Goal: Task Accomplishment & Management: Use online tool/utility

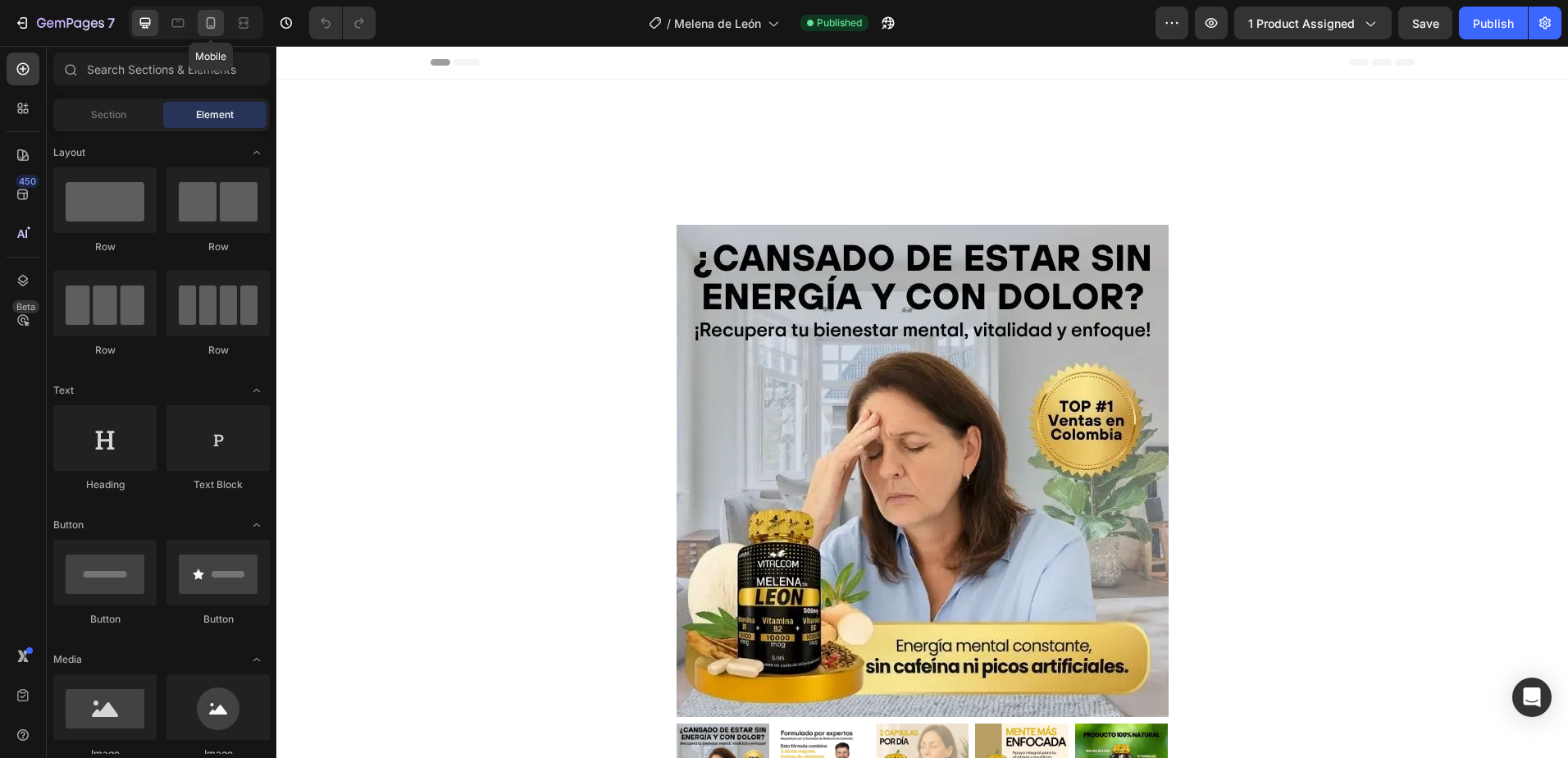
click at [209, 22] on icon at bounding box center [210, 22] width 16 height 16
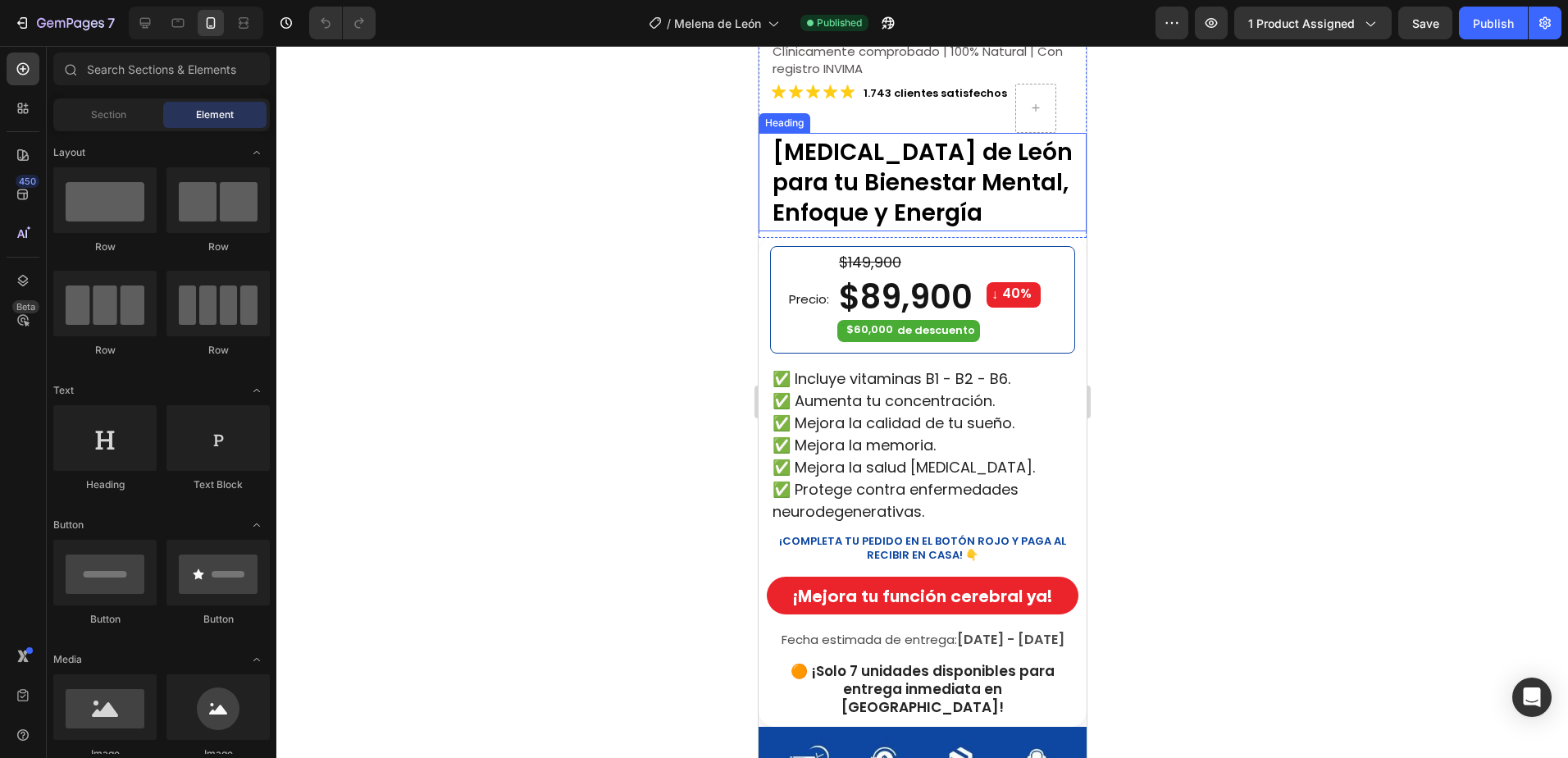
scroll to position [492, 0]
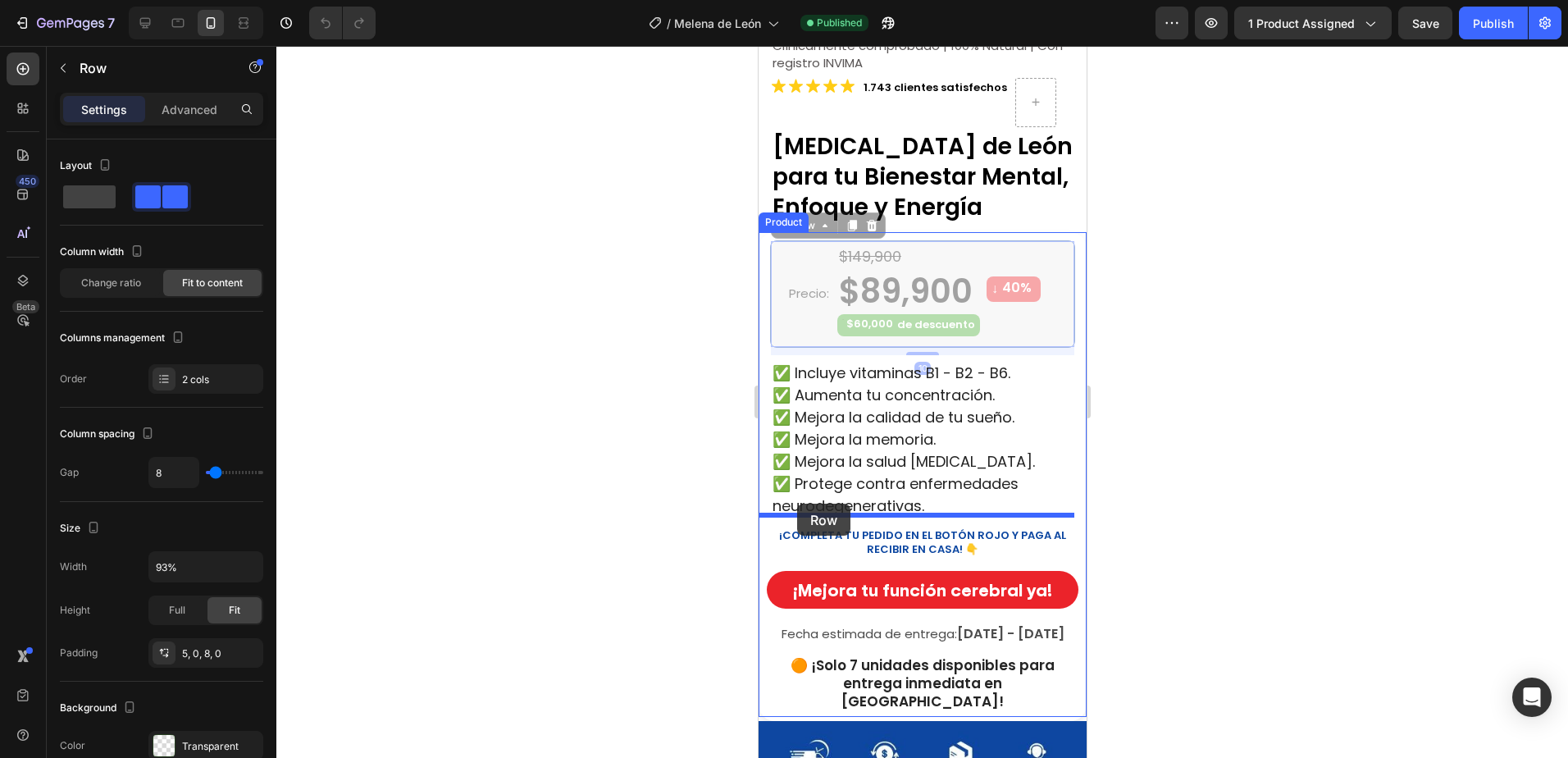
drag, startPoint x: 780, startPoint y: 281, endPoint x: 796, endPoint y: 503, distance: 222.6
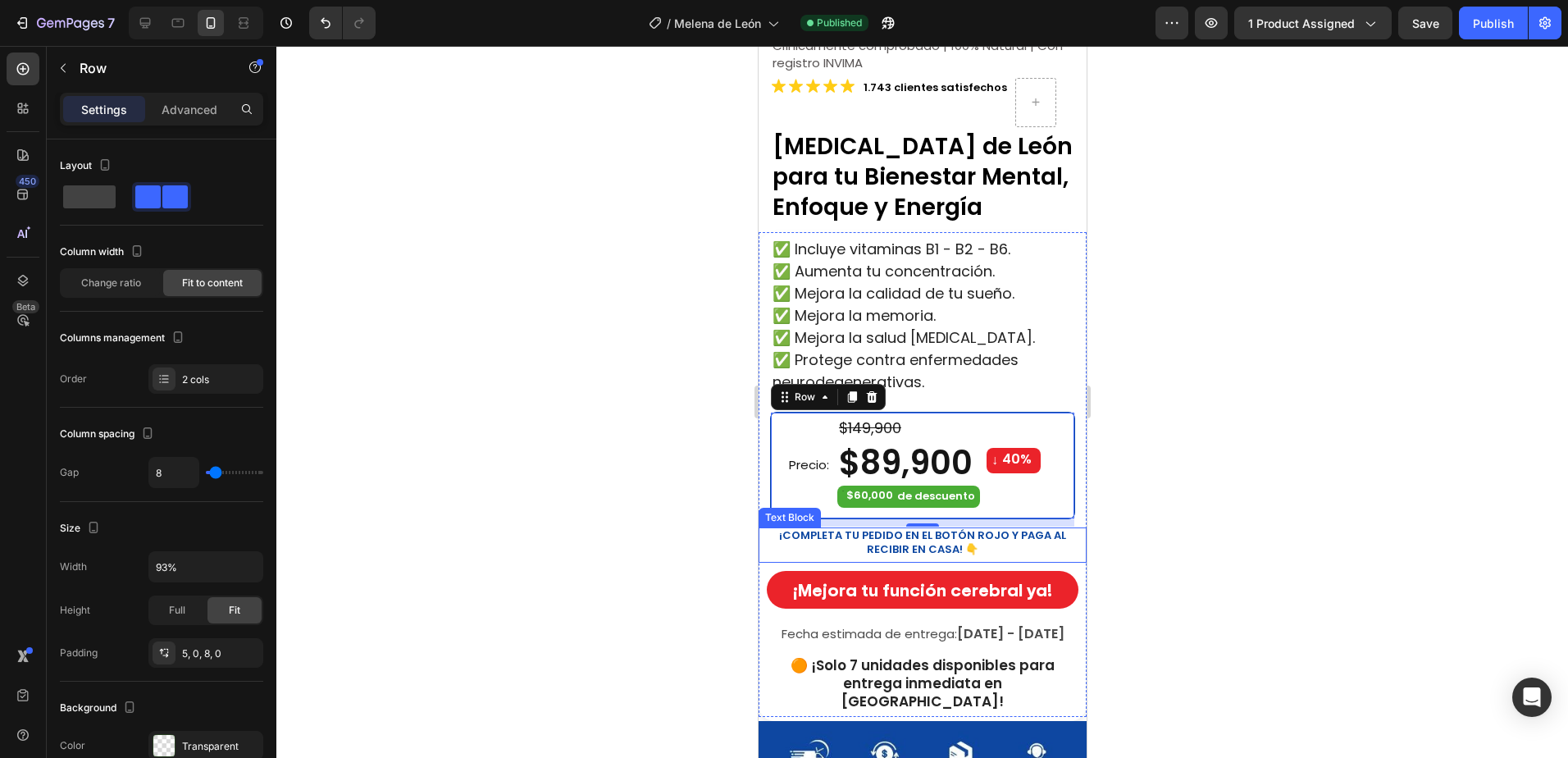
click at [975, 527] on strong "¡COMPLETA TU PEDIDO EN EL BOTÓN ROJO Y PAGA AL RECIBIR EN CASA! 👇" at bounding box center [921, 542] width 287 height 30
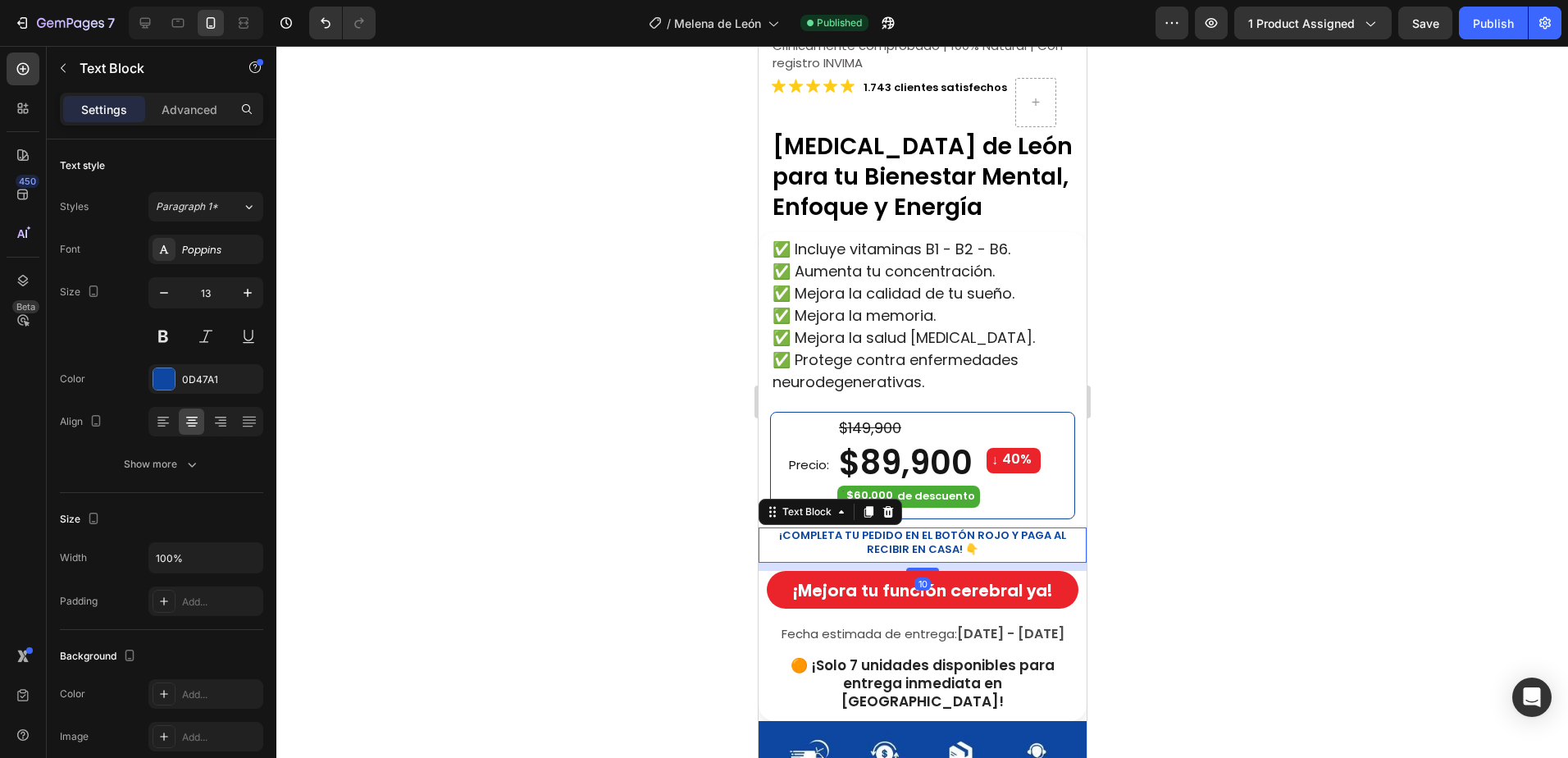
drag, startPoint x: 890, startPoint y: 502, endPoint x: 1061, endPoint y: 545, distance: 176.3
click at [889, 506] on icon at bounding box center [887, 511] width 11 height 11
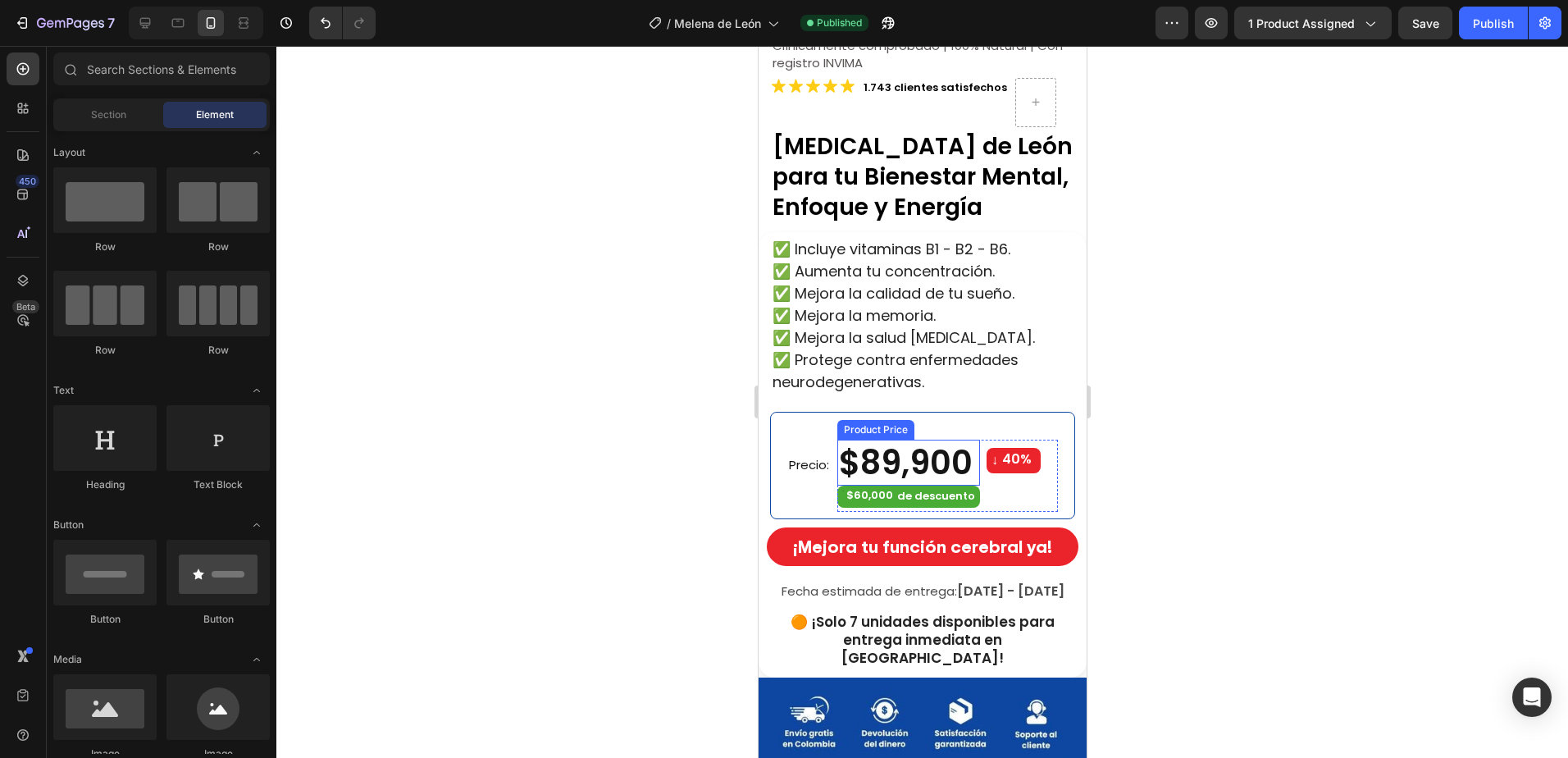
scroll to position [328, 0]
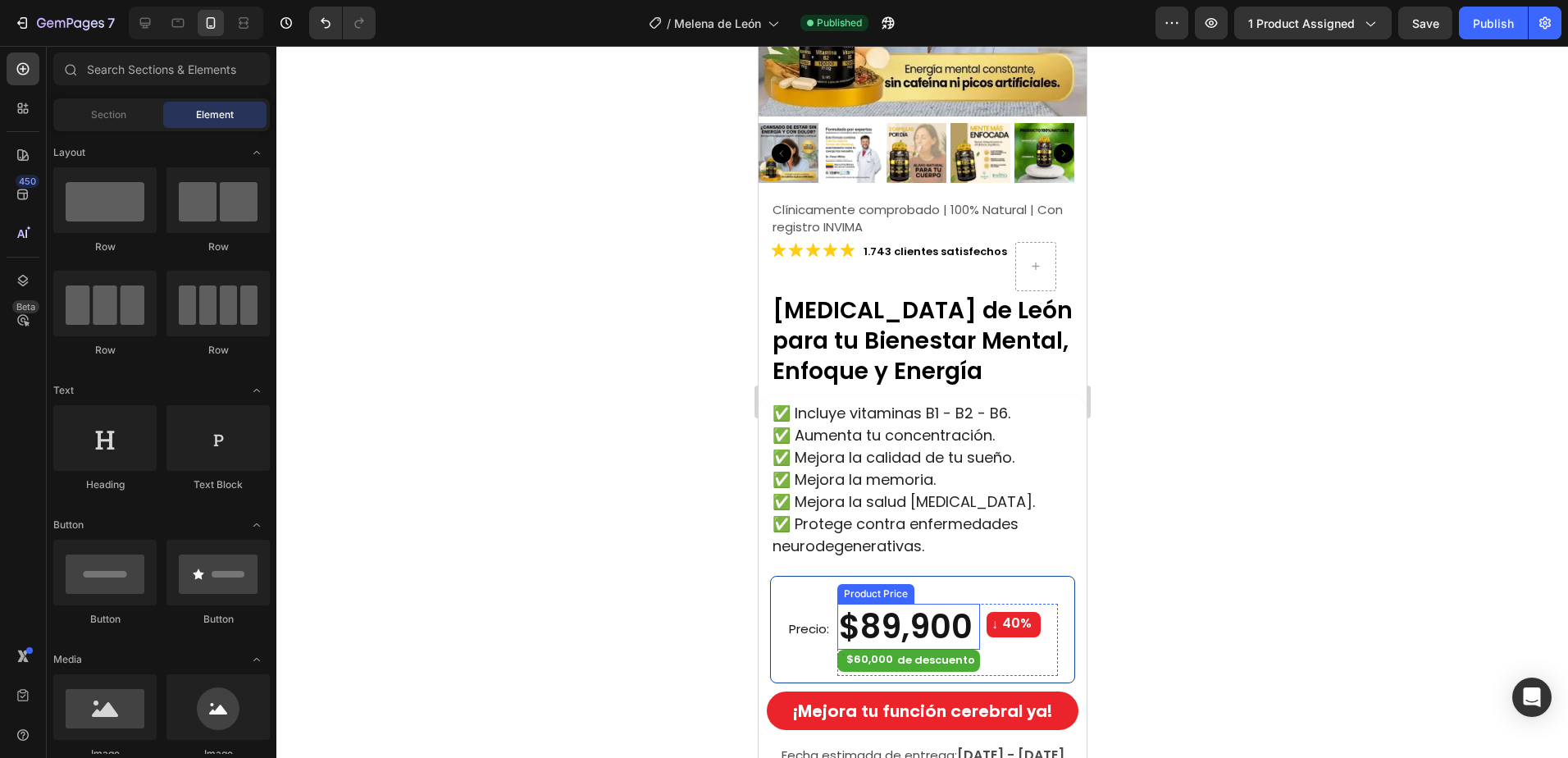
click at [964, 446] on p "✅ Mejora la calidad de tu sueño." at bounding box center [927, 457] width 312 height 22
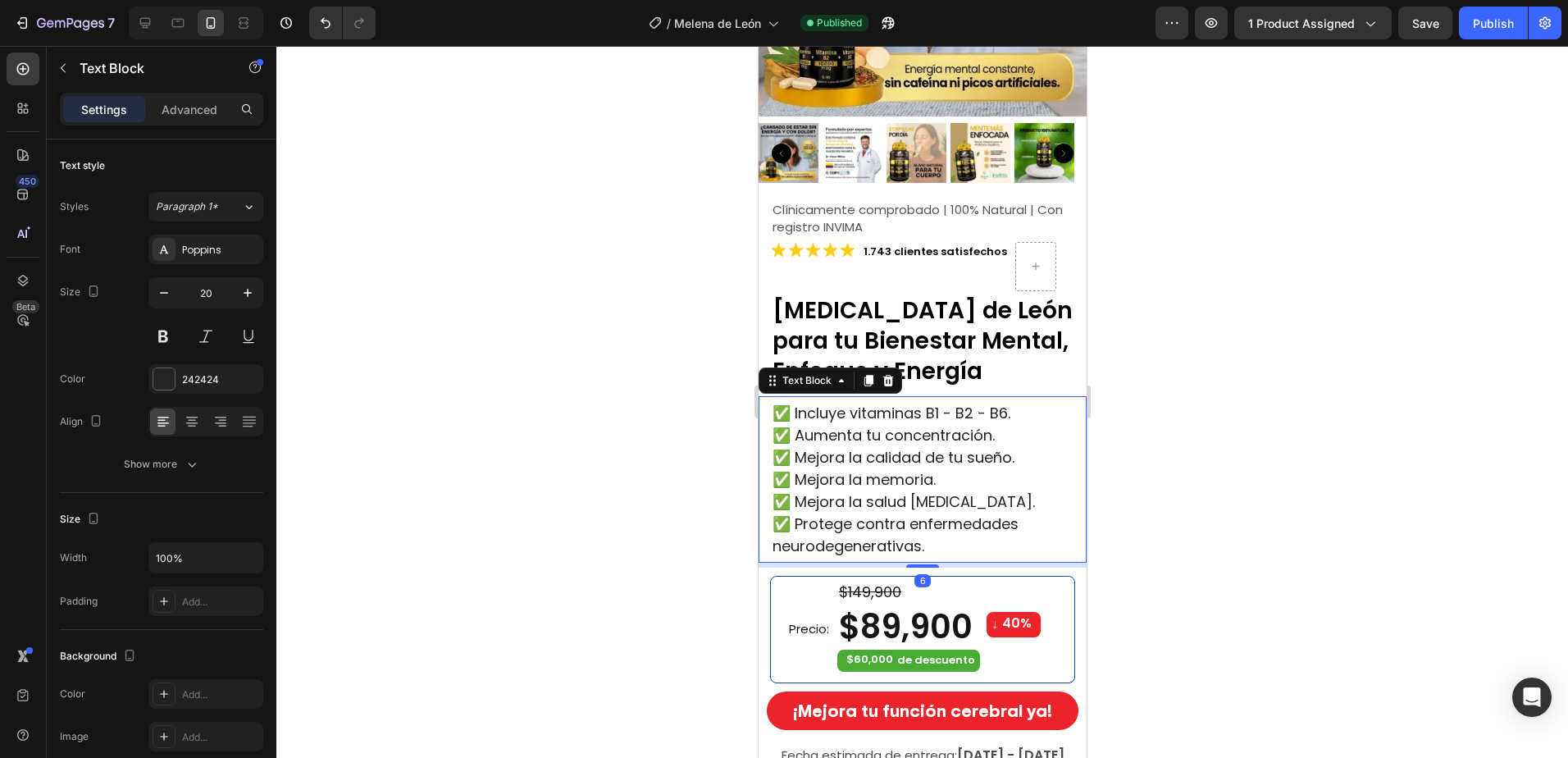
click at [975, 403] on span "✅ Incluye vitaminas B1 - B2 - B6." at bounding box center [890, 413] width 237 height 20
click at [944, 428] on span "✅ Aumenta tu concentración." at bounding box center [882, 435] width 222 height 20
click at [1015, 432] on p "✅ Aumenta tu concentración." at bounding box center [927, 435] width 312 height 22
click at [865, 491] on span "✅ Mejora la salud [MEDICAL_DATA]." at bounding box center [902, 502] width 262 height 20
click at [953, 473] on p "✅ Mejora la memoria." at bounding box center [927, 479] width 312 height 22
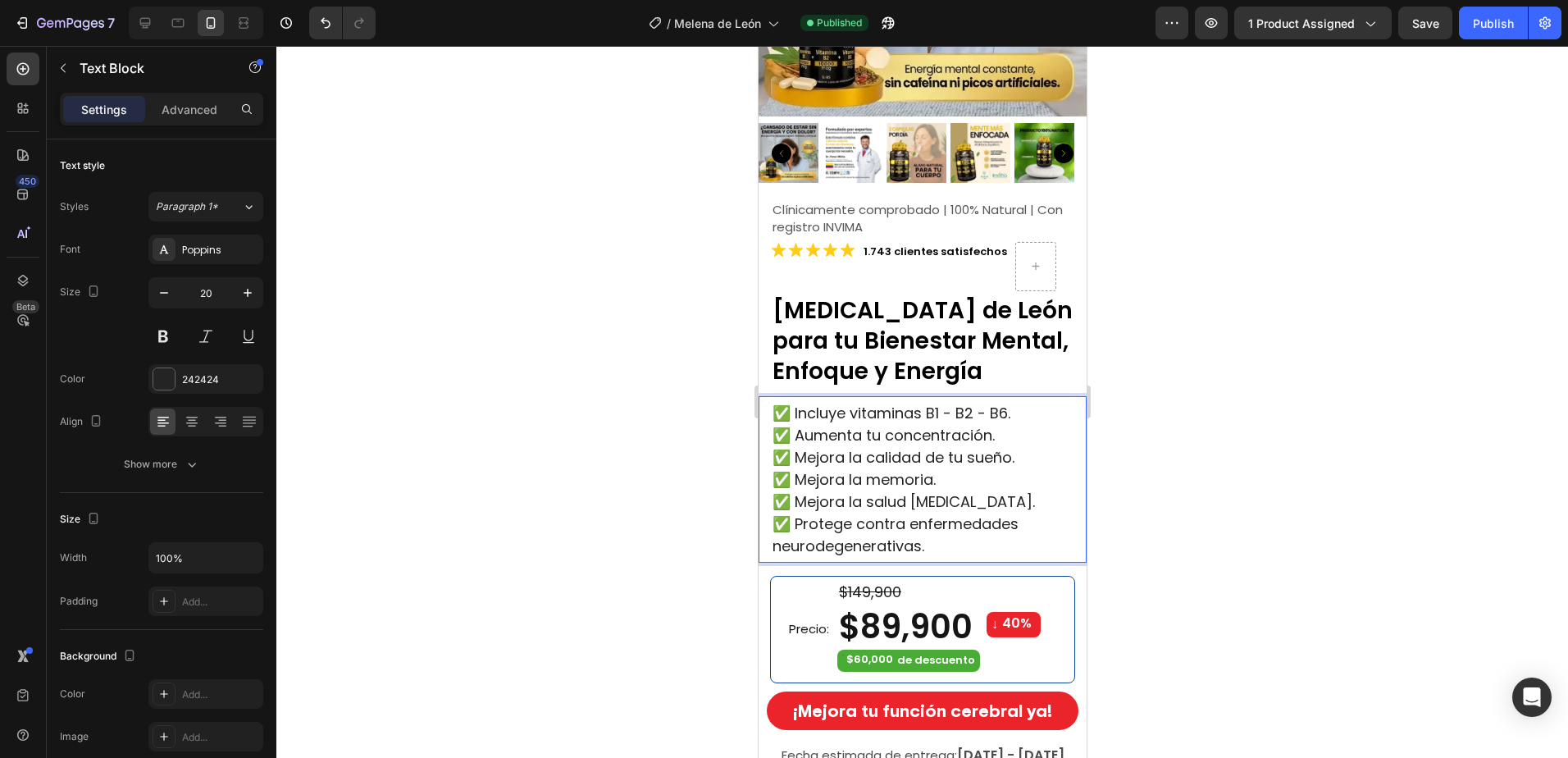
click at [992, 448] on span "✅ Mejora la calidad de tu sueño." at bounding box center [892, 457] width 242 height 20
click at [909, 491] on span "✅ Mejora la salud [MEDICAL_DATA]." at bounding box center [902, 502] width 262 height 20
click at [1004, 449] on span "✅ Mejora la calidad de tu sueño." at bounding box center [892, 457] width 242 height 20
click at [953, 471] on p "✅ Mejora la memoria." at bounding box center [927, 479] width 312 height 22
click at [1017, 446] on p "✅ Mejora la calidad de tu sueño." at bounding box center [927, 457] width 312 height 22
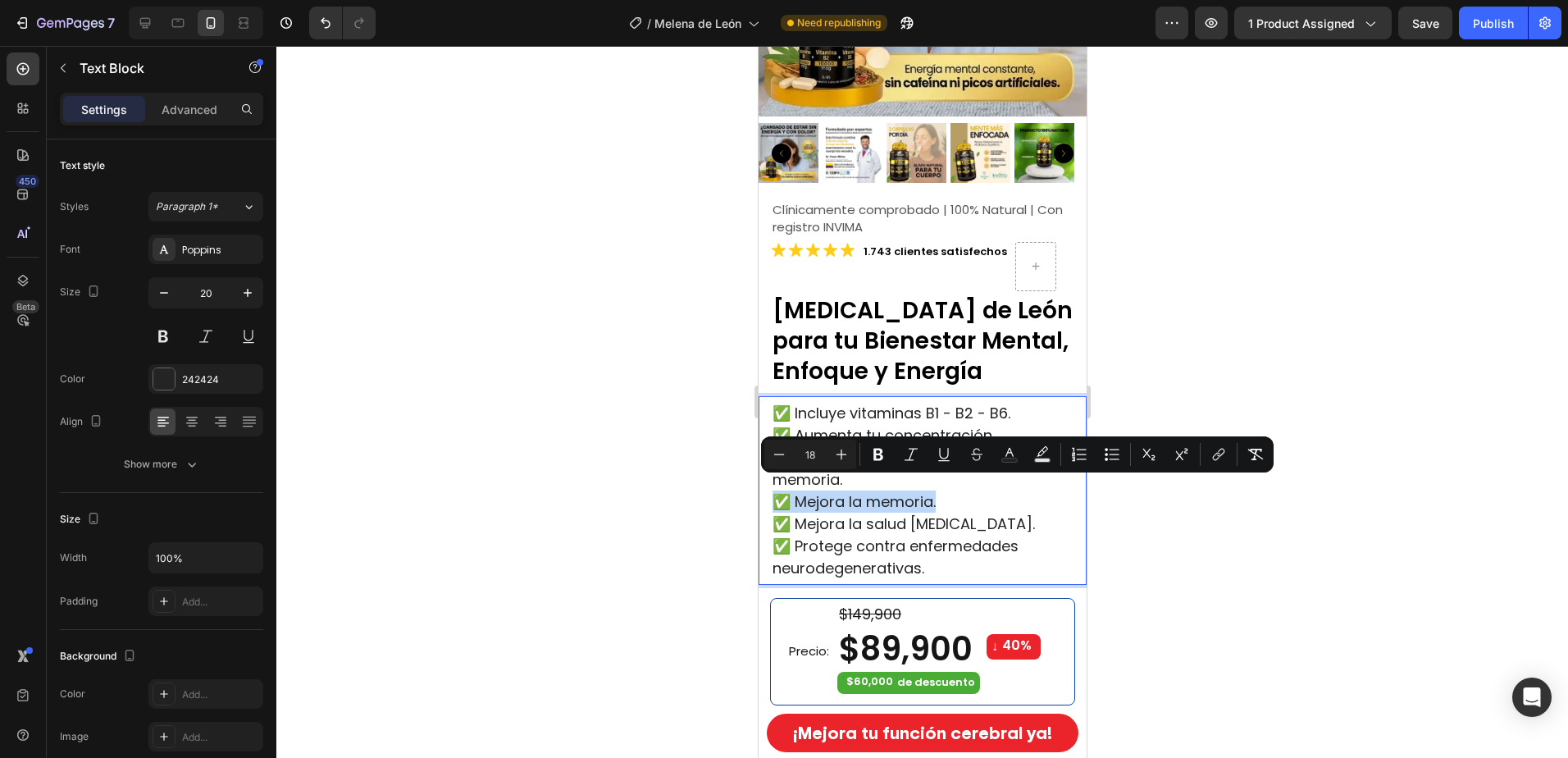
drag, startPoint x: 945, startPoint y: 490, endPoint x: 775, endPoint y: 491, distance: 170.0
click at [775, 491] on p "✅ Mejora la memoria." at bounding box center [927, 502] width 312 height 22
type input "20"
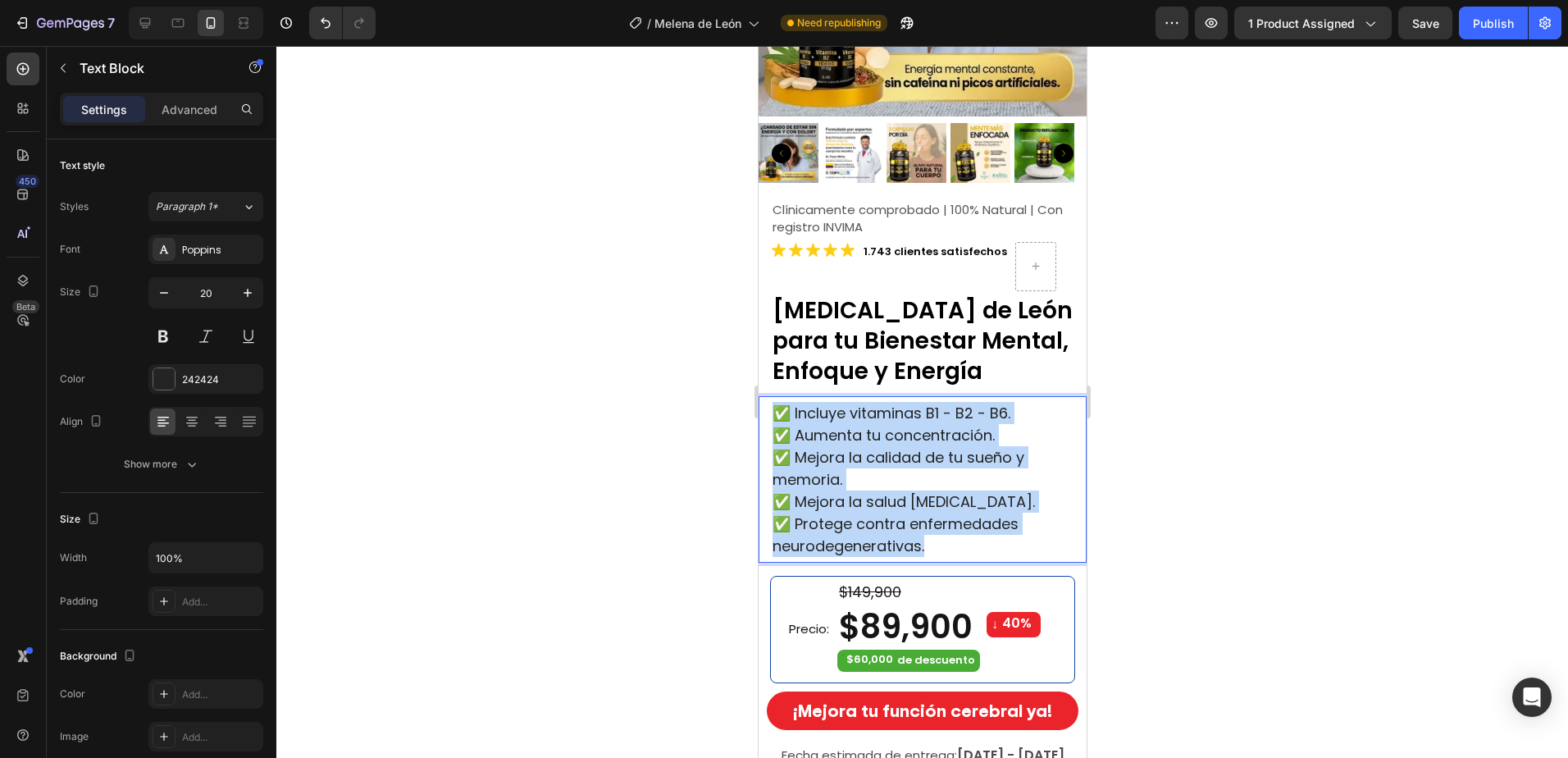
drag, startPoint x: 919, startPoint y: 529, endPoint x: 769, endPoint y: 393, distance: 202.5
click at [770, 400] on div "✅ Incluye vitaminas B1 - B2 - B6. ✅ Aumenta tu concentración. ✅ Mejora la calid…" at bounding box center [927, 479] width 316 height 158
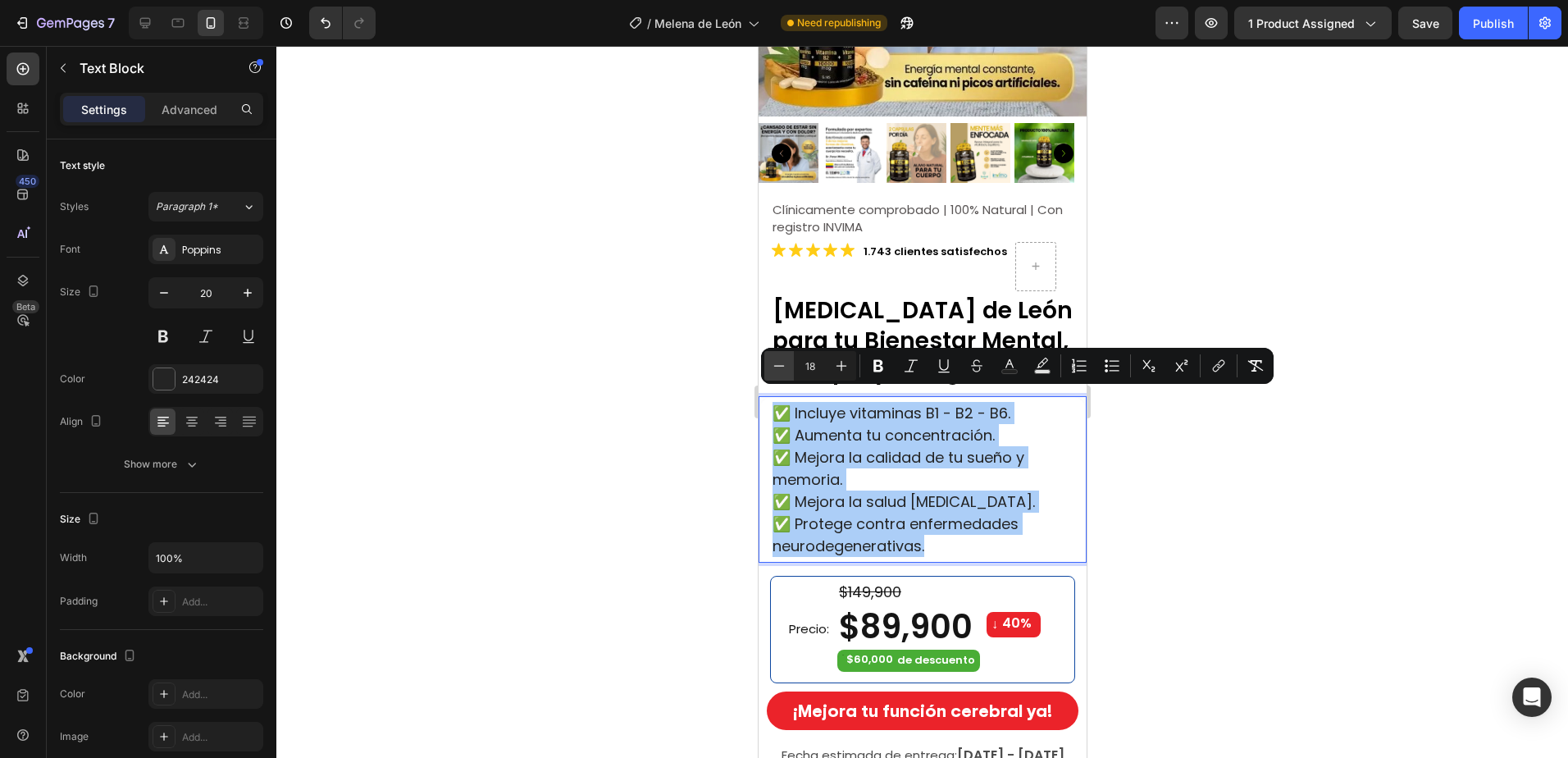
click at [782, 356] on button "Minus" at bounding box center [779, 365] width 30 height 30
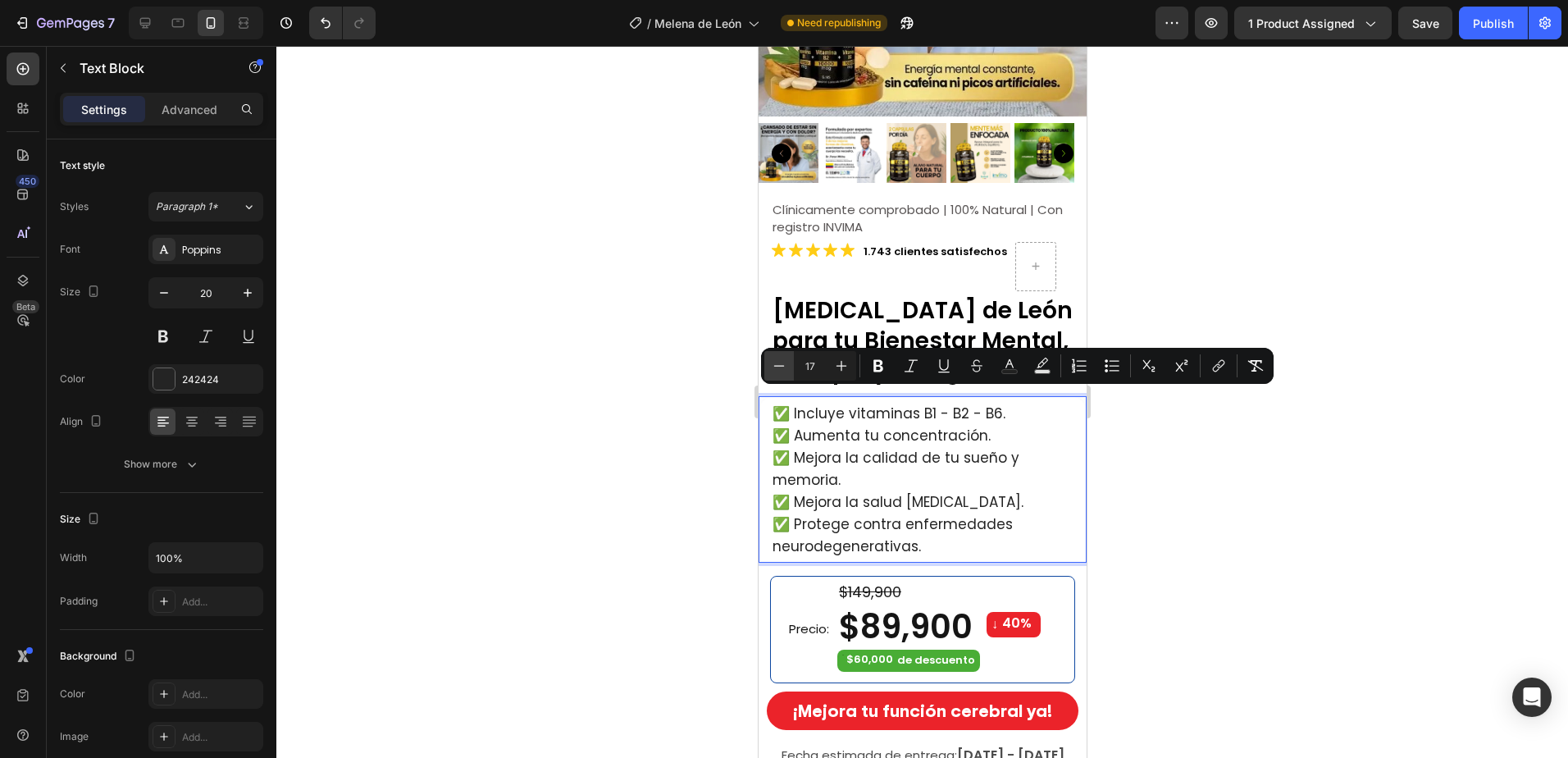
click at [783, 356] on button "Minus" at bounding box center [779, 365] width 30 height 30
type input "16"
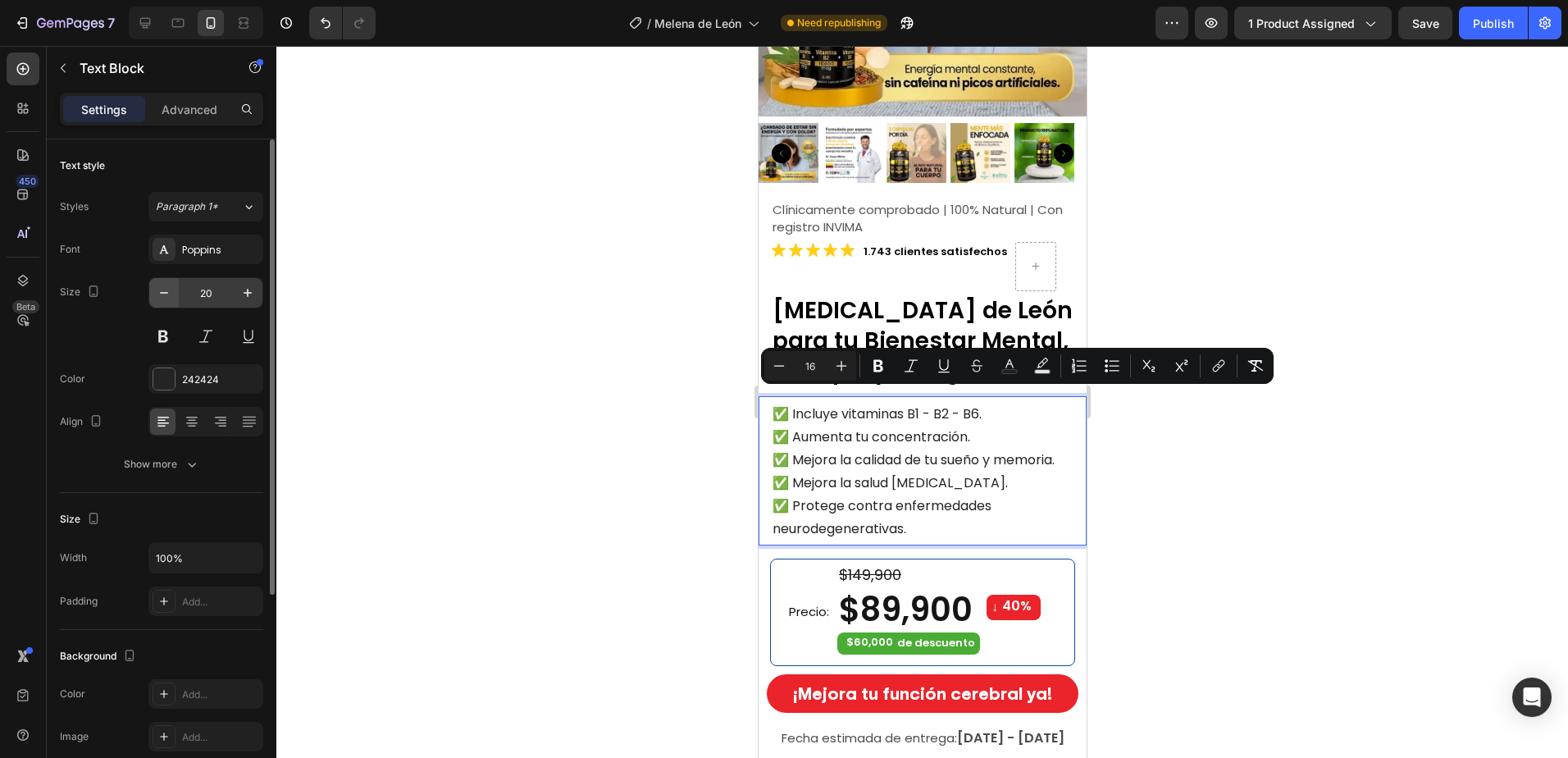
click at [167, 292] on icon "button" at bounding box center [163, 292] width 16 height 16
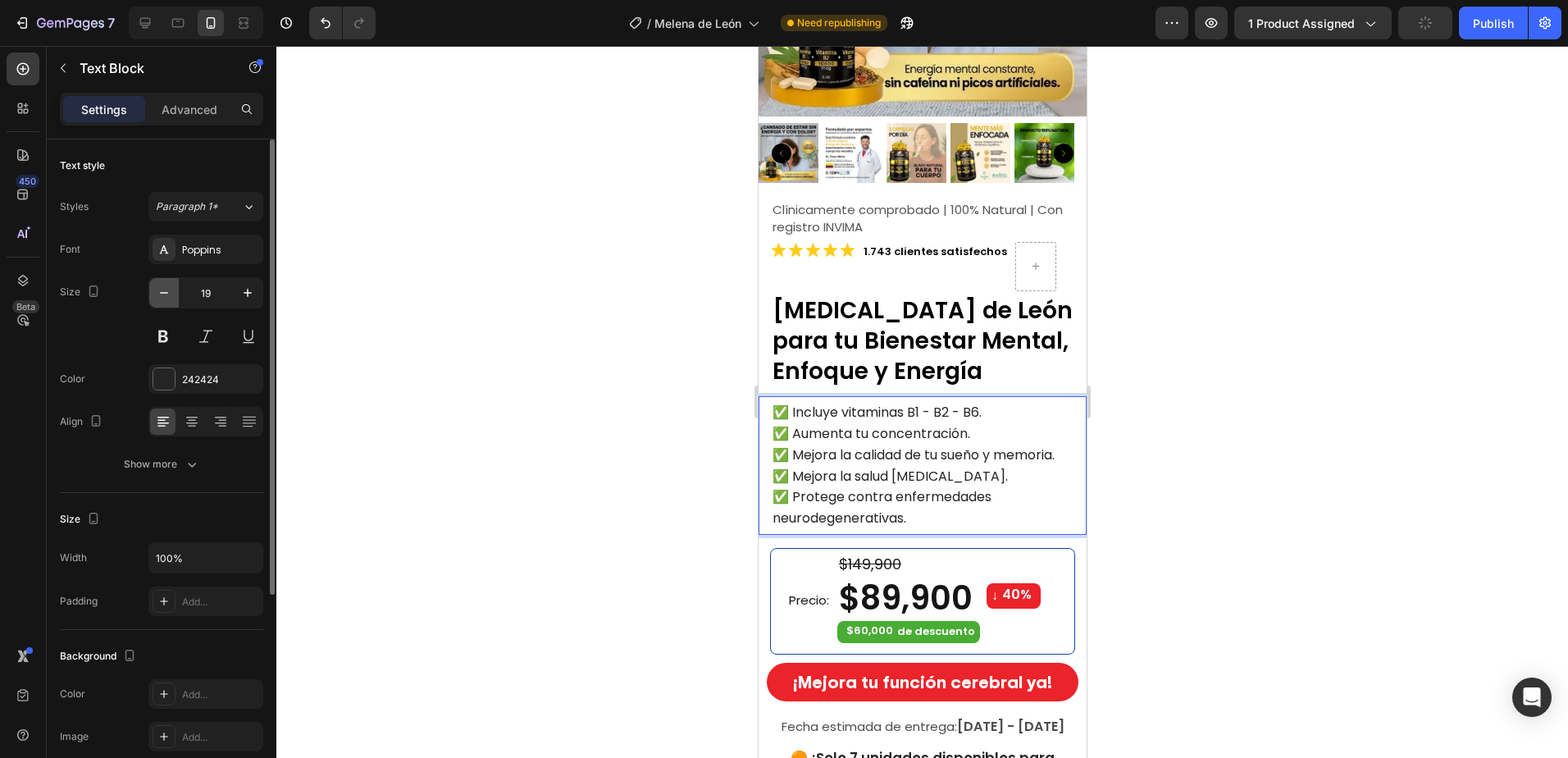
click at [167, 292] on icon "button" at bounding box center [163, 292] width 16 height 16
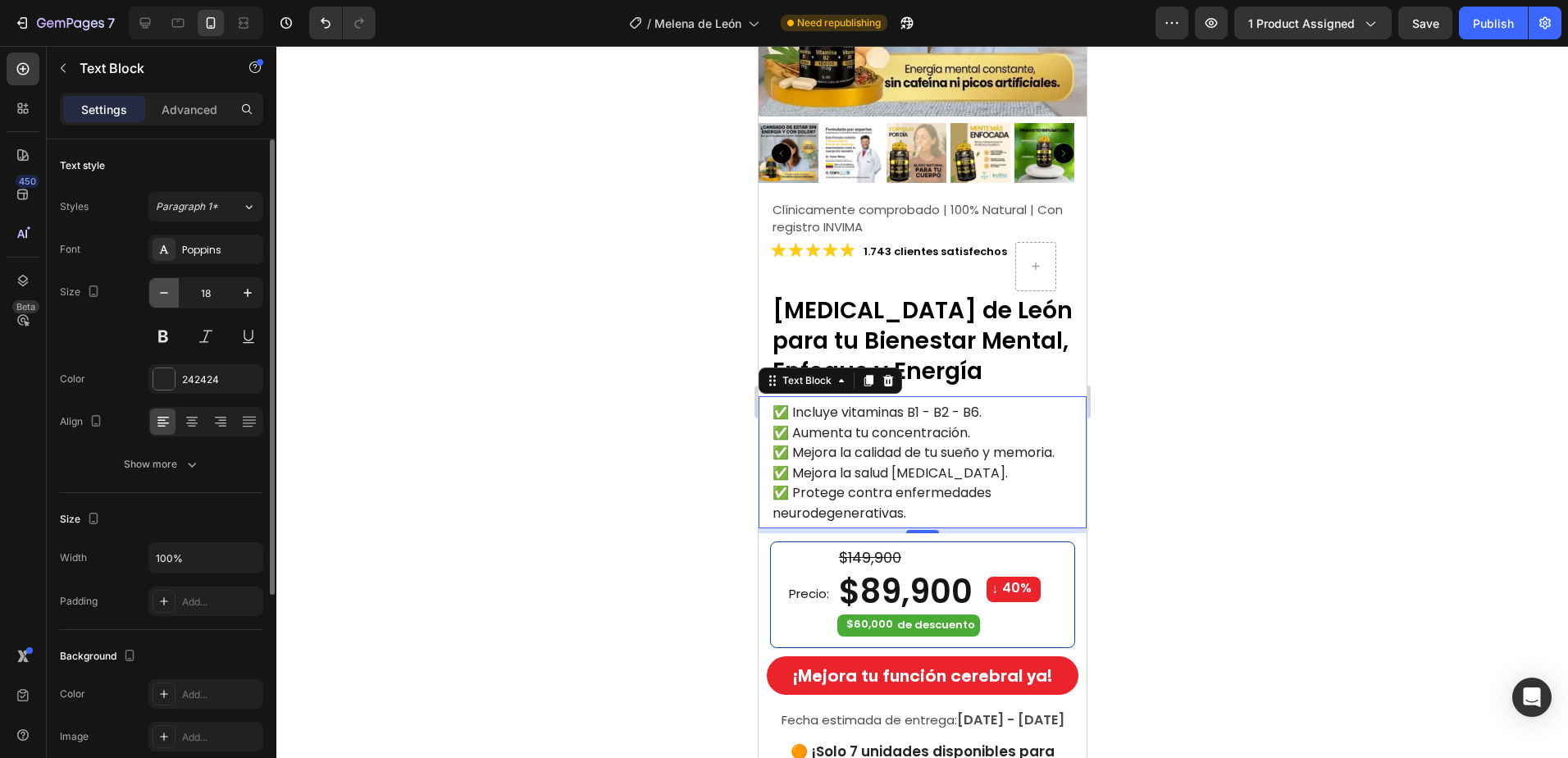
click at [166, 292] on icon "button" at bounding box center [163, 292] width 16 height 16
type input "17"
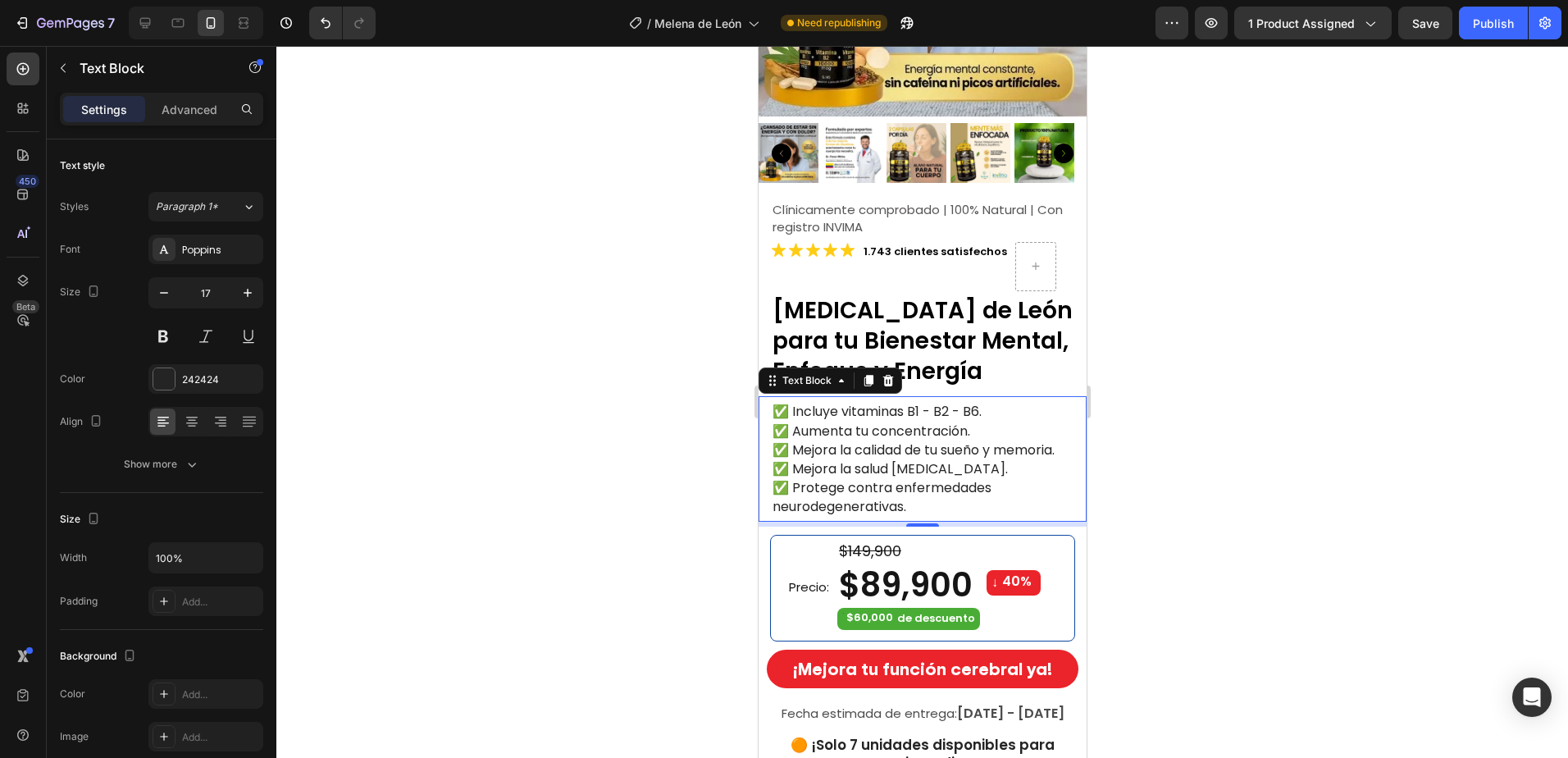
click at [878, 479] on span "✅ Protege contra enfermedades neurodegenerativas." at bounding box center [880, 497] width 219 height 37
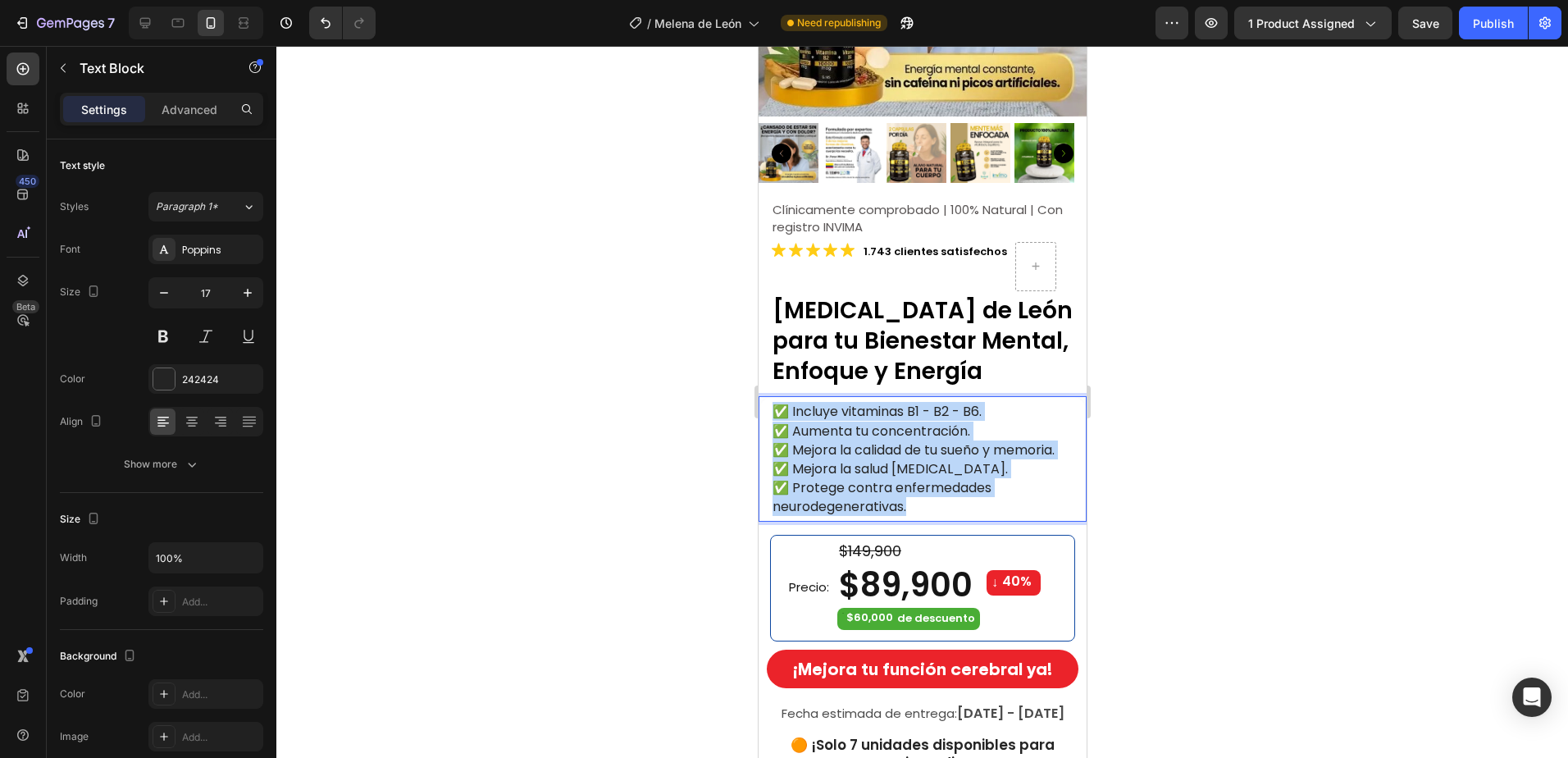
drag, startPoint x: 917, startPoint y: 493, endPoint x: 1515, endPoint y: 437, distance: 600.6
click at [758, 396] on div "✅ Incluye vitaminas B1 - B2 - B6. ✅ Aumenta tu concentración. ✅ Mejora la calid…" at bounding box center [921, 458] width 328 height 125
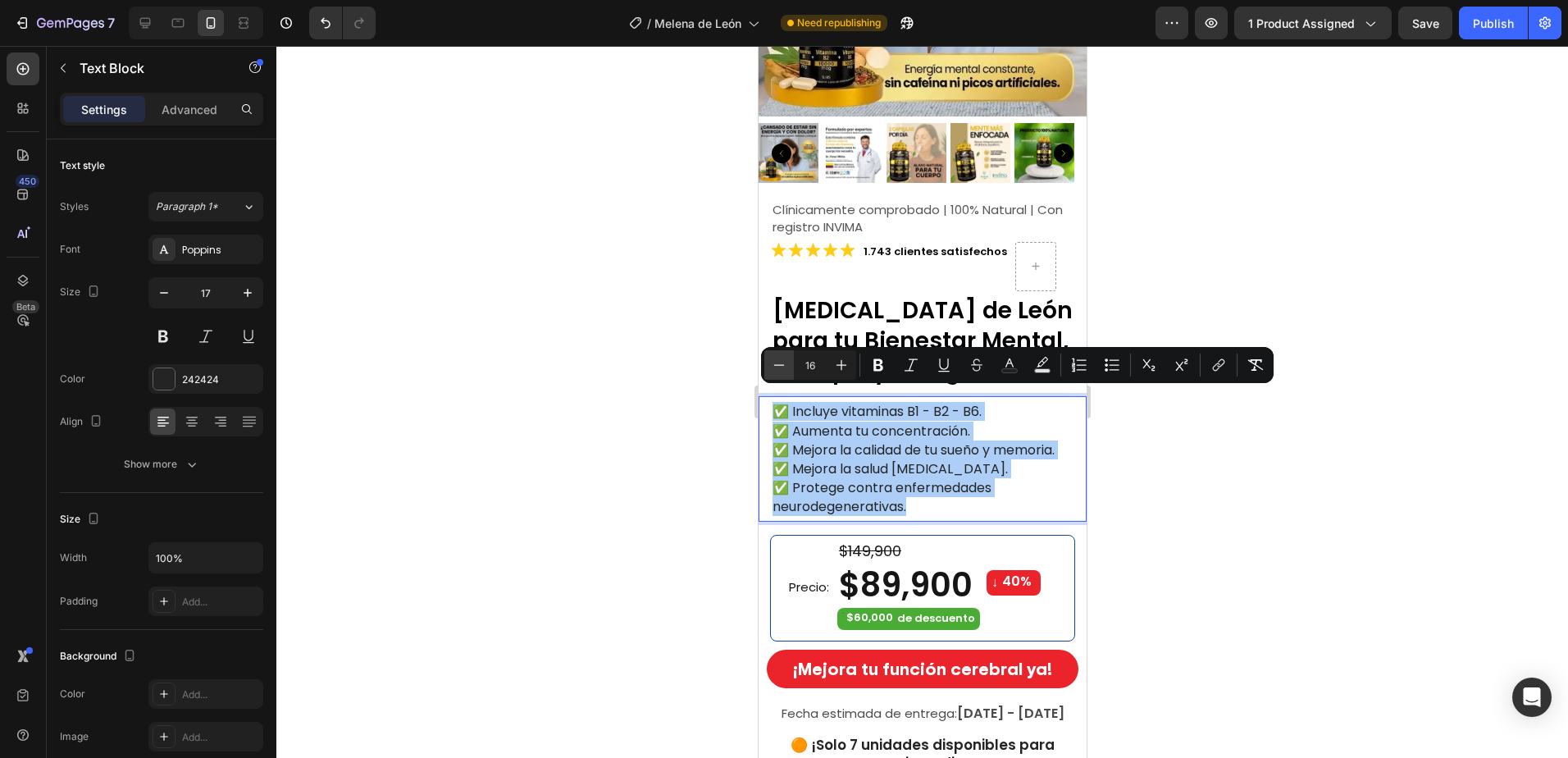
click at [781, 365] on icon "Editor contextual toolbar" at bounding box center [778, 365] width 16 height 16
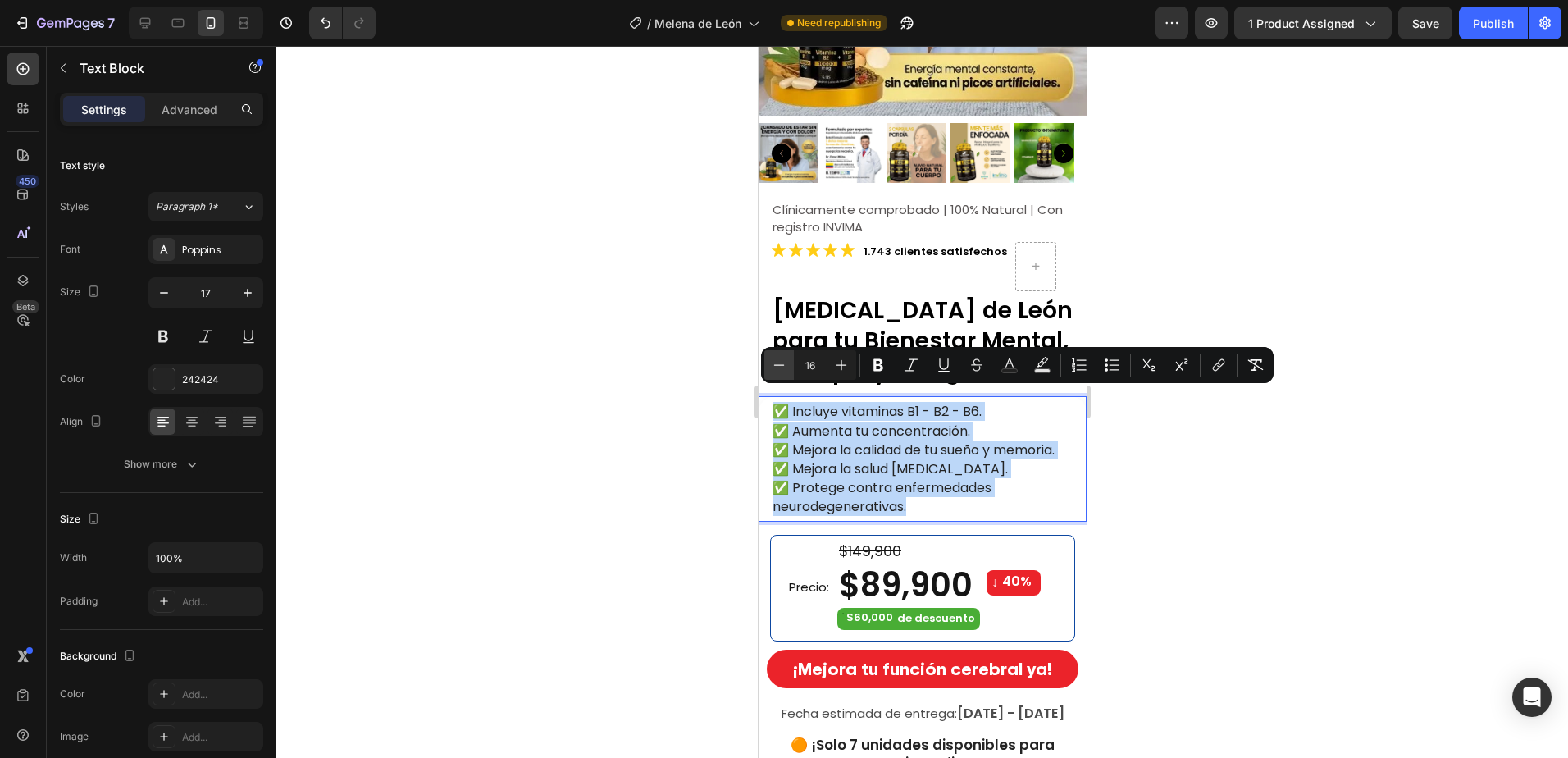
type input "15"
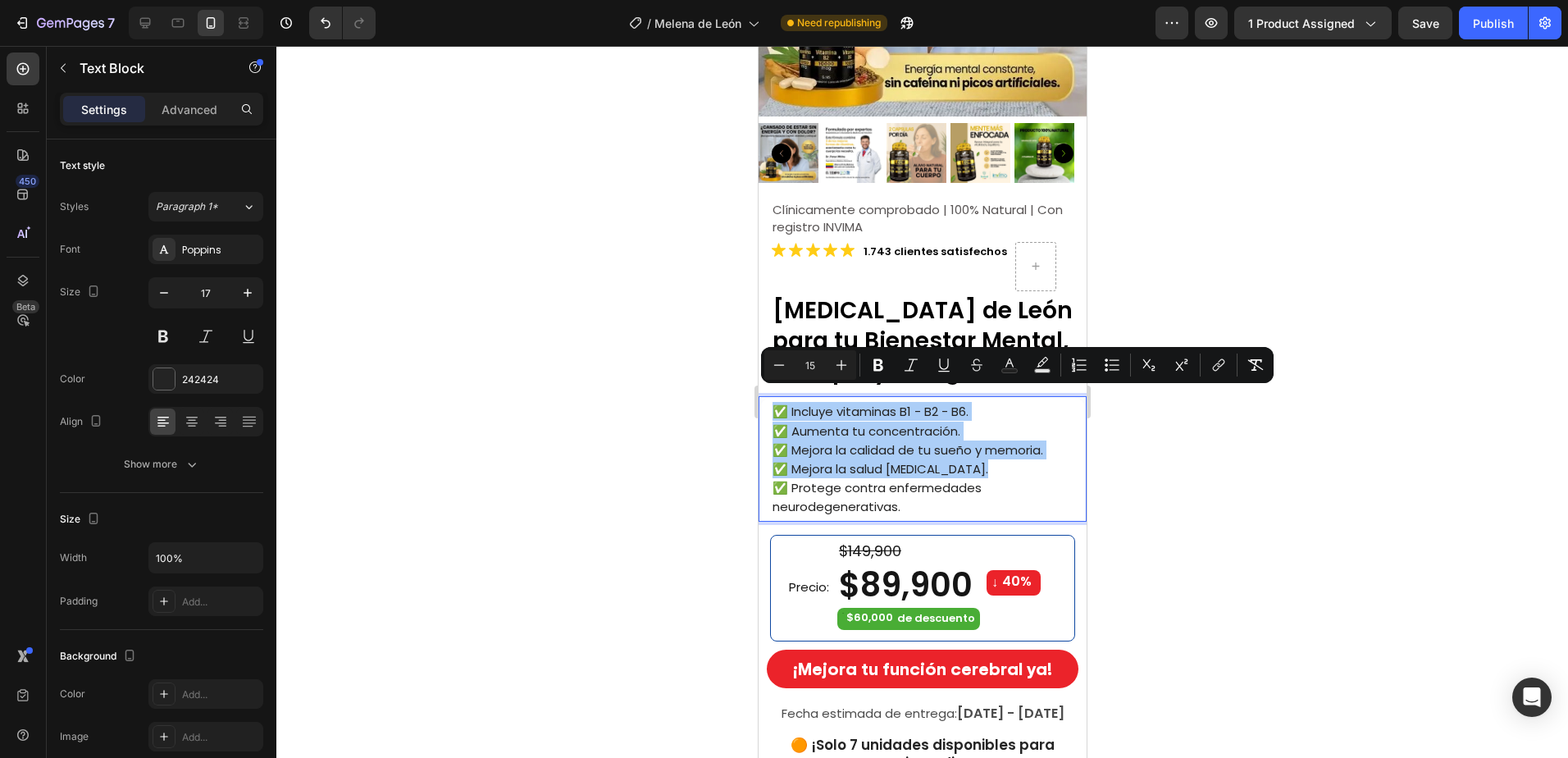
click at [1216, 485] on div at bounding box center [922, 402] width 1291 height 712
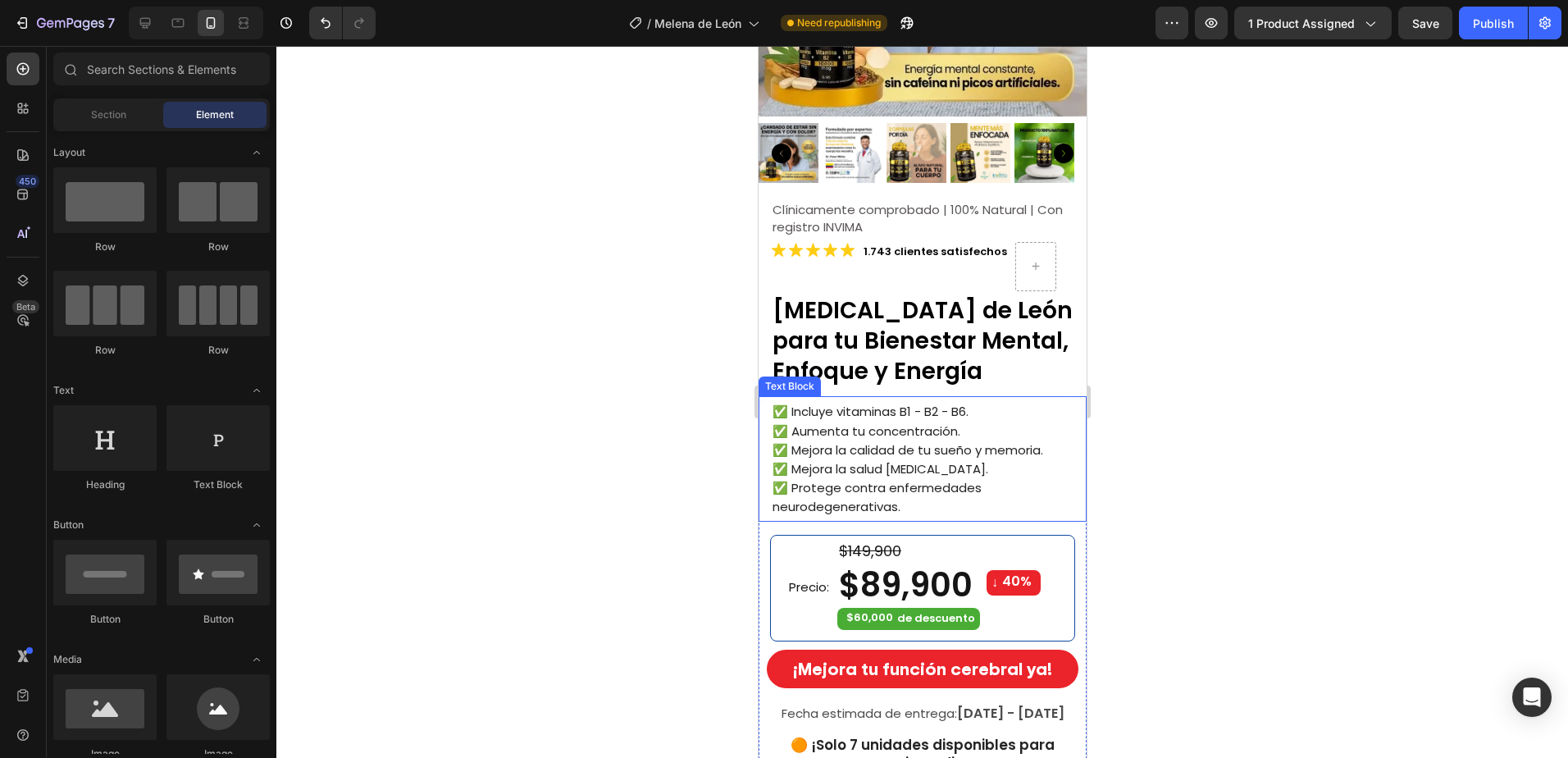
click at [923, 485] on p "✅ Protege contra enfermedades neurodegenerativas." at bounding box center [927, 497] width 312 height 37
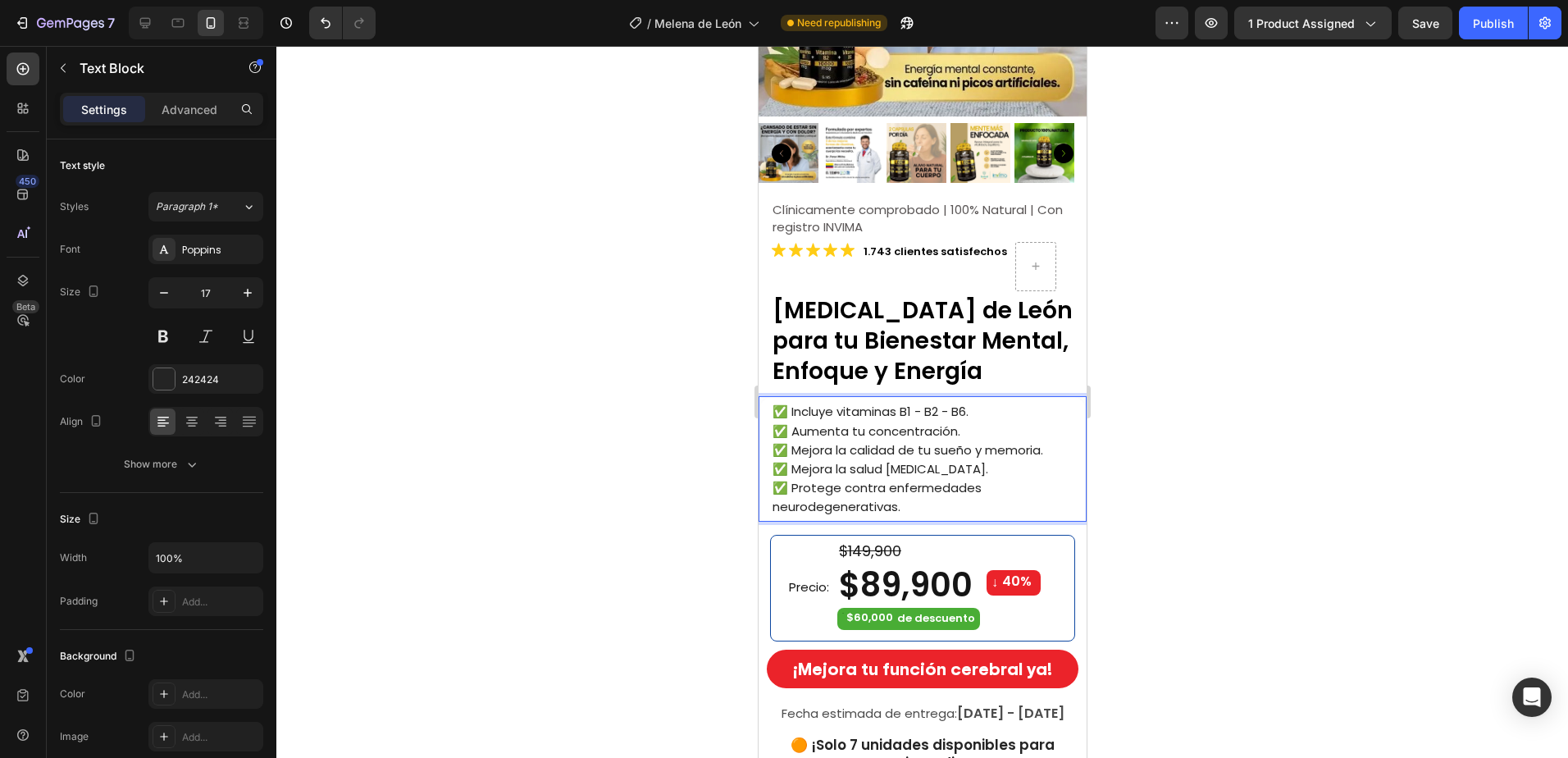
click at [834, 491] on span "✅ Protege contra enfermedades neurodegenerativas." at bounding box center [876, 497] width 209 height 36
click at [962, 479] on span "✅ Protege contra enfermedades neurodegenerativas." at bounding box center [876, 497] width 209 height 36
click at [915, 498] on p "✅ Protege contra enfermedades neurodegenerativas." at bounding box center [927, 497] width 312 height 37
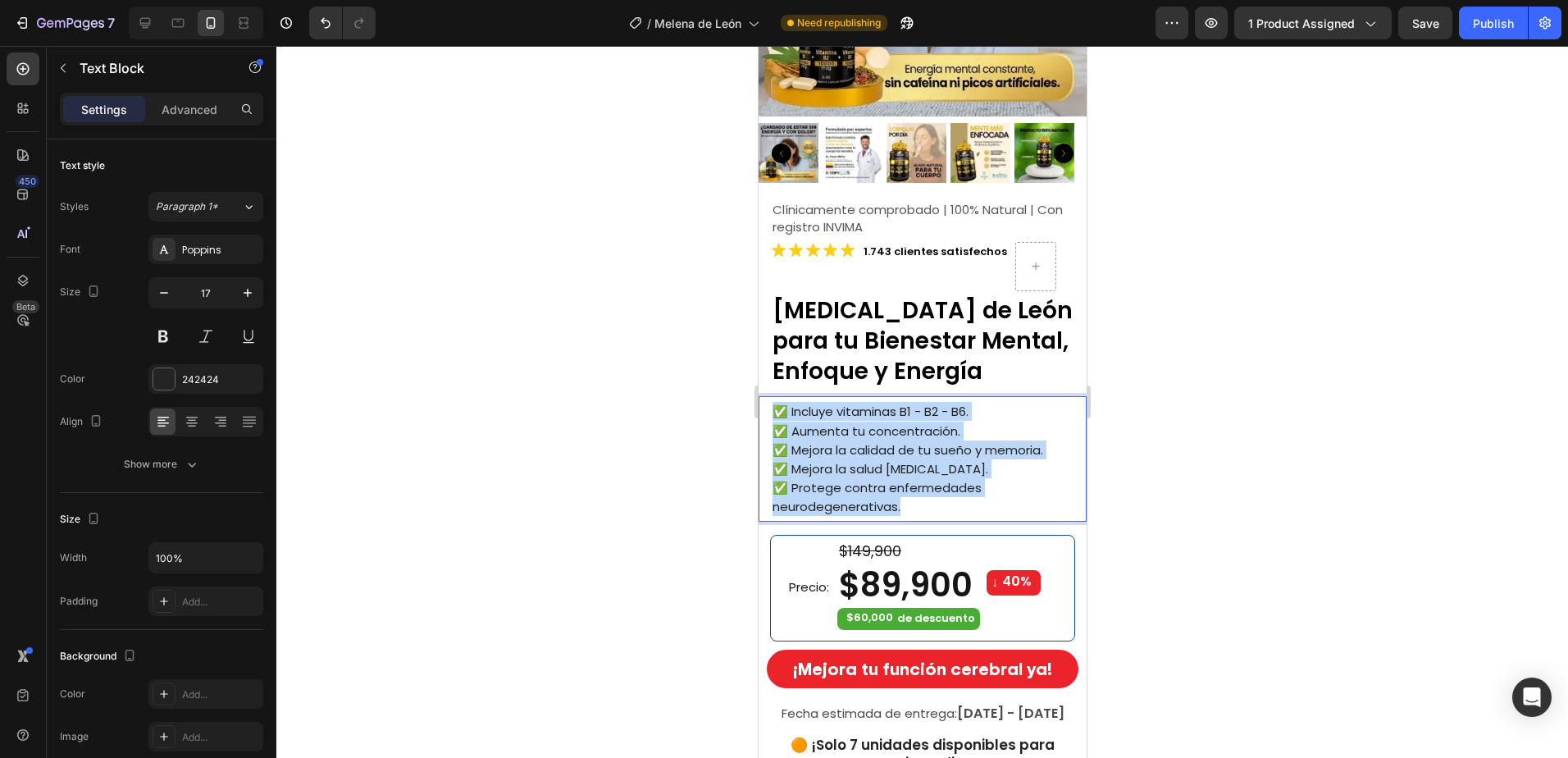
drag, startPoint x: 918, startPoint y: 498, endPoint x: 768, endPoint y: 403, distance: 177.6
click at [768, 403] on div "✅ Incluye vitaminas B1 - B2 - B6. ✅ Aumenta tu concentración. ✅ Mejora la calid…" at bounding box center [921, 458] width 328 height 125
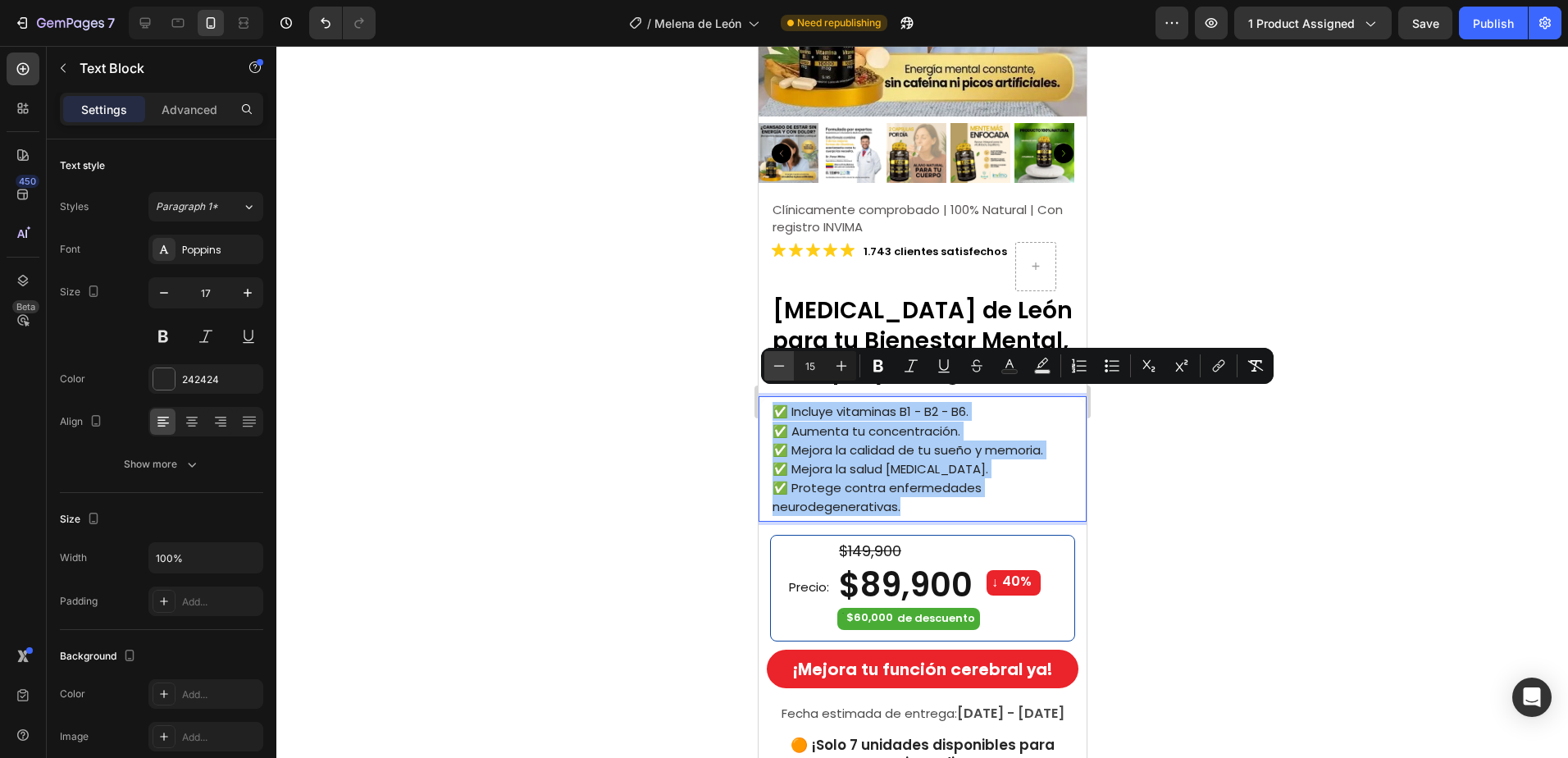
click at [773, 367] on icon "Editor contextual toolbar" at bounding box center [778, 365] width 16 height 16
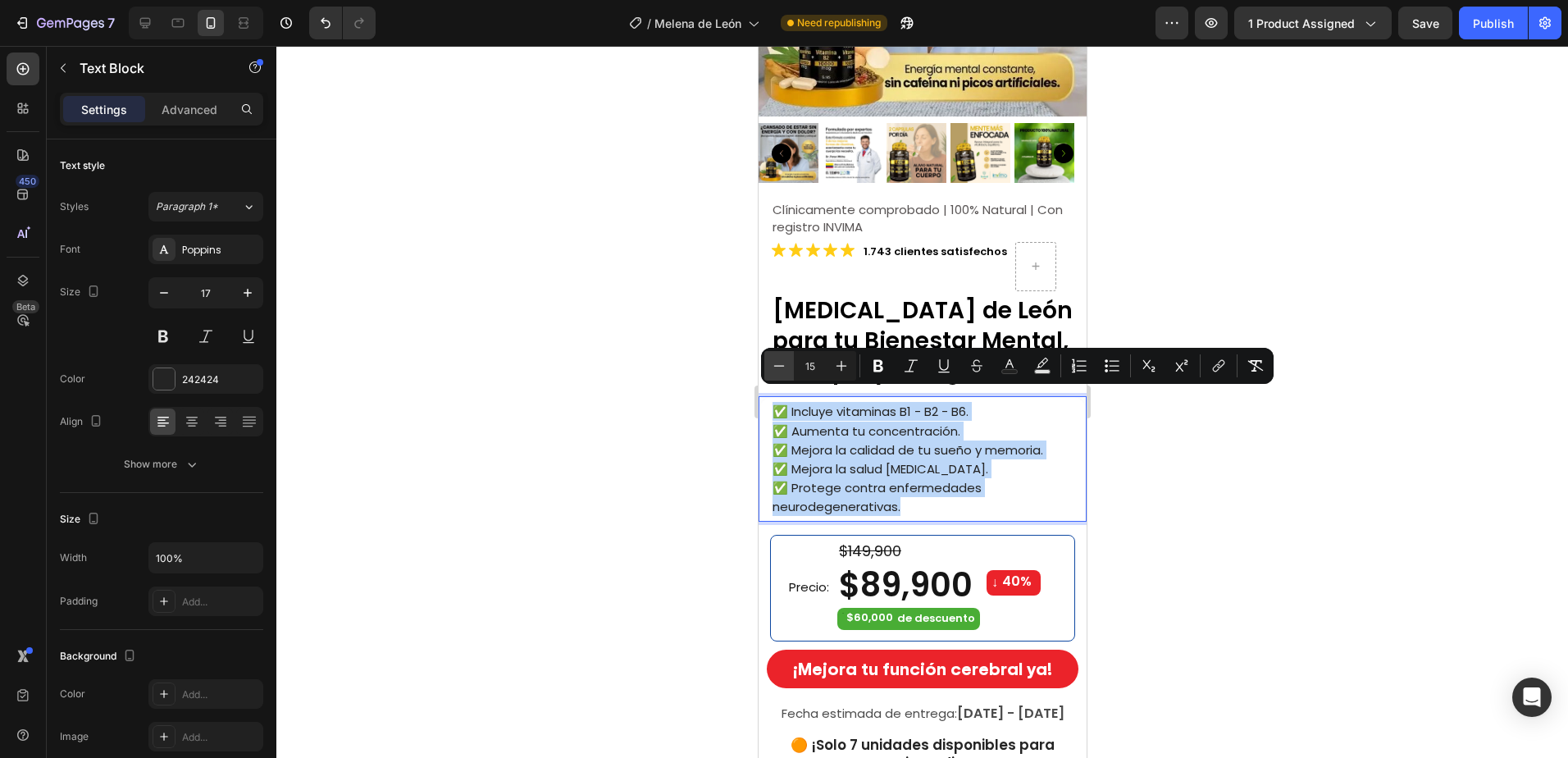
type input "14"
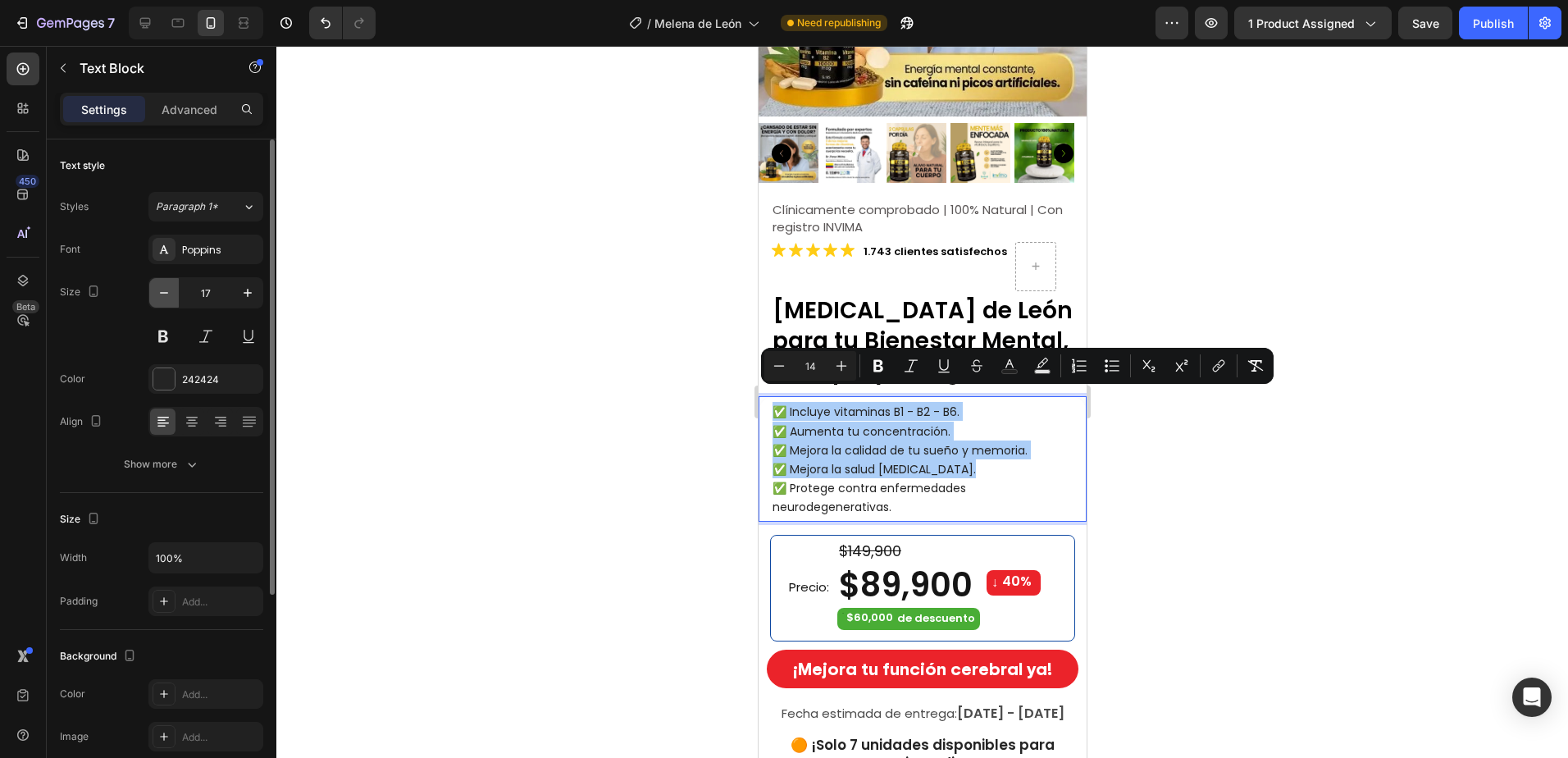
click at [167, 291] on icon "button" at bounding box center [163, 292] width 16 height 16
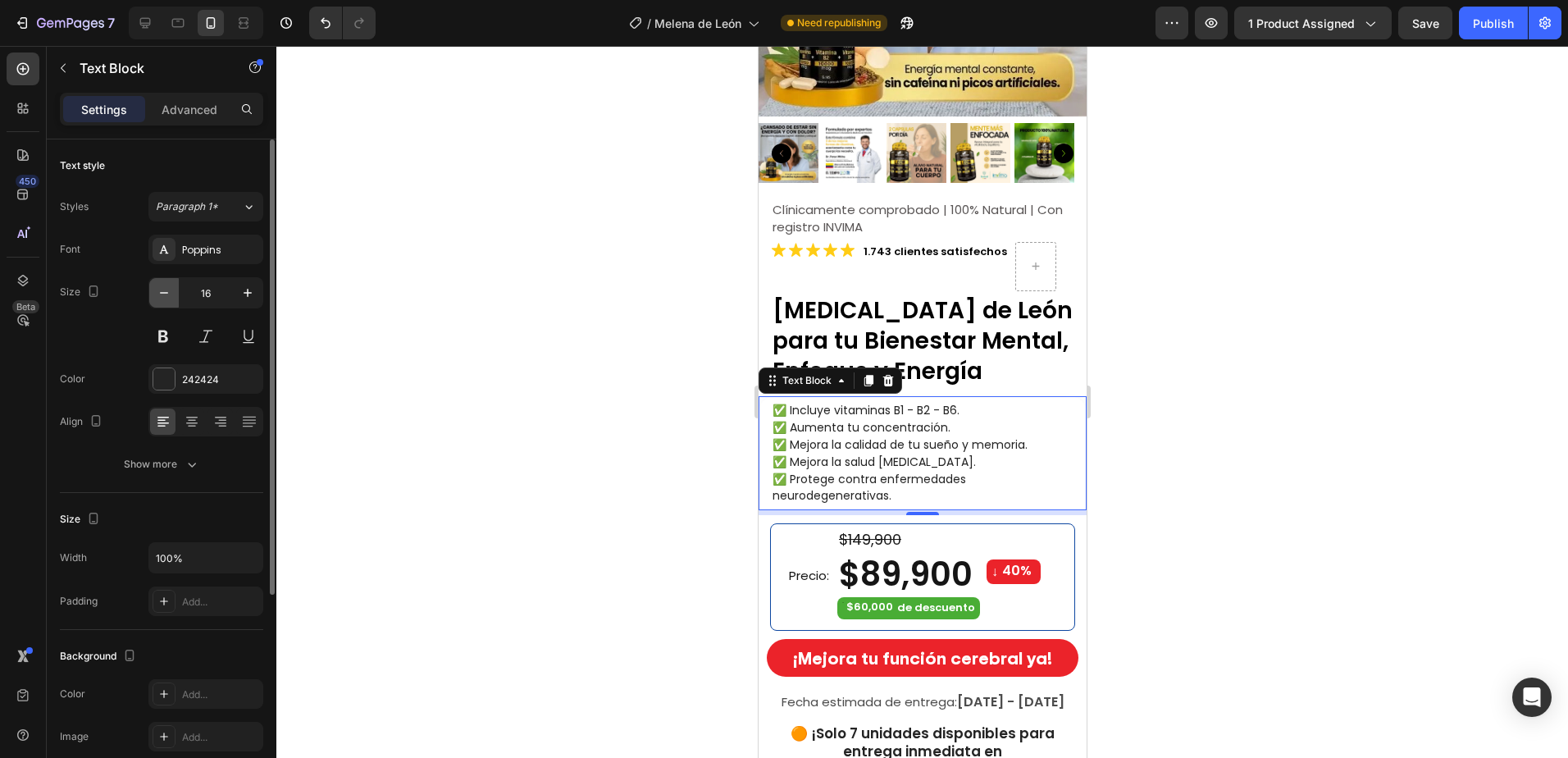
click at [167, 290] on icon "button" at bounding box center [163, 292] width 16 height 16
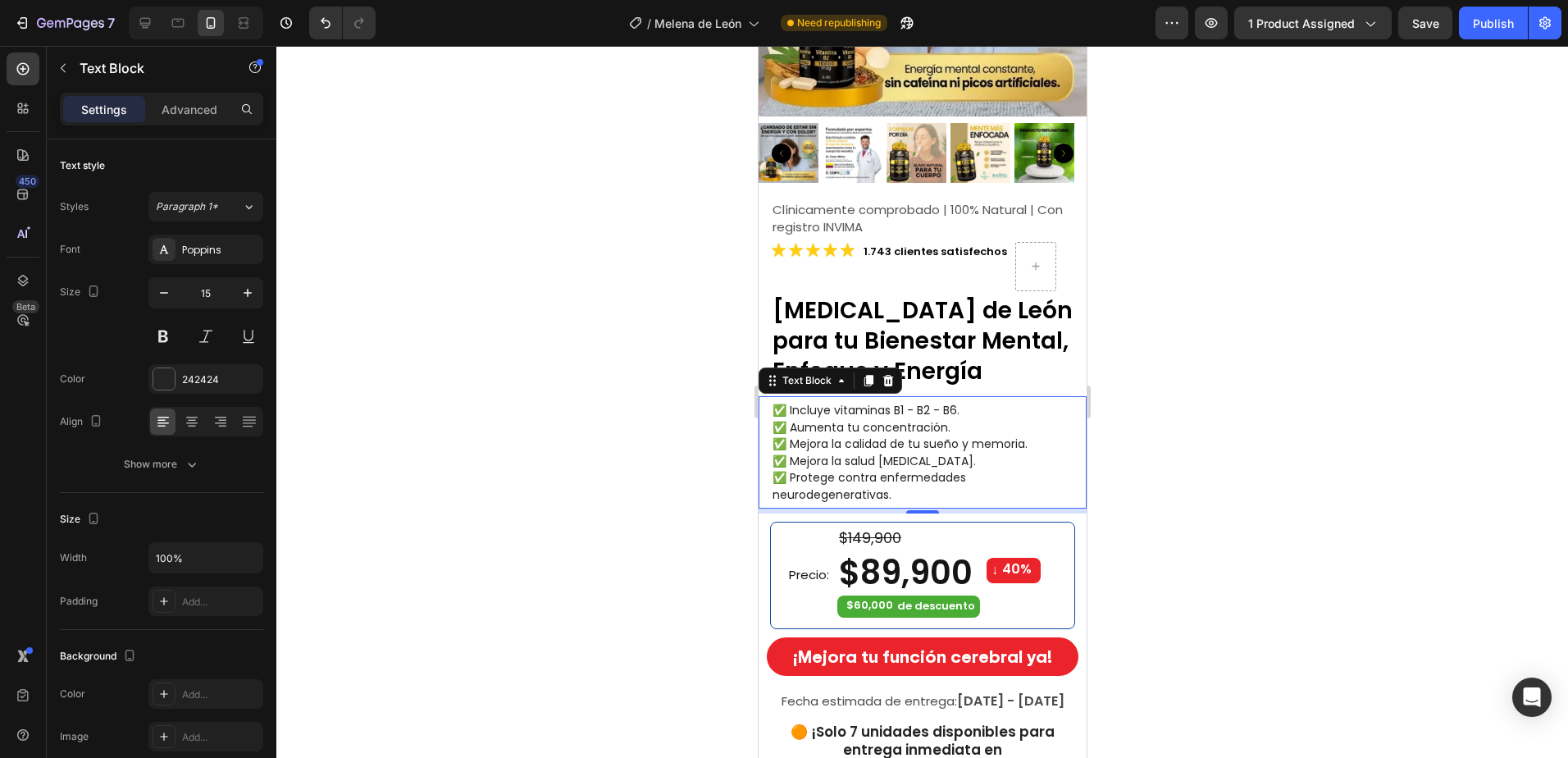
click at [839, 469] on span "✅ Protege contra enfermedades neurodegenerativas." at bounding box center [867, 485] width 193 height 33
click at [886, 479] on span "✅ Protege contra enfermedades neurodegenerativas." at bounding box center [867, 485] width 193 height 33
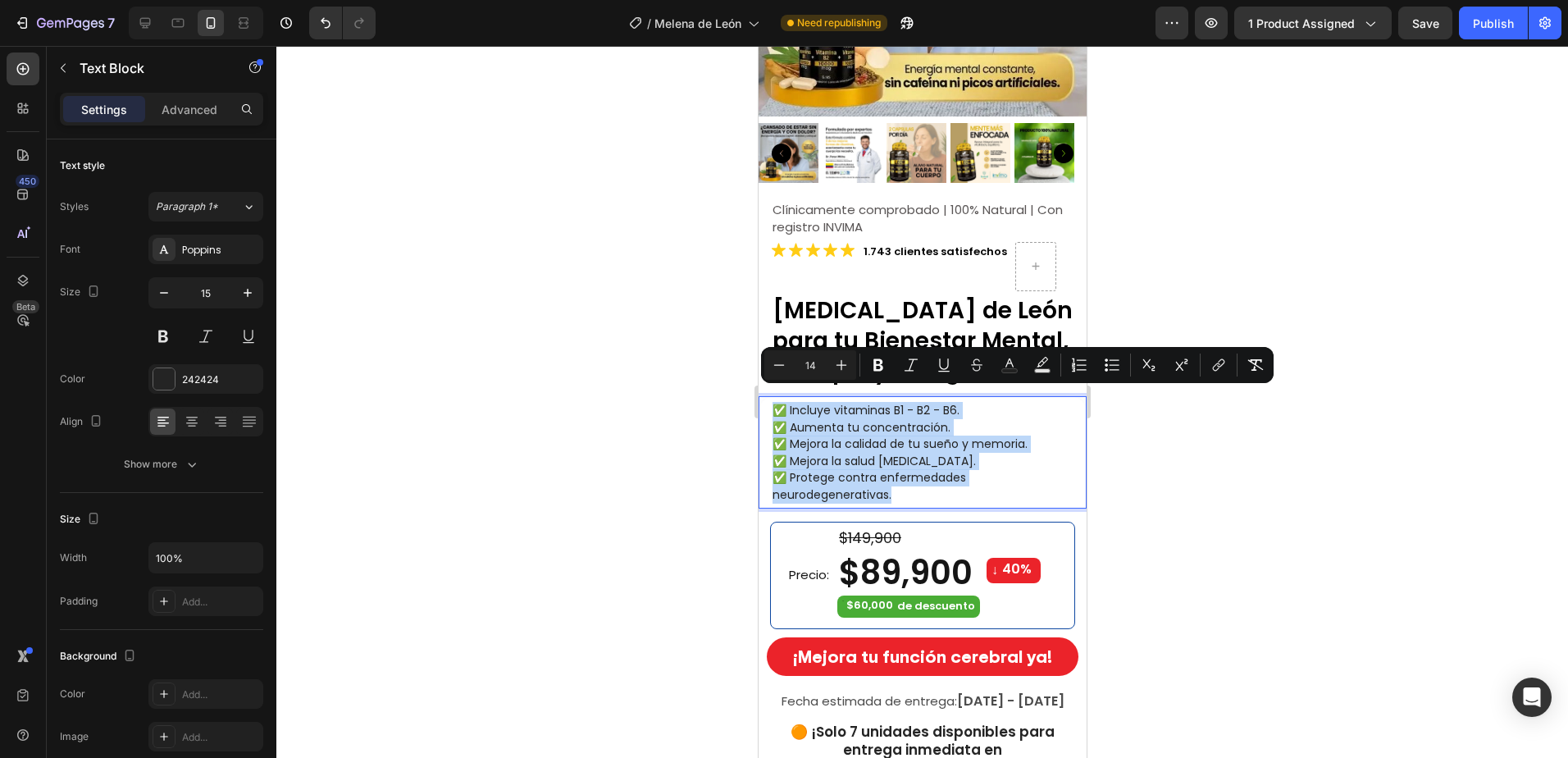
drag, startPoint x: 896, startPoint y: 480, endPoint x: 768, endPoint y: 390, distance: 156.5
click at [767, 396] on div "✅ Incluye vitaminas B1 - B2 - B6. ✅ Aumenta tu concentración. ✅ Mejora la calid…" at bounding box center [921, 452] width 328 height 112
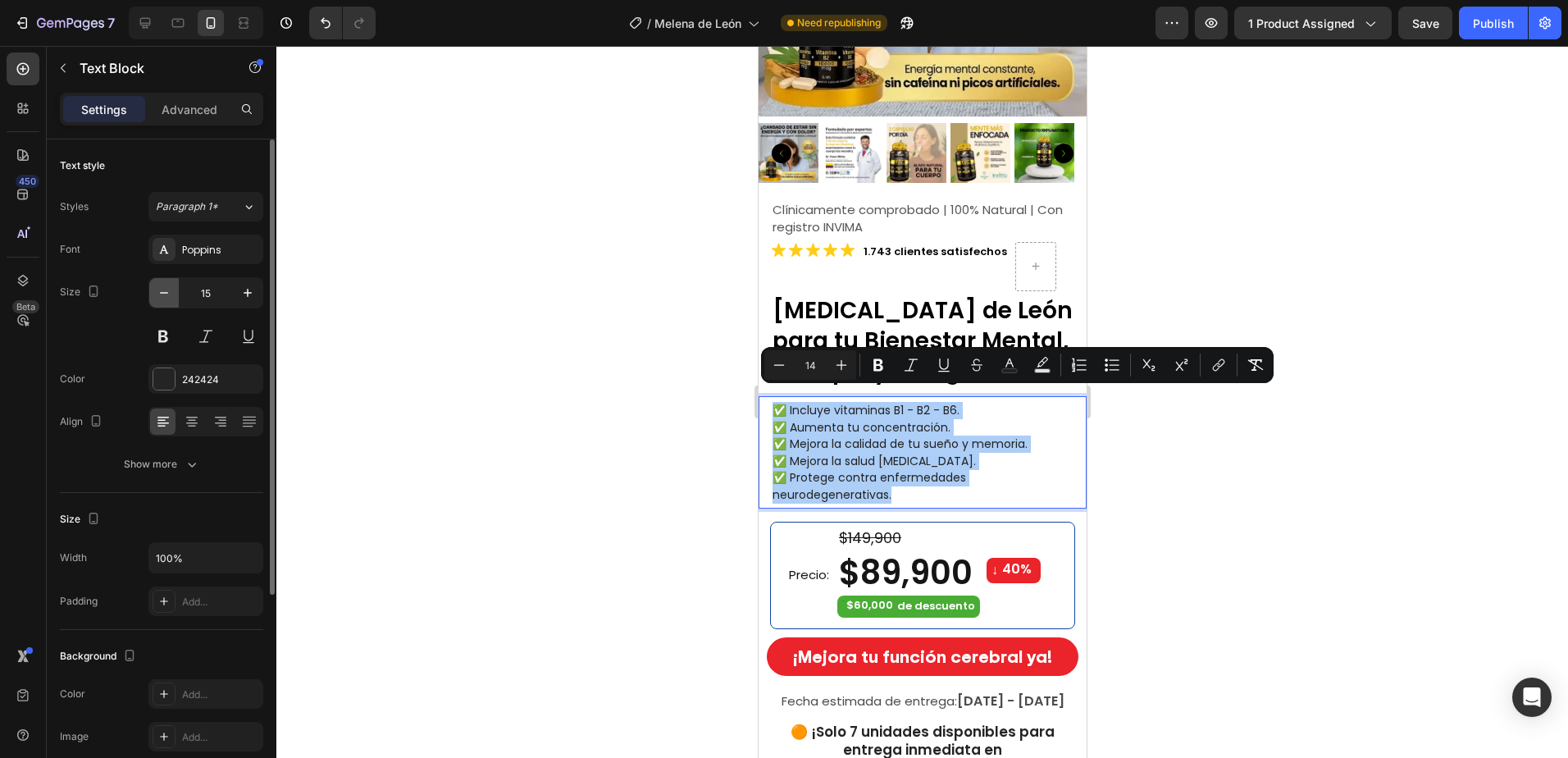
click at [166, 295] on icon "button" at bounding box center [163, 292] width 16 height 16
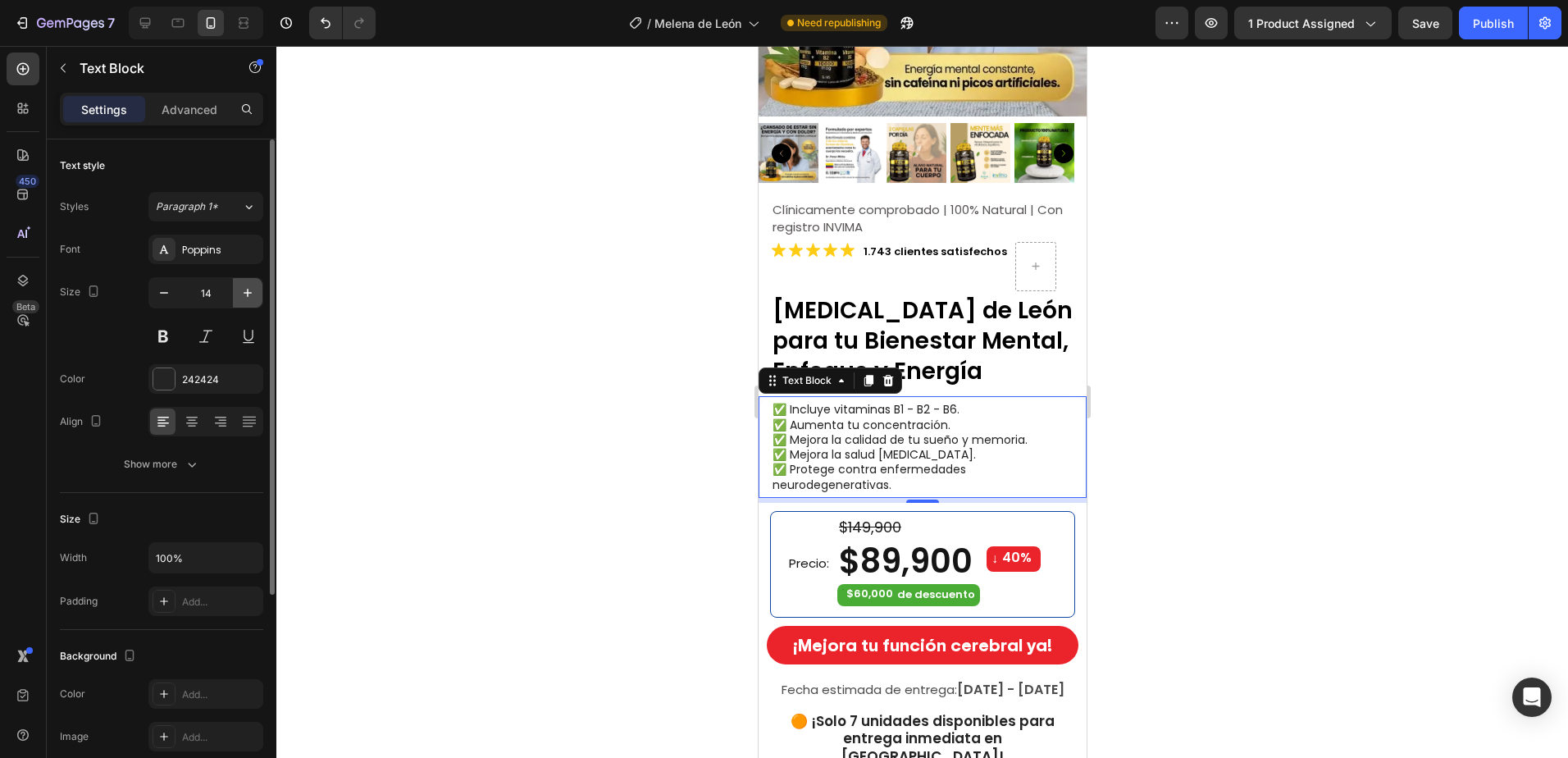
click at [246, 291] on icon "button" at bounding box center [247, 292] width 16 height 16
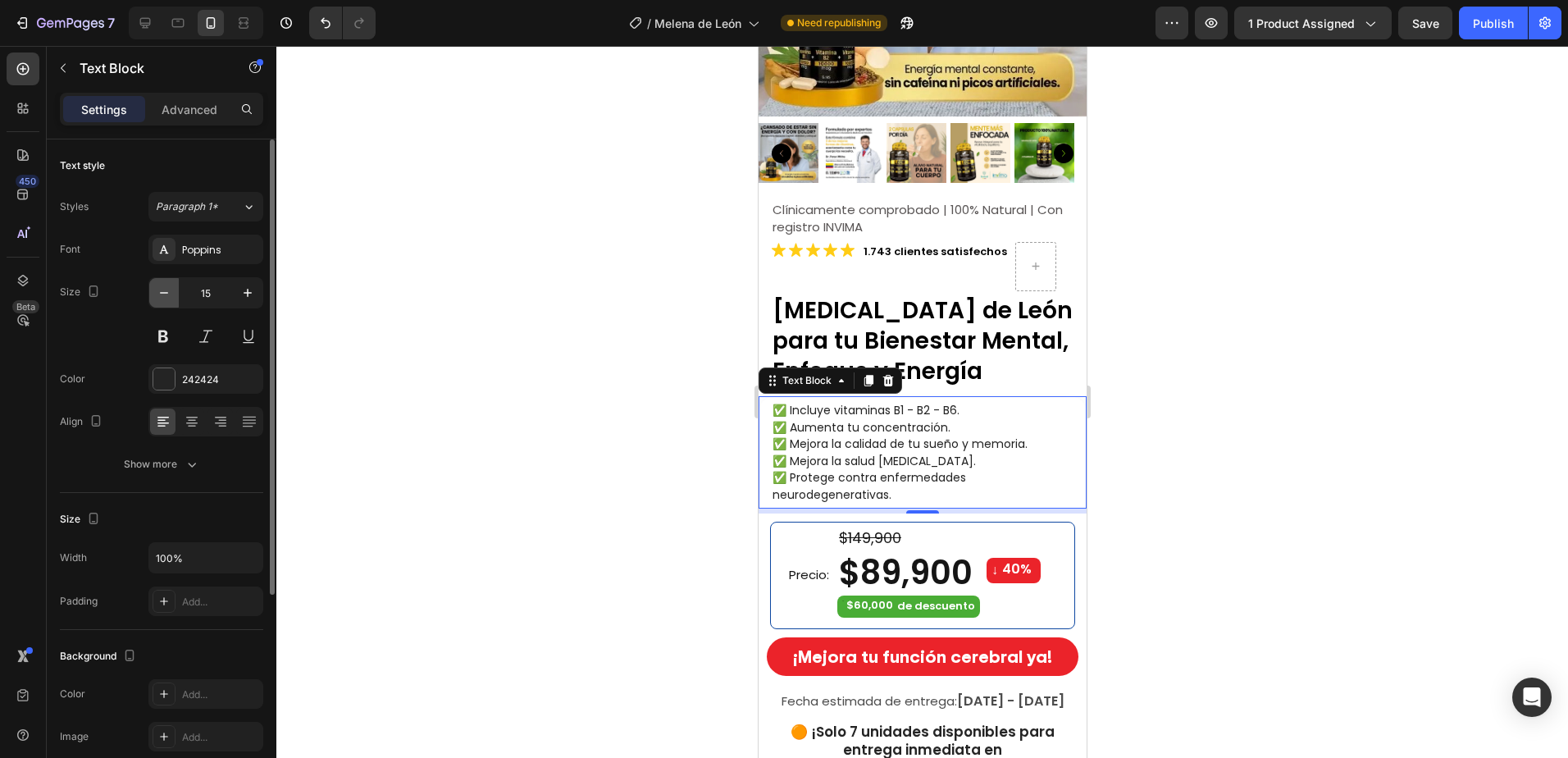
click at [169, 298] on icon "button" at bounding box center [163, 292] width 16 height 16
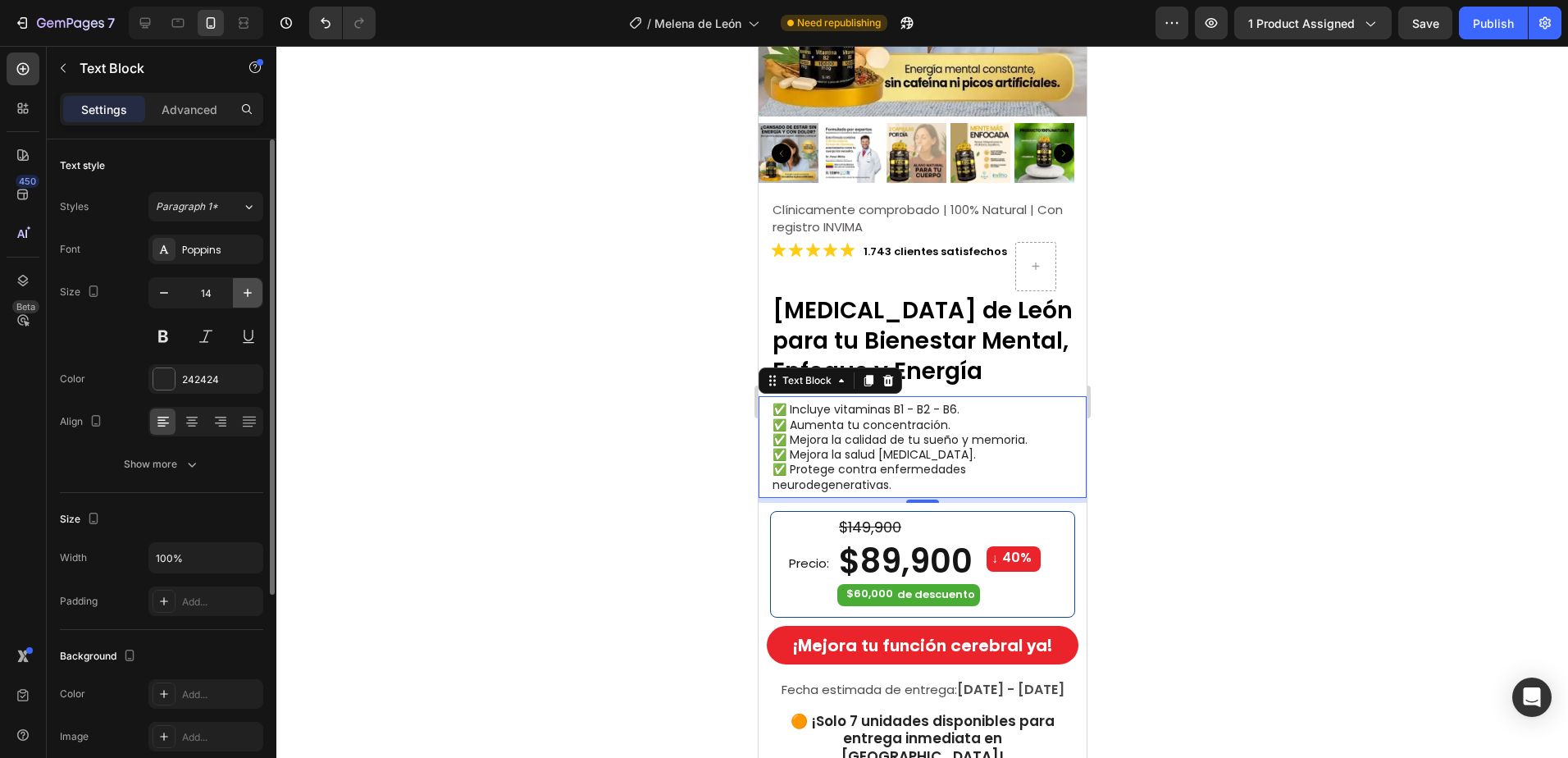
click at [254, 296] on icon "button" at bounding box center [247, 292] width 16 height 16
type input "15"
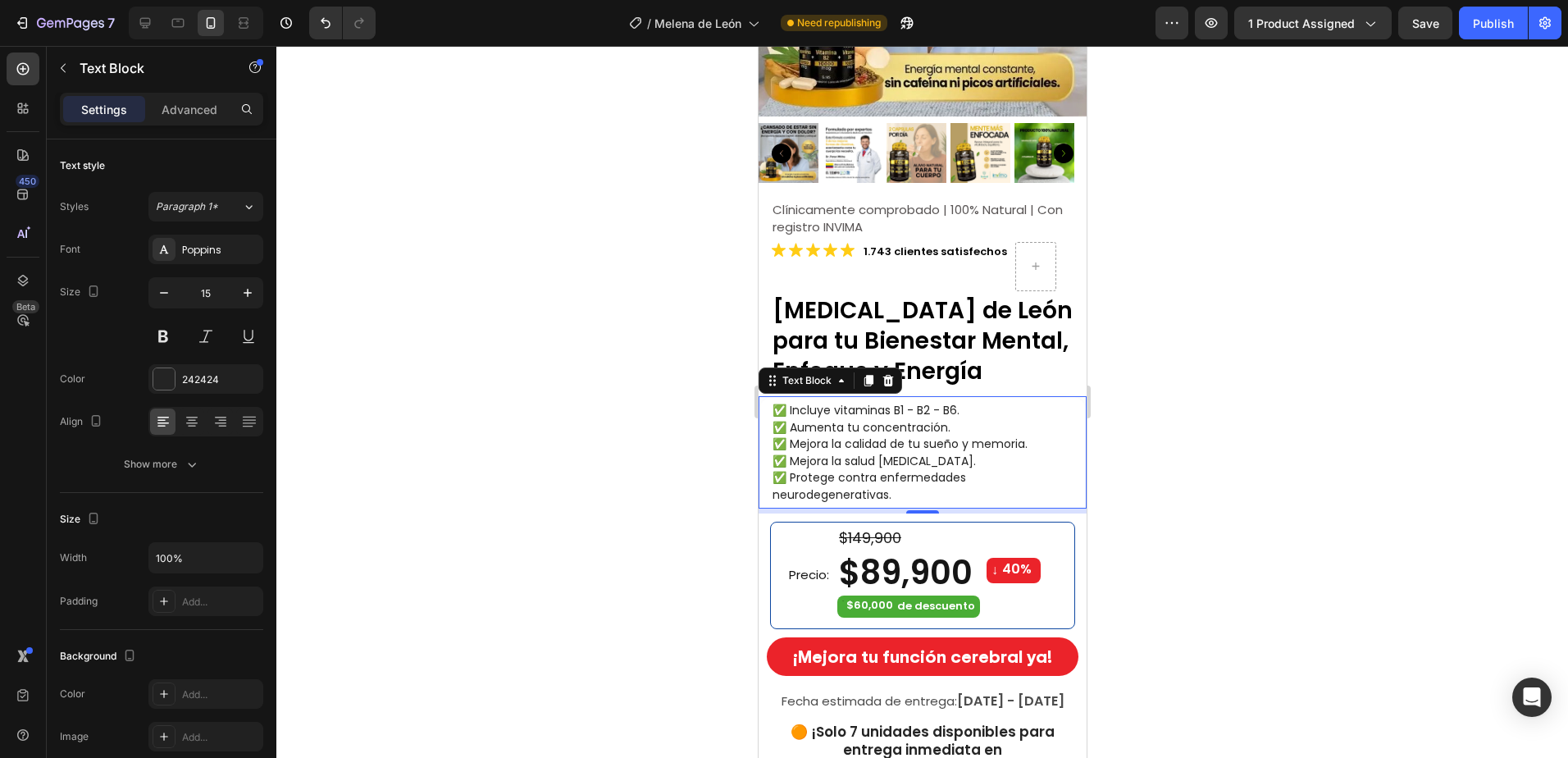
click at [889, 469] on span "✅ Protege contra enfermedades neurodegenerativas." at bounding box center [867, 485] width 193 height 33
click at [906, 479] on p "✅ Protege contra enfermedades neurodegenerativas." at bounding box center [927, 485] width 312 height 33
click at [815, 482] on span "✅ Protege contra enfermedades neurodegenerativas." at bounding box center [867, 485] width 193 height 33
click at [796, 485] on span "✅ Protege contra enfermedades neurodegenerativas." at bounding box center [867, 485] width 193 height 33
click at [887, 484] on span "✅ Protege contra enfermedades neurodegenerativas." at bounding box center [867, 485] width 193 height 33
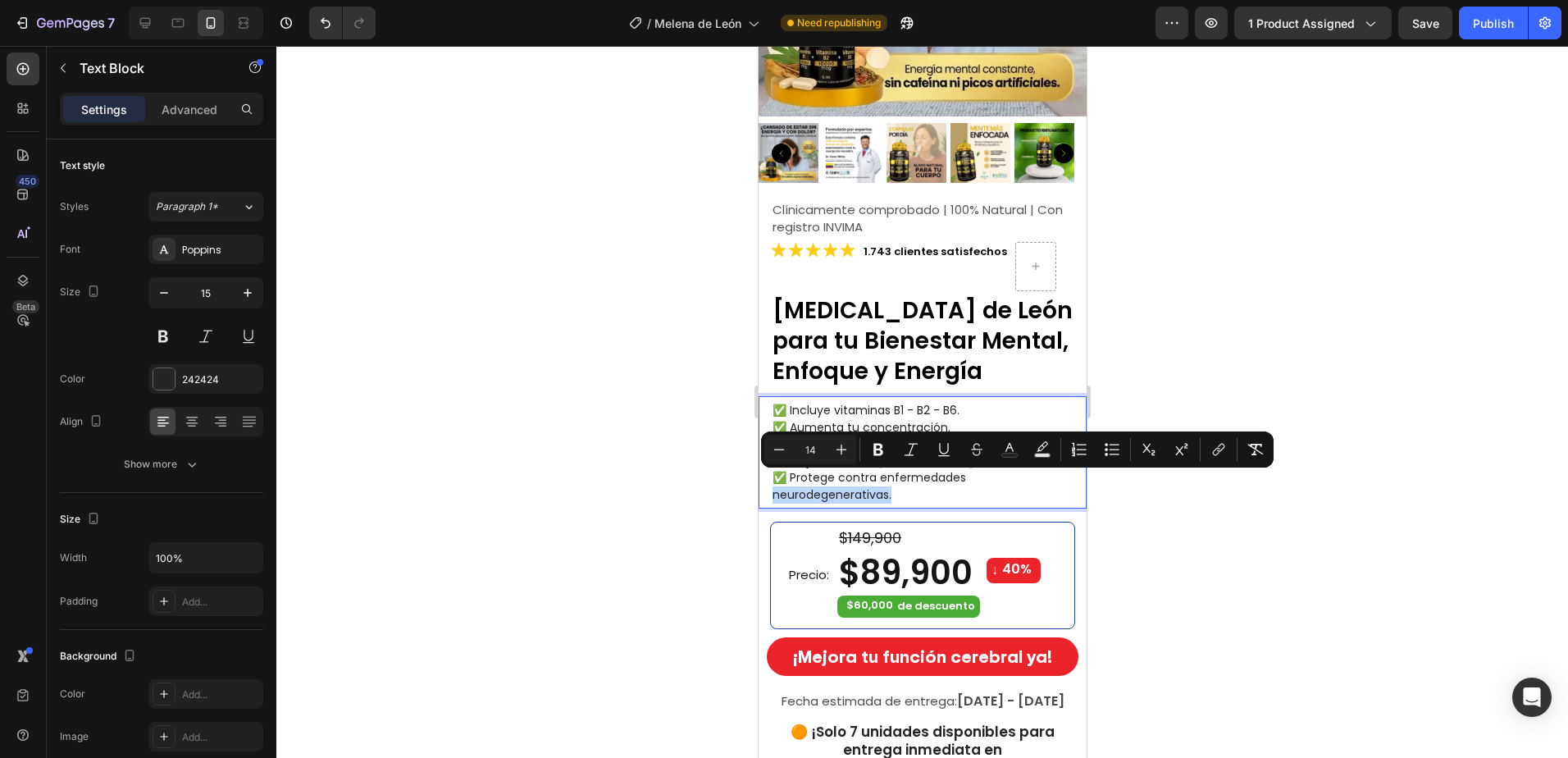
drag, startPoint x: 895, startPoint y: 482, endPoint x: 765, endPoint y: 490, distance: 130.2
click at [765, 490] on div "✅ Incluye vitaminas B1 - B2 - B6. ✅ Aumenta tu concentración. ✅ Mejora la calid…" at bounding box center [921, 452] width 328 height 112
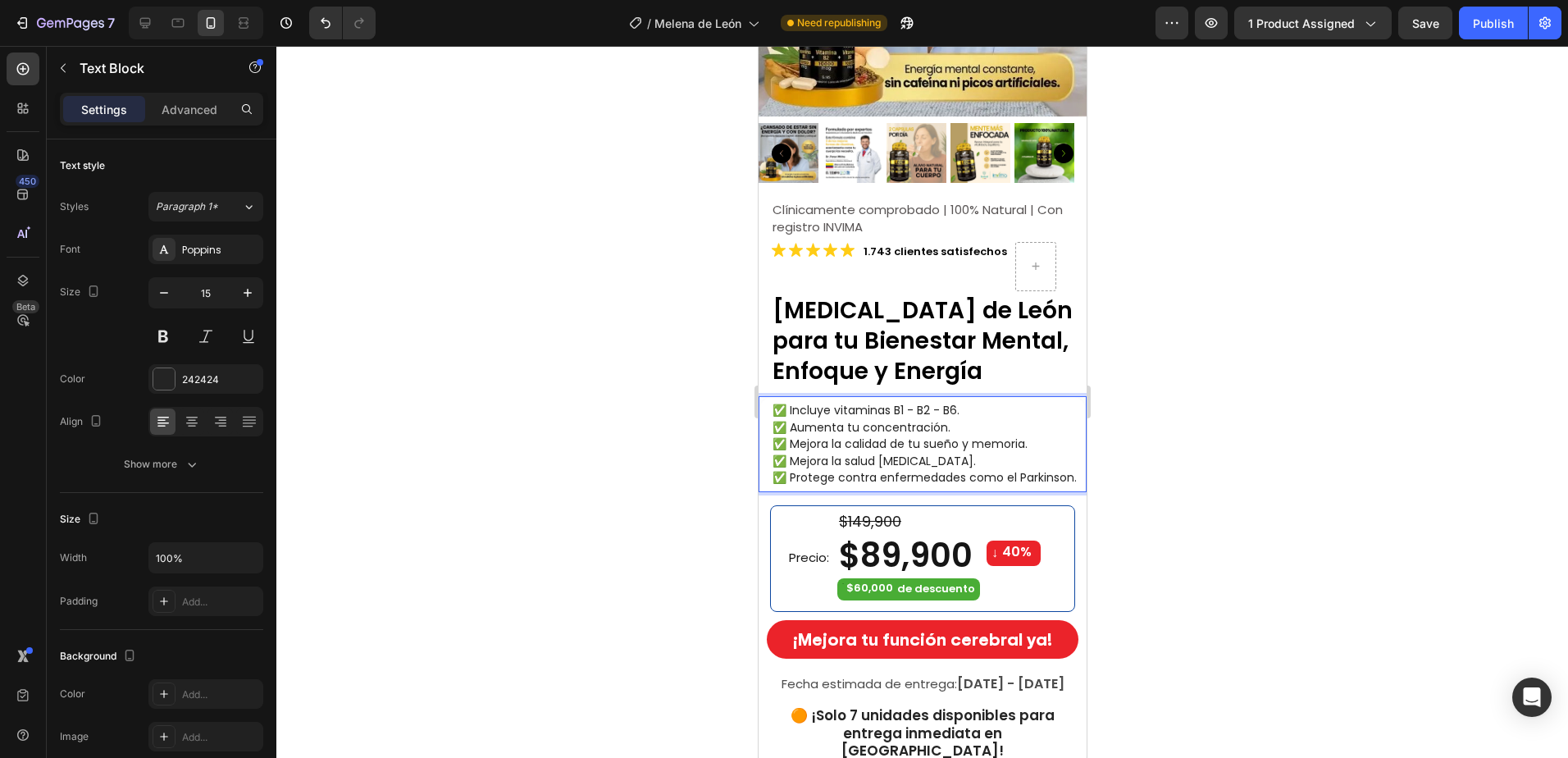
click at [857, 470] on span "✅ Protege contra enfermedades como el Parkinson." at bounding box center [923, 477] width 304 height 16
click at [946, 469] on span "✅ Protege contra enfermedades como el Parkinson." at bounding box center [923, 477] width 304 height 16
click at [1004, 469] on span "✅ Protege contra enfermedades como el Parkinson." at bounding box center [923, 477] width 304 height 16
click at [818, 480] on span "✅ Protege contra enfermedades como el Parkinson." at bounding box center [923, 477] width 304 height 16
click at [175, 110] on p "Advanced" at bounding box center [189, 109] width 55 height 17
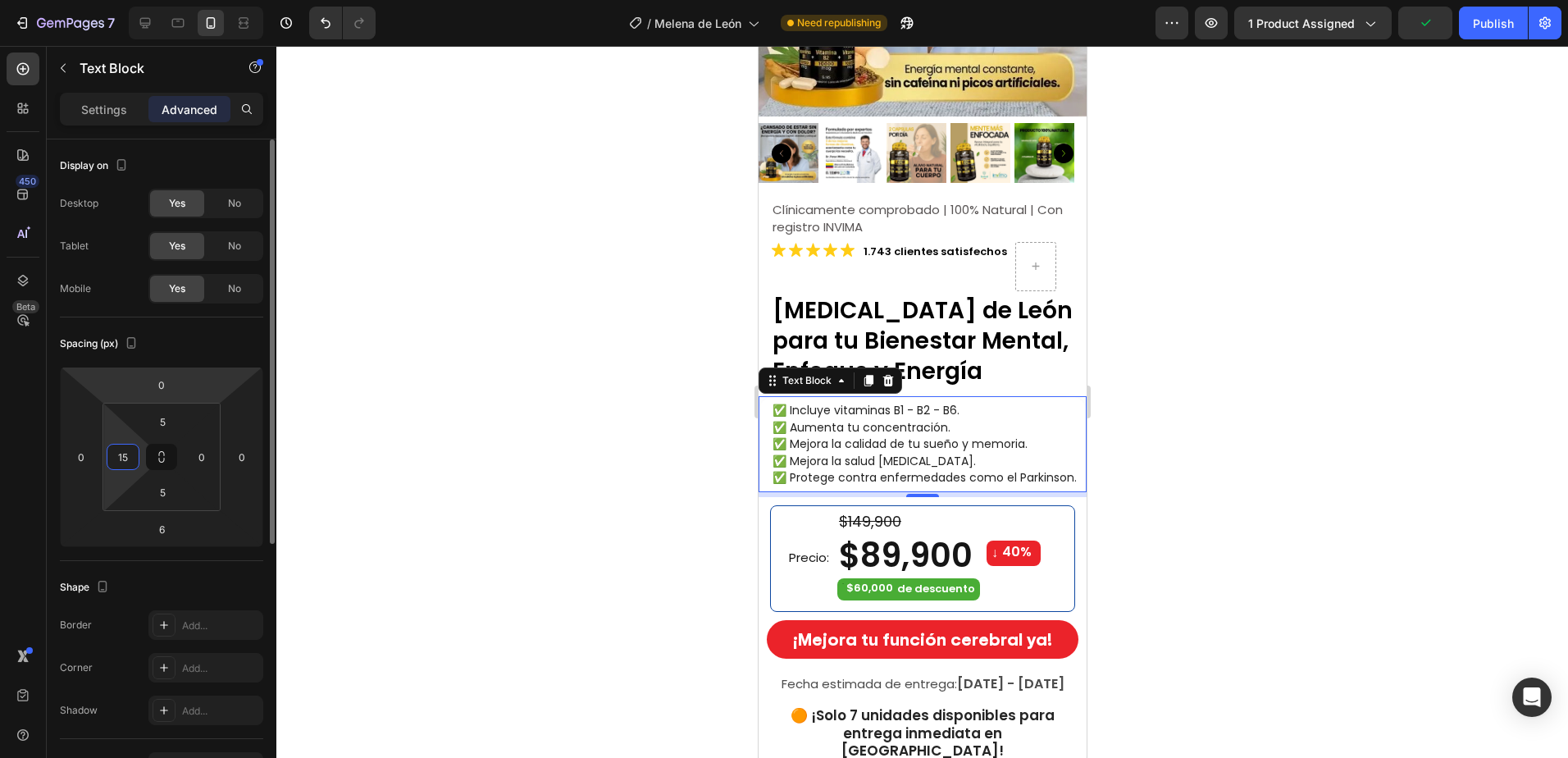
drag, startPoint x: 130, startPoint y: 457, endPoint x: 205, endPoint y: 382, distance: 106.1
click at [131, 457] on input "15" at bounding box center [123, 457] width 25 height 25
type input "0"
click at [315, 353] on div at bounding box center [922, 402] width 1291 height 712
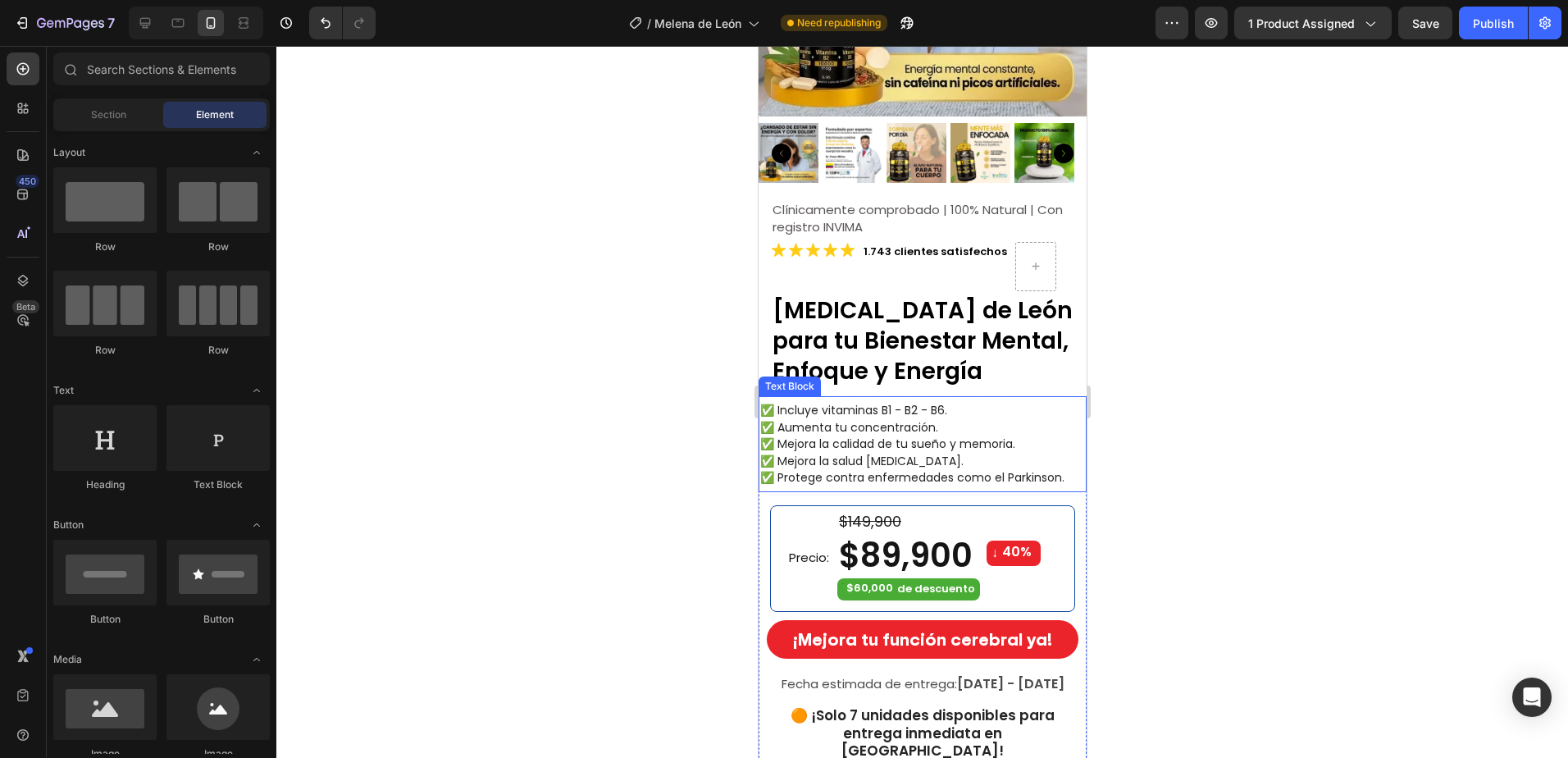
click at [1039, 396] on div "✅ Incluye vitaminas B1 - B2 - B6. ✅ Aumenta tu concentración. ✅ Mejora la calid…" at bounding box center [921, 444] width 328 height 96
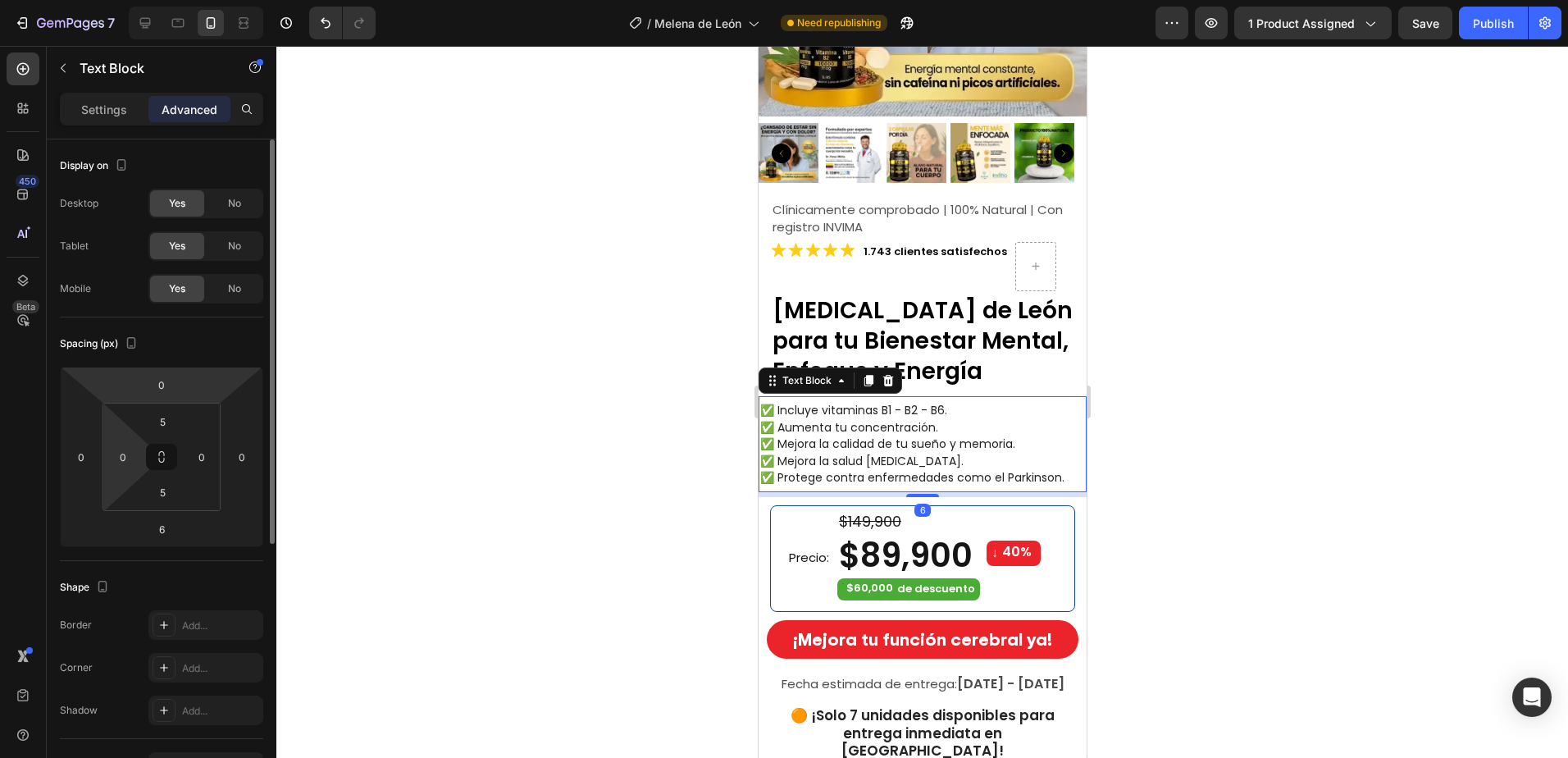
drag, startPoint x: 128, startPoint y: 454, endPoint x: 188, endPoint y: 393, distance: 85.6
click at [128, 453] on input "0" at bounding box center [123, 457] width 25 height 25
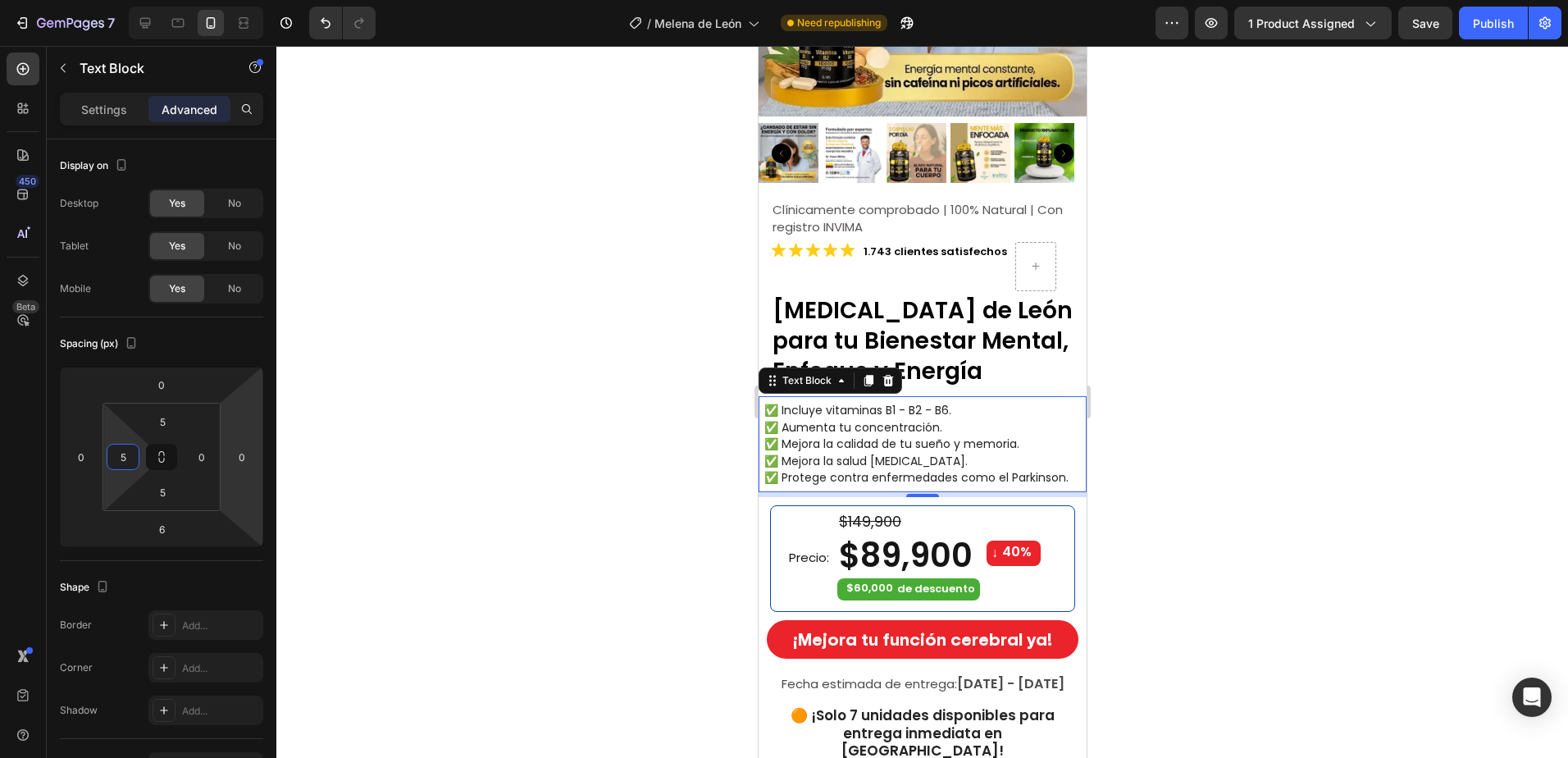
type input "5"
click at [1168, 479] on div at bounding box center [922, 402] width 1291 height 712
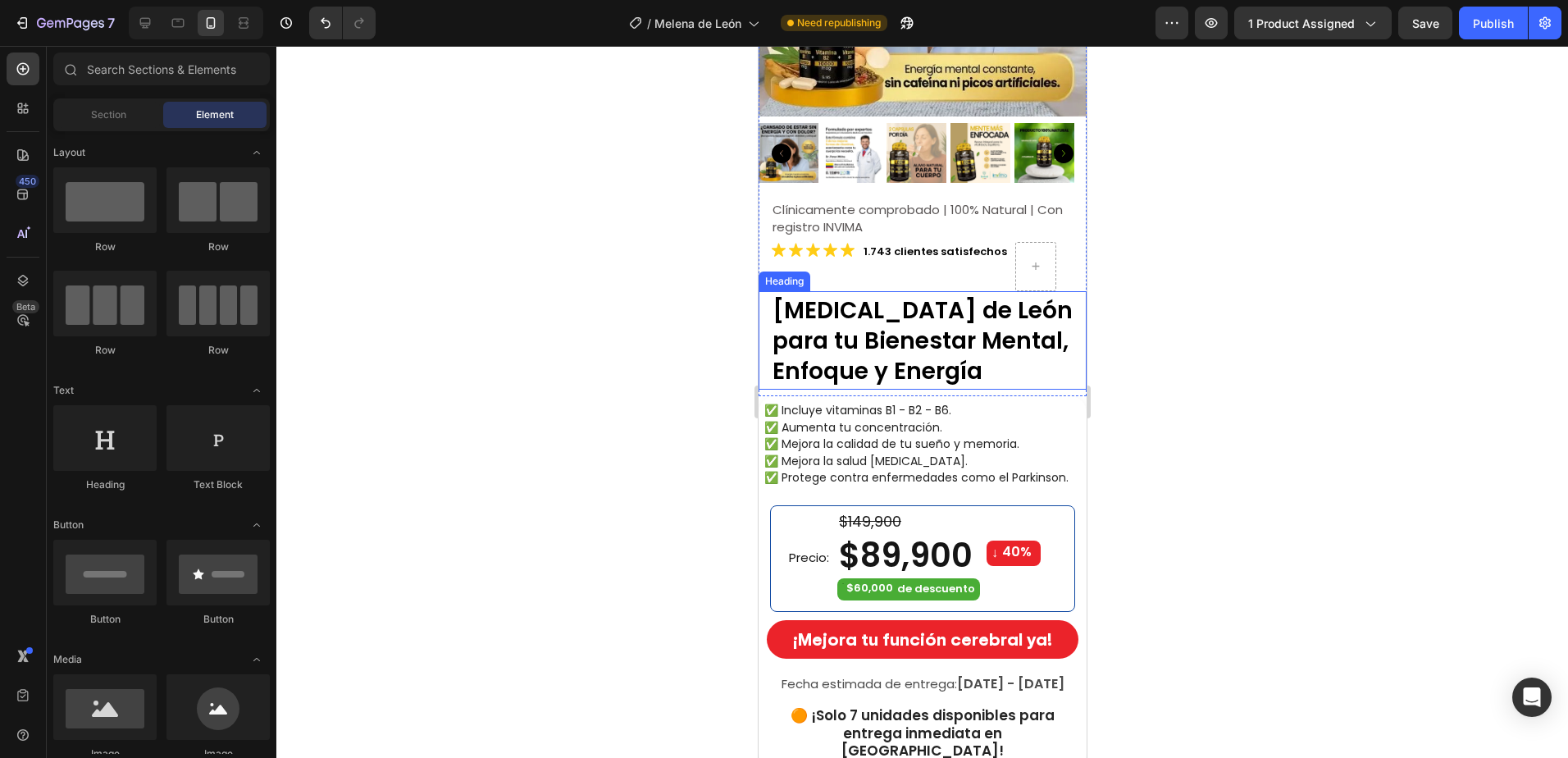
click at [924, 374] on div "[MEDICAL_DATA] de León para tu Bienestar Mental, Enfoque y Energía Heading" at bounding box center [921, 341] width 328 height 100
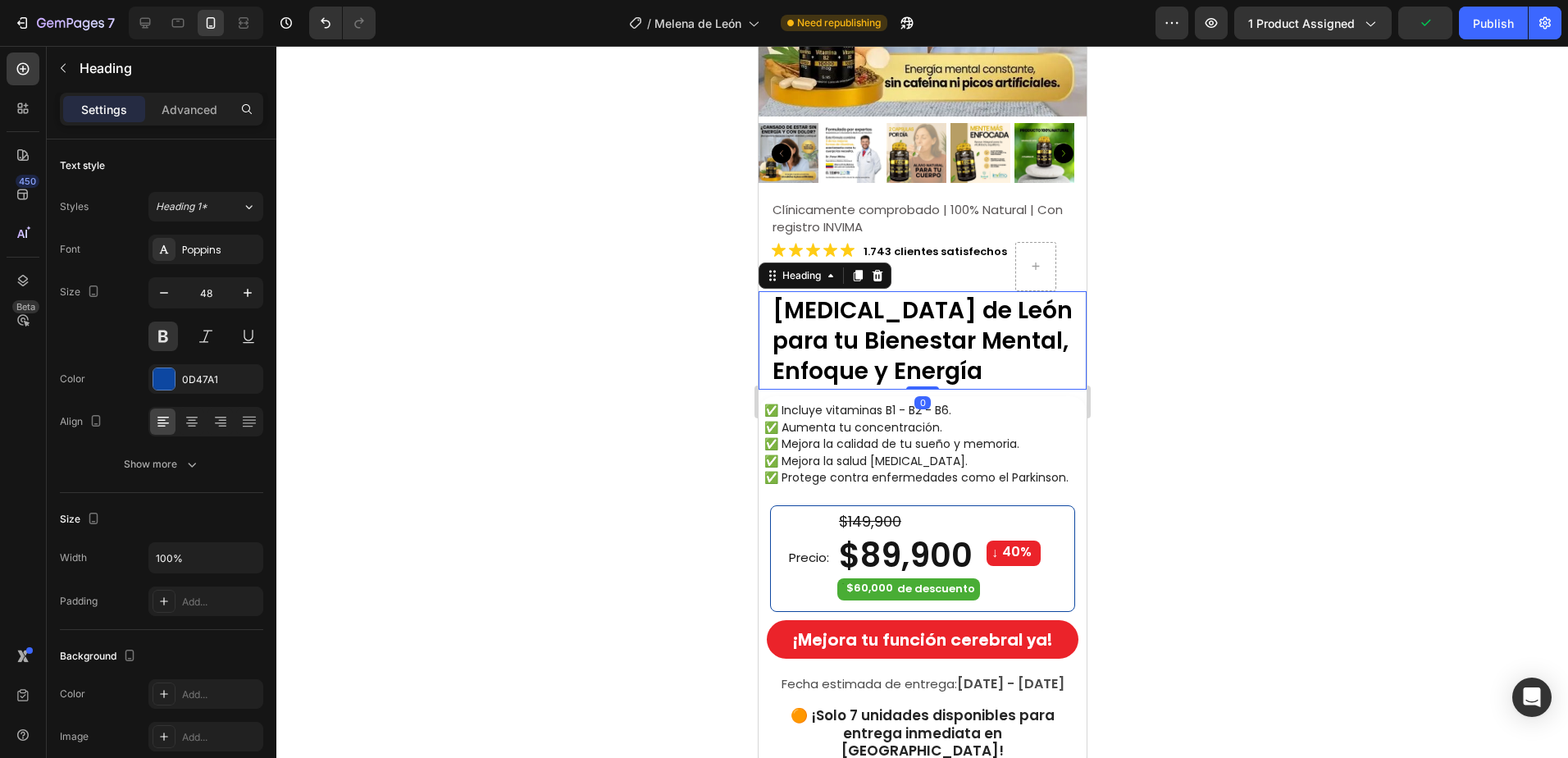
click at [1245, 487] on div at bounding box center [922, 402] width 1291 height 712
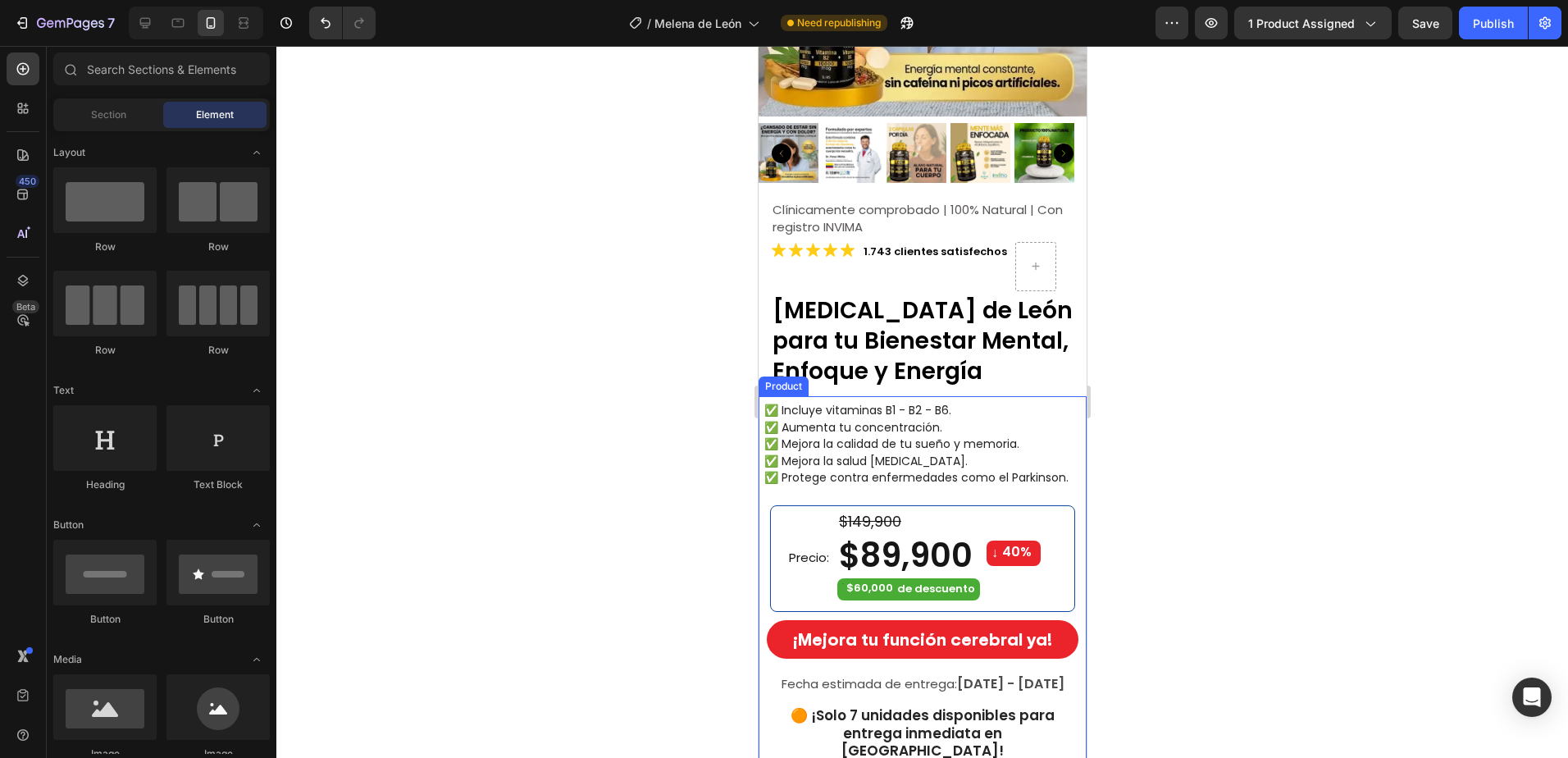
click at [901, 484] on div "✅ Incluye vitaminas B1 - B2 - B6. ✅ Aumenta tu concentración. ✅ Mejora la calid…" at bounding box center [921, 548] width 328 height 304
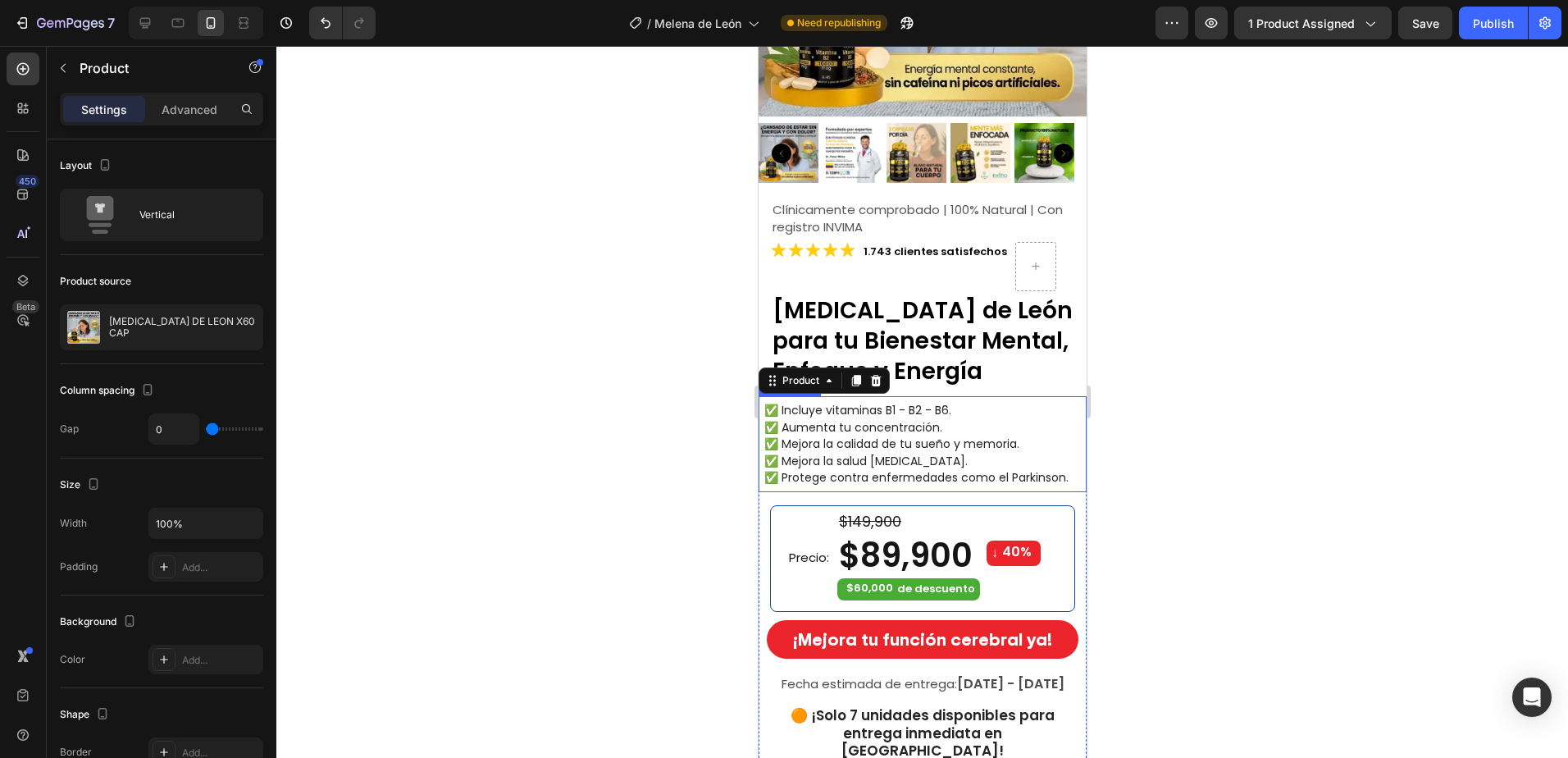
click at [867, 469] on span "✅ Protege contra enfermedades como el Parkinson." at bounding box center [915, 477] width 304 height 16
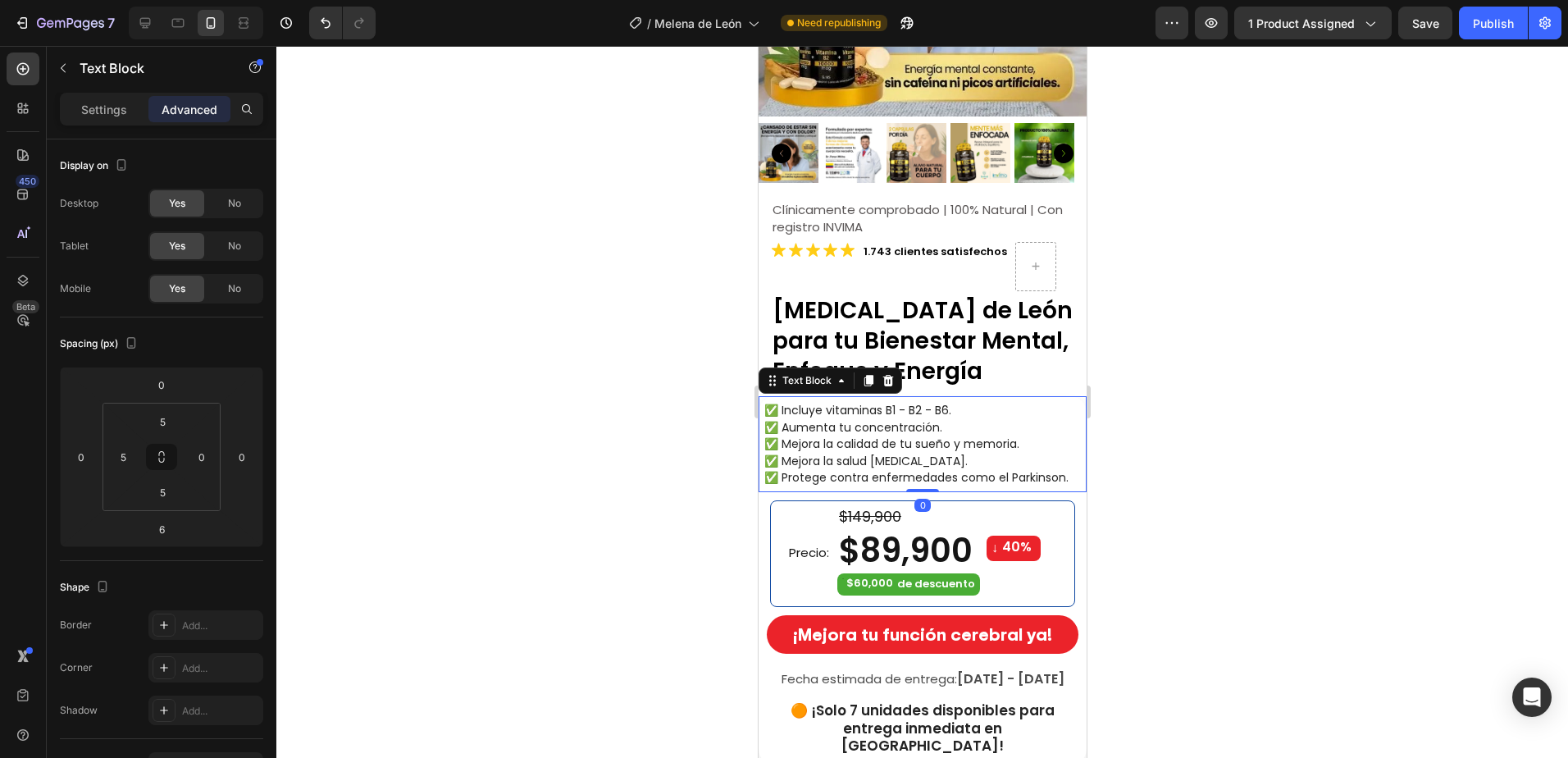
drag, startPoint x: 907, startPoint y: 483, endPoint x: 949, endPoint y: 471, distance: 43.7
click at [913, 471] on div "✅ Incluye vitaminas B1 - B2 - B6. ✅ Aumenta tu concentración. ✅ Mejora la calid…" at bounding box center [921, 444] width 328 height 96
type input "0"
click at [1165, 514] on div at bounding box center [922, 402] width 1291 height 712
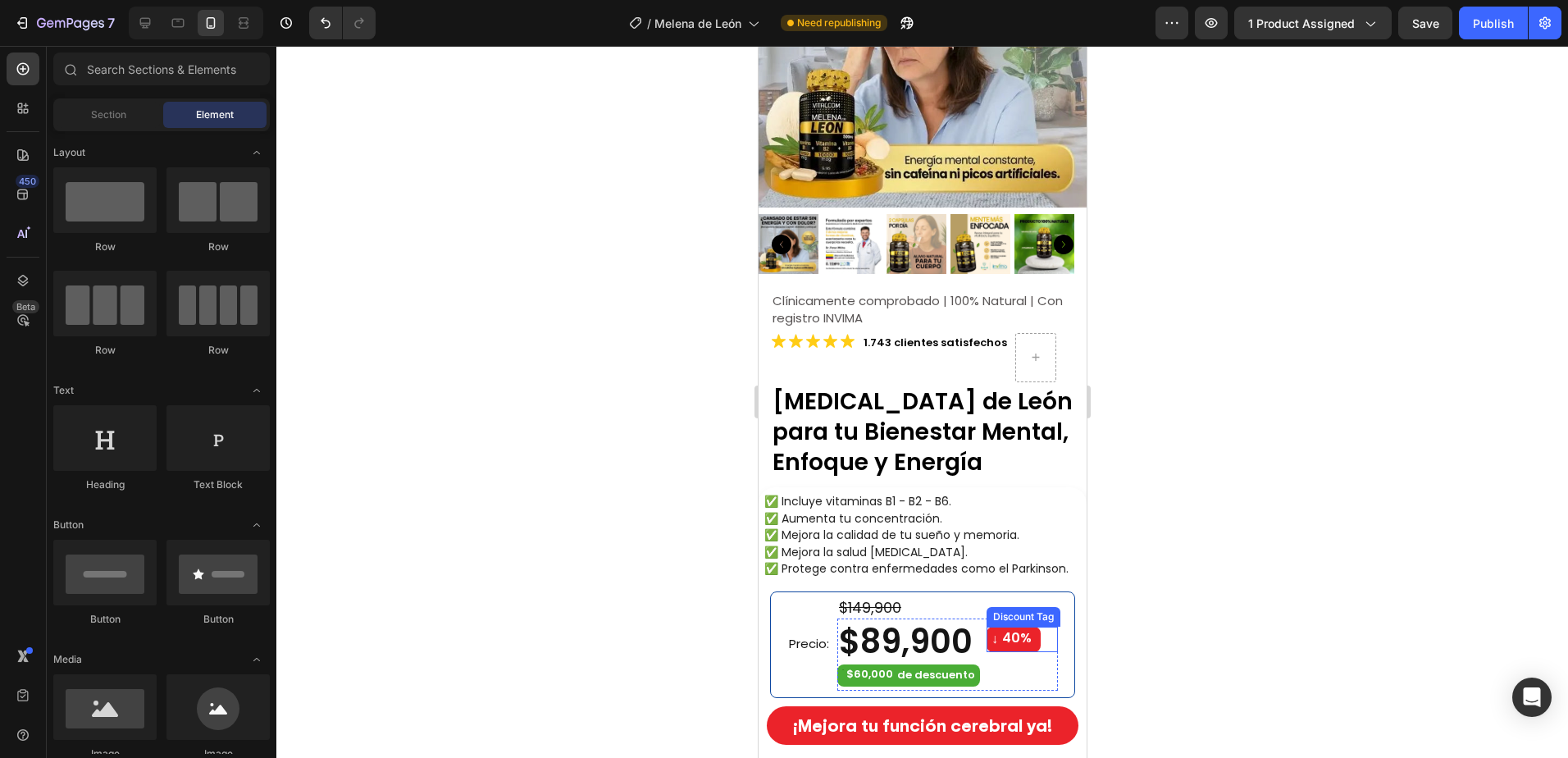
scroll to position [246, 0]
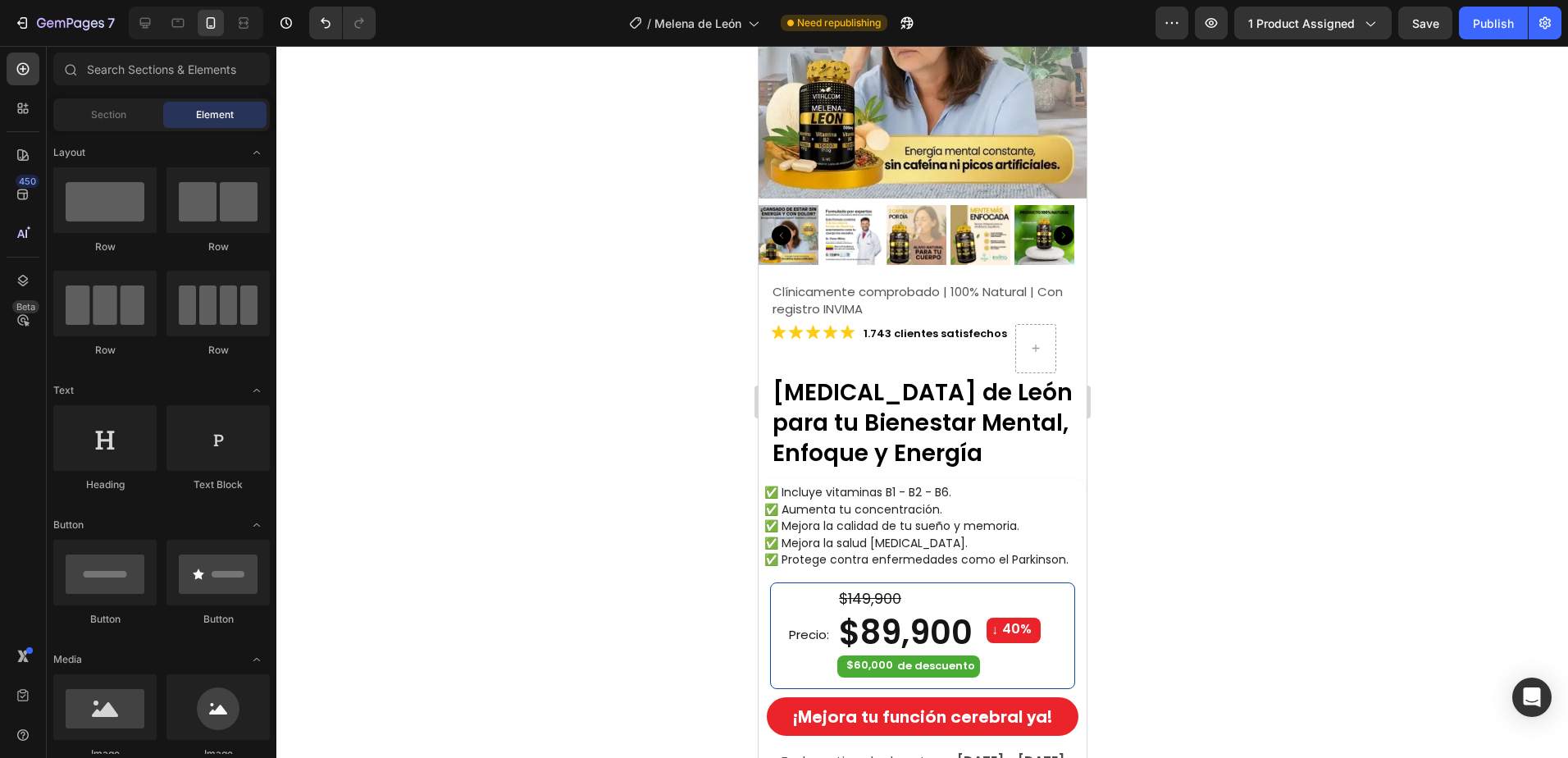
click at [1187, 498] on div at bounding box center [922, 402] width 1291 height 712
click at [1471, 18] on button "Publish" at bounding box center [1492, 23] width 69 height 33
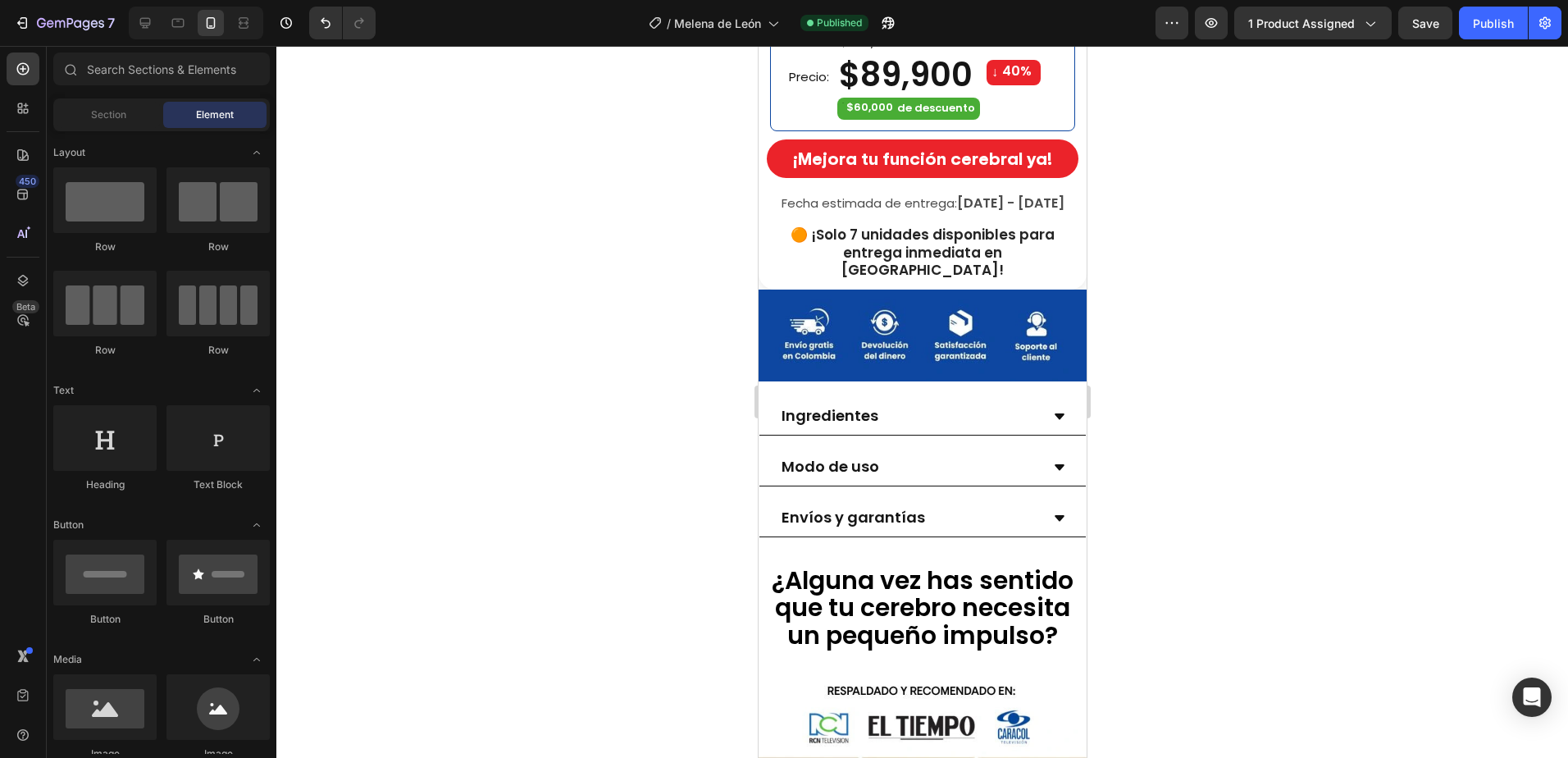
scroll to position [820, 0]
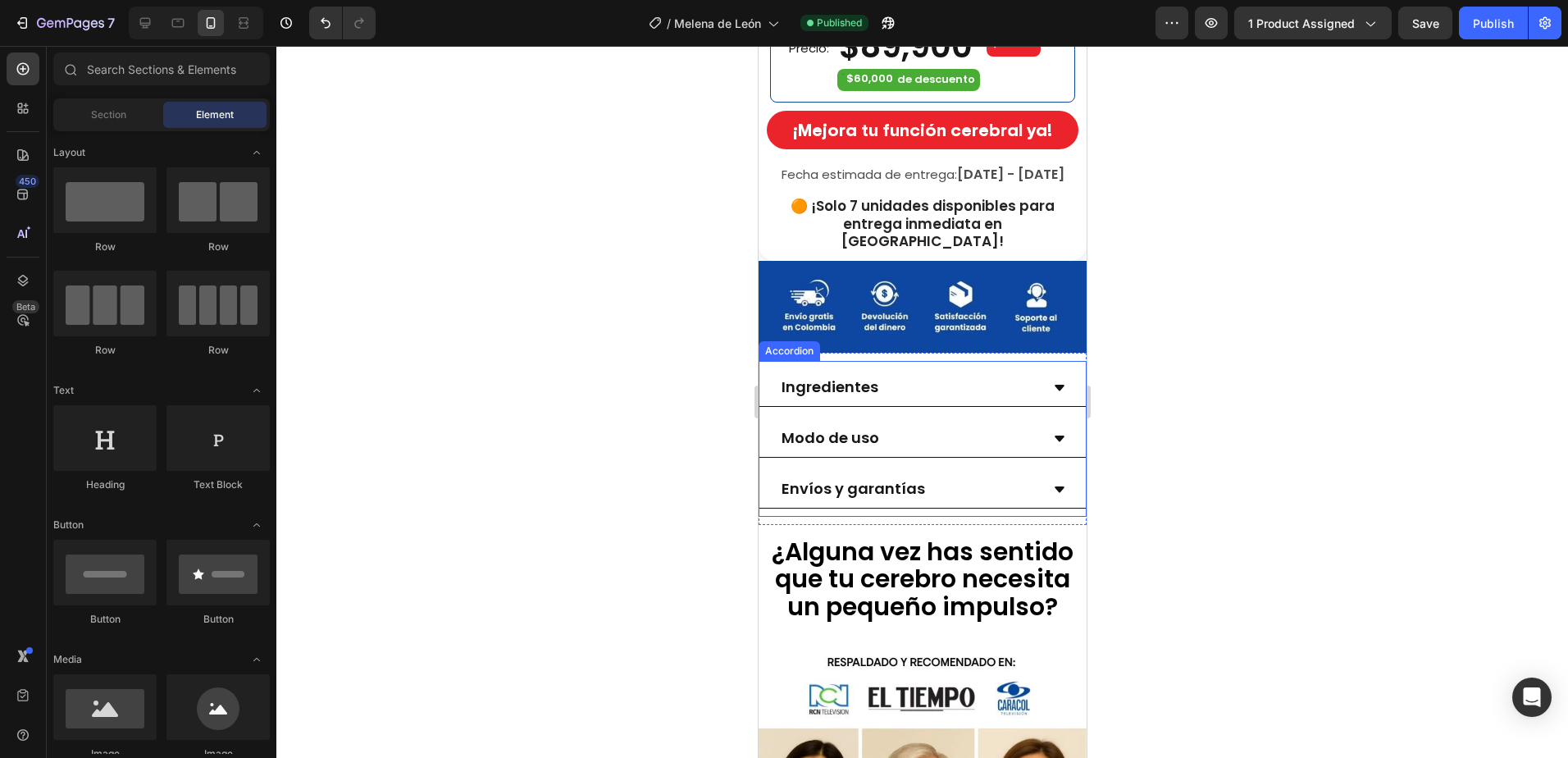
click at [1052, 382] on icon at bounding box center [1058, 388] width 13 height 13
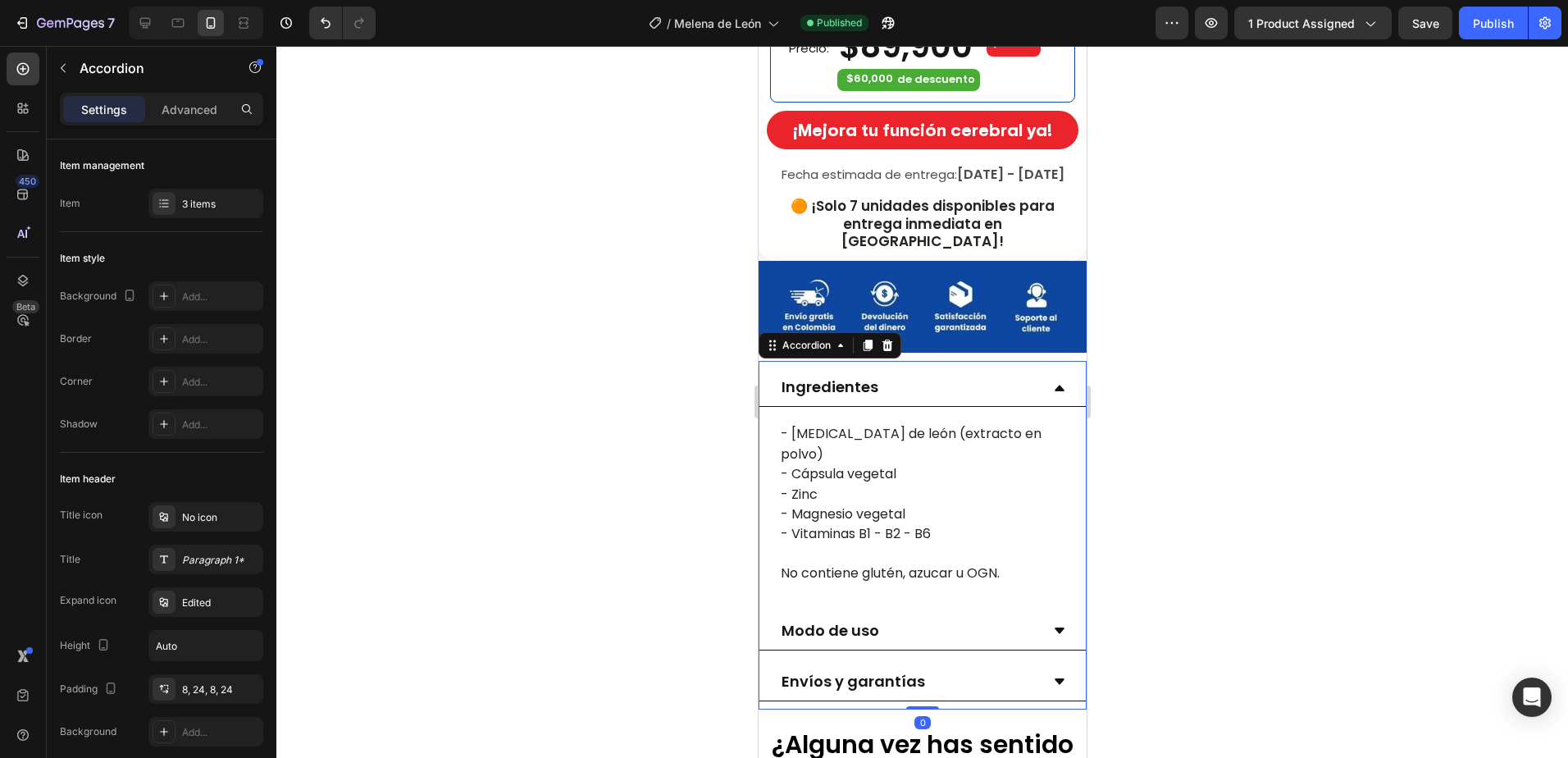
click at [1052, 382] on icon at bounding box center [1058, 388] width 13 height 13
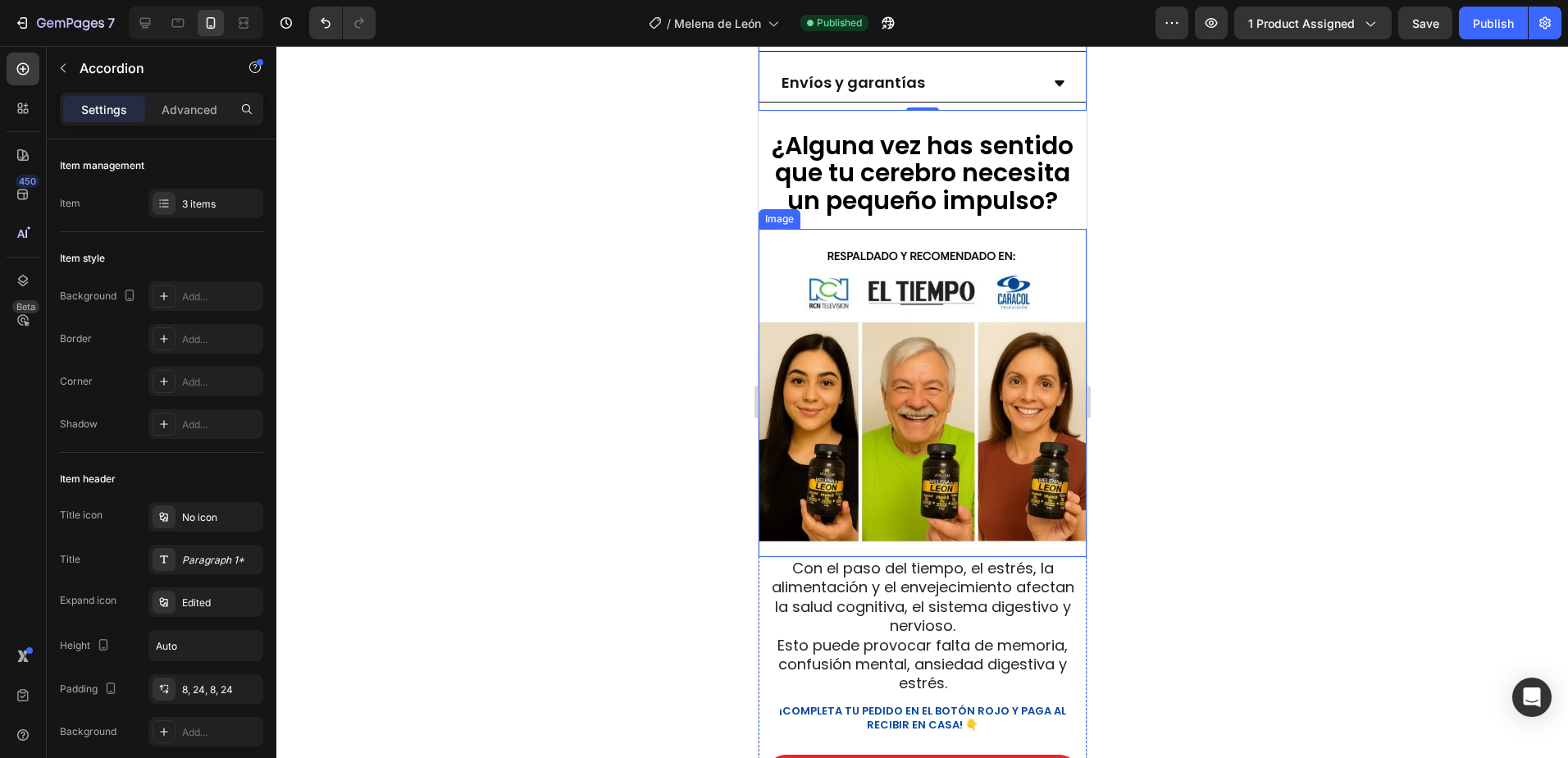
scroll to position [1231, 0]
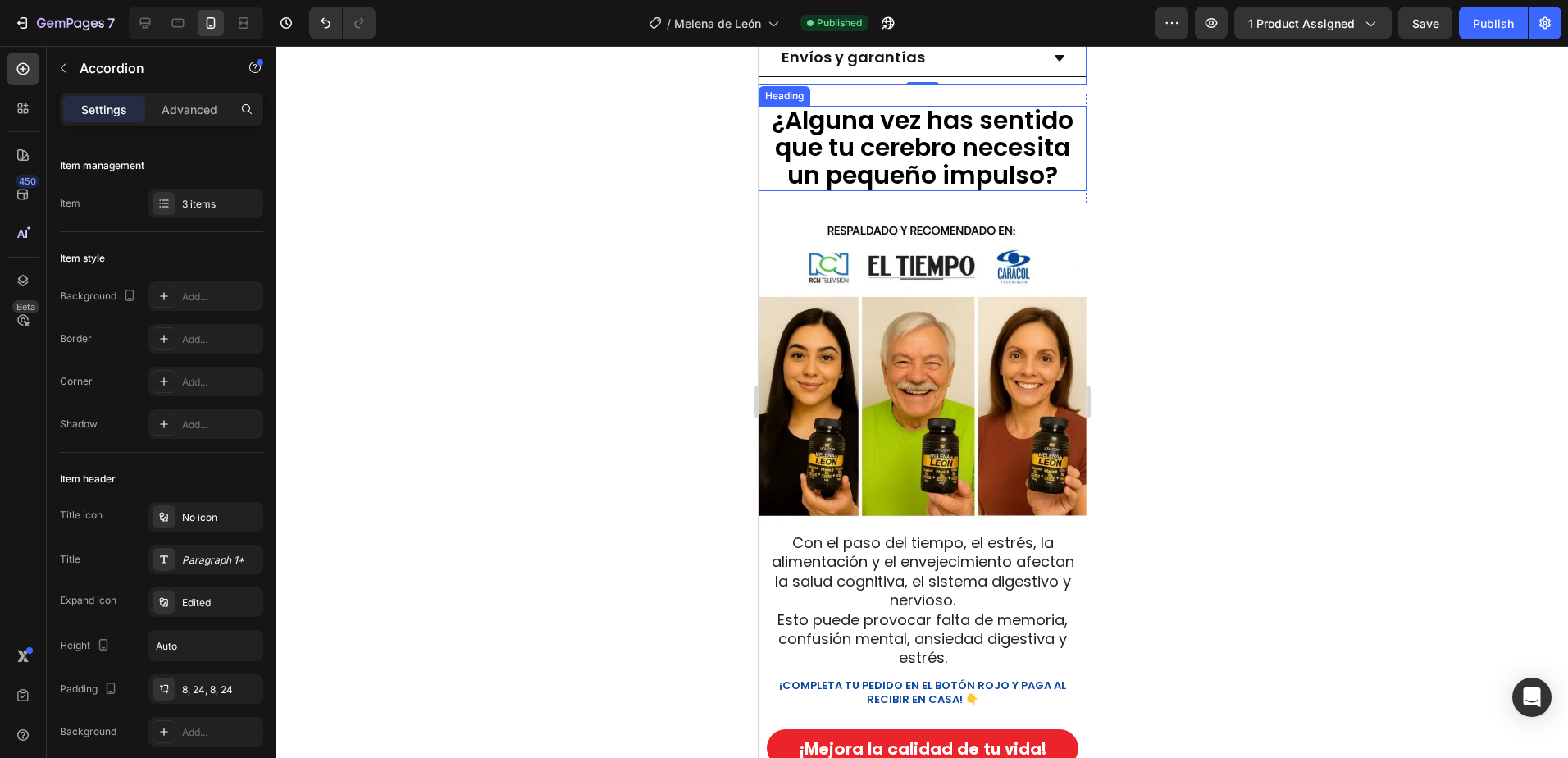
click at [867, 152] on span "¿Alguna vez has sentido que tu cerebro necesita un pequeño impulso?" at bounding box center [921, 146] width 301 height 89
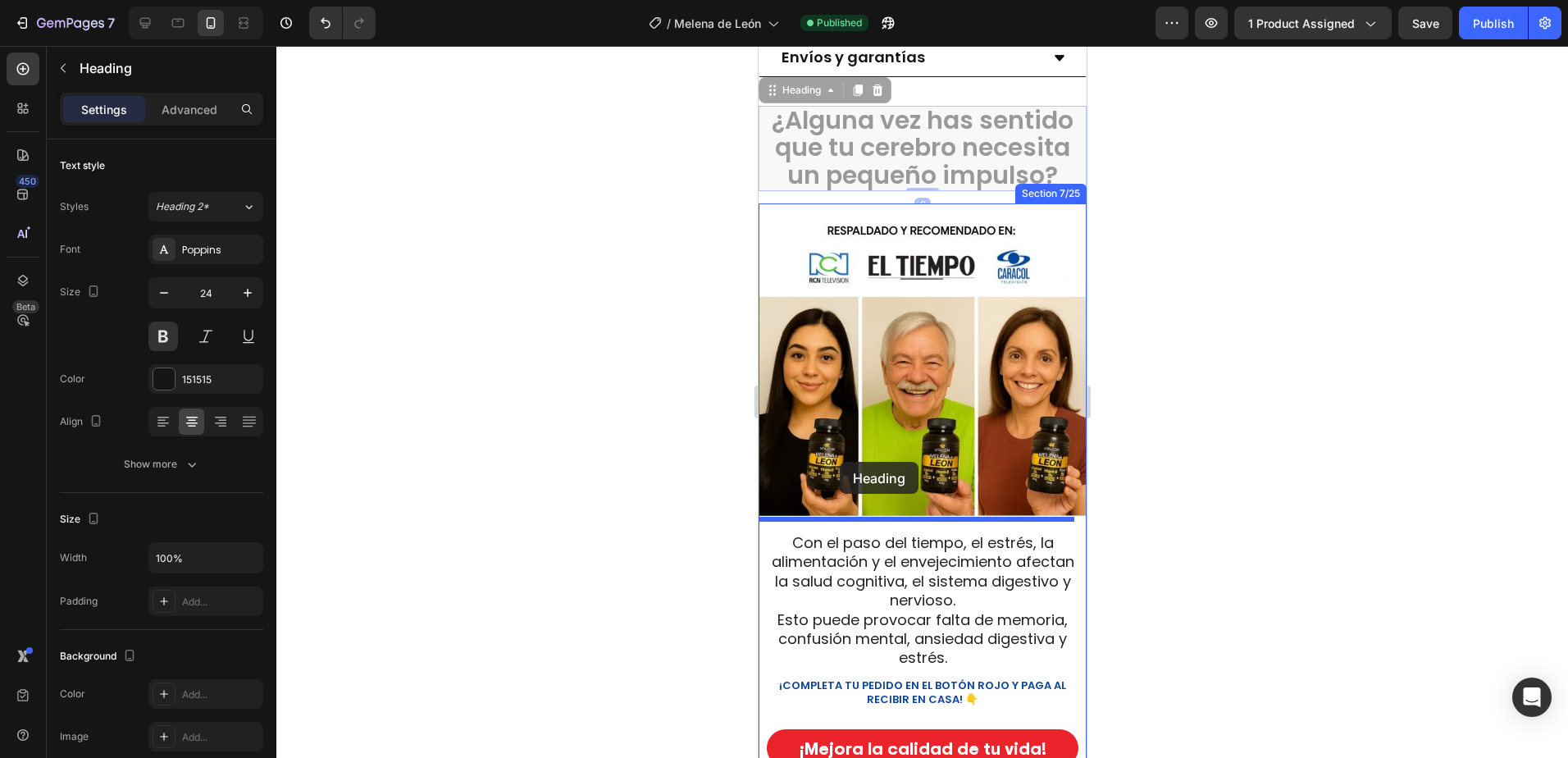
drag, startPoint x: 806, startPoint y: 95, endPoint x: 838, endPoint y: 462, distance: 368.4
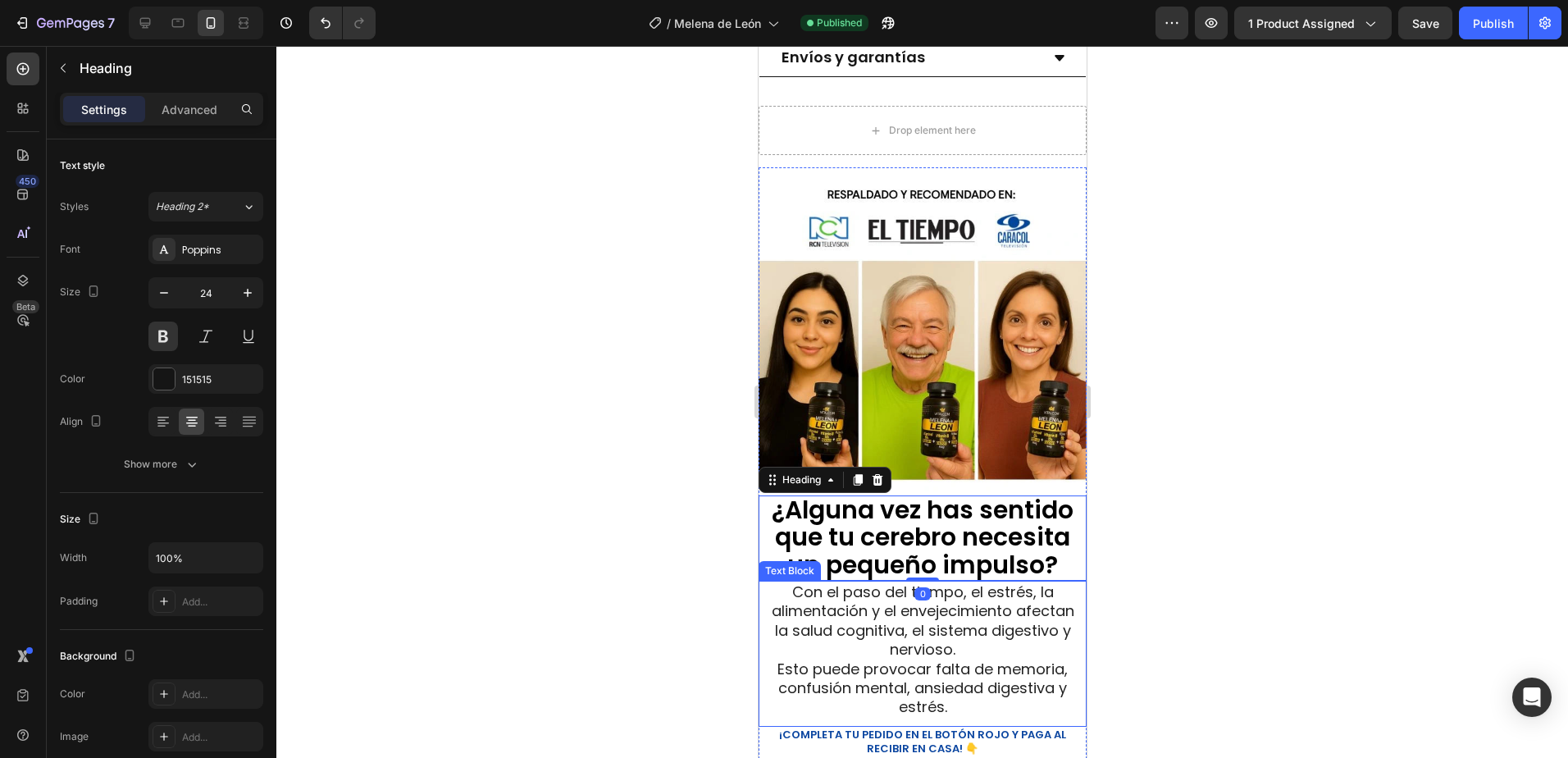
click at [945, 658] on span "Esto puede provocar falta de memoria, confusión mental, ansiedad digestiva y es…" at bounding box center [921, 687] width 290 height 59
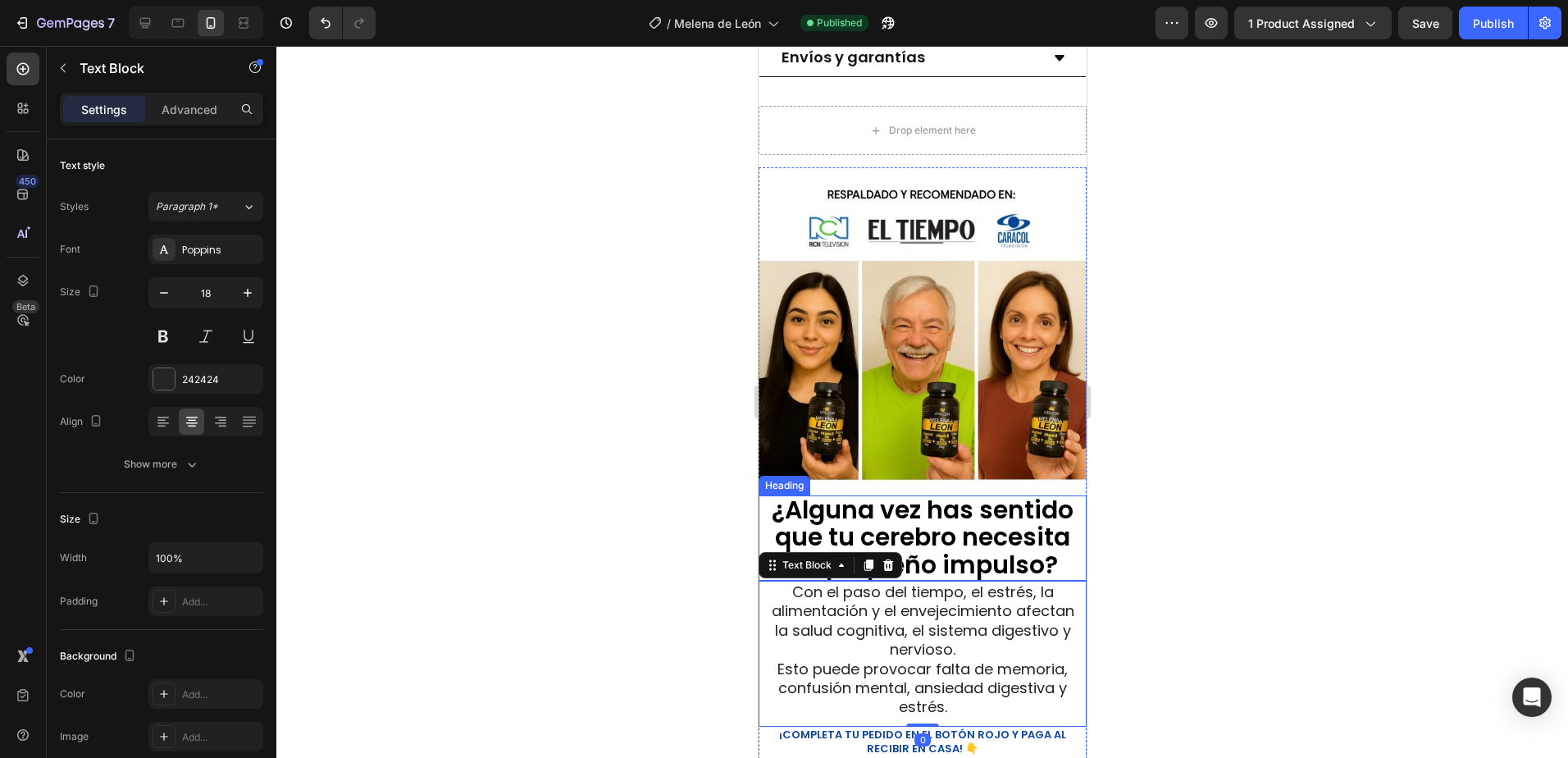
click at [975, 554] on span "¿Alguna vez has sentido que tu cerebro necesita un pequeño impulso?" at bounding box center [921, 537] width 301 height 89
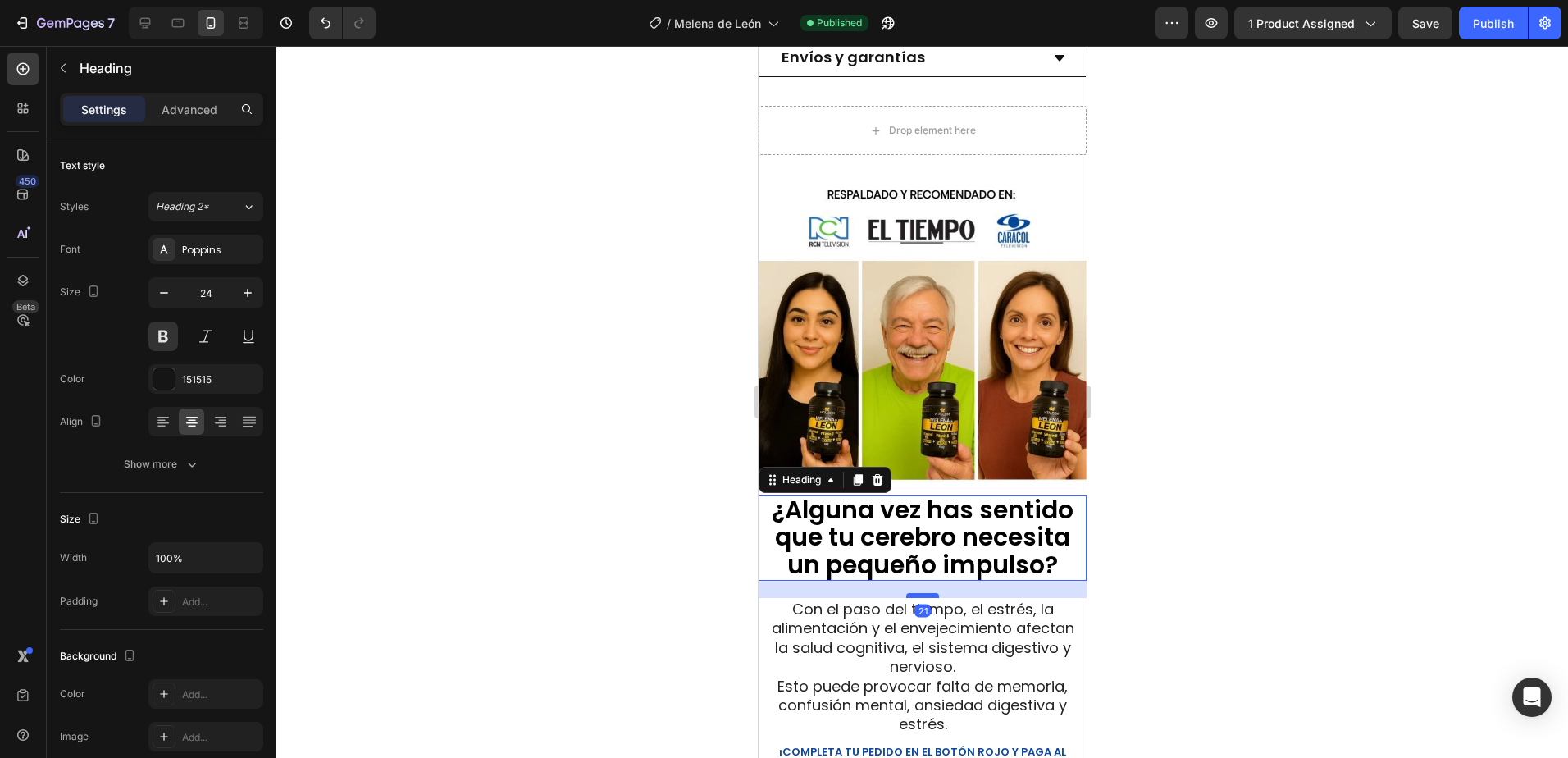
drag, startPoint x: 920, startPoint y: 566, endPoint x: 929, endPoint y: 583, distance: 19.2
click at [929, 593] on div at bounding box center [921, 595] width 33 height 5
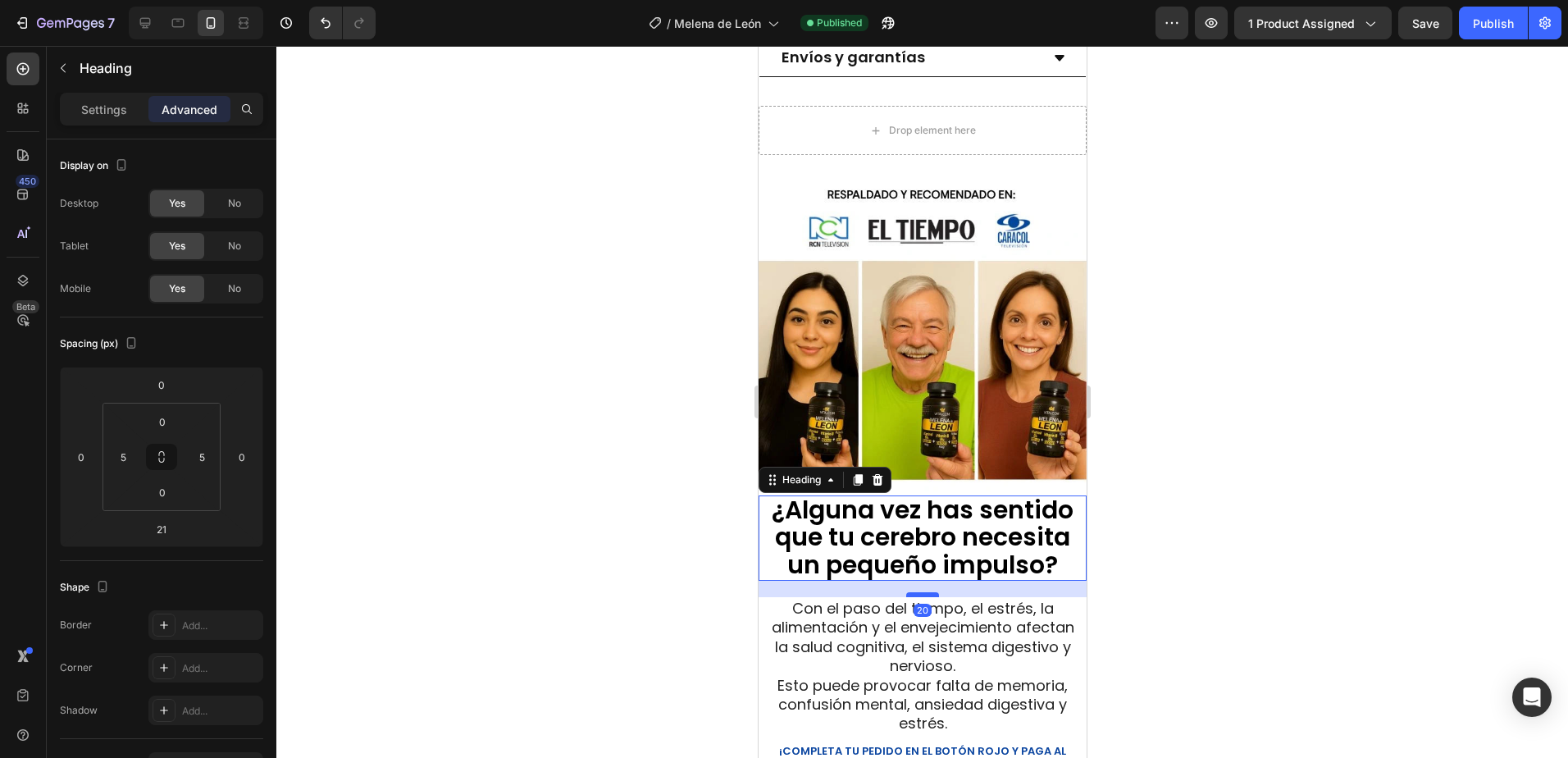
click at [930, 592] on div at bounding box center [921, 594] width 33 height 5
type input "20"
click at [1151, 605] on div at bounding box center [922, 402] width 1291 height 712
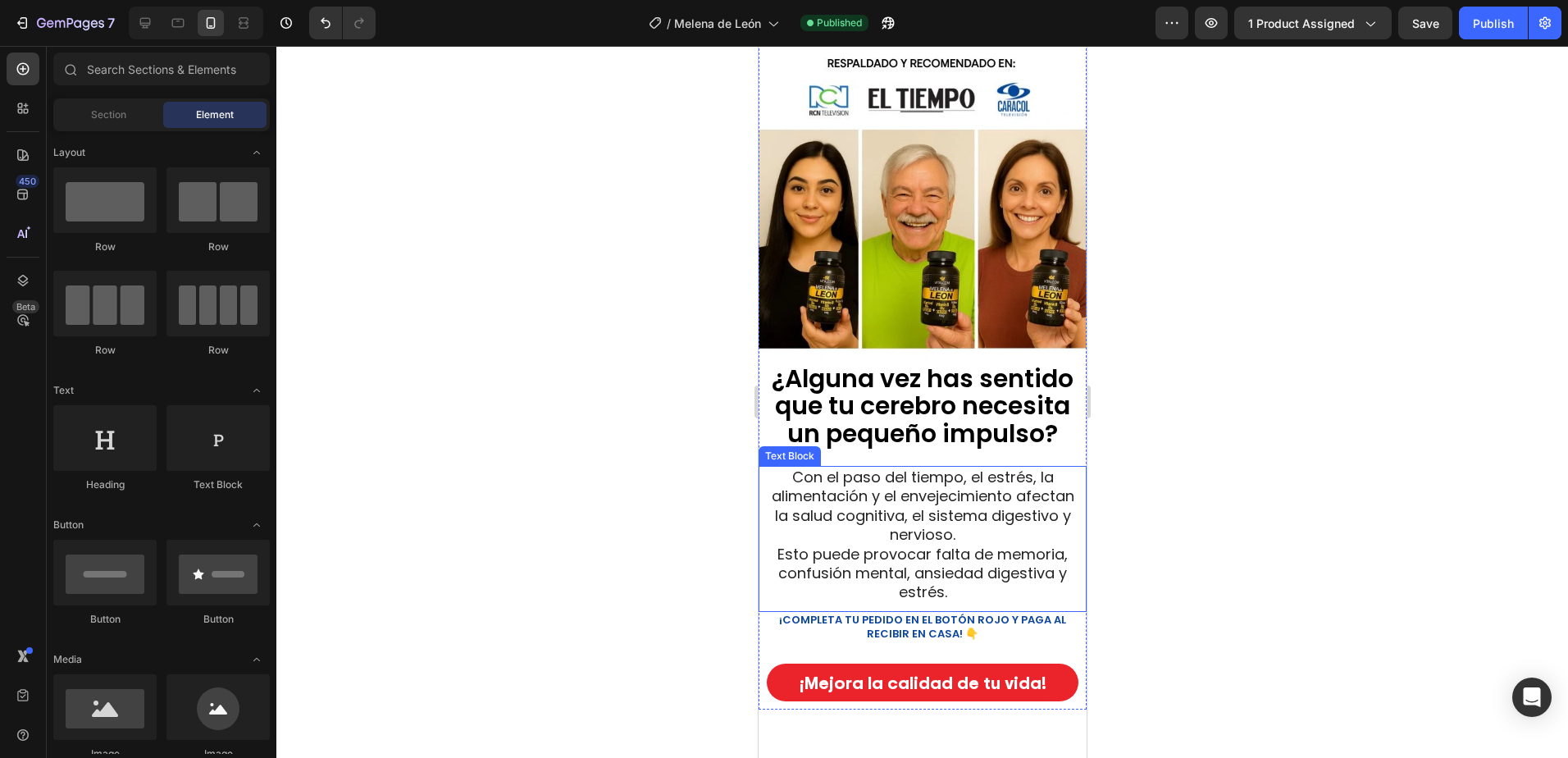
scroll to position [1477, 0]
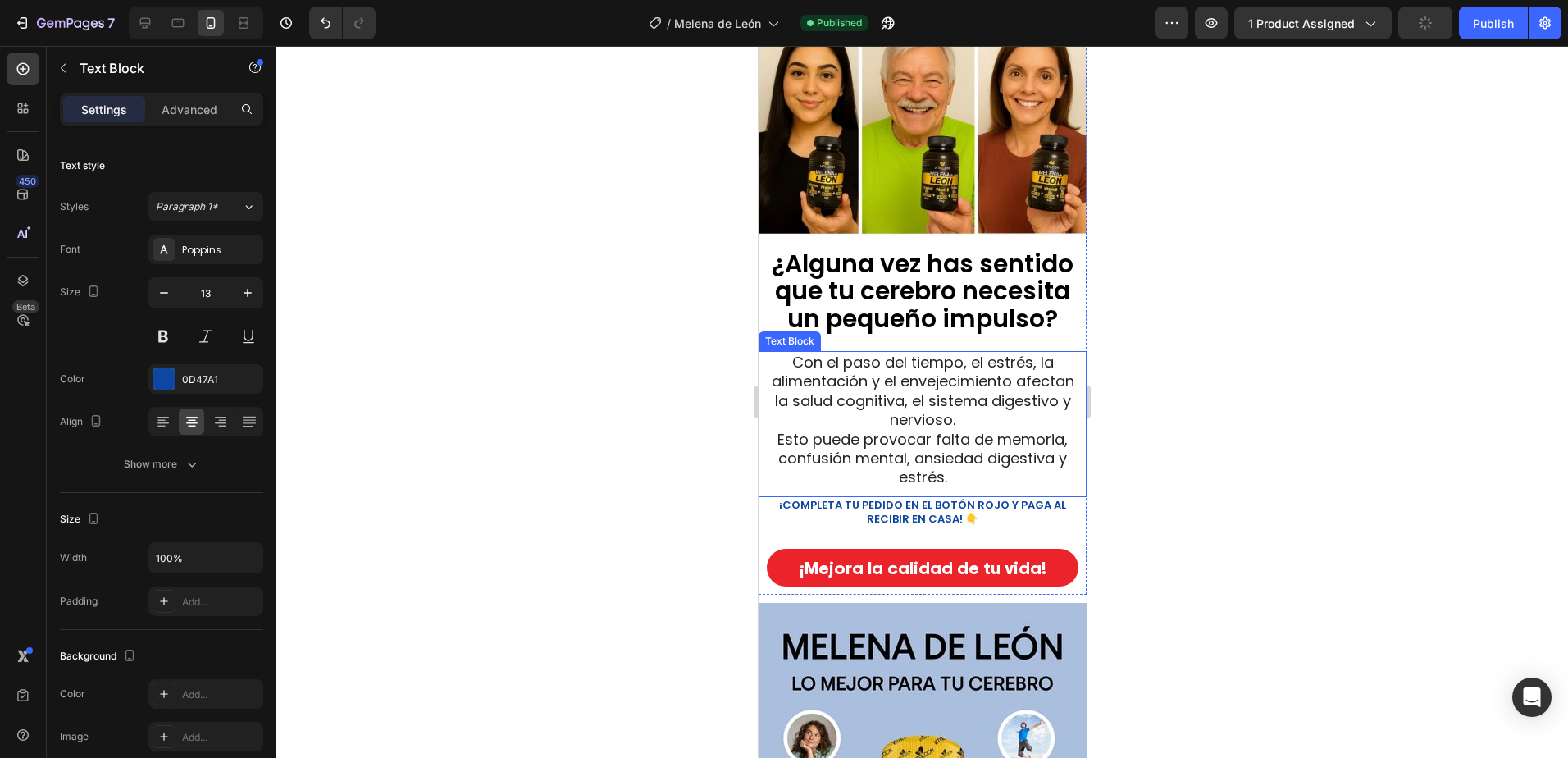
click at [903, 497] on strong "¡COMPLETA TU PEDIDO EN EL BOTÓN ROJO Y PAGA AL RECIBIR EN CASA! 👇" at bounding box center [921, 512] width 287 height 30
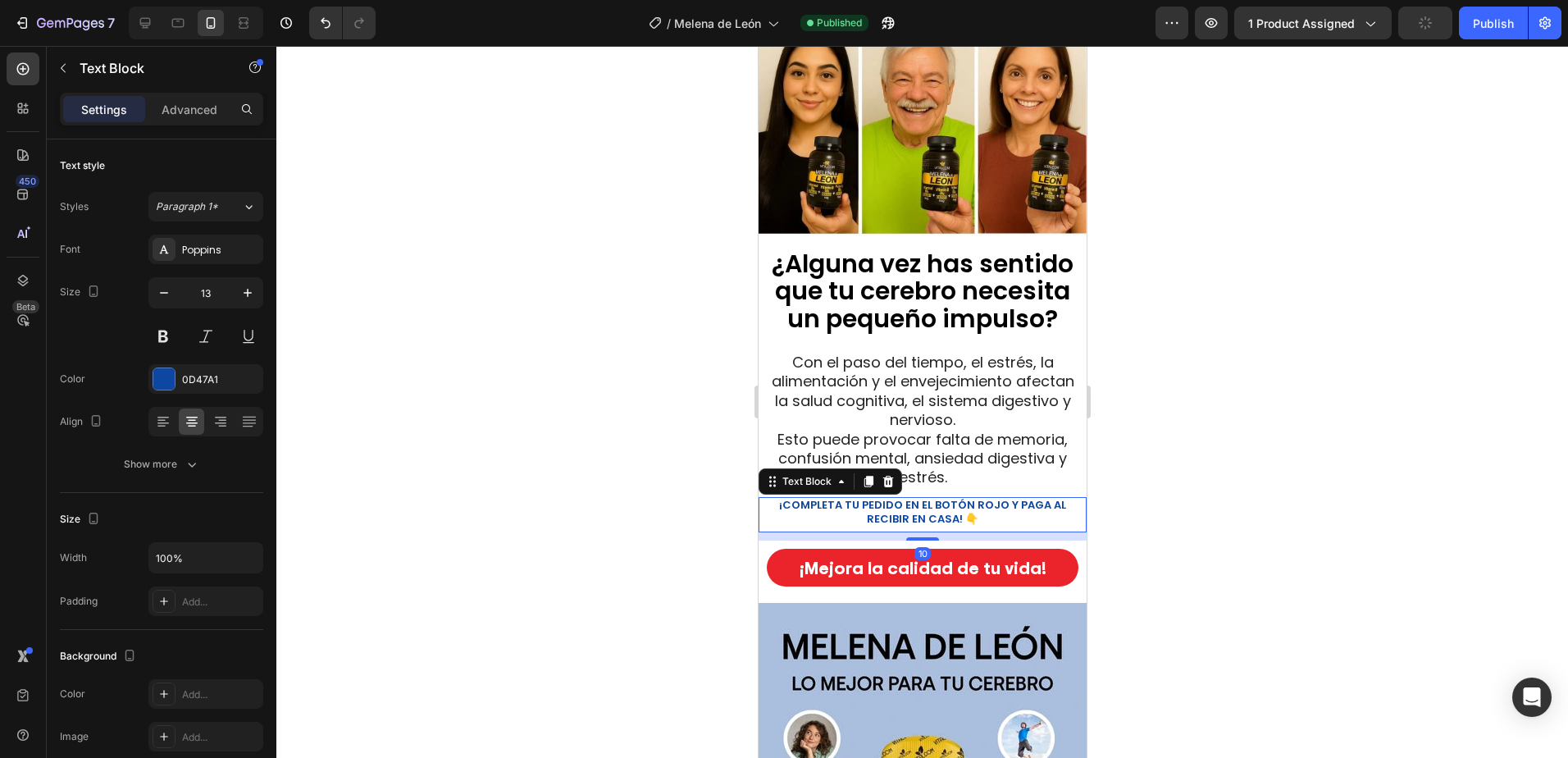
click at [901, 501] on strong "¡COMPLETA TU PEDIDO EN EL BOTÓN ROJO Y PAGA AL RECIBIR EN CASA! 👇" at bounding box center [921, 512] width 287 height 30
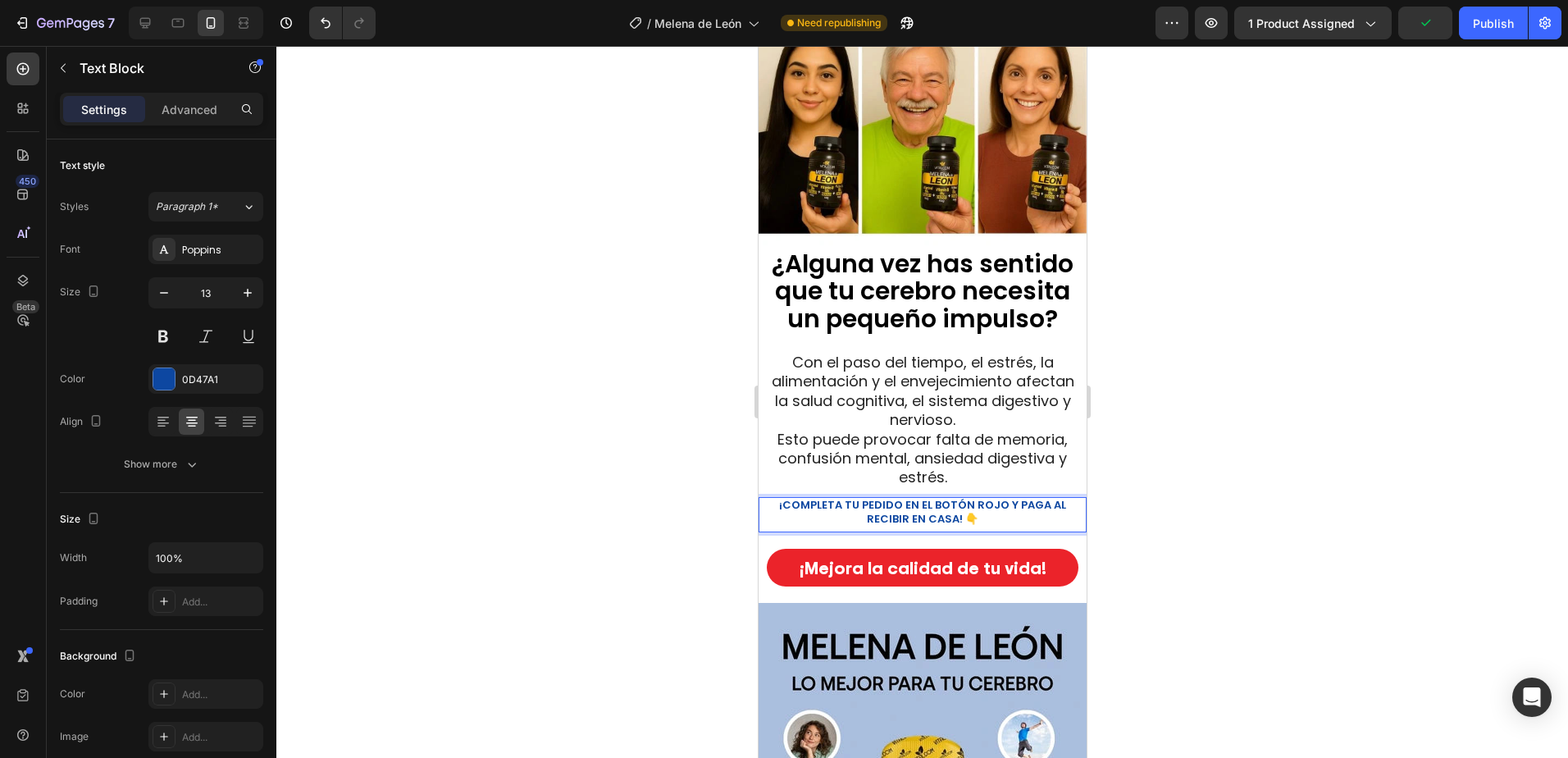
click at [865, 501] on strong "¡COMPLETA TU PEDIDO EN EL BOTÓN ROJO Y PAGA AL RECIBIR EN CASA! 👇" at bounding box center [921, 512] width 287 height 30
drag, startPoint x: 1201, startPoint y: 515, endPoint x: 1147, endPoint y: 519, distance: 54.1
click at [1201, 514] on div at bounding box center [922, 402] width 1291 height 712
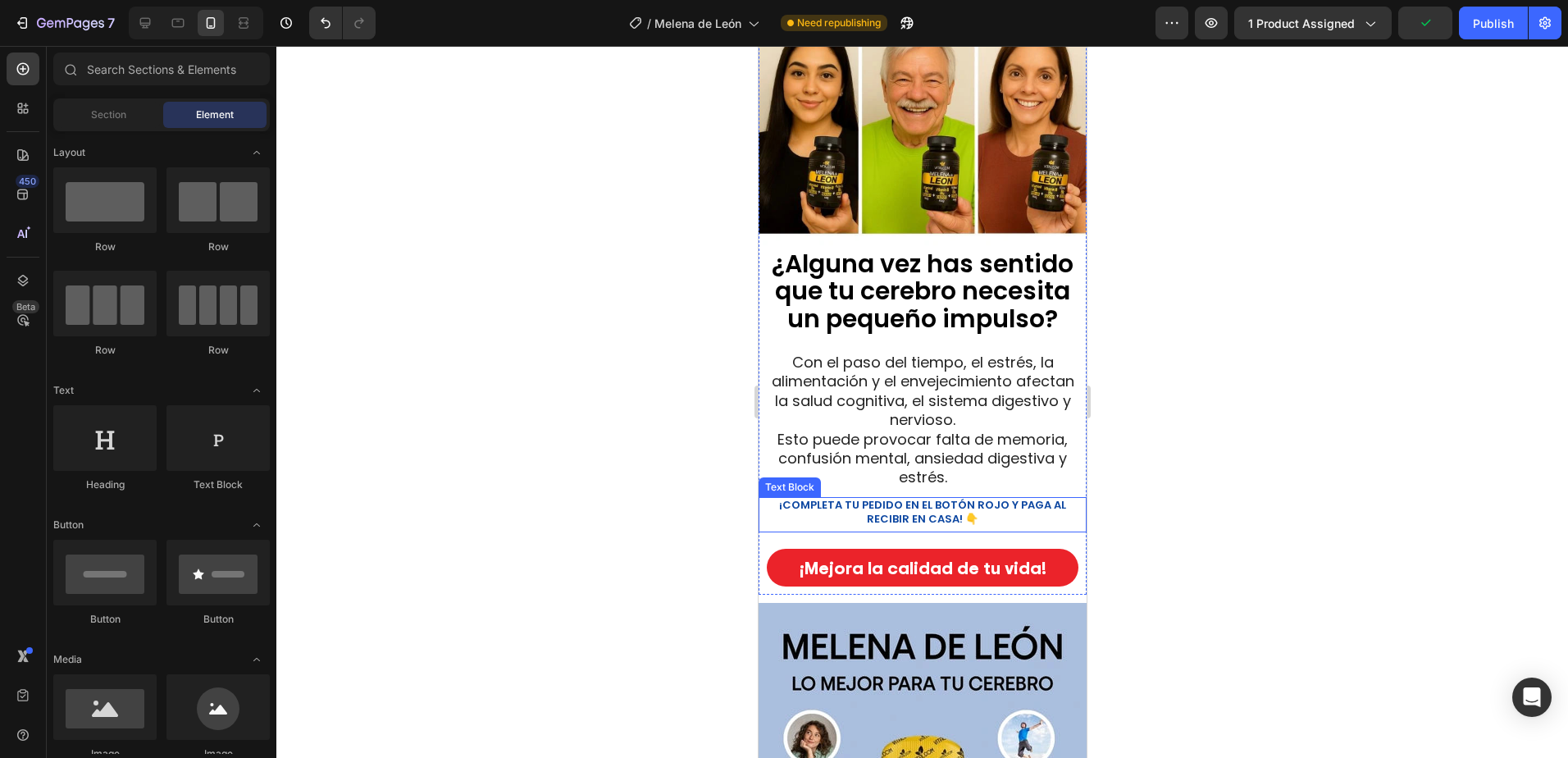
click at [1049, 509] on p "¡COMPLETA TU PEDIDO EN EL BOTÓN ROJO Y PAGA AL RECIBIR EN CASA! 👇" at bounding box center [921, 513] width 292 height 28
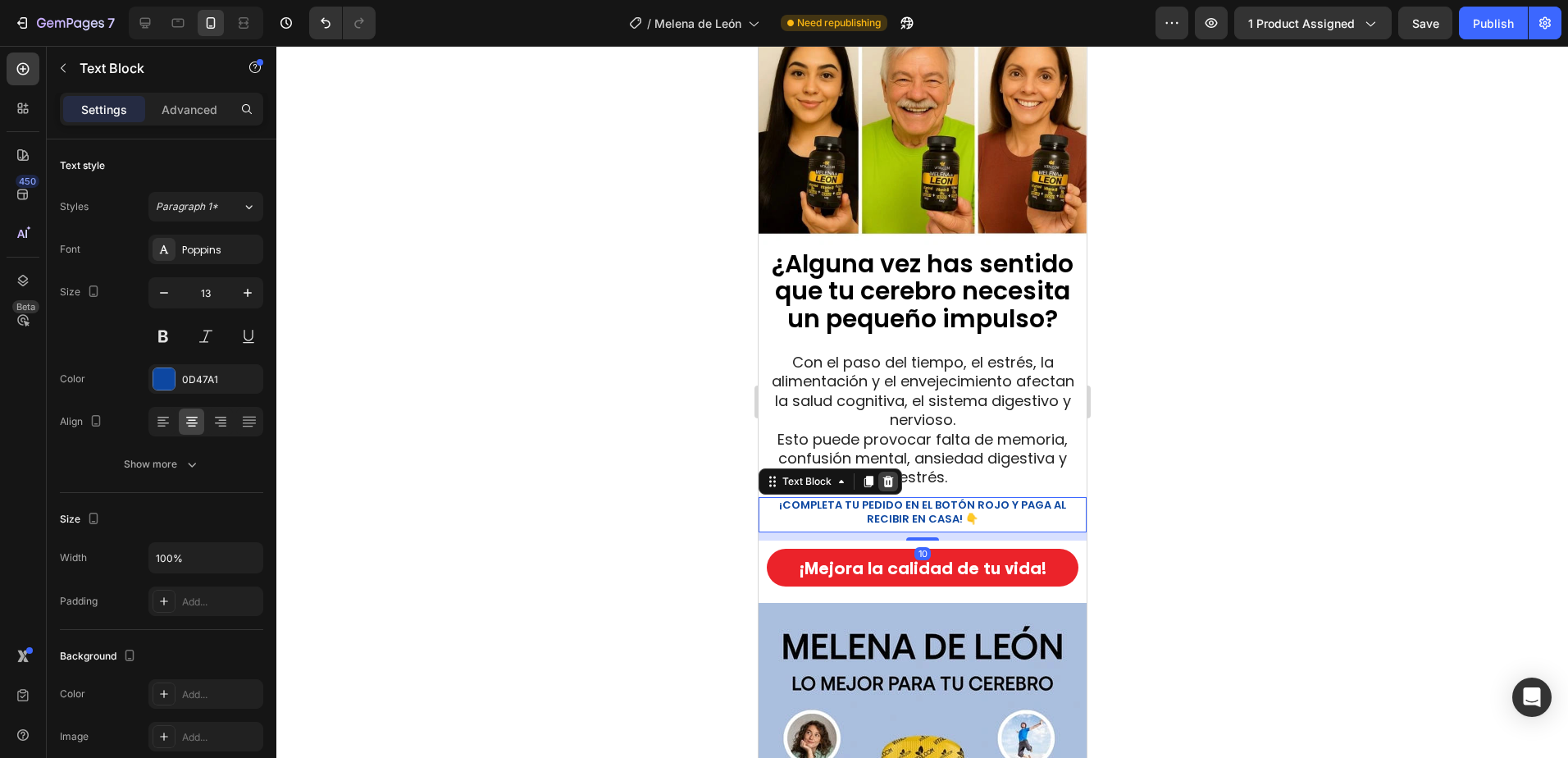
click at [888, 475] on icon at bounding box center [886, 481] width 13 height 13
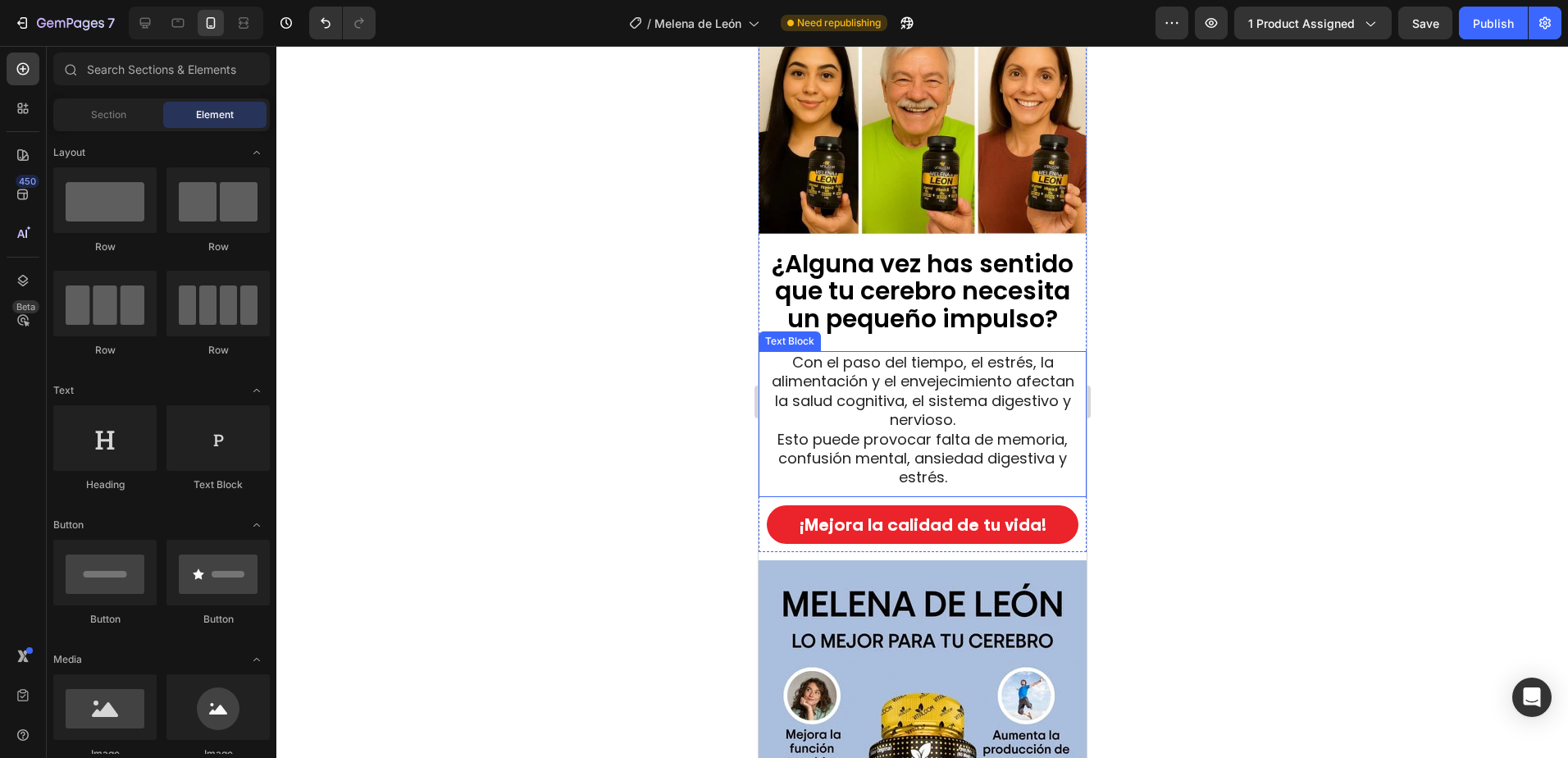
click at [946, 456] on span "Esto puede provocar falta de memoria, confusión mental, ansiedad digestiva y es…" at bounding box center [921, 458] width 290 height 59
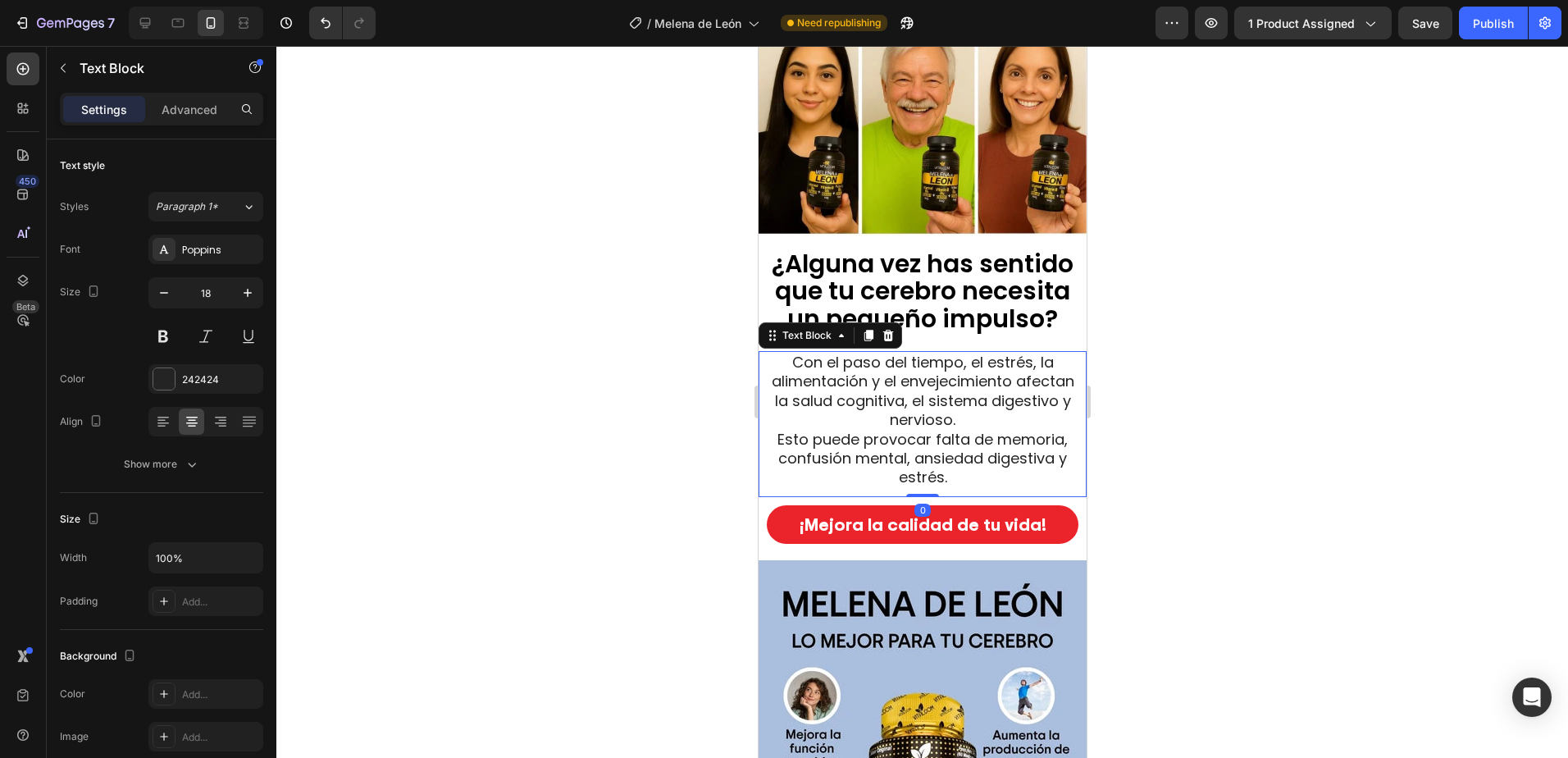
click at [958, 412] on span "Con el paso del tiempo, el estrés, la alimentación y el envejecimiento afectan …" at bounding box center [921, 390] width 302 height 78
click at [1012, 407] on p "Con el paso del tiempo, el estrés, la alimentación y el envejecimiento afectan …" at bounding box center [922, 420] width 317 height 135
click at [776, 429] on span "Esto puede provocar falta de memoria, confusión mental, ansiedad digestiva y es…" at bounding box center [921, 458] width 290 height 59
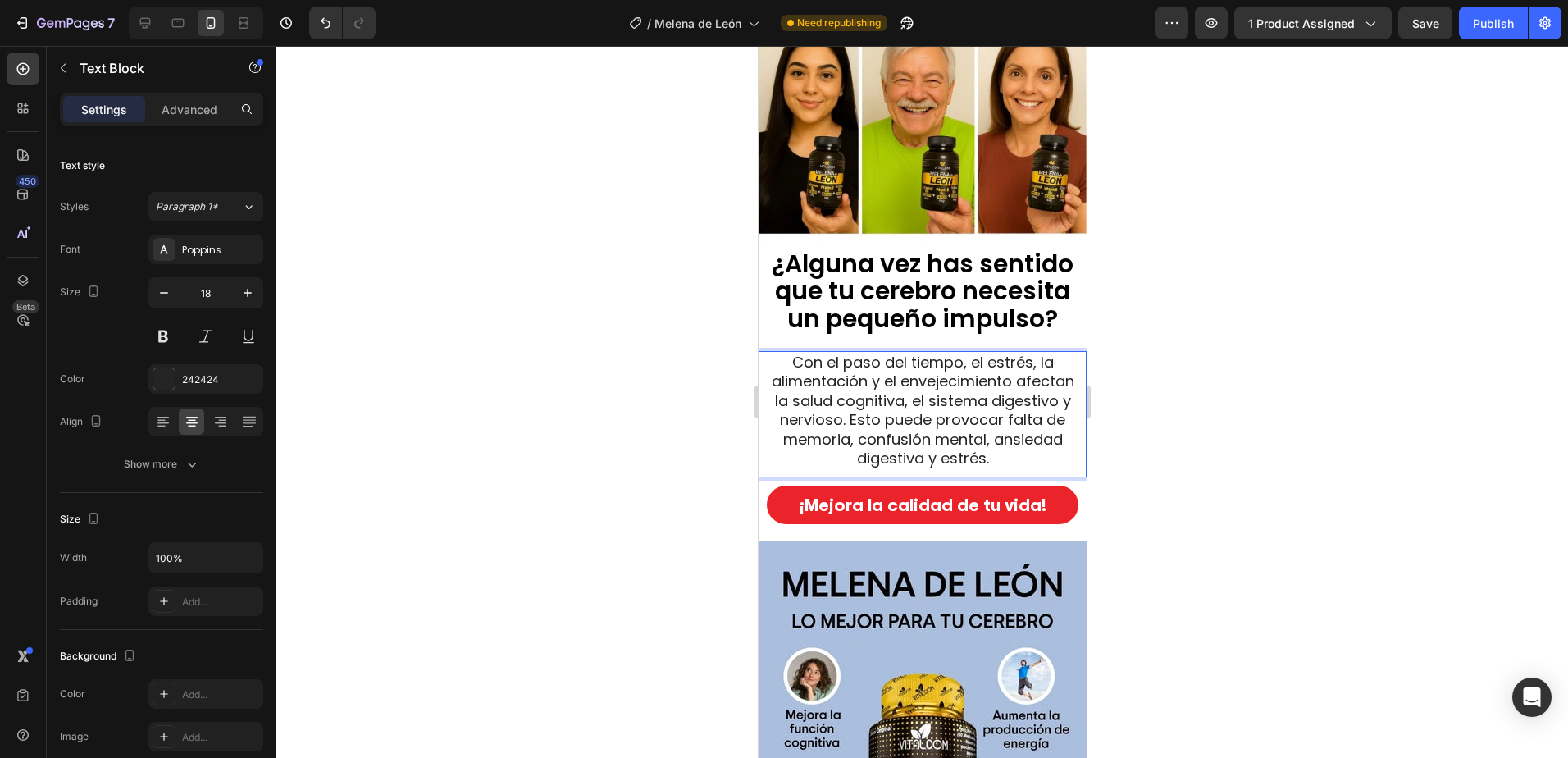
click at [1240, 468] on div at bounding box center [922, 402] width 1291 height 712
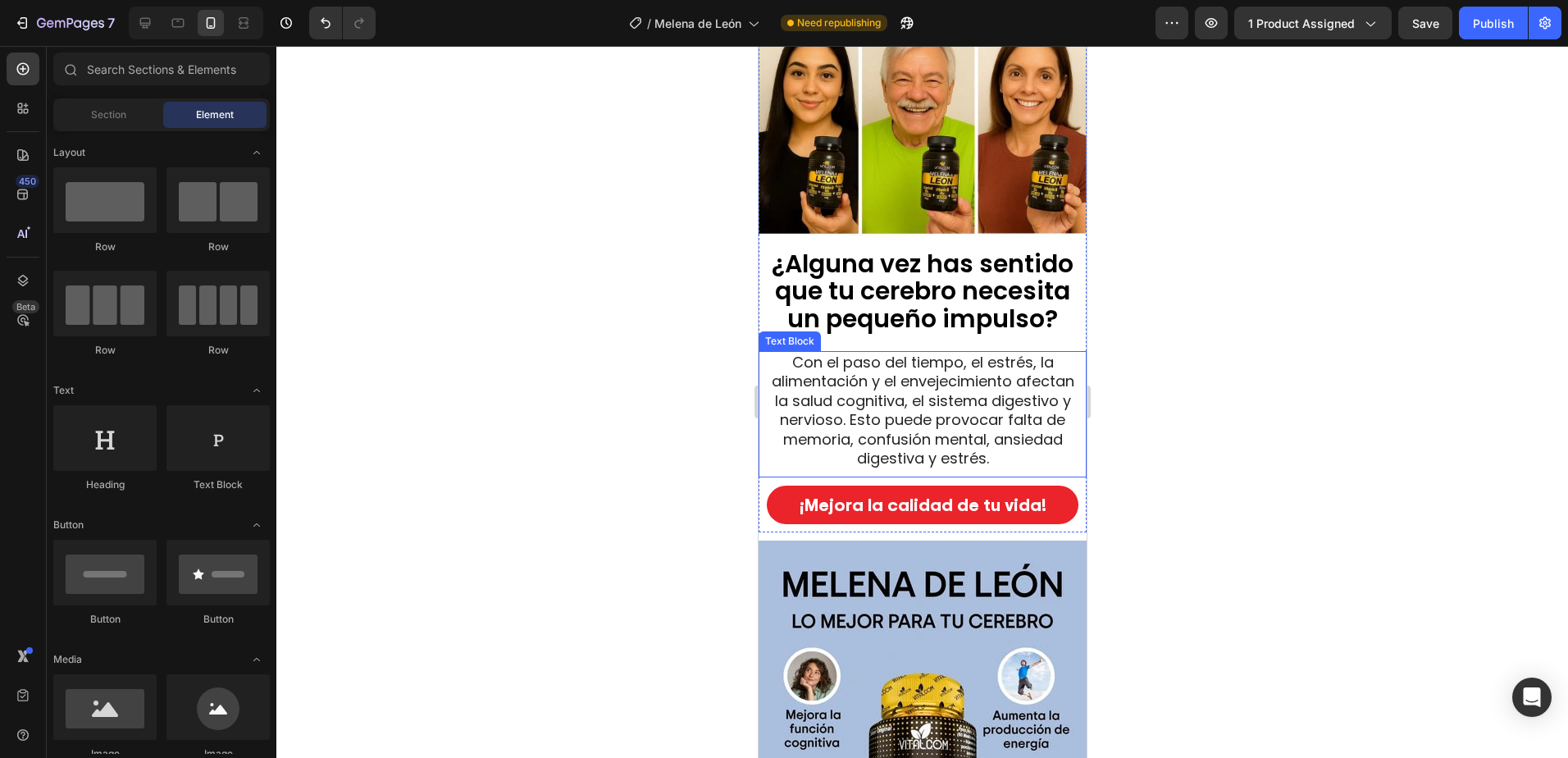
click at [937, 407] on span "Con el paso del tiempo, el estrés, la alimentación y el envejecimiento afectan …" at bounding box center [921, 410] width 302 height 117
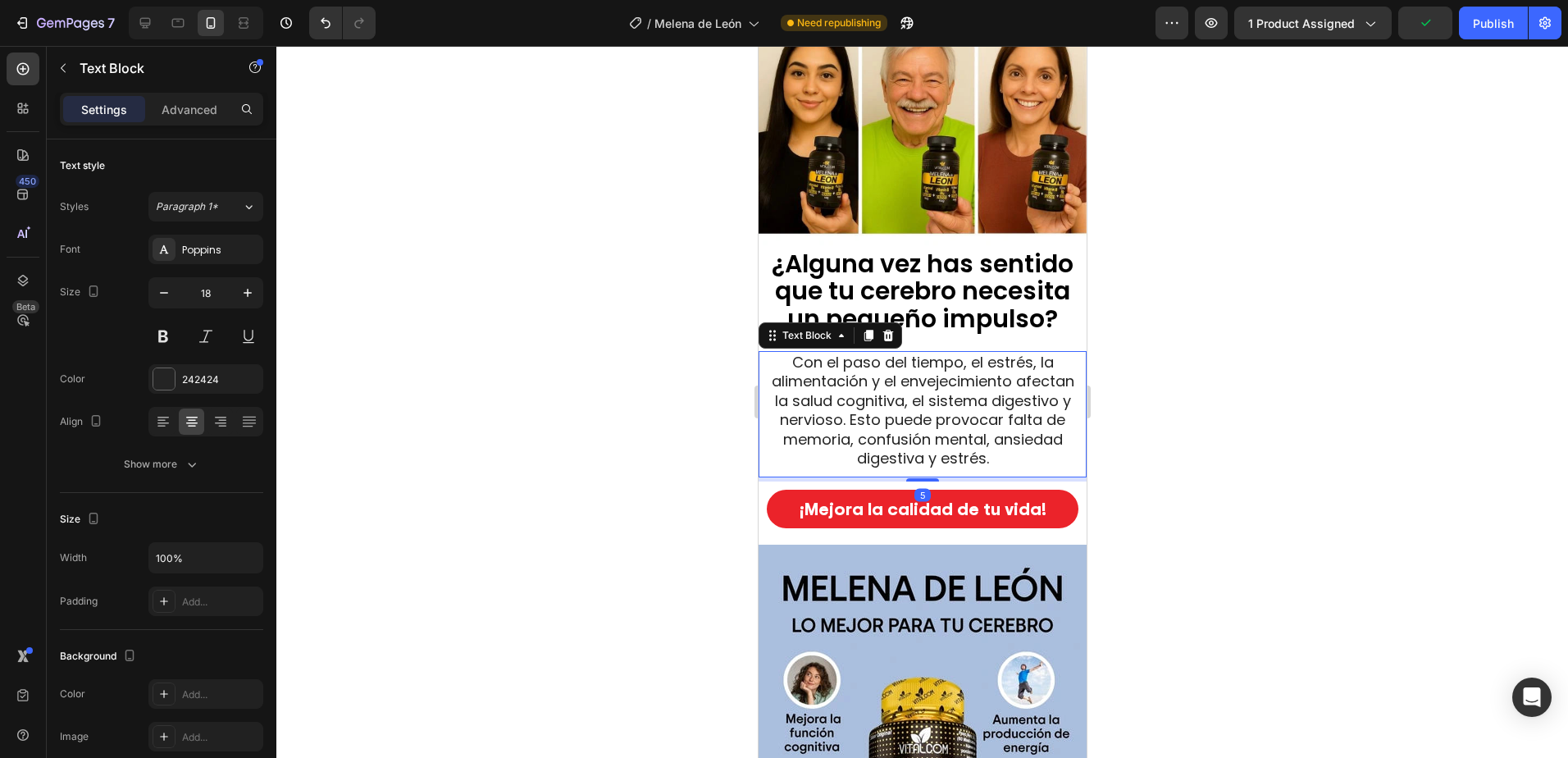
click at [932, 478] on div "5" at bounding box center [925, 478] width 328 height 0
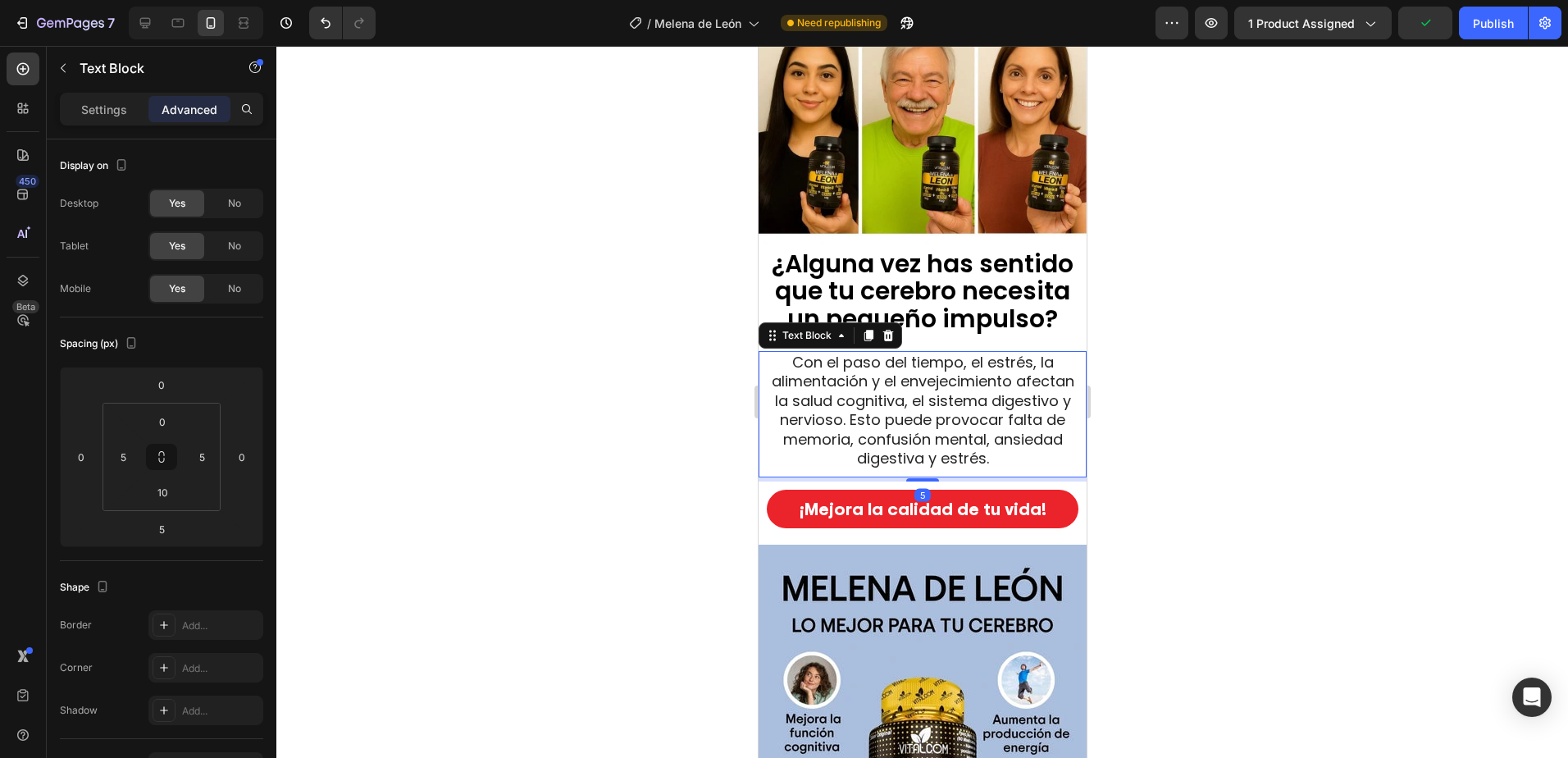
click at [1233, 492] on div at bounding box center [922, 402] width 1291 height 712
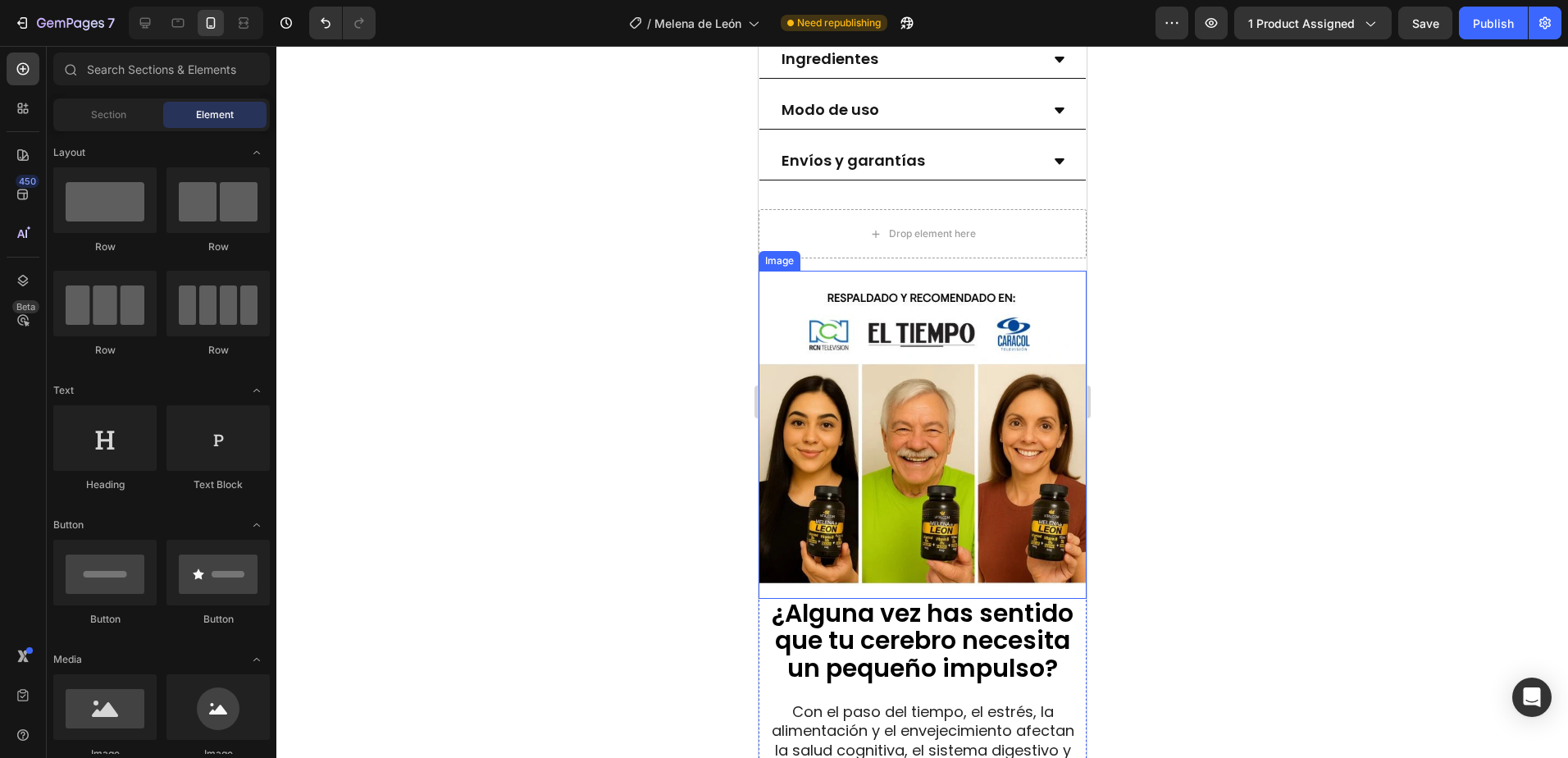
scroll to position [902, 0]
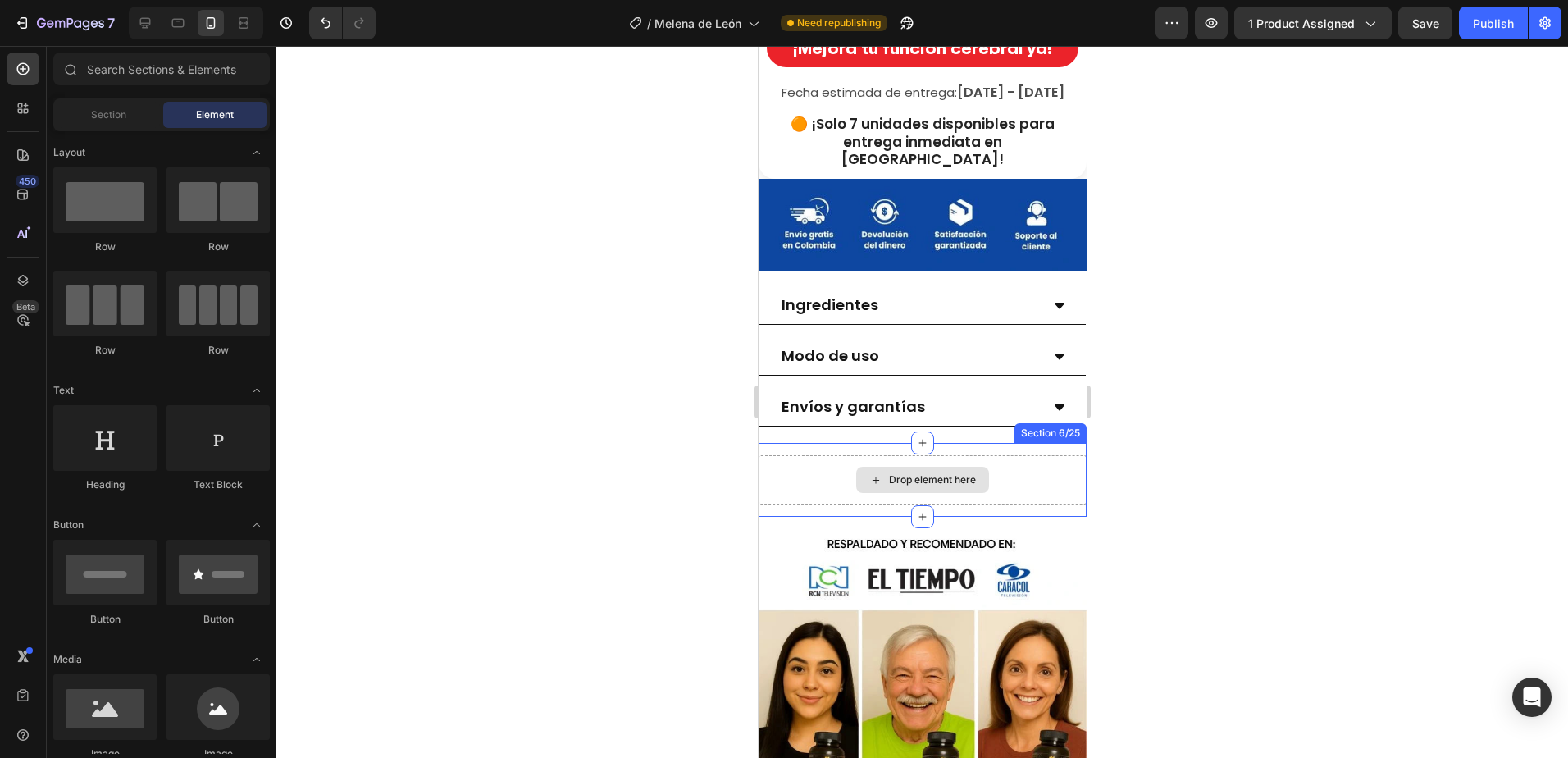
click at [888, 474] on div "Drop element here" at bounding box center [931, 479] width 87 height 13
click at [1053, 423] on div "Section 6/25" at bounding box center [1049, 433] width 72 height 20
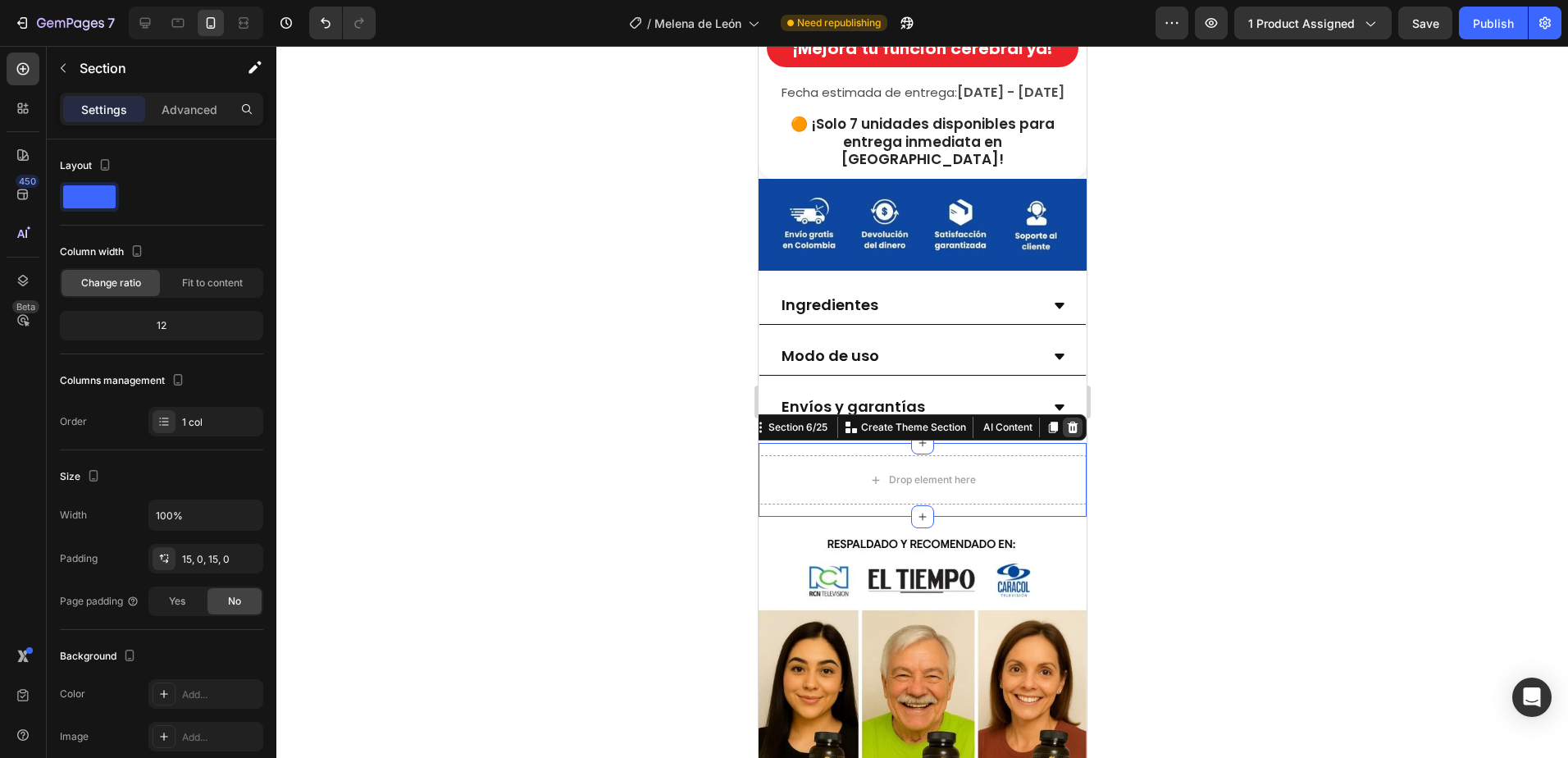
drag, startPoint x: 1059, startPoint y: 405, endPoint x: 1855, endPoint y: 503, distance: 802.0
click at [1067, 422] on icon at bounding box center [1072, 427] width 11 height 11
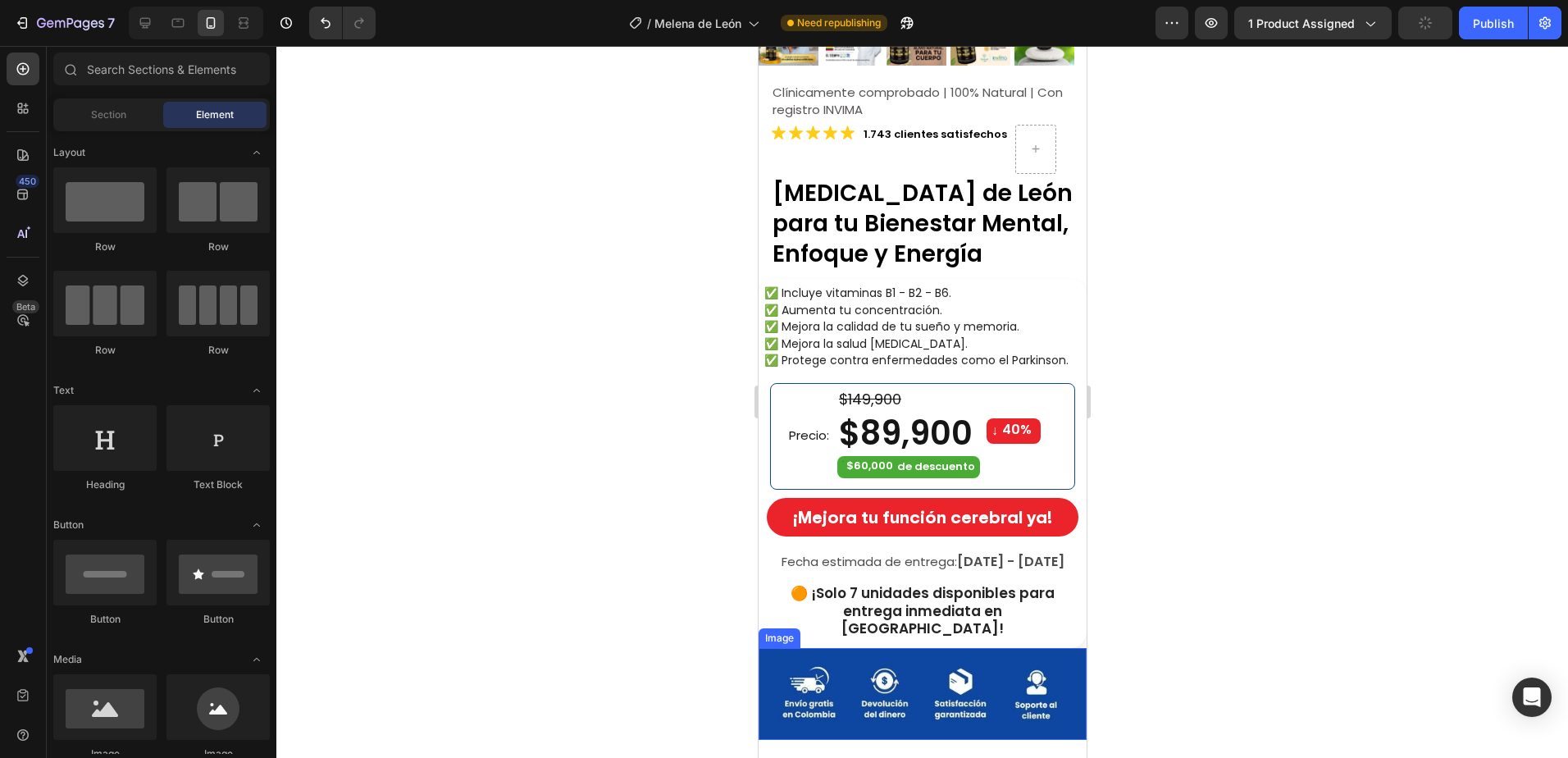
scroll to position [492, 0]
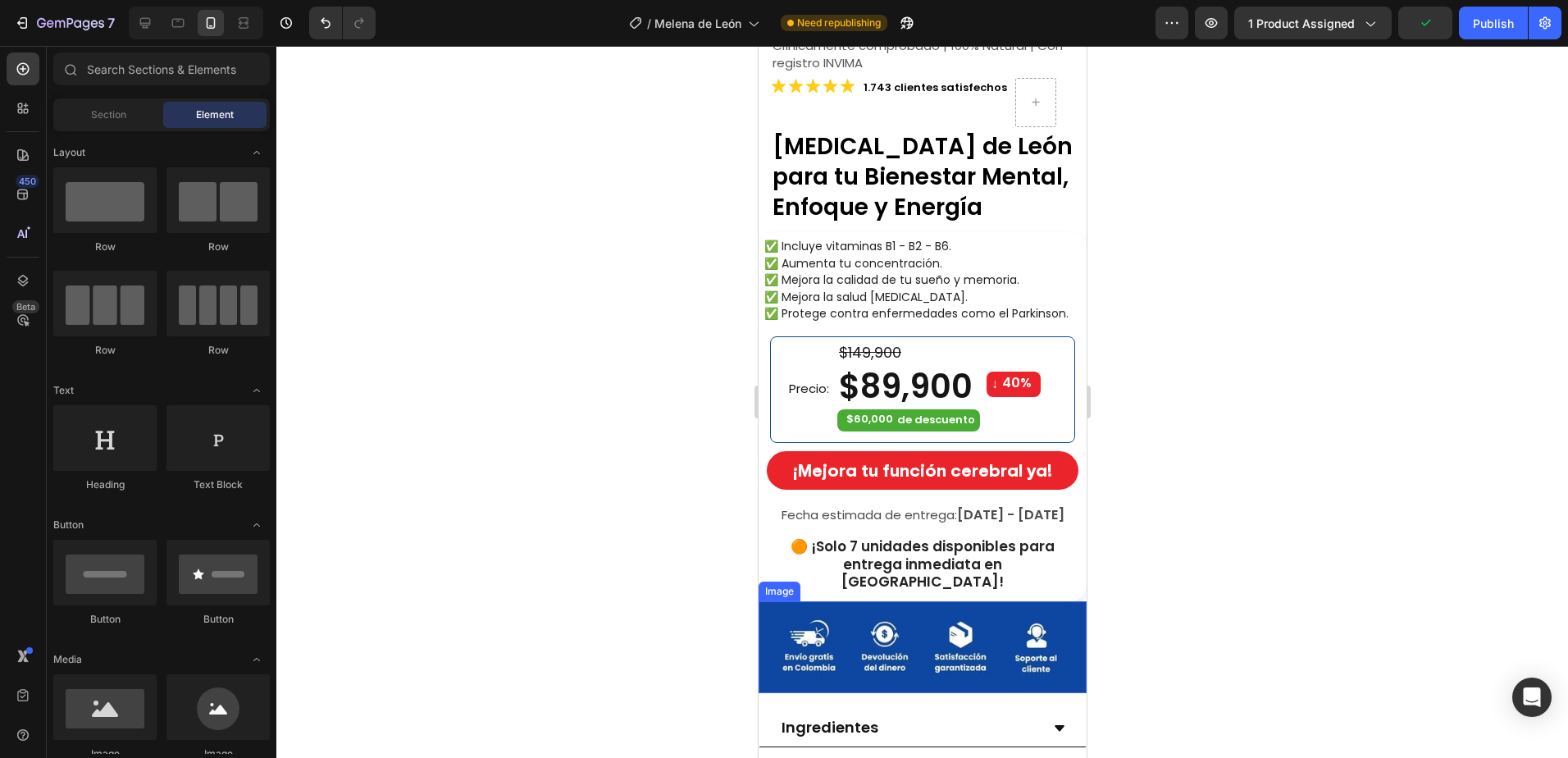
click at [855, 621] on img at bounding box center [921, 647] width 328 height 92
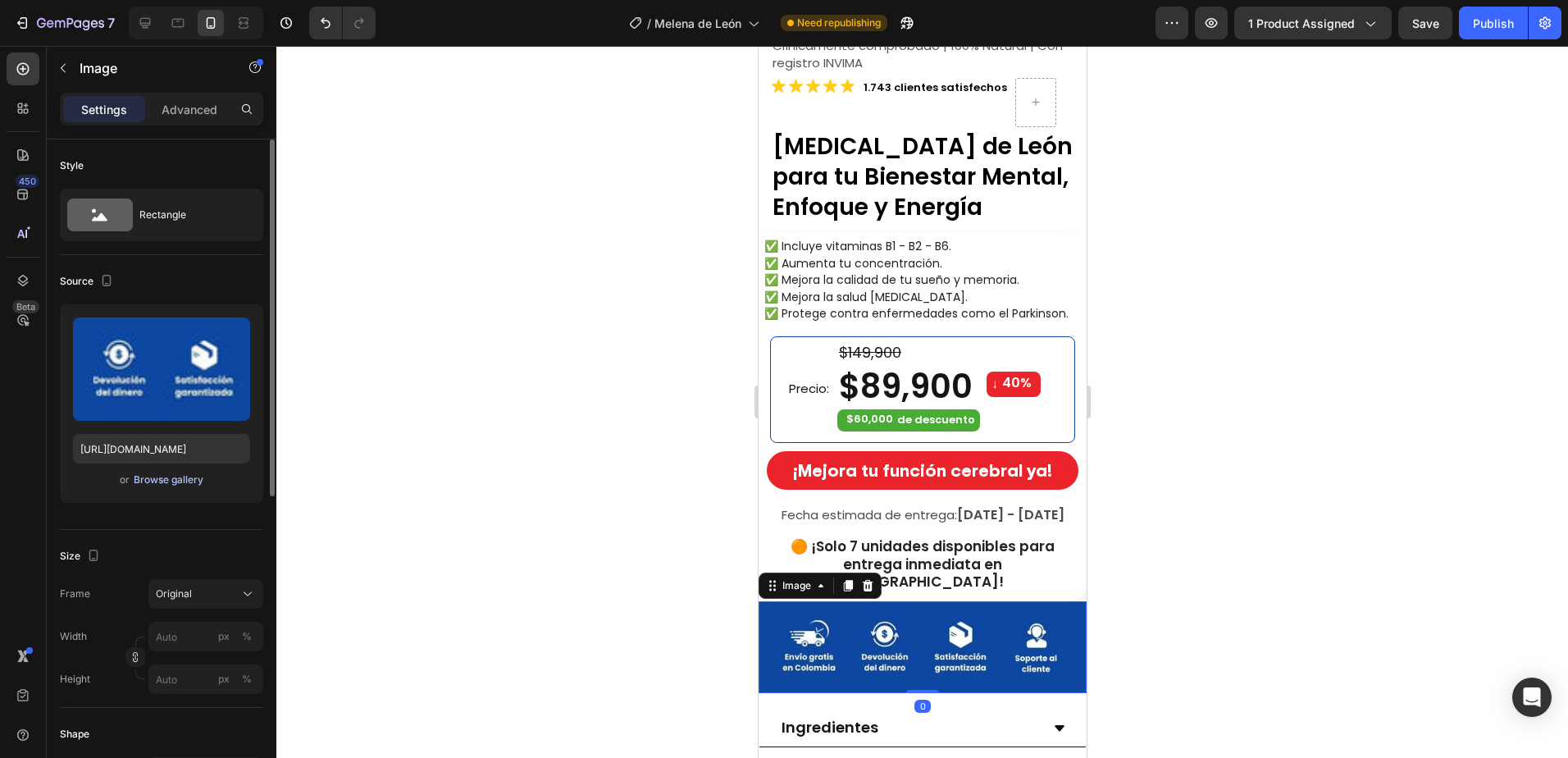
click at [157, 482] on div "Browse gallery" at bounding box center [169, 479] width 70 height 14
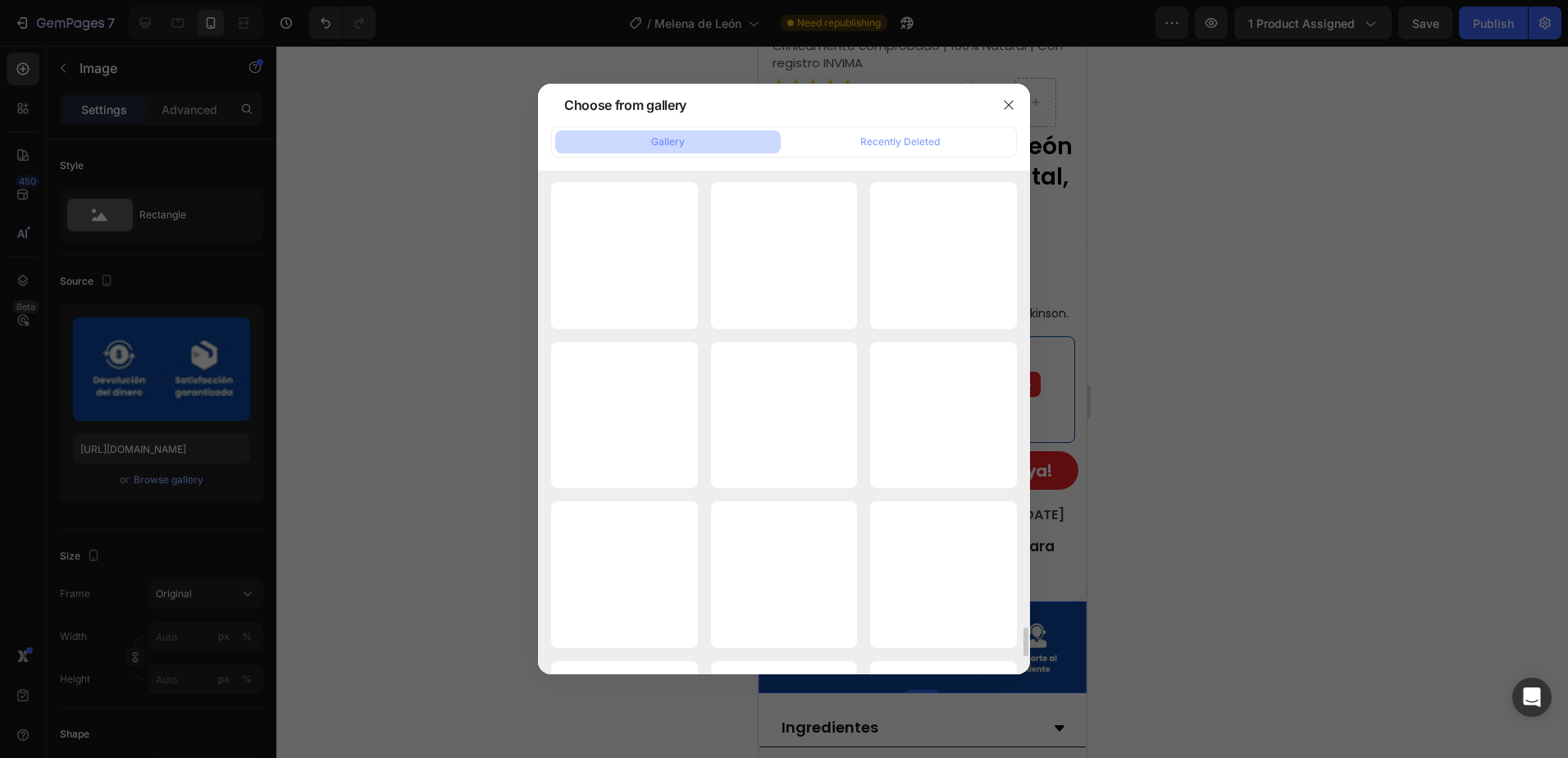
scroll to position [7909, 0]
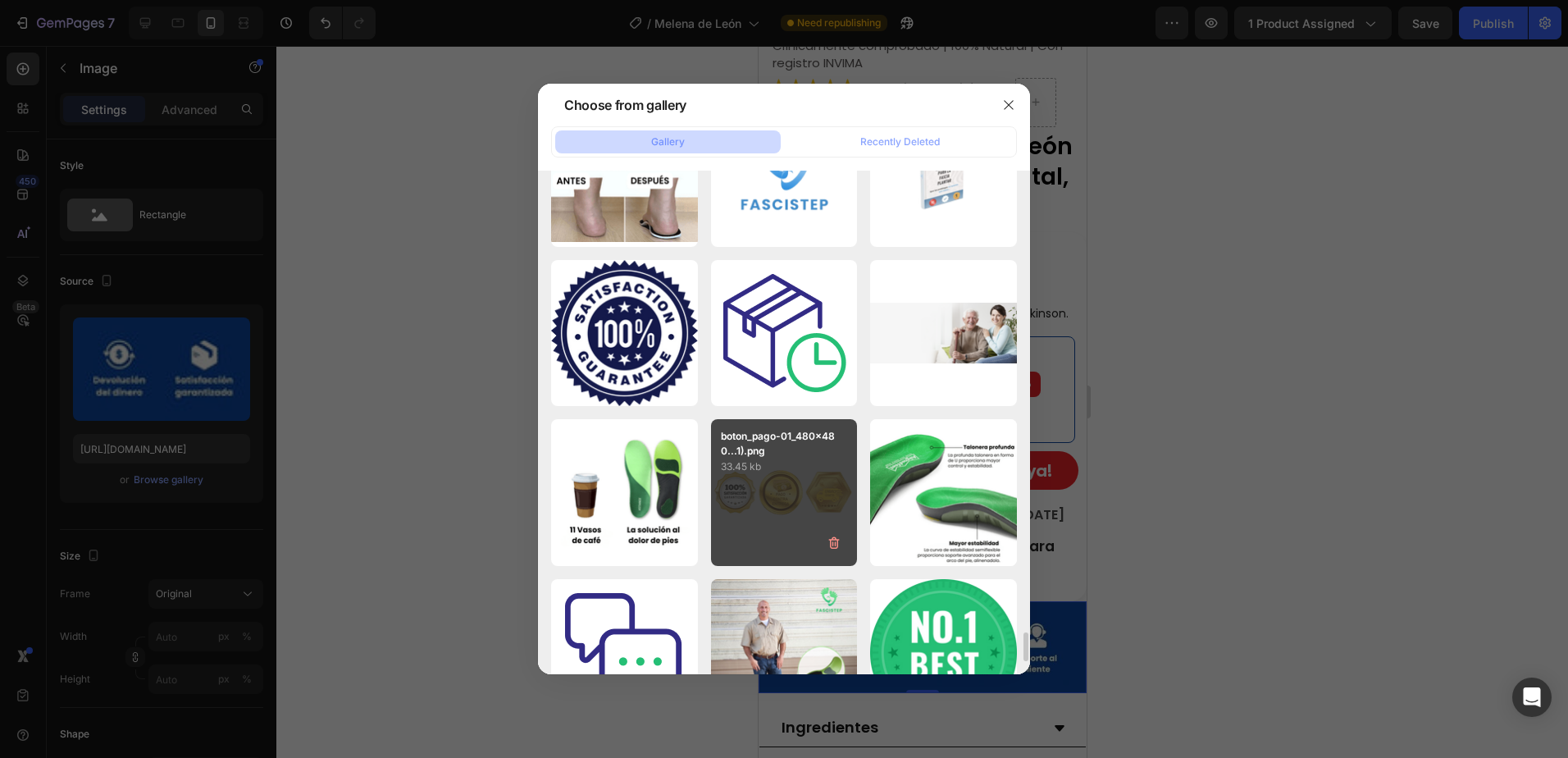
click at [802, 499] on div "boton_pago-01_480x480...1).png 33.45 kb" at bounding box center [784, 492] width 146 height 146
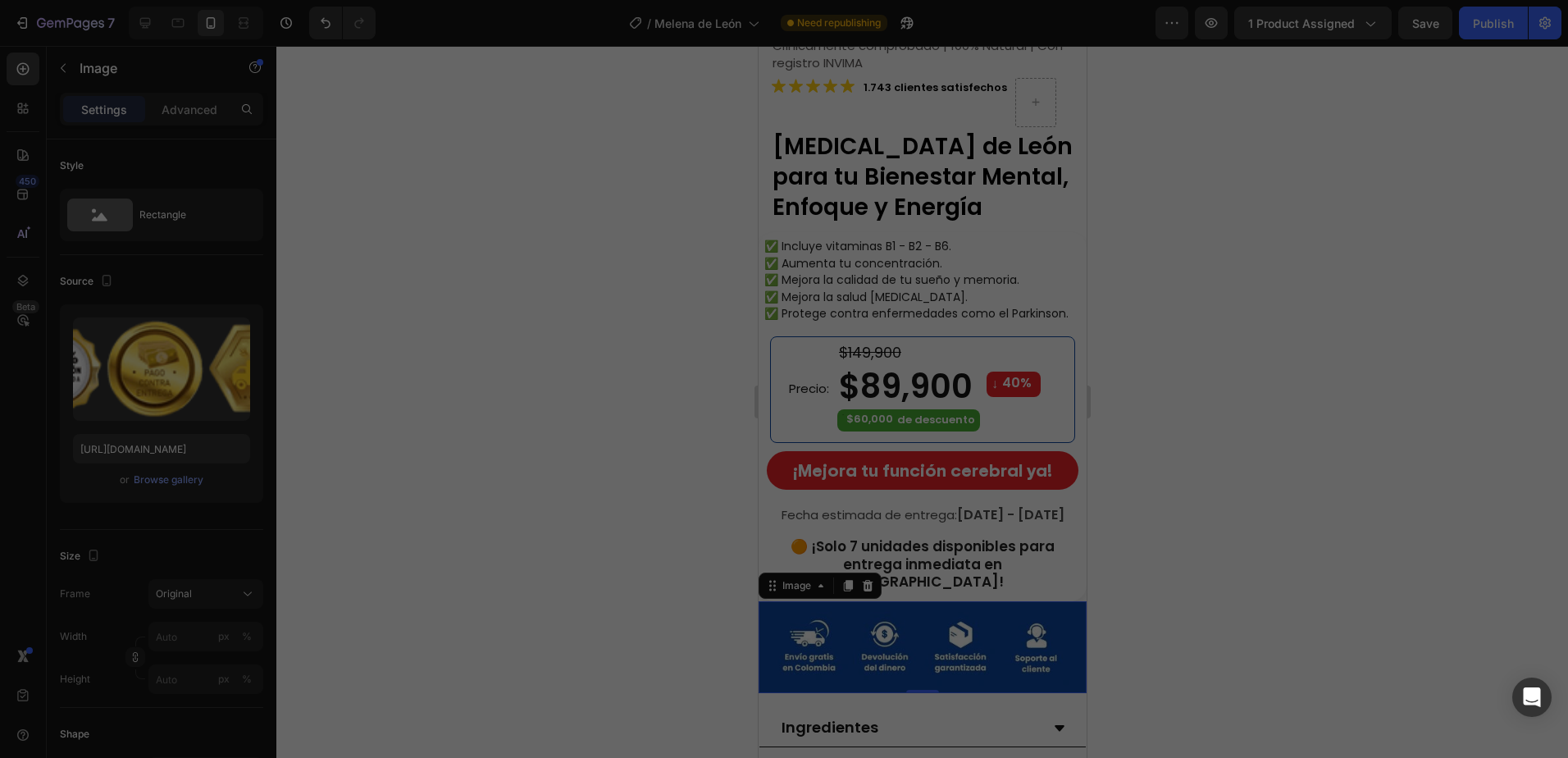
type input "[URL][DOMAIN_NAME]"
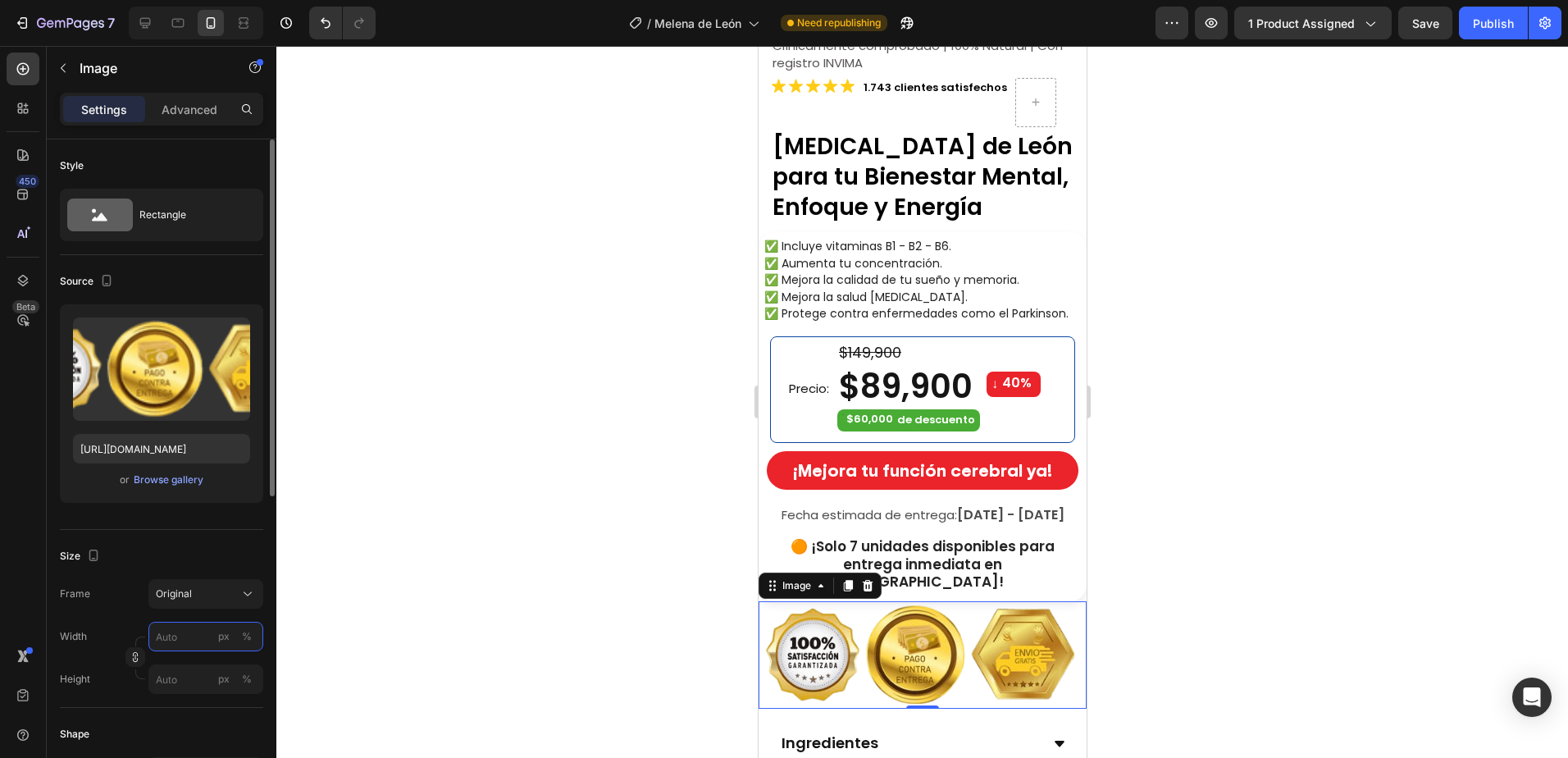
click at [192, 638] on input "px %" at bounding box center [205, 636] width 115 height 30
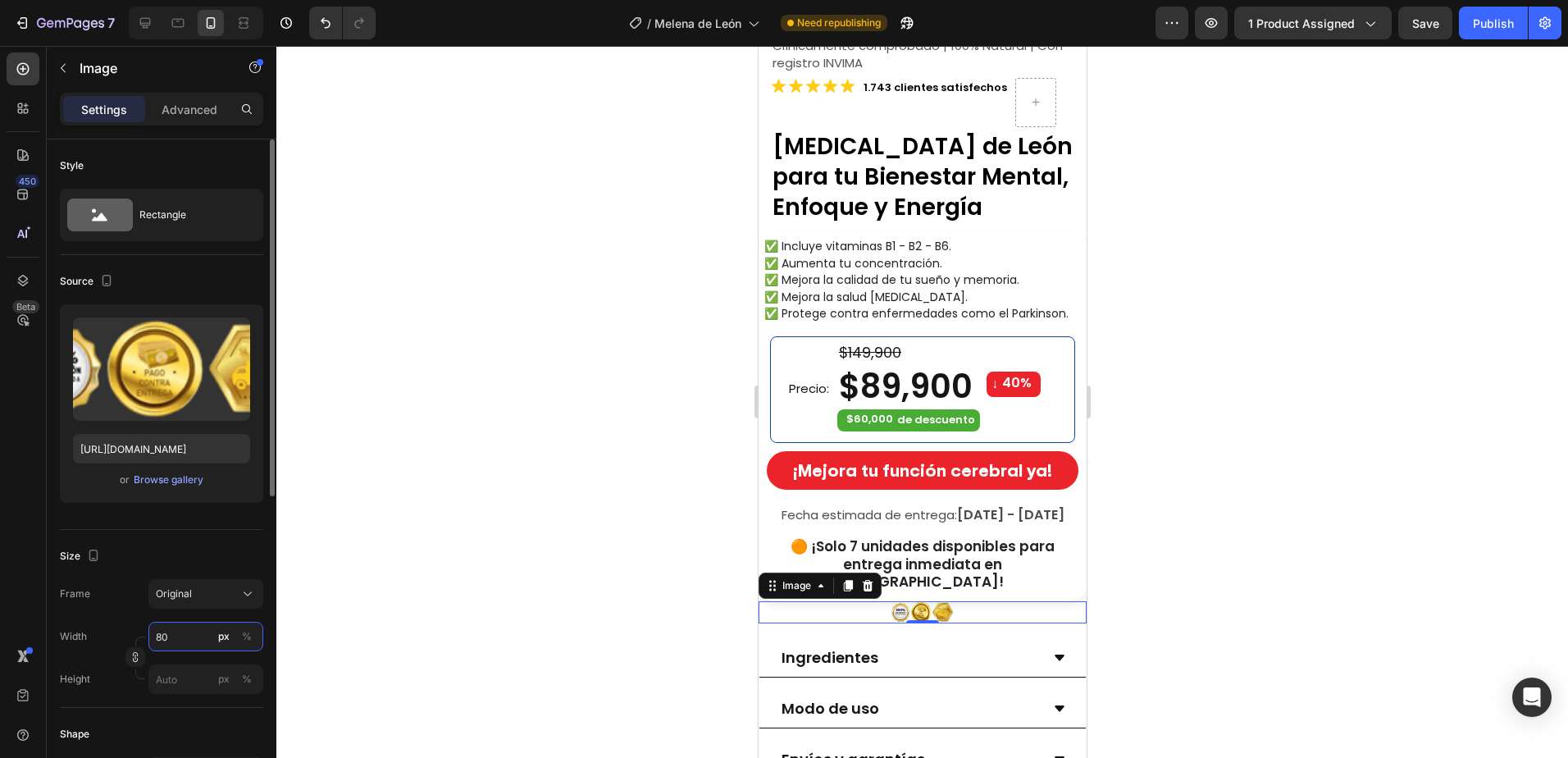
drag, startPoint x: 162, startPoint y: 635, endPoint x: 142, endPoint y: 640, distance: 20.6
click at [142, 640] on div "Width 80 px % Height px %" at bounding box center [161, 658] width 203 height 72
type input "280"
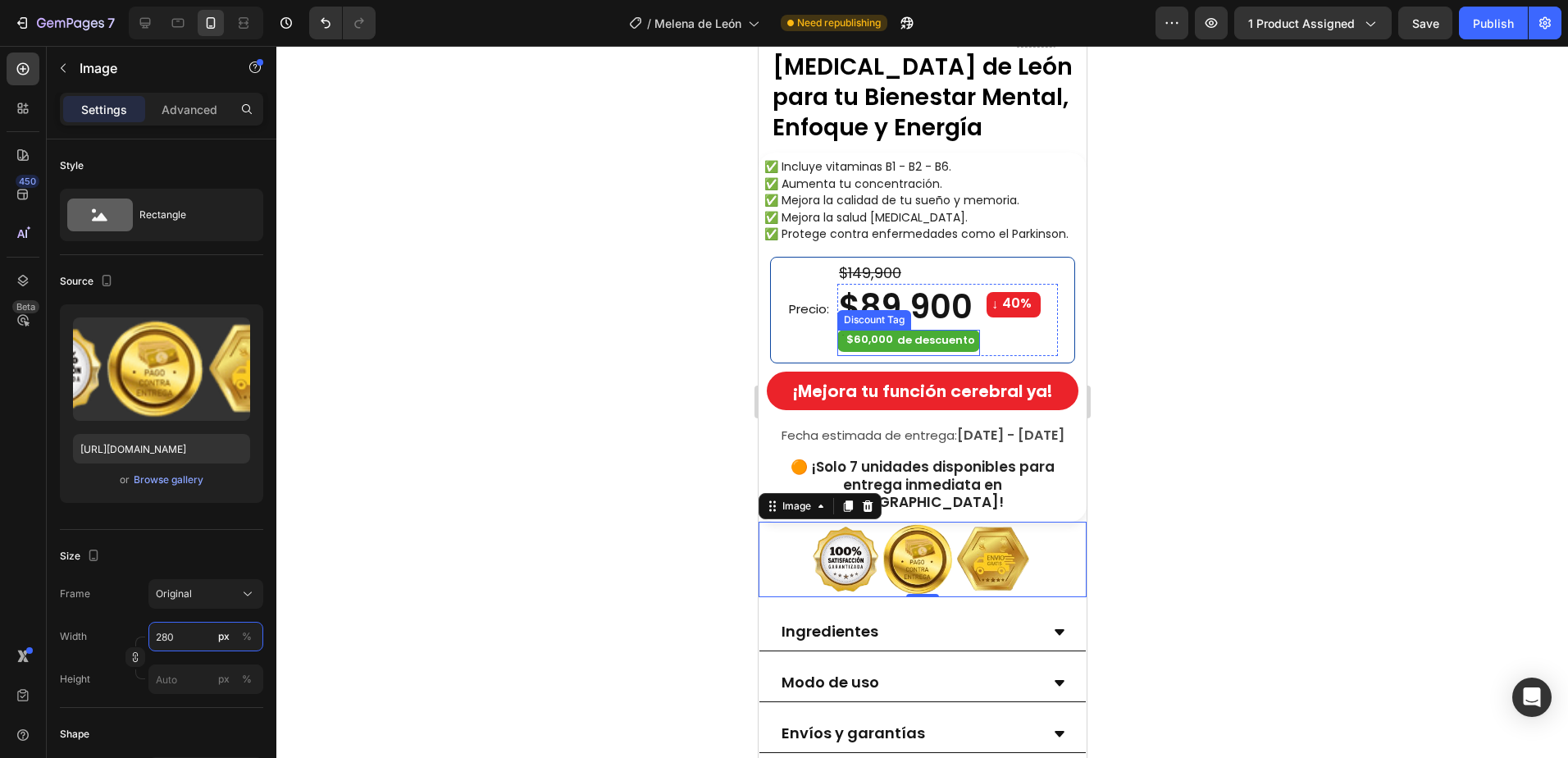
scroll to position [574, 0]
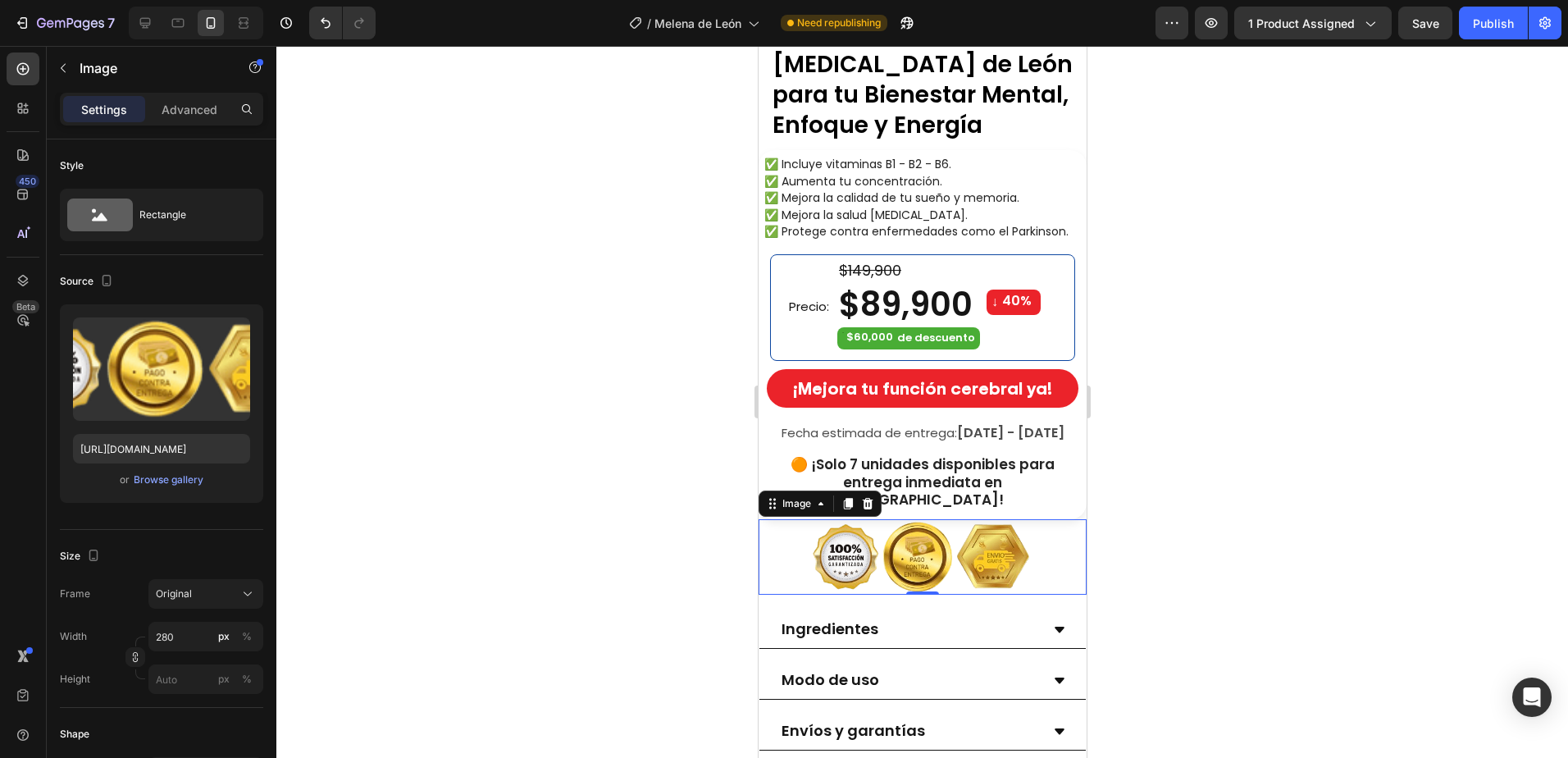
click at [1167, 509] on div at bounding box center [922, 402] width 1291 height 712
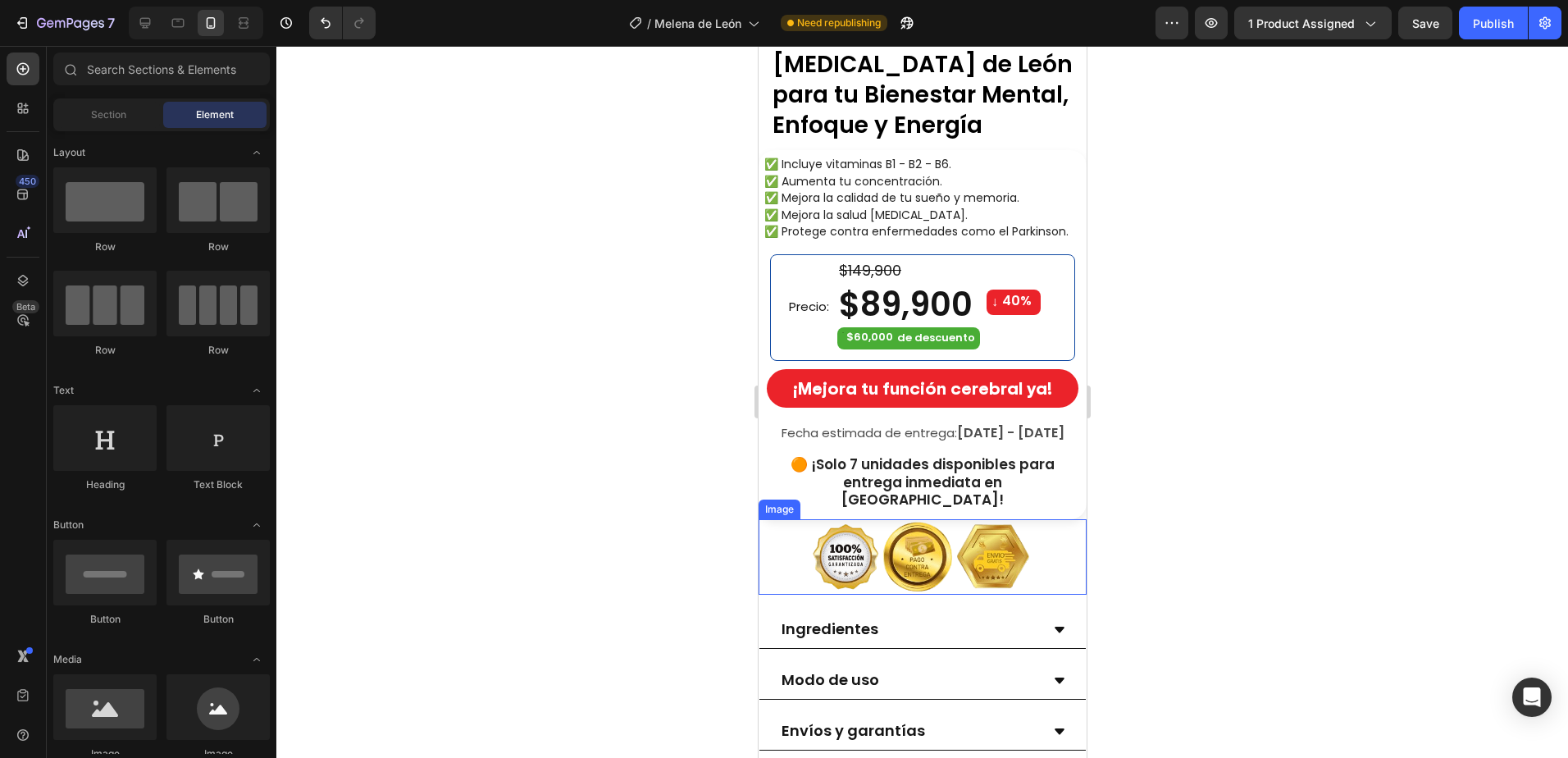
click at [936, 549] on img at bounding box center [922, 557] width 230 height 76
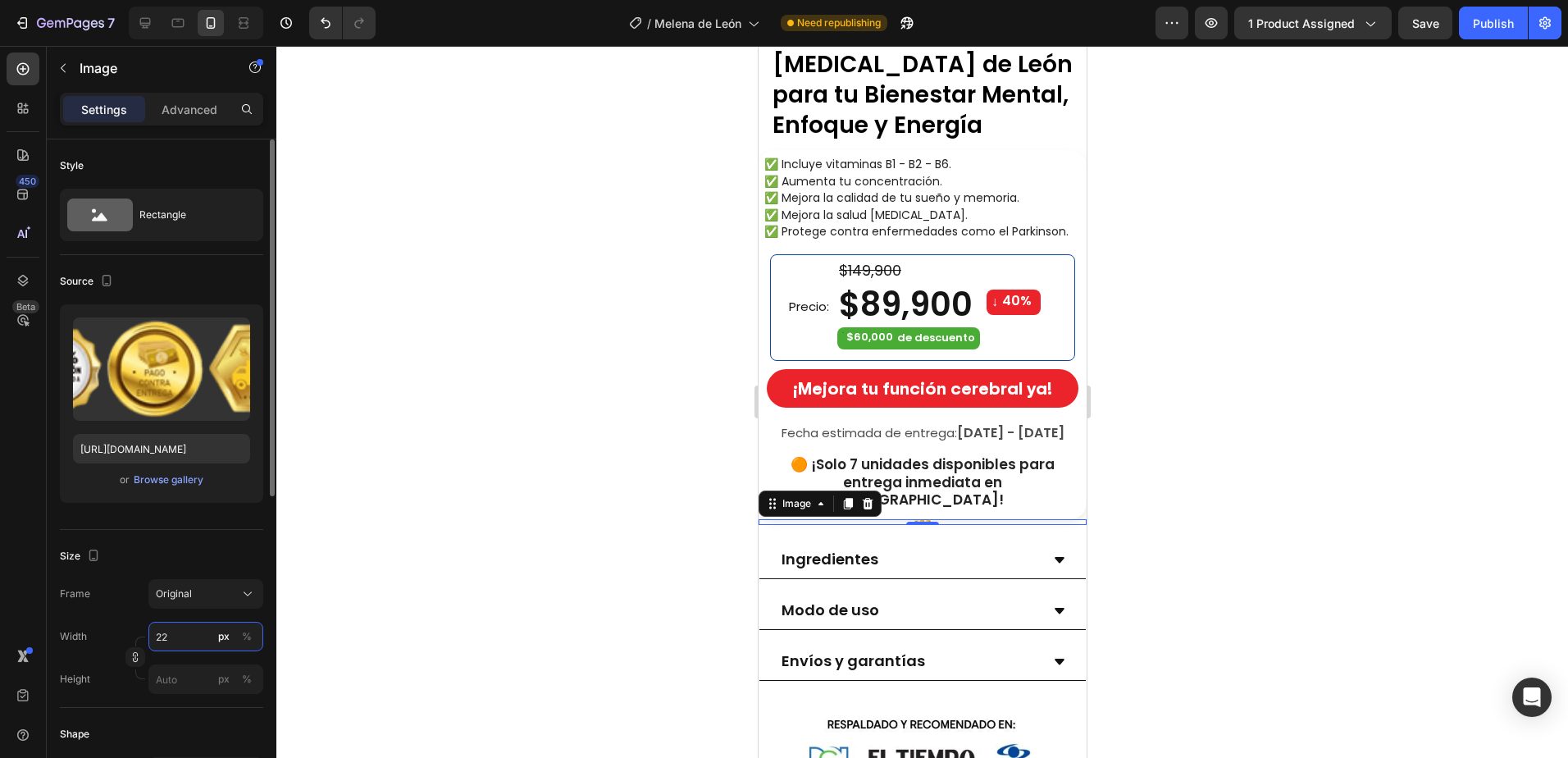
type input "220"
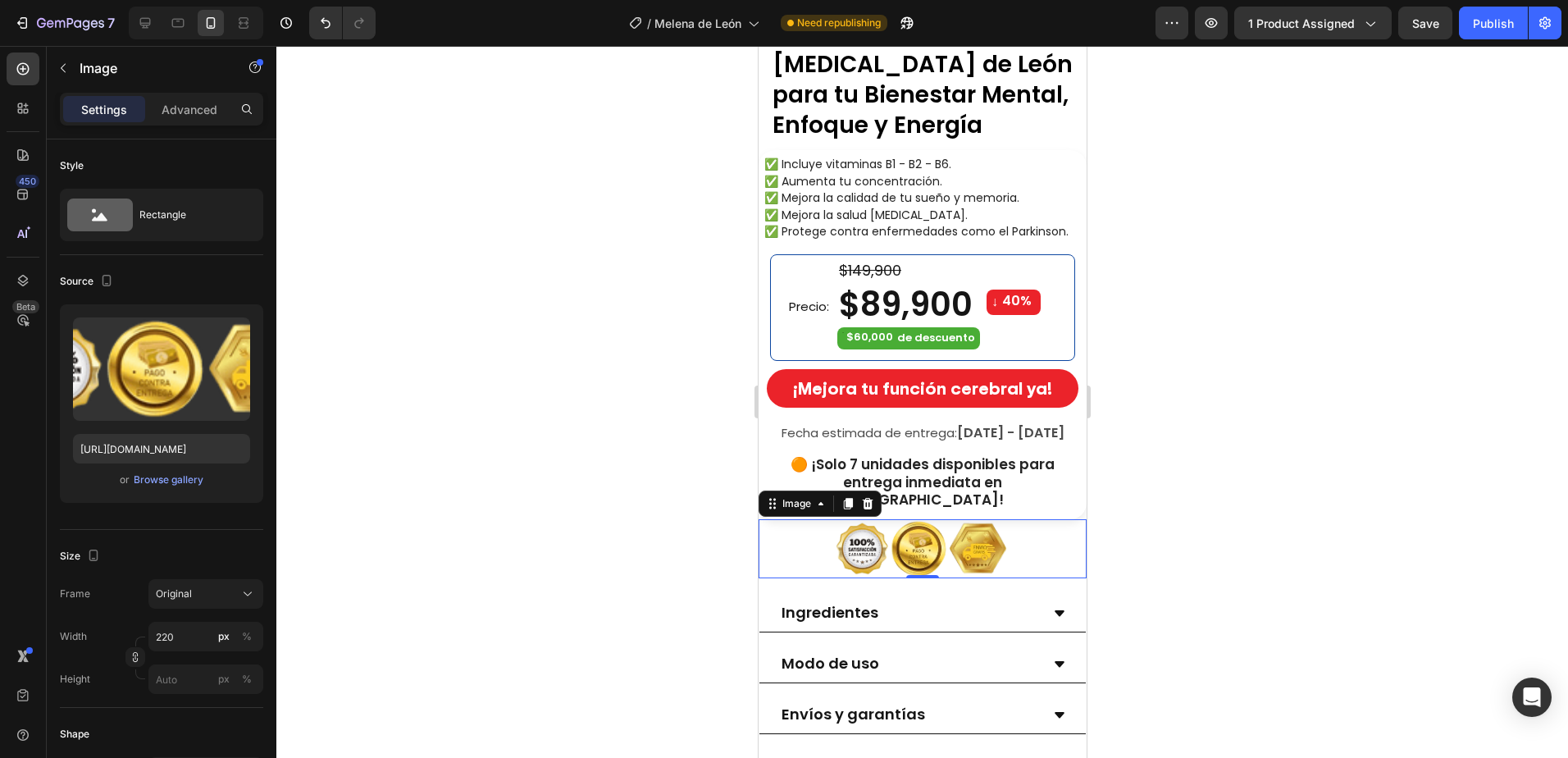
click at [1278, 431] on div at bounding box center [922, 402] width 1291 height 712
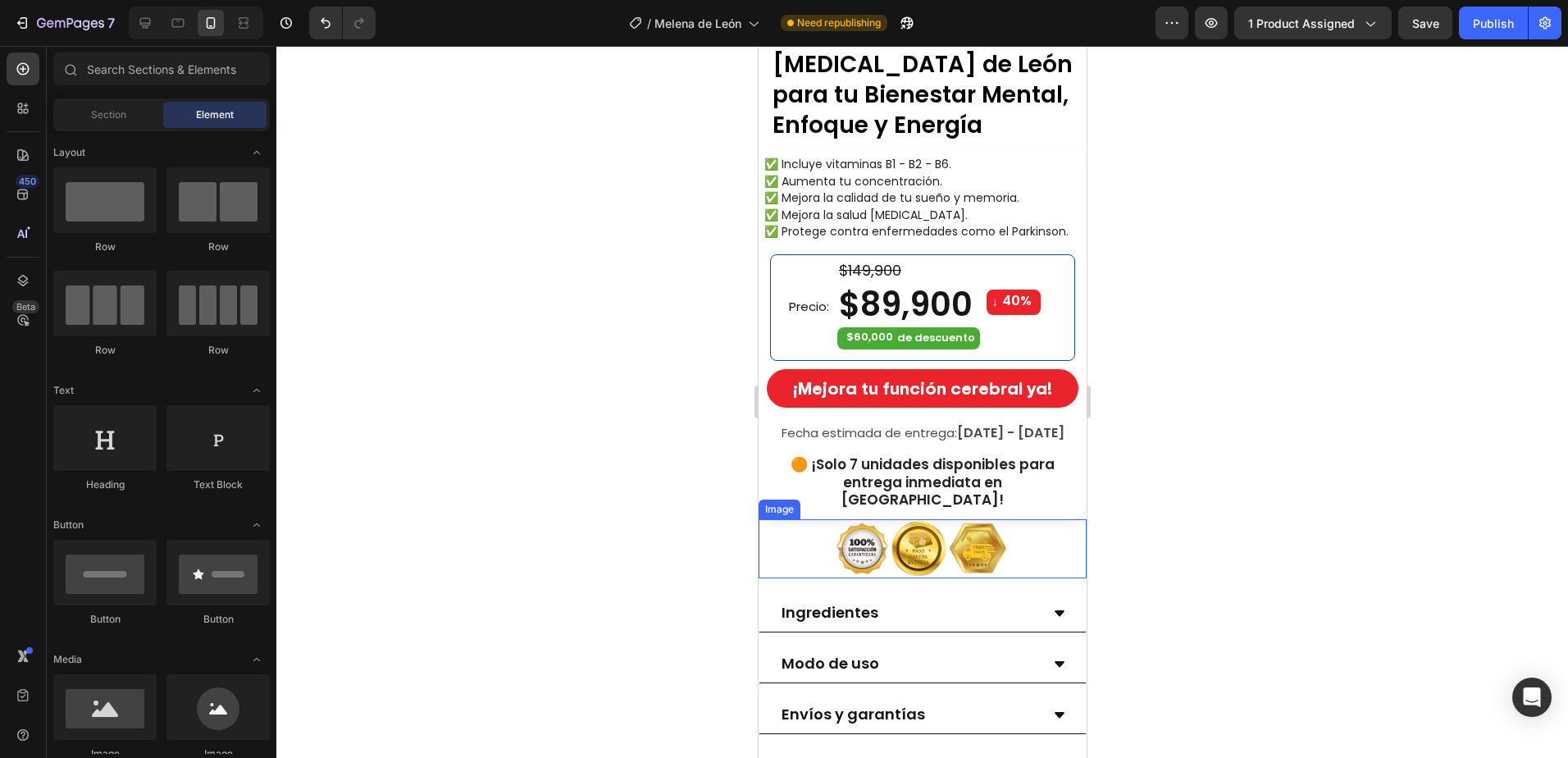
click at [912, 520] on img at bounding box center [922, 548] width 180 height 59
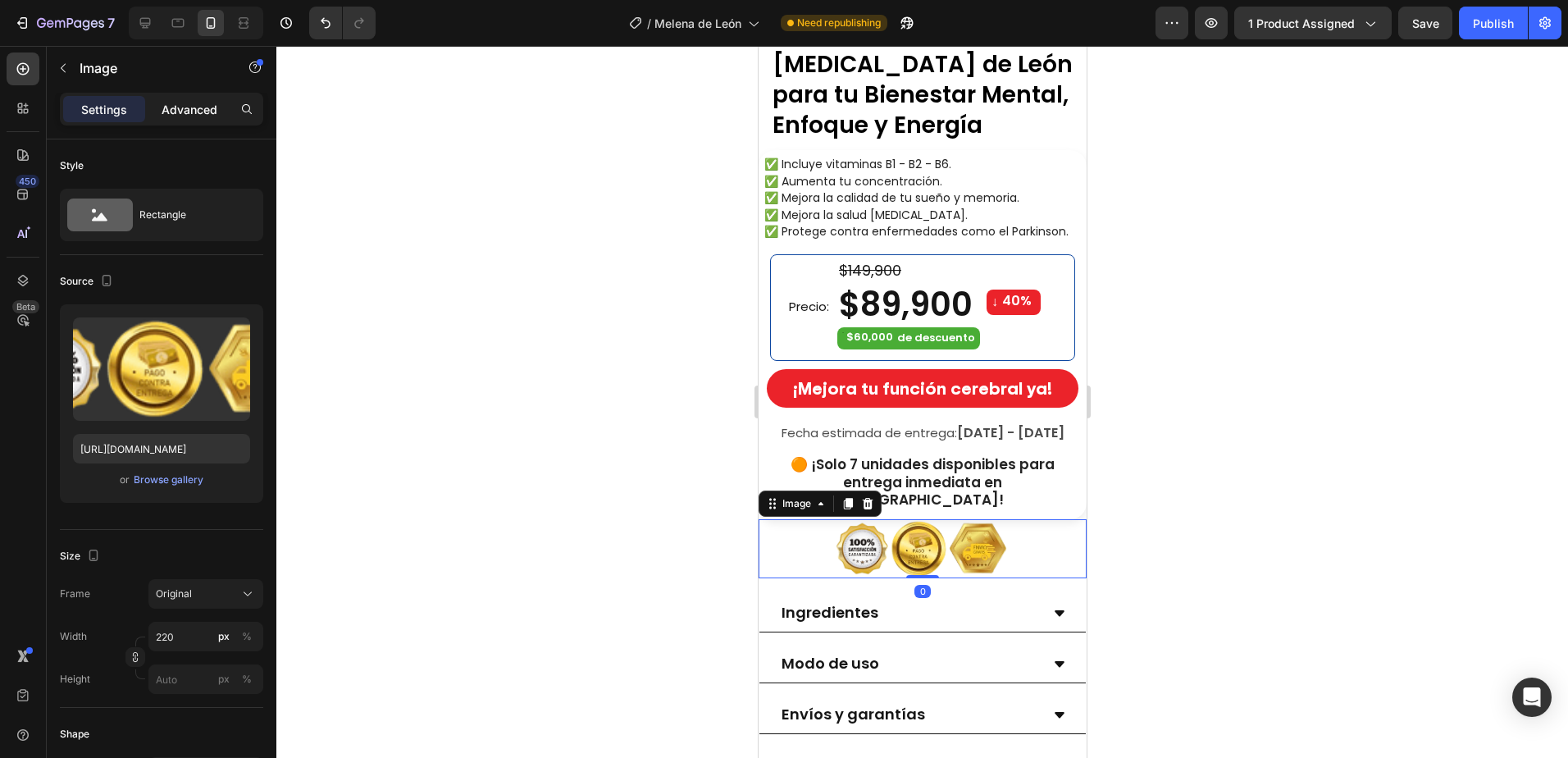
click at [178, 106] on p "Advanced" at bounding box center [189, 109] width 55 height 17
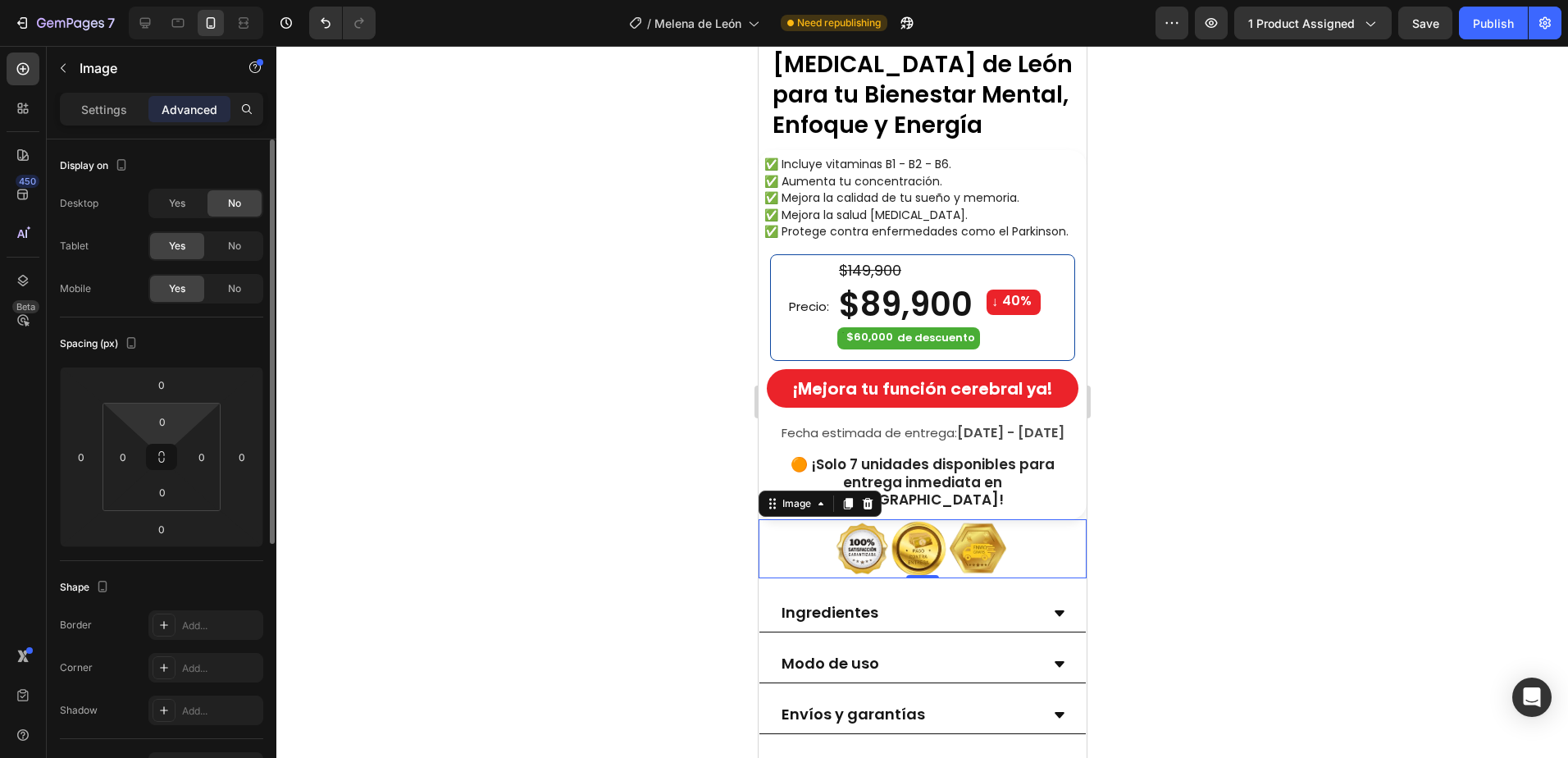
drag, startPoint x: 167, startPoint y: 433, endPoint x: 262, endPoint y: 349, distance: 126.8
click at [167, 431] on input "0" at bounding box center [162, 422] width 33 height 25
type input "10"
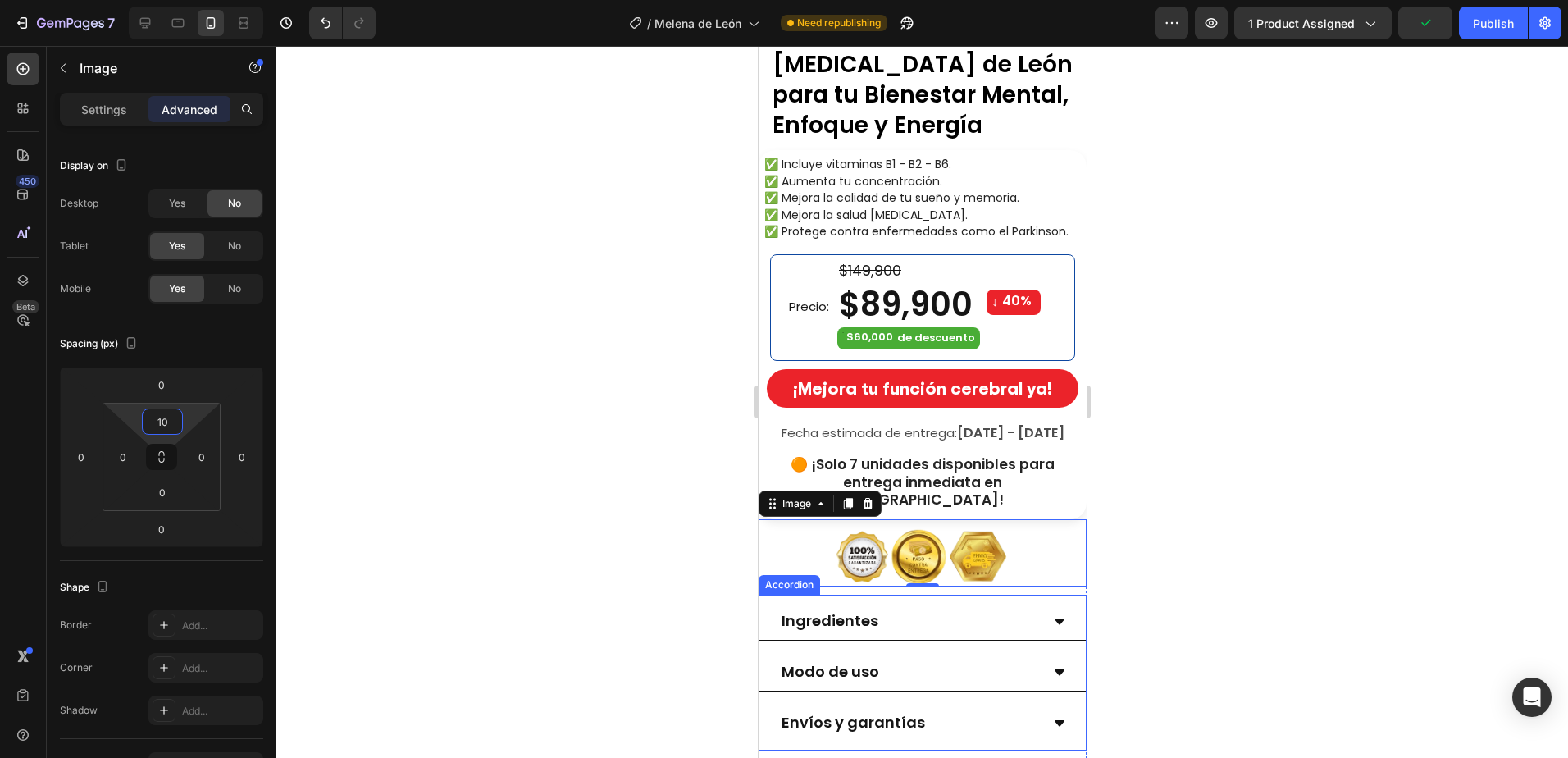
click at [1238, 422] on div at bounding box center [922, 402] width 1291 height 712
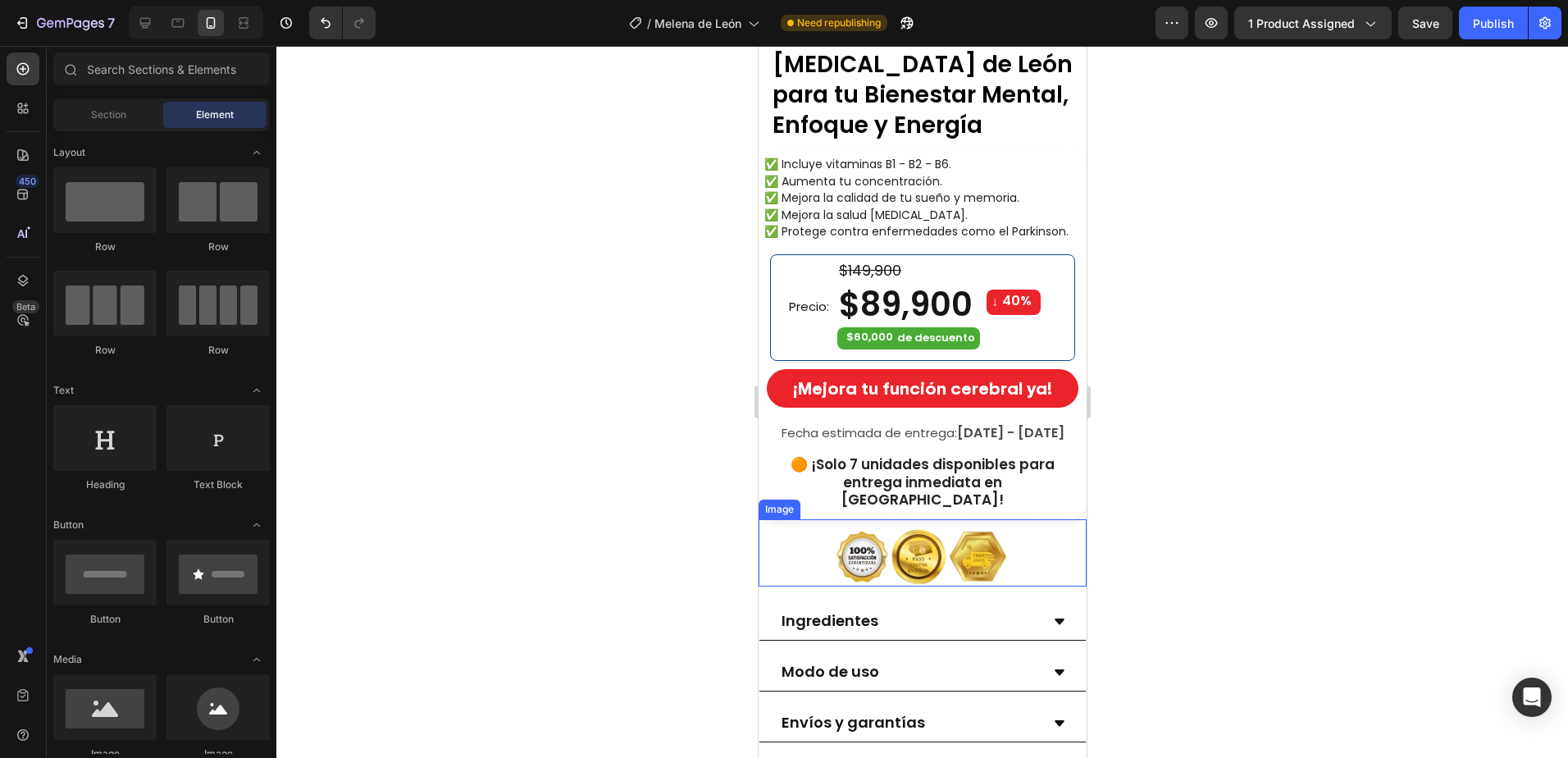
click at [931, 535] on img at bounding box center [922, 556] width 180 height 59
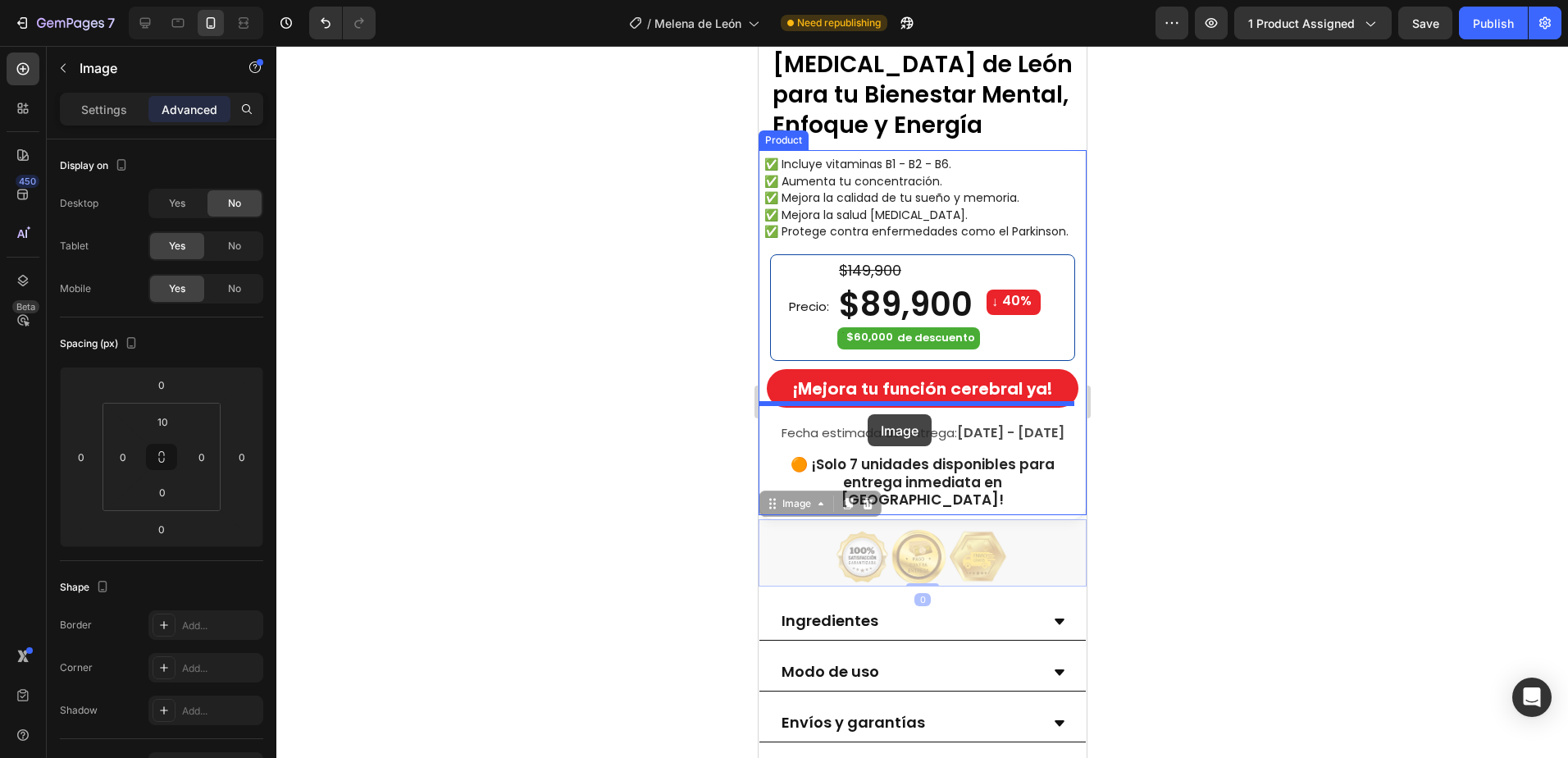
drag, startPoint x: 792, startPoint y: 483, endPoint x: 867, endPoint y: 414, distance: 101.9
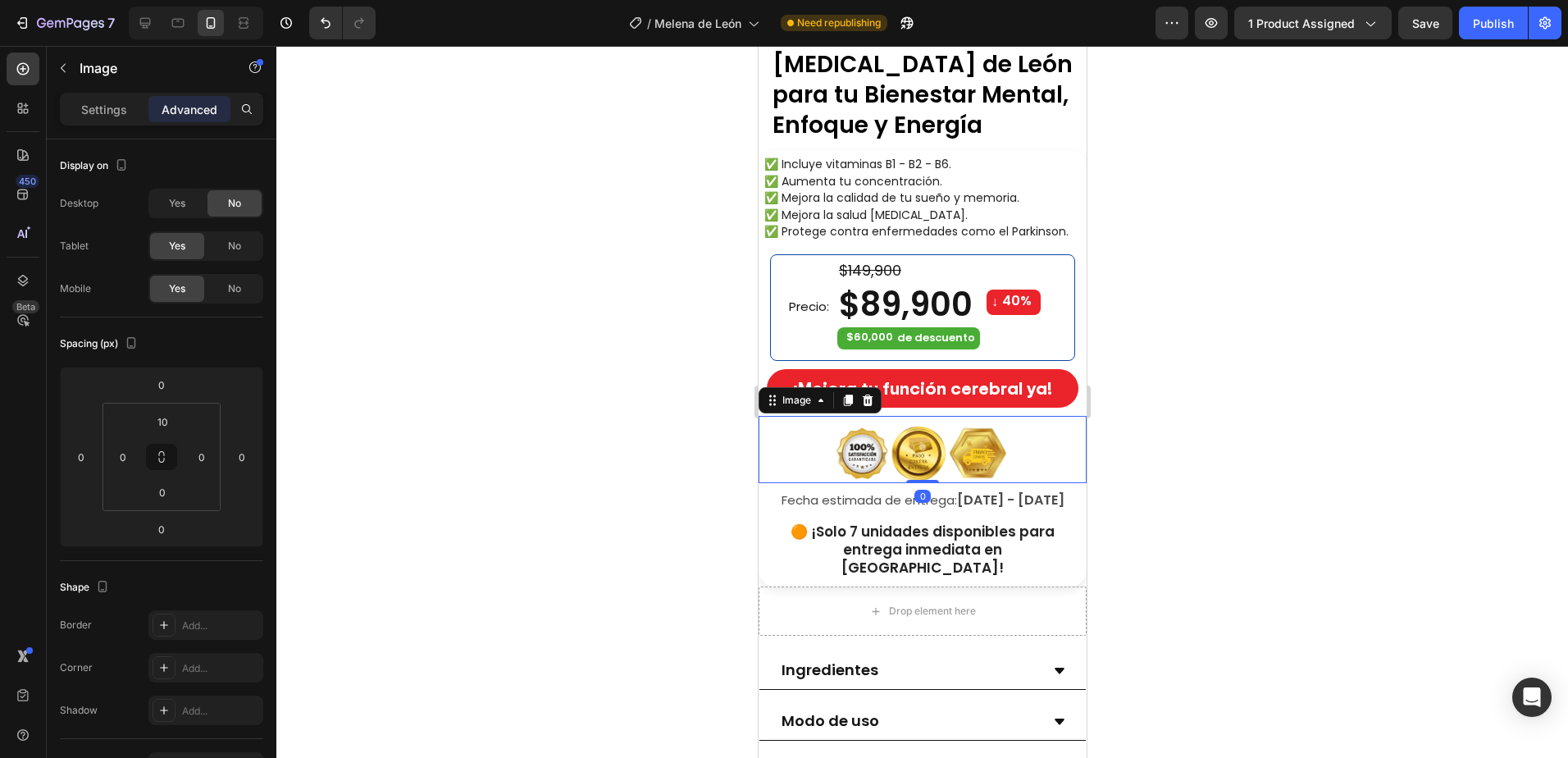
click at [1216, 457] on div at bounding box center [922, 402] width 1291 height 712
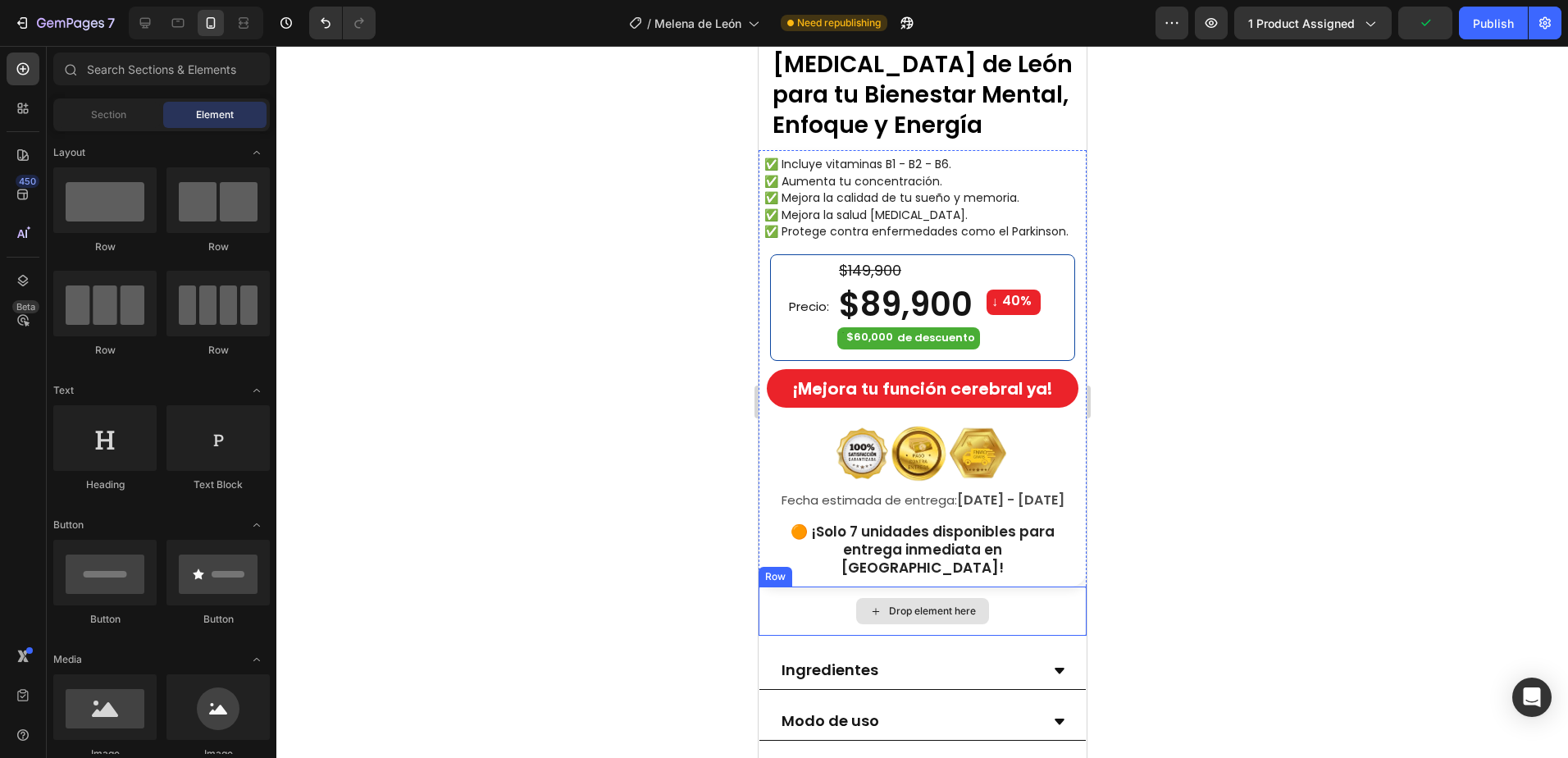
click at [1000, 592] on div "Drop element here" at bounding box center [921, 612] width 328 height 49
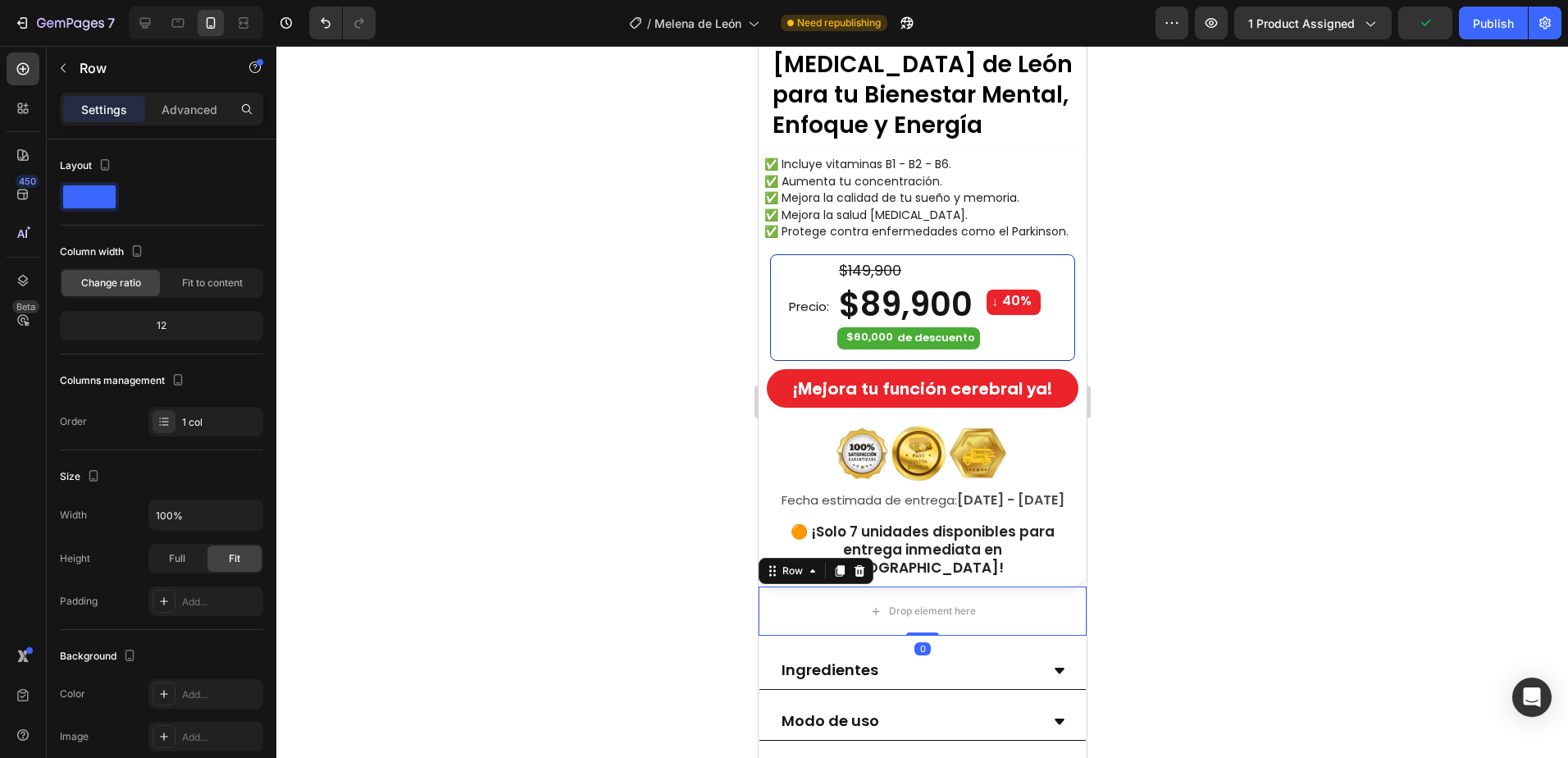
drag, startPoint x: 1932, startPoint y: 651, endPoint x: 957, endPoint y: 563, distance: 979.0
click at [867, 561] on div at bounding box center [858, 571] width 20 height 20
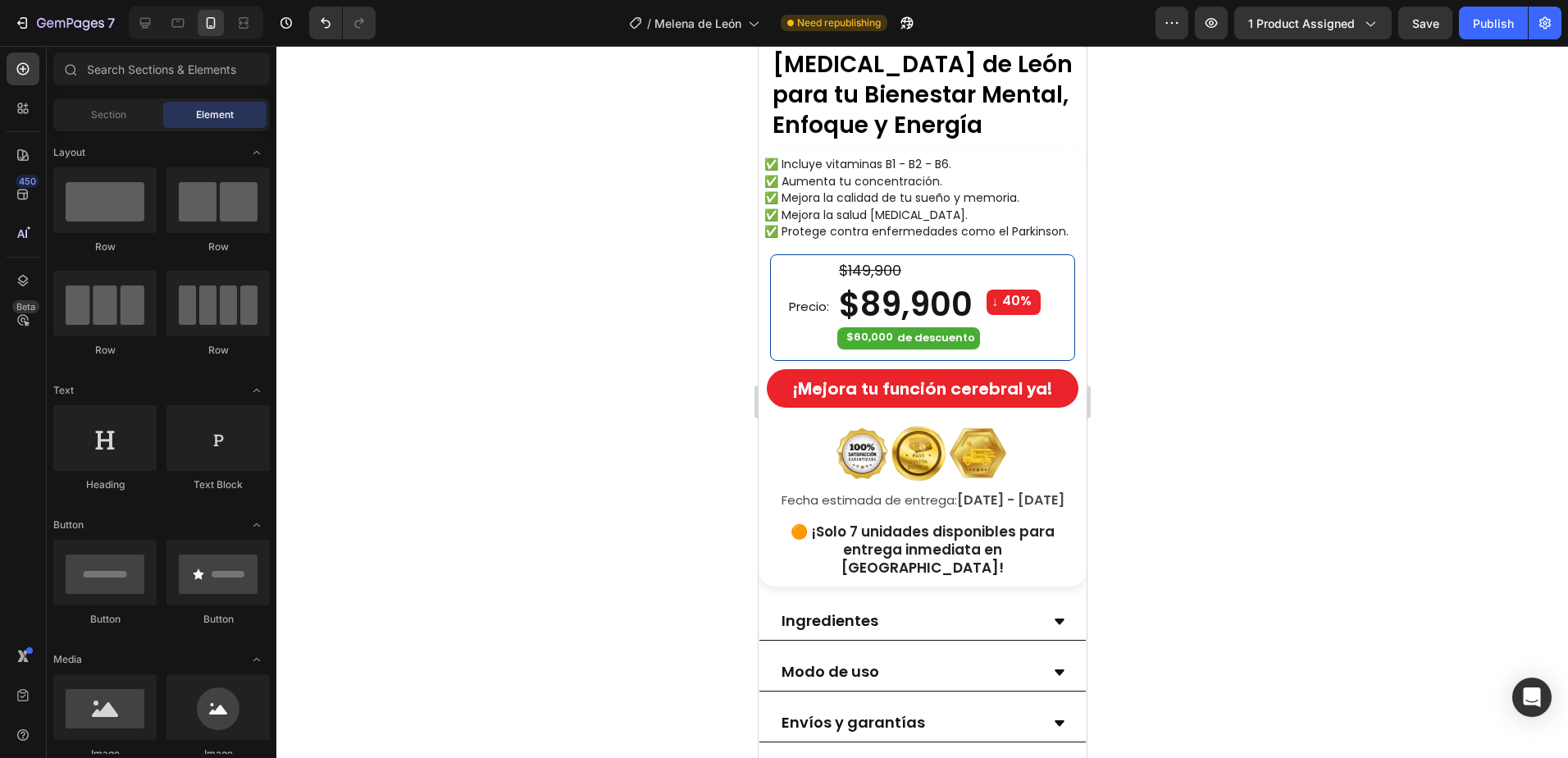
click at [1192, 589] on div at bounding box center [922, 402] width 1291 height 712
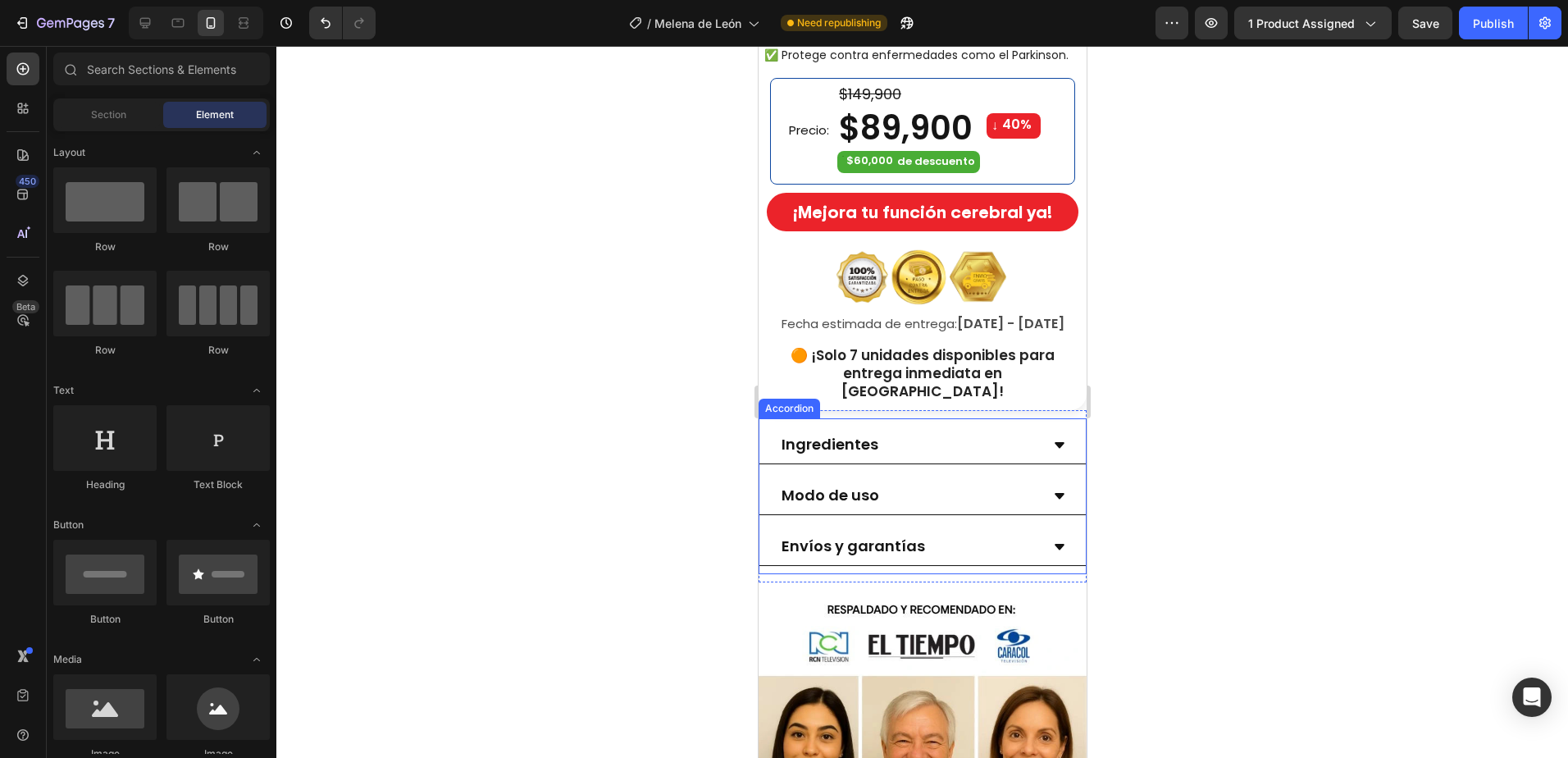
scroll to position [820, 0]
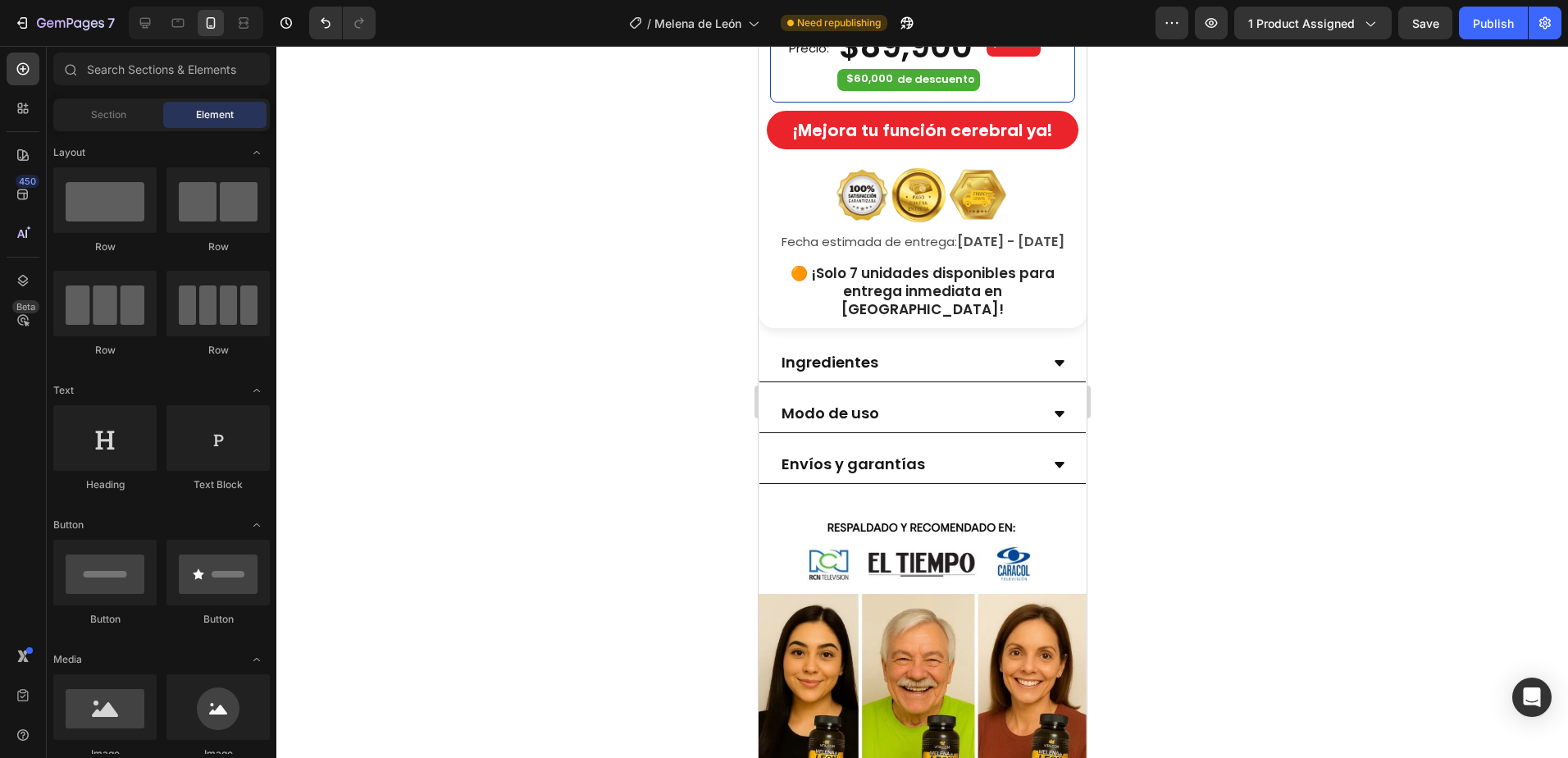
click at [1301, 467] on div at bounding box center [922, 402] width 1291 height 712
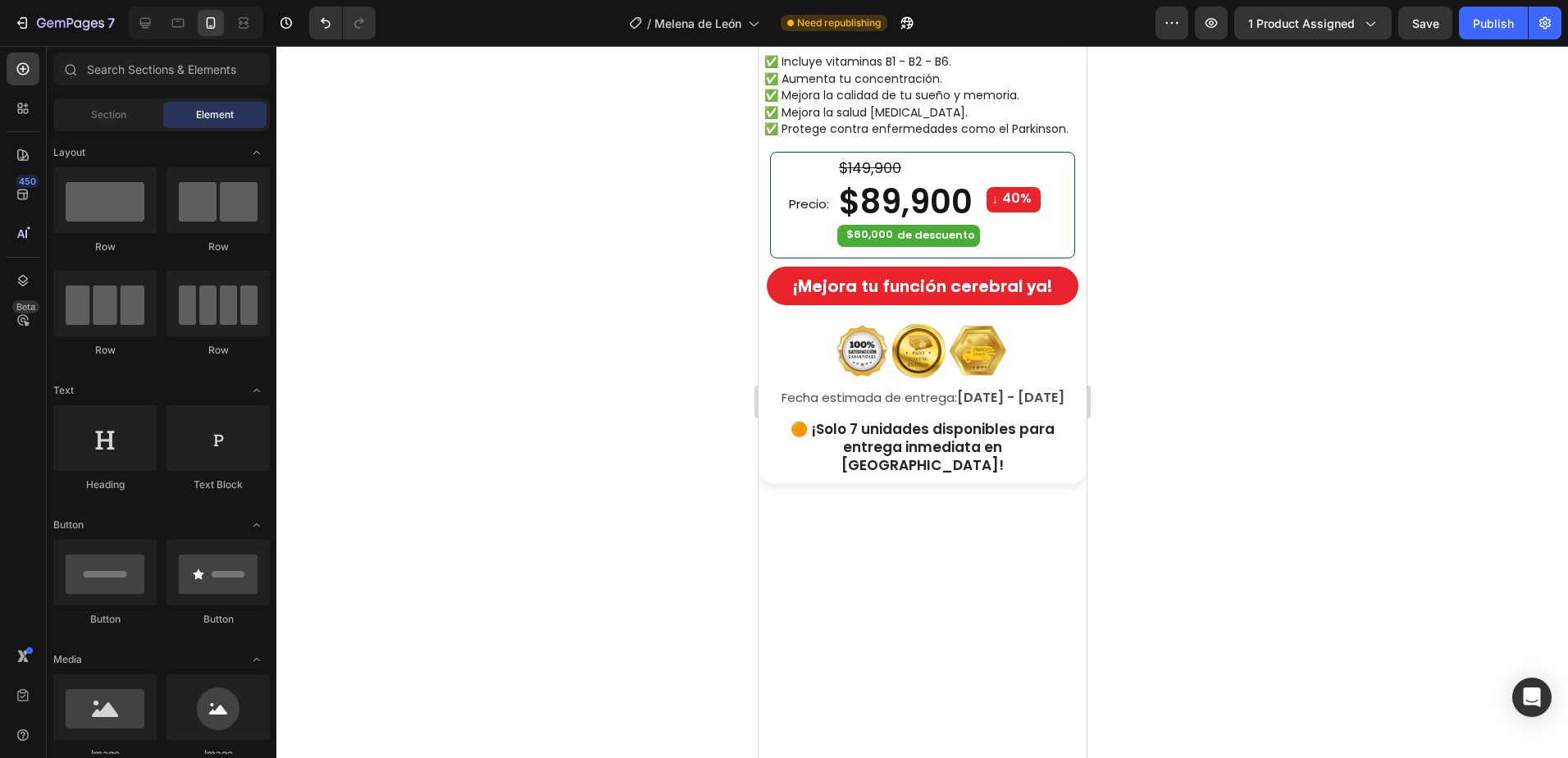
scroll to position [246, 0]
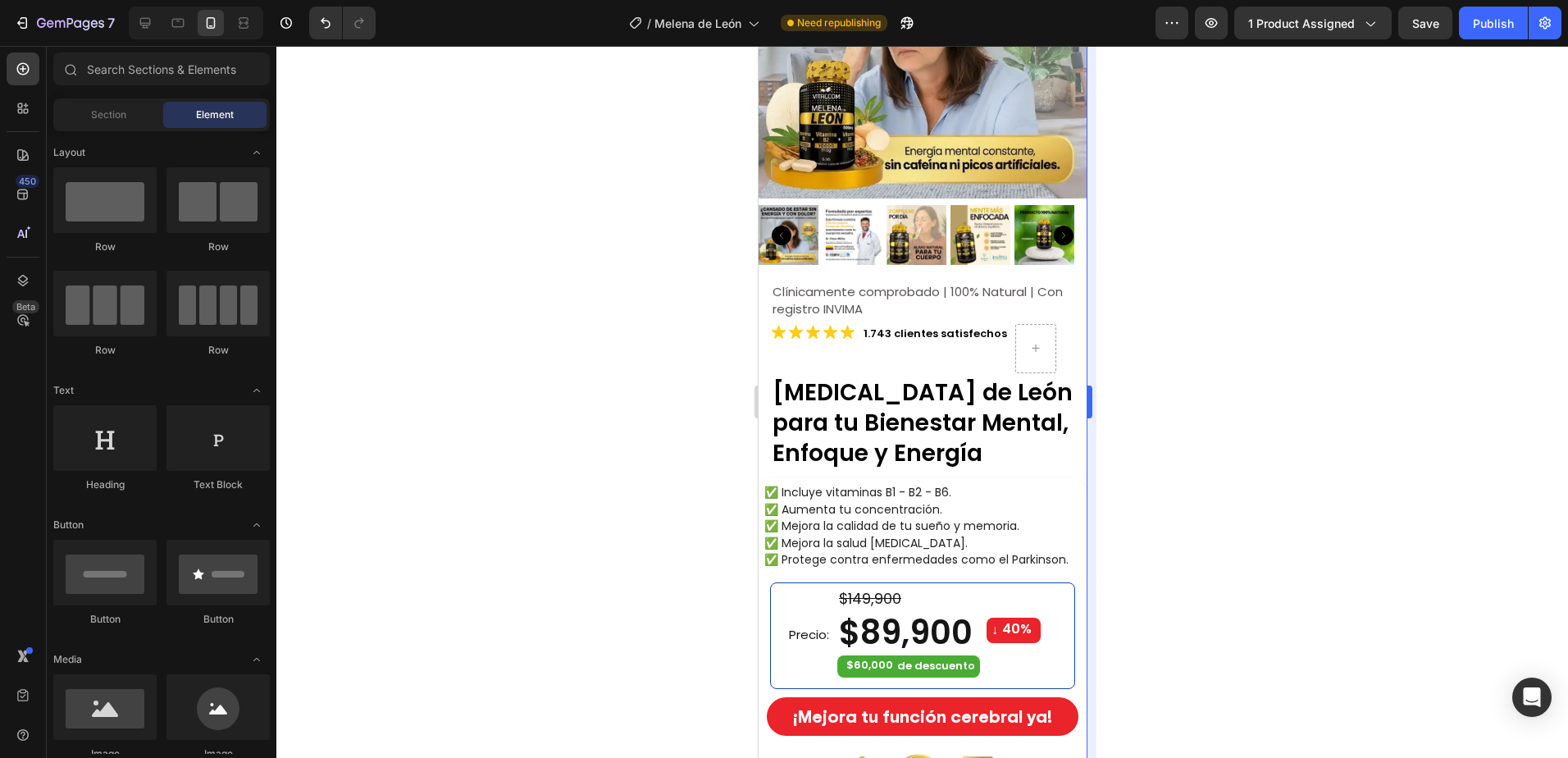
drag, startPoint x: 1494, startPoint y: 24, endPoint x: 1091, endPoint y: 537, distance: 652.4
click at [1493, 23] on div "Publish" at bounding box center [1493, 23] width 41 height 17
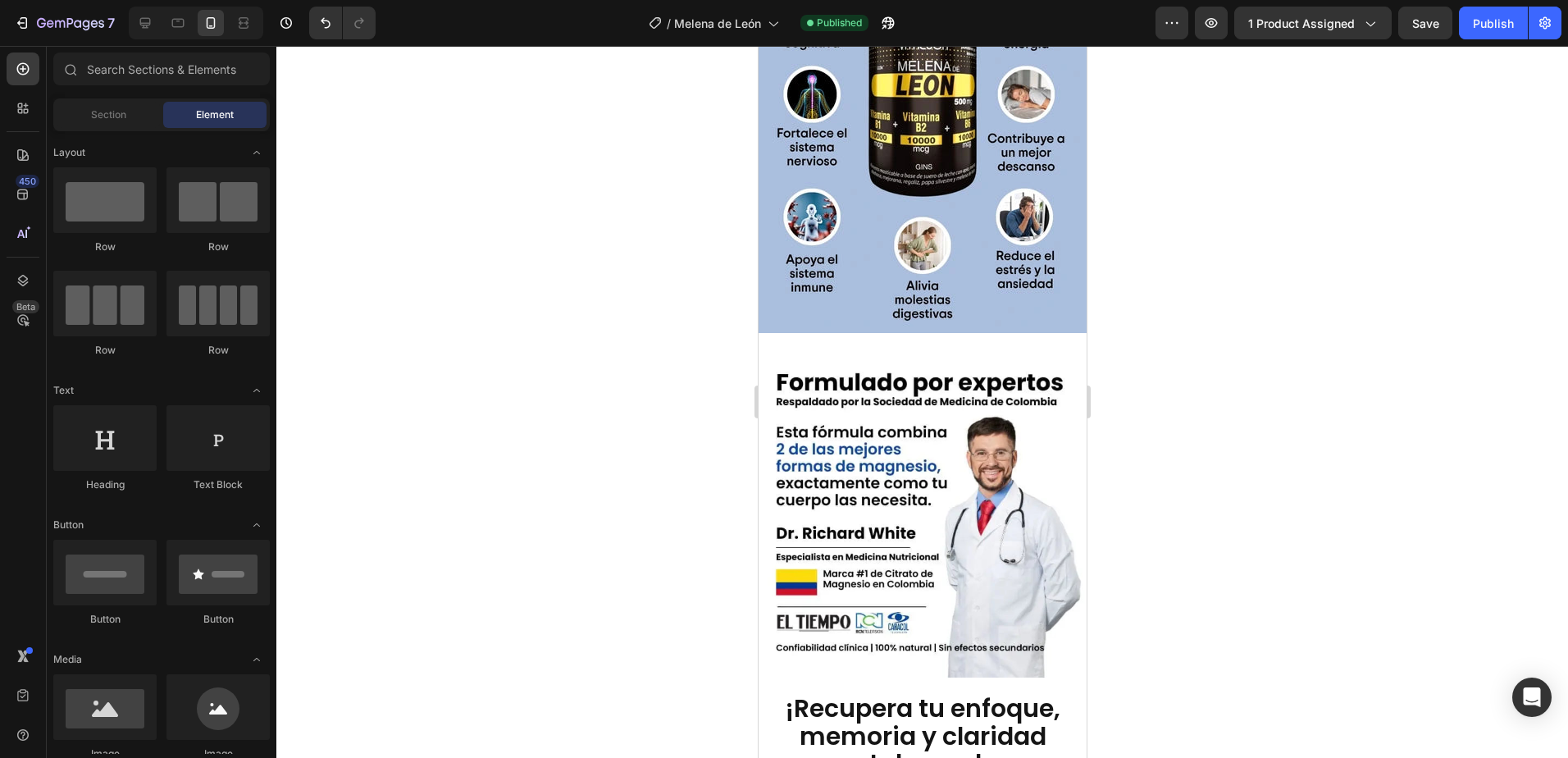
scroll to position [2133, 0]
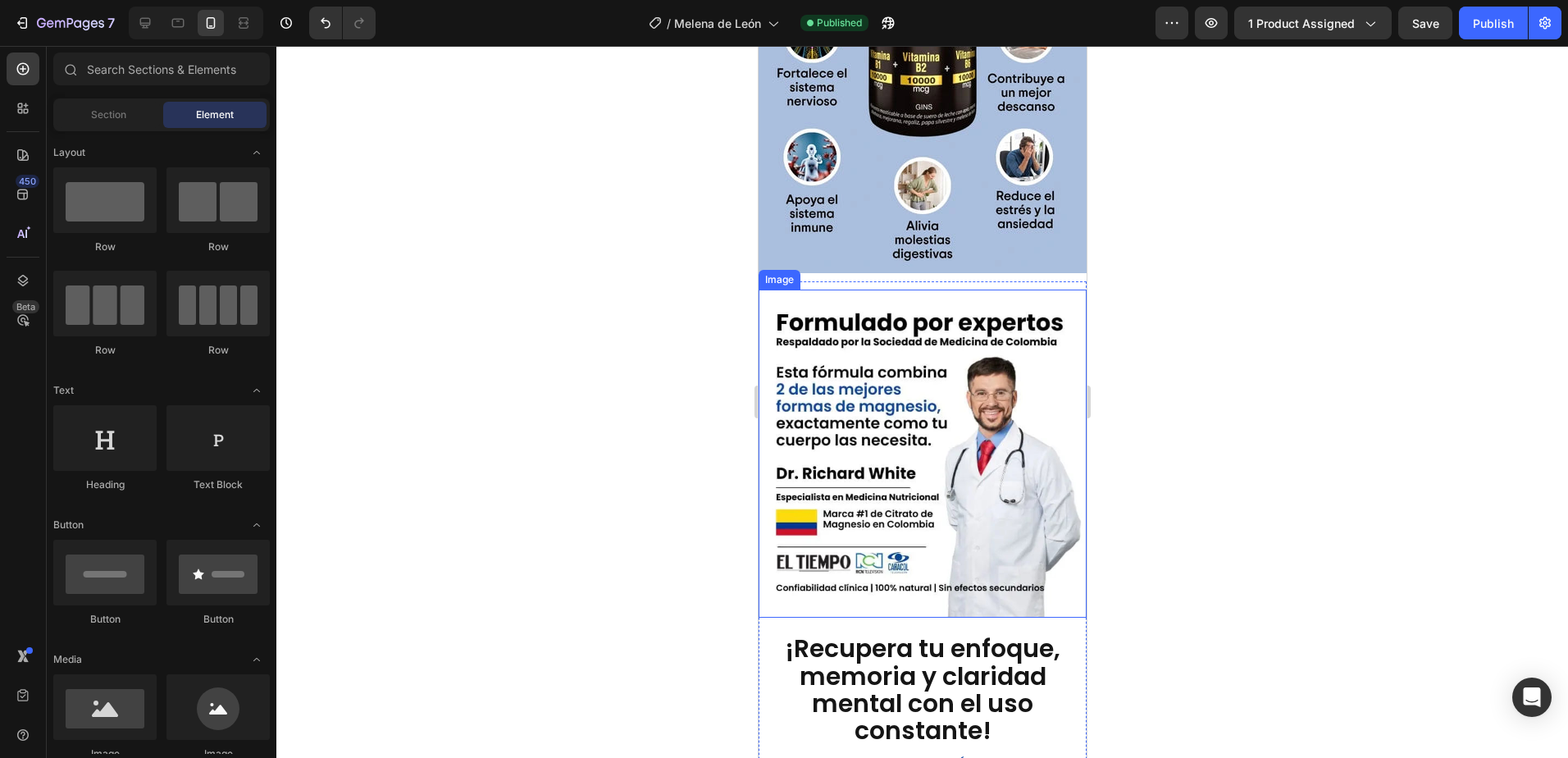
click at [947, 426] on img at bounding box center [921, 453] width 328 height 328
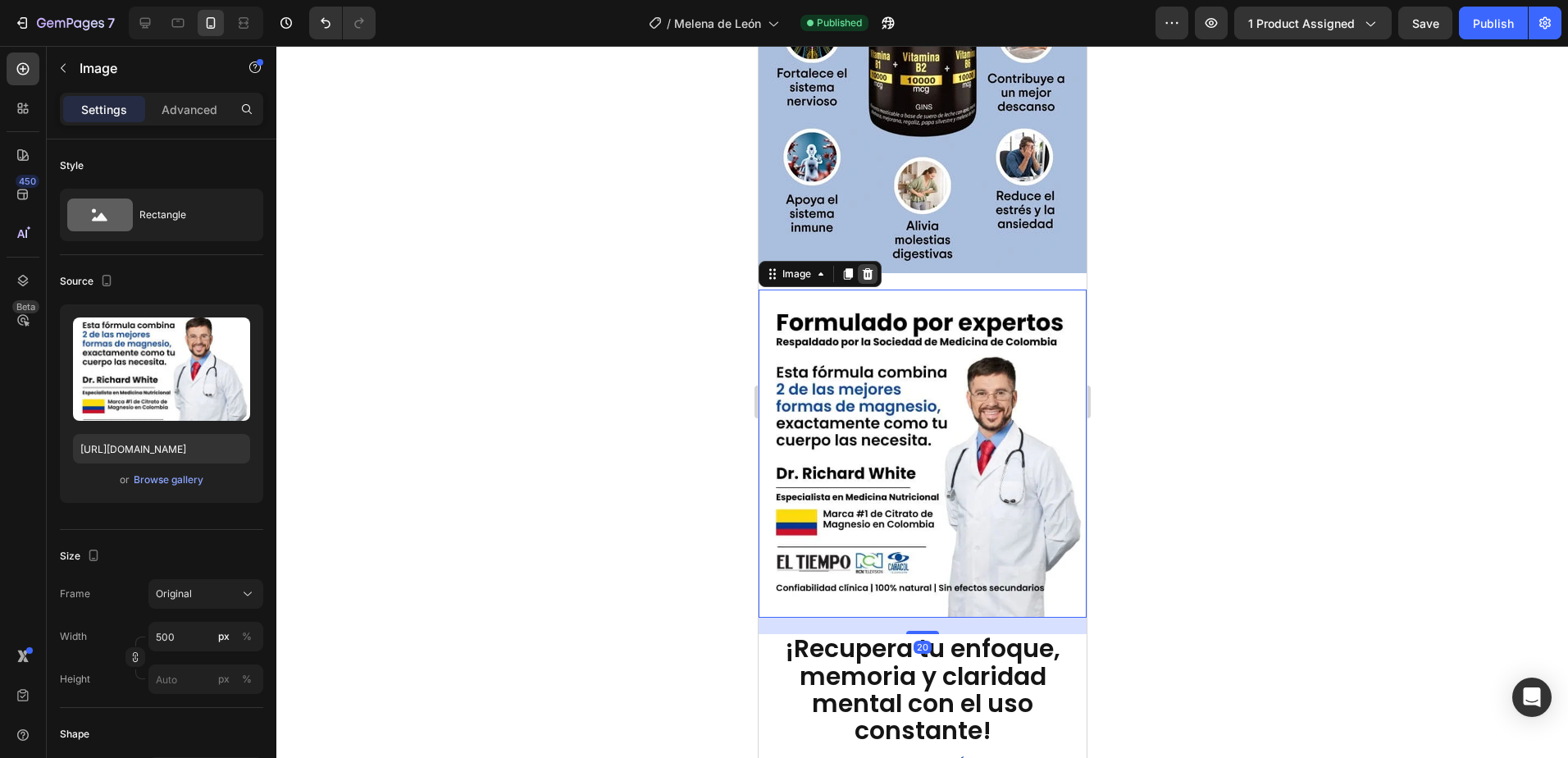
click at [863, 268] on icon at bounding box center [867, 273] width 11 height 11
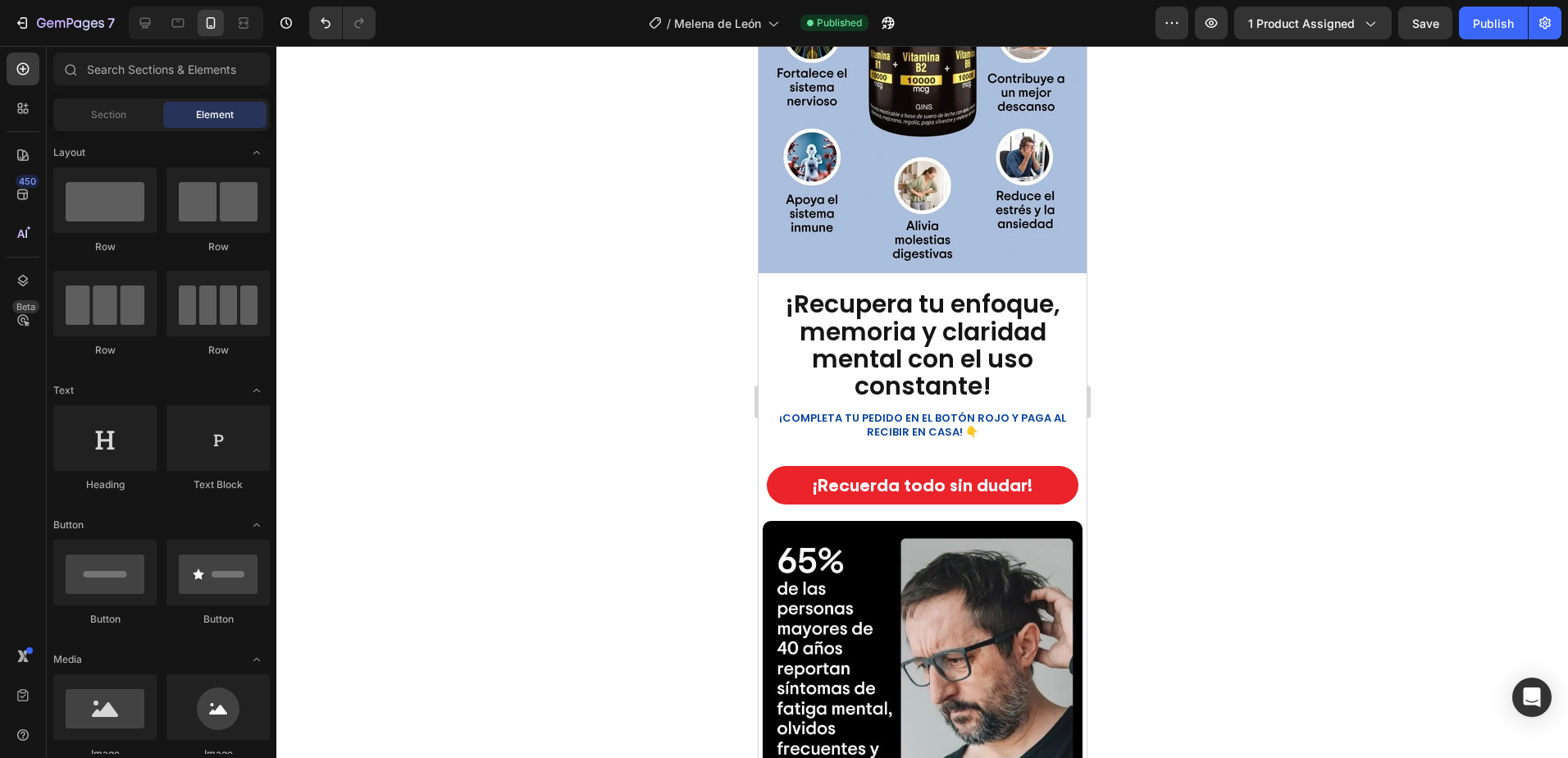
click at [1286, 279] on div at bounding box center [922, 402] width 1291 height 712
click at [970, 411] on strong "¡COMPLETA TU PEDIDO EN EL BOTÓN ROJO Y PAGA AL RECIBIR EN CASA! 👇" at bounding box center [921, 425] width 287 height 30
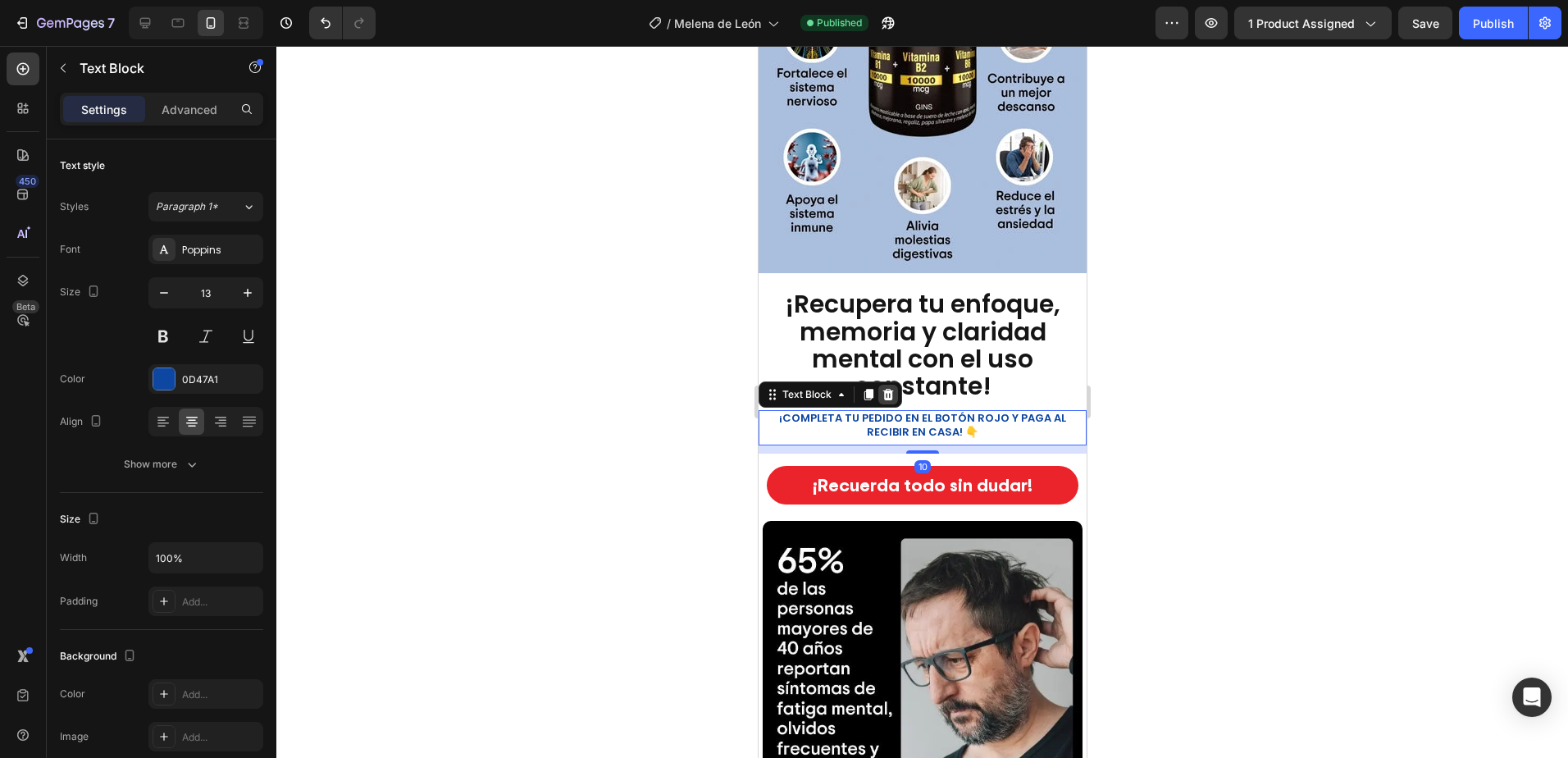
click at [888, 388] on icon at bounding box center [886, 394] width 13 height 13
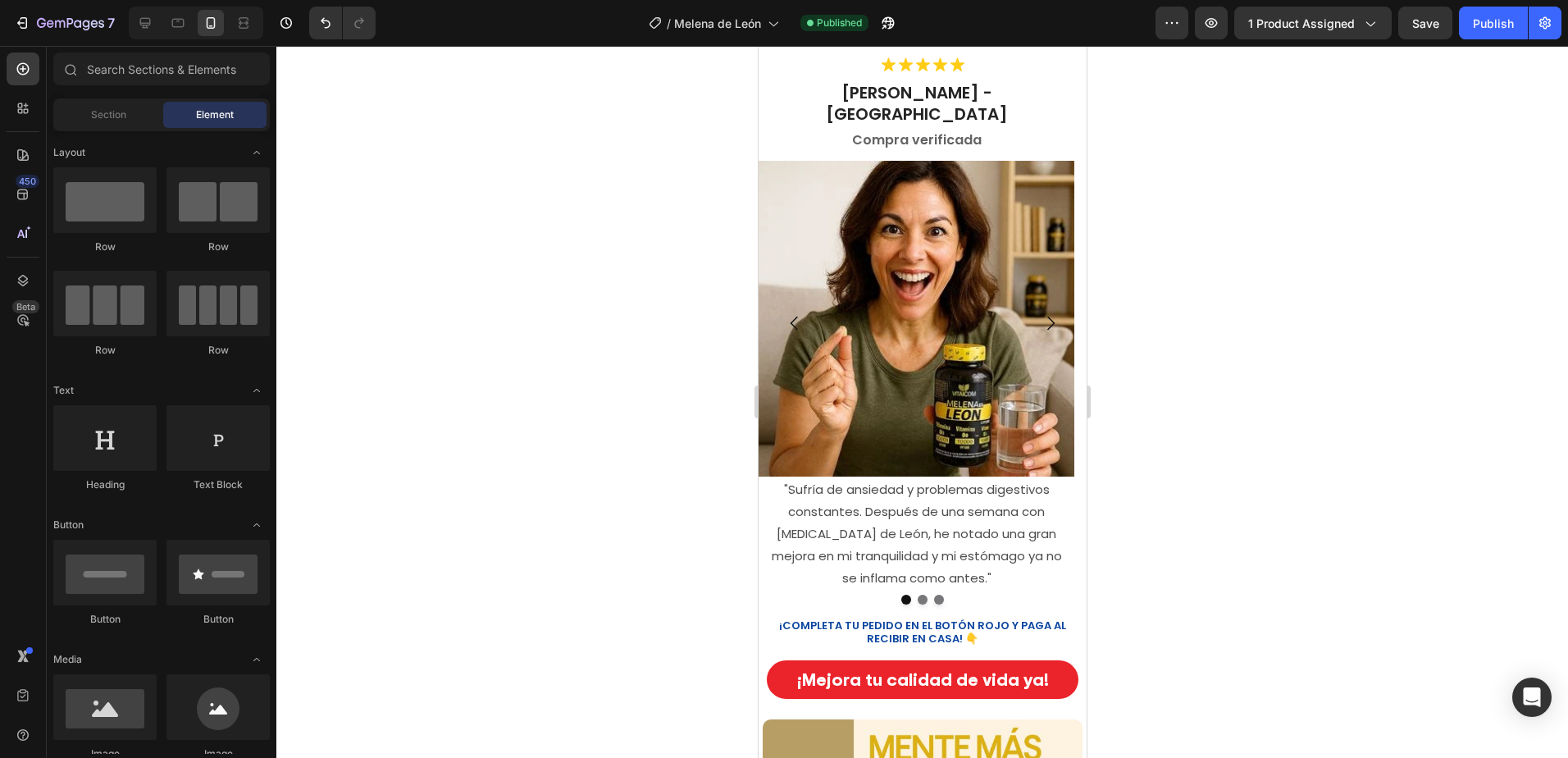
scroll to position [3117, 0]
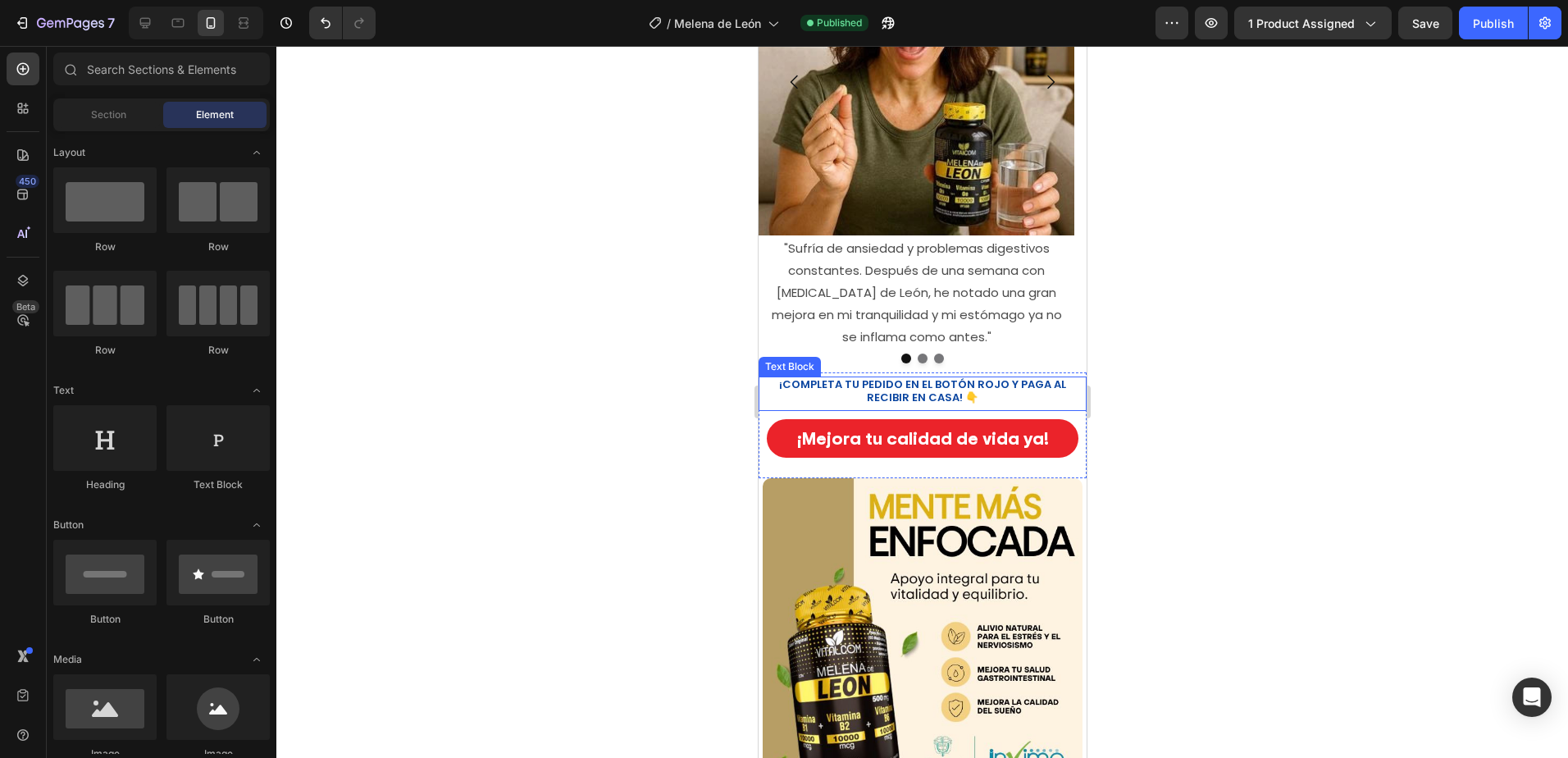
click at [940, 376] on strong "¡COMPLETA TU PEDIDO EN EL BOTÓN ROJO Y PAGA AL RECIBIR EN CASA! 👇" at bounding box center [921, 391] width 287 height 30
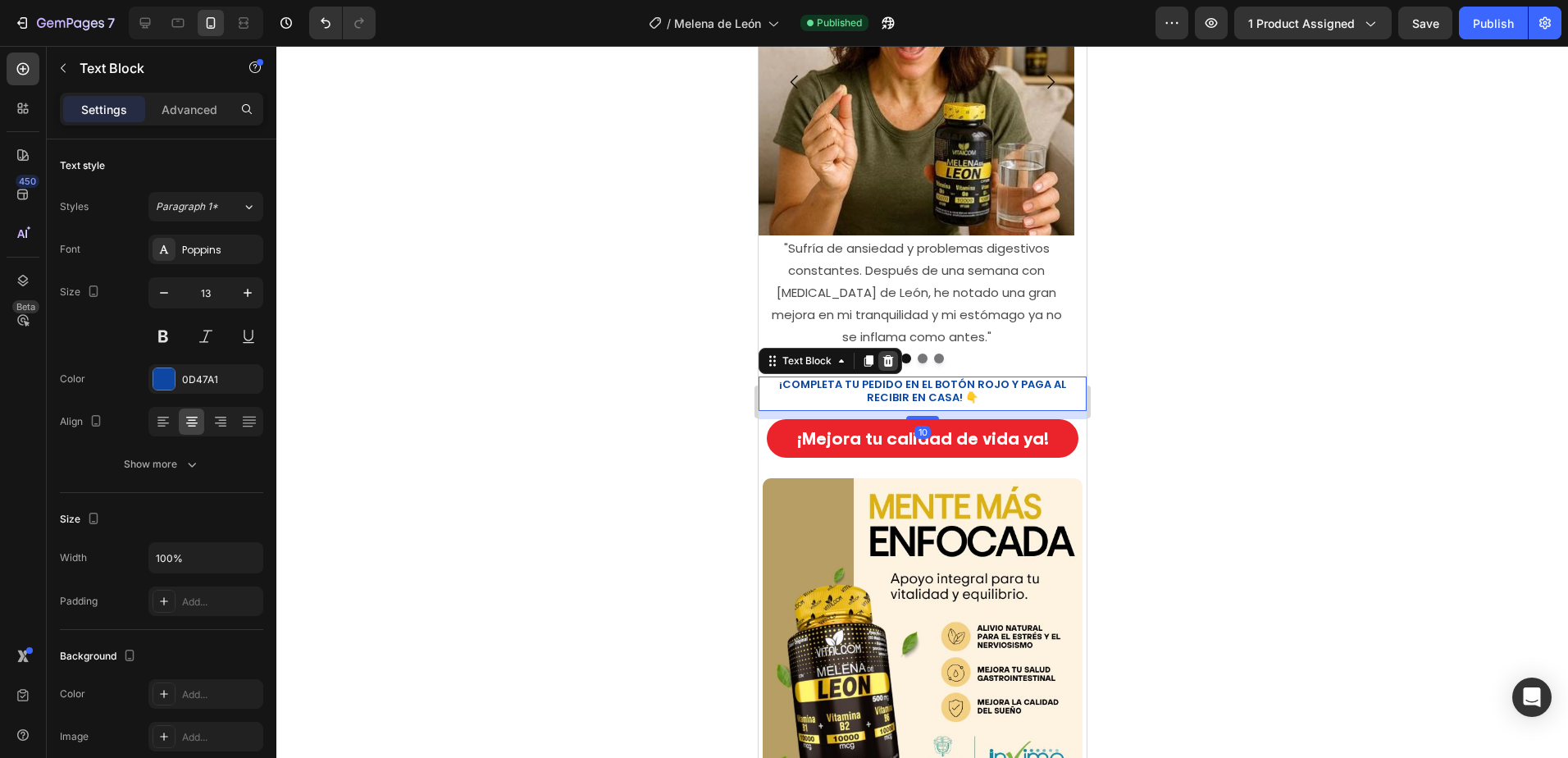
click at [889, 354] on icon at bounding box center [887, 359] width 11 height 11
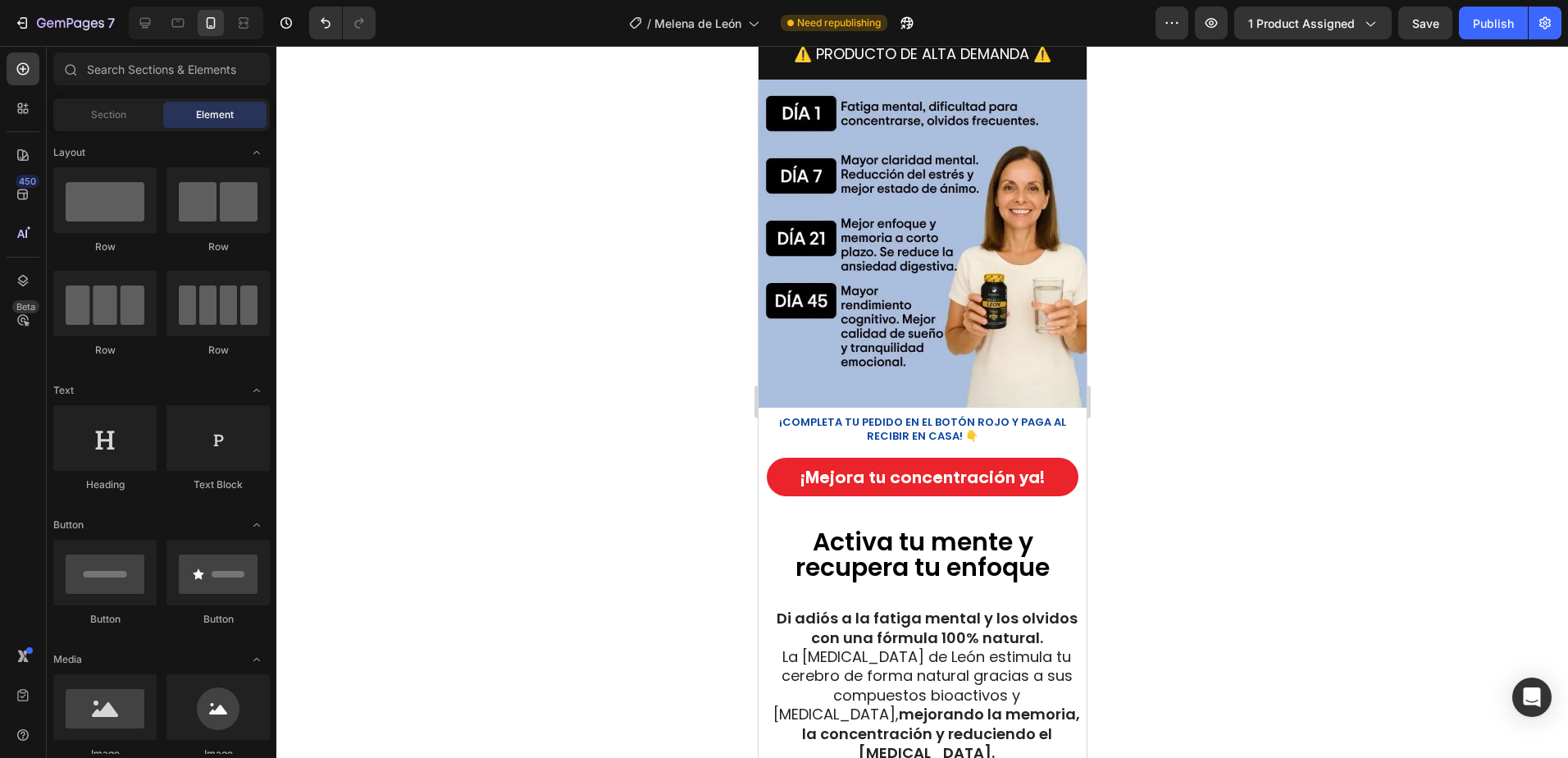
scroll to position [4511, 0]
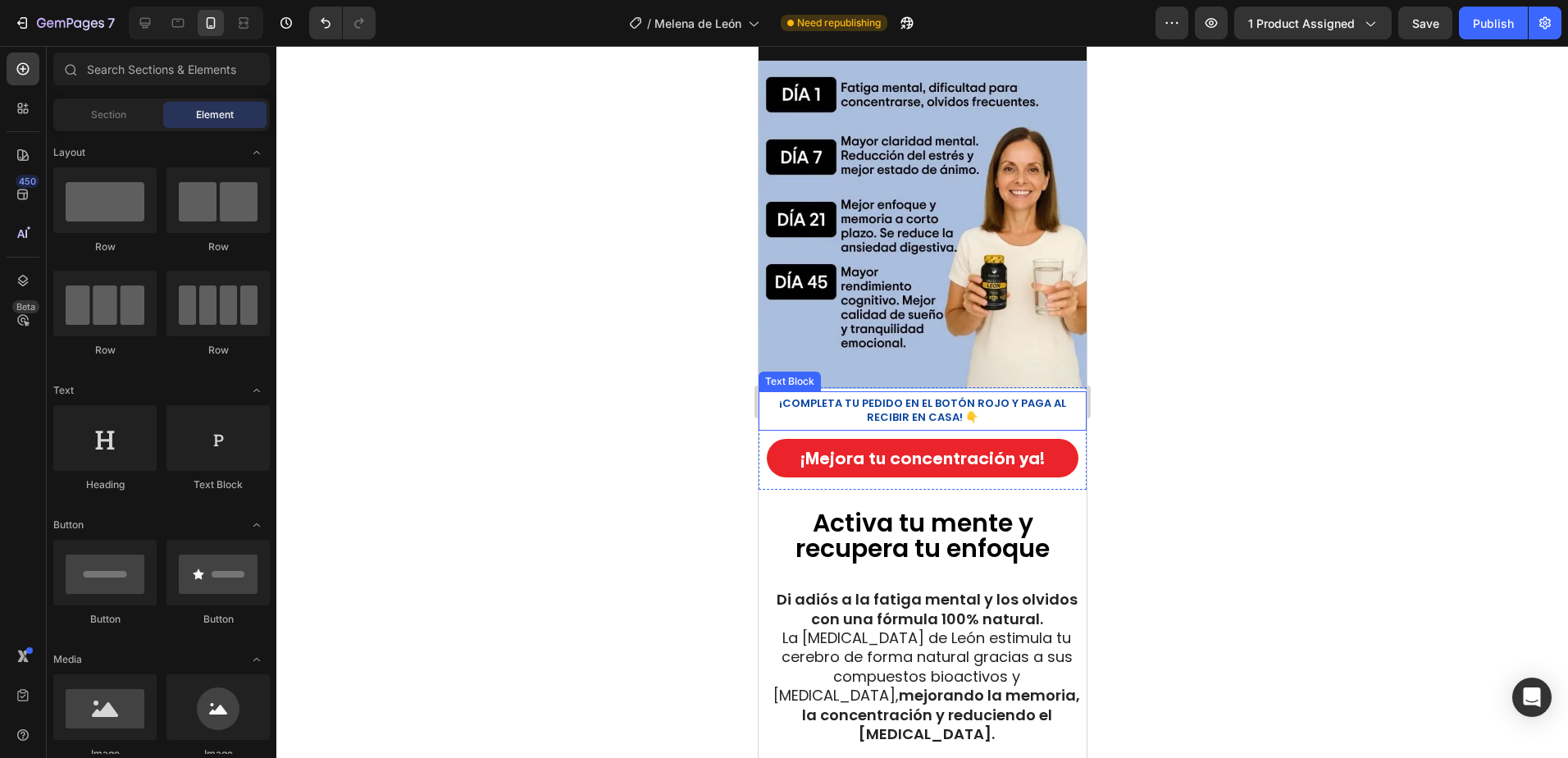
click at [942, 395] on strong "¡COMPLETA TU PEDIDO EN EL BOTÓN ROJO Y PAGA AL RECIBIR EN CASA! 👇" at bounding box center [921, 410] width 287 height 30
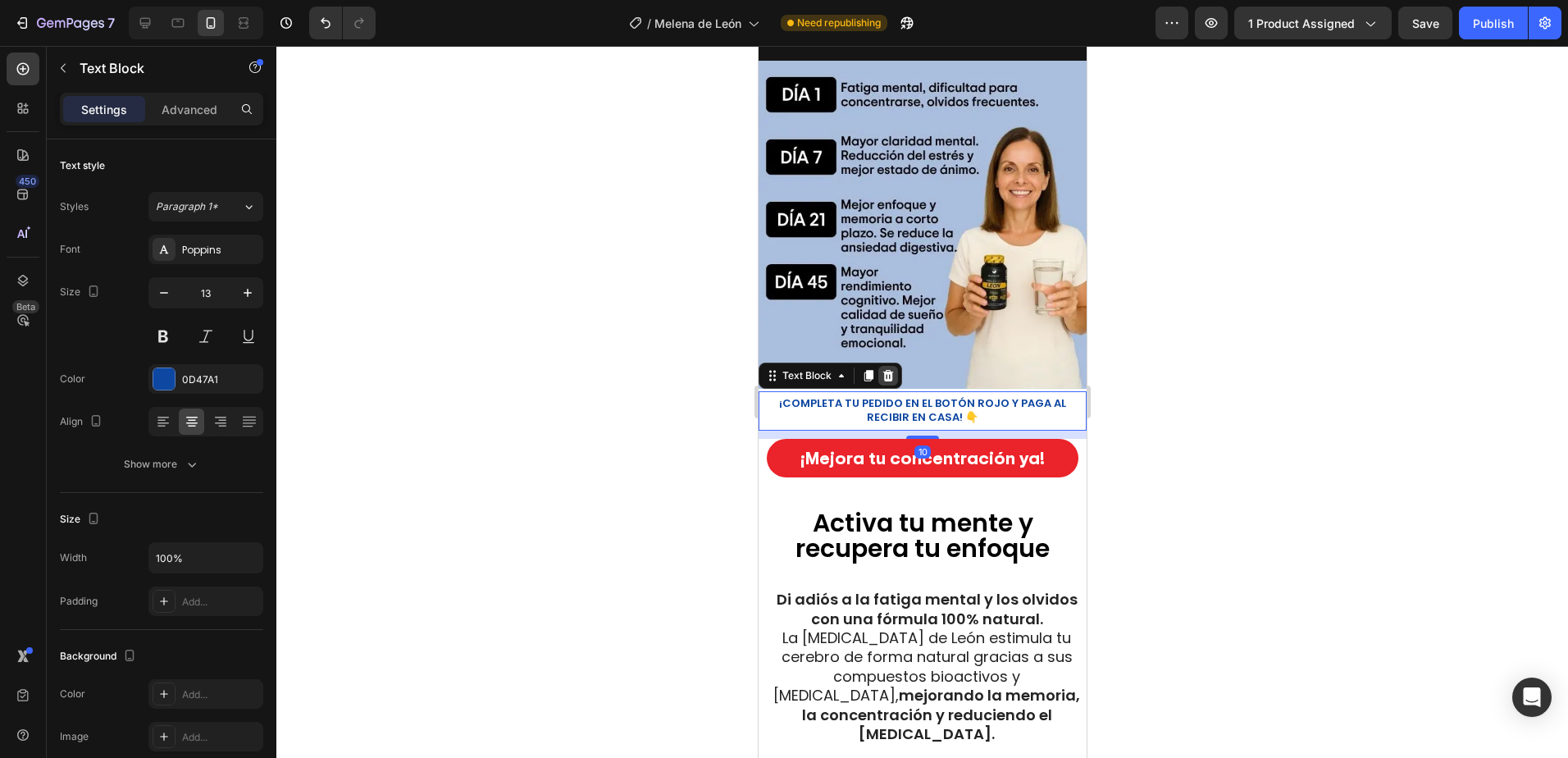
click at [885, 370] on icon at bounding box center [887, 375] width 11 height 11
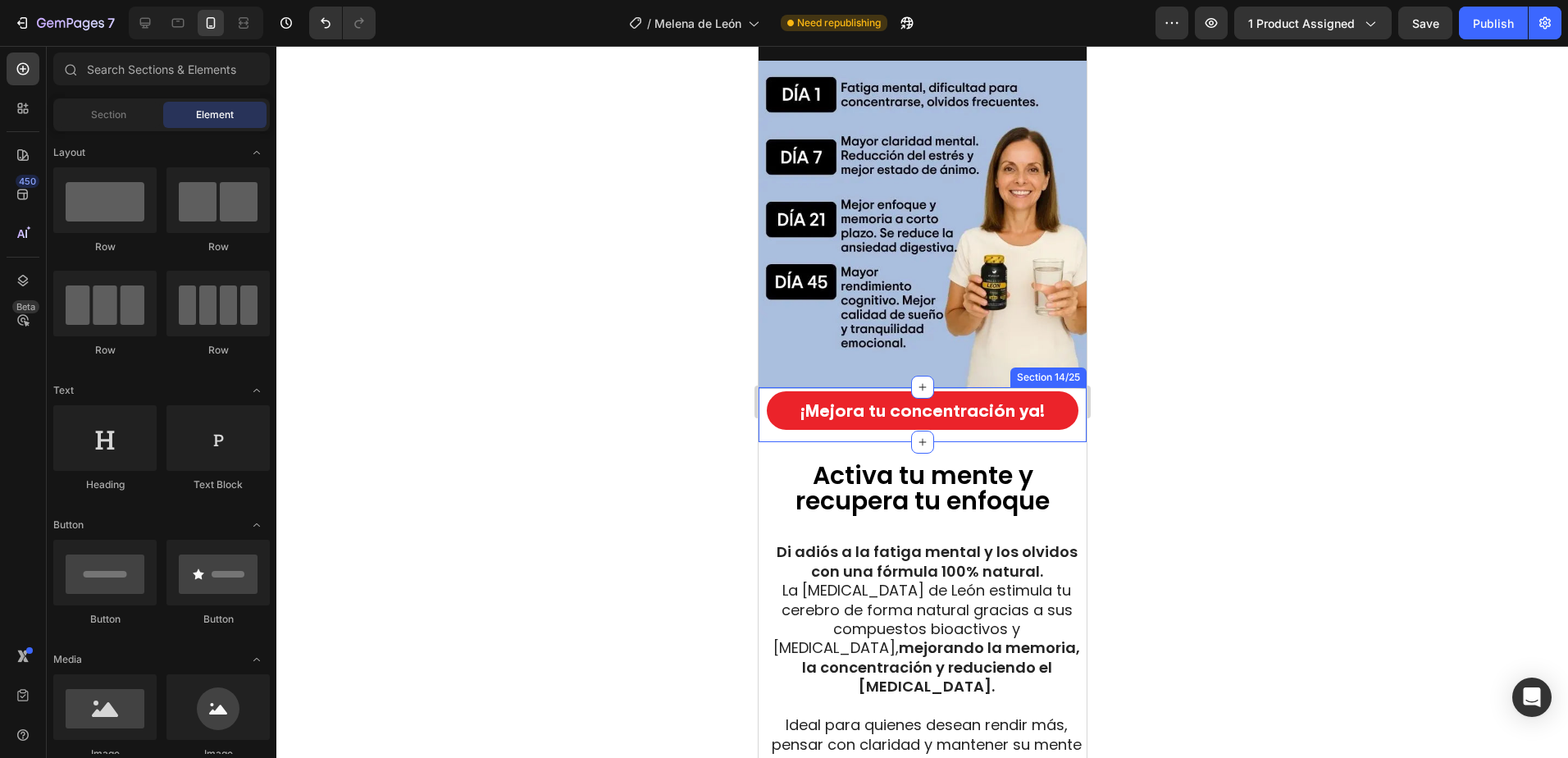
click at [1026, 388] on div "¡Mejora tu concentración ya! Button Section 14/25" at bounding box center [921, 415] width 328 height 55
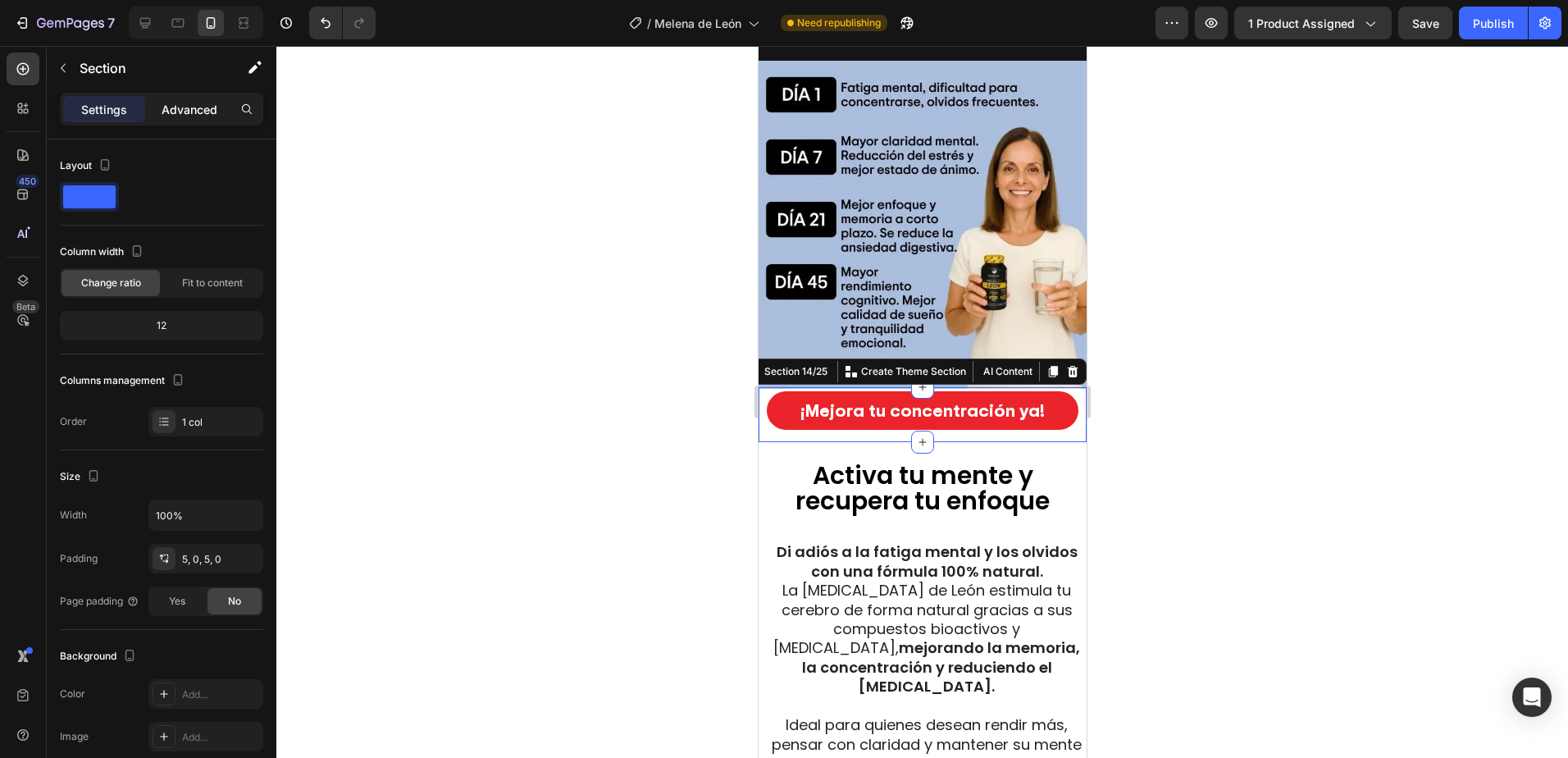
click at [211, 113] on p "Advanced" at bounding box center [189, 109] width 55 height 17
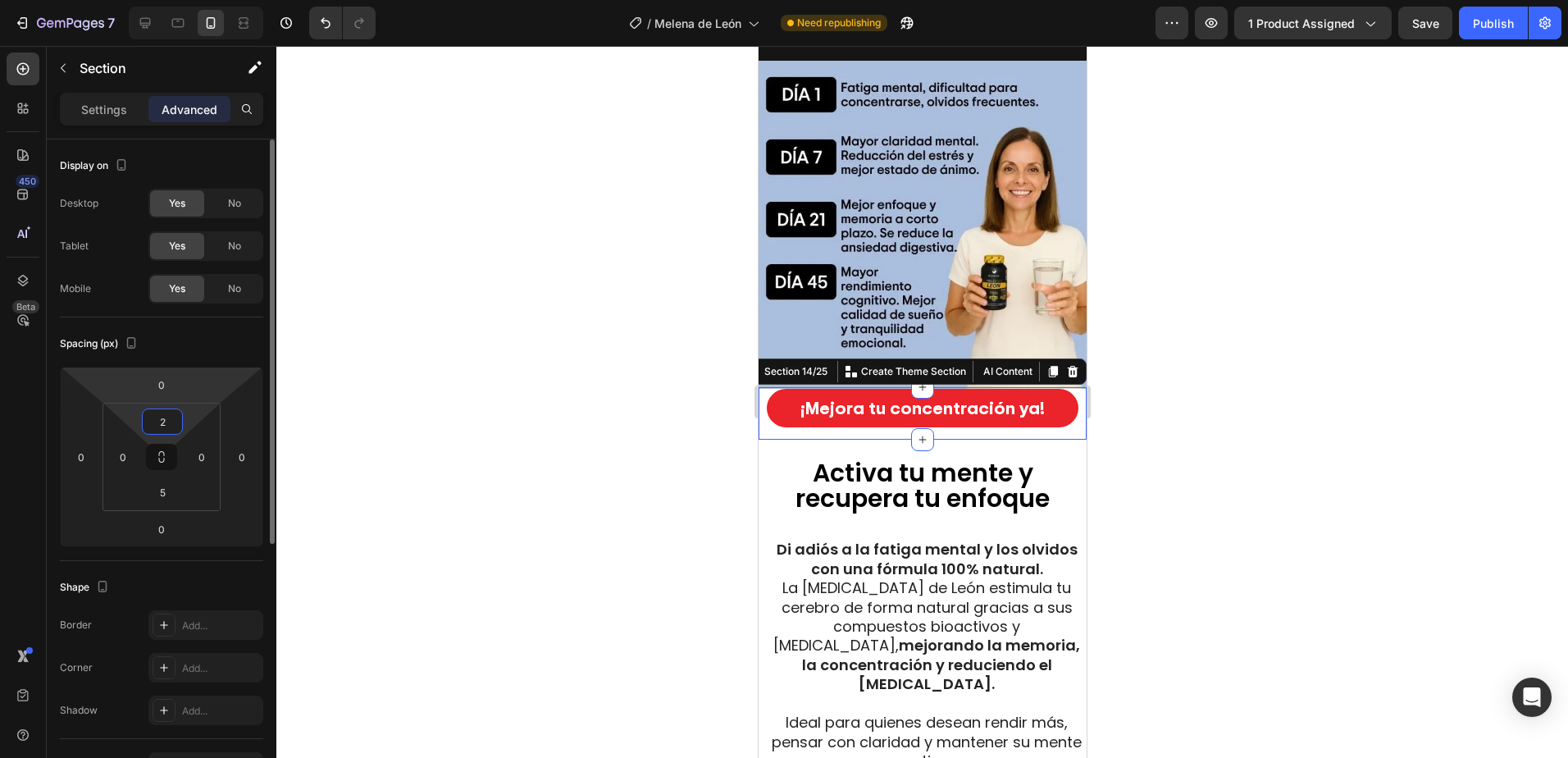
type input "20"
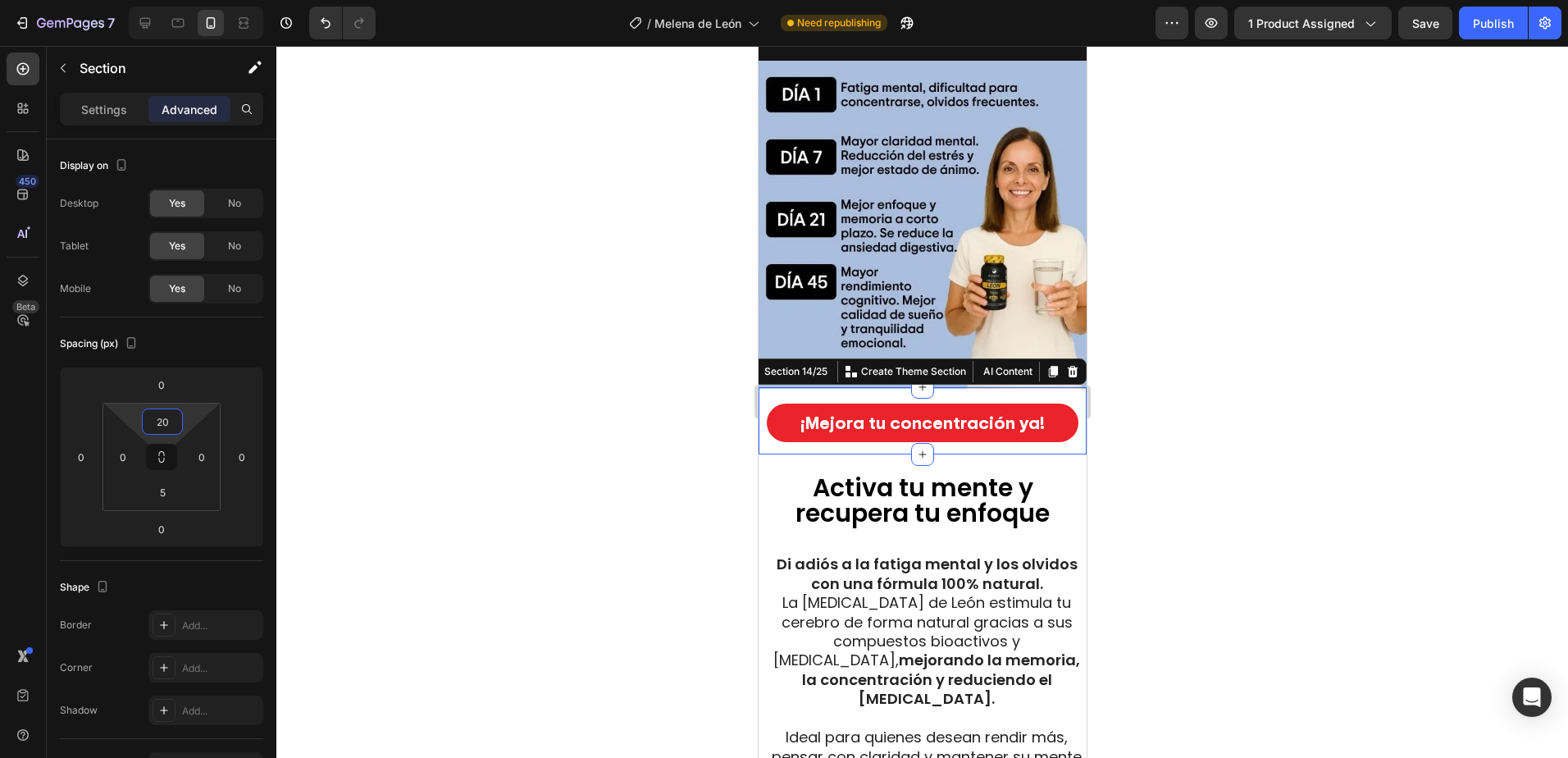
click at [1207, 385] on div at bounding box center [922, 402] width 1291 height 712
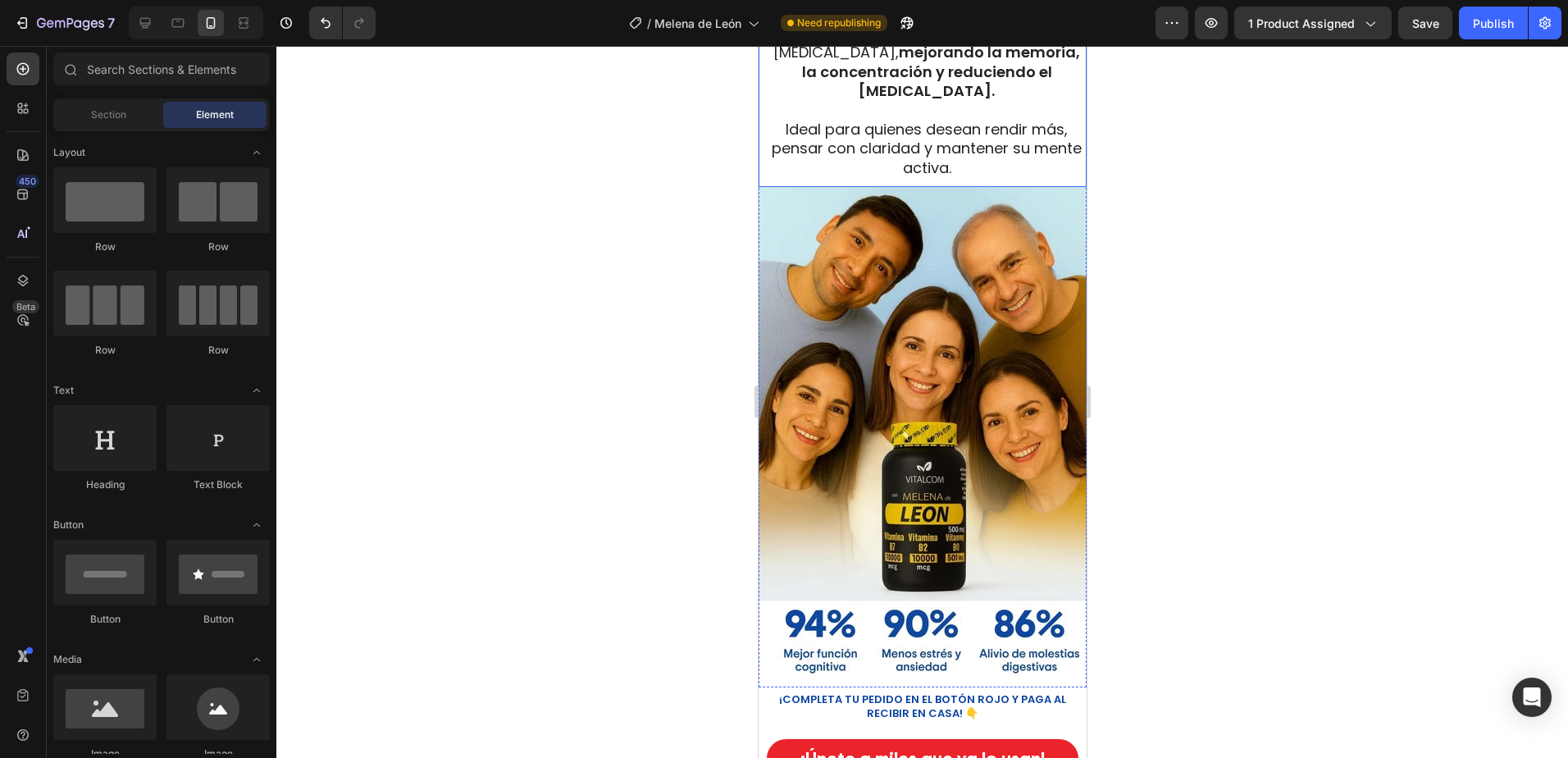
scroll to position [5332, 0]
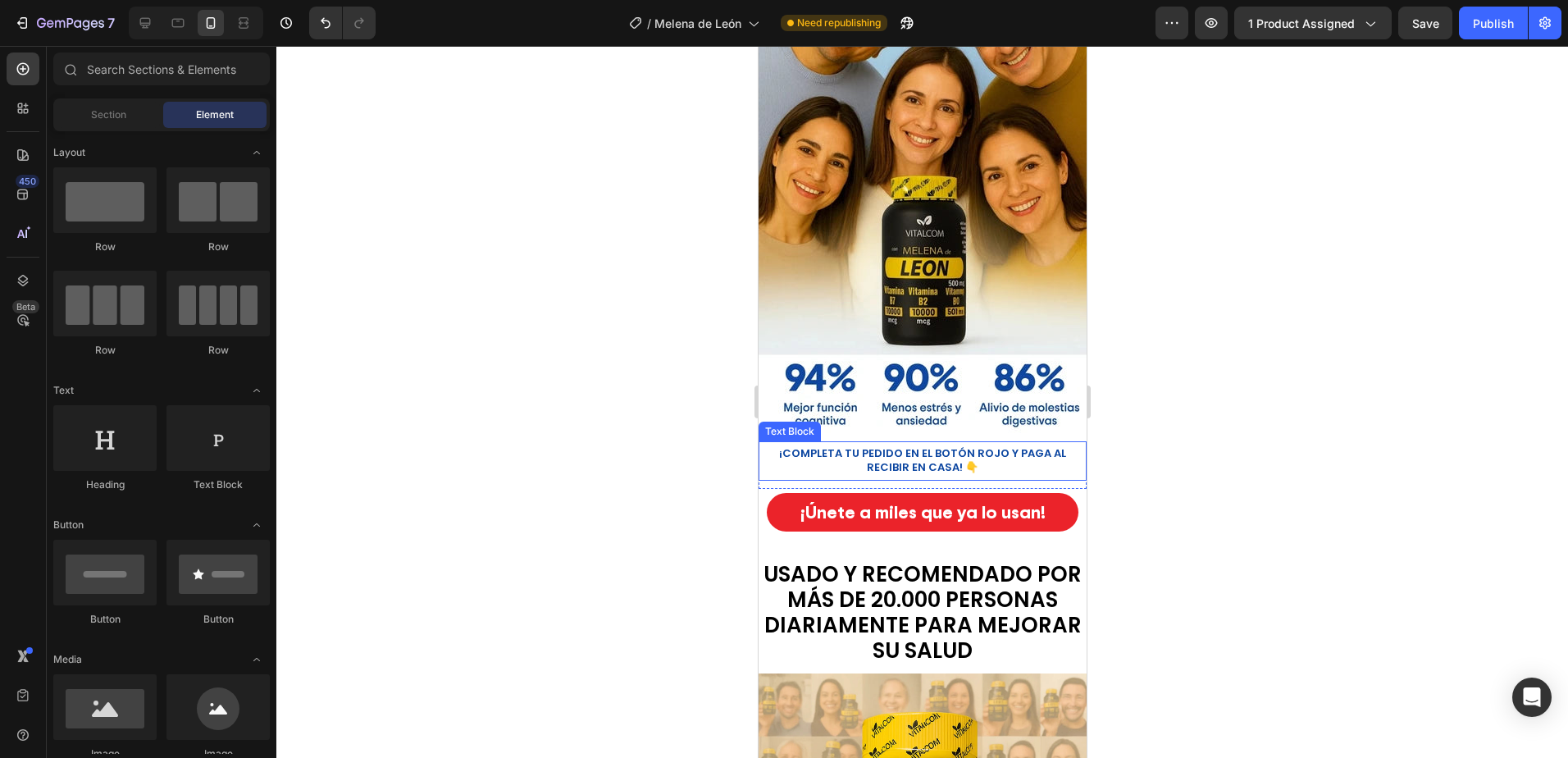
click at [910, 445] on strong "¡COMPLETA TU PEDIDO EN EL BOTÓN ROJO Y PAGA AL RECIBIR EN CASA! 👇" at bounding box center [921, 460] width 287 height 30
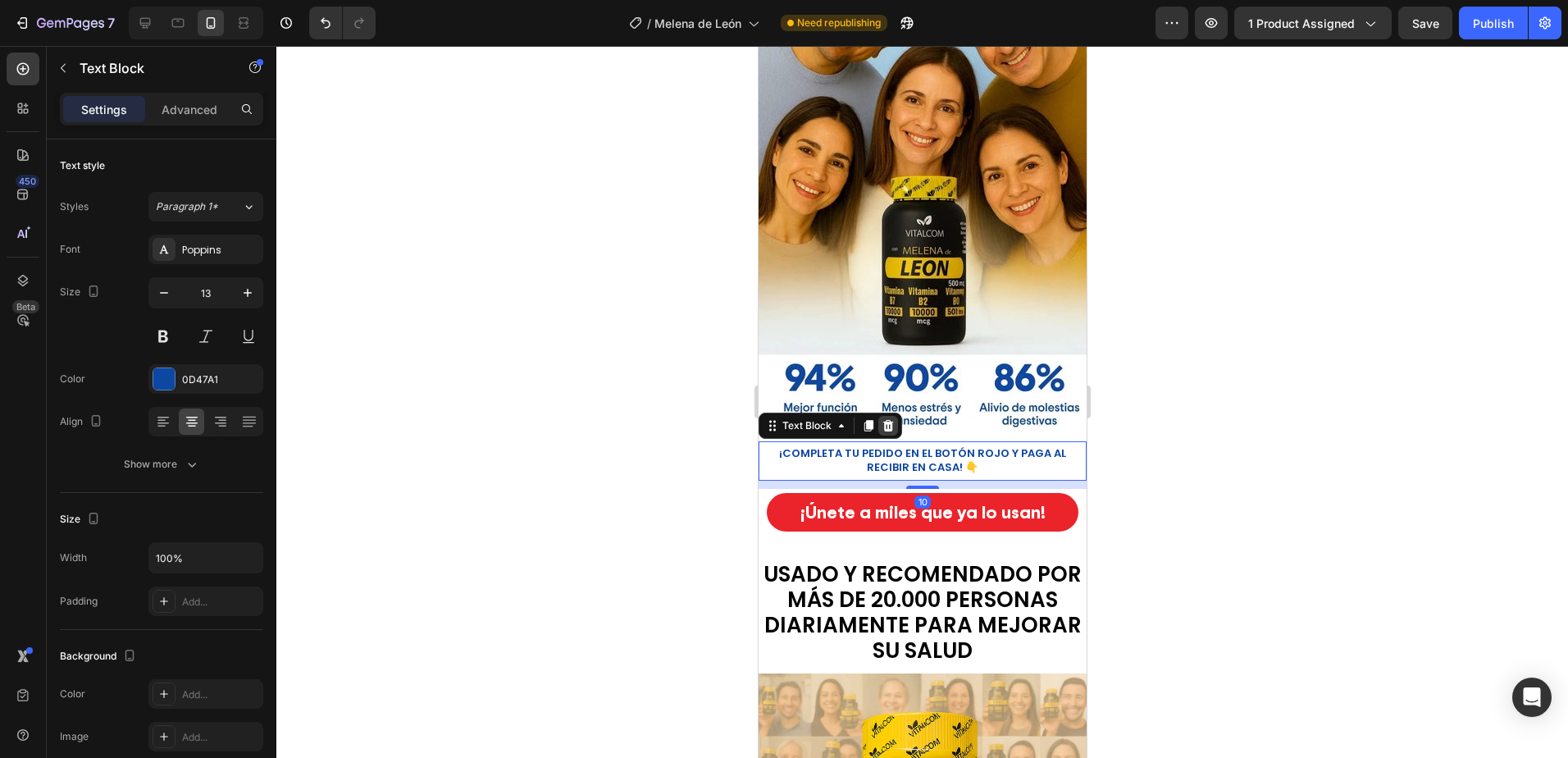
click at [891, 419] on icon at bounding box center [886, 425] width 13 height 13
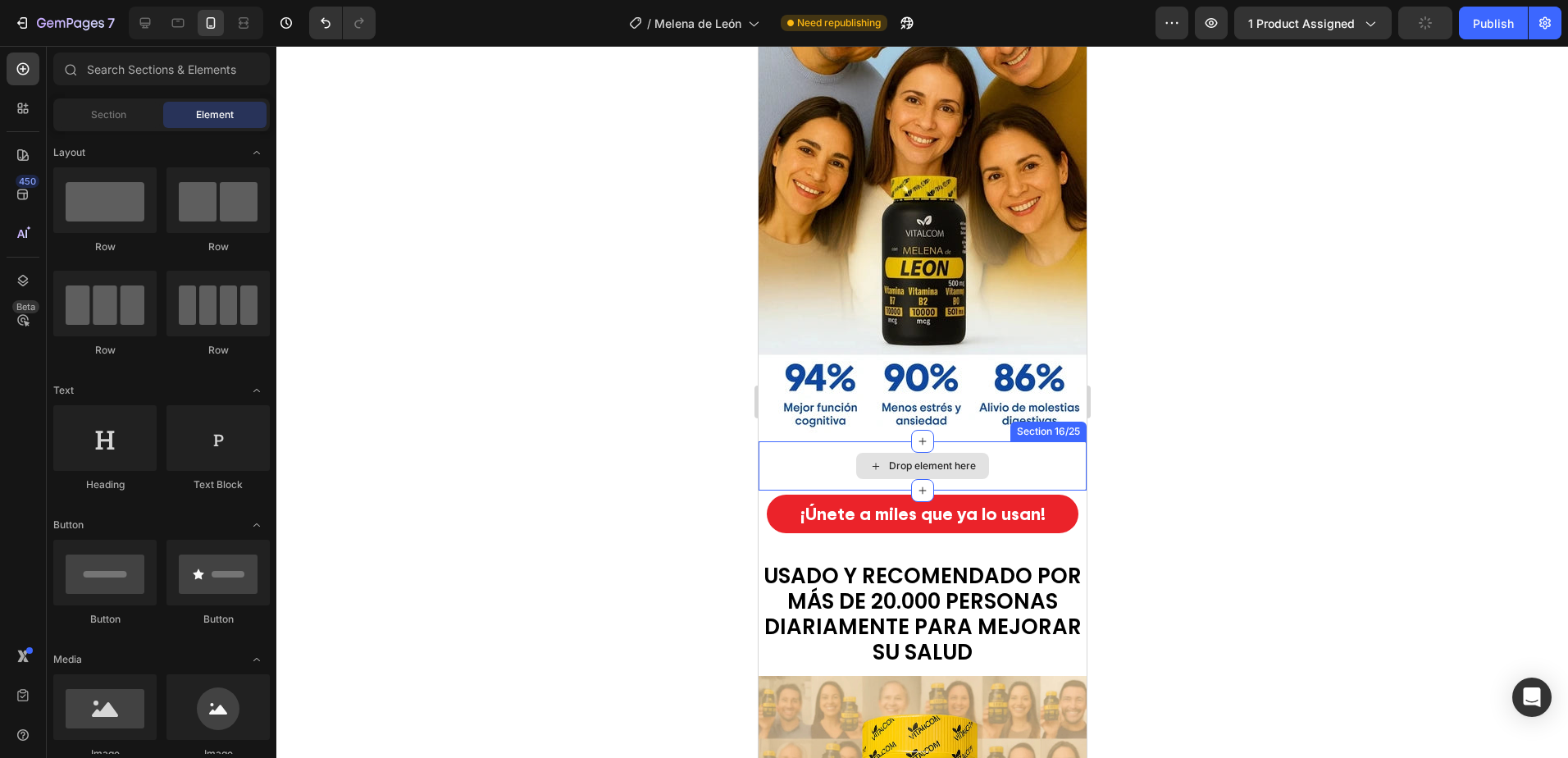
click at [964, 459] on div "Drop element here" at bounding box center [931, 465] width 87 height 13
click at [1059, 422] on div "Section 16/25" at bounding box center [1048, 431] width 77 height 20
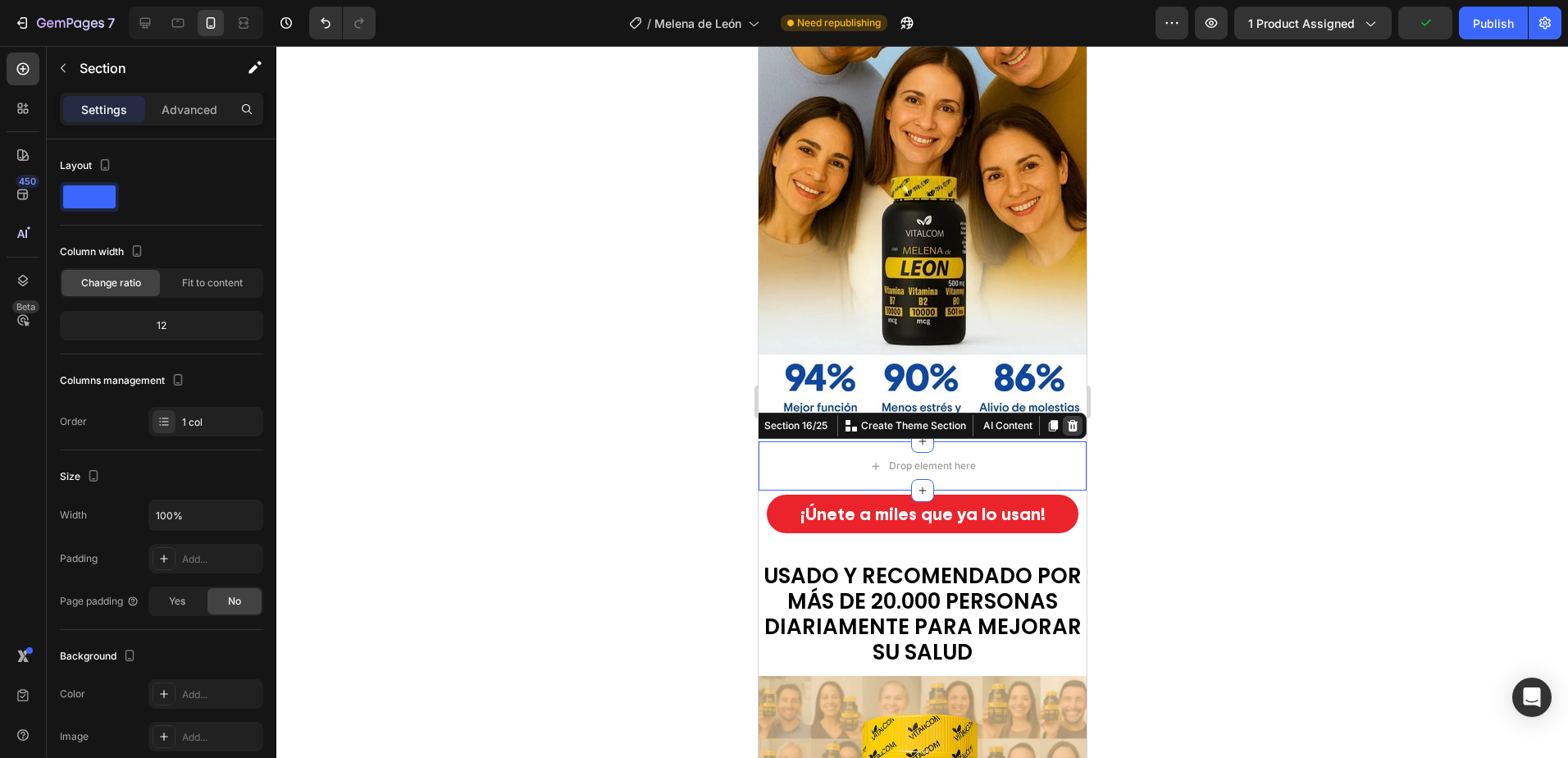
click at [1065, 419] on icon at bounding box center [1071, 425] width 13 height 13
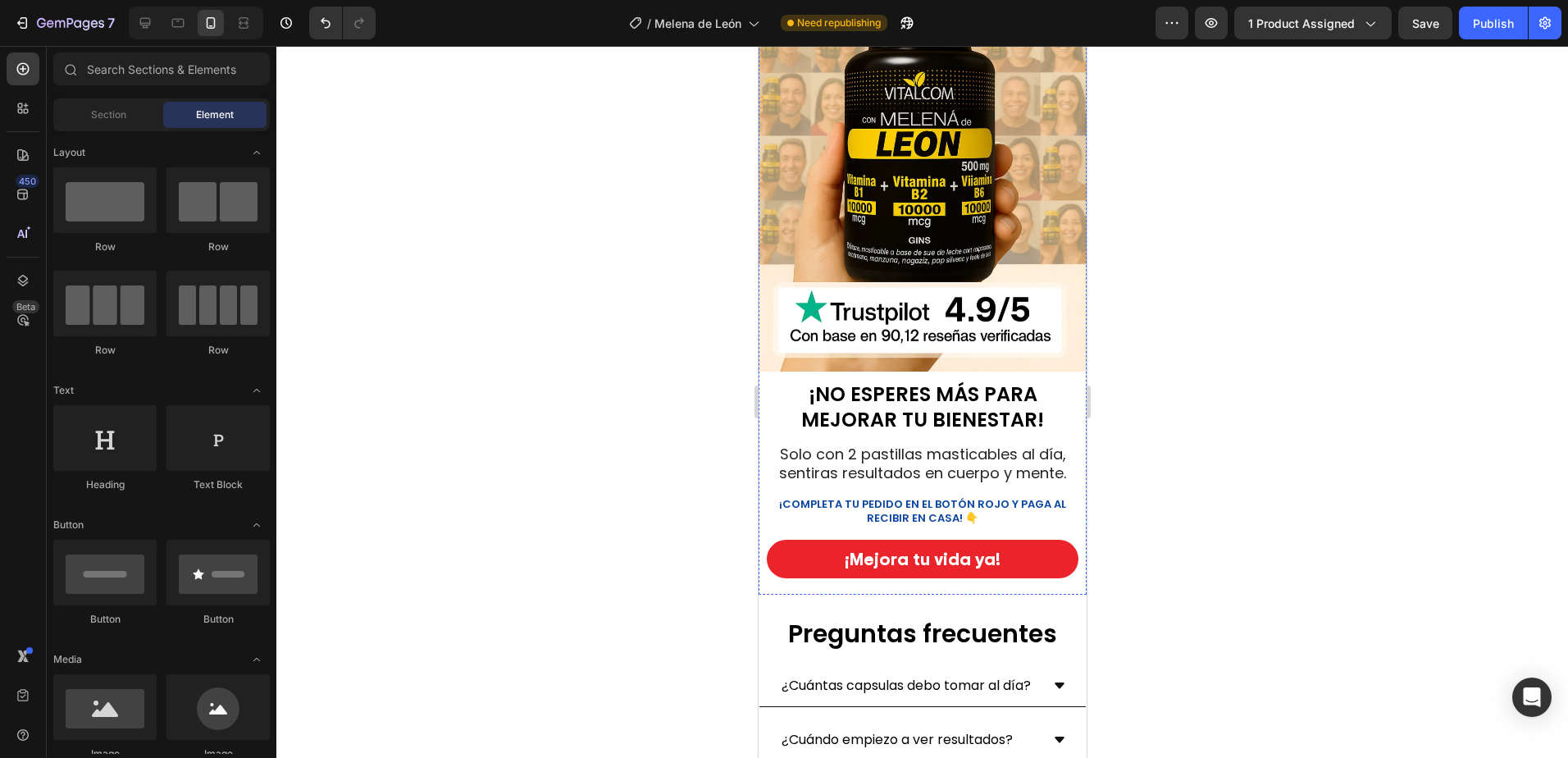
scroll to position [6153, 0]
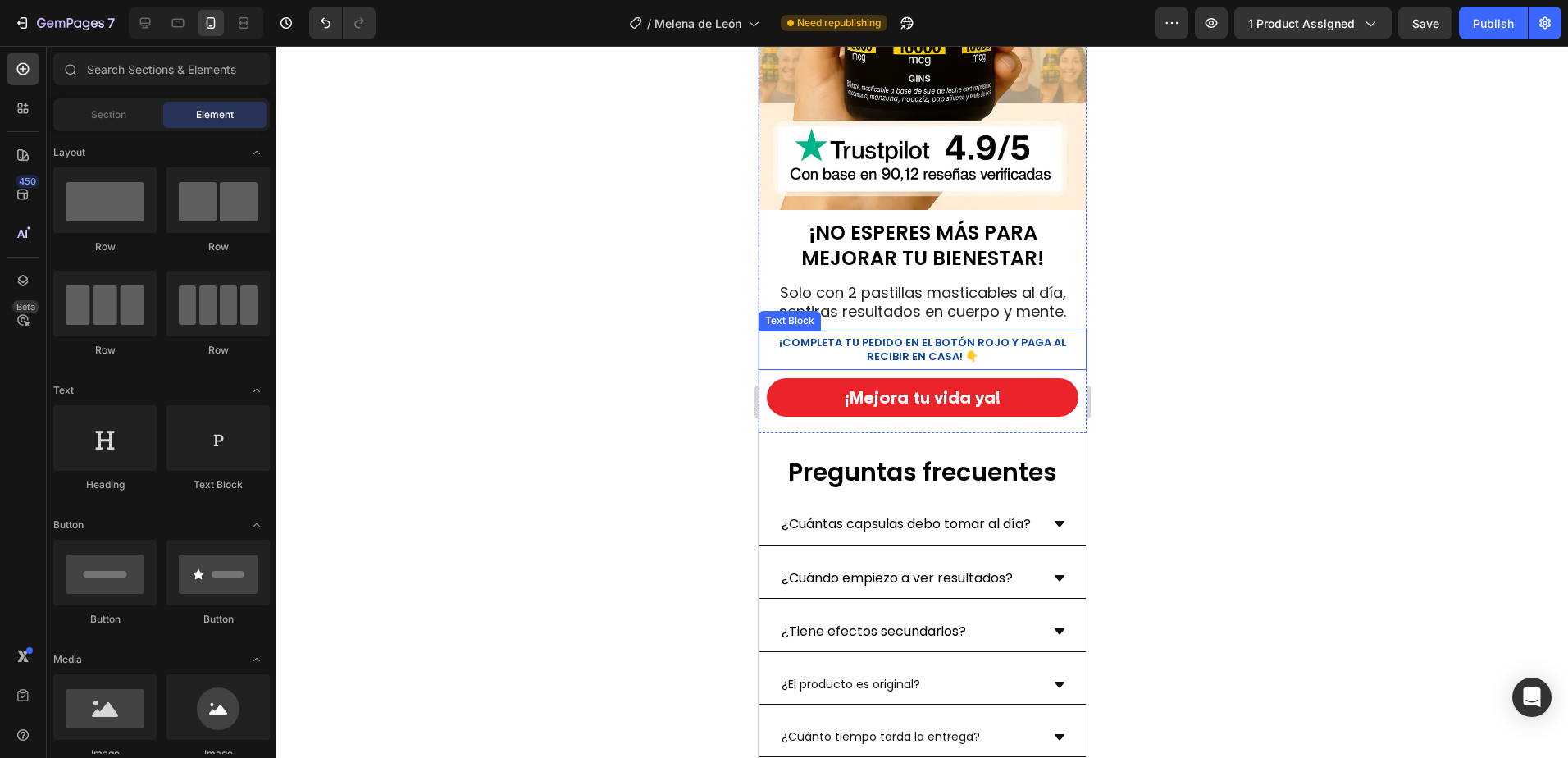
click at [984, 335] on strong "¡COMPLETA TU PEDIDO EN EL BOTÓN ROJO Y PAGA AL RECIBIR EN CASA! 👇" at bounding box center [921, 349] width 287 height 30
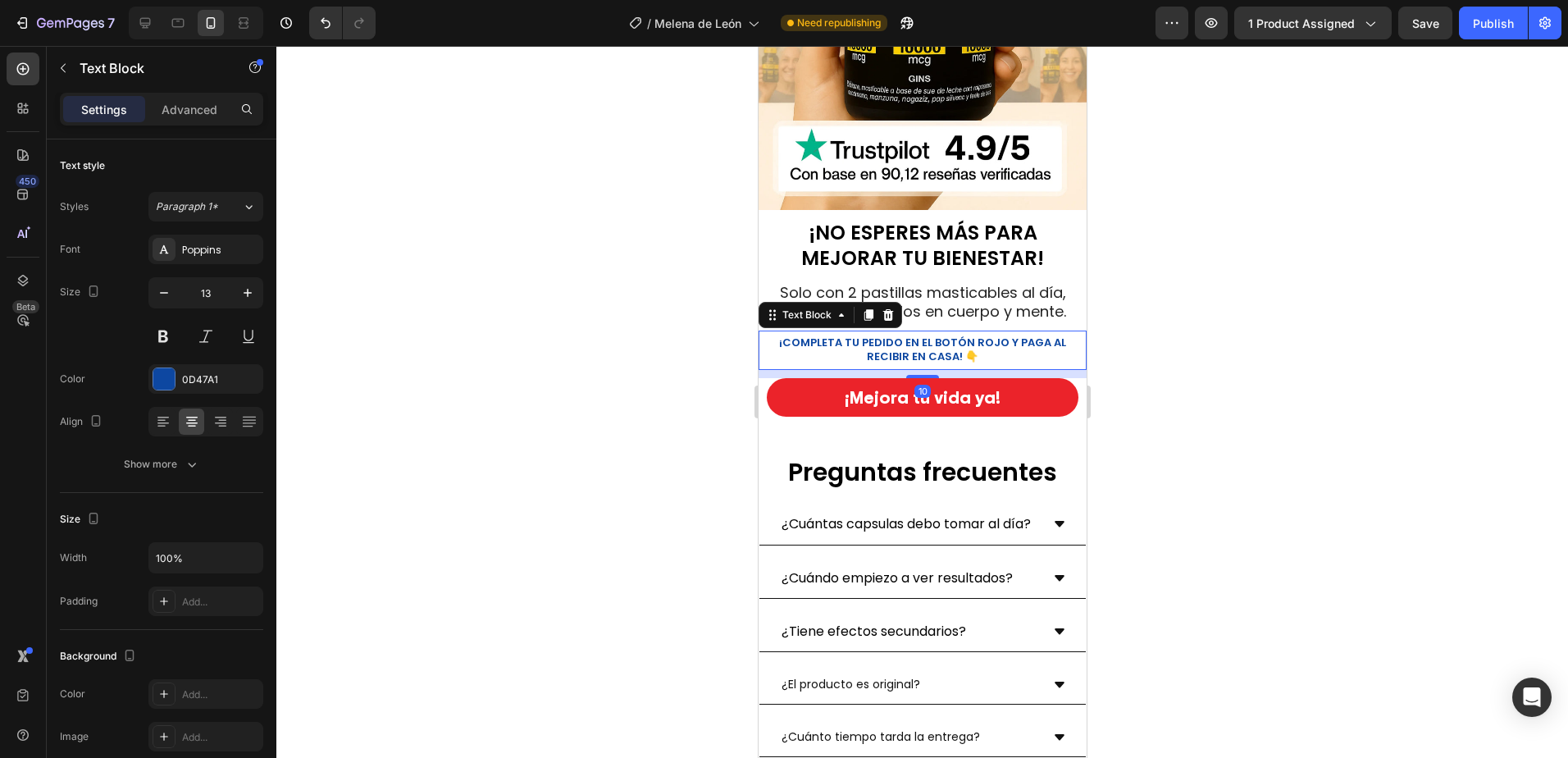
click at [891, 308] on icon at bounding box center [886, 314] width 13 height 13
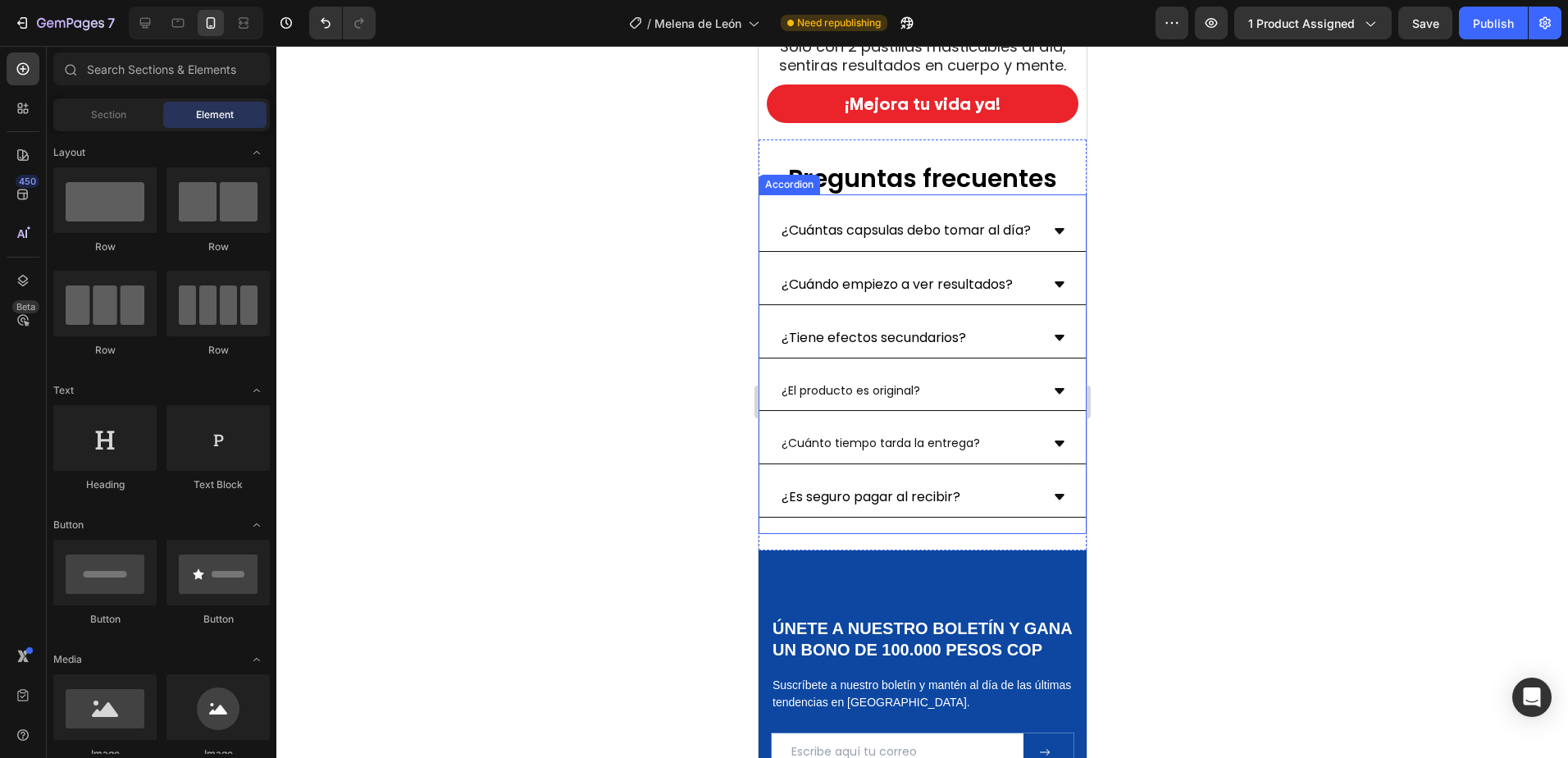
scroll to position [6644, 0]
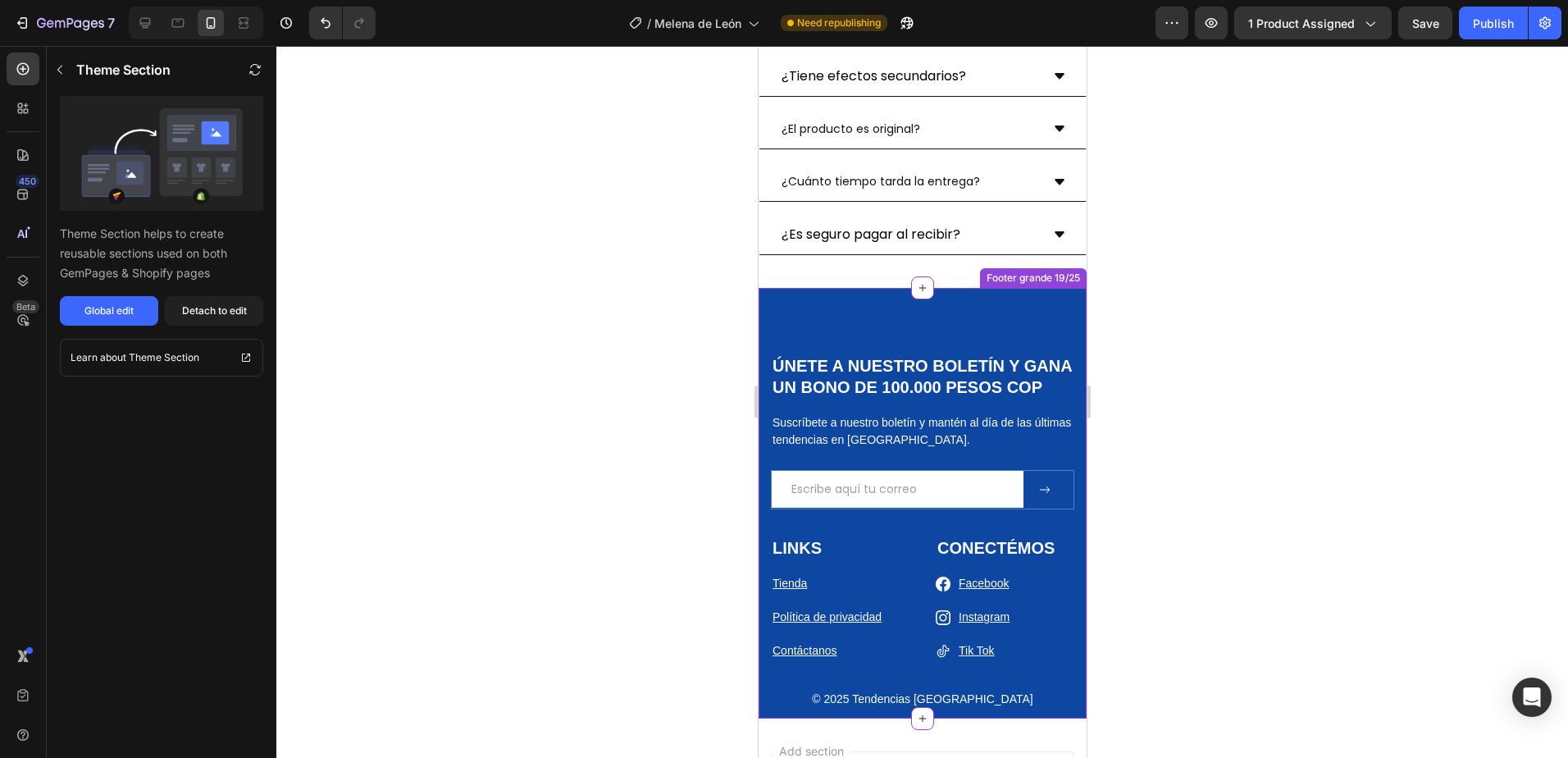
click at [804, 339] on div "ÚNETE A NUESTRO BOLETÍN Y GANA UN BONO DE 100.000 PESOS COP Heading Suscríbete …" at bounding box center [921, 502] width 328 height 430
click at [221, 311] on div "Detach to edit" at bounding box center [215, 310] width 65 height 14
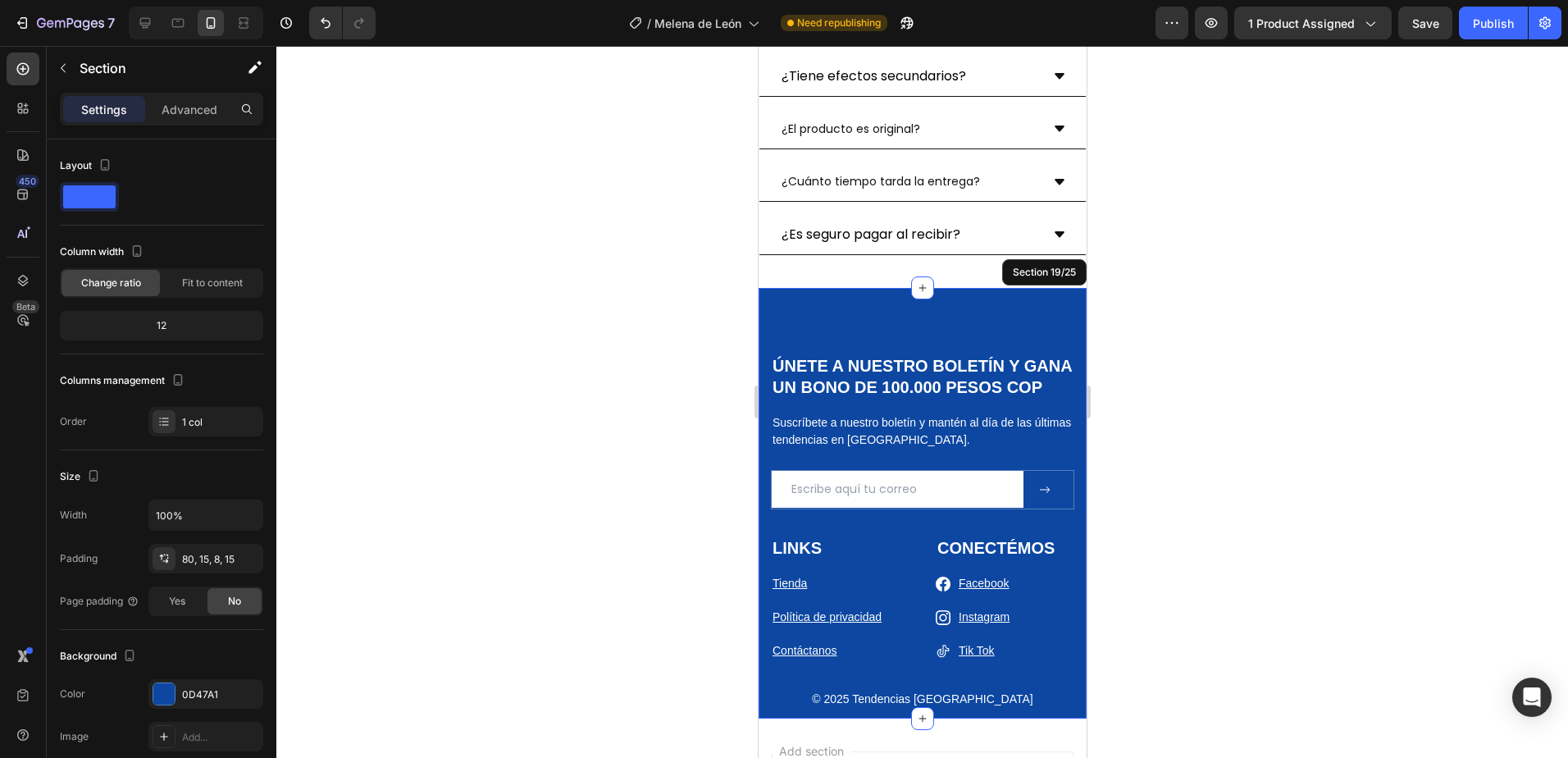
click at [785, 334] on div "ÚNETE A NUESTRO BOLETÍN Y GANA UN BONO DE 100.000 PESOS COP Heading Suscríbete …" at bounding box center [921, 502] width 328 height 430
drag, startPoint x: 169, startPoint y: 695, endPoint x: 247, endPoint y: 702, distance: 78.3
click at [169, 696] on div at bounding box center [163, 693] width 21 height 21
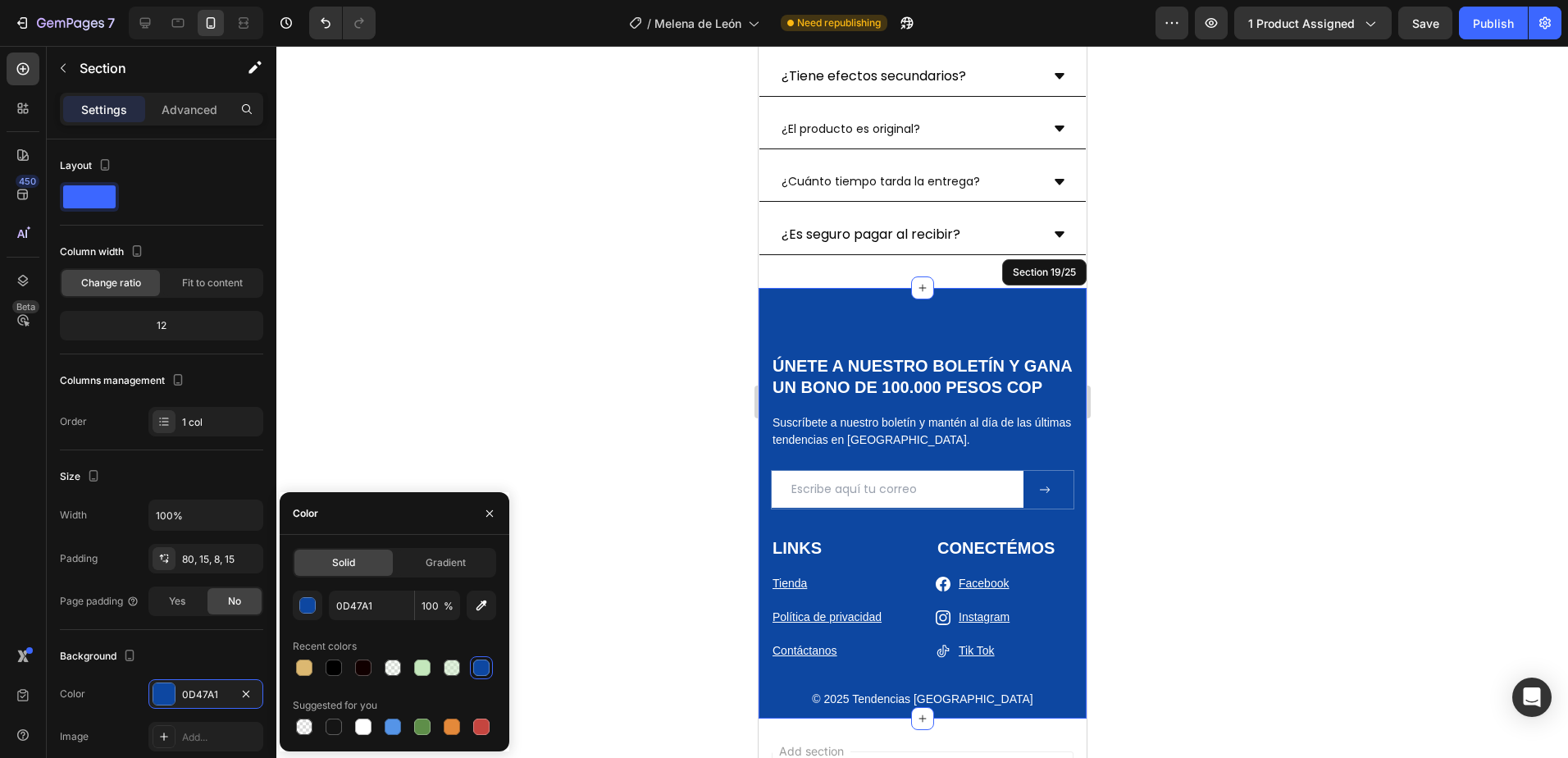
drag, startPoint x: 323, startPoint y: 663, endPoint x: 693, endPoint y: 675, distance: 370.2
click at [324, 663] on div at bounding box center [333, 667] width 20 height 20
type input "000000"
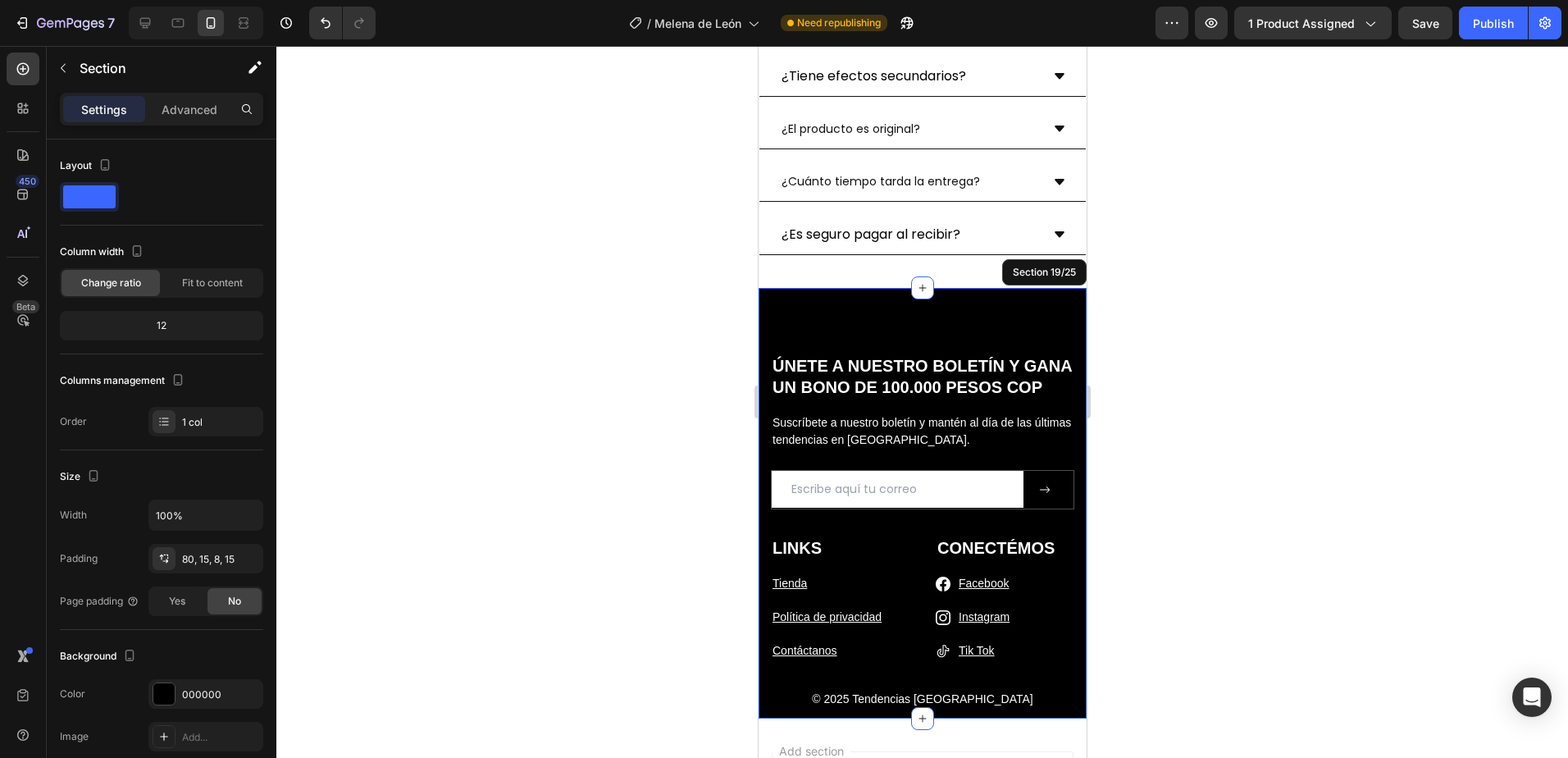
click at [1201, 481] on div at bounding box center [922, 402] width 1291 height 712
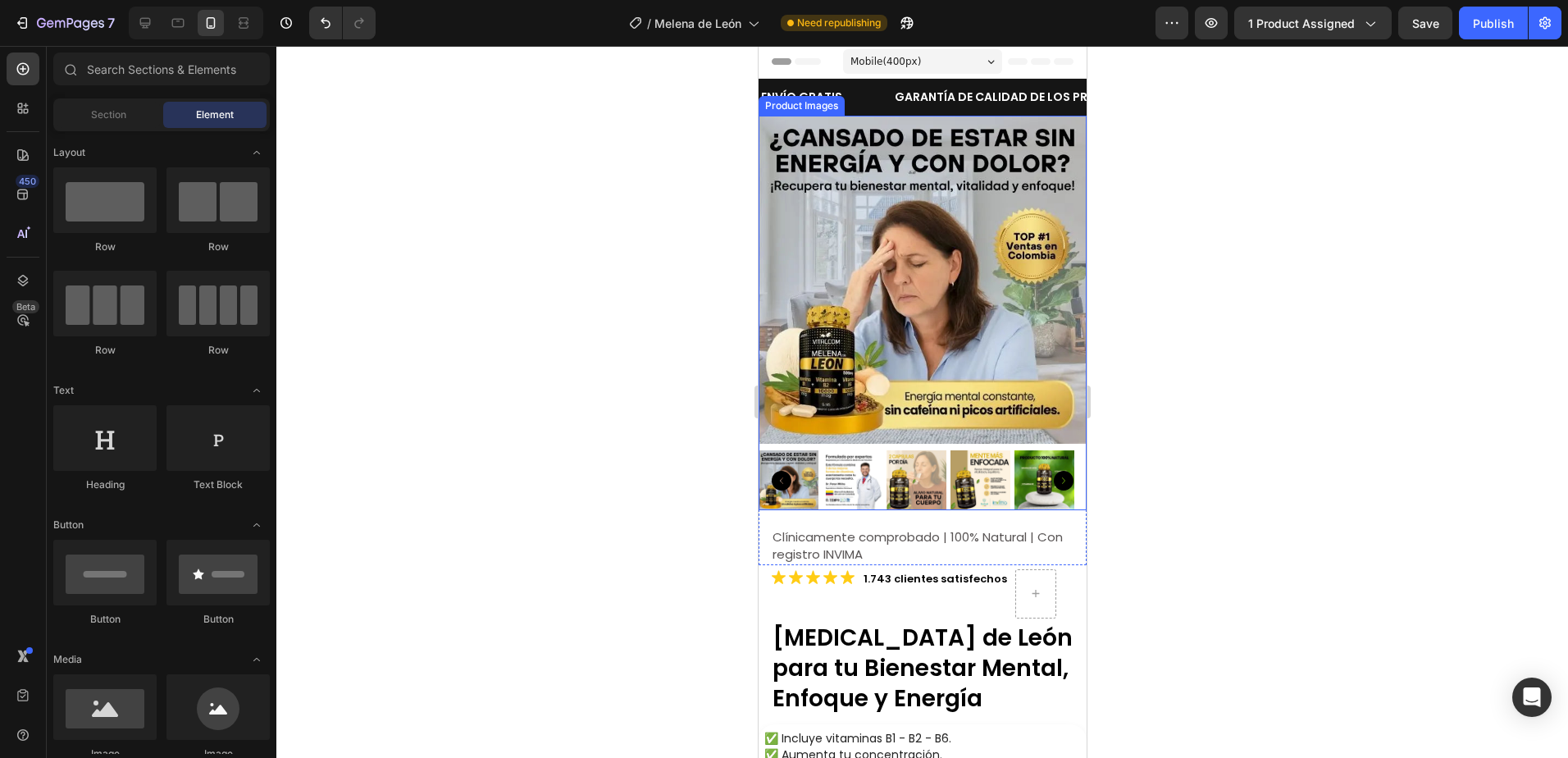
scroll to position [0, 0]
click at [1500, 23] on div "Publish" at bounding box center [1493, 23] width 41 height 17
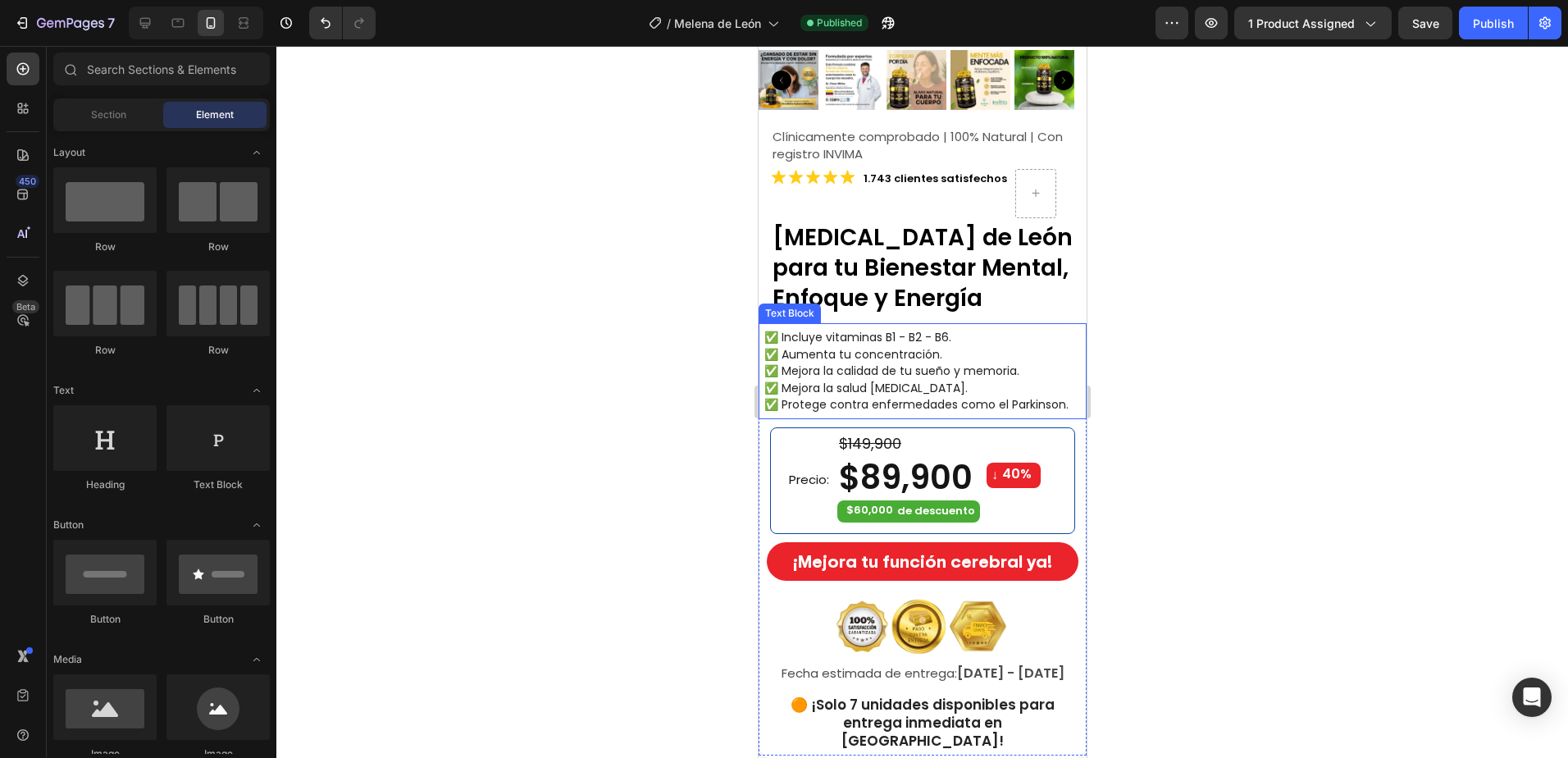
scroll to position [411, 0]
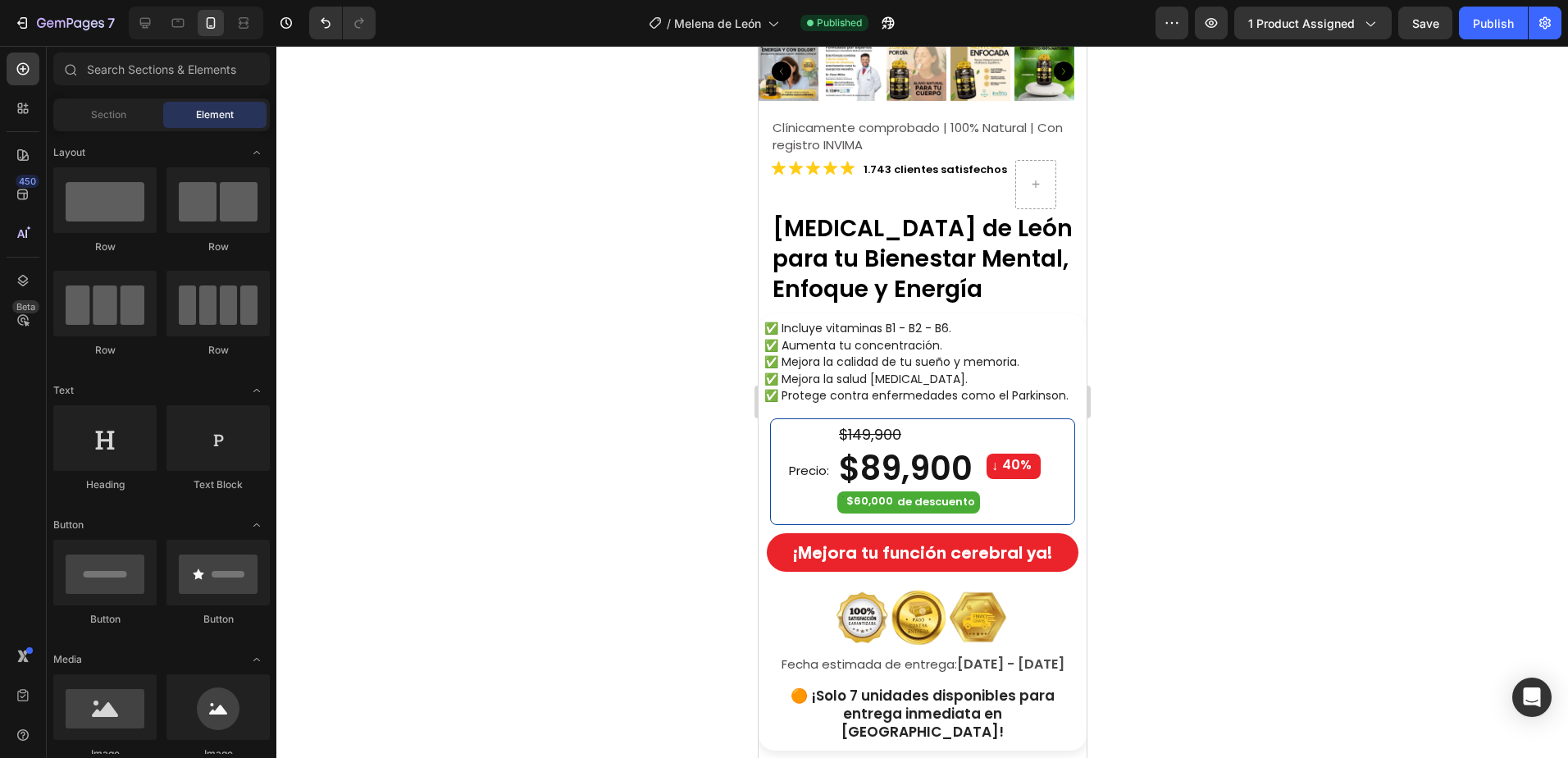
click at [1308, 361] on div at bounding box center [922, 402] width 1291 height 712
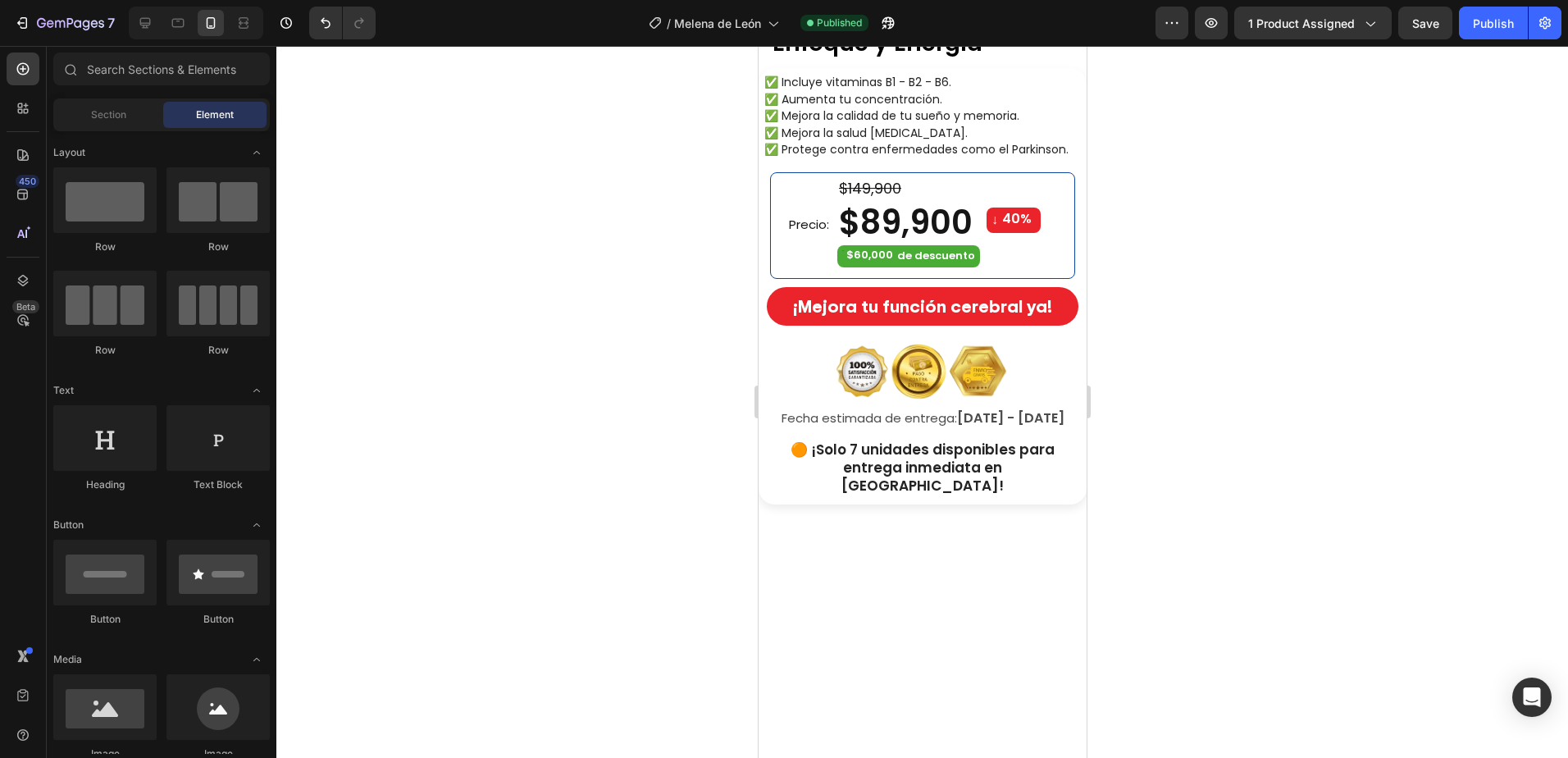
scroll to position [0, 0]
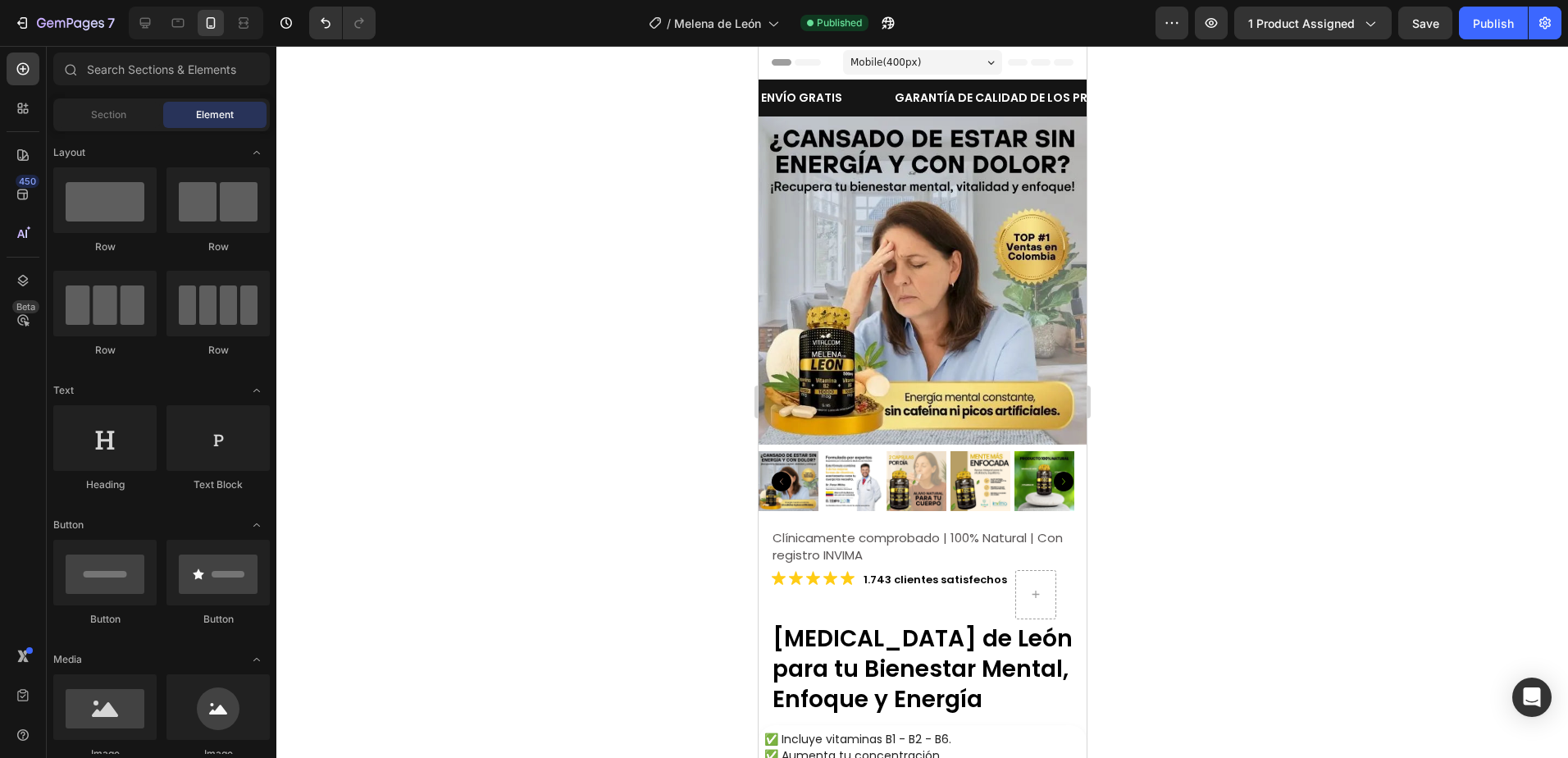
click at [1247, 250] on div at bounding box center [922, 402] width 1291 height 712
click at [901, 160] on img at bounding box center [921, 280] width 328 height 328
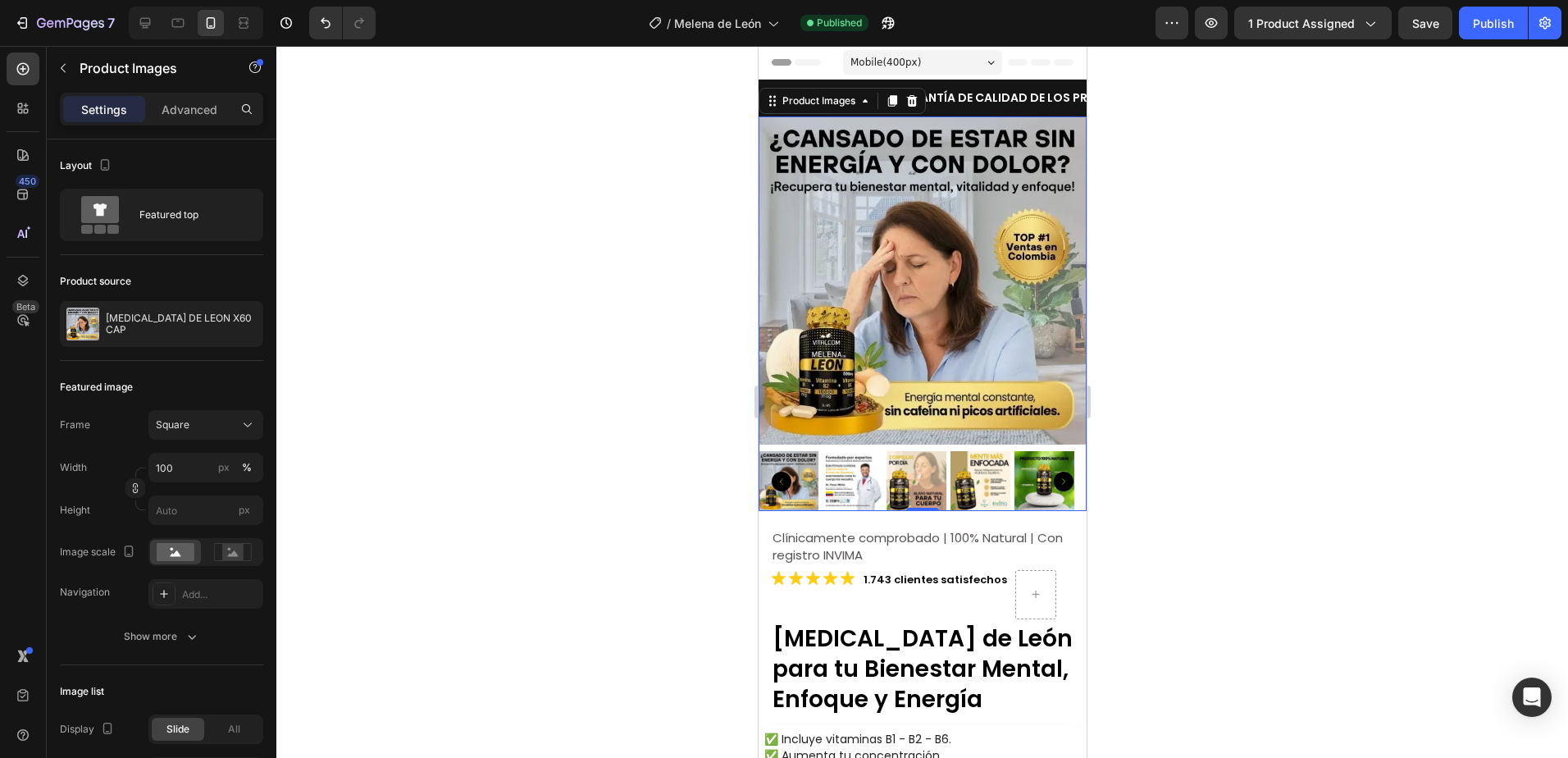
click at [1254, 332] on div at bounding box center [922, 402] width 1291 height 712
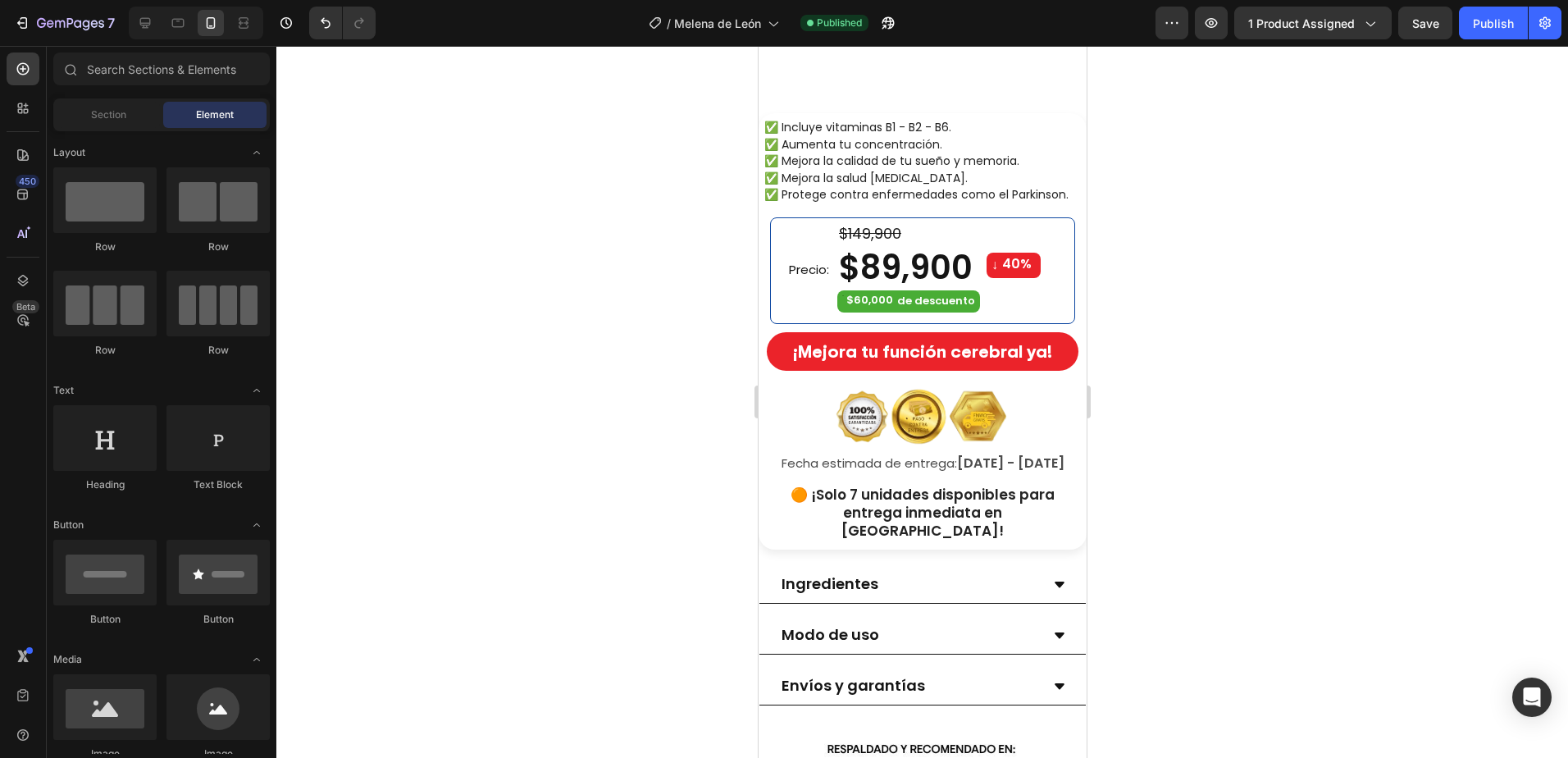
scroll to position [738, 0]
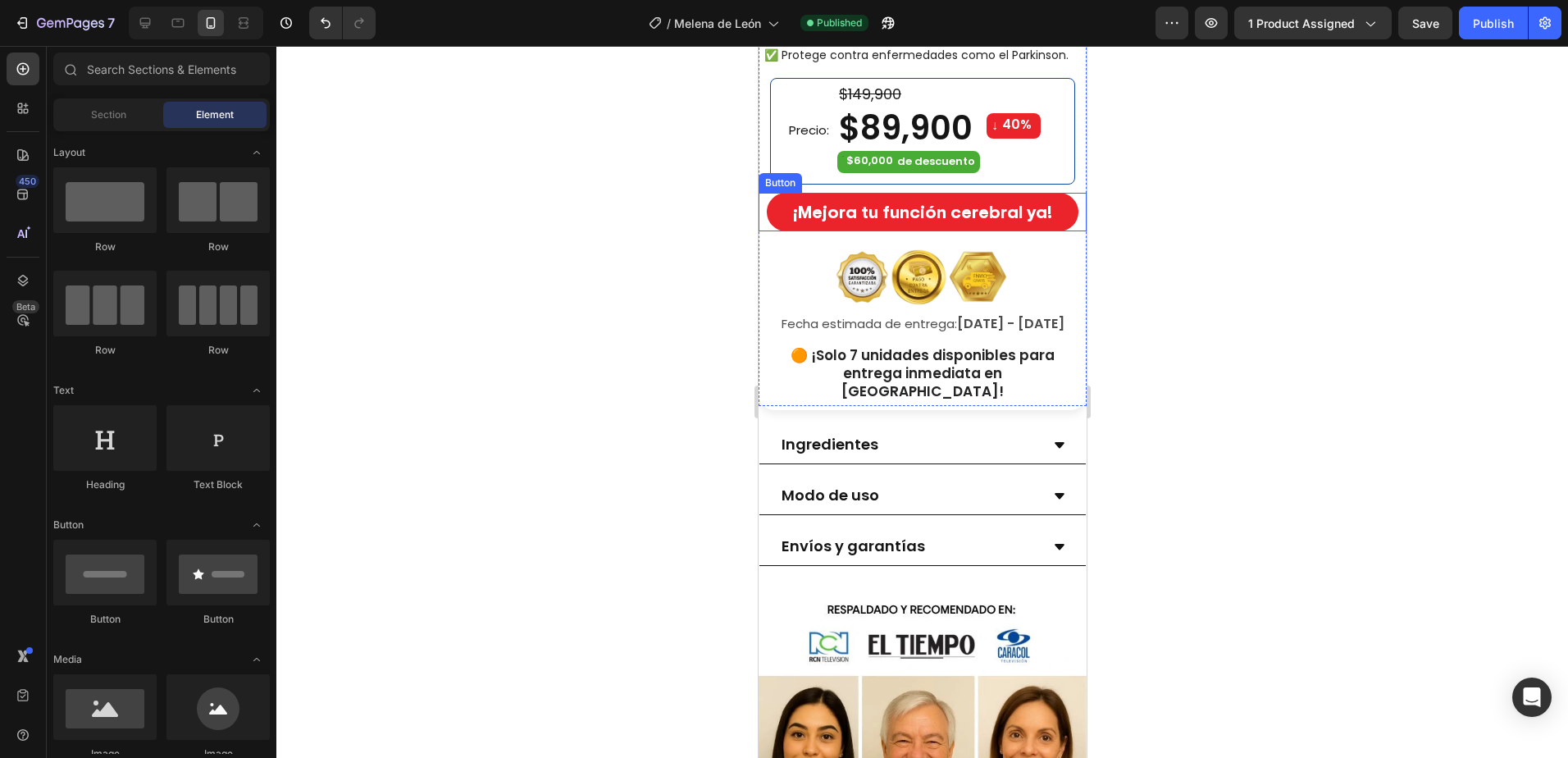
click at [1060, 208] on button "¡Mejora tu función cerebral ya!" at bounding box center [922, 211] width 312 height 38
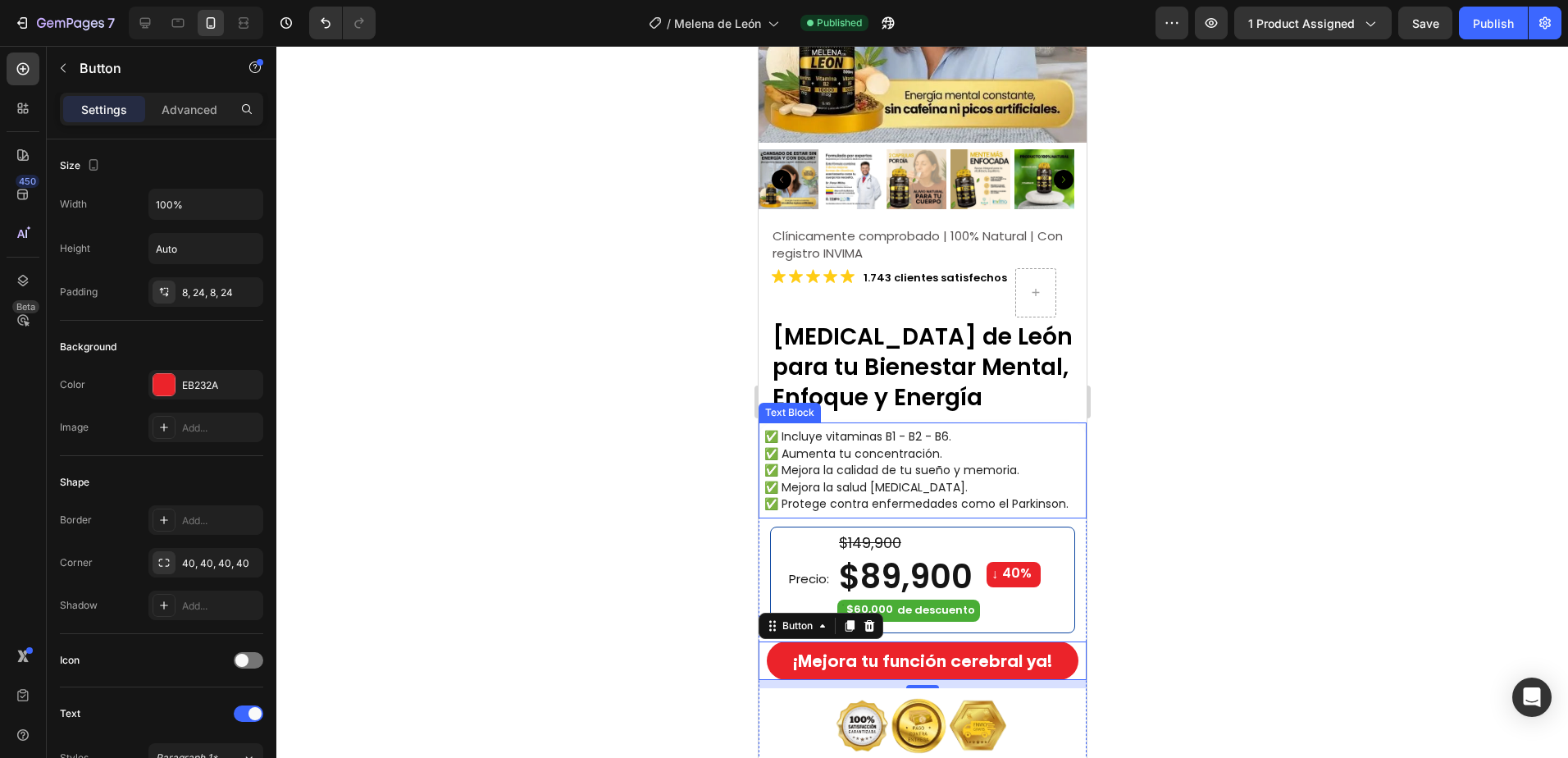
scroll to position [329, 0]
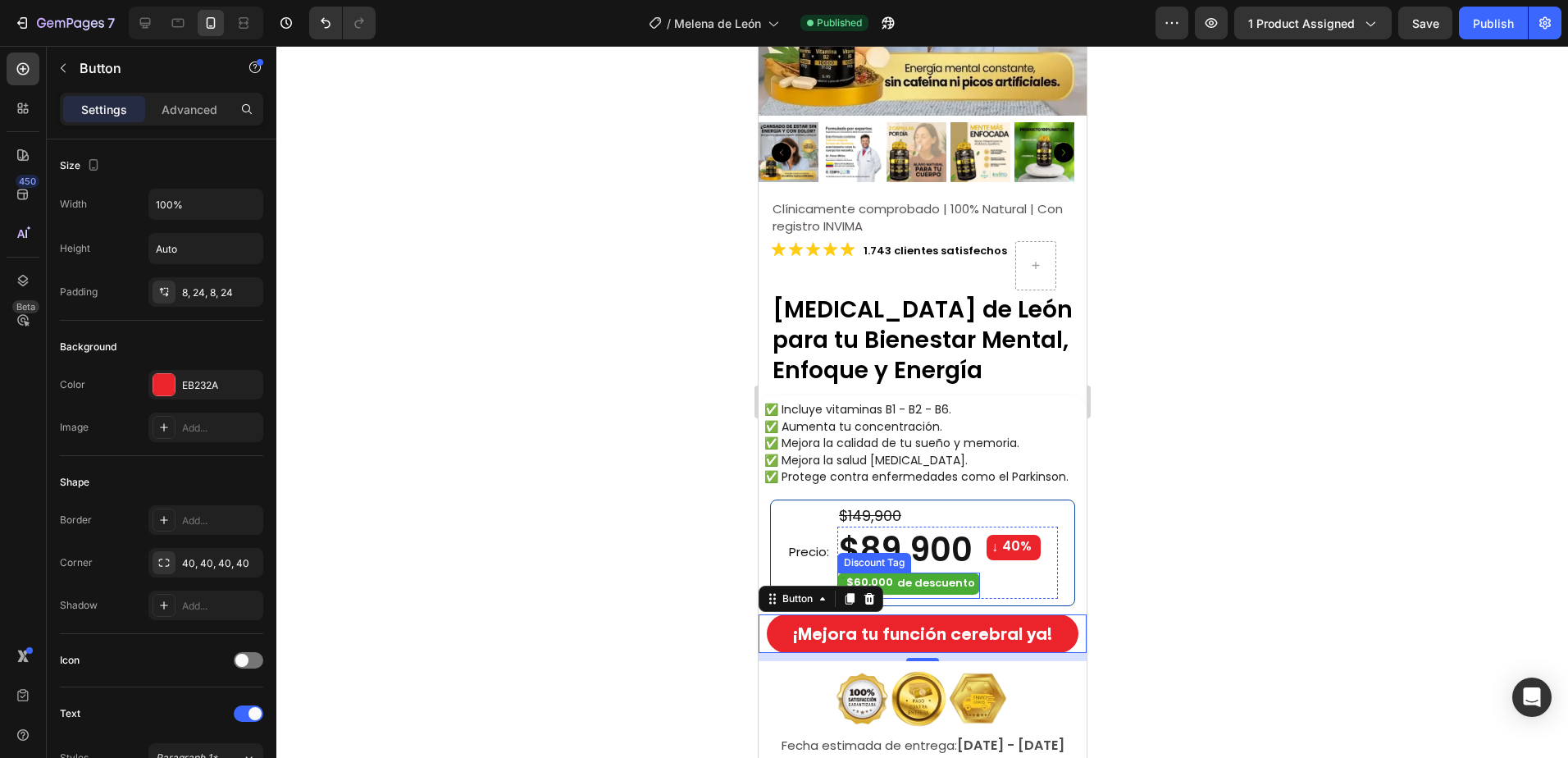
click at [964, 574] on div "de descuento" at bounding box center [935, 583] width 83 height 19
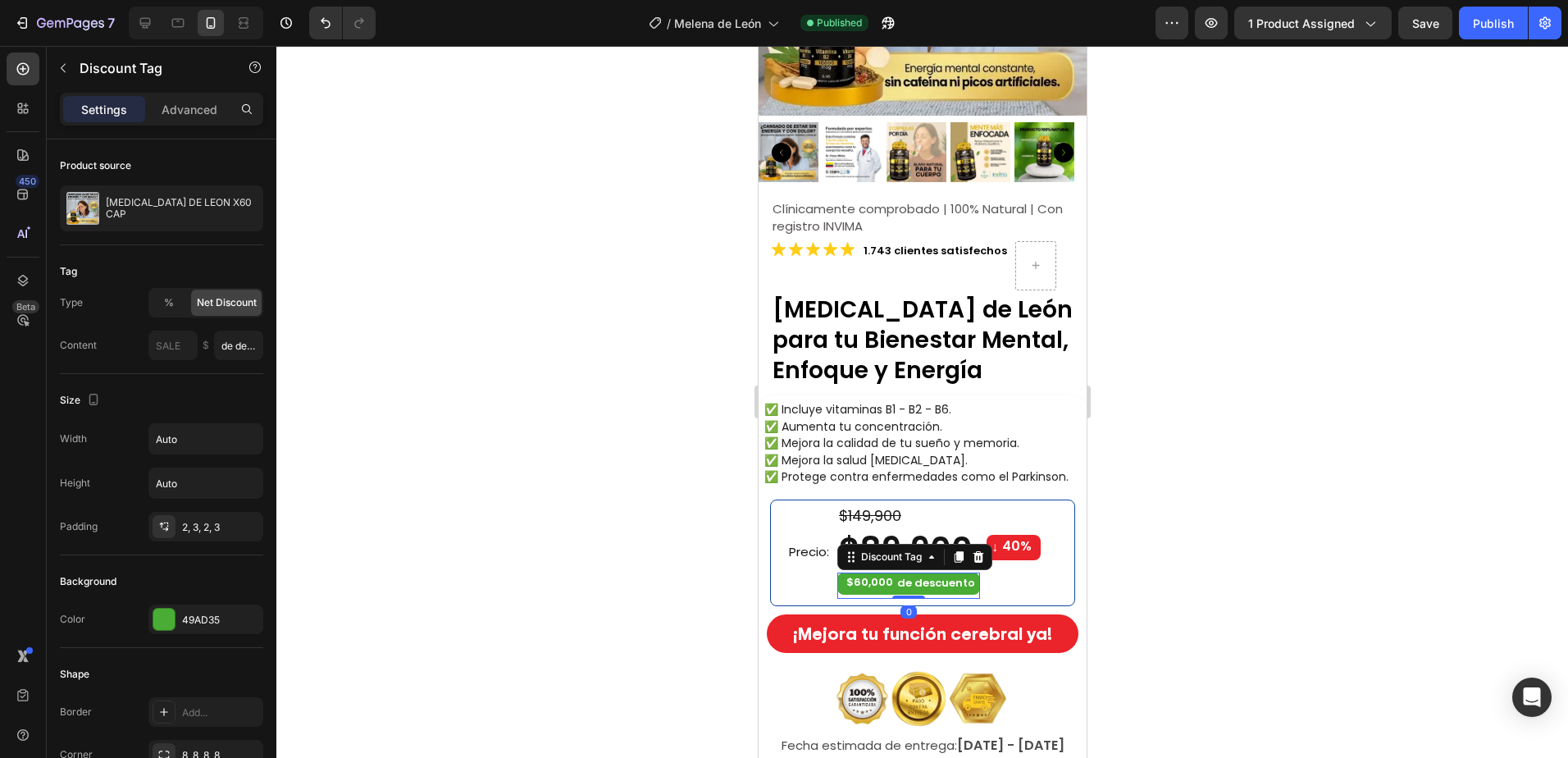
click at [857, 577] on div "$60,000" at bounding box center [868, 583] width 50 height 17
click at [210, 616] on div "49AD35" at bounding box center [206, 619] width 48 height 14
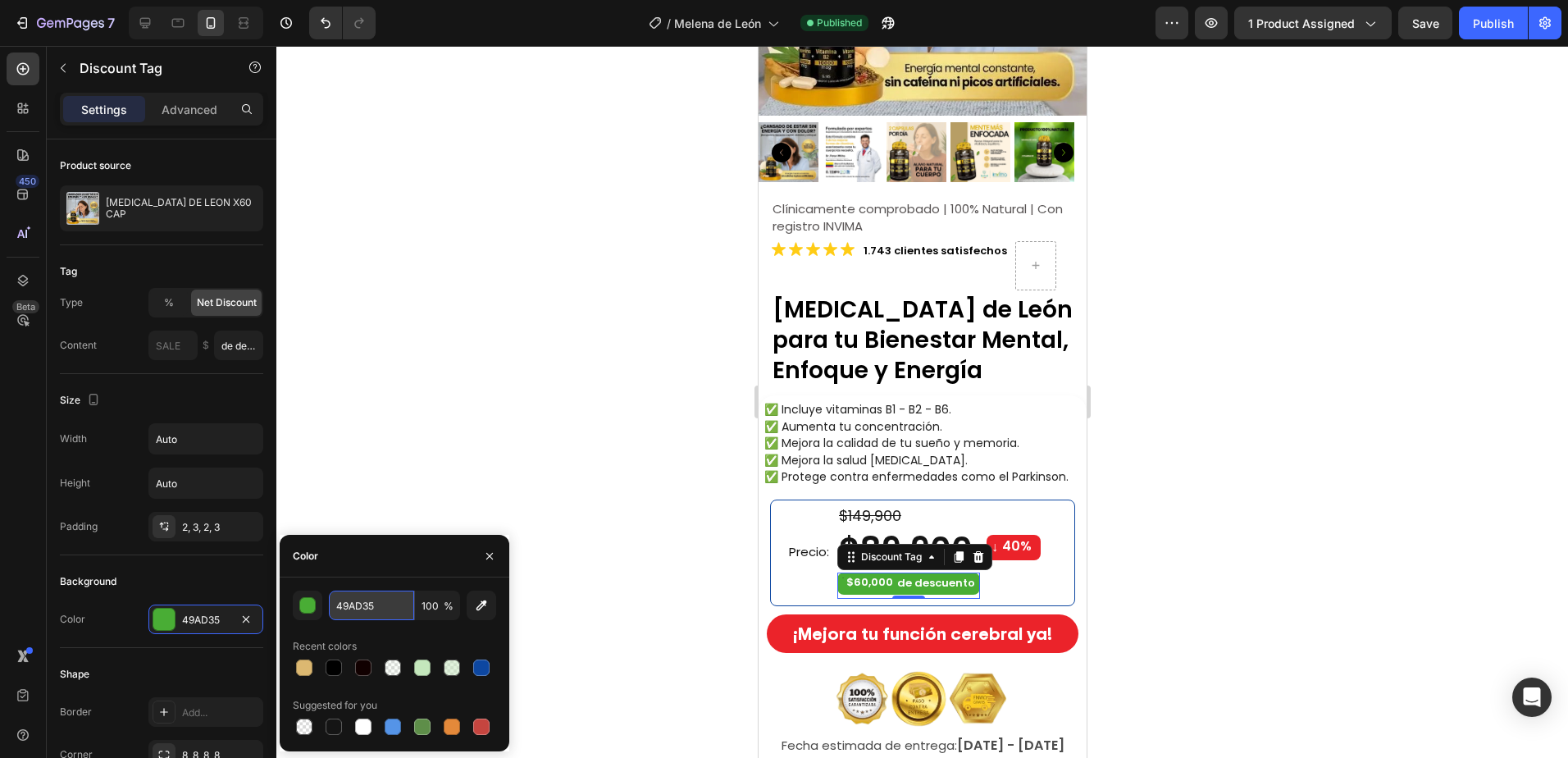
click at [388, 606] on input "49AD35" at bounding box center [371, 605] width 85 height 30
click at [1058, 629] on button "¡Mejora tu función cerebral ya!" at bounding box center [922, 633] width 312 height 38
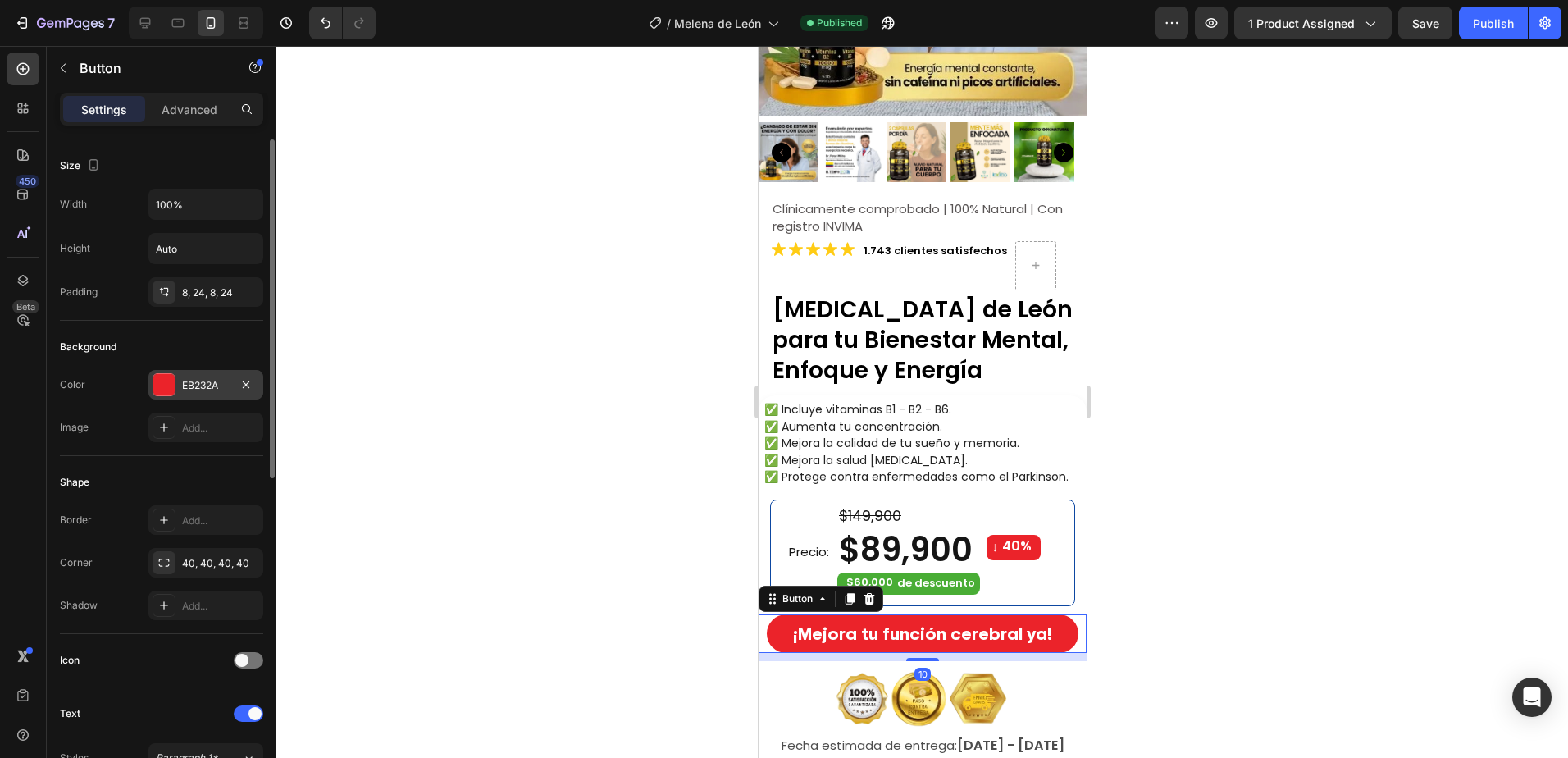
click at [195, 393] on div "EB232A" at bounding box center [205, 384] width 115 height 30
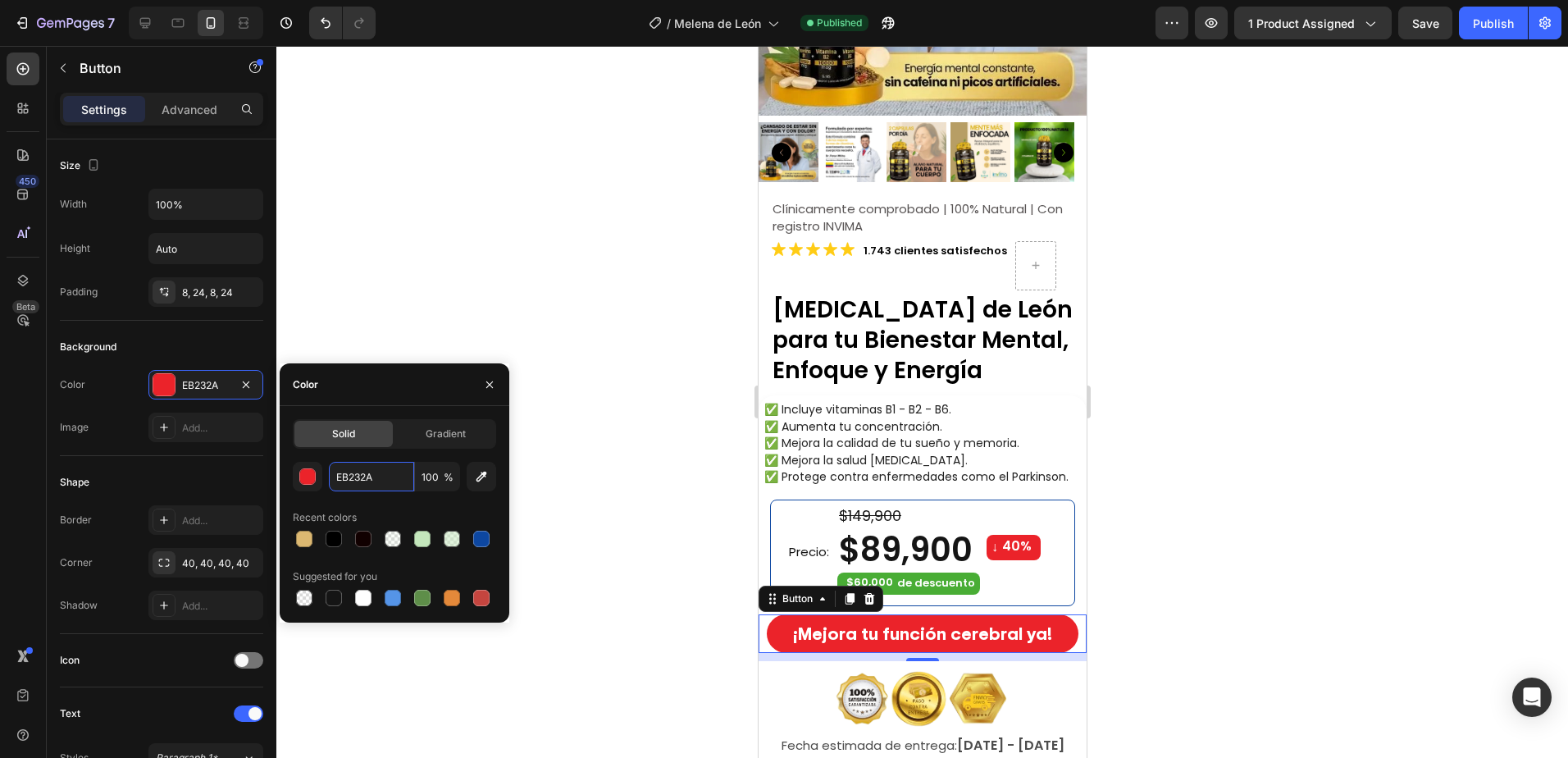
paste input "49AD35"
type input "49AD35"
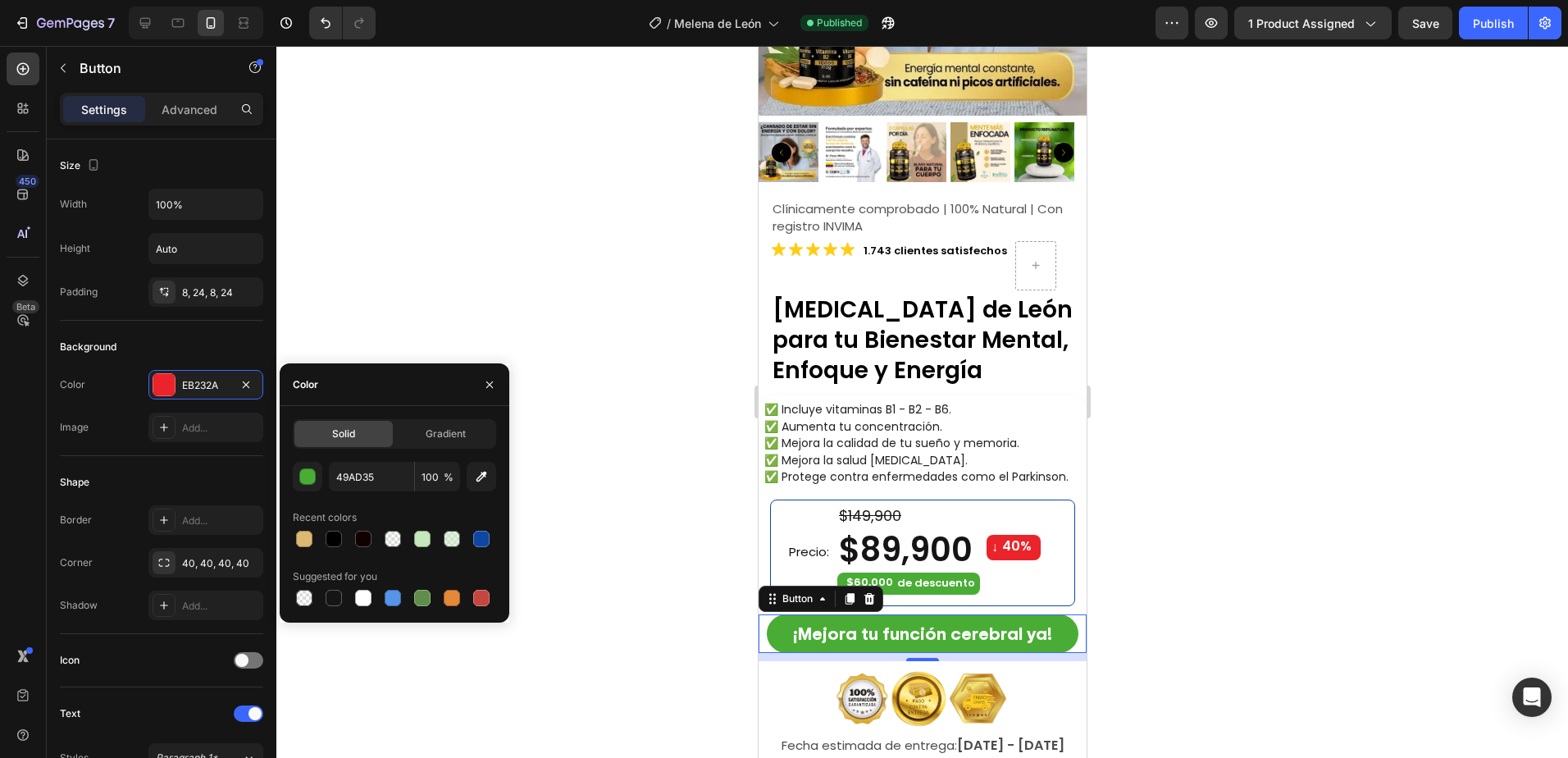
click at [394, 390] on div "Color" at bounding box center [394, 385] width 230 height 43
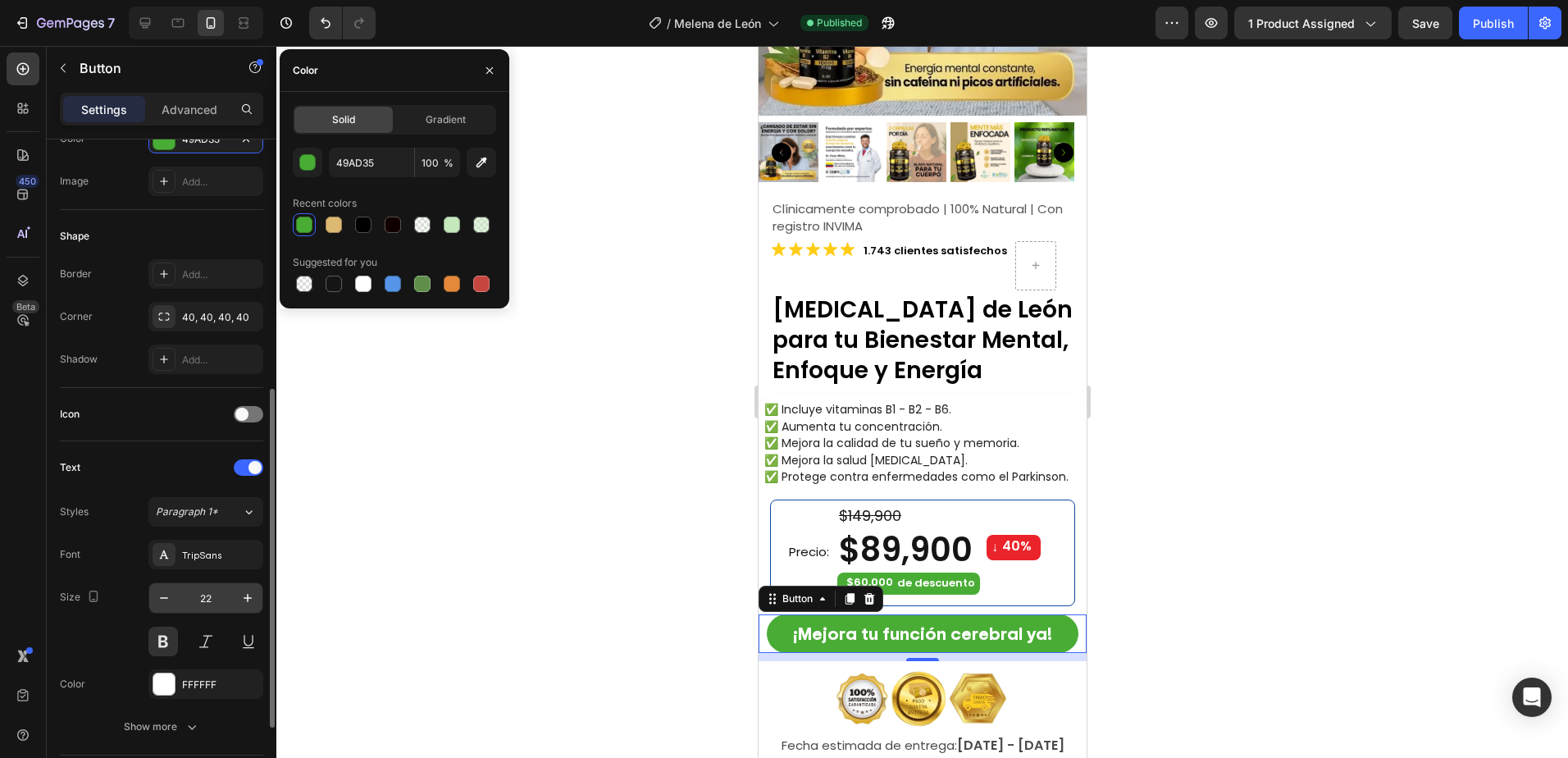
scroll to position [328, 0]
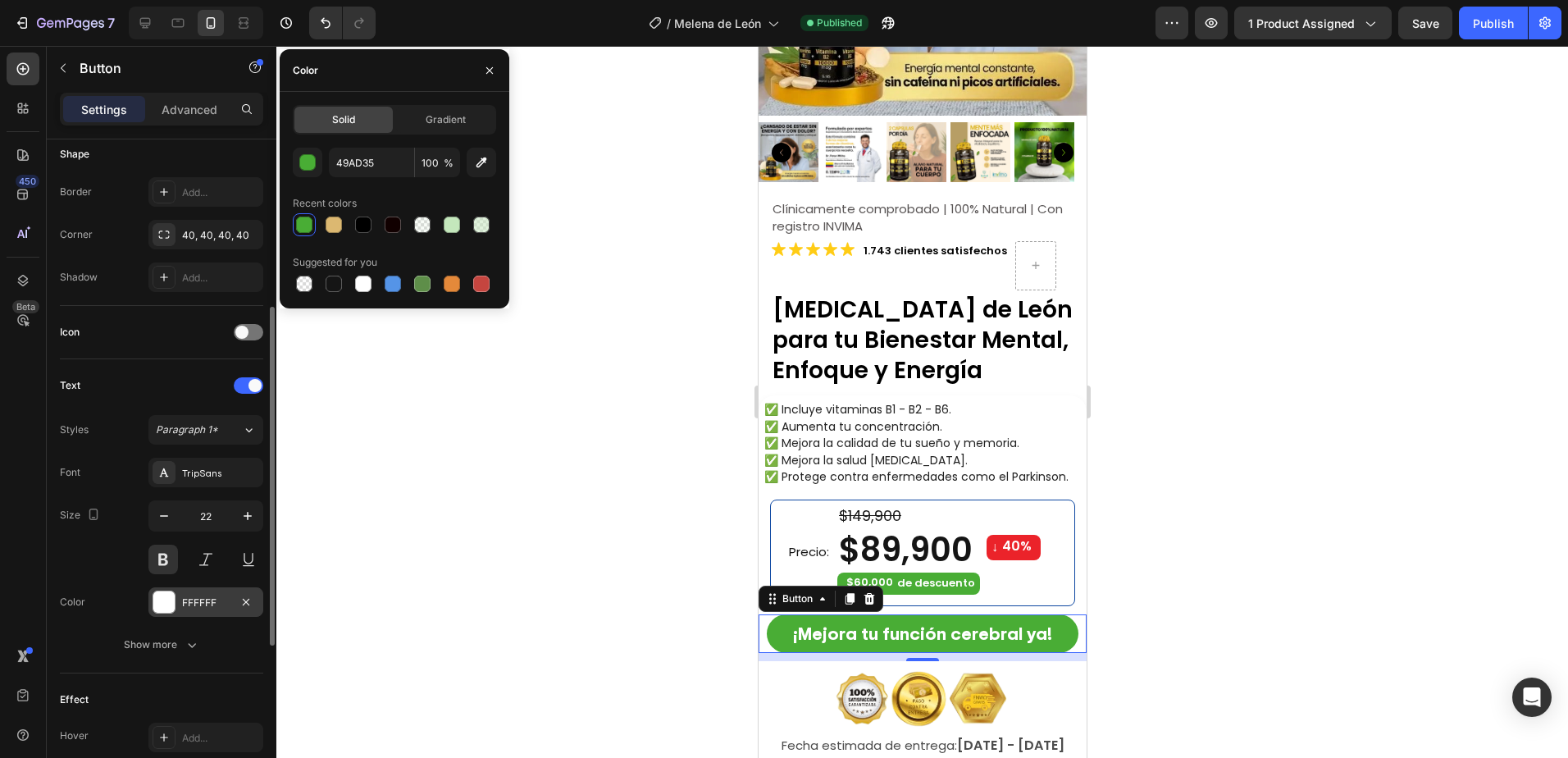
click at [197, 600] on div "FFFFFF" at bounding box center [206, 602] width 48 height 14
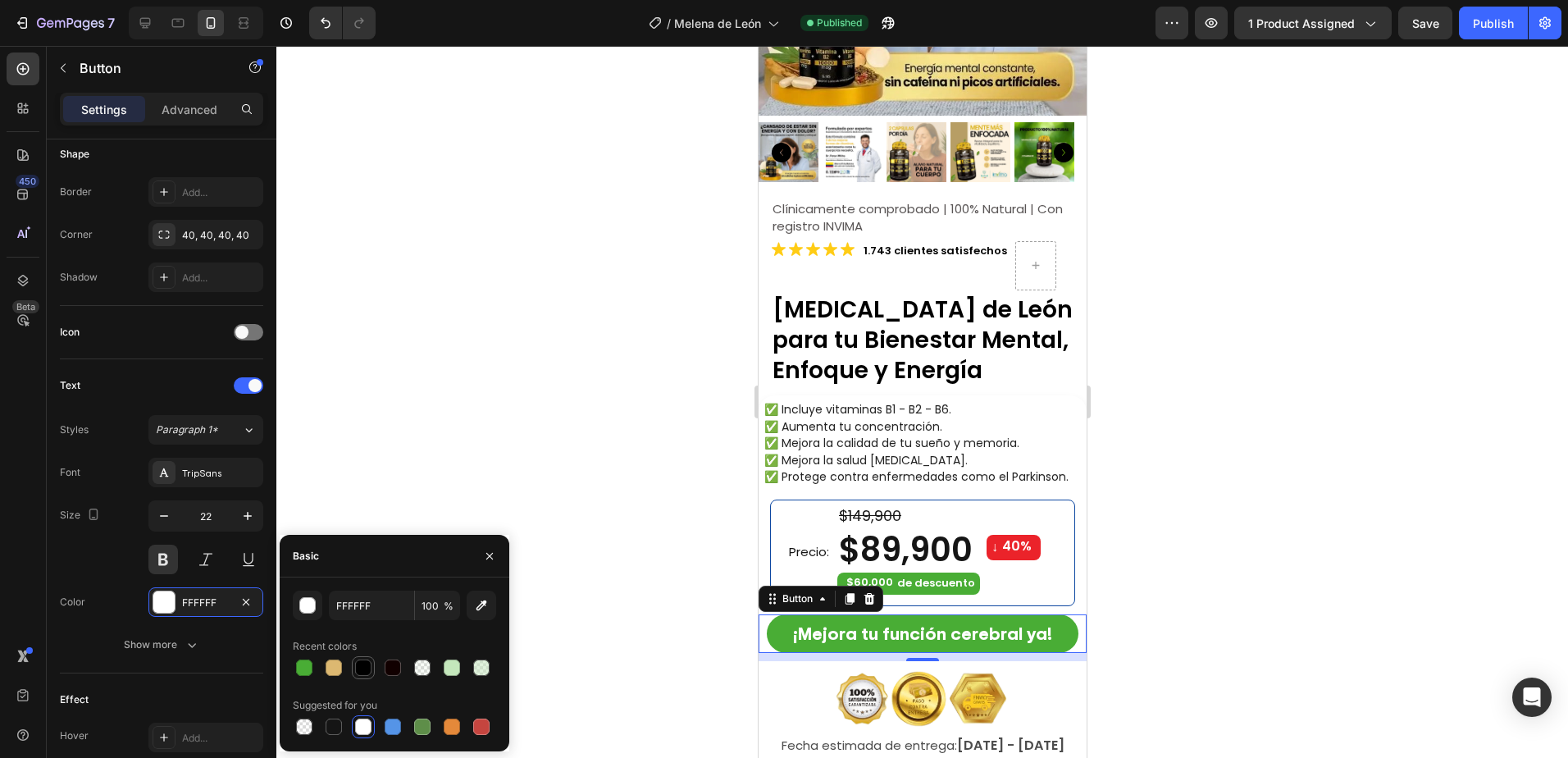
click at [367, 663] on div at bounding box center [363, 667] width 16 height 16
type input "000000"
click at [1228, 506] on div at bounding box center [922, 402] width 1291 height 712
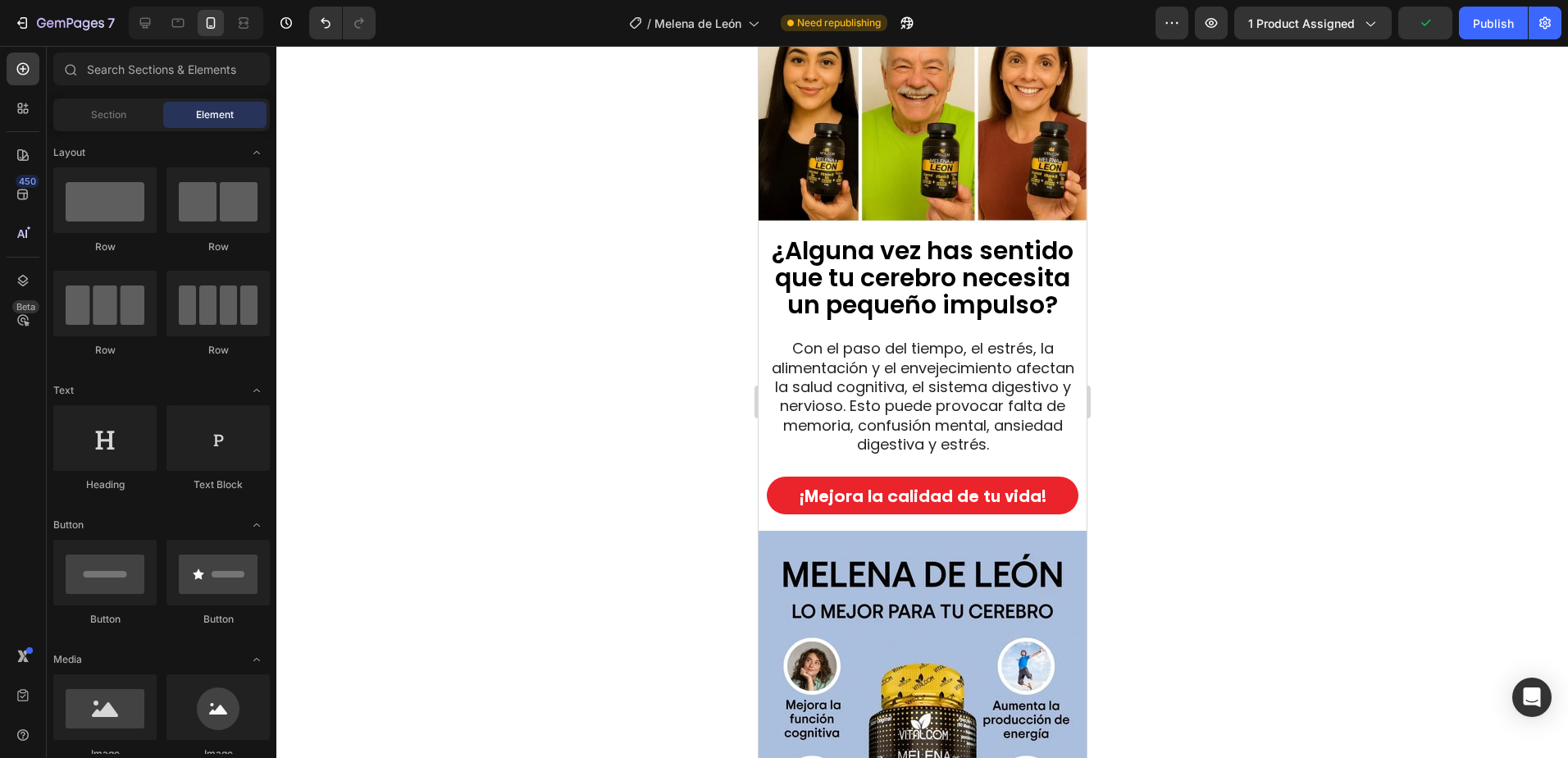
scroll to position [1478, 0]
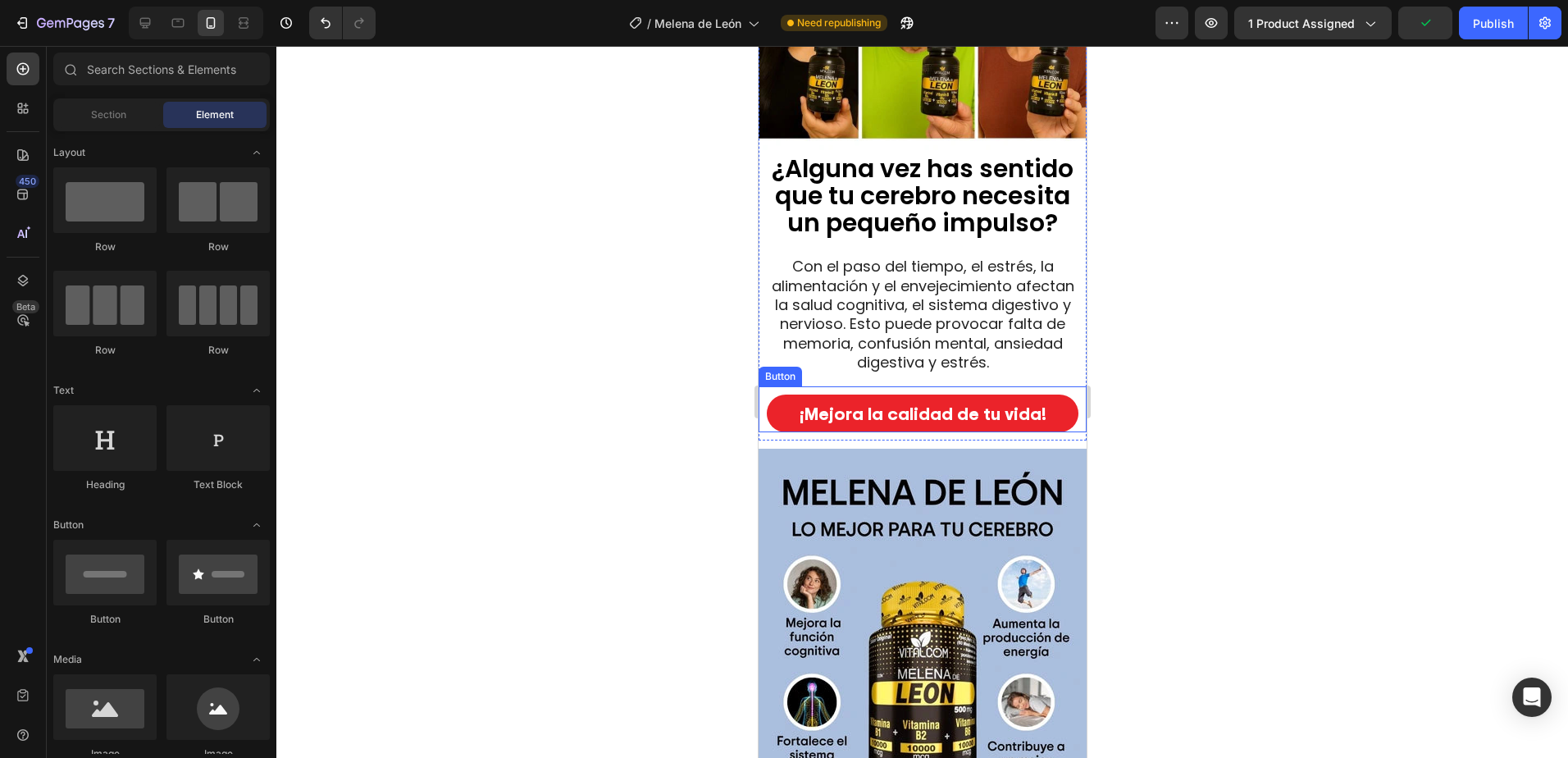
click at [1051, 400] on button "¡Mejora la calidad de tu vida!" at bounding box center [922, 413] width 312 height 38
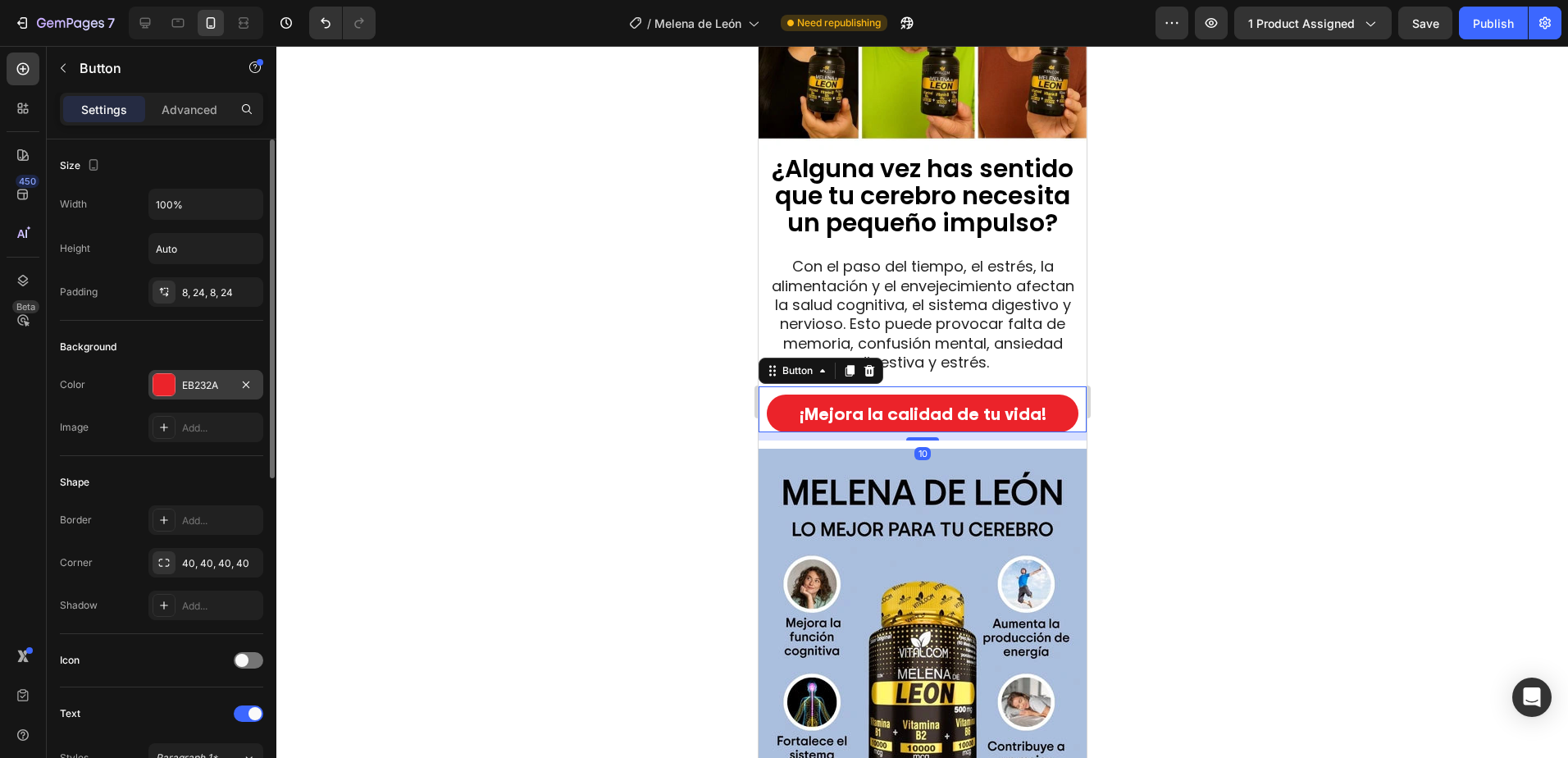
click at [211, 388] on div "EB232A" at bounding box center [206, 385] width 48 height 14
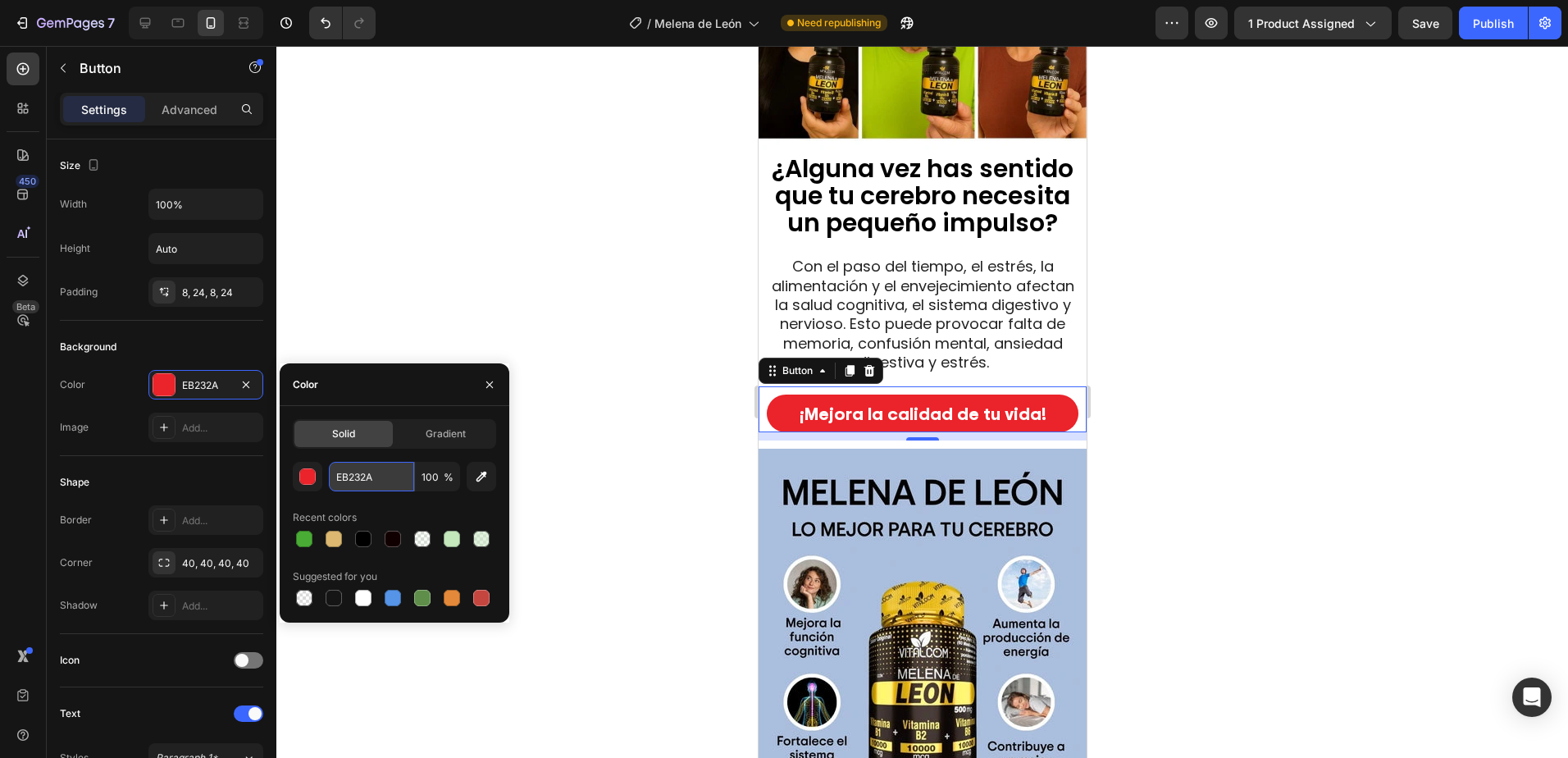
paste input "49AD35"
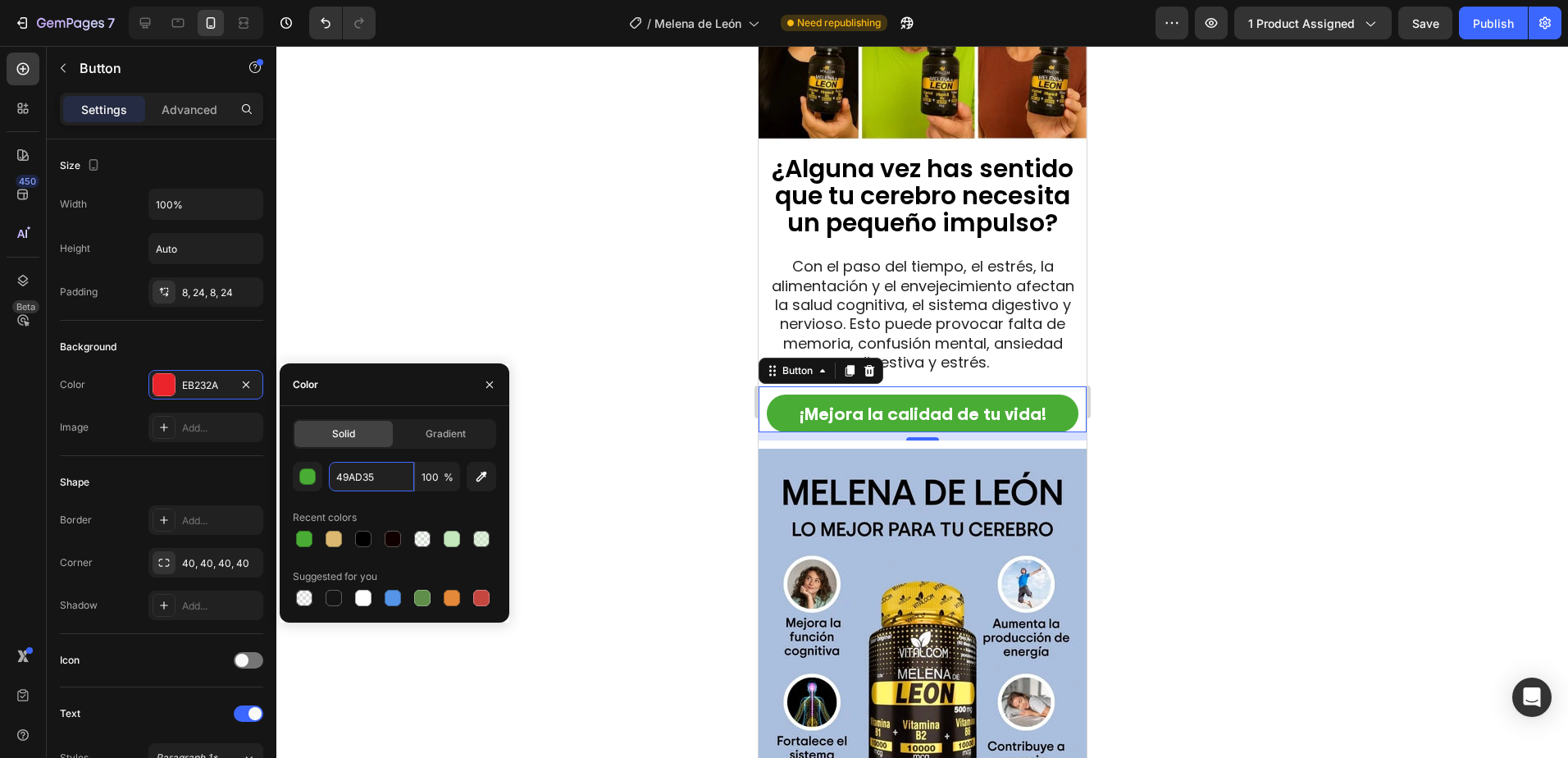
type input "49AD35"
click at [395, 388] on div "Color" at bounding box center [394, 385] width 230 height 43
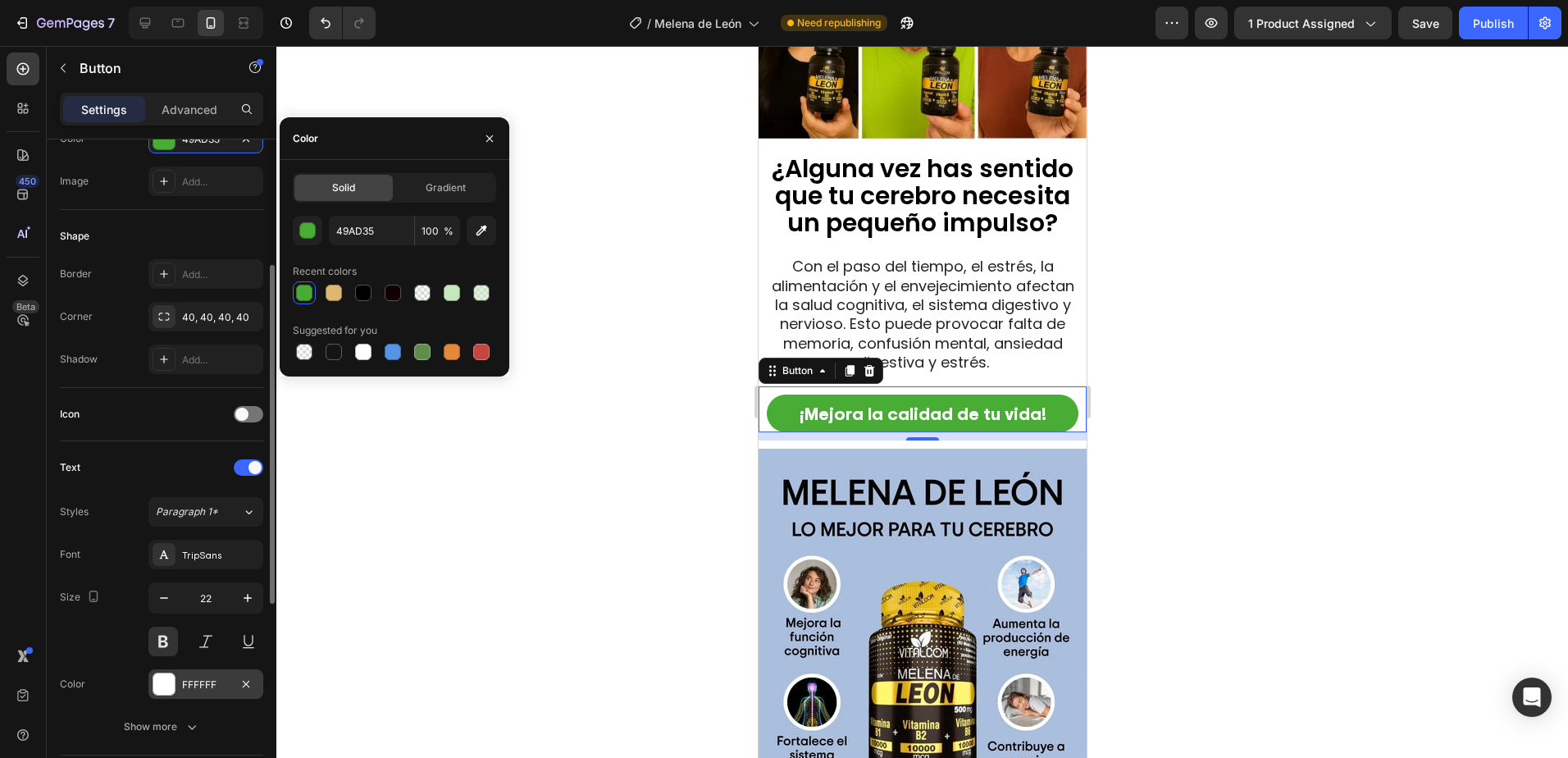
click at [204, 681] on div "FFFFFF" at bounding box center [206, 685] width 48 height 14
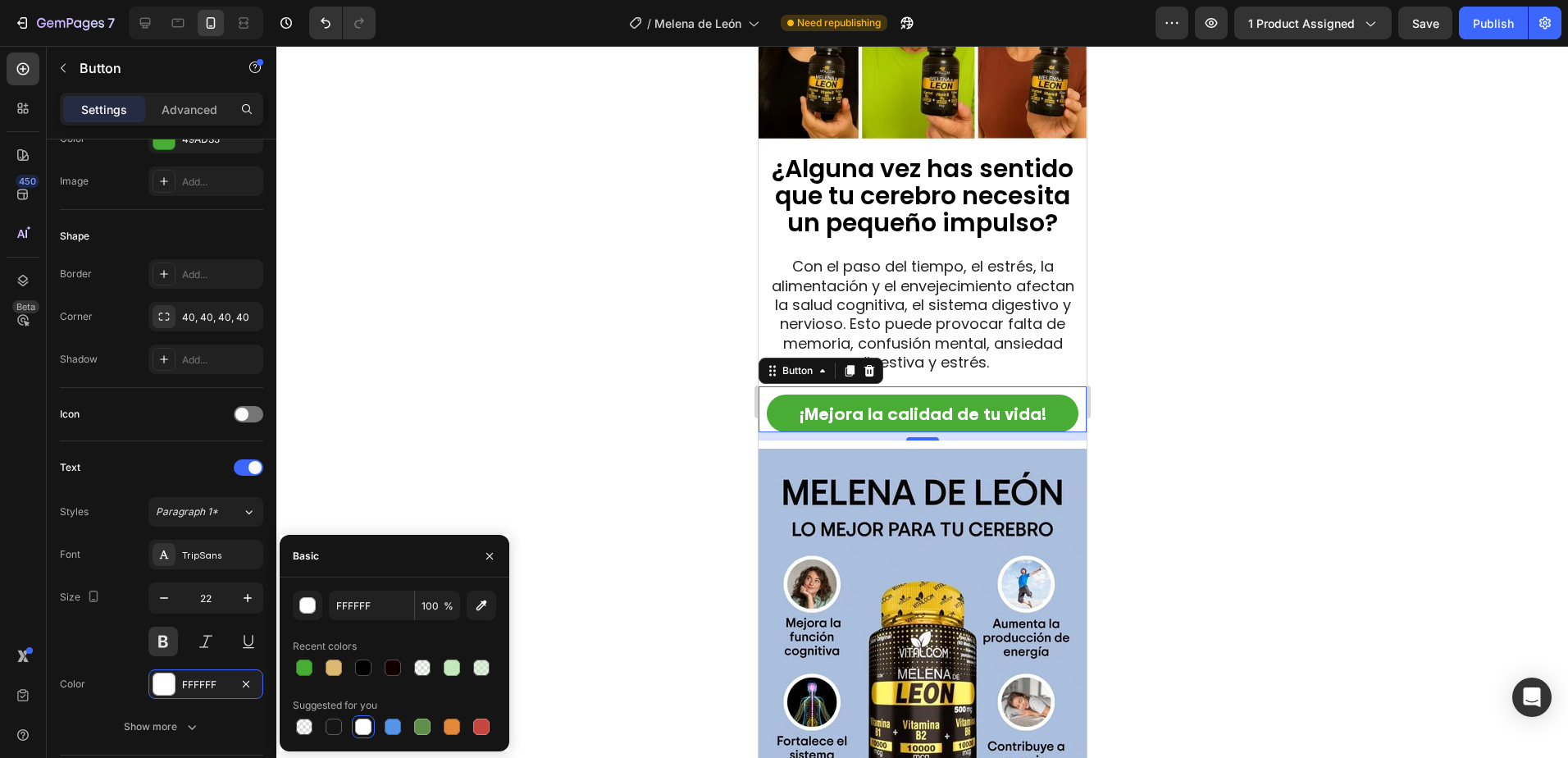
click at [363, 667] on div at bounding box center [363, 667] width 16 height 16
type input "000000"
click at [1253, 434] on div at bounding box center [922, 402] width 1291 height 712
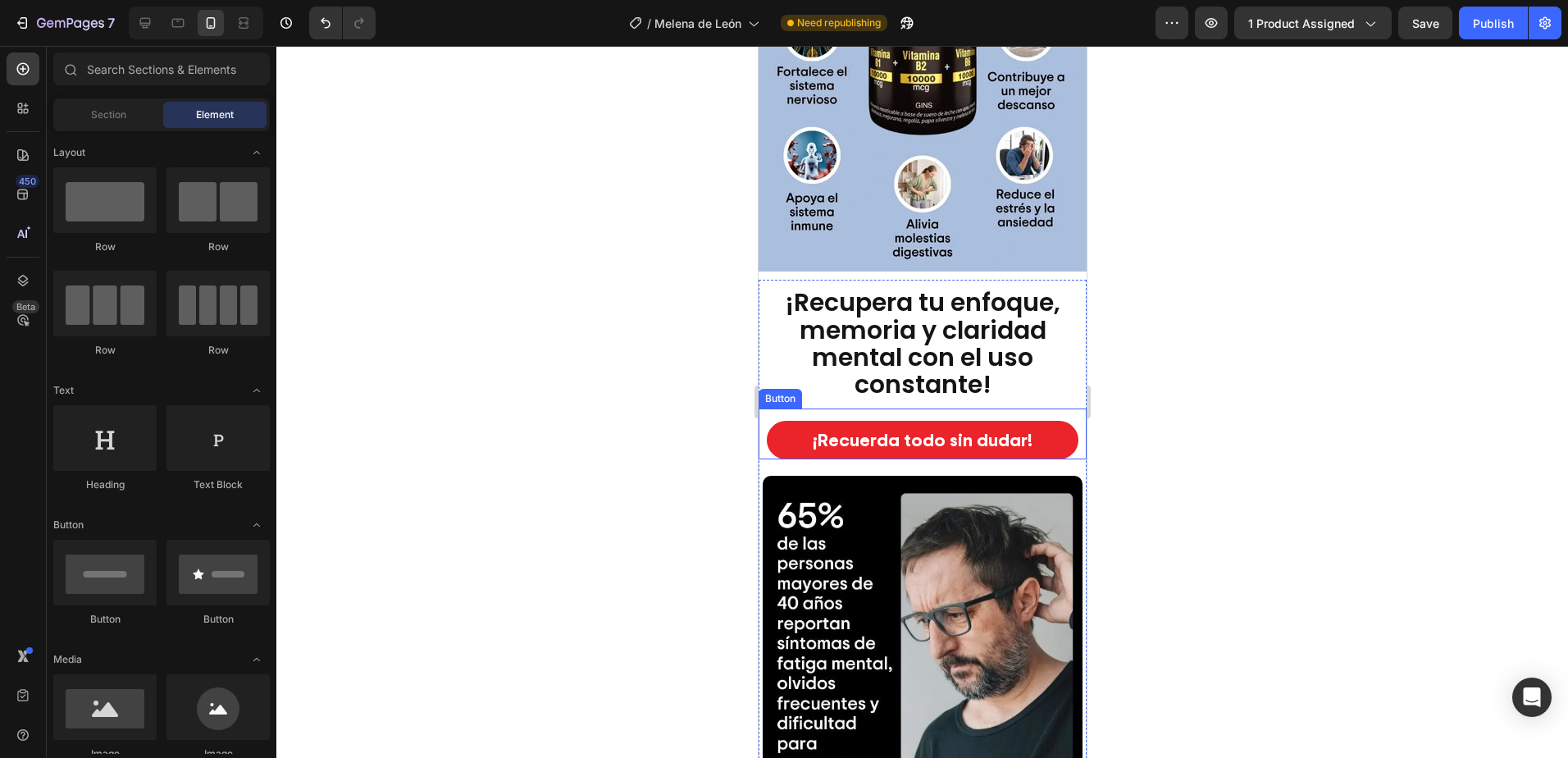
scroll to position [2298, 0]
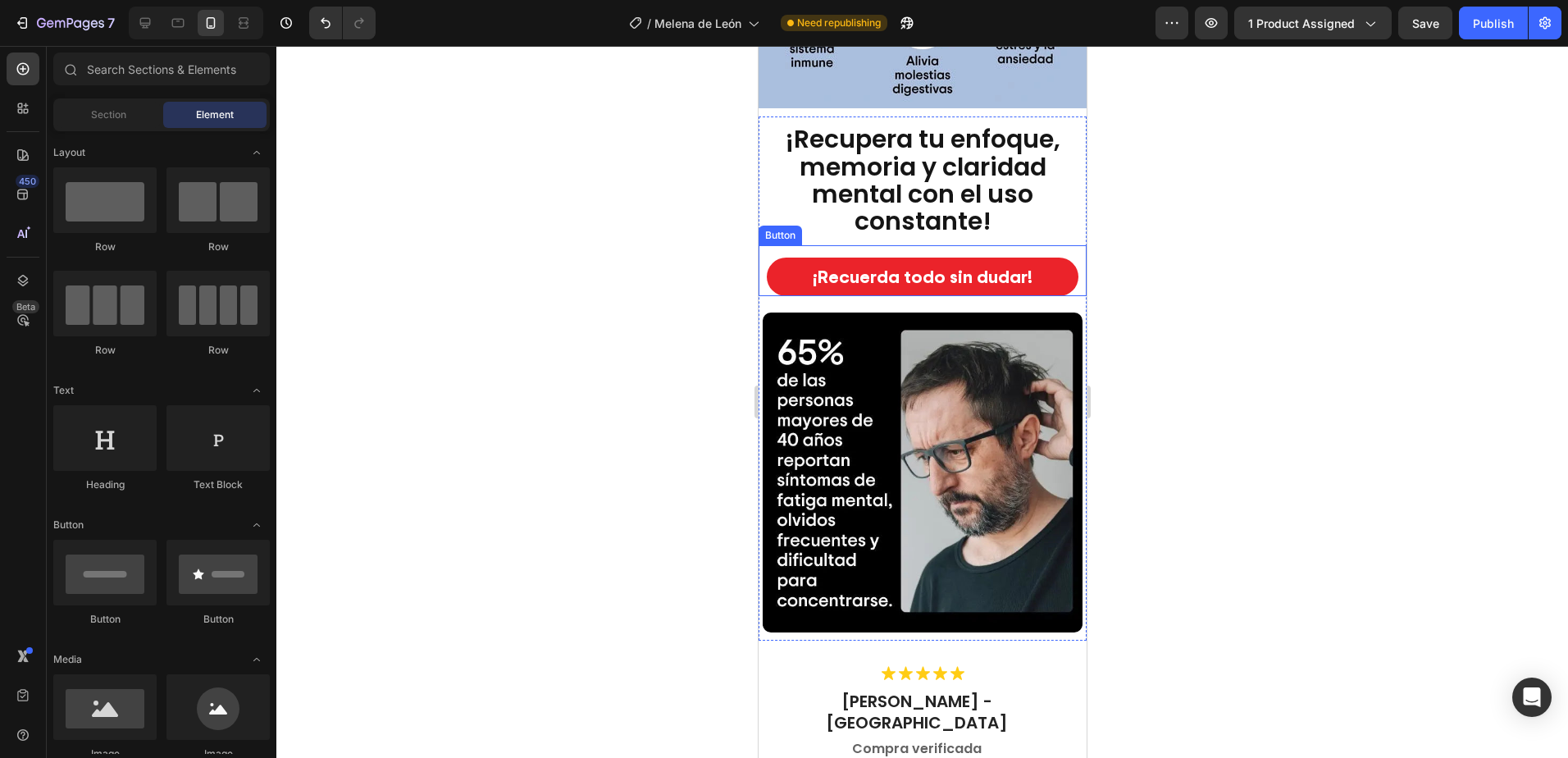
drag, startPoint x: 1040, startPoint y: 260, endPoint x: 802, endPoint y: 292, distance: 240.1
click at [1039, 260] on button "¡Recuerda todo sin dudar!" at bounding box center [922, 276] width 312 height 38
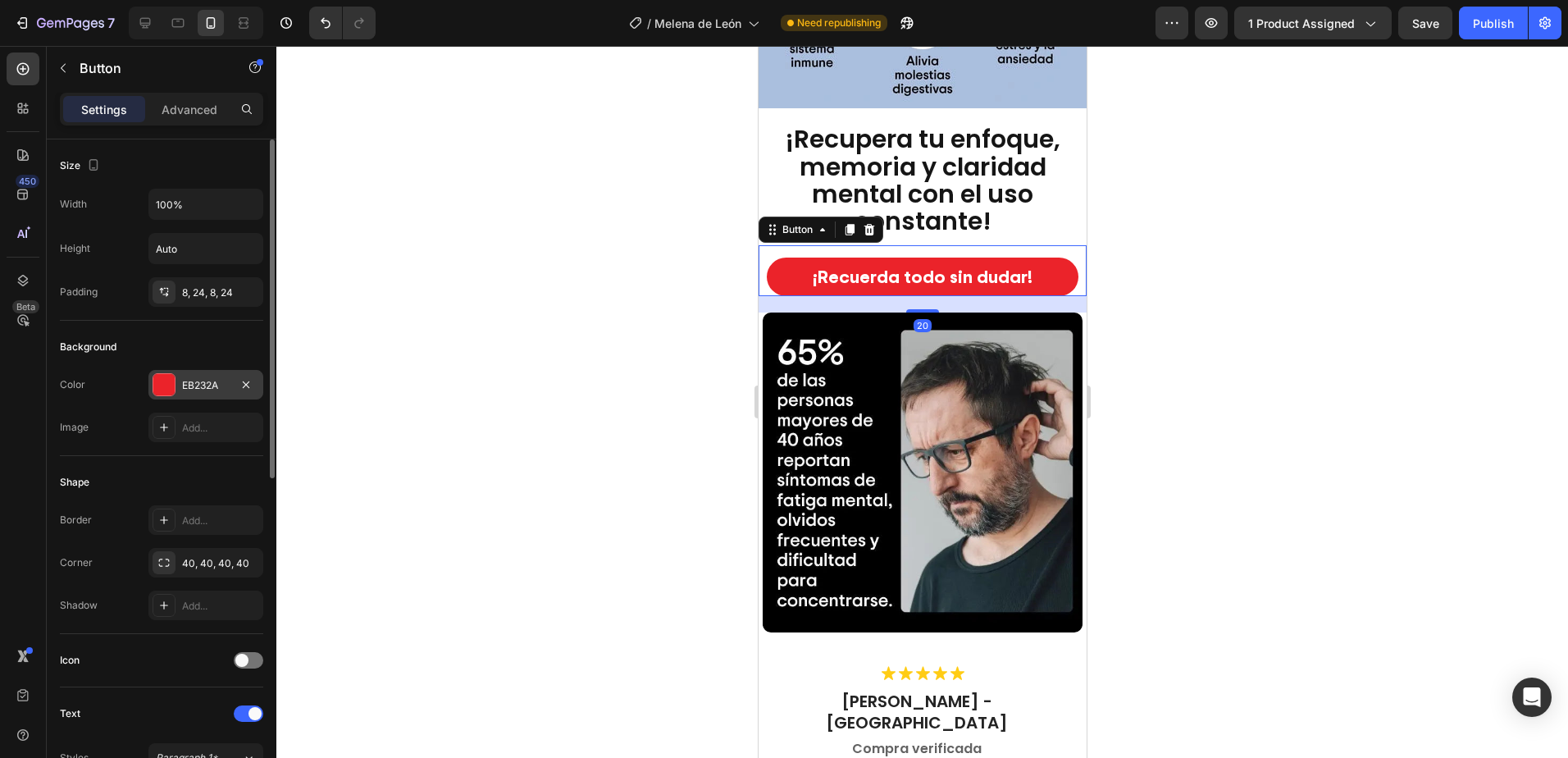
click at [209, 379] on div "EB232A" at bounding box center [206, 385] width 48 height 14
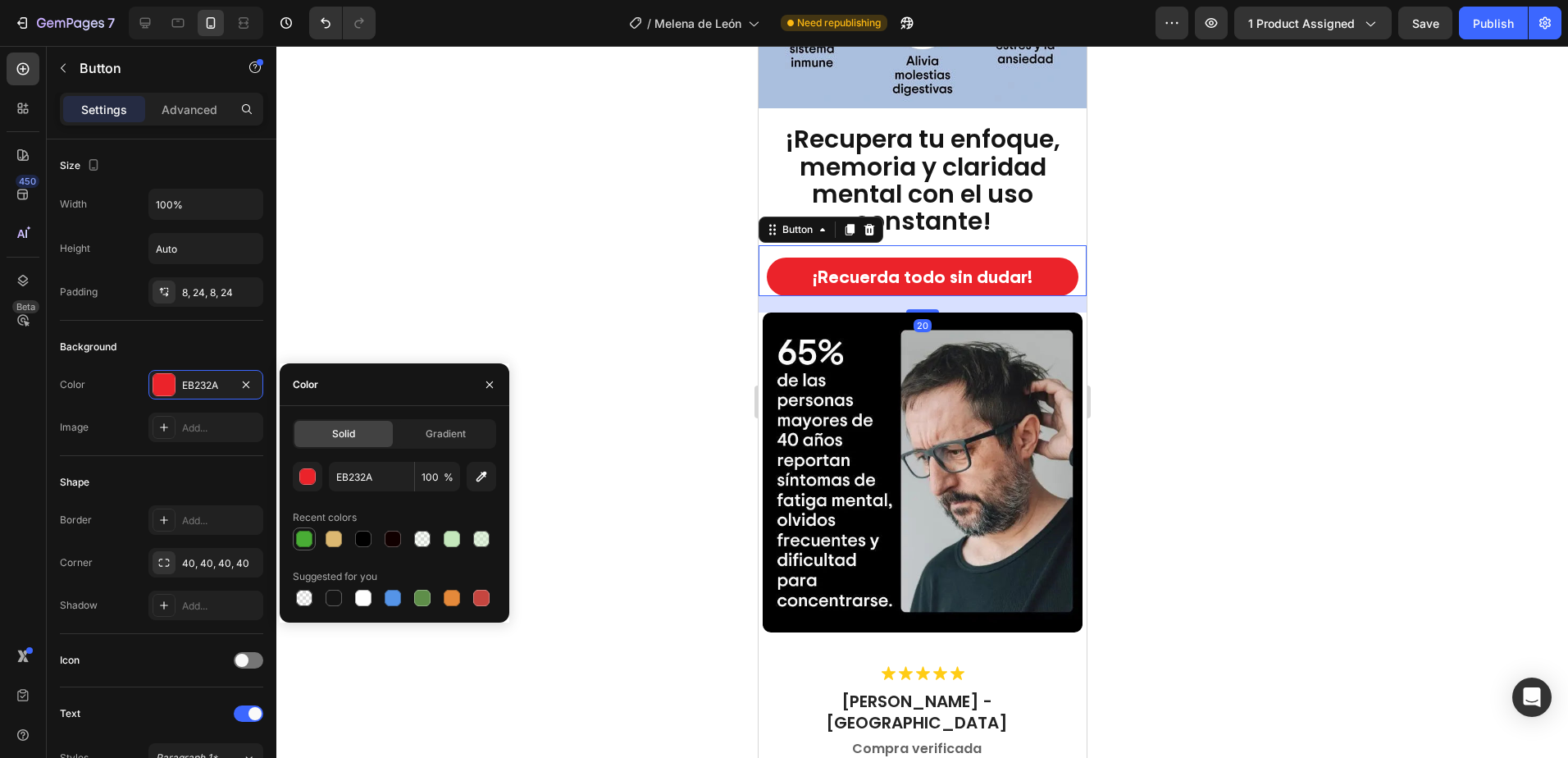
click at [308, 540] on div at bounding box center [304, 538] width 16 height 16
type input "49AD35"
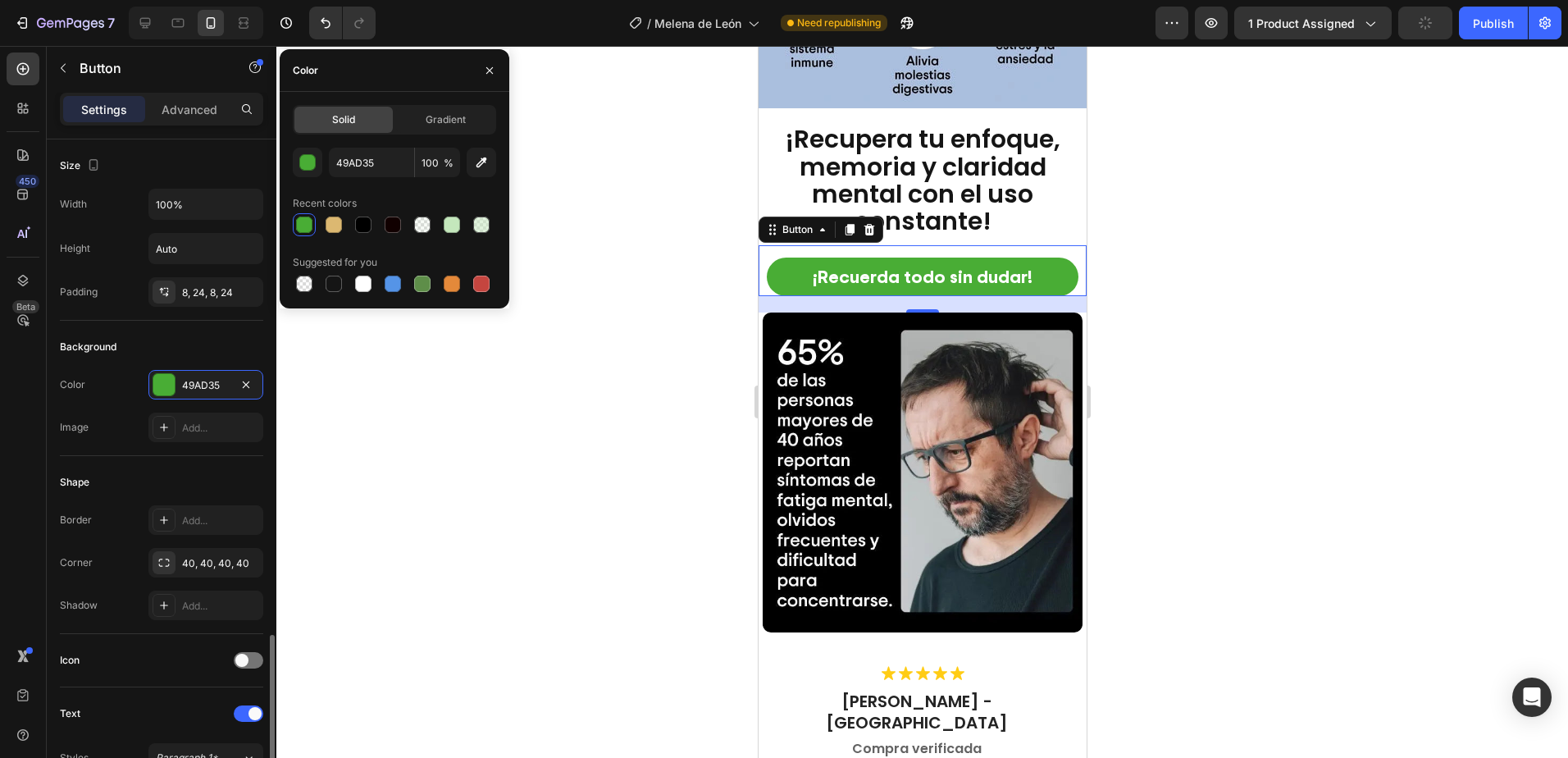
scroll to position [328, 0]
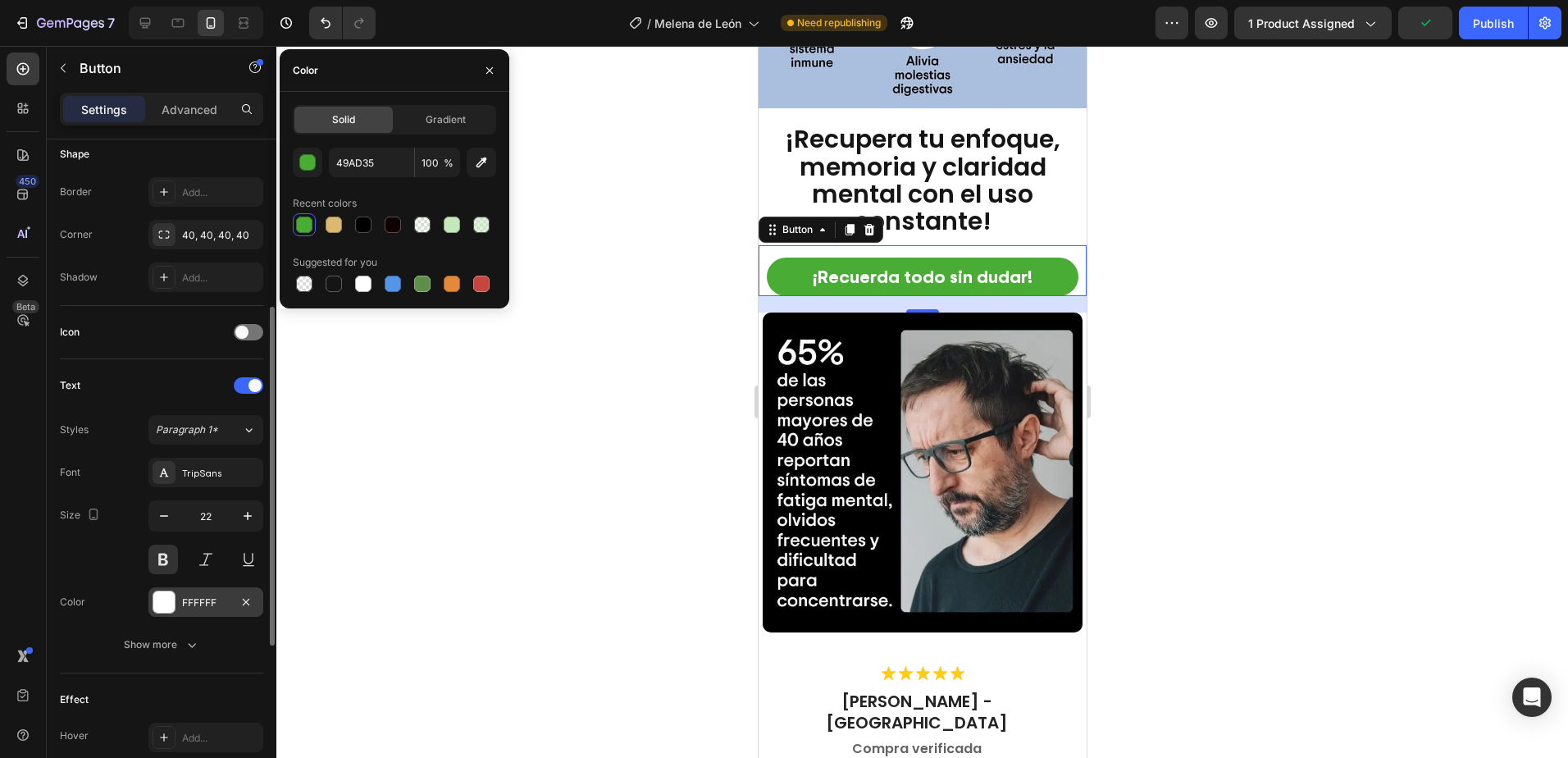
click at [209, 605] on div "FFFFFF" at bounding box center [206, 602] width 48 height 14
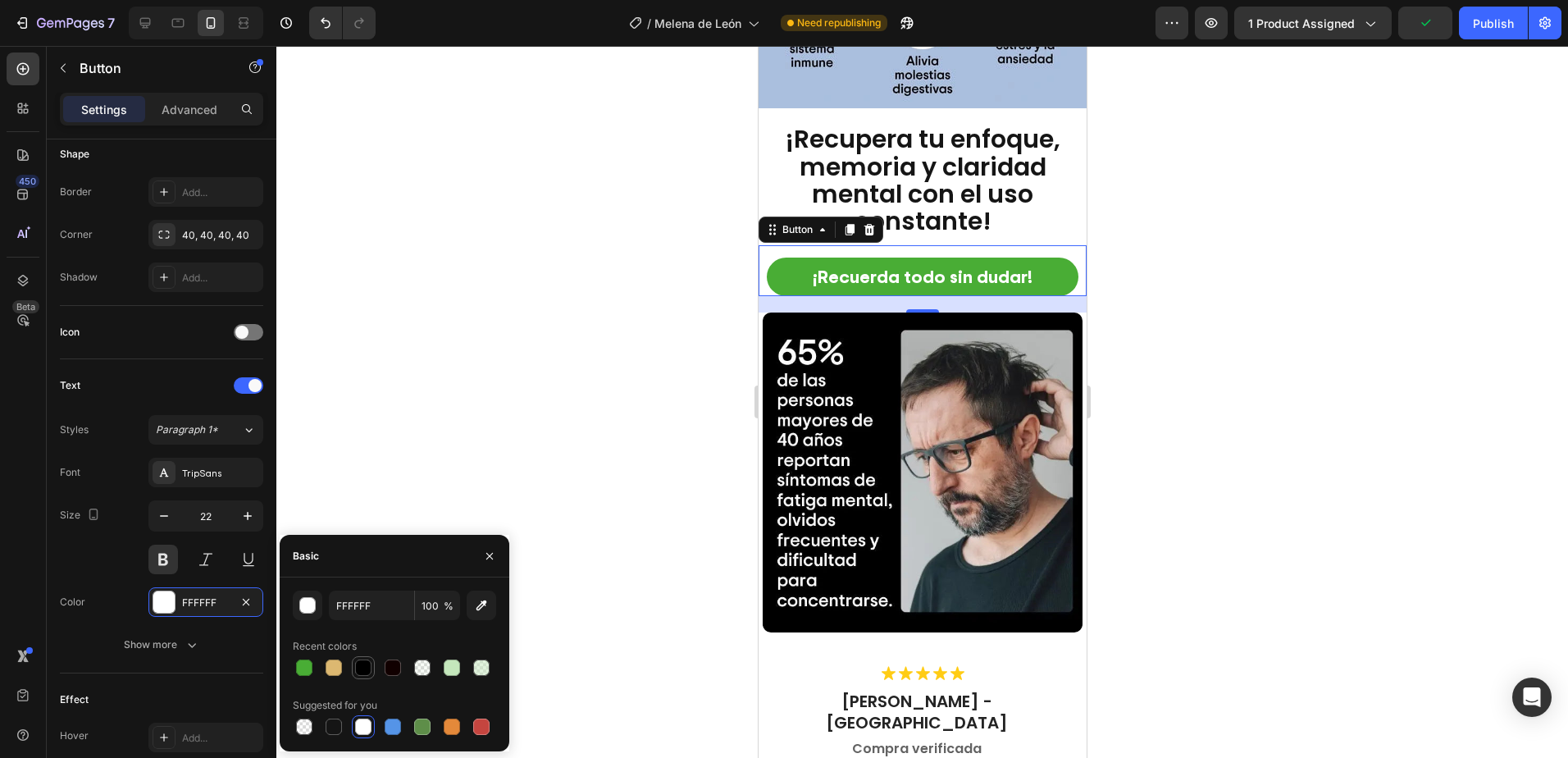
click at [363, 666] on div at bounding box center [363, 667] width 16 height 16
type input "000000"
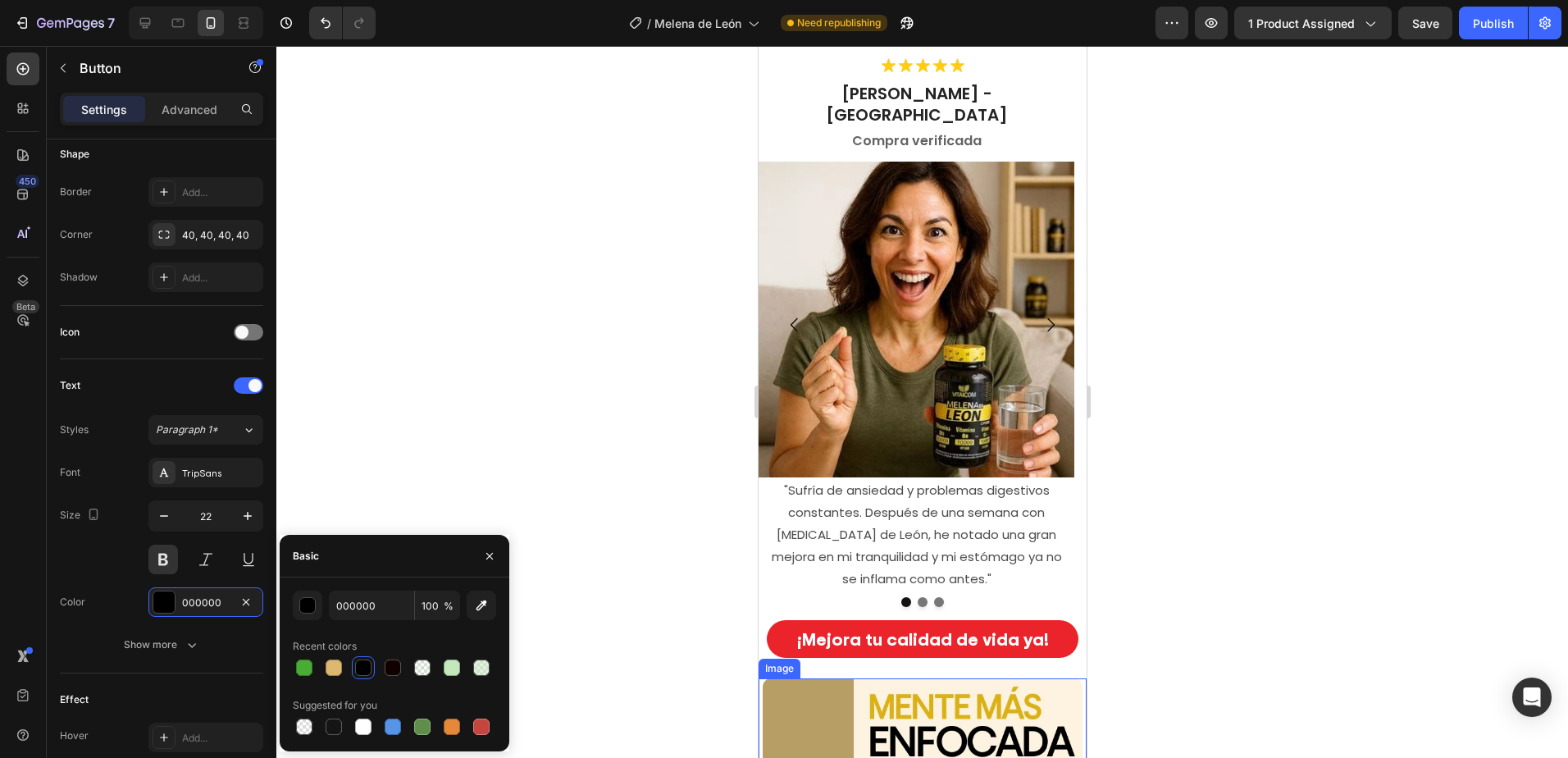
scroll to position [3200, 0]
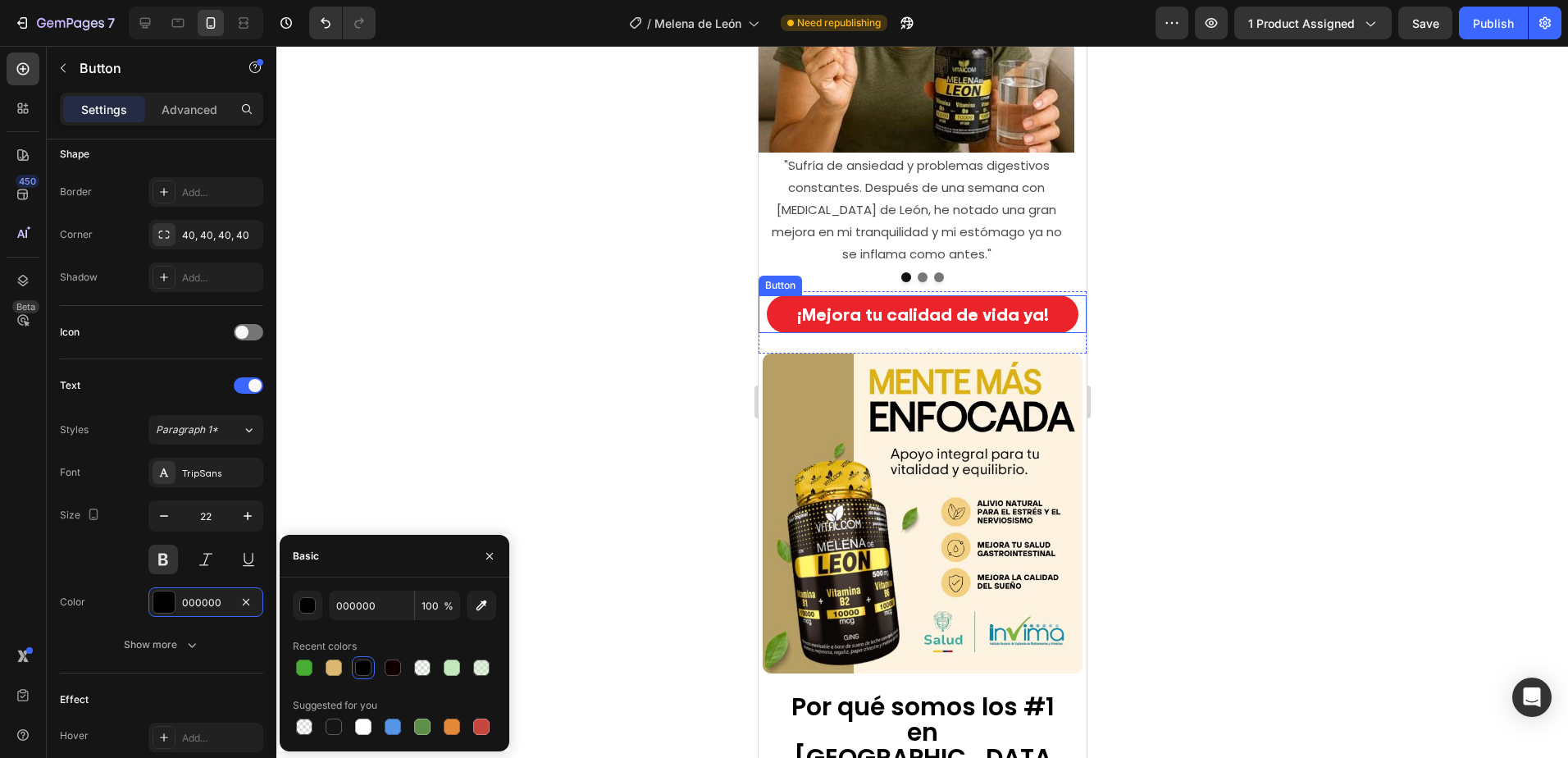
click at [1056, 301] on button "¡Mejora tu calidad de vida ya!" at bounding box center [922, 314] width 312 height 38
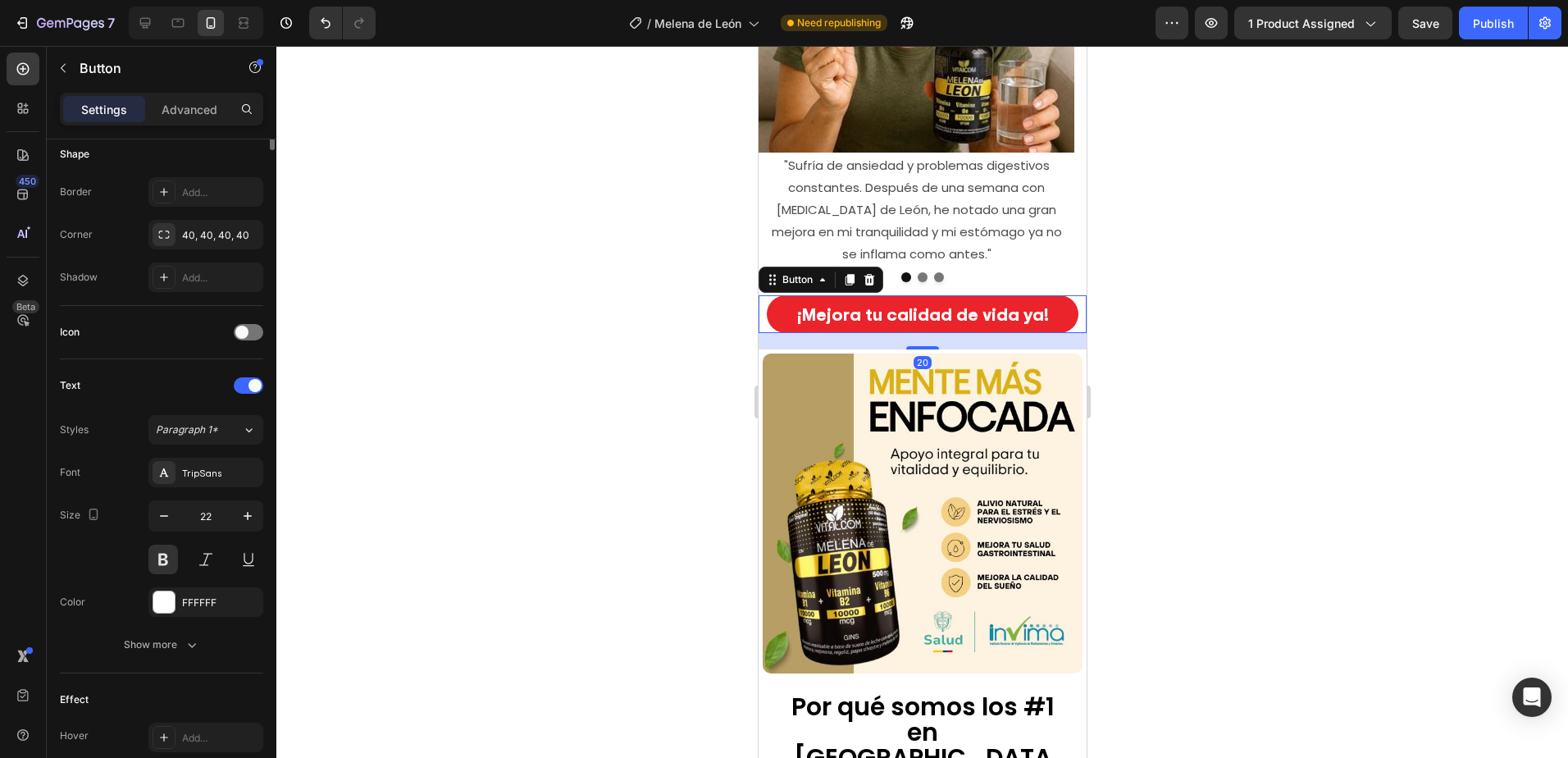
scroll to position [0, 0]
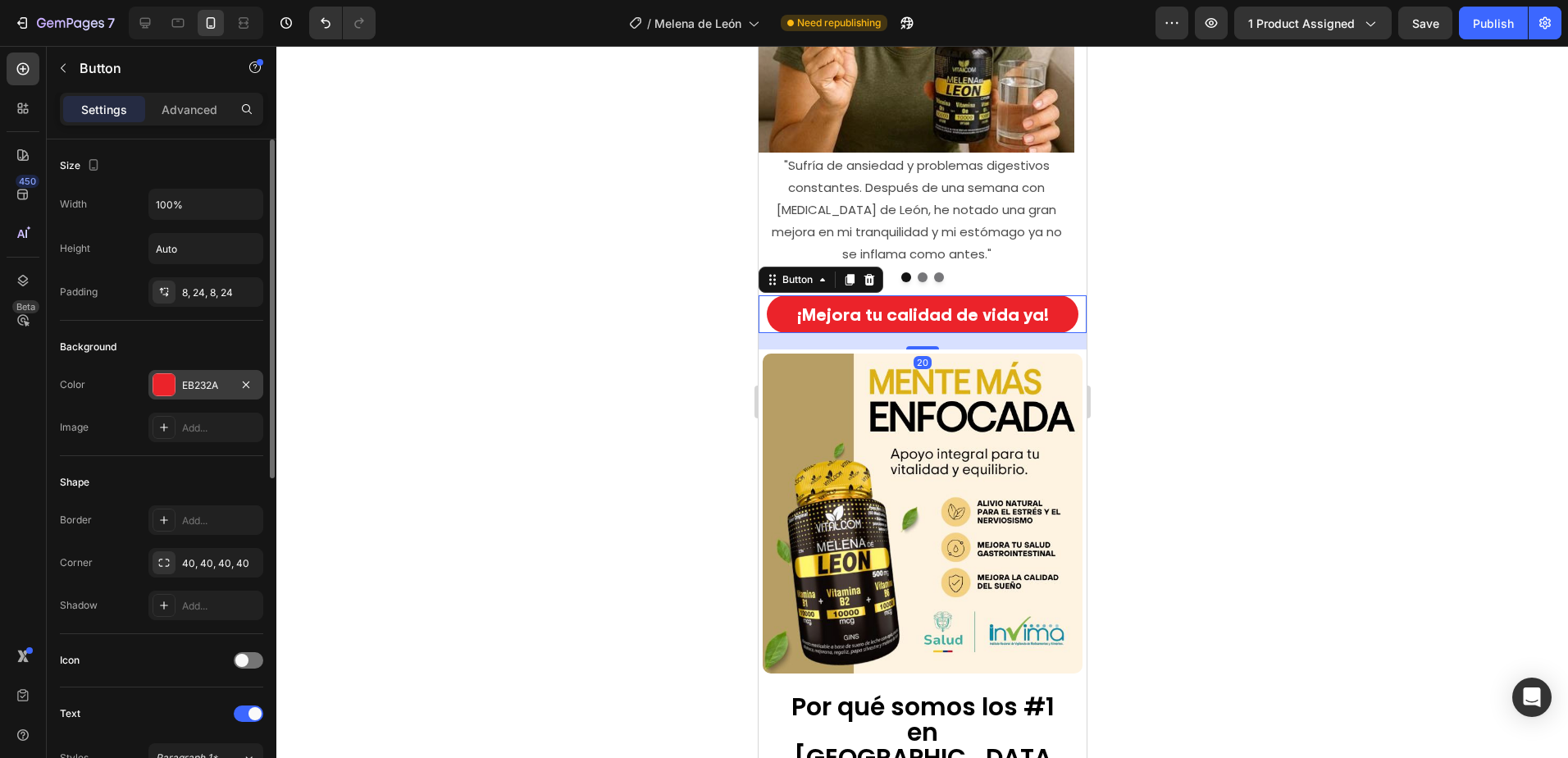
drag, startPoint x: 193, startPoint y: 382, endPoint x: 232, endPoint y: 380, distance: 39.1
click at [194, 382] on div "EB232A" at bounding box center [206, 385] width 48 height 14
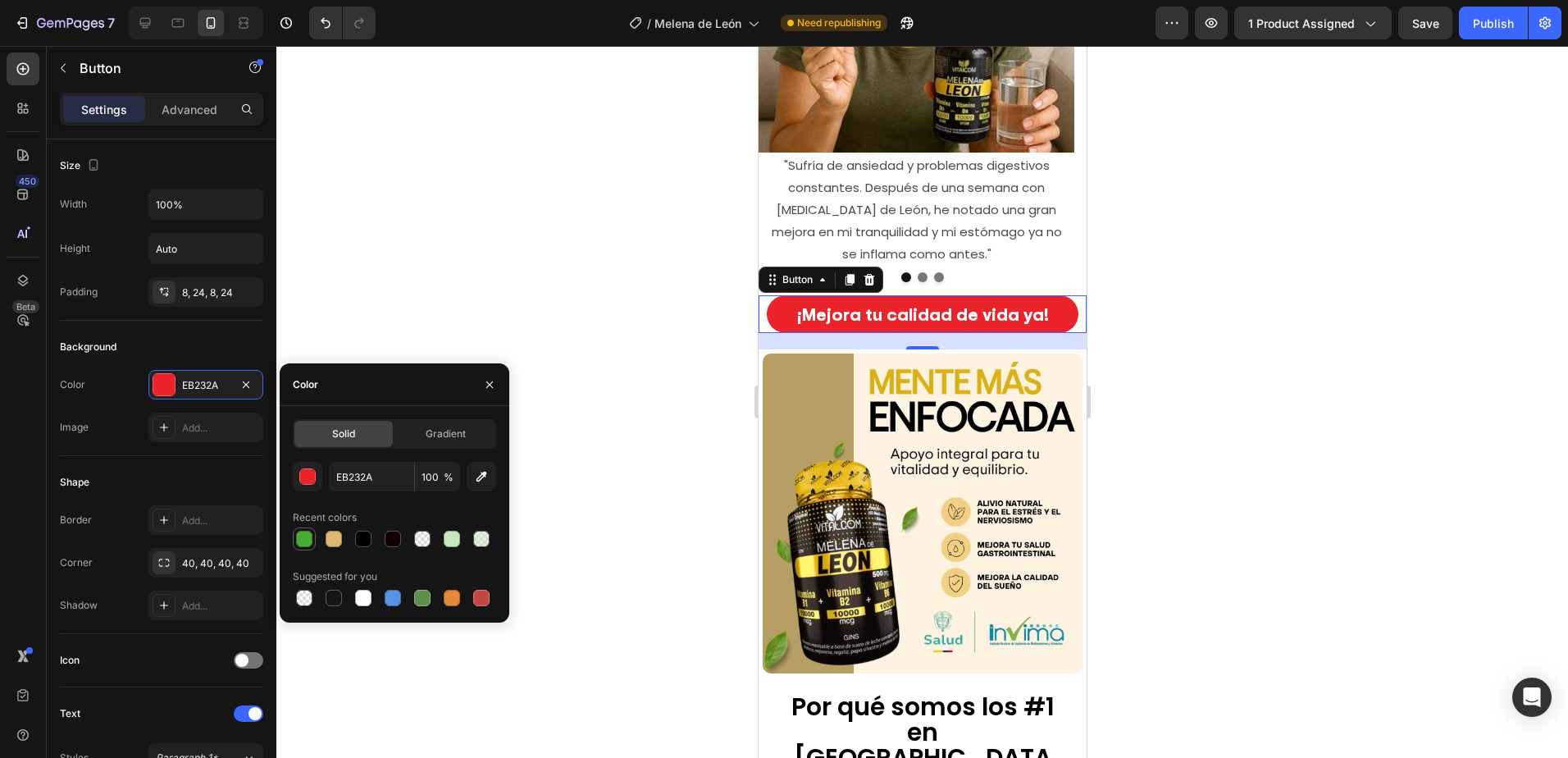
click at [306, 537] on div at bounding box center [304, 538] width 16 height 16
type input "49AD35"
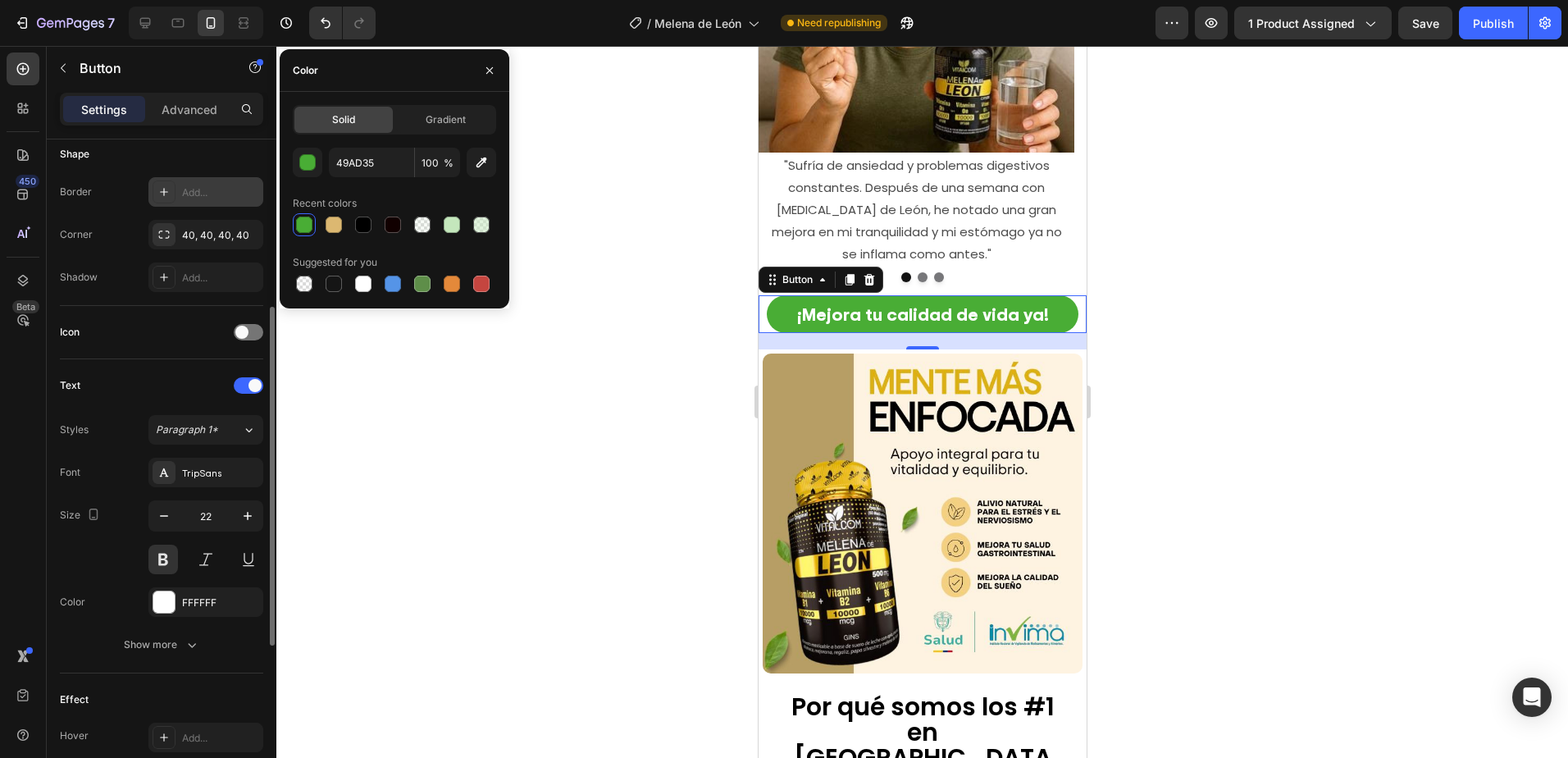
scroll to position [492, 0]
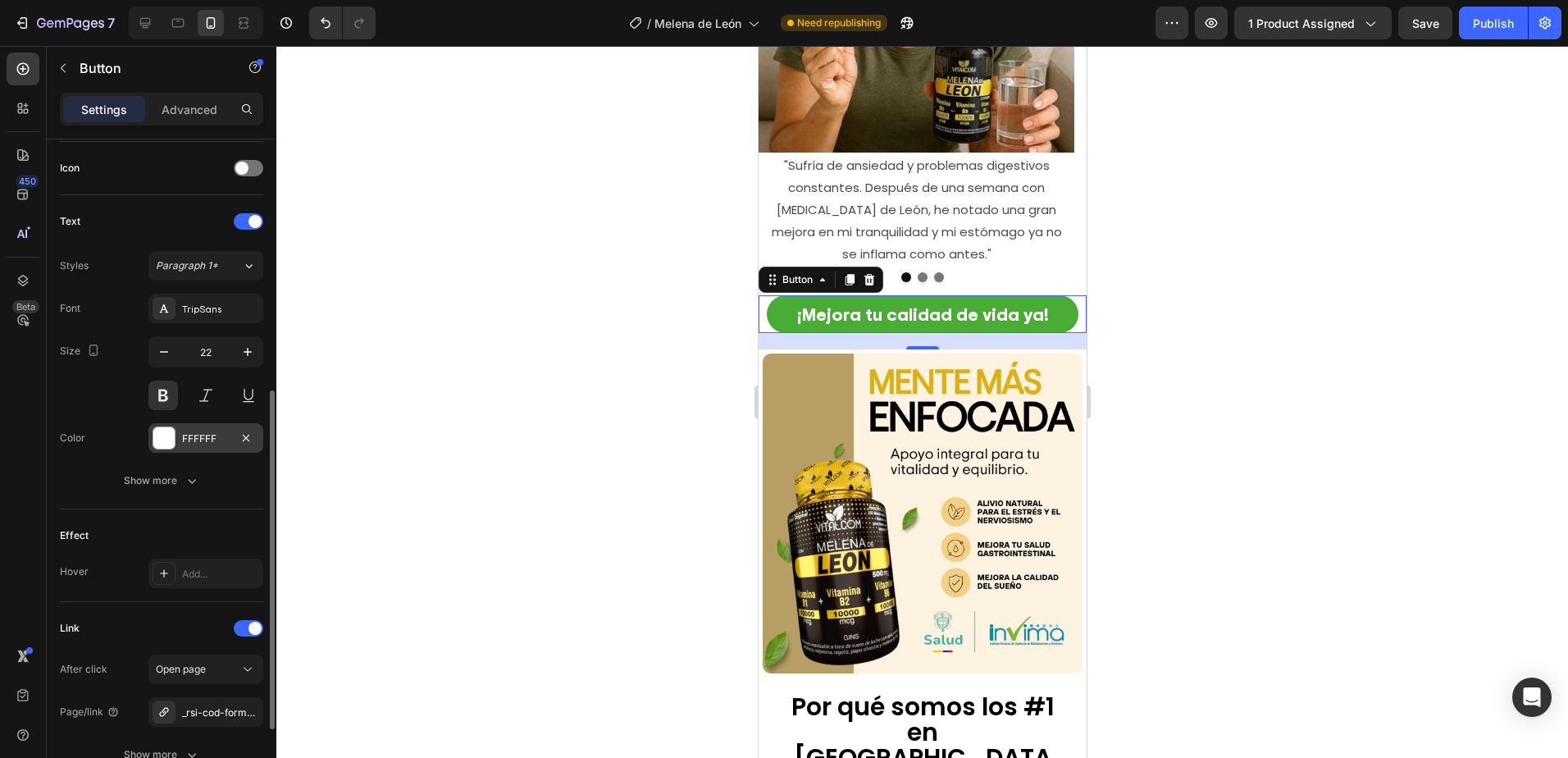
click at [203, 442] on div "FFFFFF" at bounding box center [206, 439] width 48 height 14
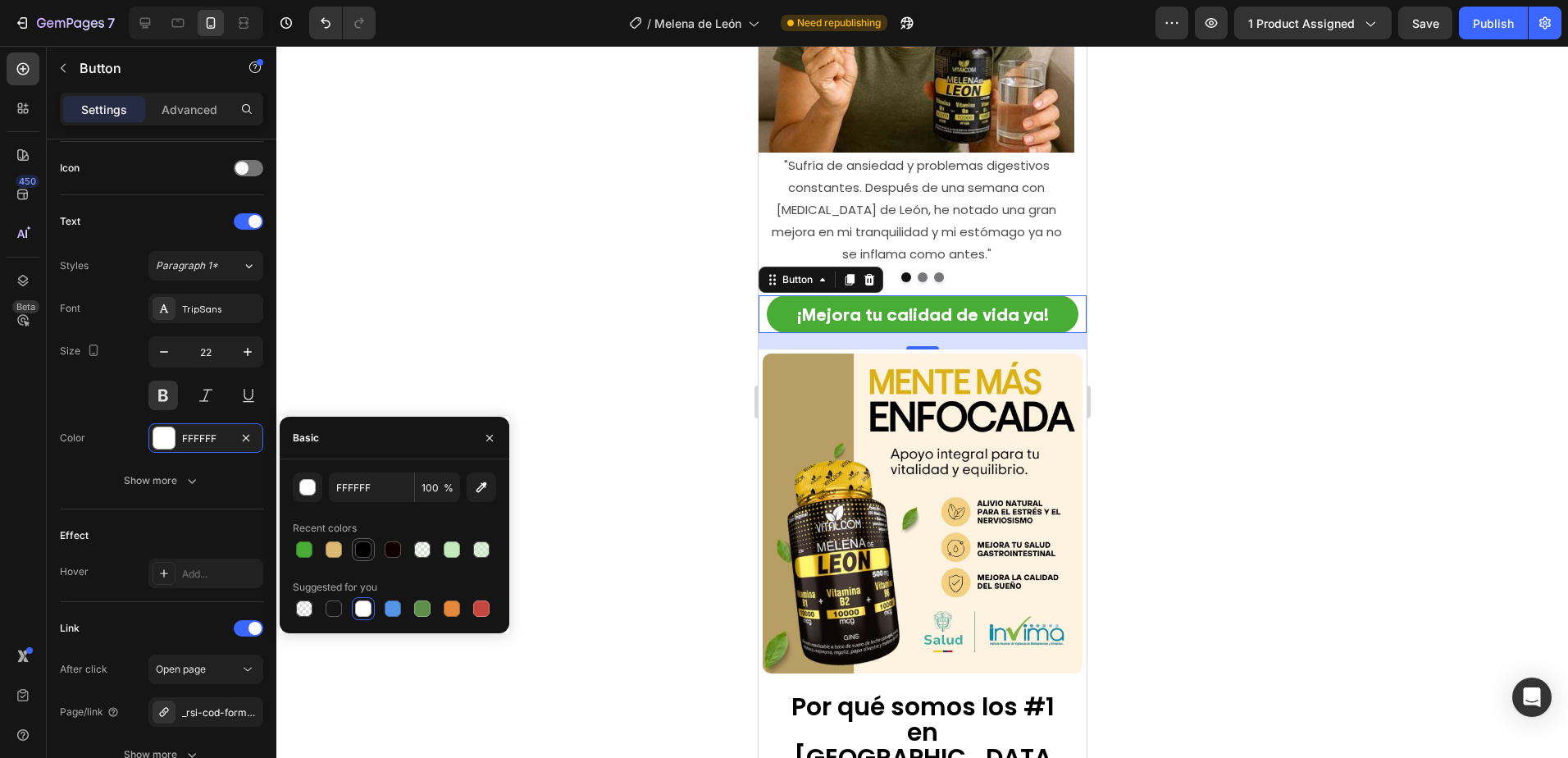
click at [361, 554] on div at bounding box center [363, 549] width 16 height 16
type input "000000"
click at [658, 445] on div at bounding box center [922, 402] width 1291 height 712
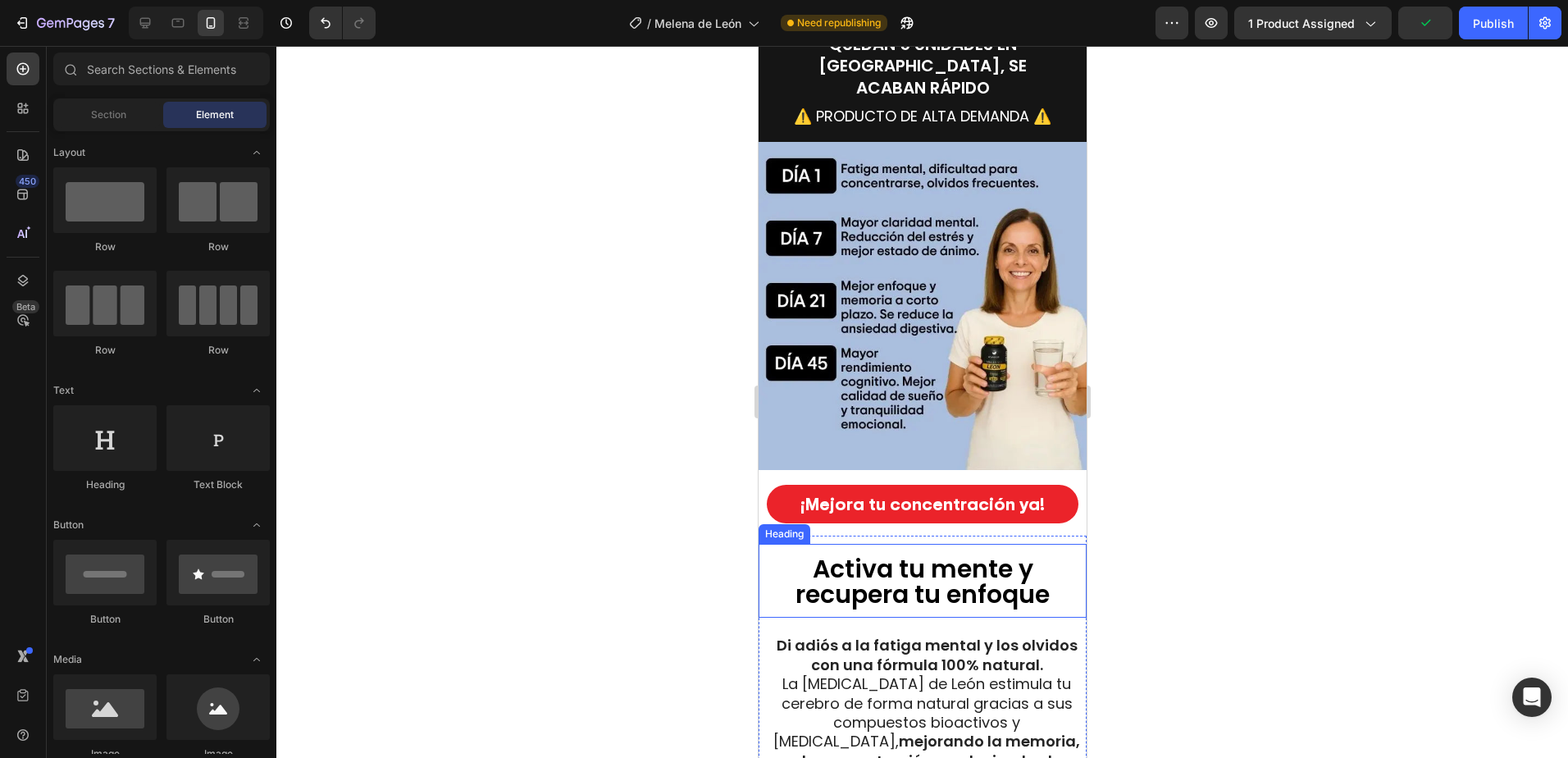
scroll to position [4677, 0]
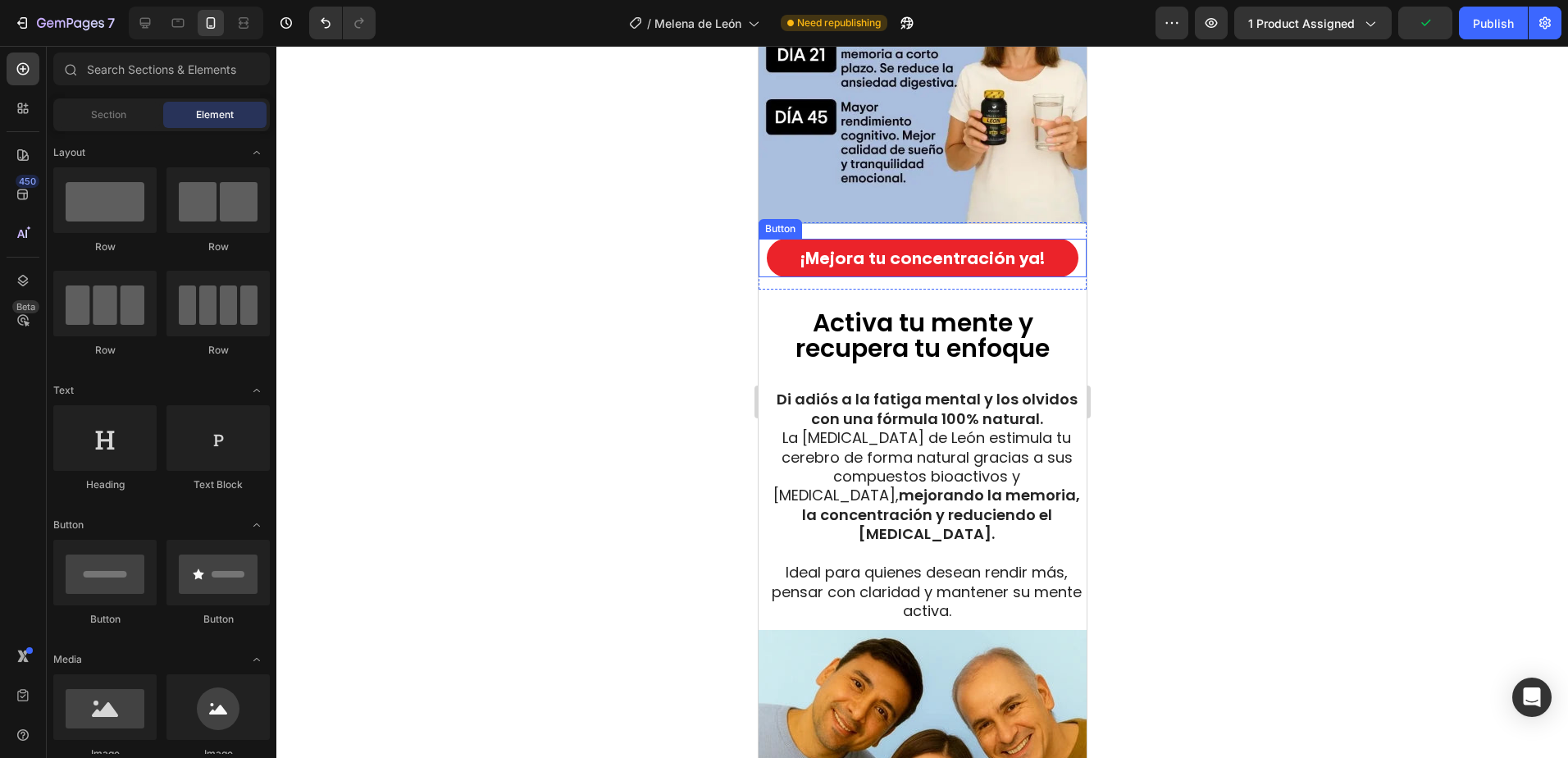
click at [779, 238] on button "¡Mejora tu concentración ya!" at bounding box center [922, 257] width 312 height 38
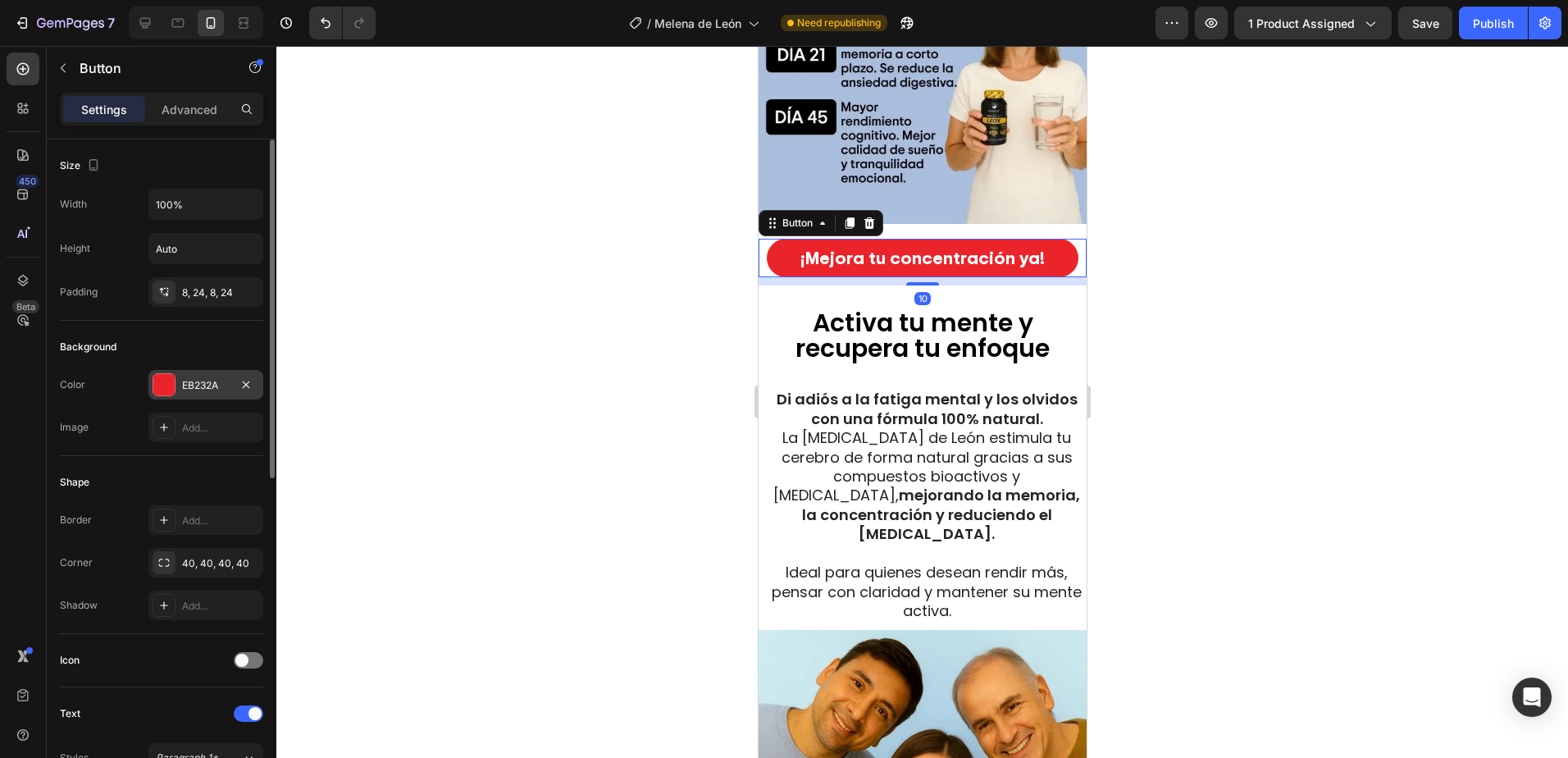
click at [197, 372] on div "EB232A" at bounding box center [205, 384] width 115 height 30
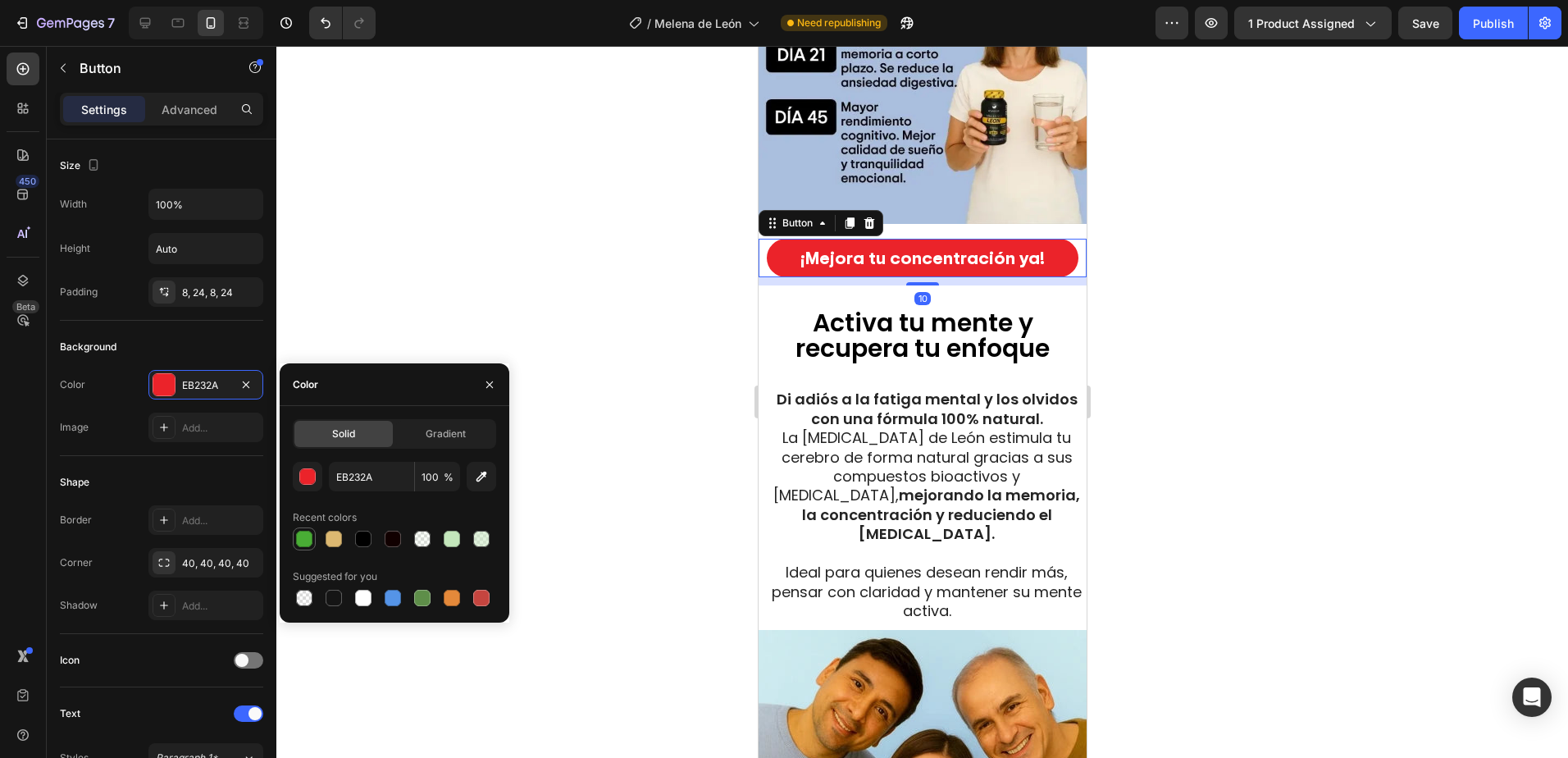
click at [309, 534] on div at bounding box center [304, 538] width 16 height 16
type input "49AD35"
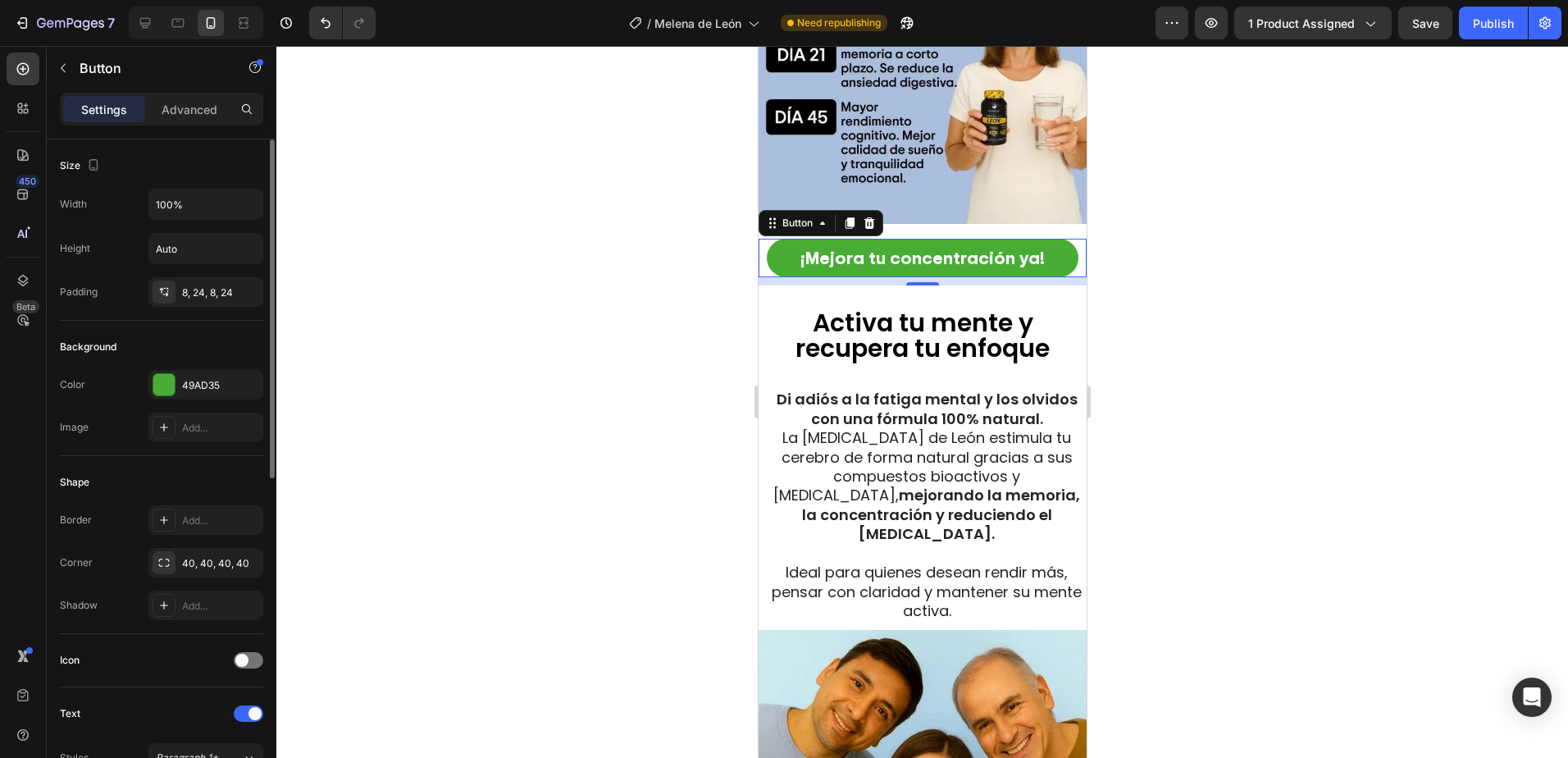
click at [216, 342] on div "Background" at bounding box center [161, 347] width 203 height 26
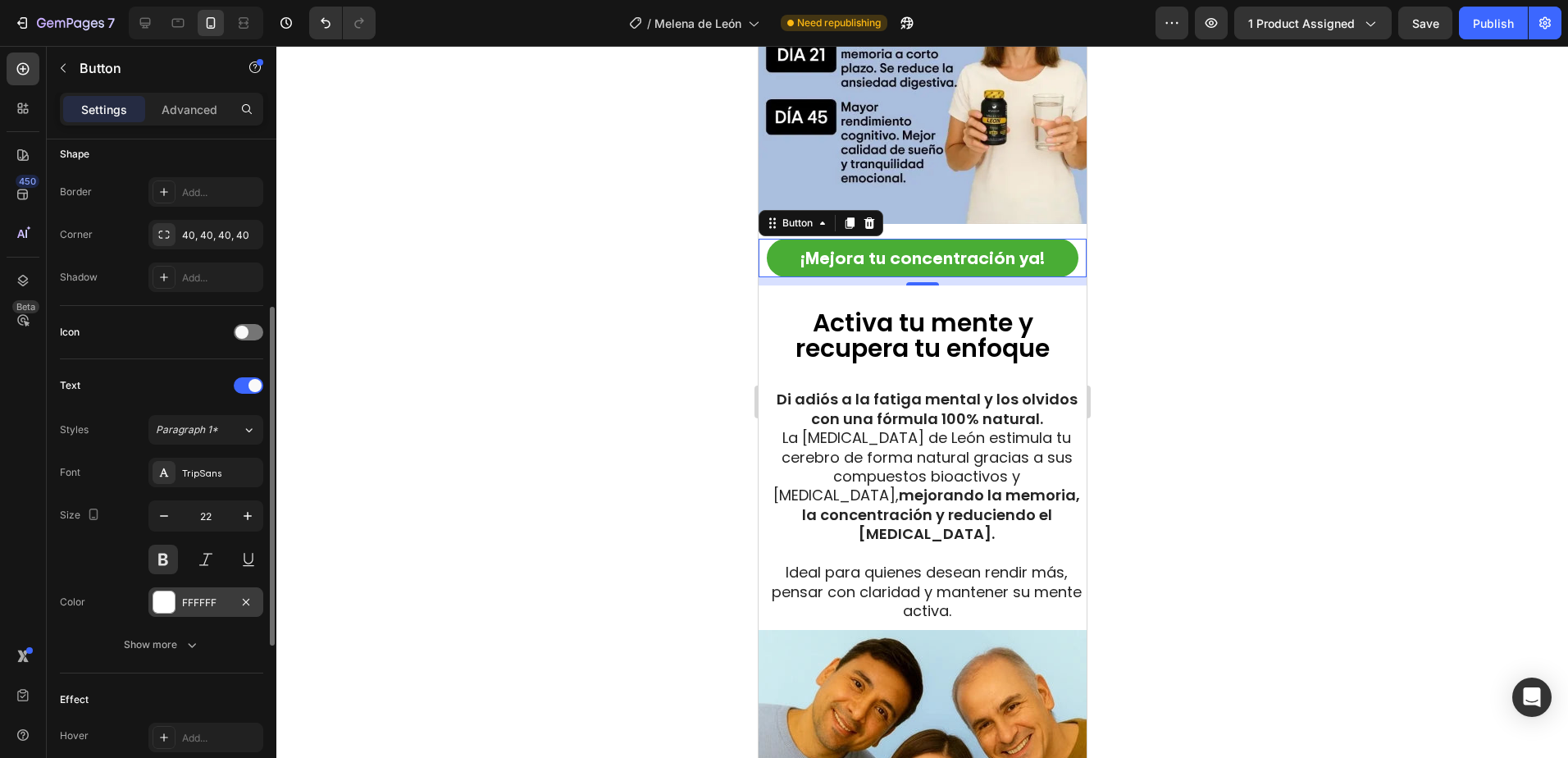
click at [198, 594] on div "FFFFFF" at bounding box center [205, 602] width 115 height 30
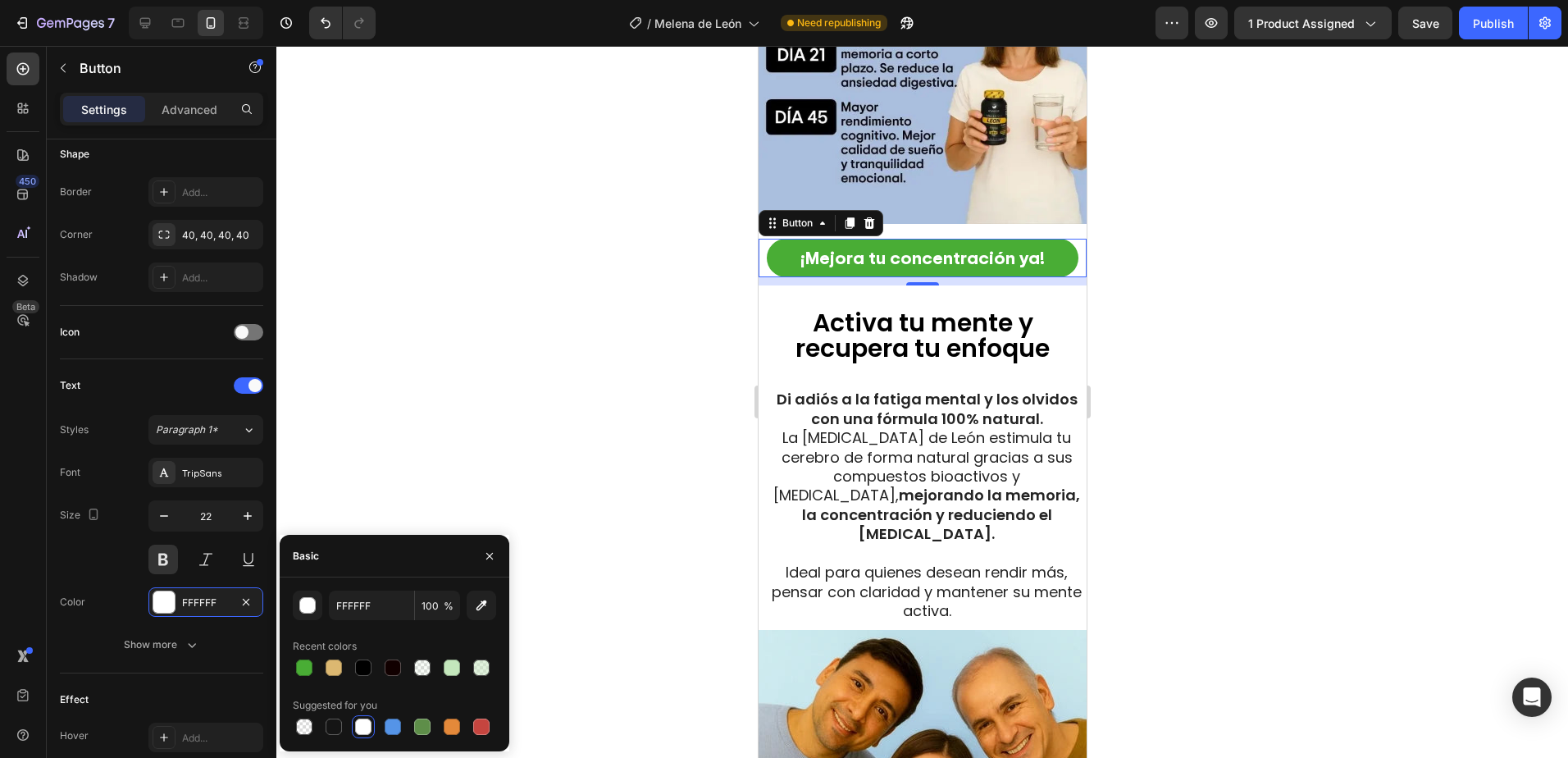
click at [367, 667] on div at bounding box center [363, 667] width 16 height 16
type input "000000"
click at [581, 329] on div at bounding box center [922, 402] width 1291 height 712
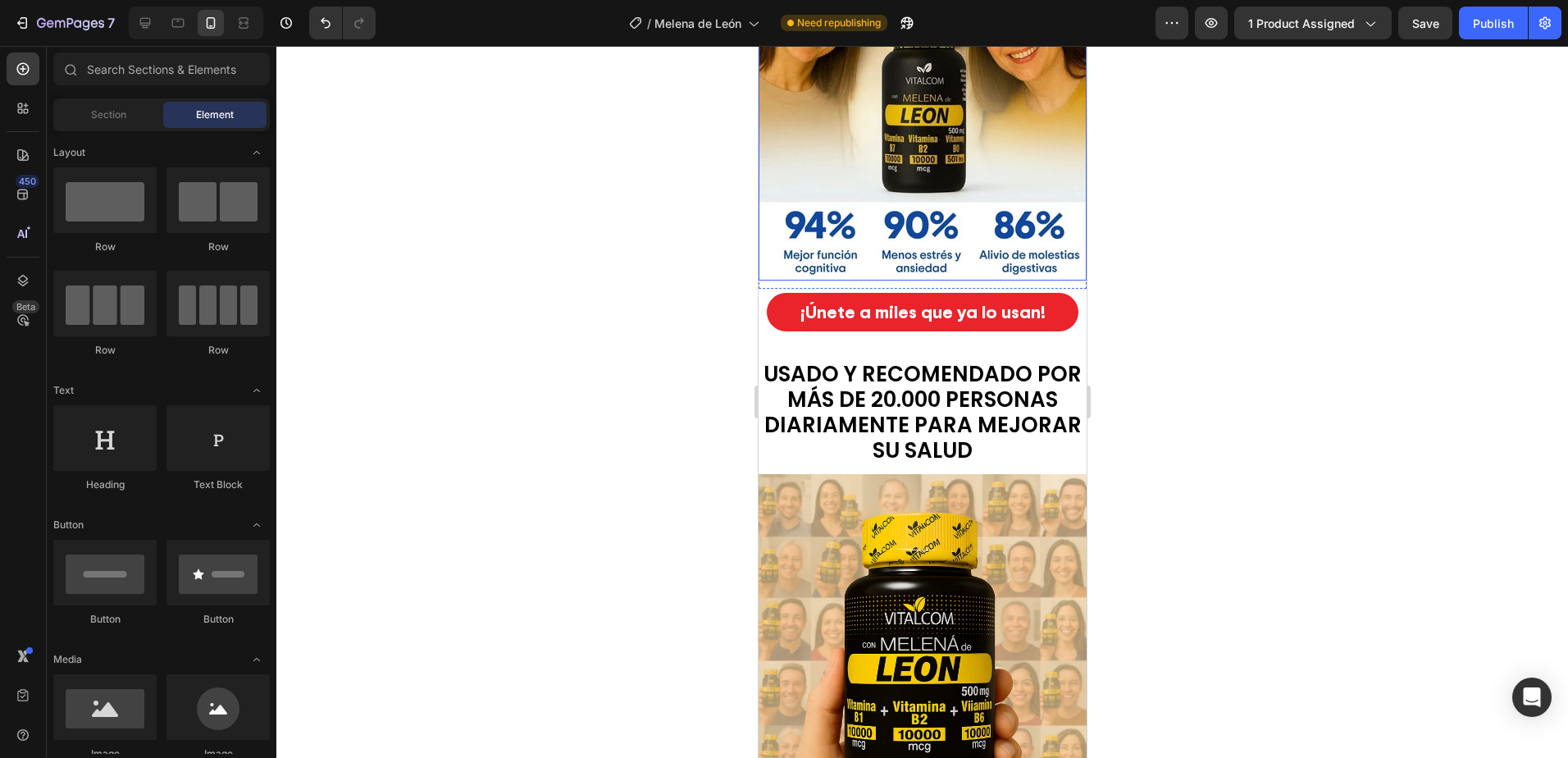
scroll to position [5497, 0]
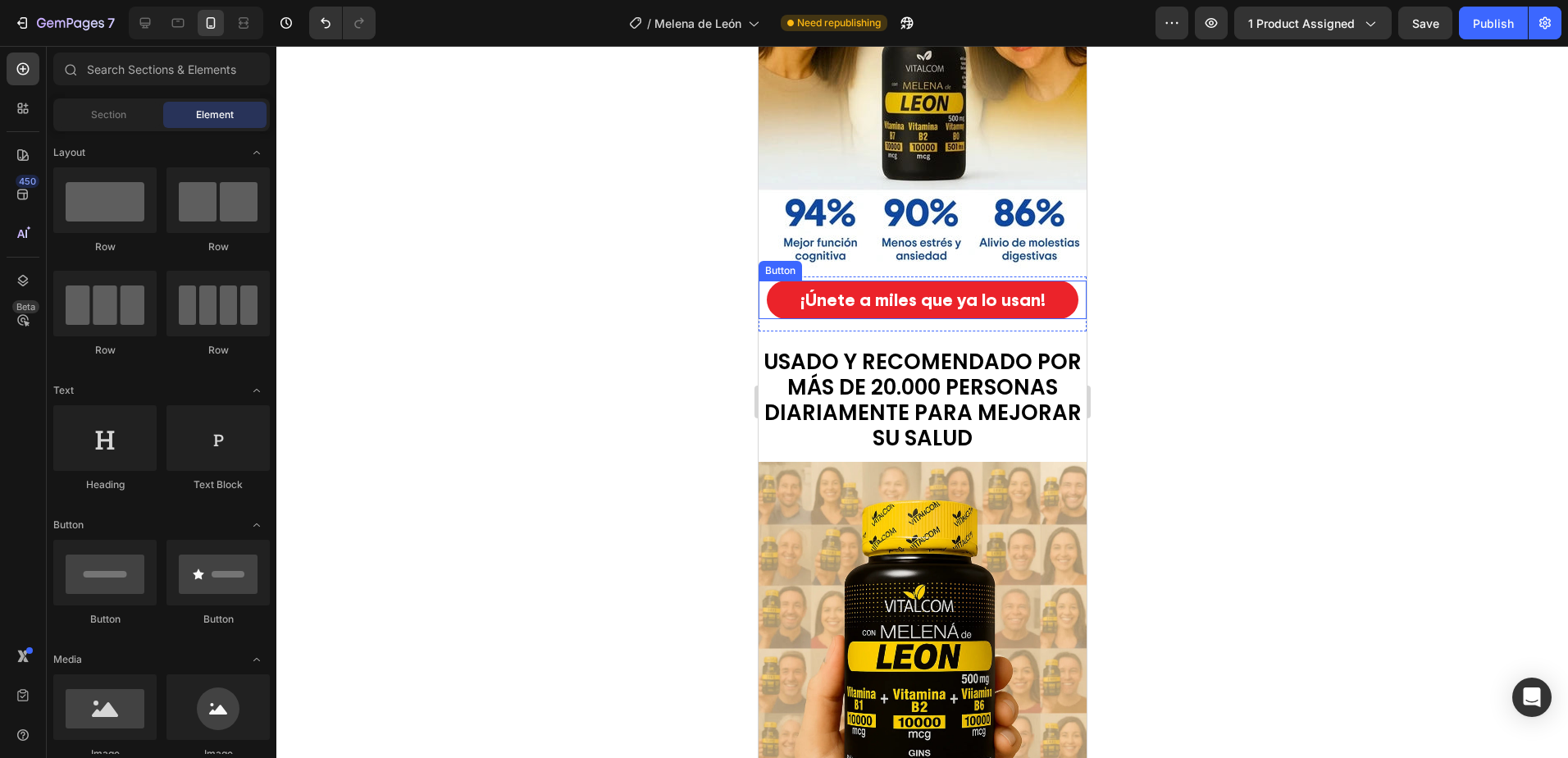
click at [771, 289] on button "¡Únete a miles que ya lo usan!" at bounding box center [922, 299] width 312 height 38
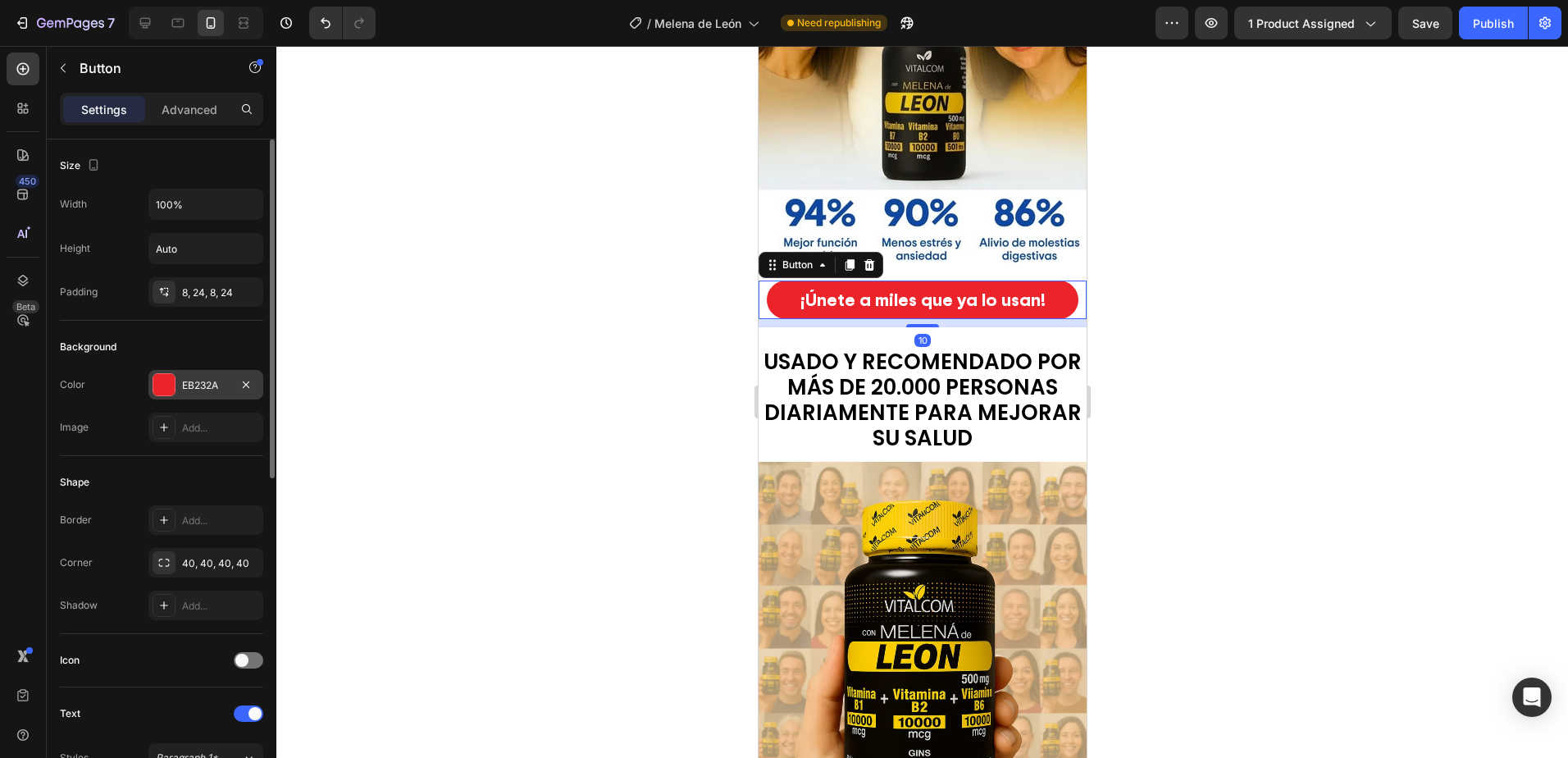
click at [197, 379] on div "EB232A" at bounding box center [206, 385] width 48 height 14
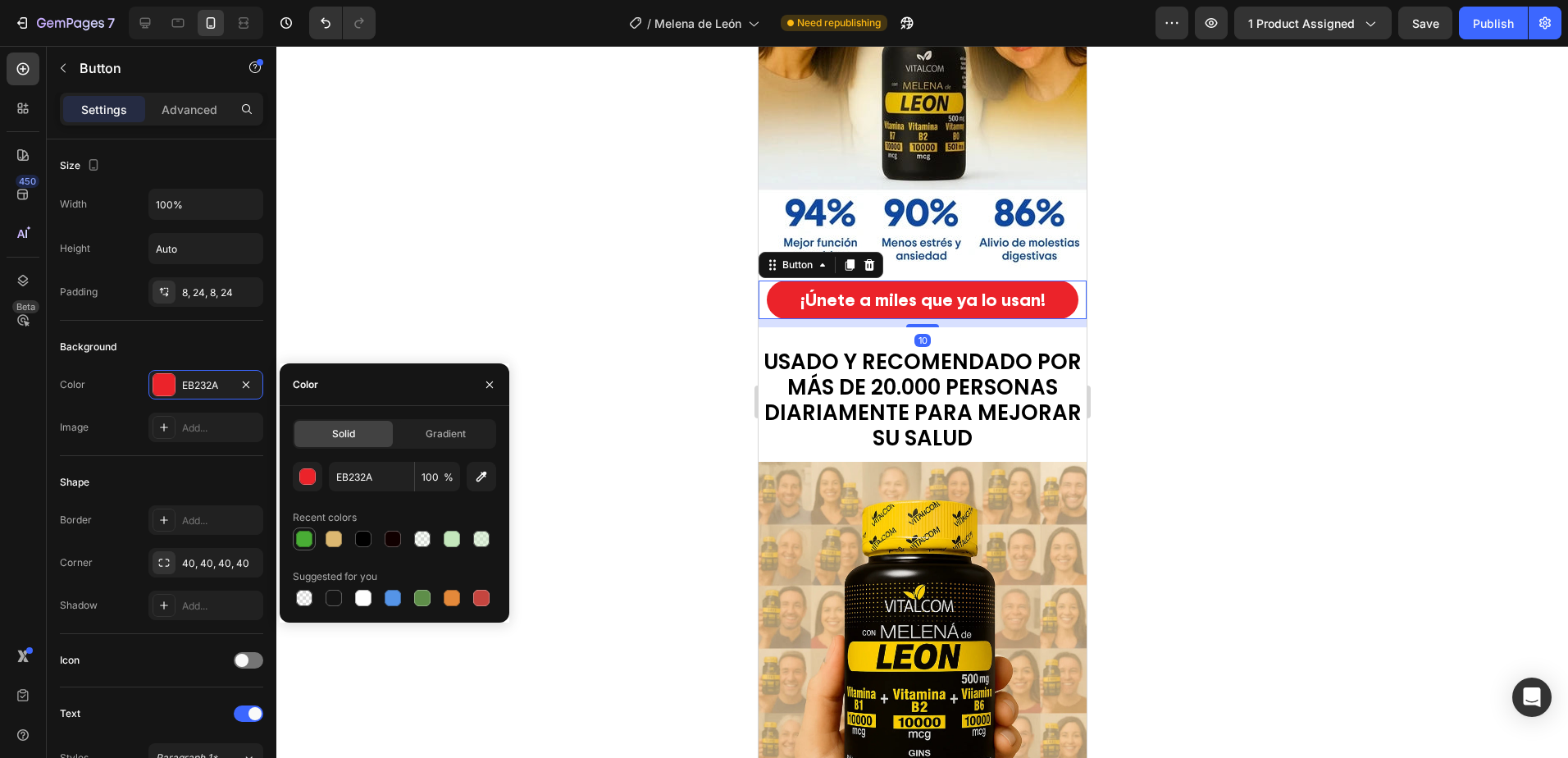
click at [310, 545] on div at bounding box center [304, 538] width 16 height 16
type input "49AD35"
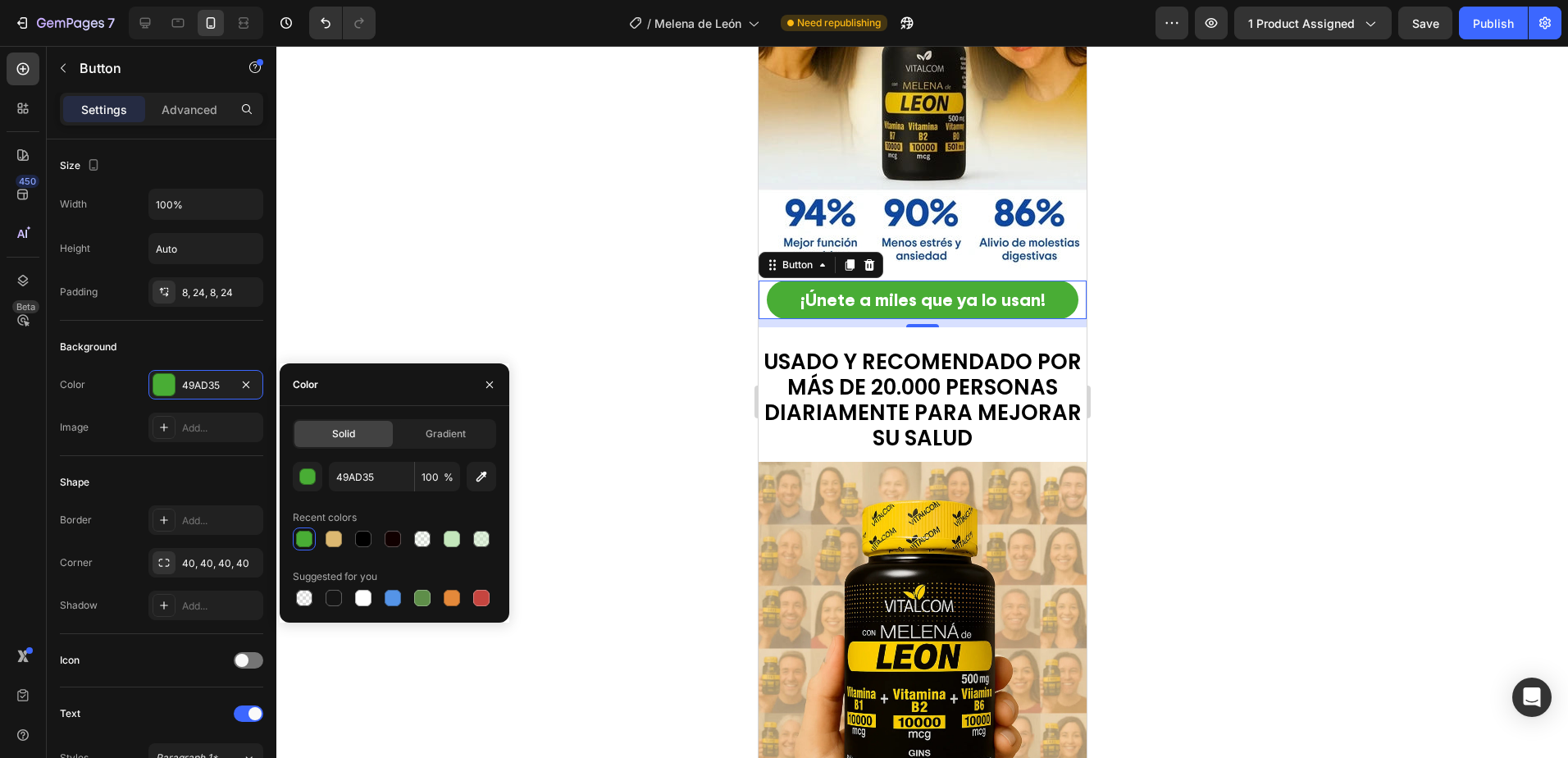
click at [180, 344] on div "Background" at bounding box center [161, 347] width 203 height 26
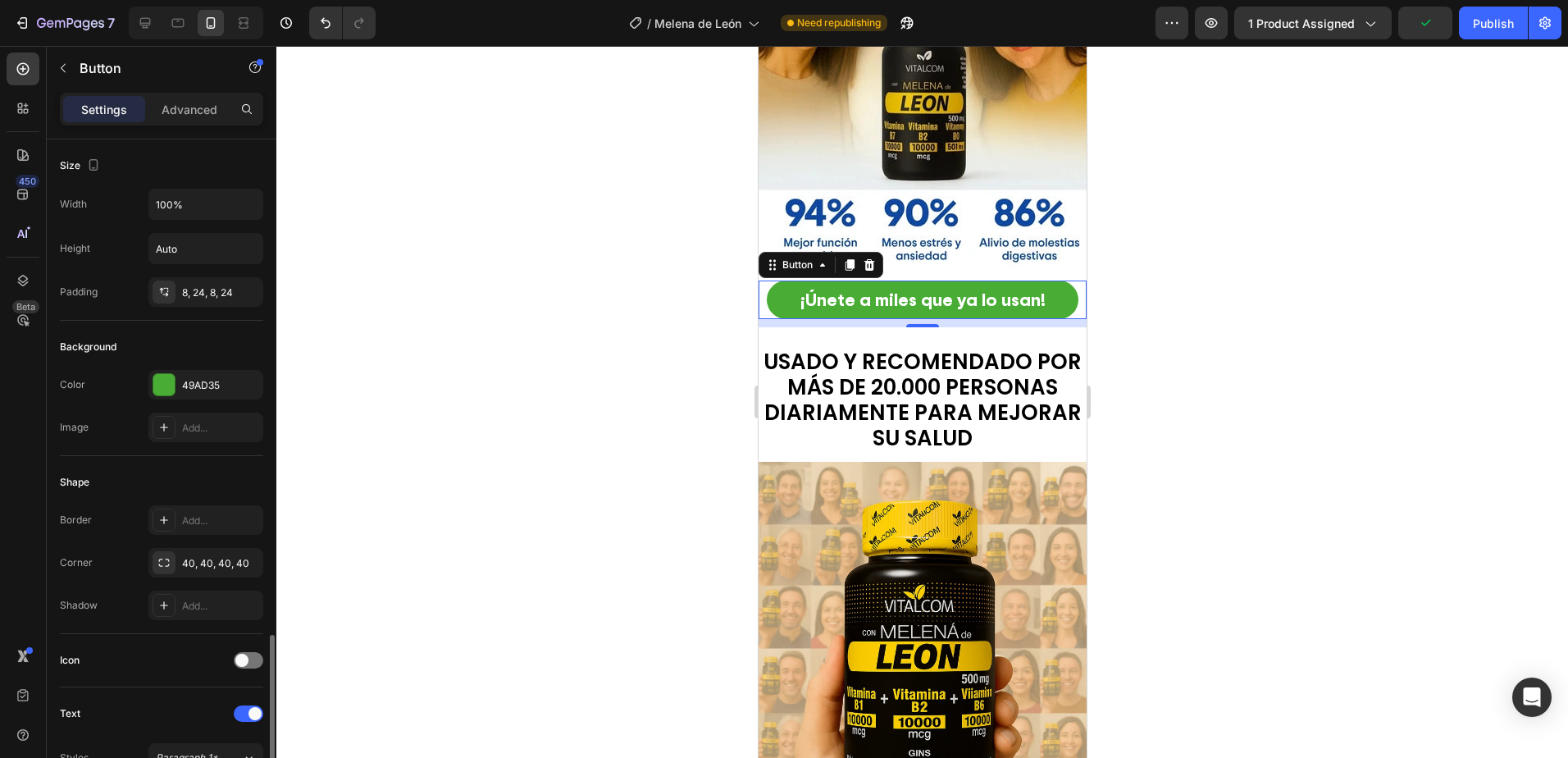
scroll to position [328, 0]
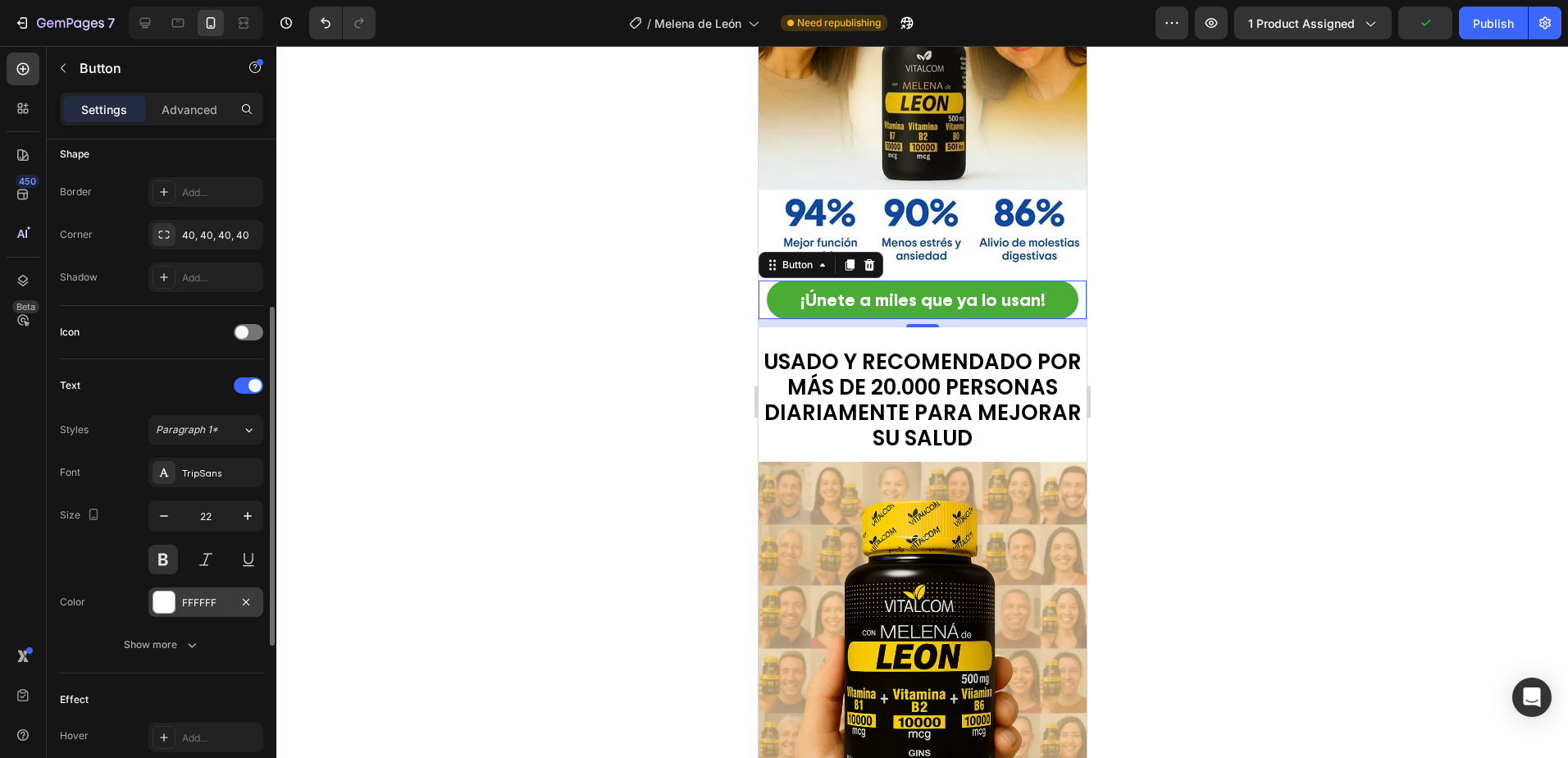
click at [196, 597] on div "FFFFFF" at bounding box center [206, 602] width 48 height 14
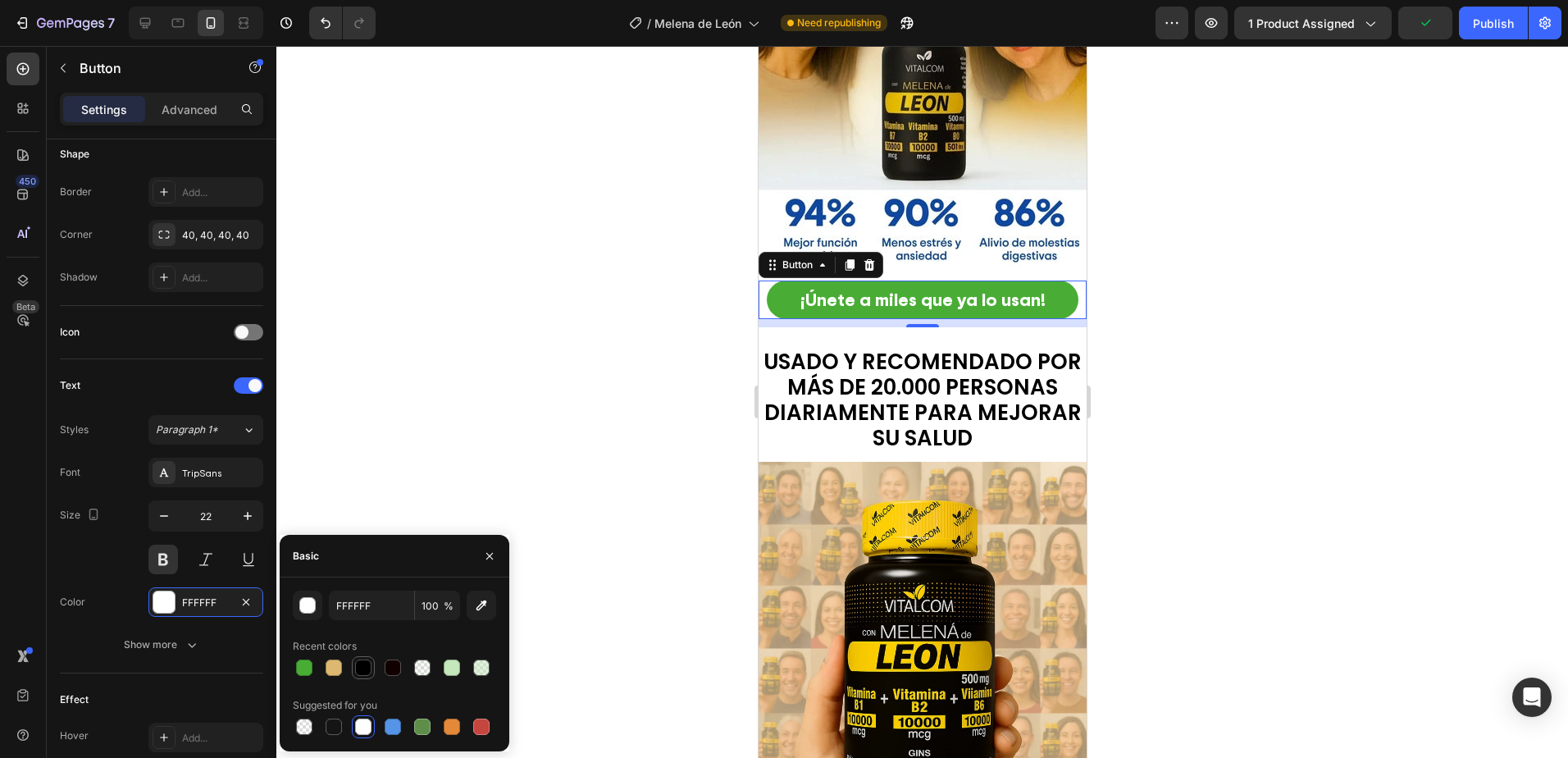
click at [363, 663] on div at bounding box center [363, 667] width 16 height 16
click at [500, 355] on div at bounding box center [922, 402] width 1291 height 712
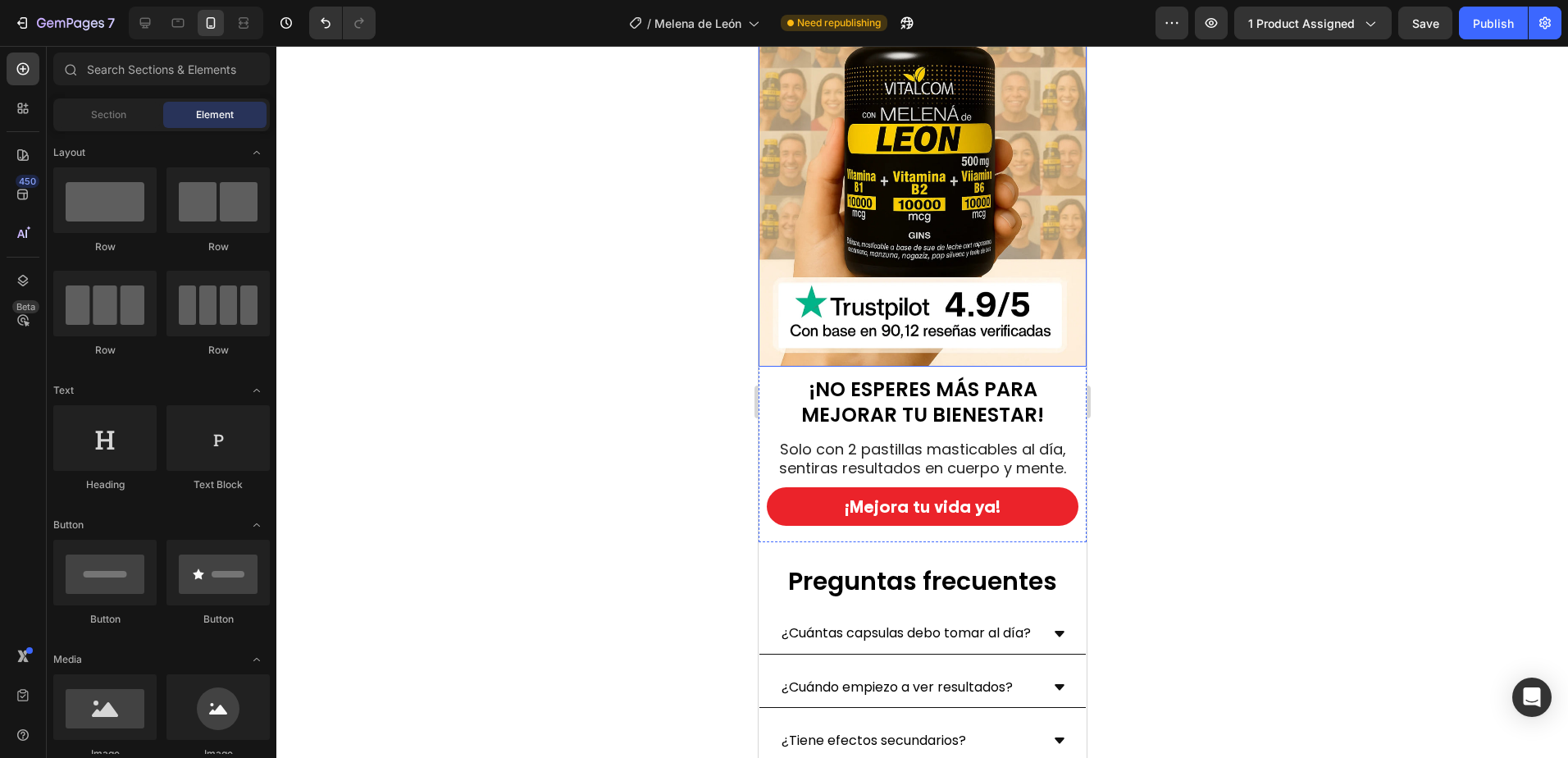
scroll to position [6153, 0]
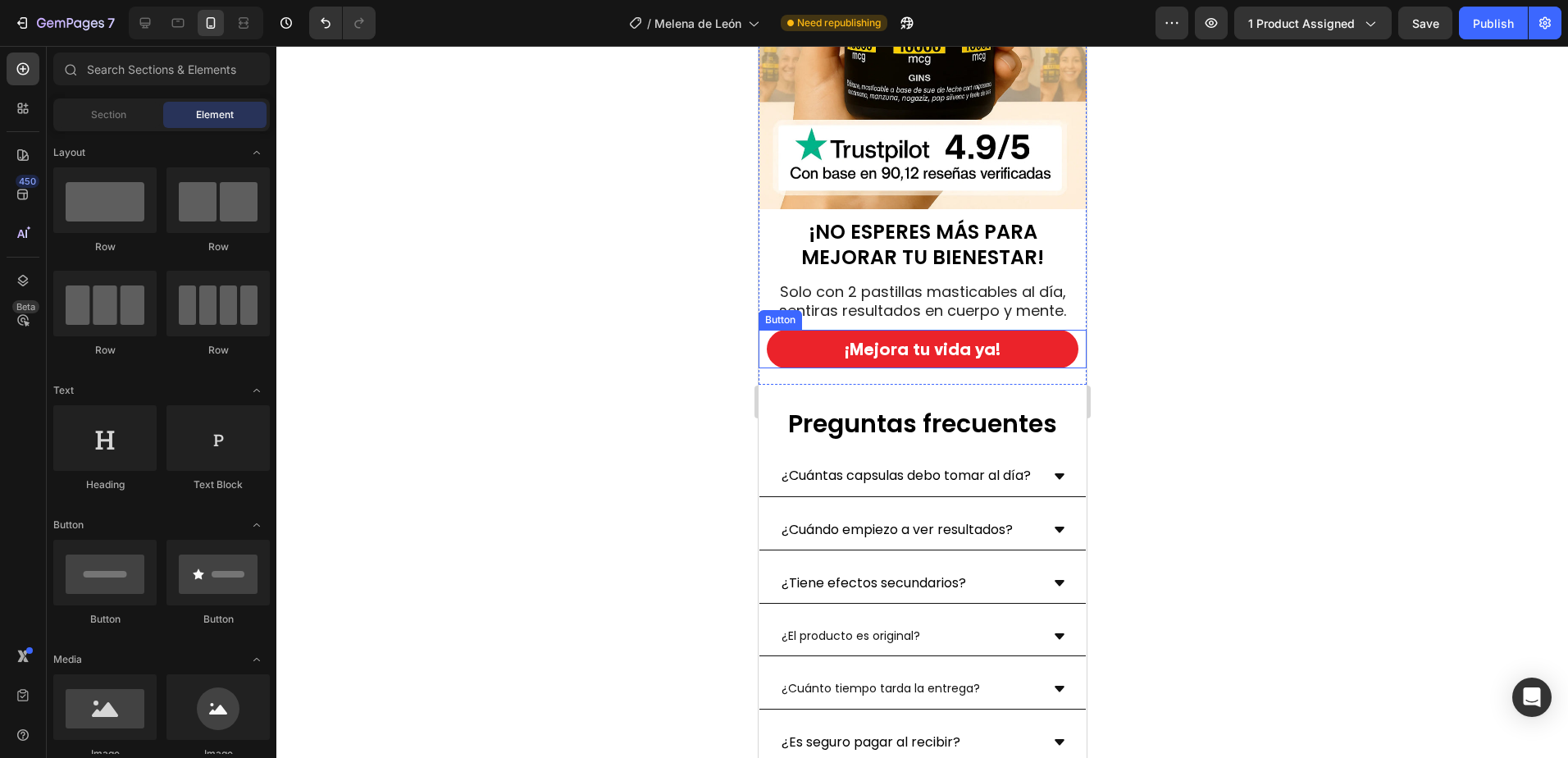
click at [796, 337] on button "¡Mejora tu vida ya!" at bounding box center [922, 348] width 312 height 38
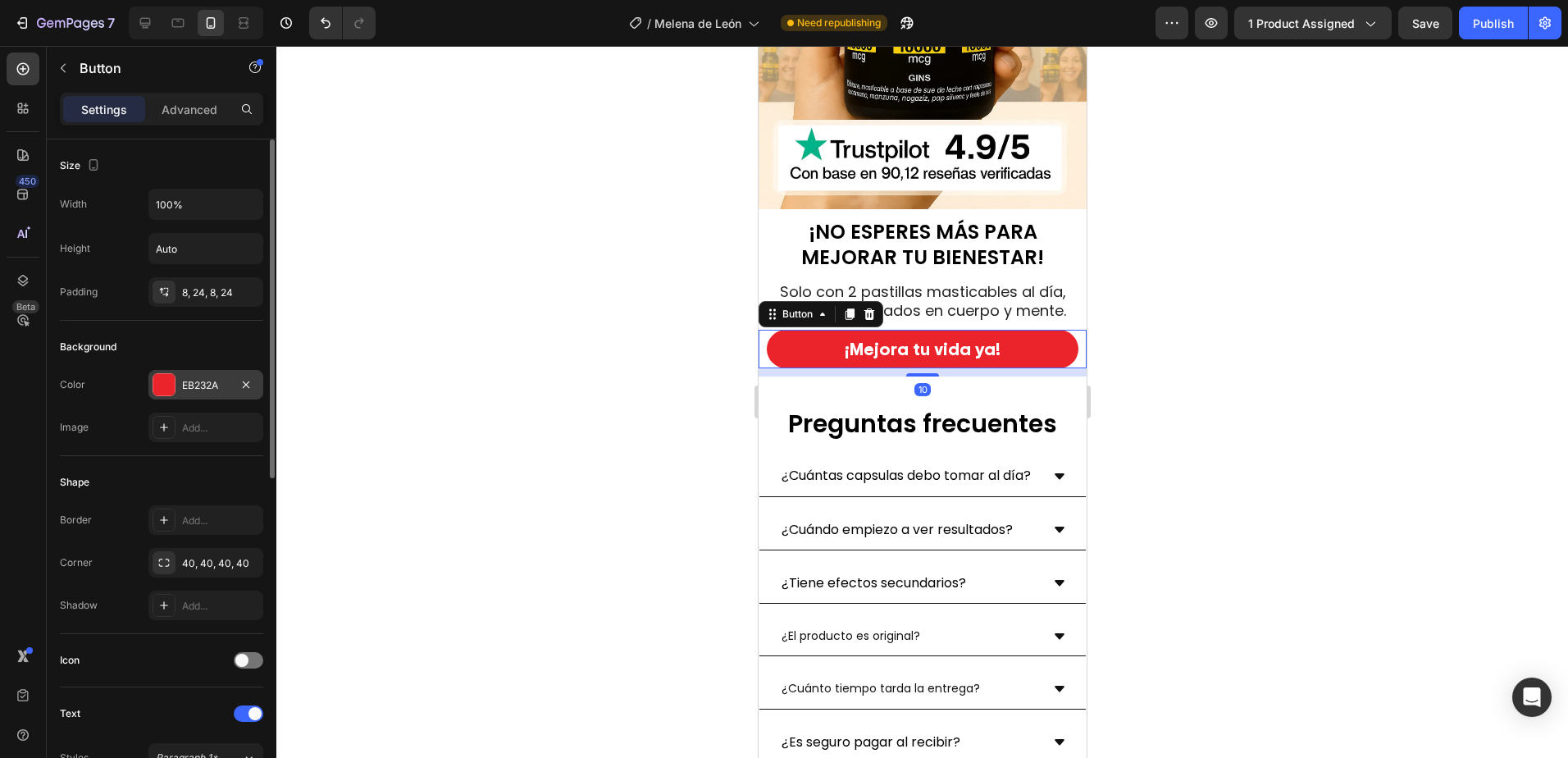
click at [189, 384] on div "EB232A" at bounding box center [206, 385] width 48 height 14
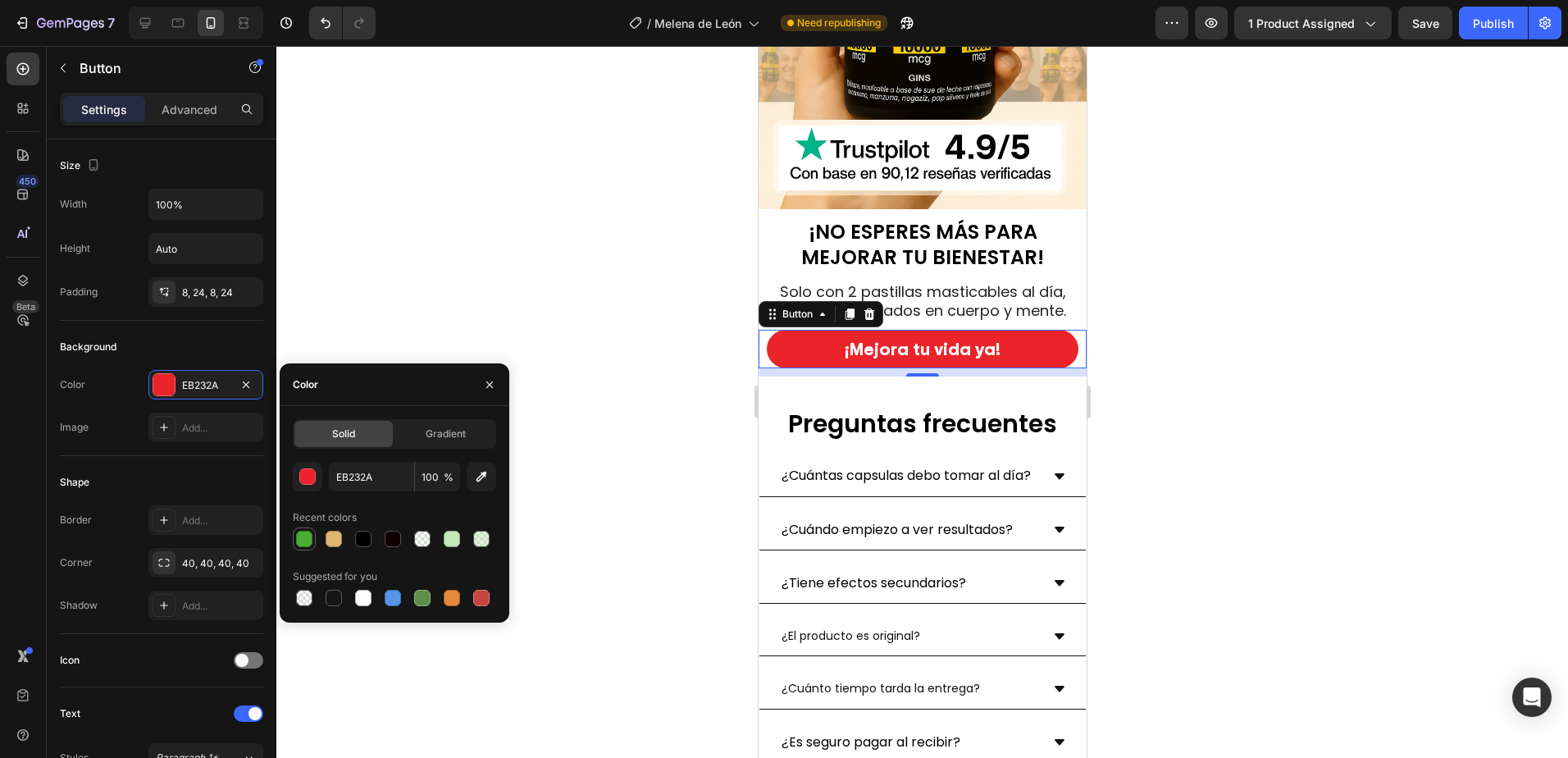
click at [306, 537] on div at bounding box center [304, 538] width 16 height 16
type input "49AD35"
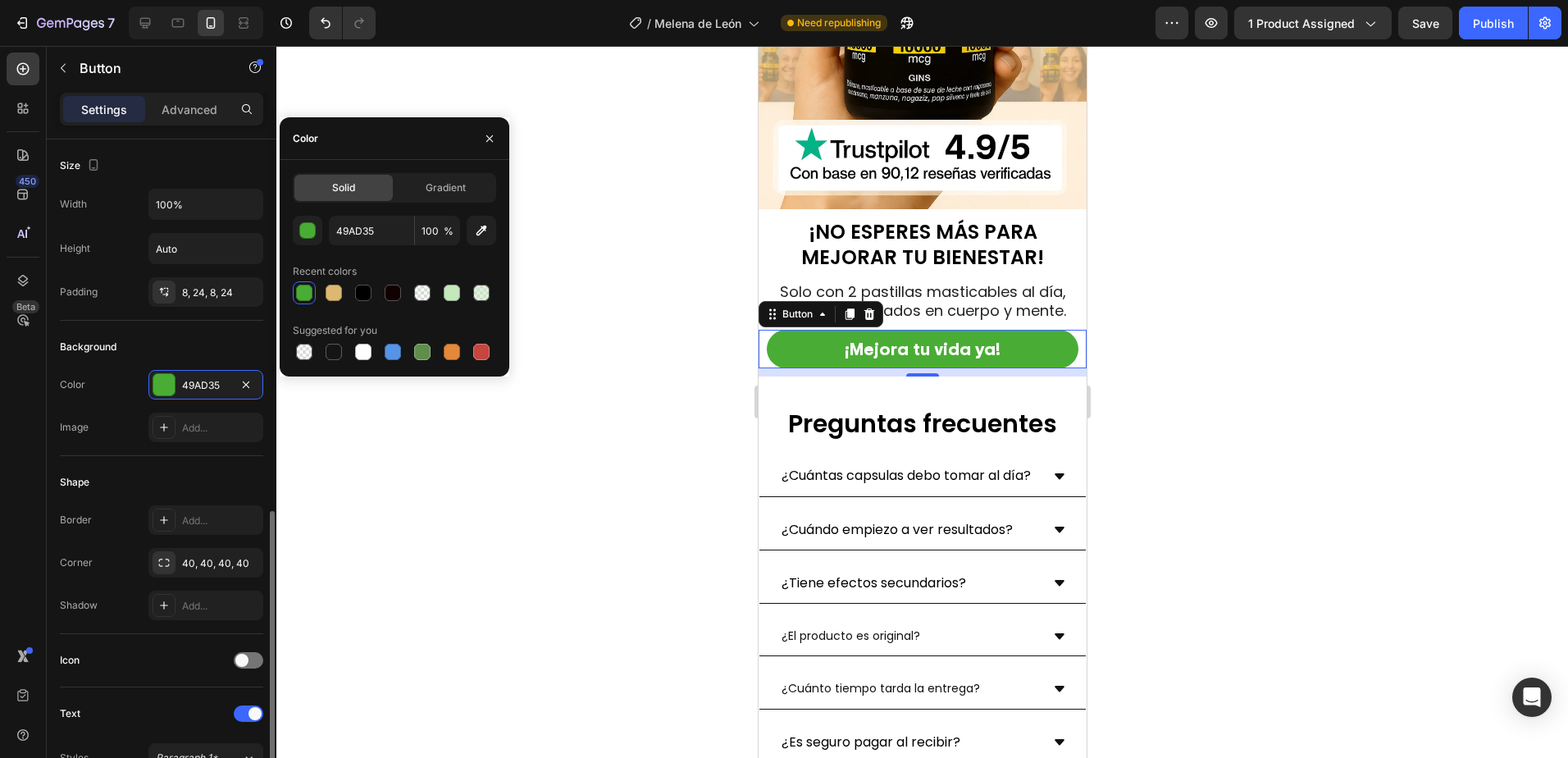
scroll to position [328, 0]
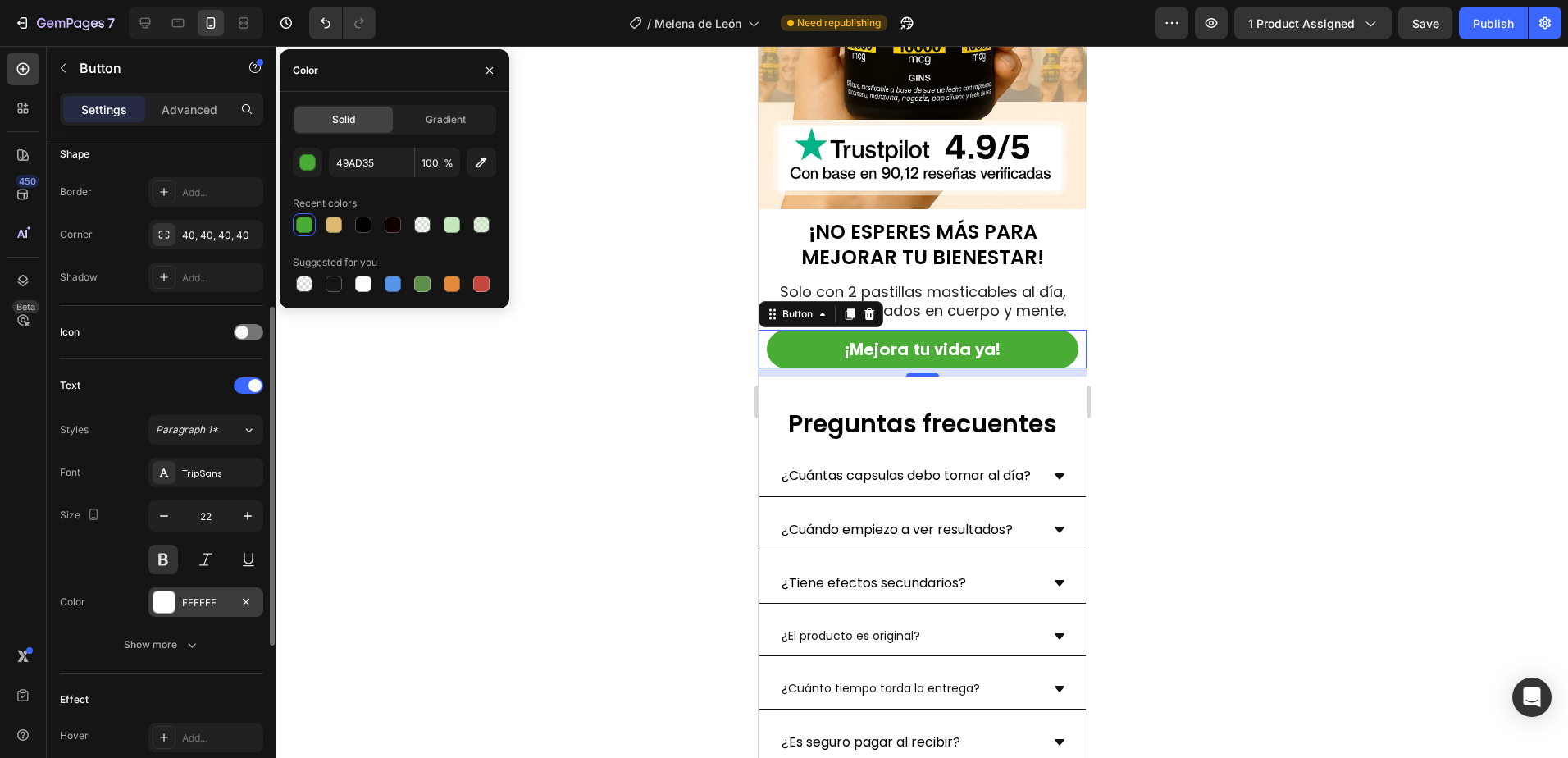
click at [194, 597] on div "FFFFFF" at bounding box center [206, 602] width 48 height 14
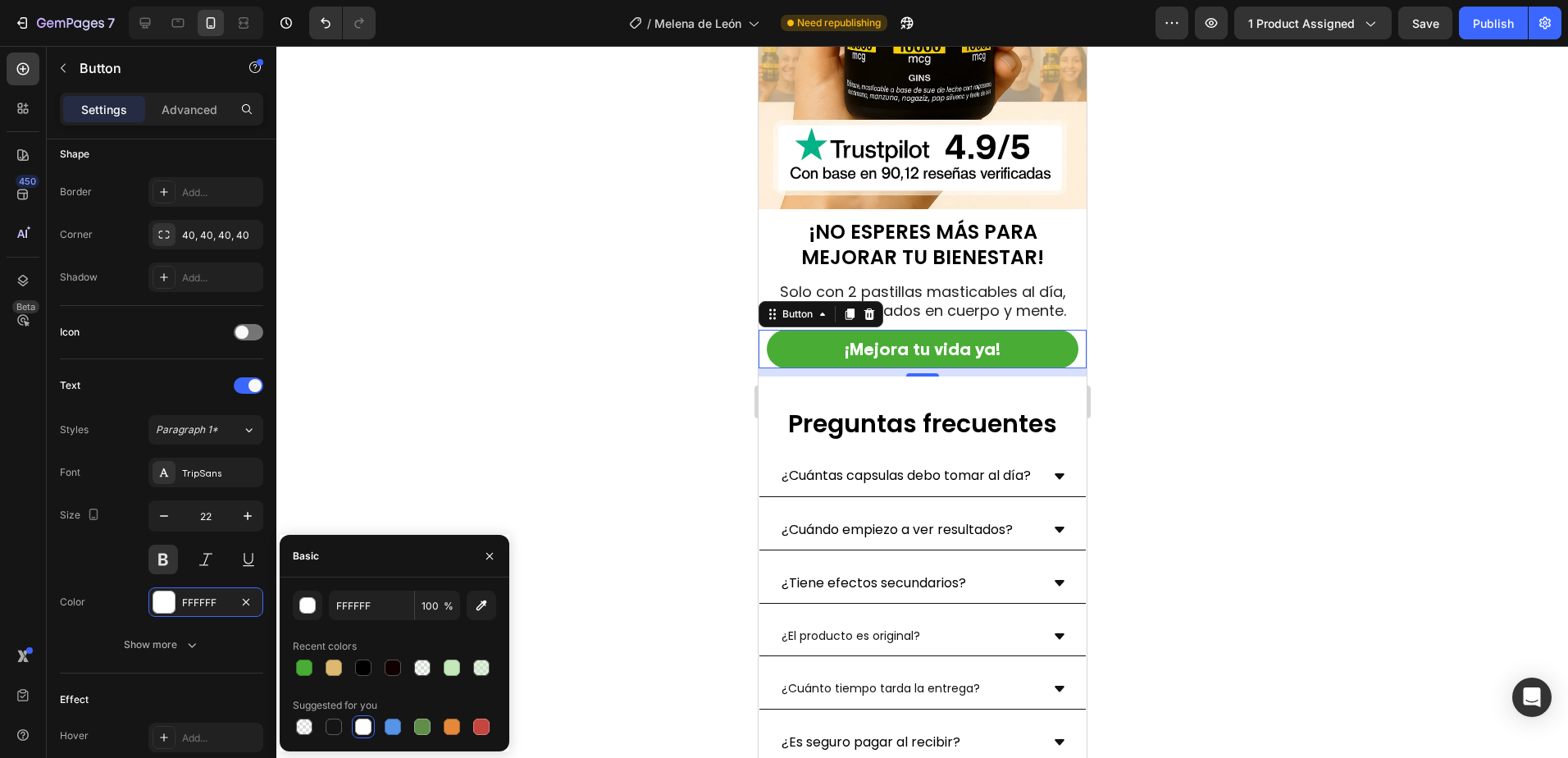
click at [361, 670] on div at bounding box center [363, 667] width 16 height 16
type input "000000"
click at [453, 477] on div at bounding box center [922, 402] width 1291 height 712
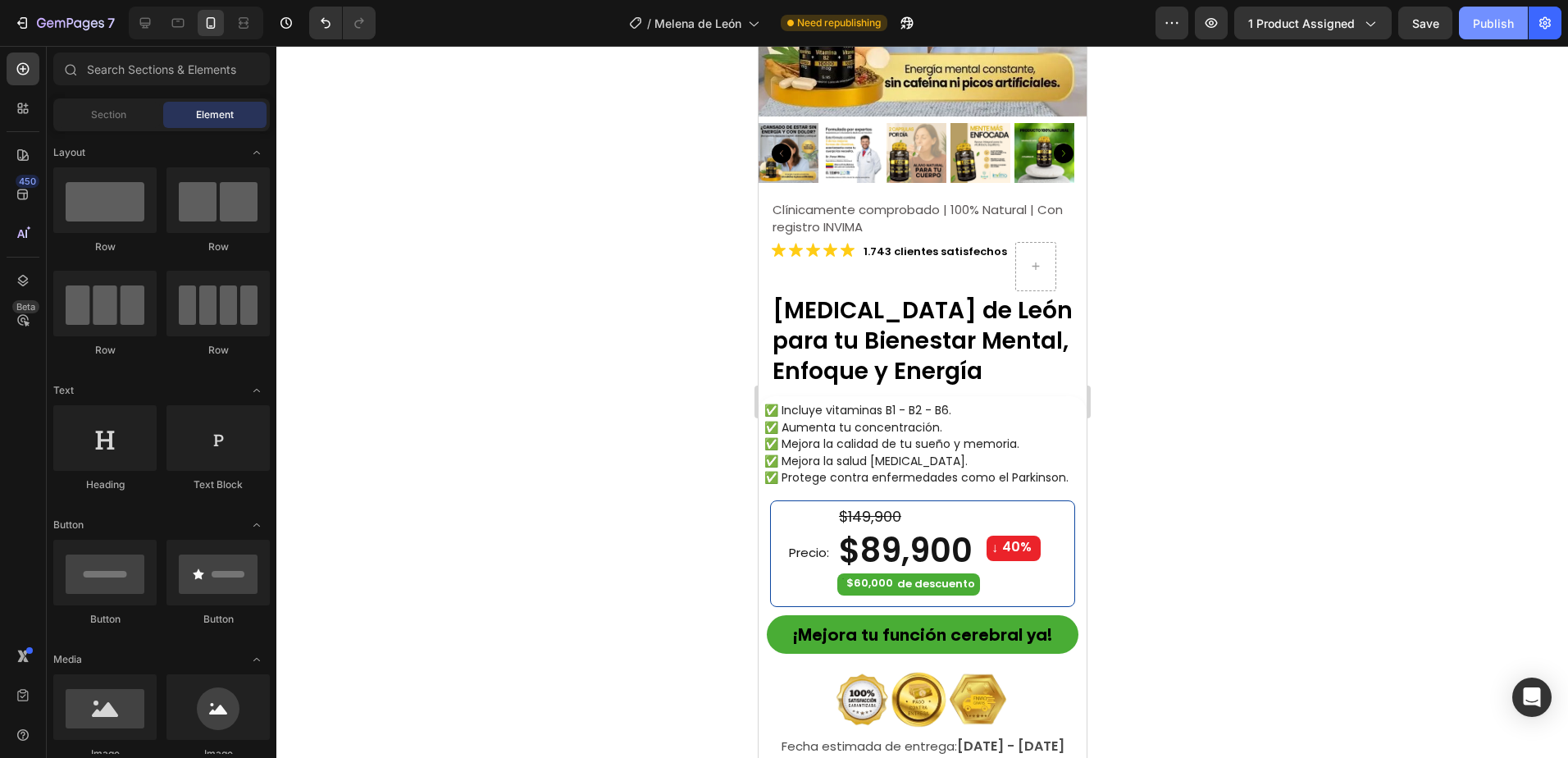
click at [1485, 32] on div "Publish" at bounding box center [1493, 23] width 41 height 17
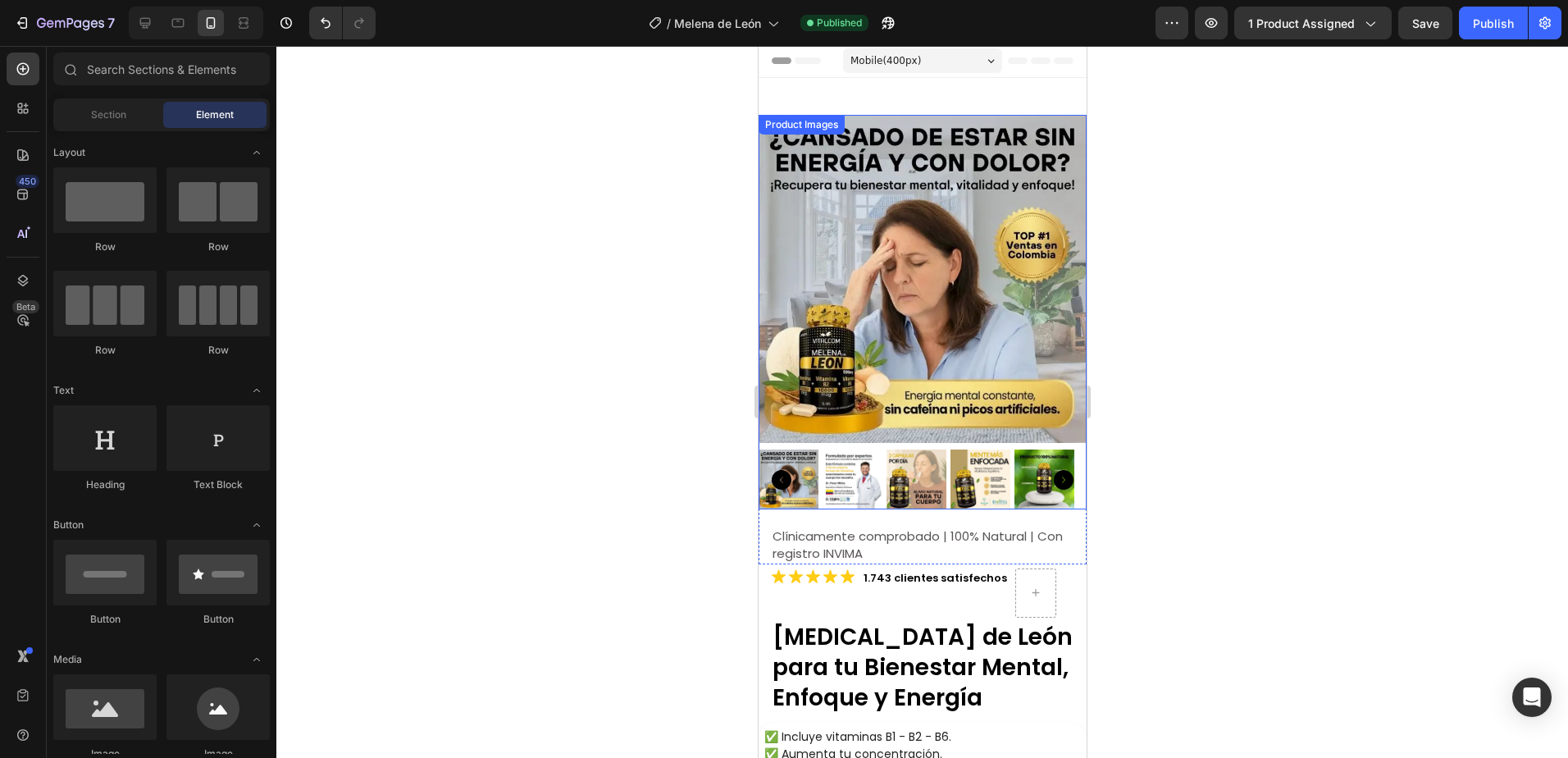
scroll to position [411, 0]
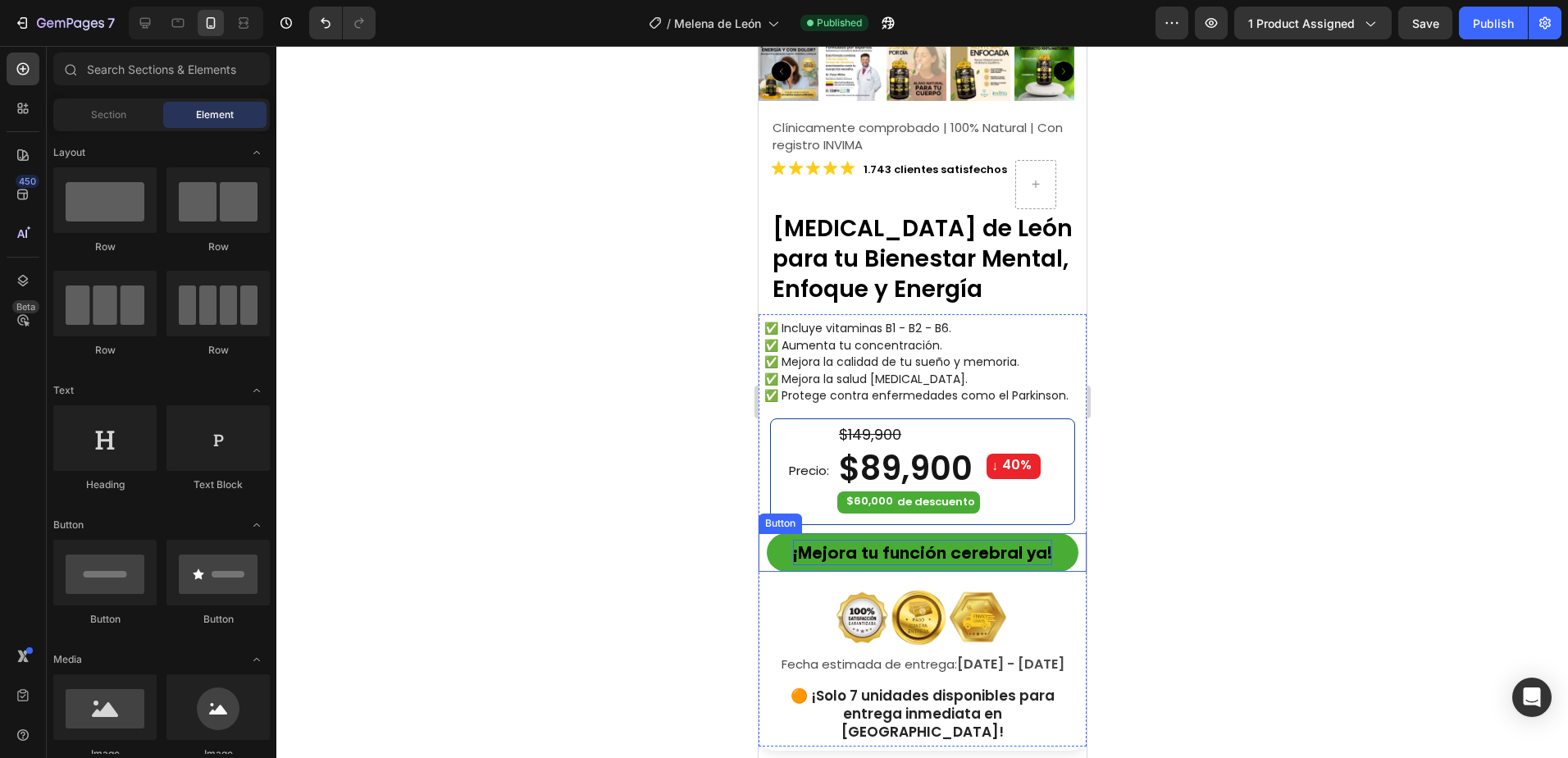
click at [945, 541] on p "¡Mejora tu función cerebral ya!" at bounding box center [921, 553] width 259 height 26
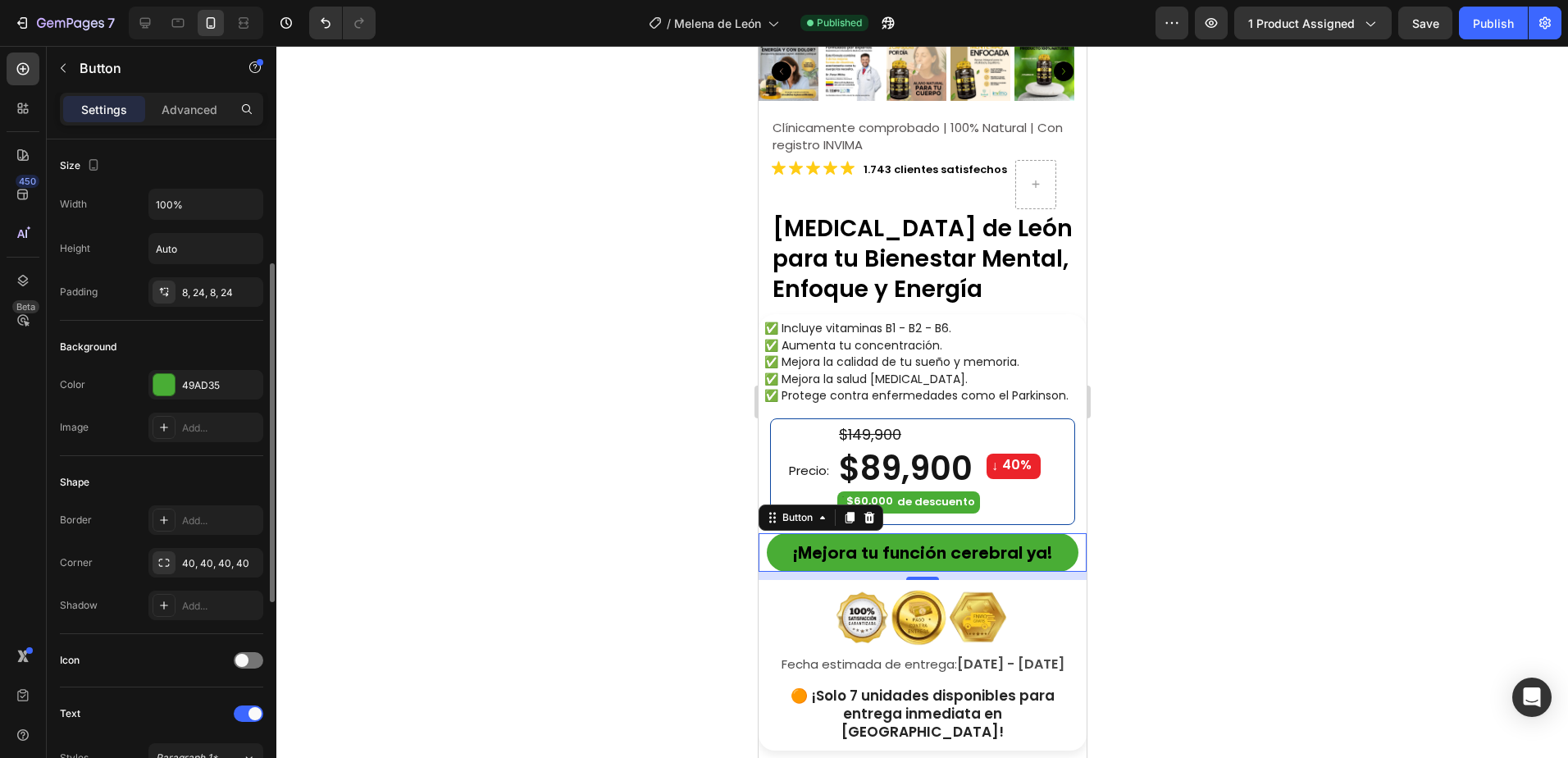
scroll to position [328, 0]
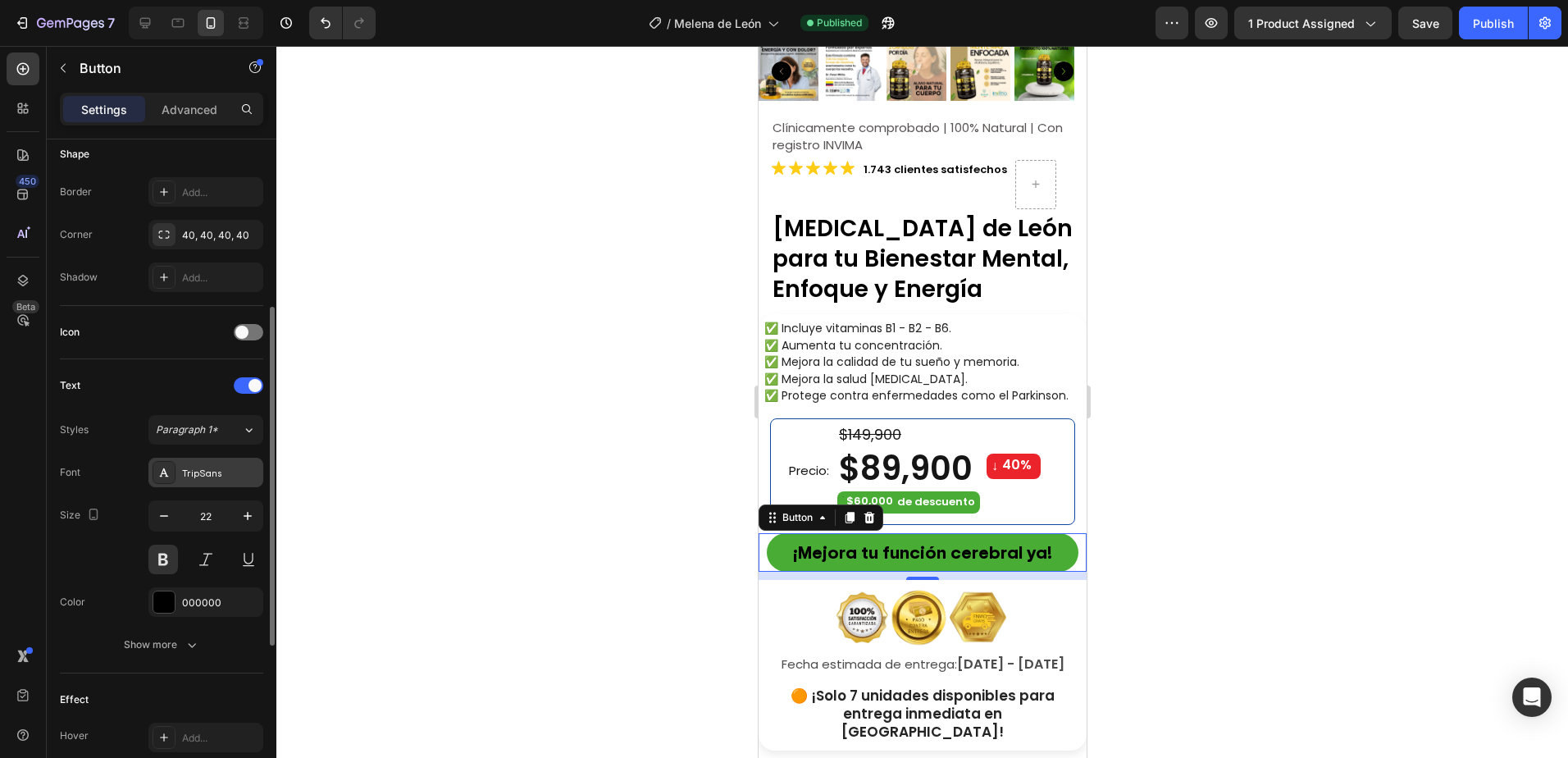
click at [187, 466] on div "TripSans" at bounding box center [205, 472] width 115 height 30
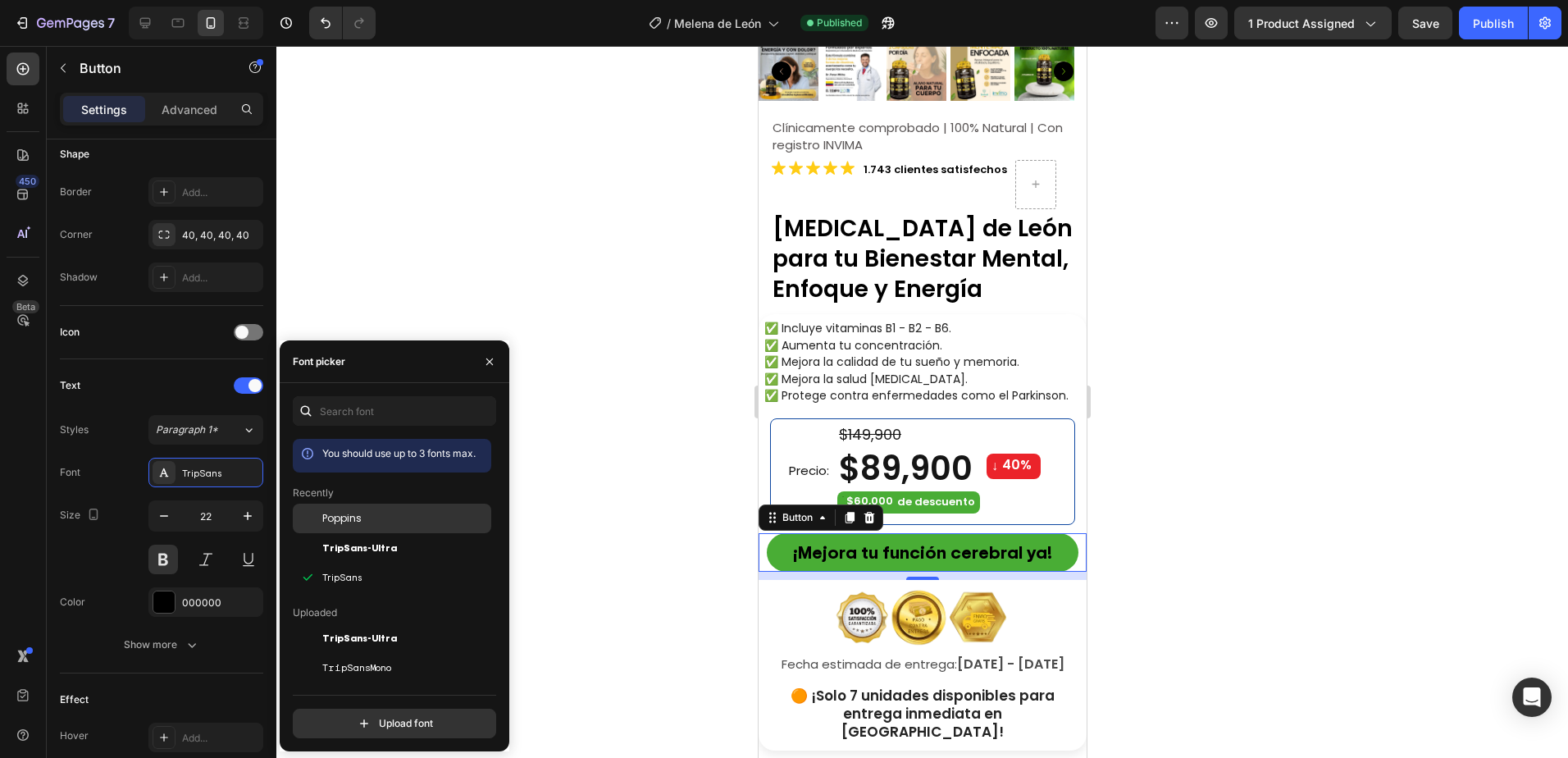
click at [346, 513] on span "Poppins" at bounding box center [342, 518] width 39 height 14
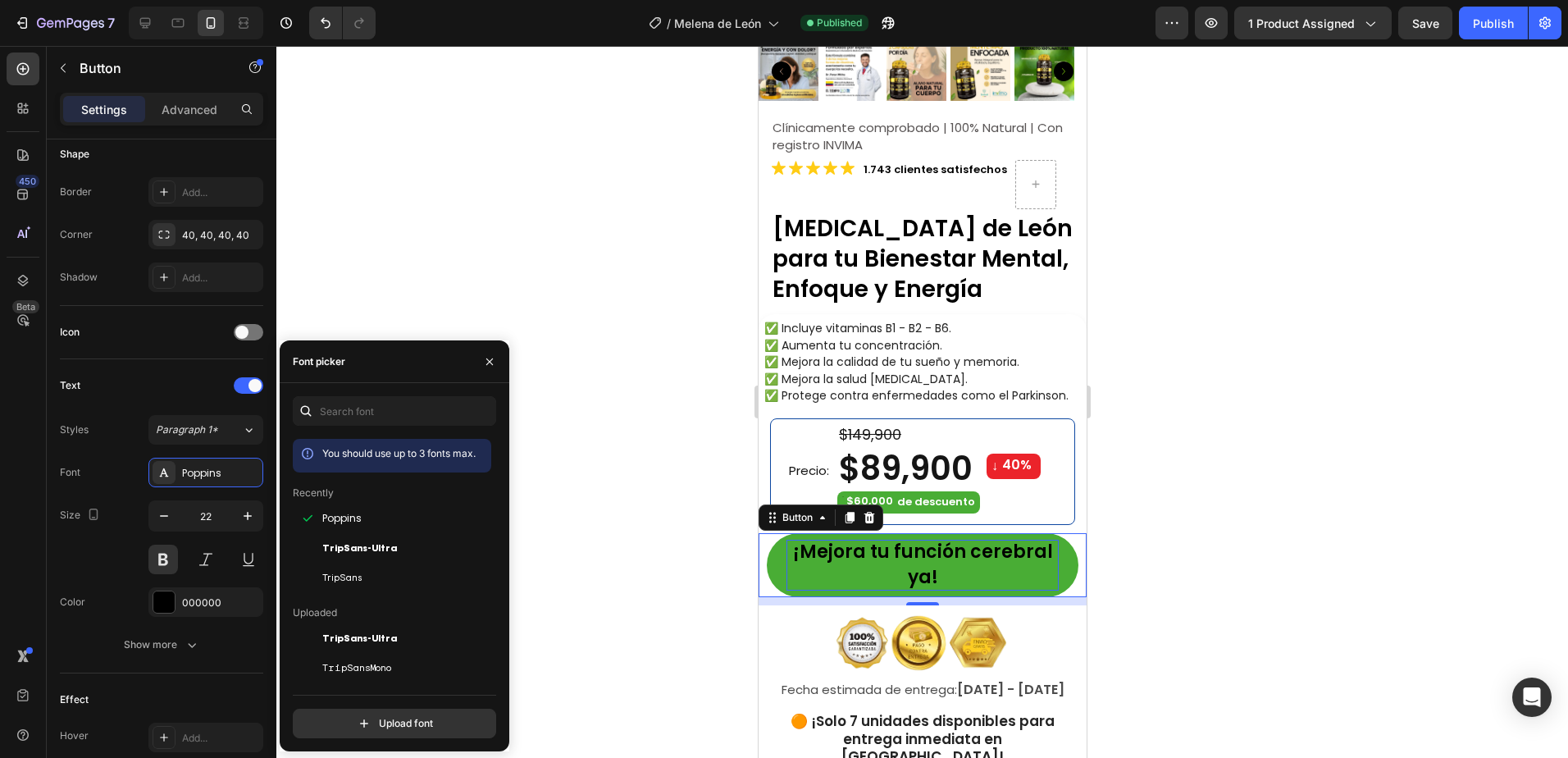
click at [942, 550] on p "¡Mejora tu función cerebral ya!" at bounding box center [922, 566] width 272 height 51
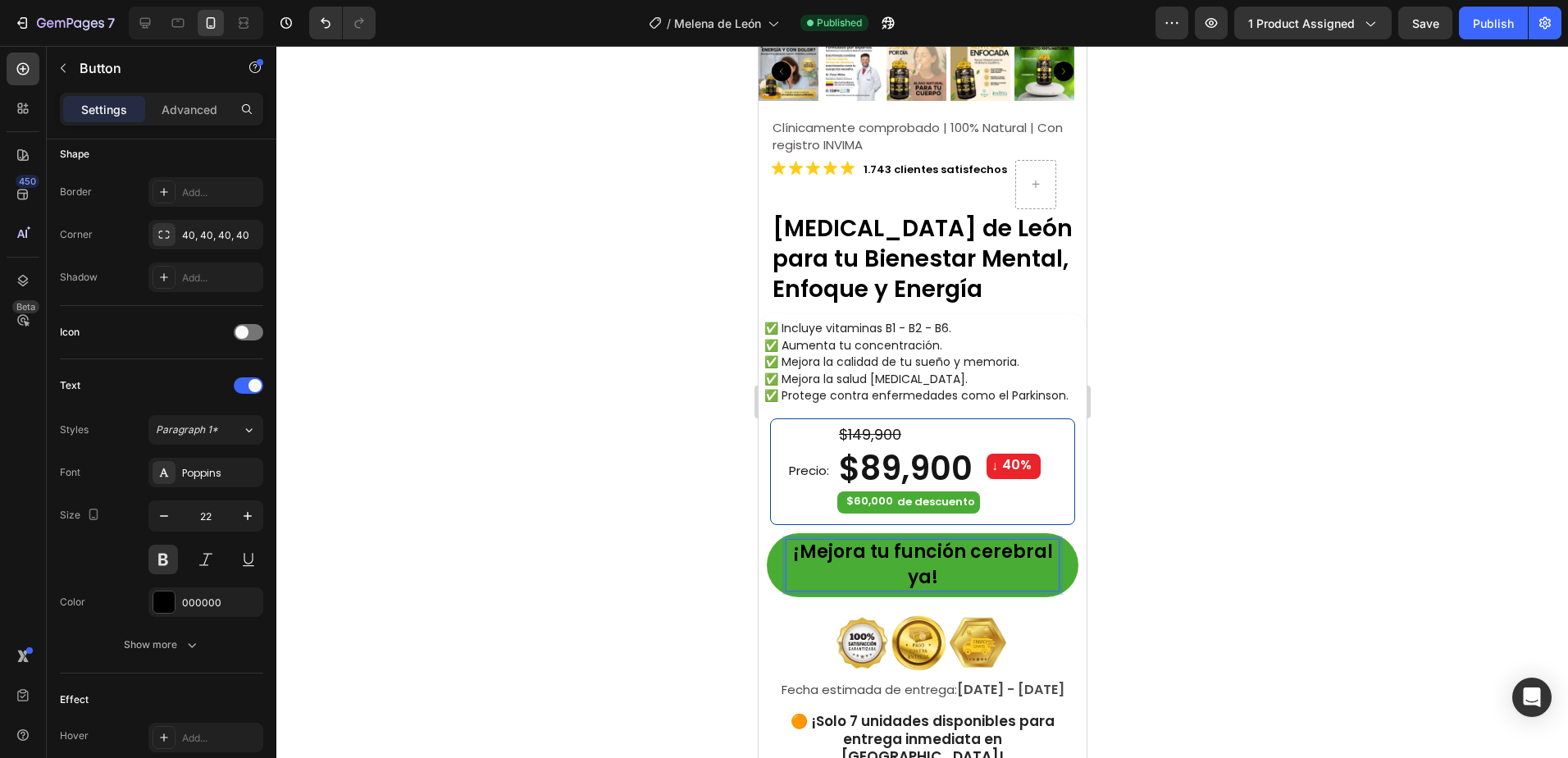
click at [924, 569] on p "¡Mejora tu función cerebral ya!" at bounding box center [922, 566] width 272 height 51
drag, startPoint x: 926, startPoint y: 569, endPoint x: 865, endPoint y: 546, distance: 65.2
click at [865, 546] on p "¡Mejora tu función cerebral ya!" at bounding box center [922, 566] width 272 height 51
click at [889, 546] on p "¡Mejora tu función cerebral ya!" at bounding box center [922, 566] width 272 height 51
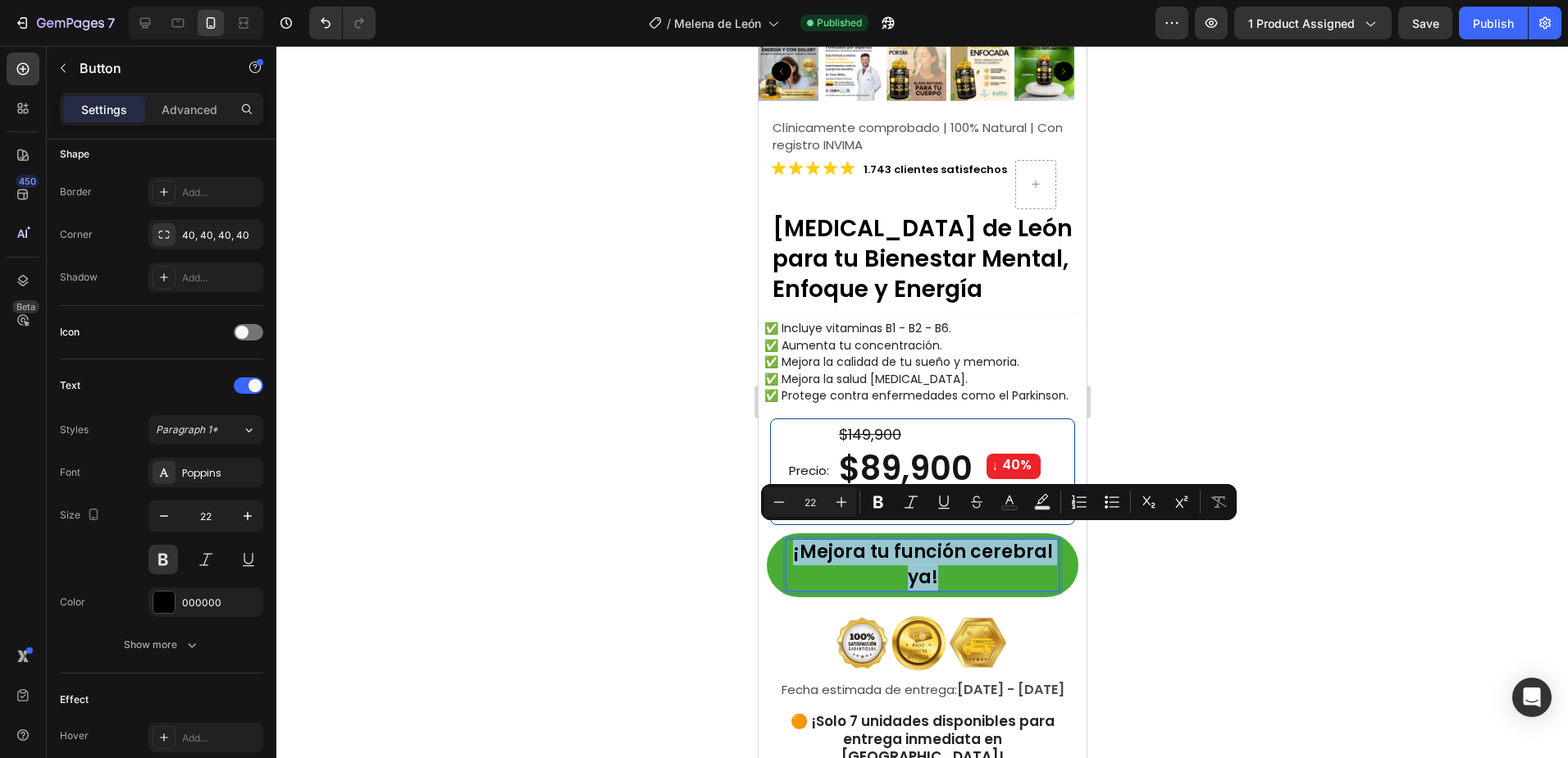
drag, startPoint x: 958, startPoint y: 567, endPoint x: 779, endPoint y: 534, distance: 182.0
click at [779, 534] on button "¡Mejora tu función cerebral ya!" at bounding box center [922, 565] width 312 height 64
click at [770, 497] on icon "Editor contextual toolbar" at bounding box center [778, 502] width 16 height 16
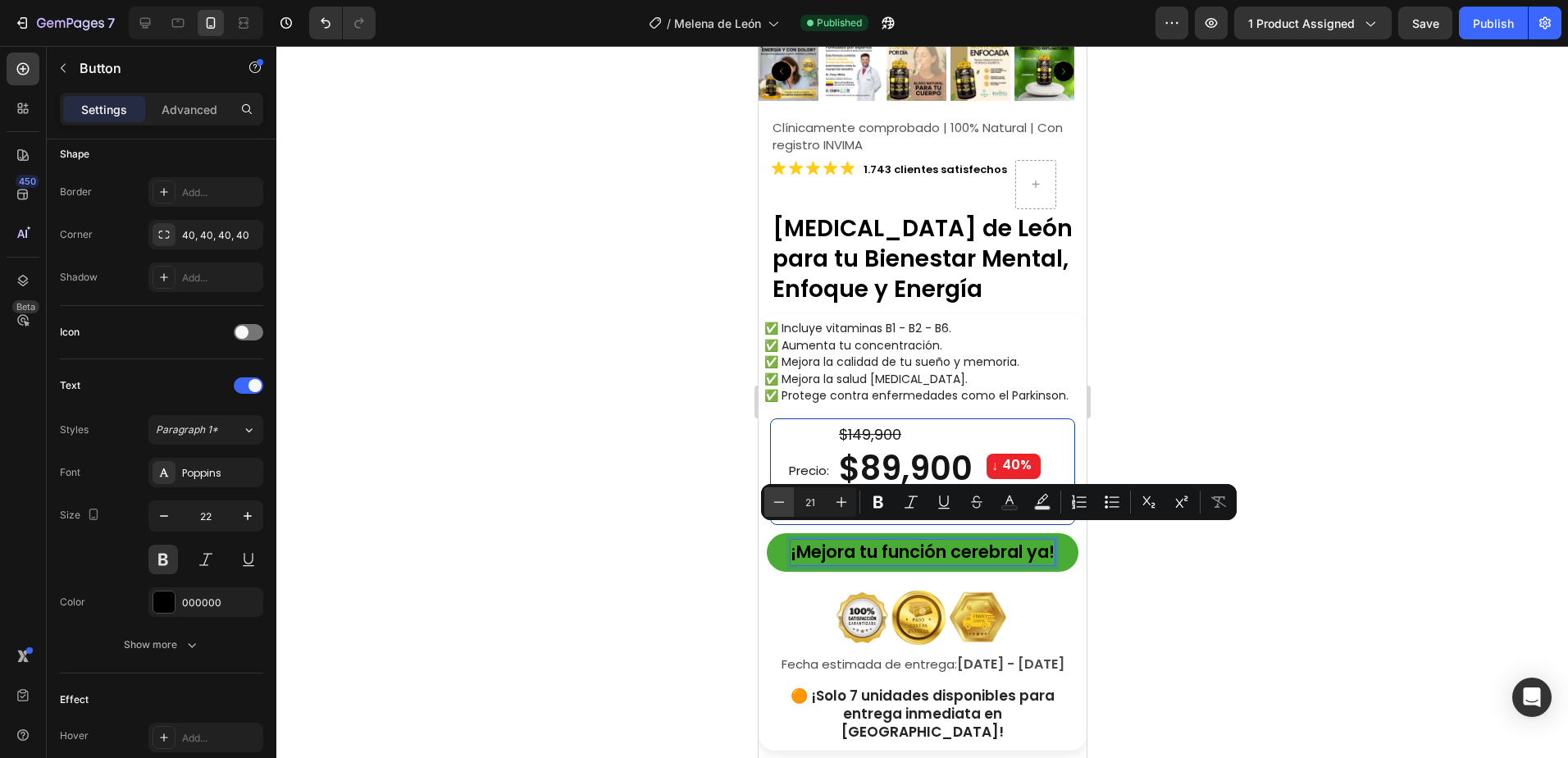
click at [771, 497] on icon "Editor contextual toolbar" at bounding box center [778, 502] width 16 height 16
type input "20"
click at [1200, 567] on div at bounding box center [922, 402] width 1291 height 712
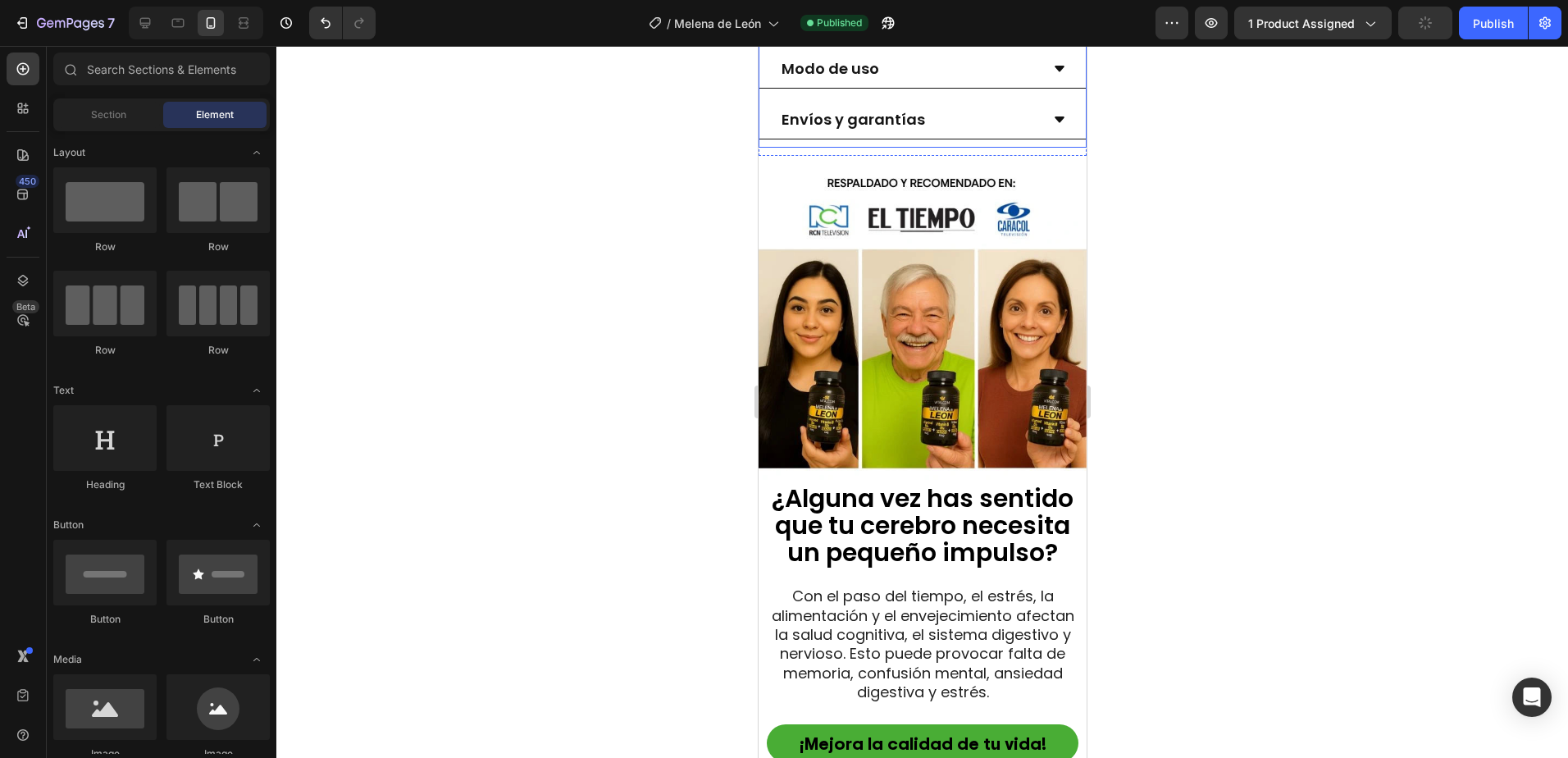
scroll to position [1312, 0]
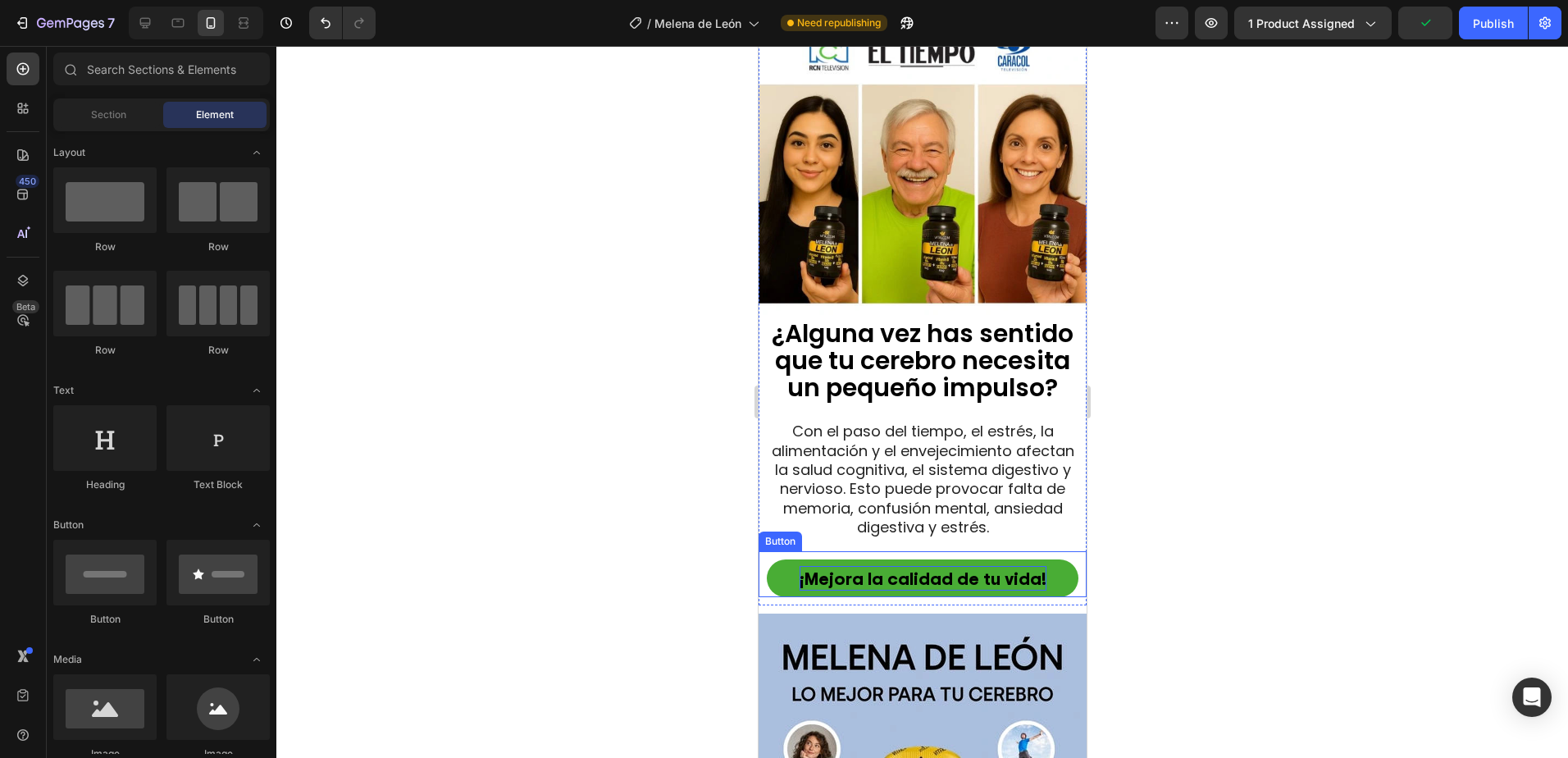
click at [942, 566] on p "¡Mejora la calidad de tu vida!" at bounding box center [922, 579] width 247 height 26
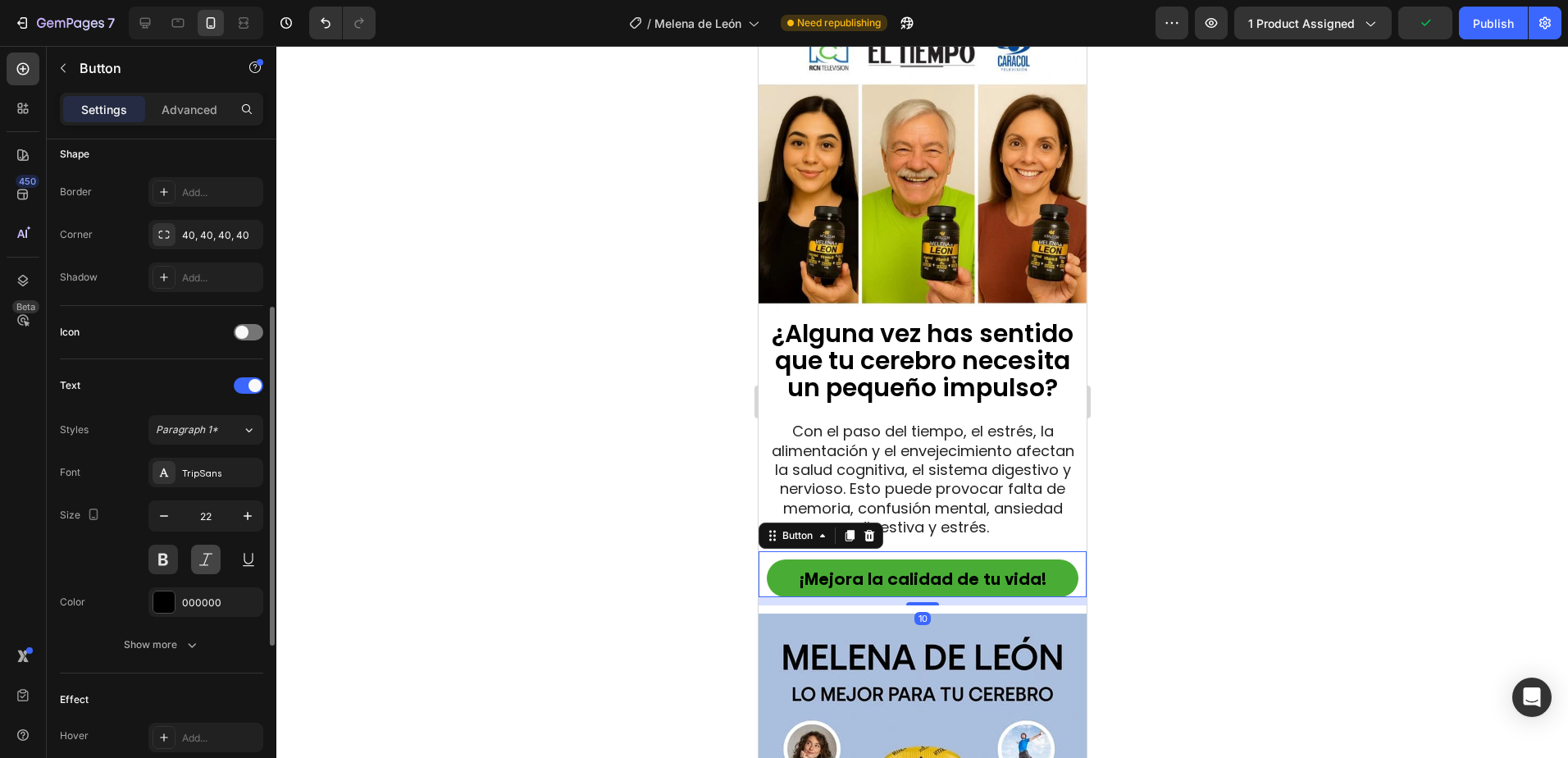
scroll to position [574, 0]
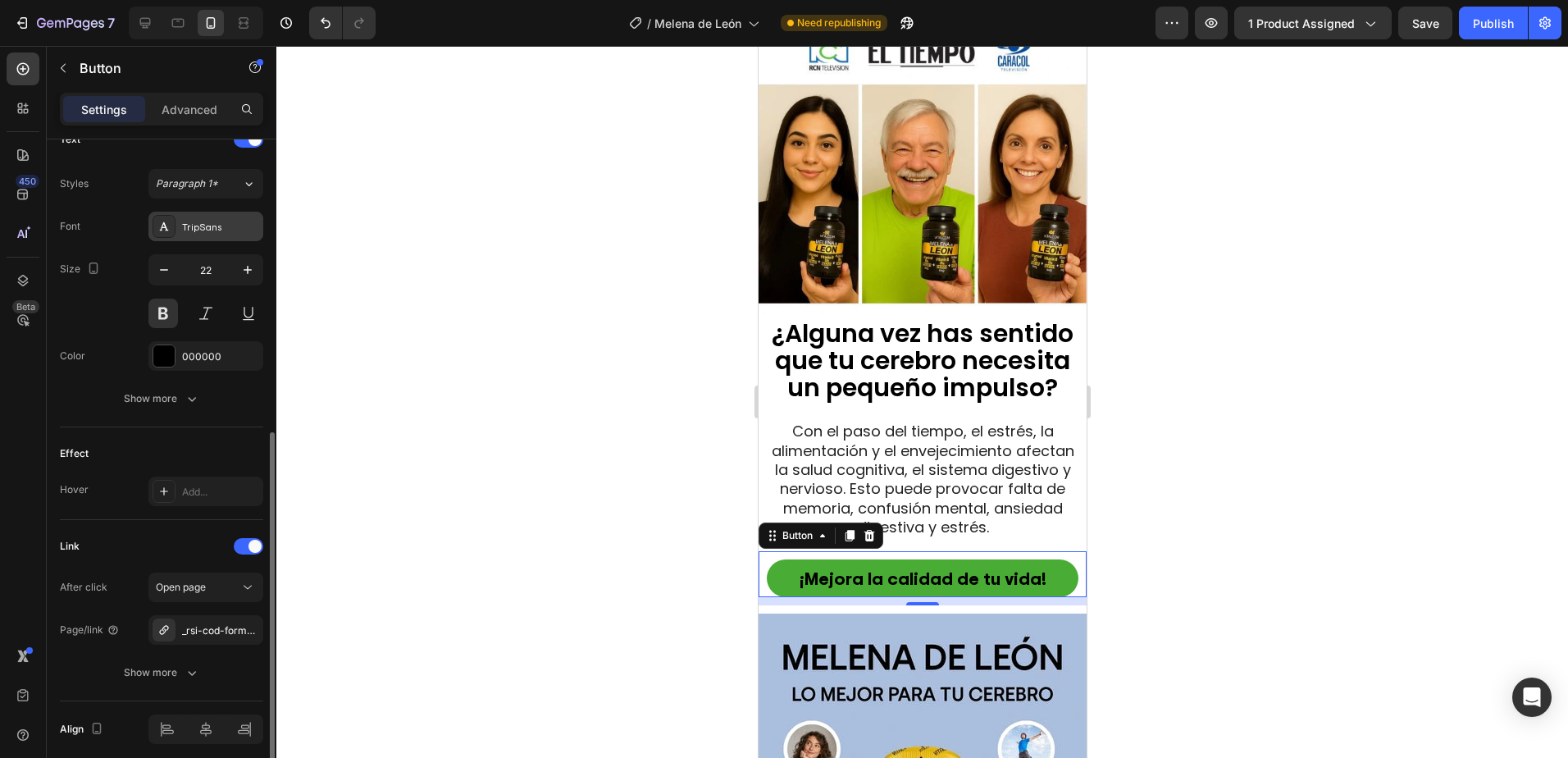
click at [199, 226] on div "TripSans" at bounding box center [220, 227] width 77 height 14
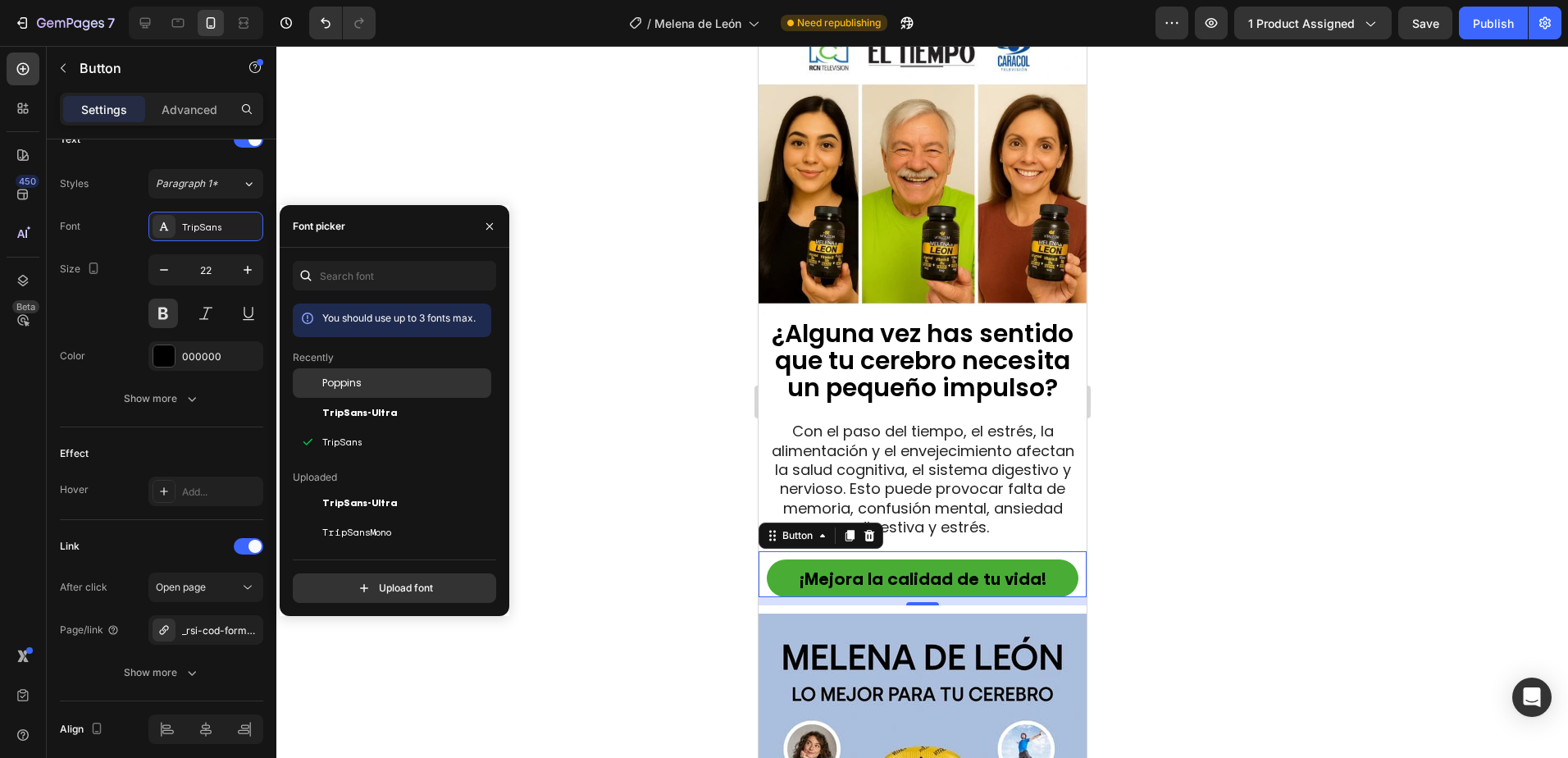
click at [353, 380] on span "Poppins" at bounding box center [342, 382] width 39 height 14
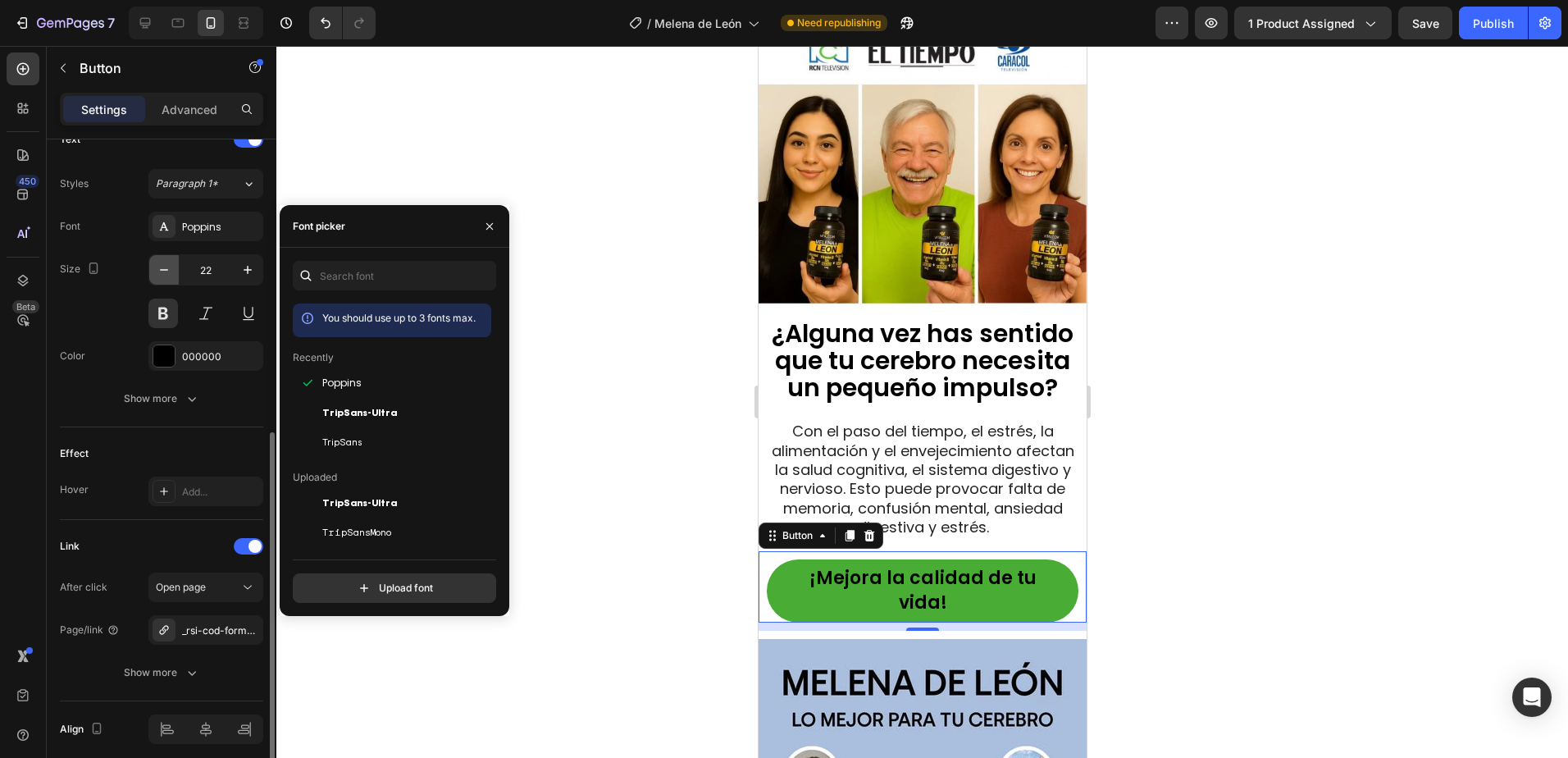
click at [161, 273] on icon "button" at bounding box center [163, 269] width 16 height 16
click at [162, 273] on icon "button" at bounding box center [163, 269] width 16 height 16
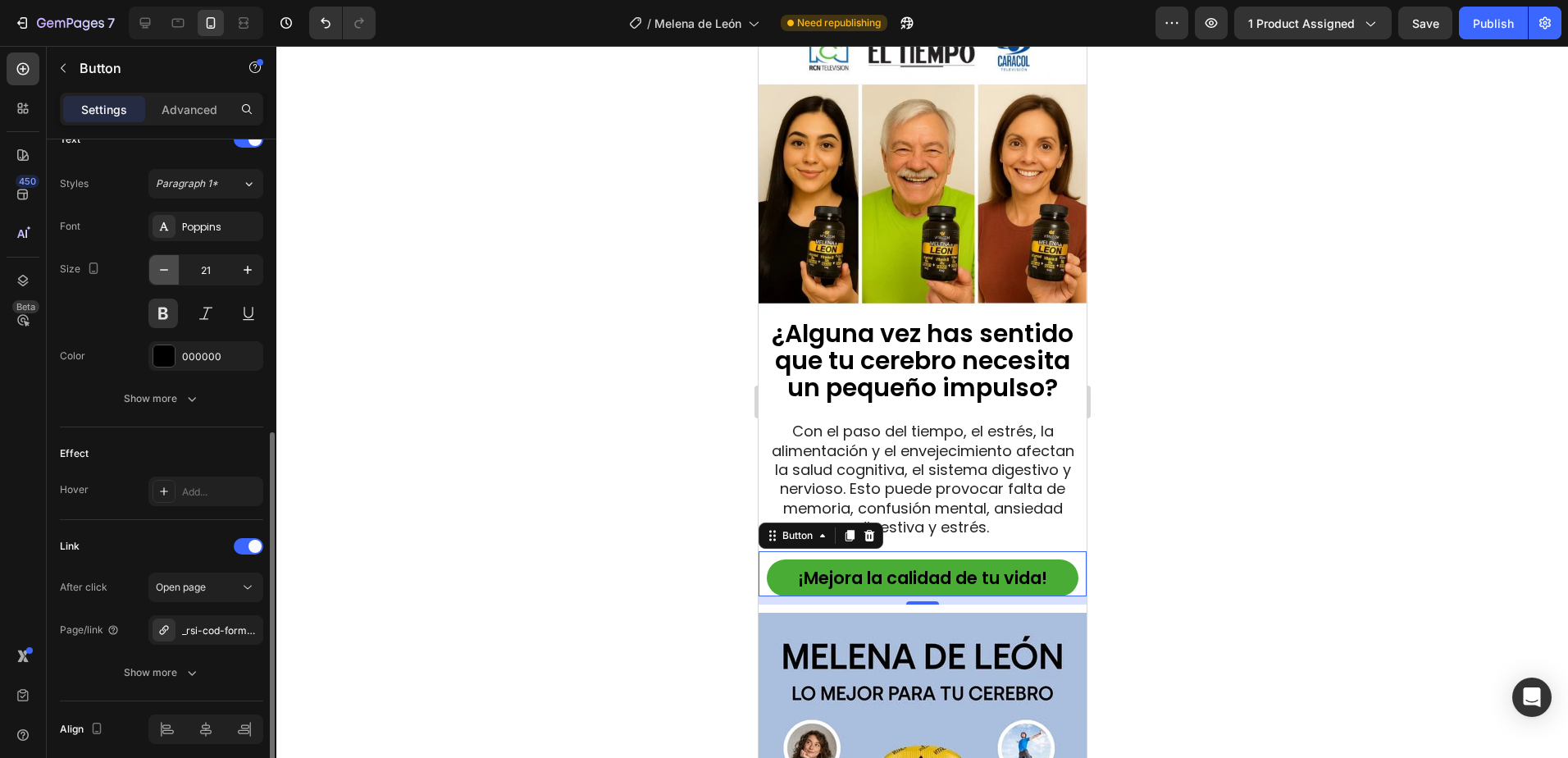
type input "20"
click at [480, 487] on div at bounding box center [922, 402] width 1291 height 712
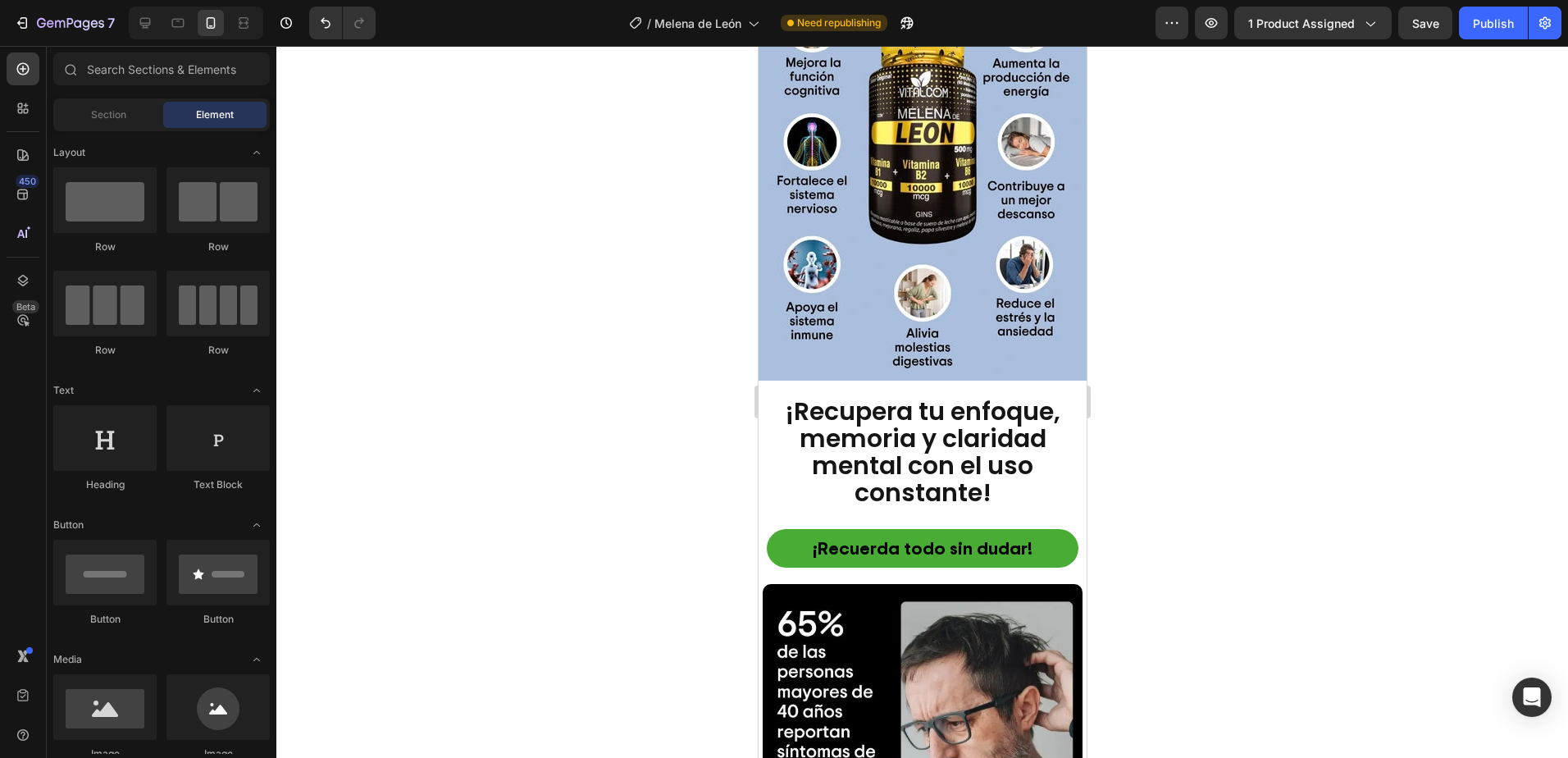
scroll to position [2051, 0]
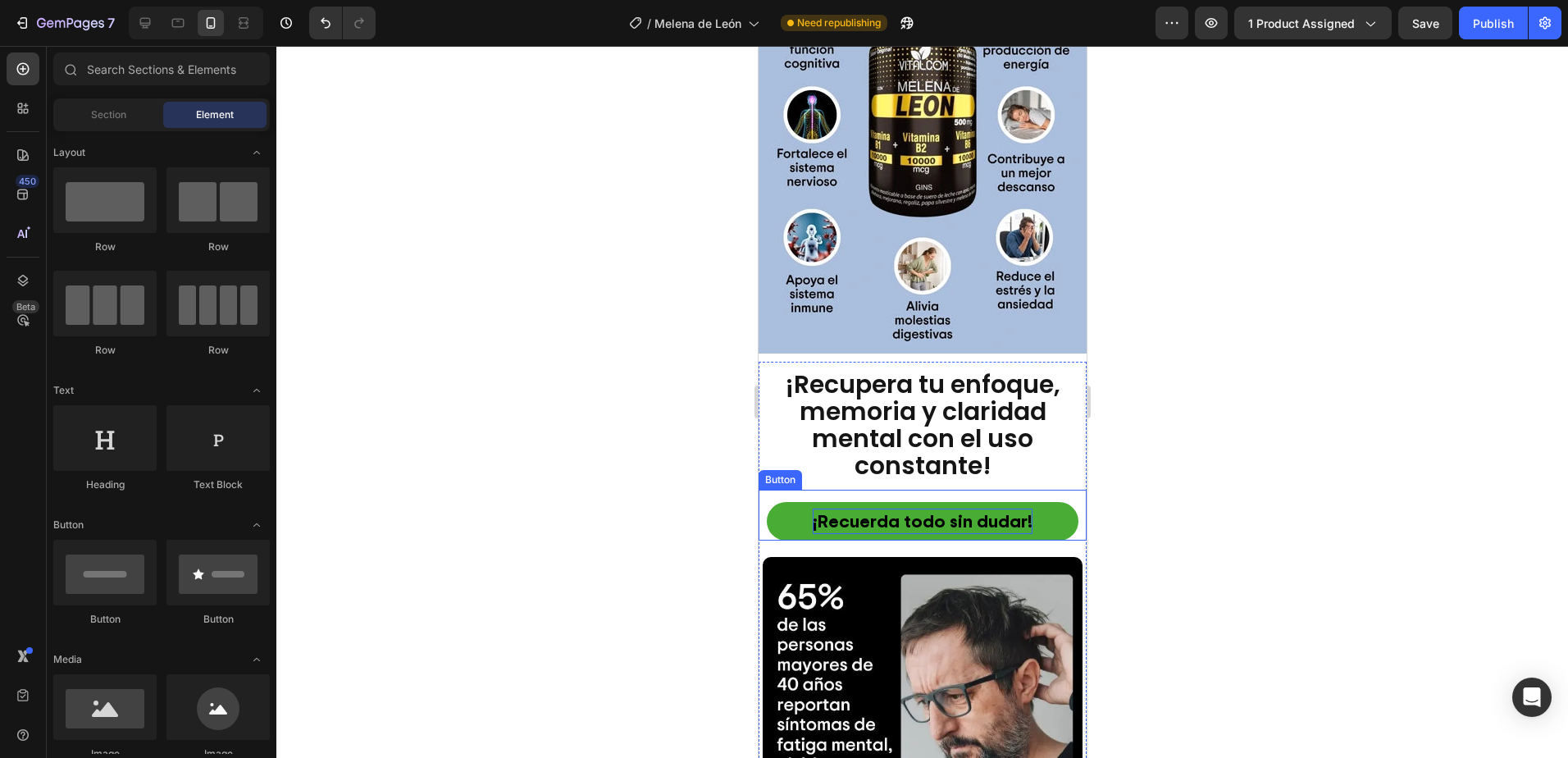
click at [883, 508] on p "¡Recuerda todo sin dudar!" at bounding box center [922, 521] width 220 height 26
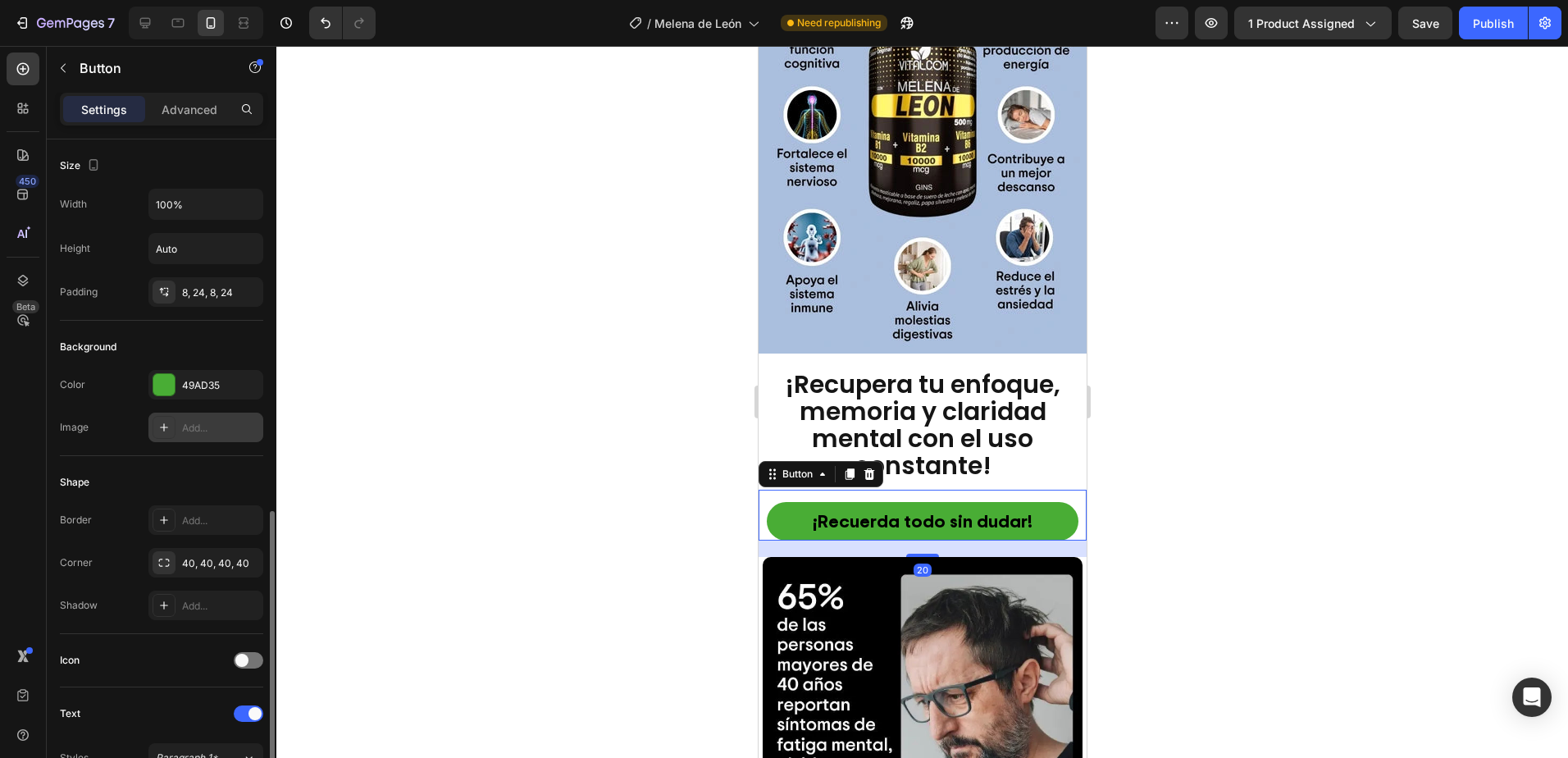
scroll to position [328, 0]
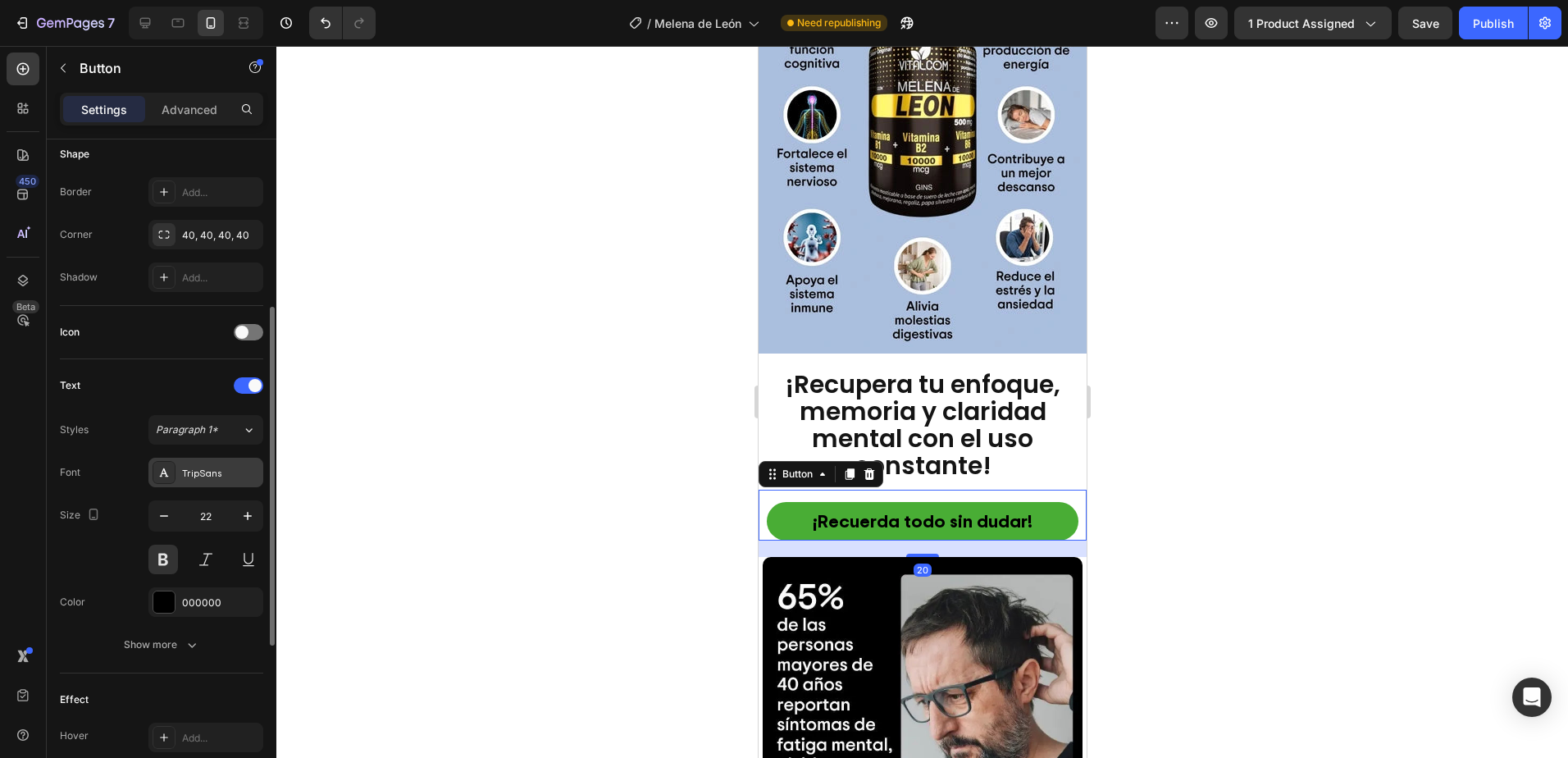
click at [202, 467] on div "TripSans" at bounding box center [220, 473] width 77 height 14
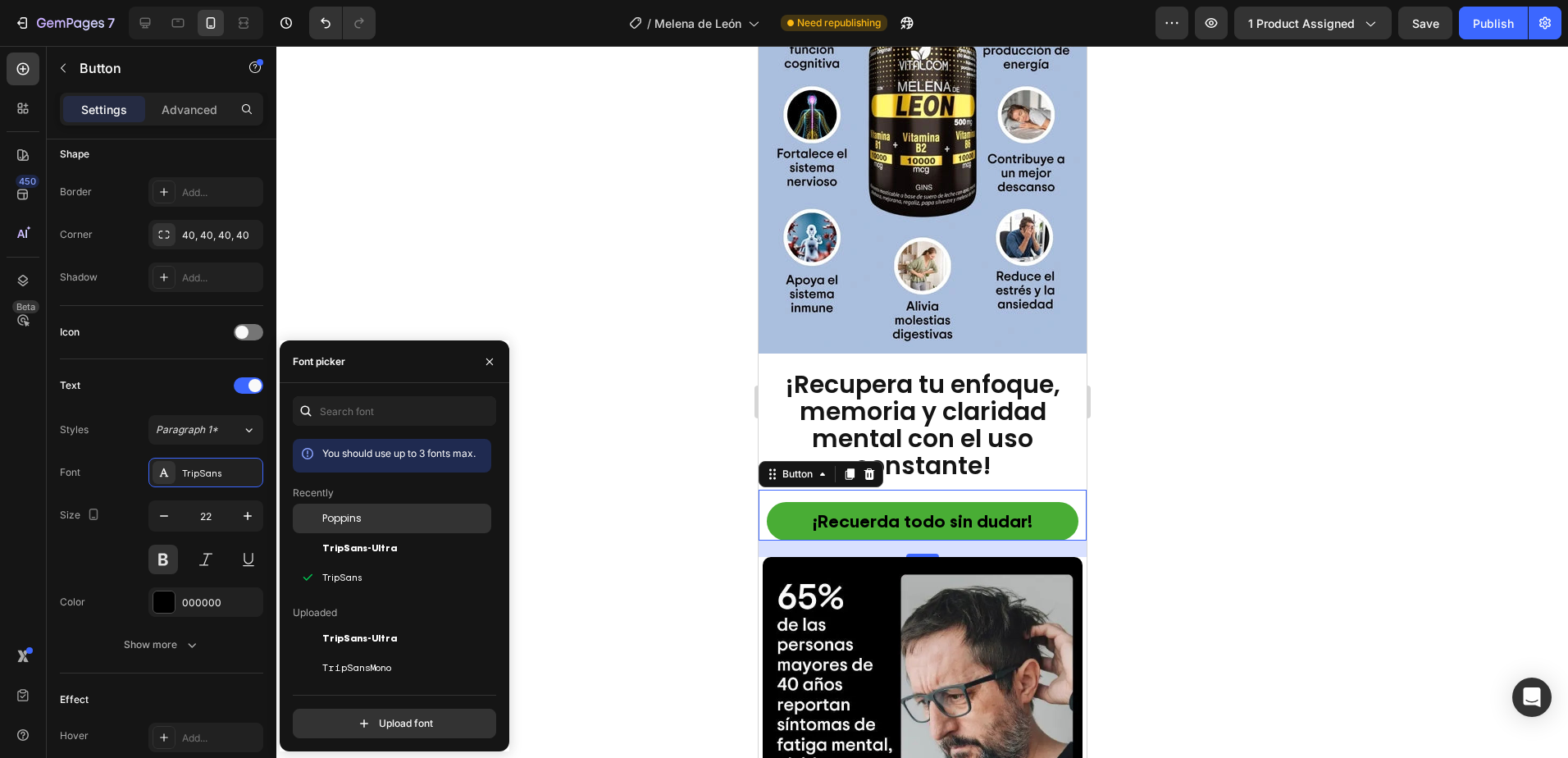
click at [340, 523] on span "Poppins" at bounding box center [342, 518] width 39 height 14
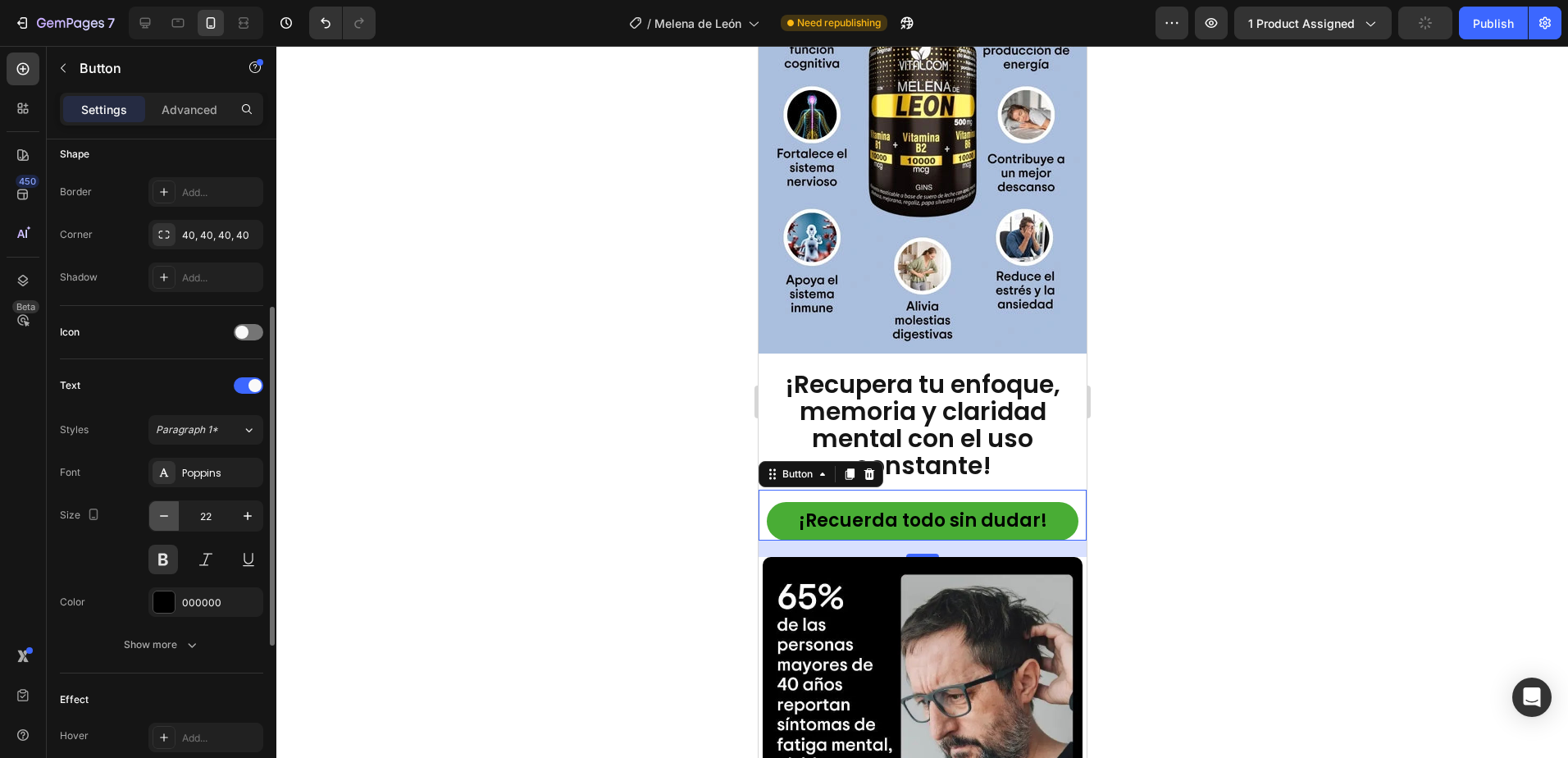
click at [166, 521] on icon "button" at bounding box center [163, 515] width 16 height 16
type input "20"
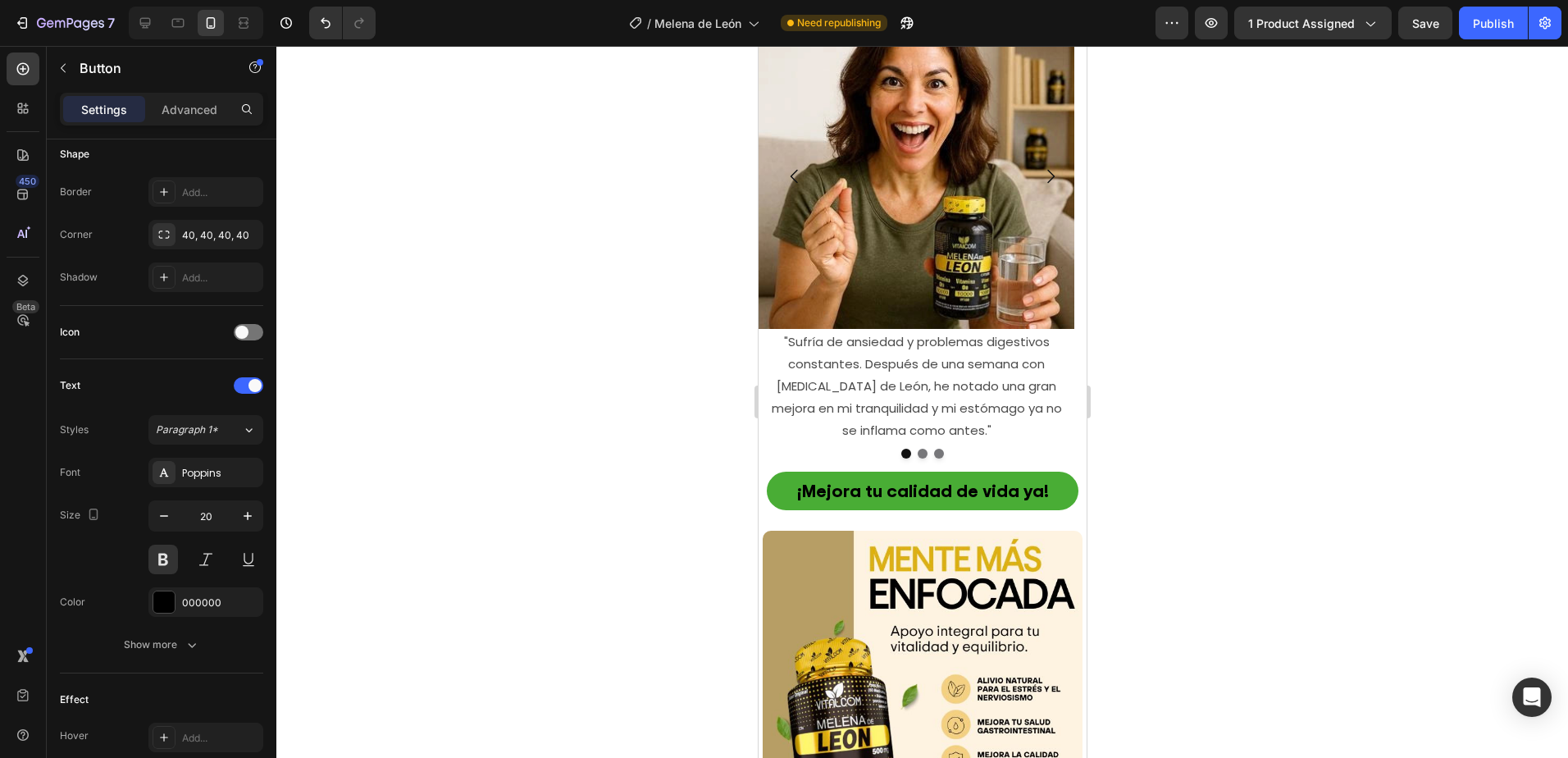
scroll to position [3035, 0]
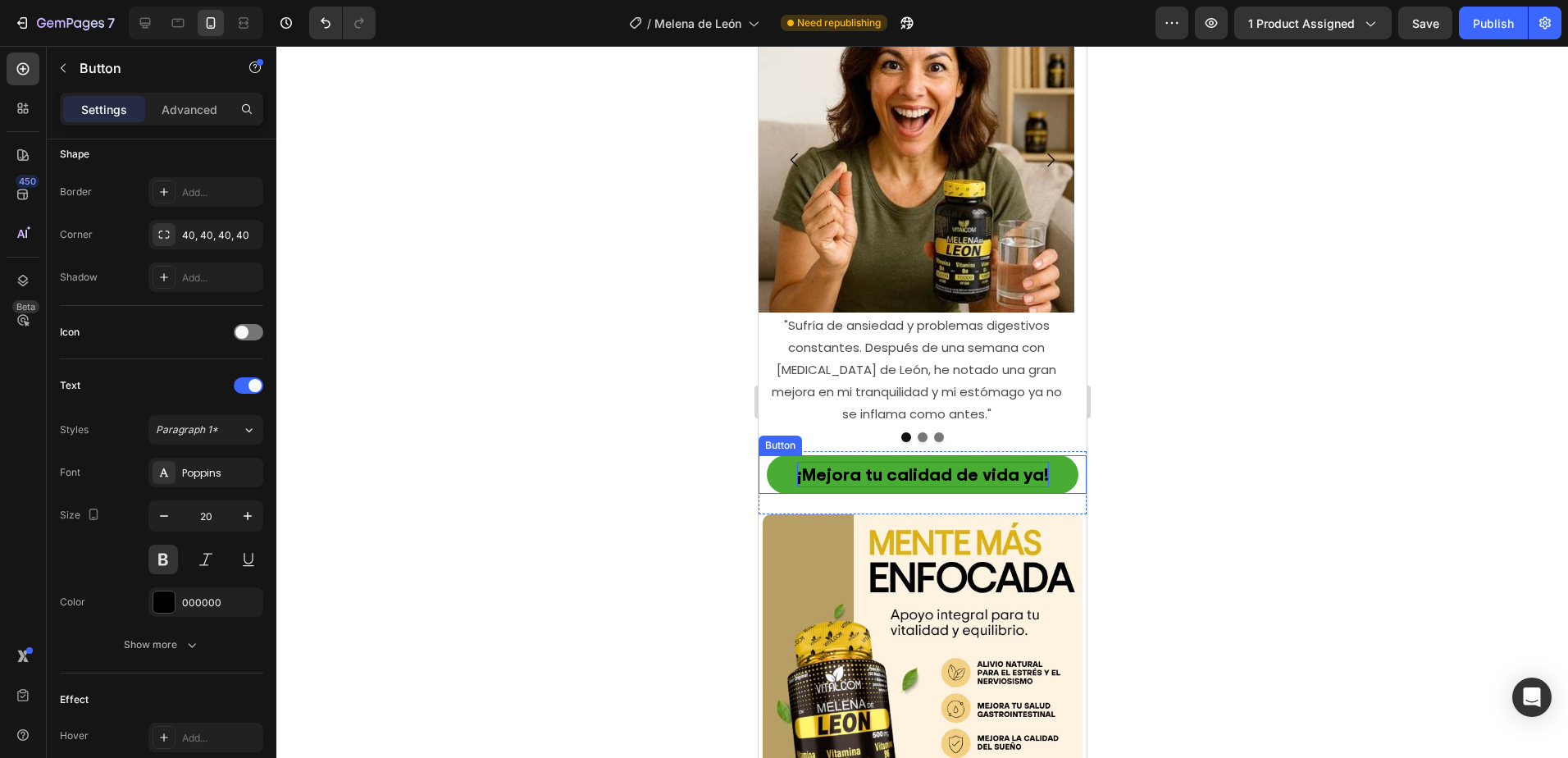
click at [918, 462] on p "¡Mejora tu calidad de vida ya!" at bounding box center [922, 474] width 252 height 26
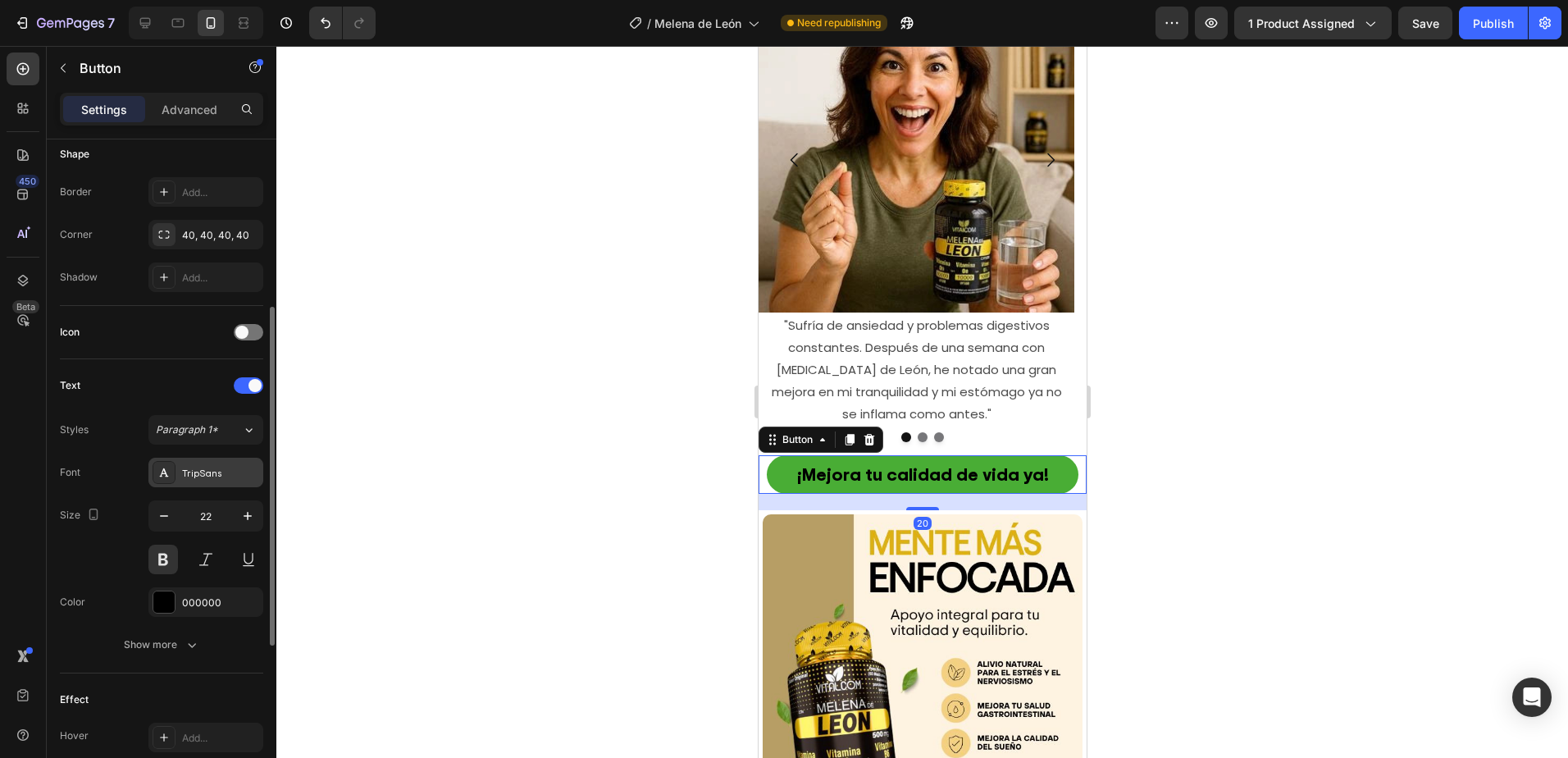
click at [198, 472] on div "TripSans" at bounding box center [220, 473] width 77 height 14
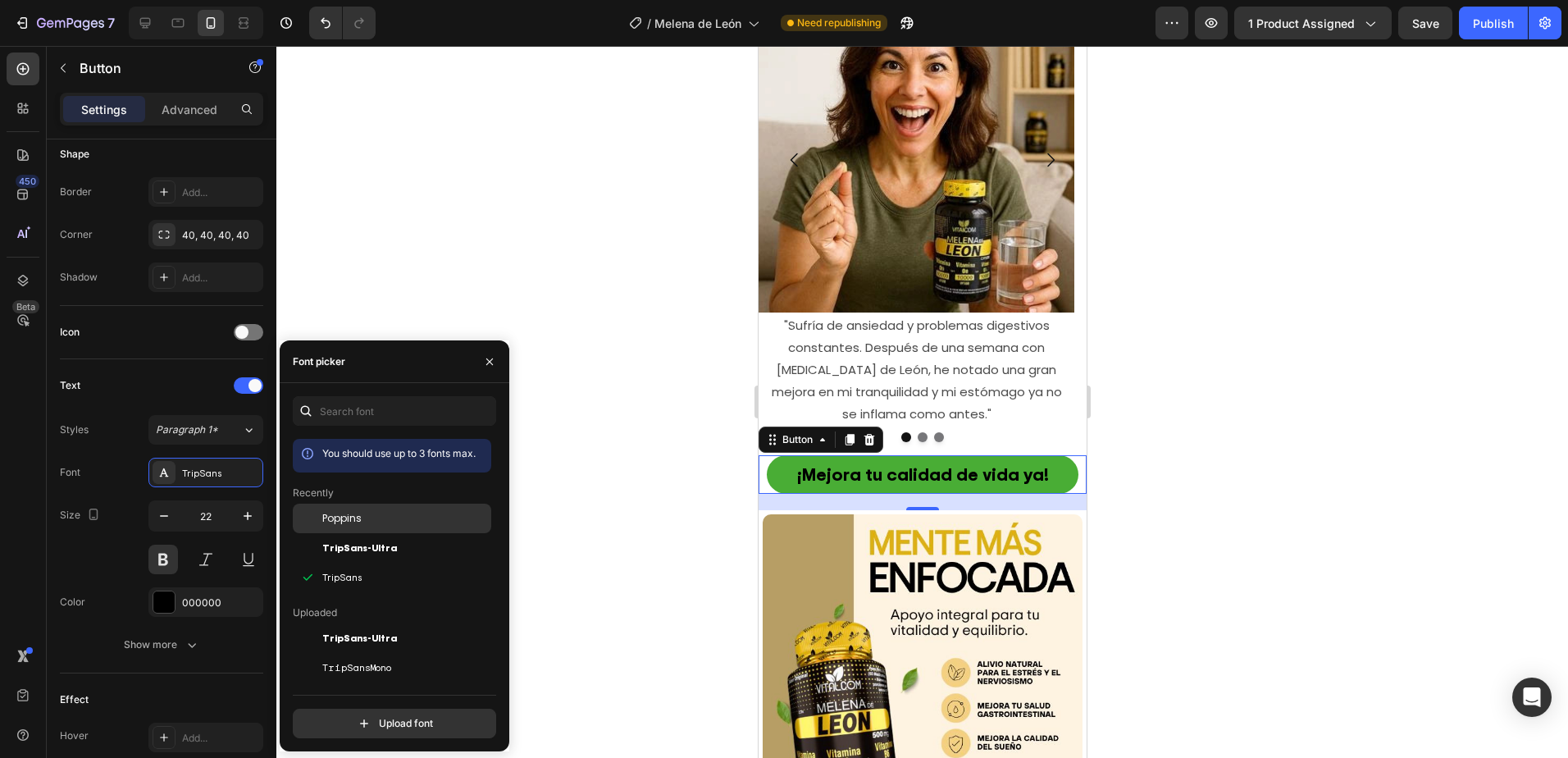
click at [339, 514] on span "Poppins" at bounding box center [342, 518] width 39 height 14
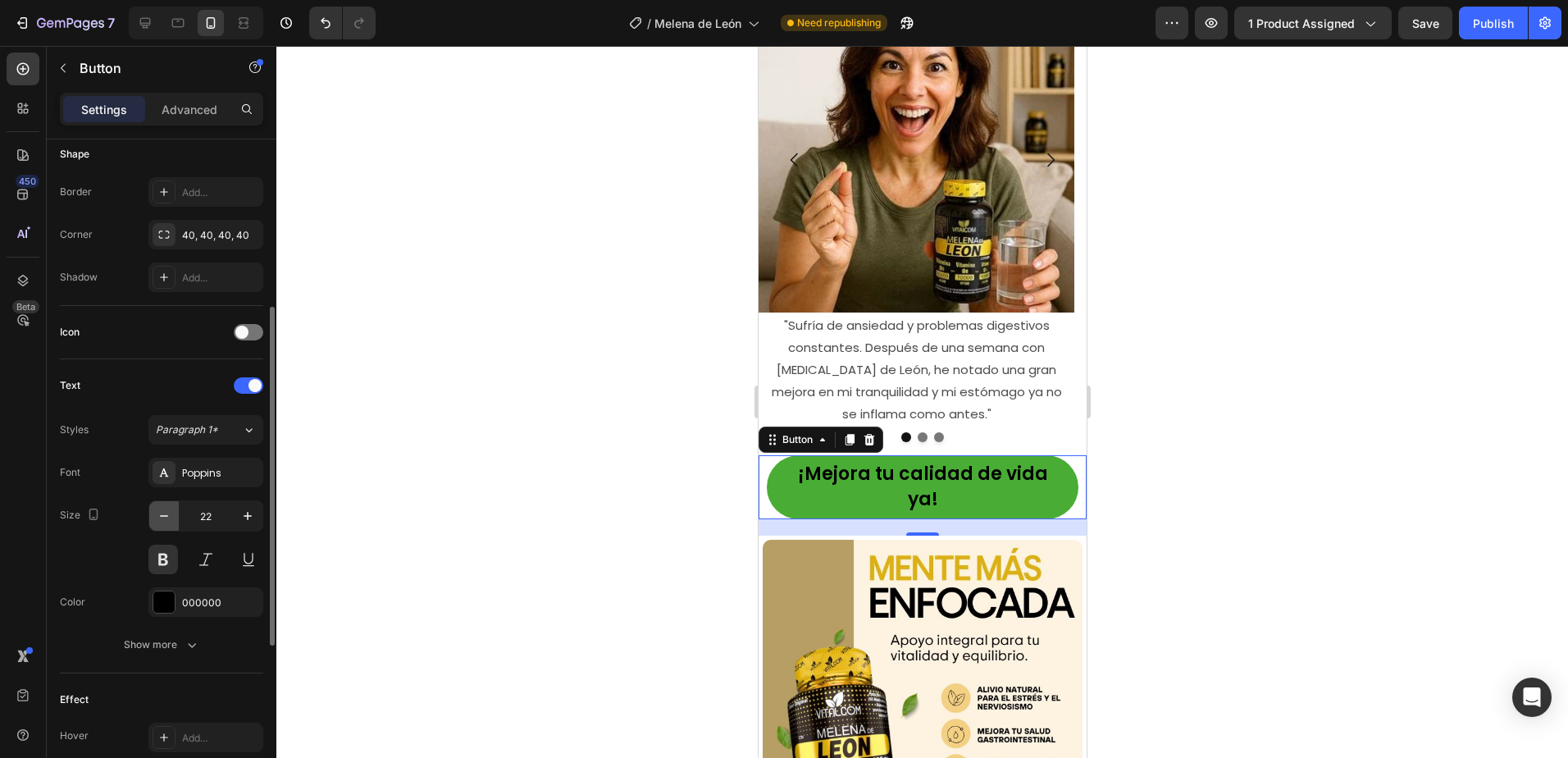
click at [164, 518] on icon "button" at bounding box center [163, 515] width 16 height 16
click at [165, 518] on icon "button" at bounding box center [163, 515] width 16 height 16
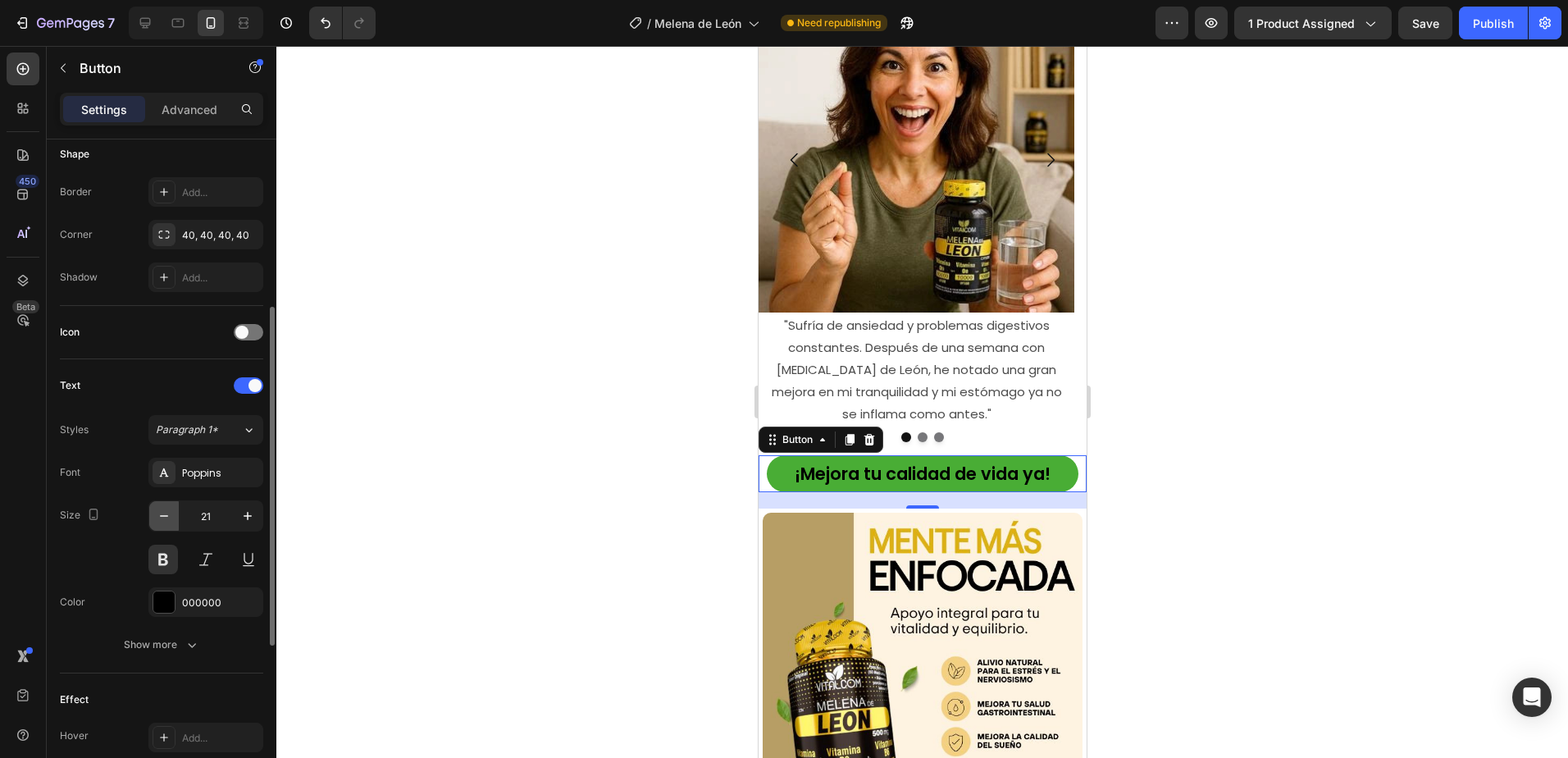
type input "20"
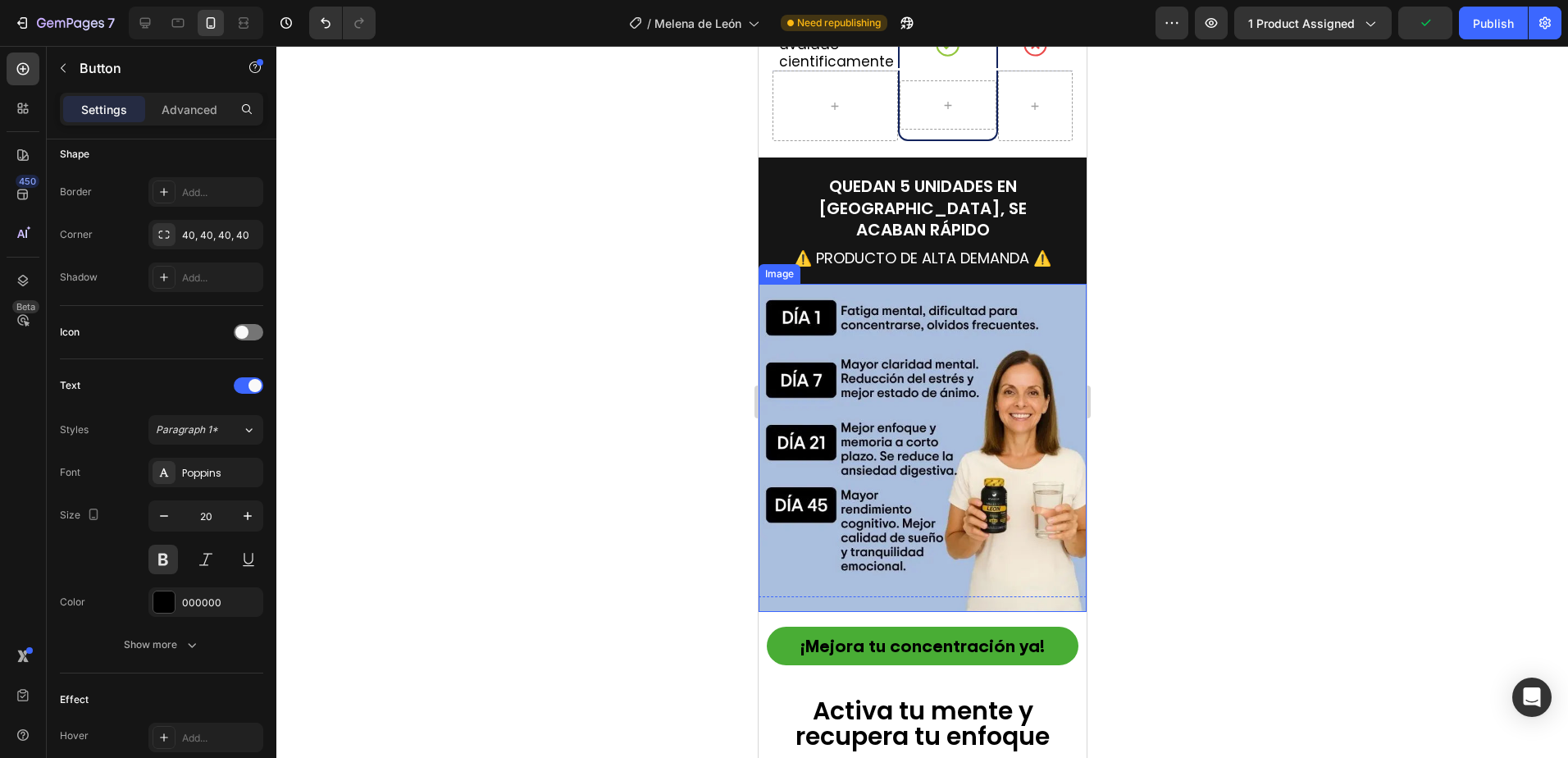
scroll to position [4430, 0]
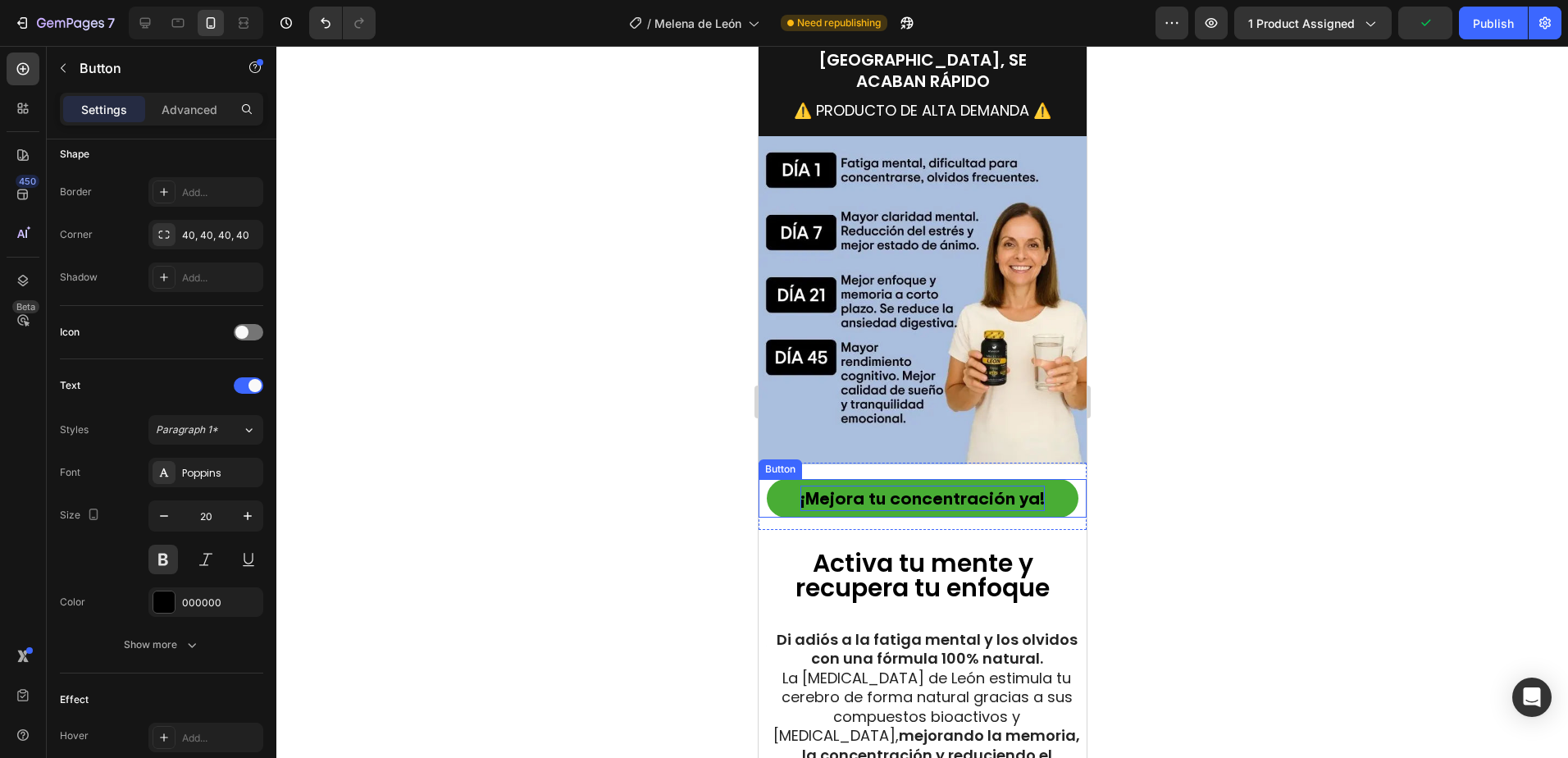
click at [890, 485] on p "¡Mejora tu concentración ya!" at bounding box center [921, 498] width 244 height 26
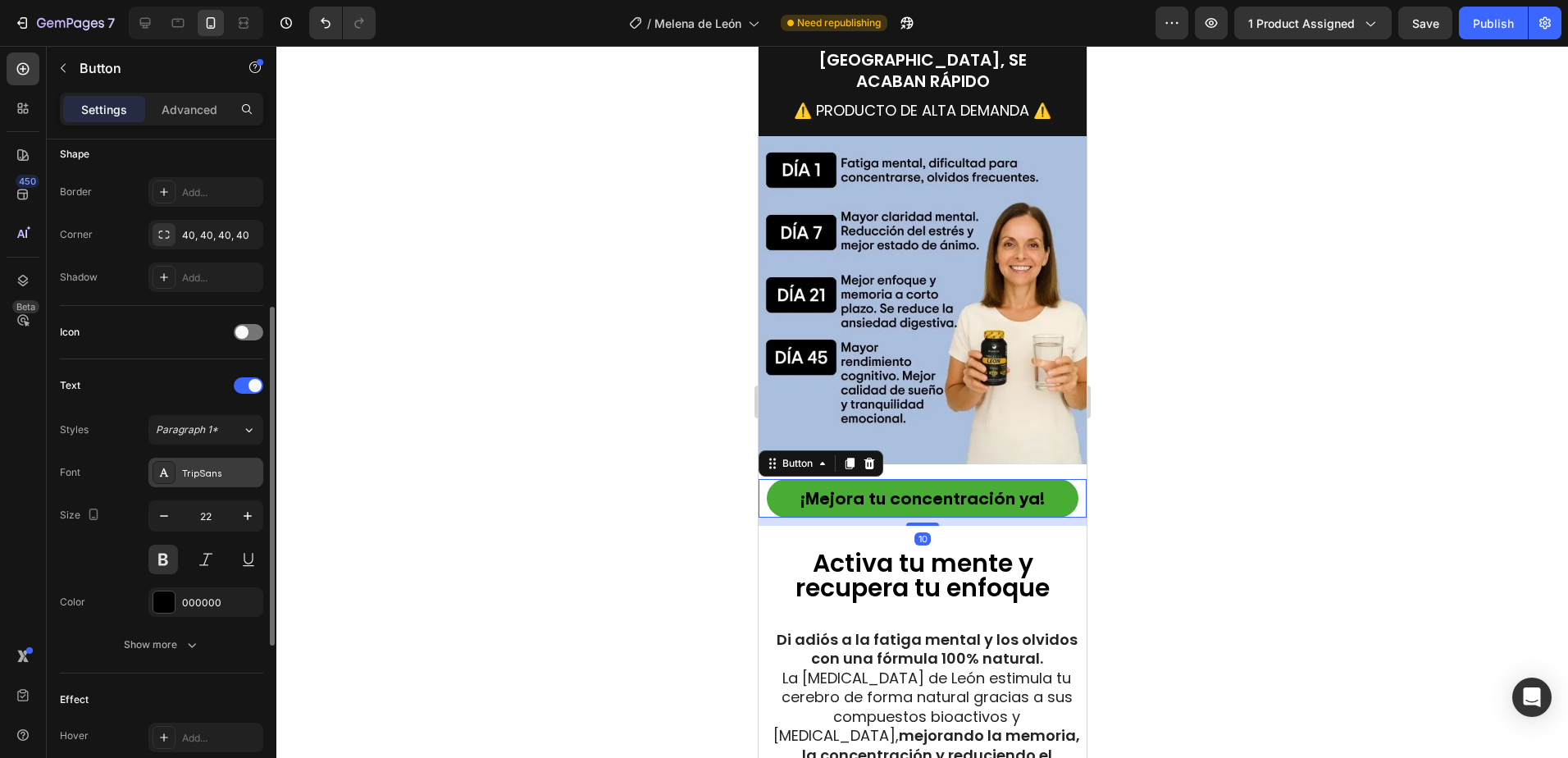
click at [203, 471] on div "TripSans" at bounding box center [220, 473] width 77 height 14
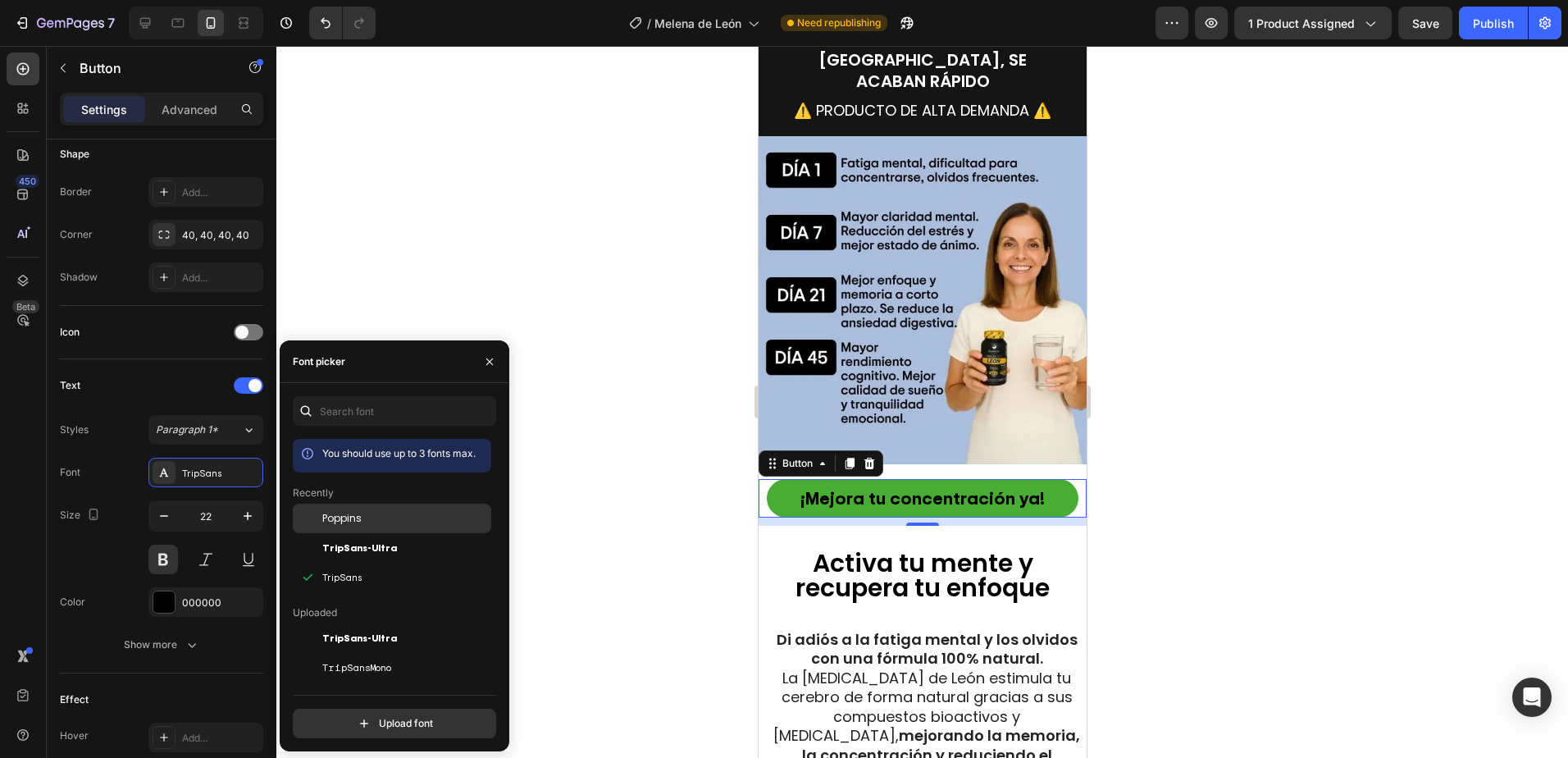
click at [350, 623] on div "Poppins" at bounding box center [392, 638] width 198 height 30
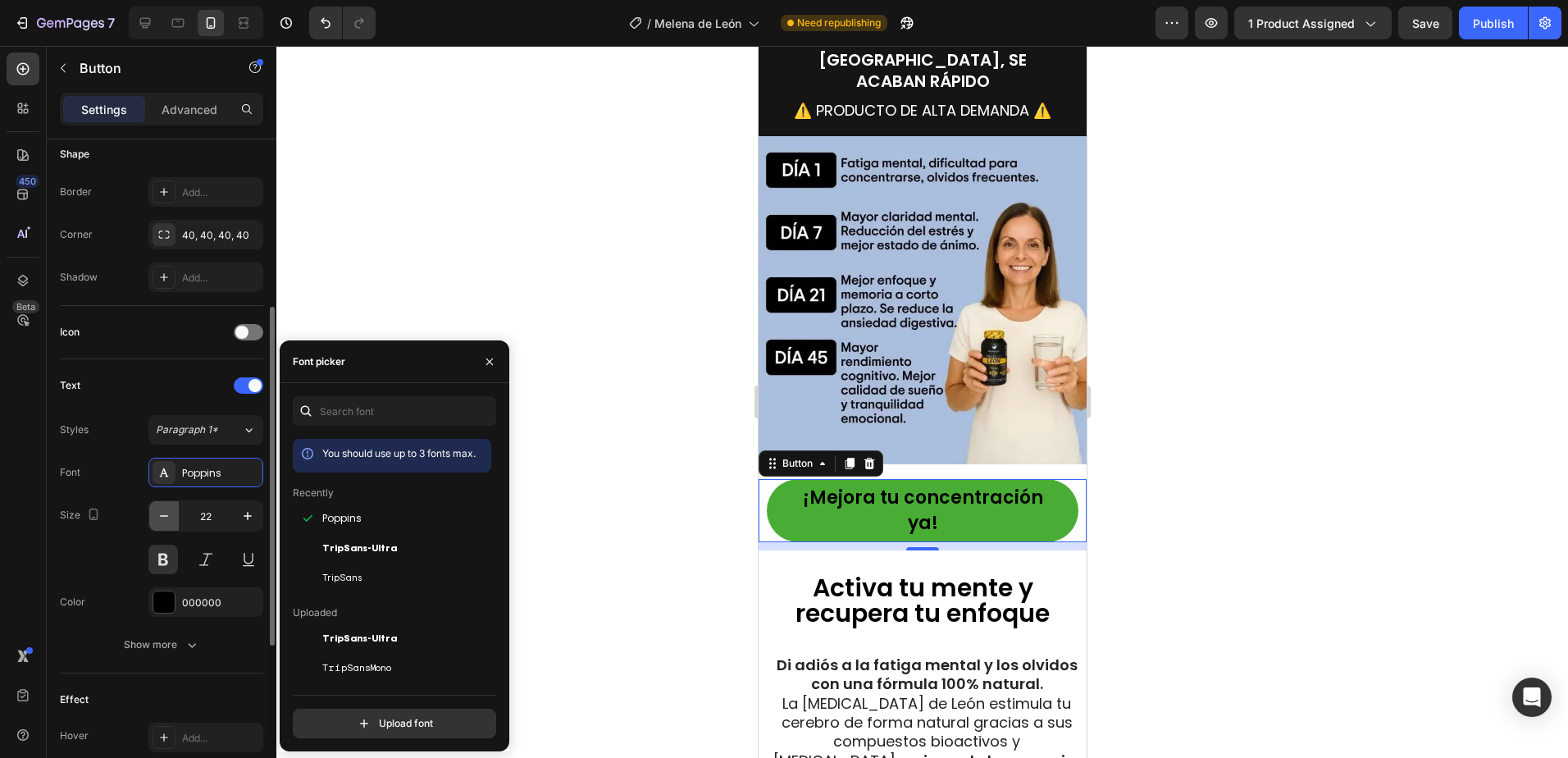
click at [169, 510] on icon "button" at bounding box center [163, 515] width 16 height 16
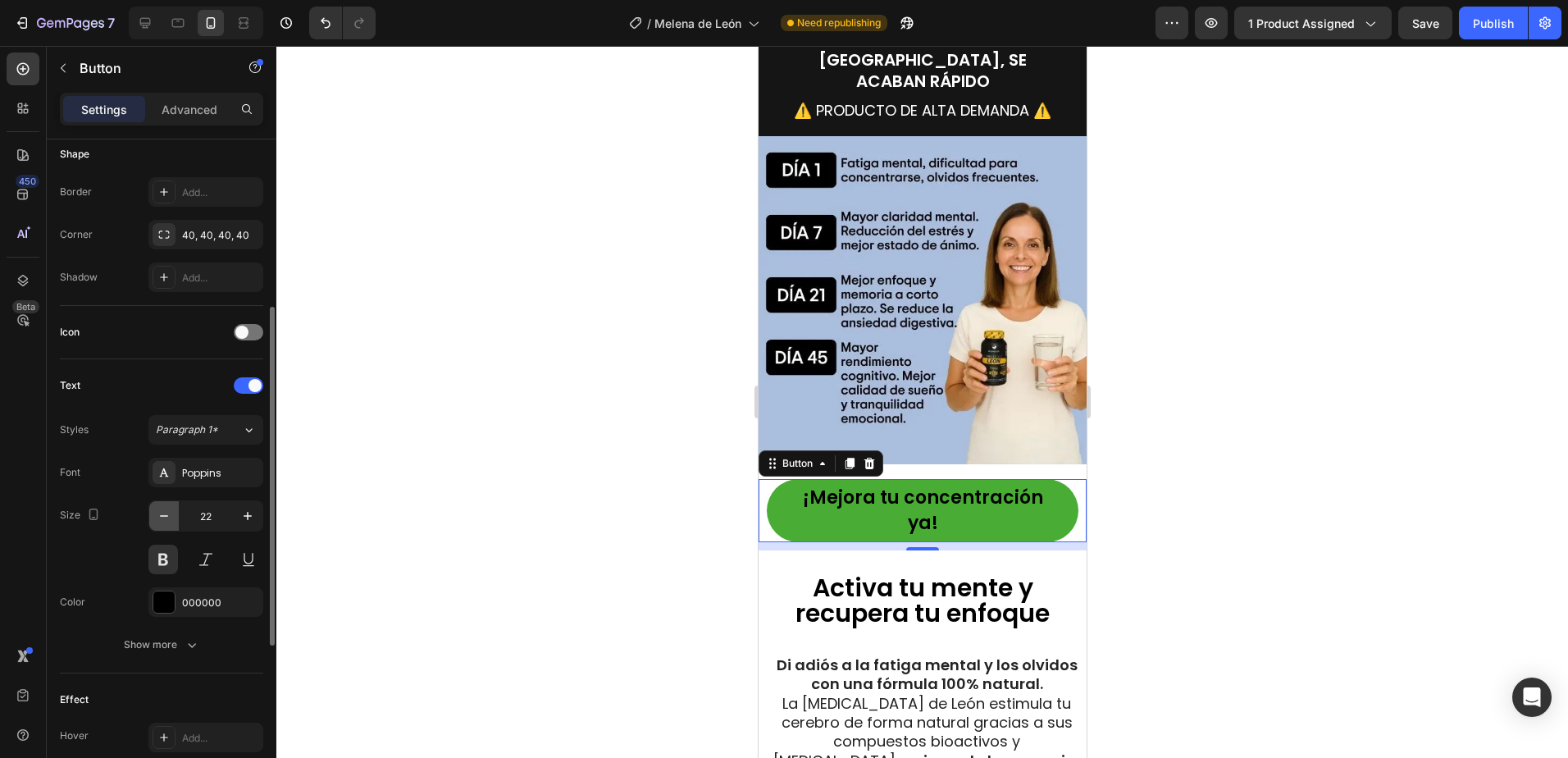
click at [169, 510] on icon "button" at bounding box center [163, 515] width 16 height 16
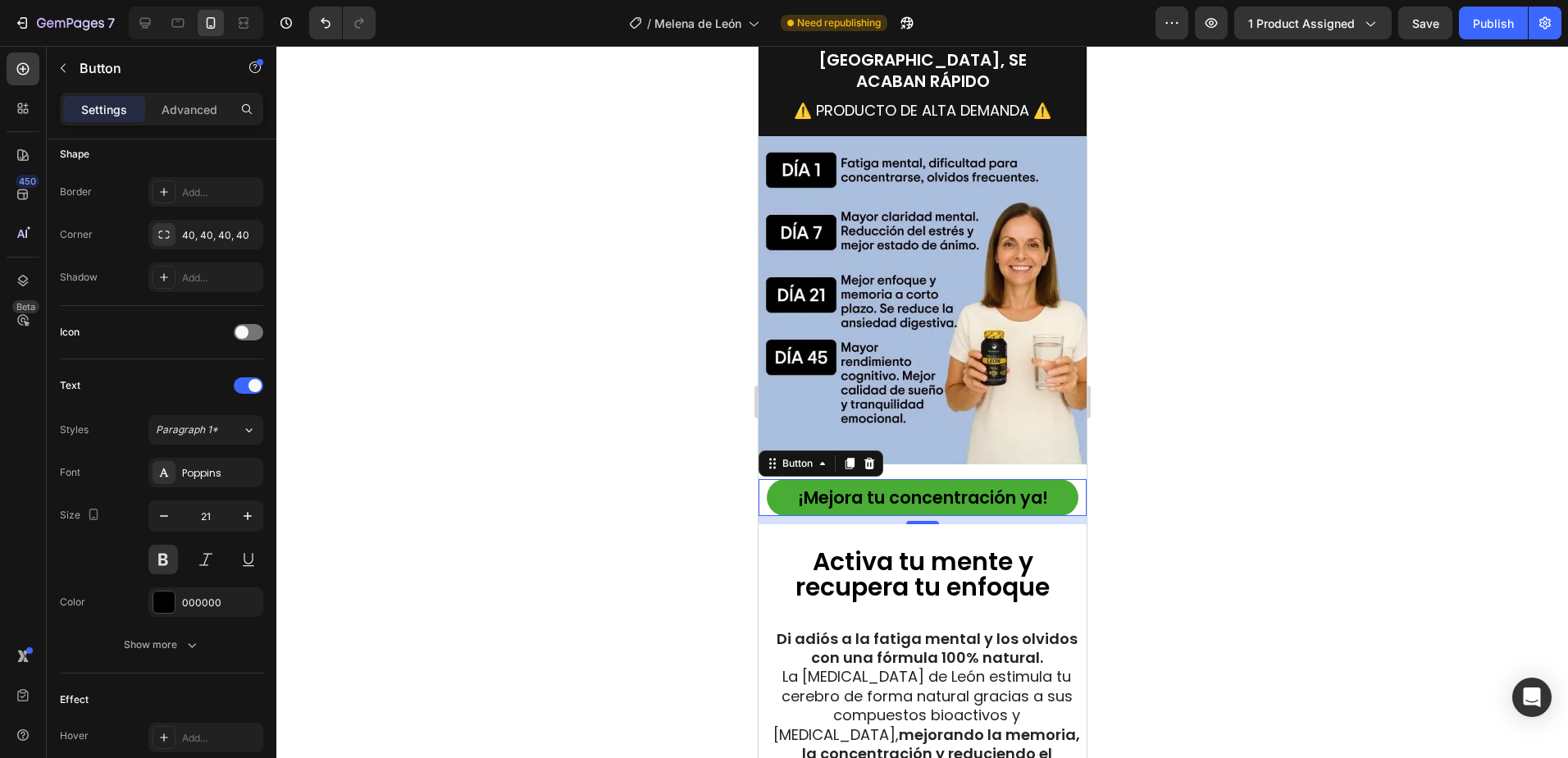
type input "20"
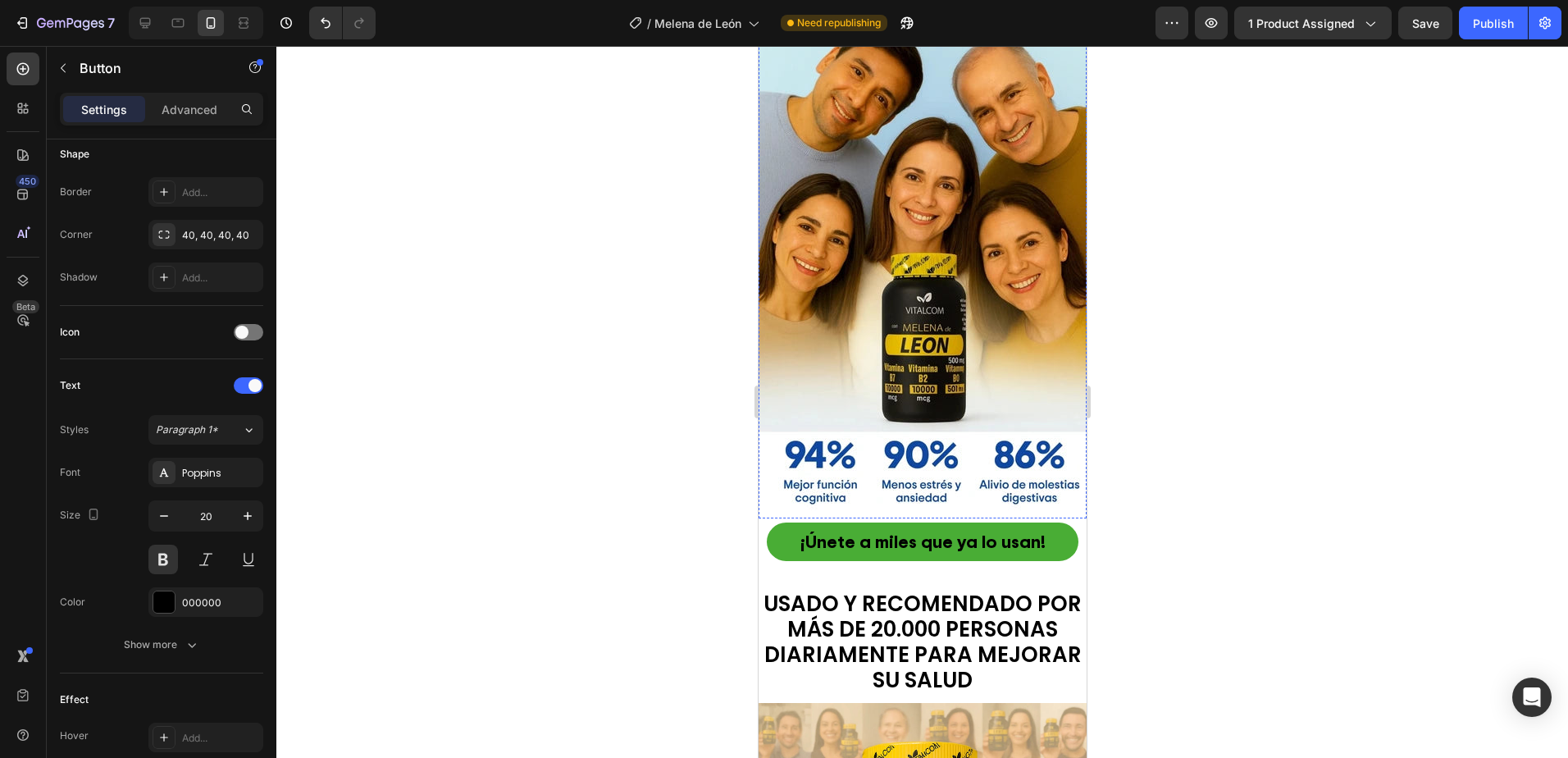
scroll to position [5250, 0]
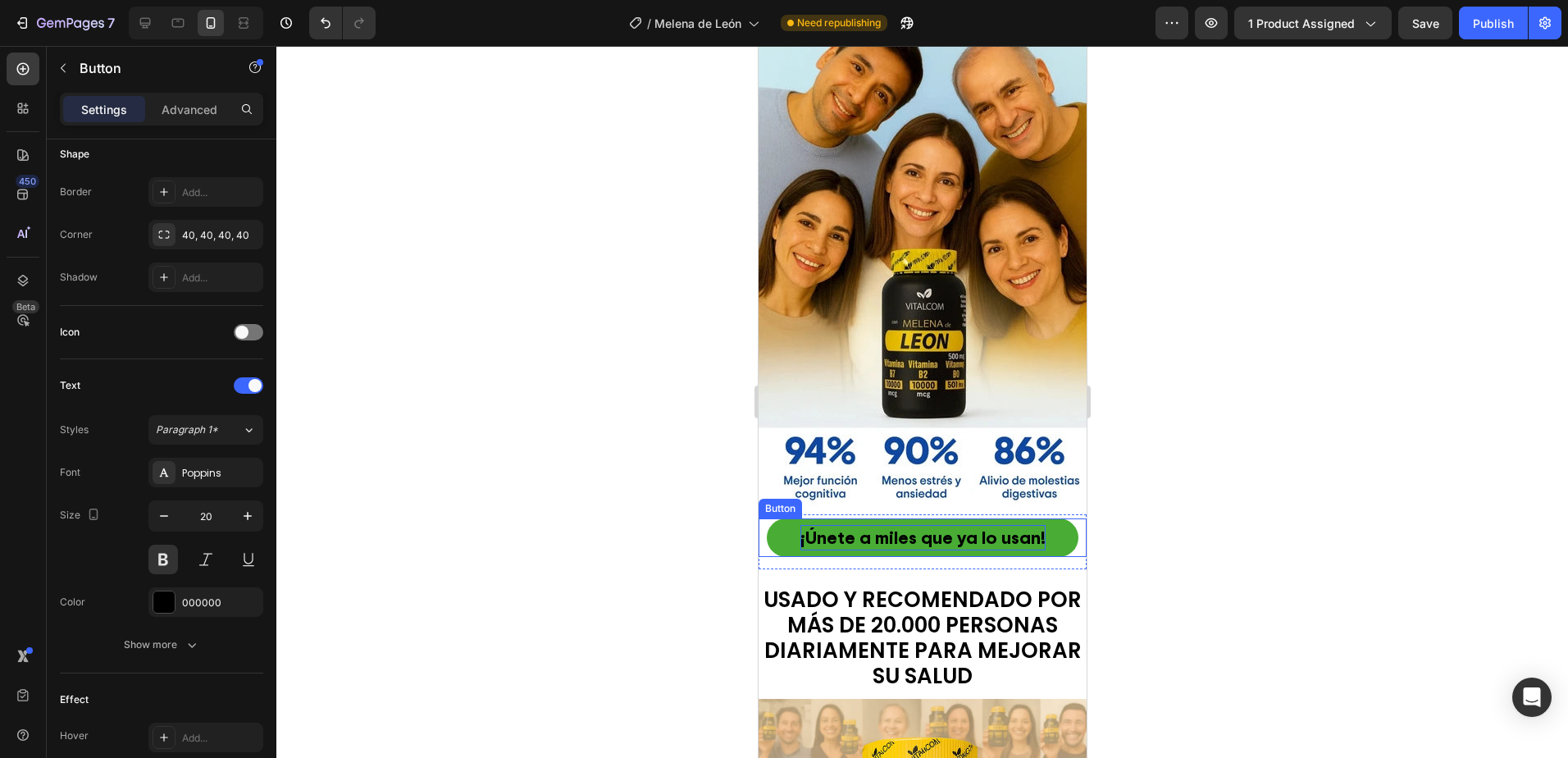
click at [889, 525] on p "¡Únete a miles que ya lo usan!" at bounding box center [922, 537] width 245 height 26
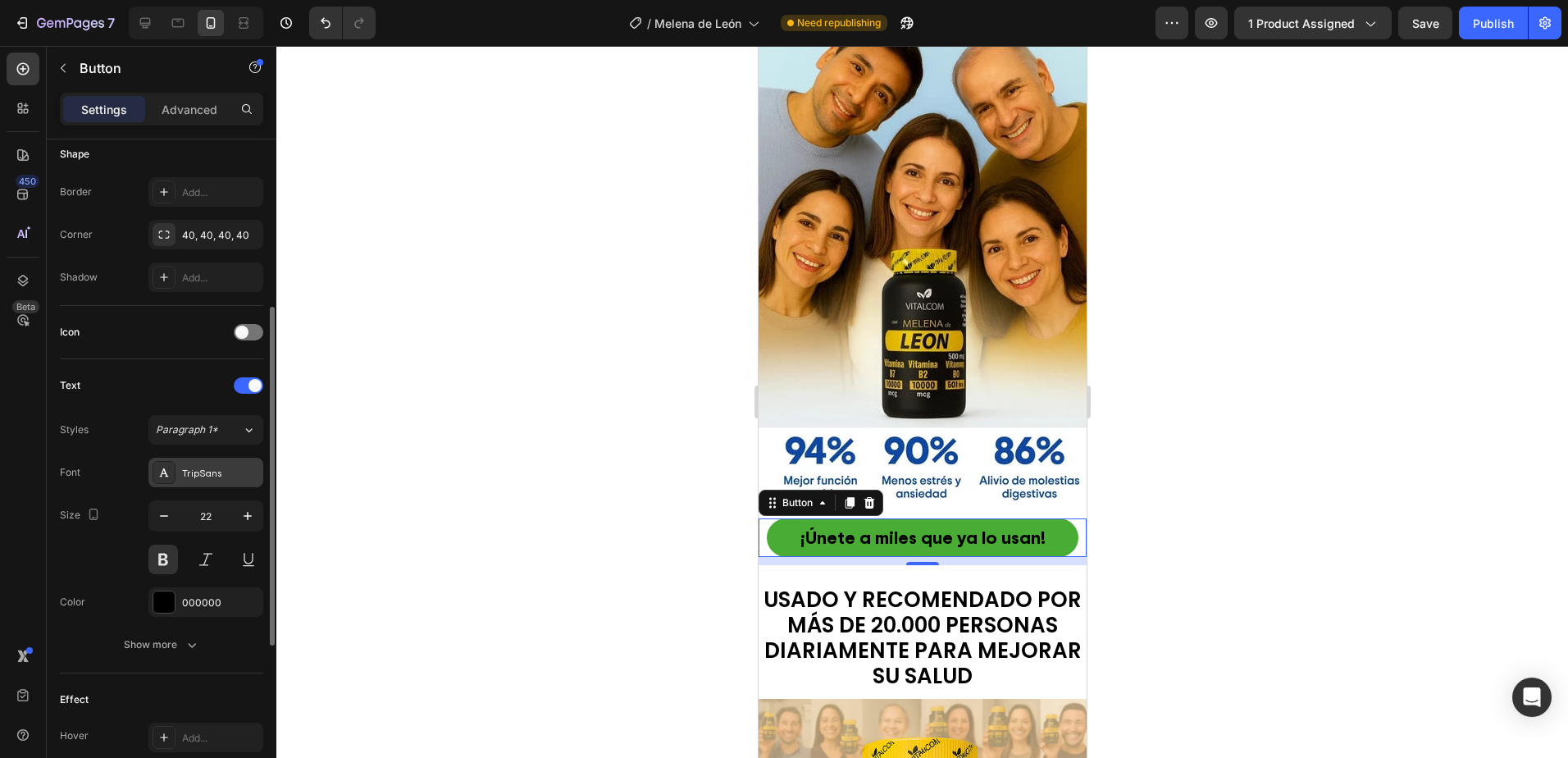
click at [215, 462] on div "TripSans" at bounding box center [205, 472] width 115 height 30
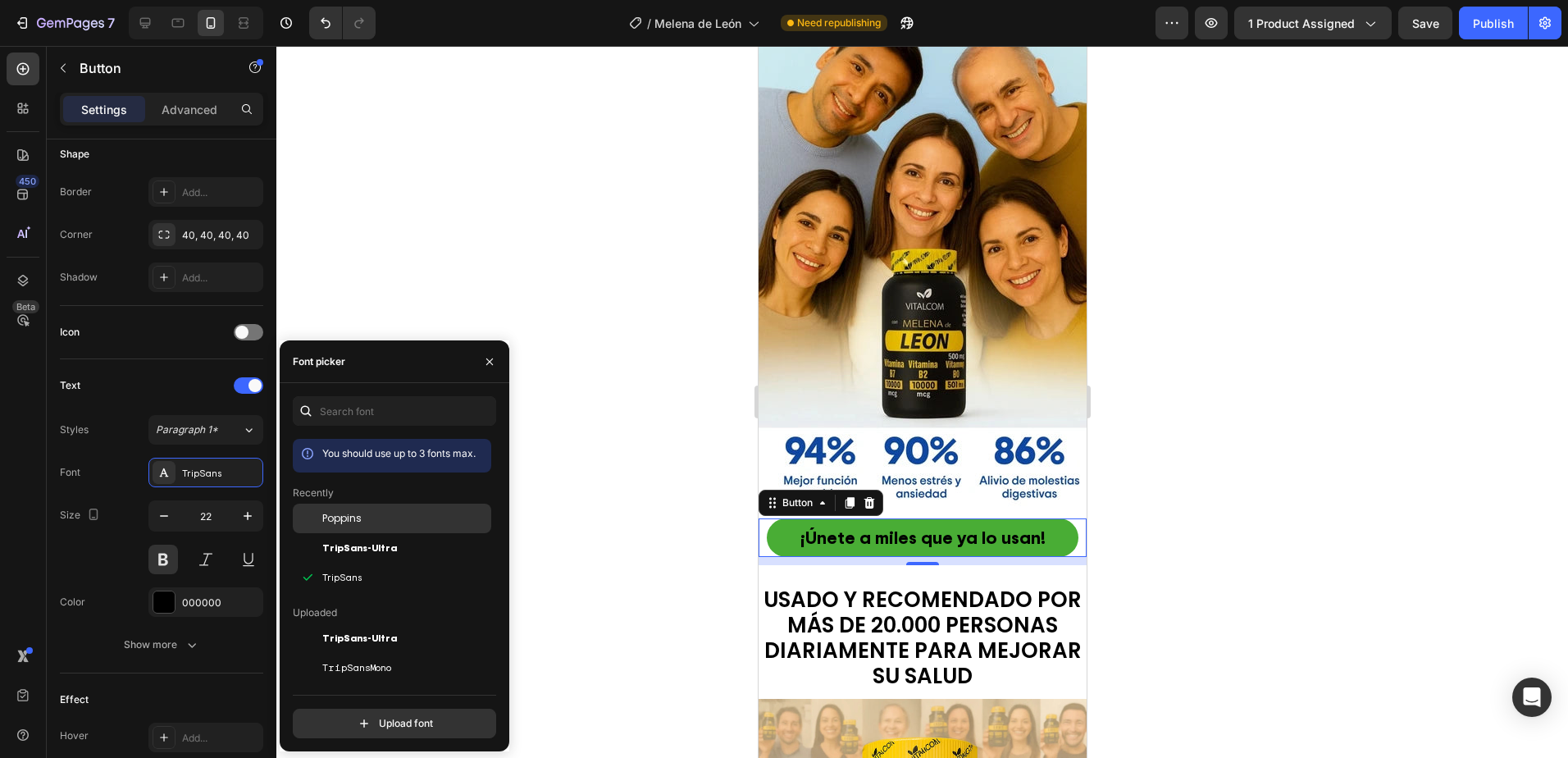
click at [376, 517] on div "Poppins" at bounding box center [405, 518] width 166 height 14
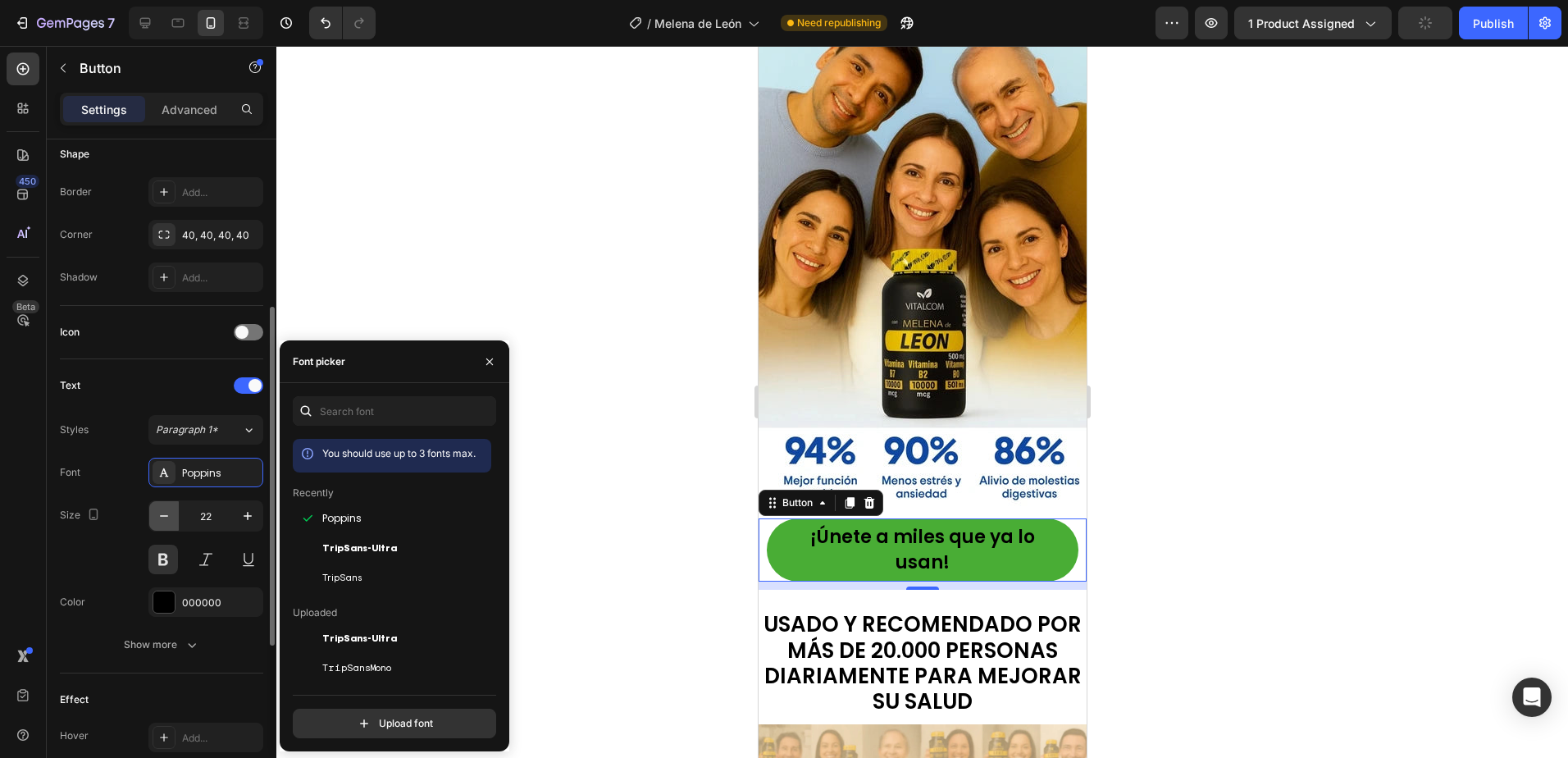
click at [172, 517] on button "button" at bounding box center [163, 515] width 30 height 30
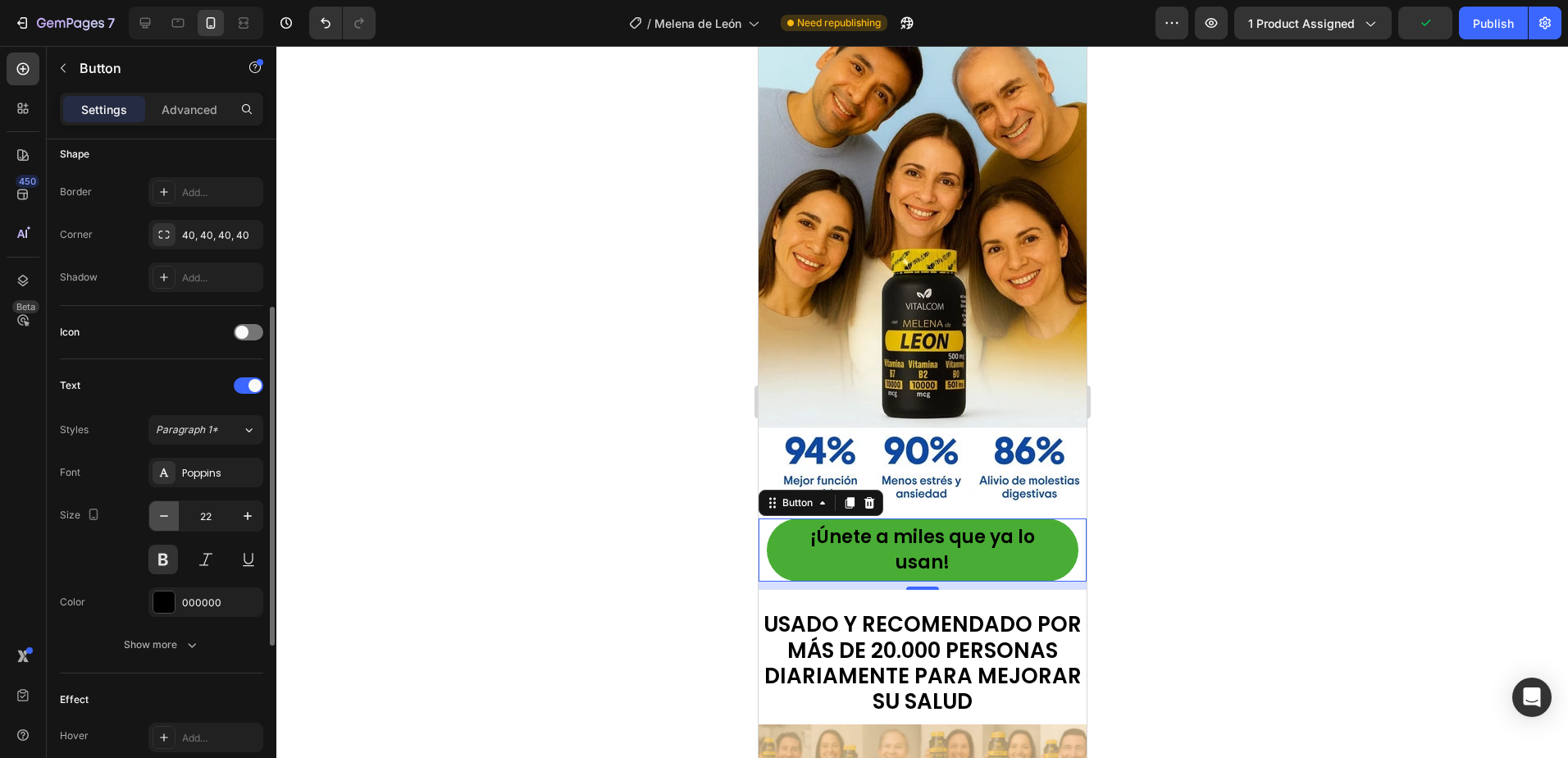
click at [172, 517] on button "button" at bounding box center [163, 515] width 30 height 30
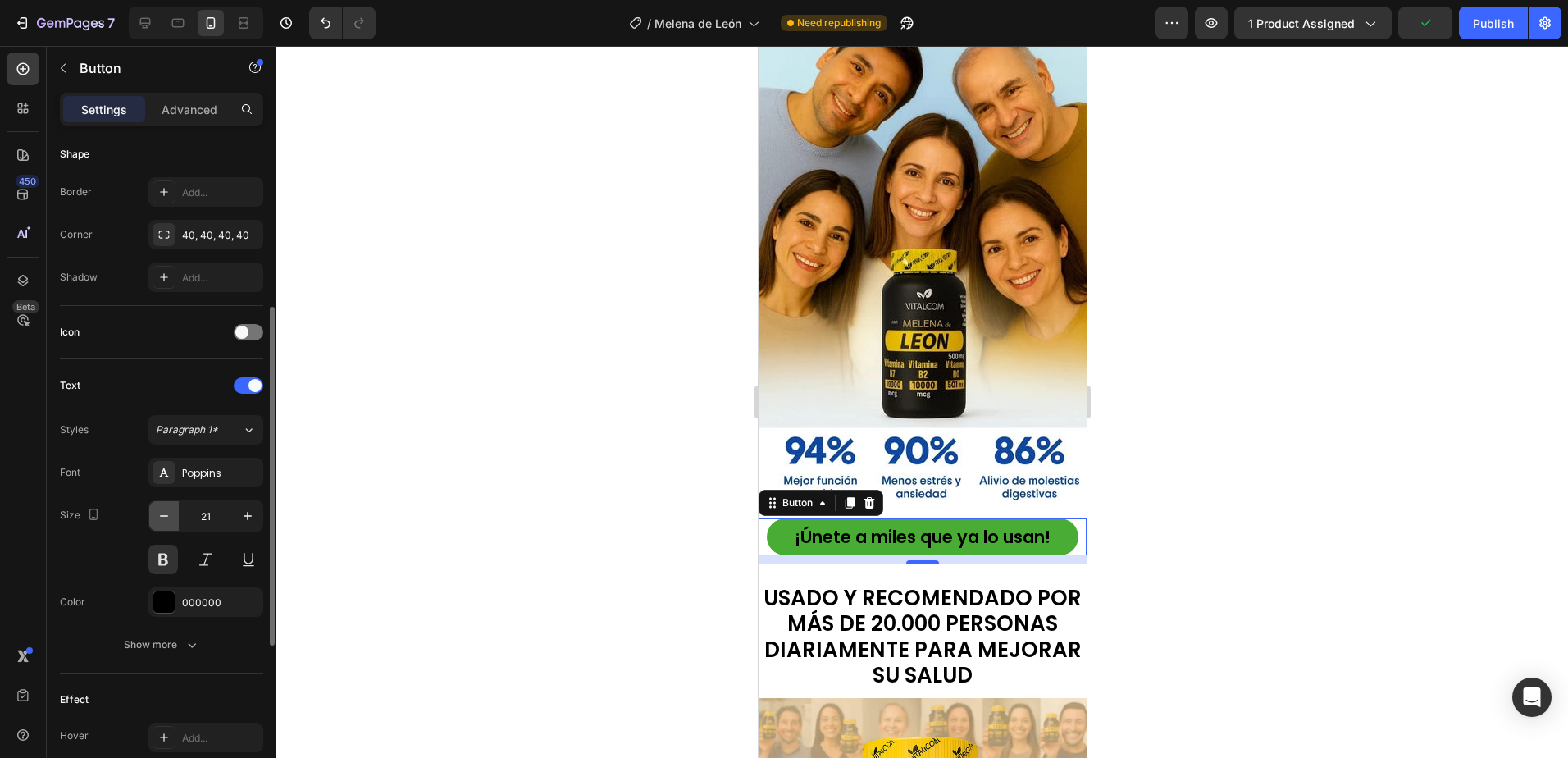
type input "20"
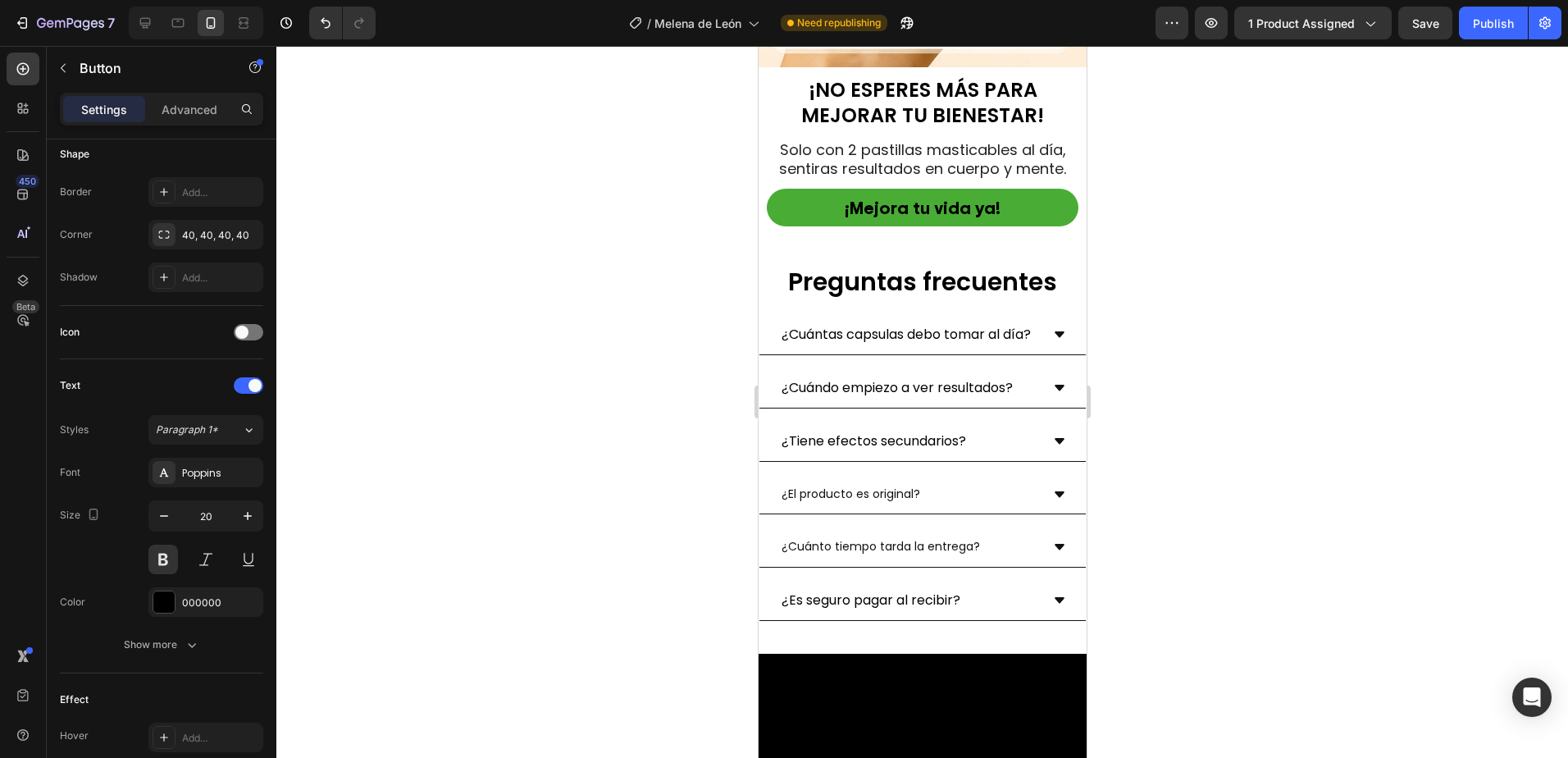
scroll to position [5988, 0]
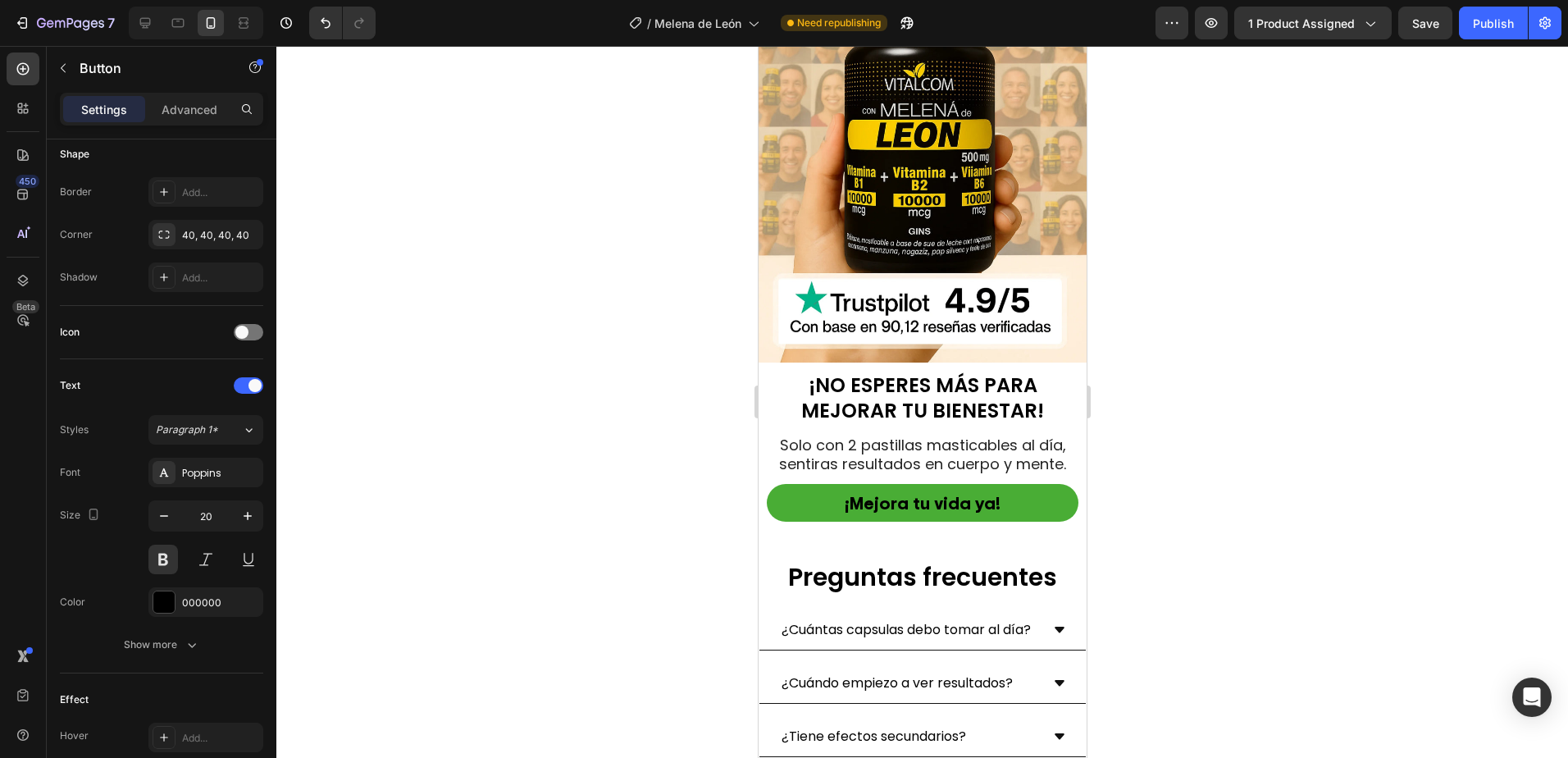
drag, startPoint x: 589, startPoint y: 242, endPoint x: 710, endPoint y: 51, distance: 226.1
click at [589, 242] on div at bounding box center [922, 402] width 1291 height 712
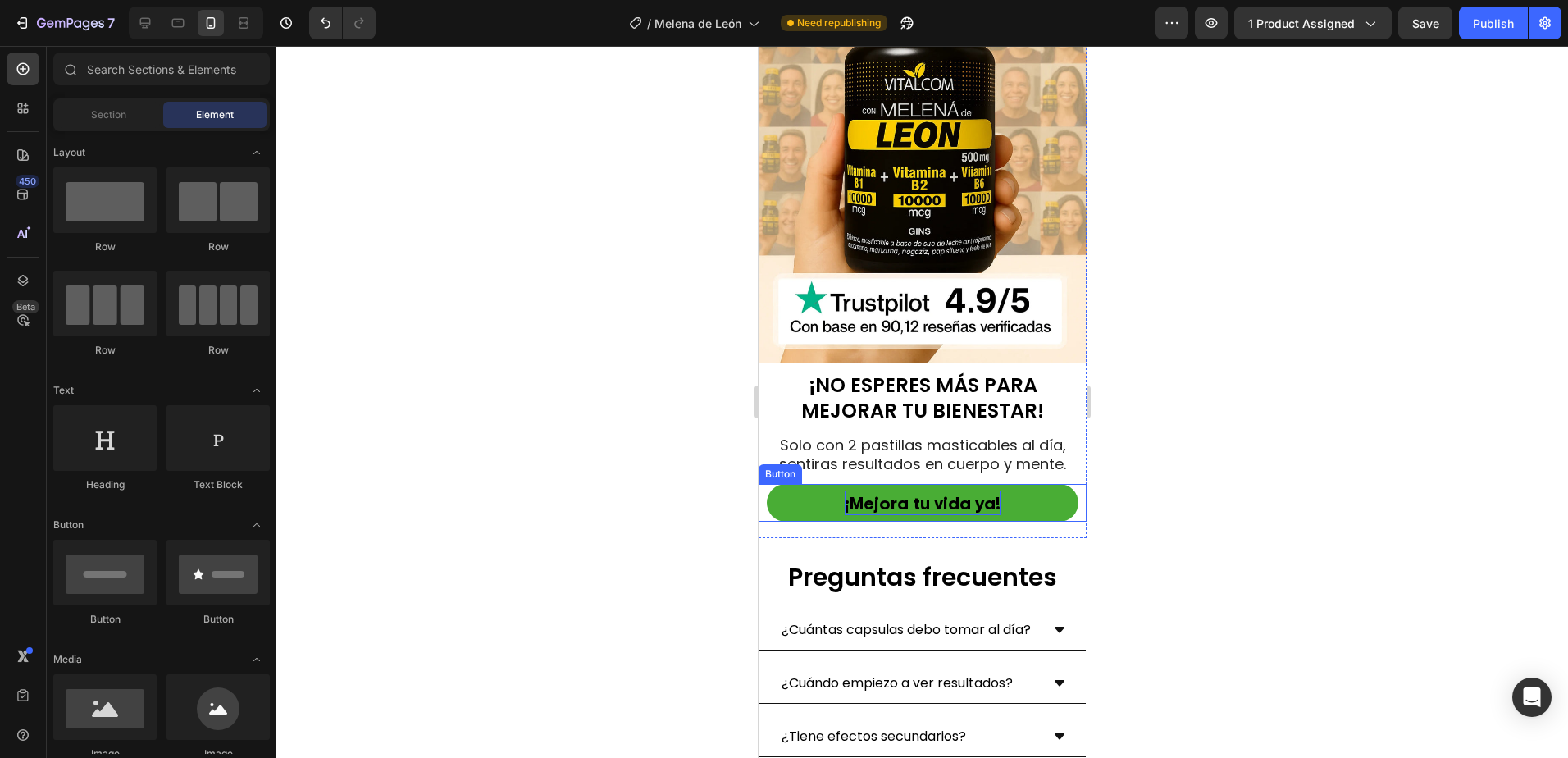
click at [903, 491] on p "¡Mejora tu vida ya!" at bounding box center [921, 503] width 156 height 26
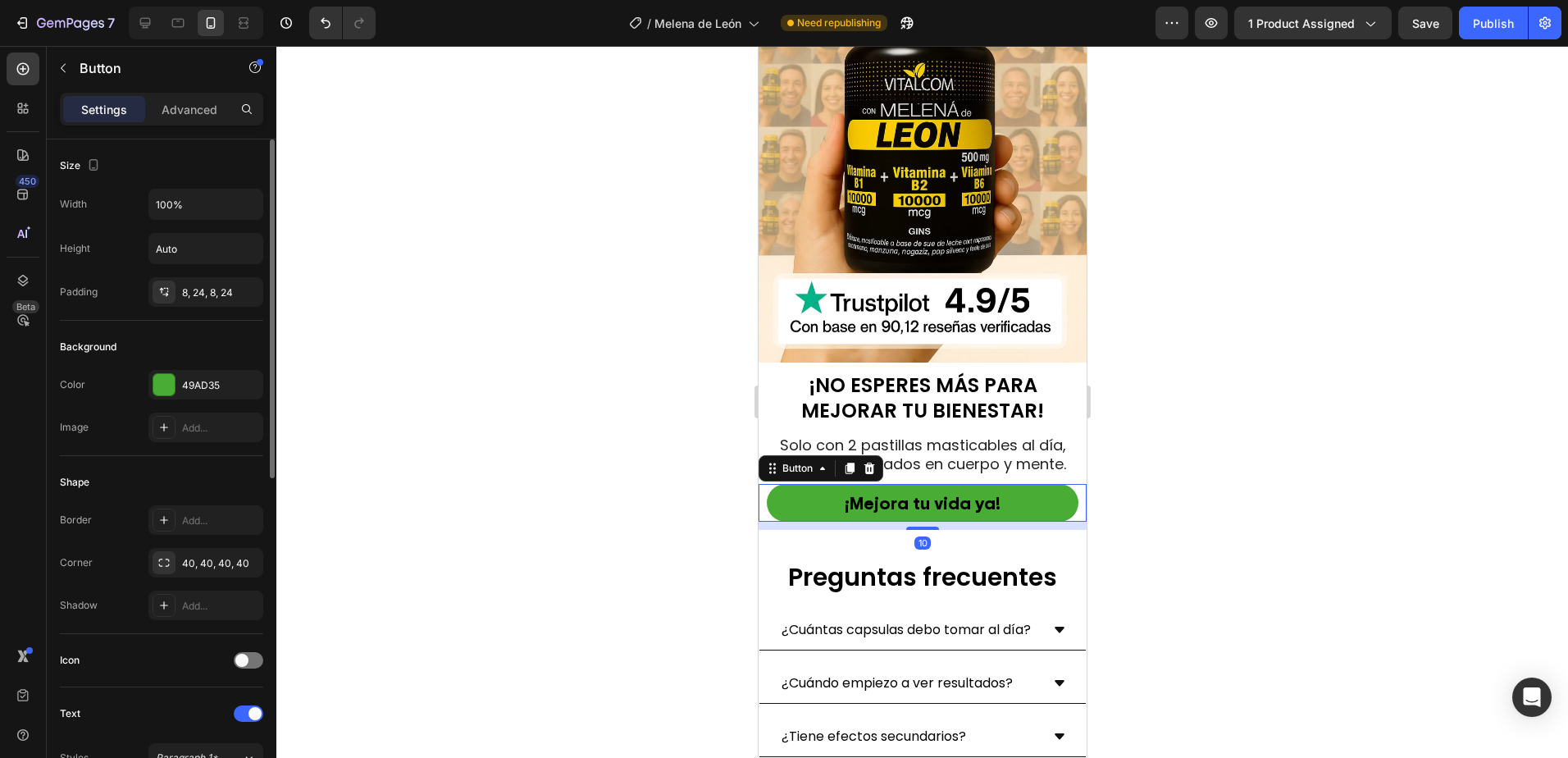
scroll to position [328, 0]
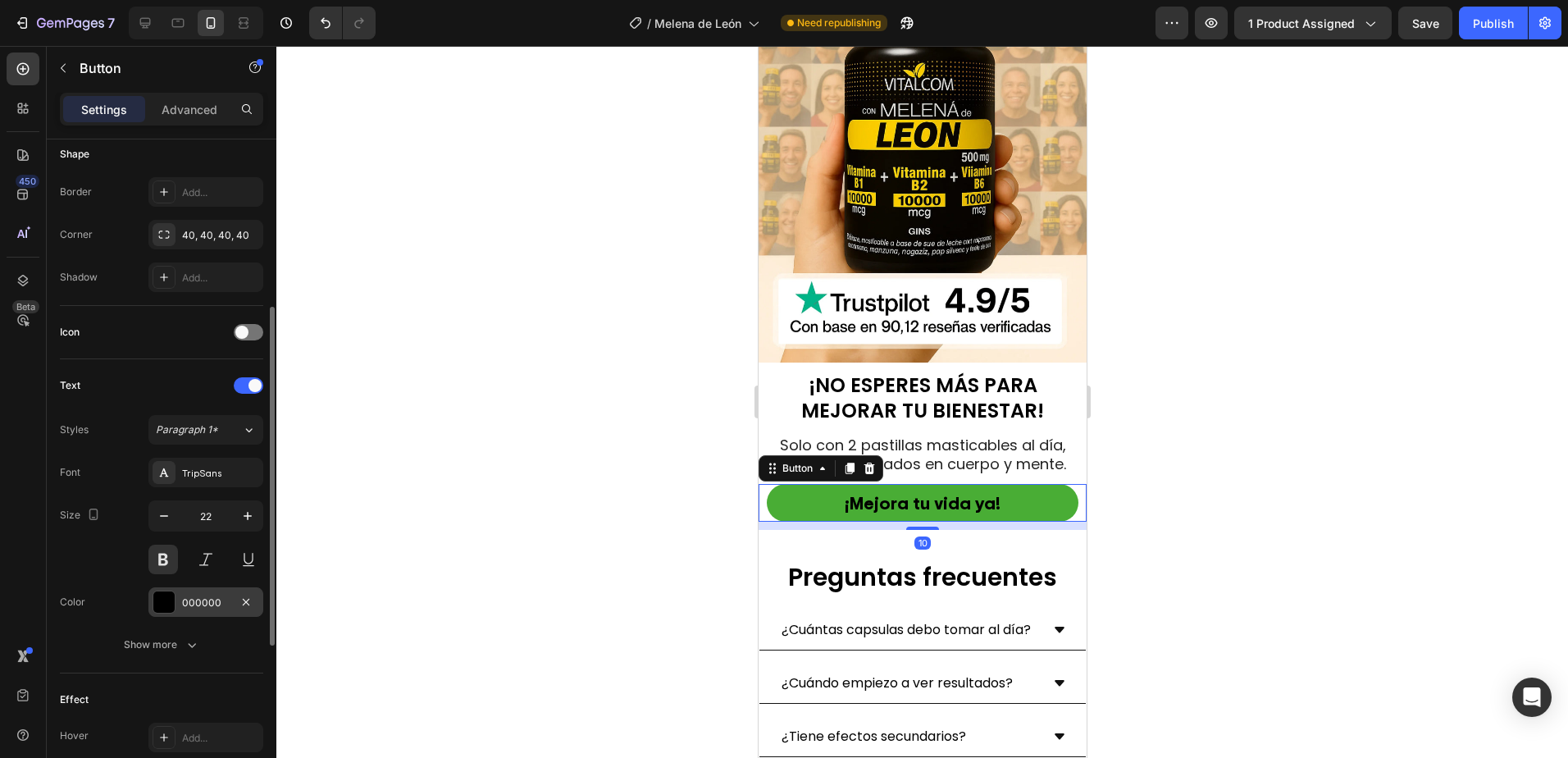
click at [168, 603] on div at bounding box center [163, 601] width 21 height 21
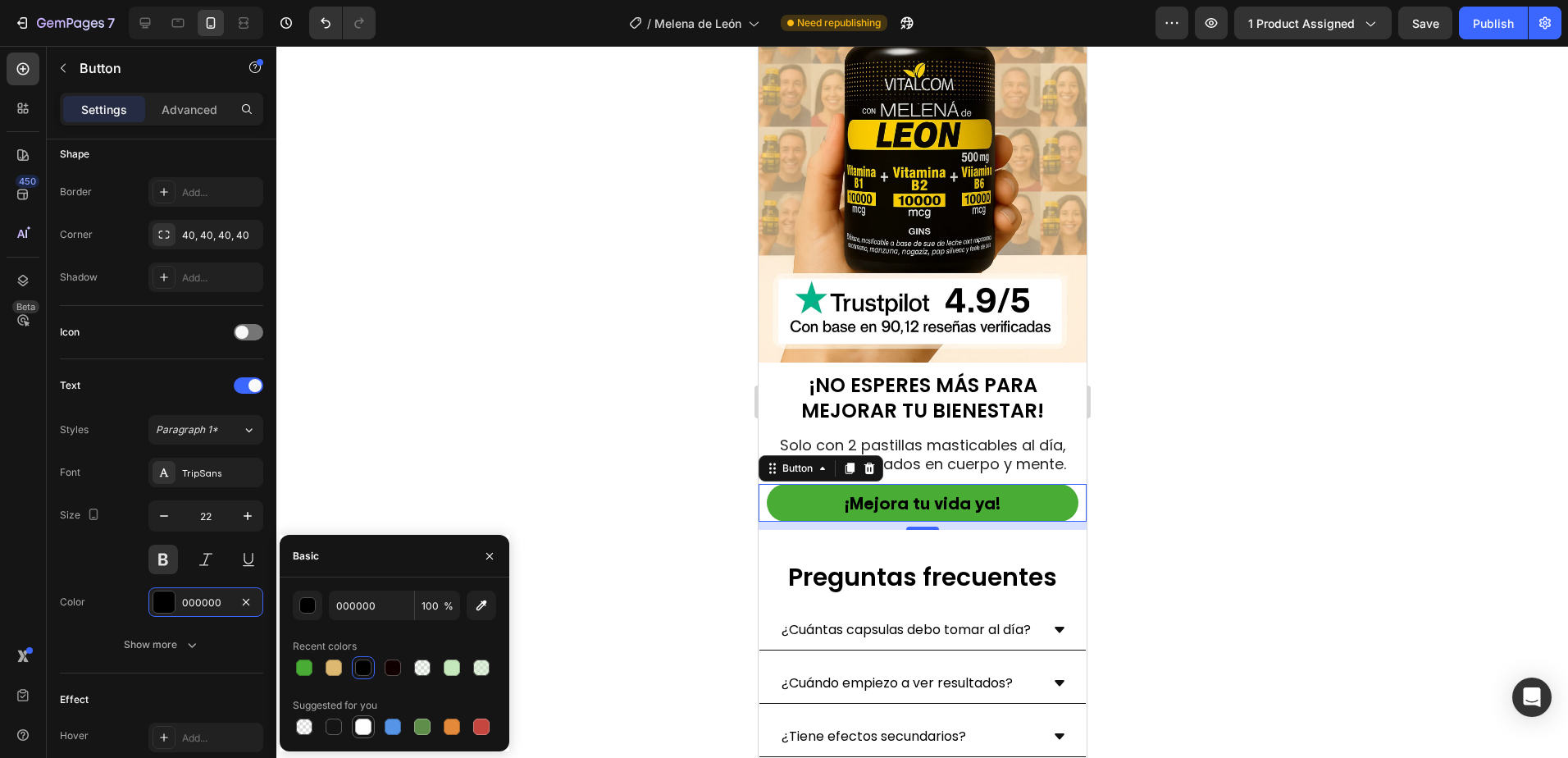
click at [365, 732] on div at bounding box center [363, 726] width 16 height 16
type input "FFFFFF"
click at [524, 461] on div at bounding box center [922, 402] width 1291 height 712
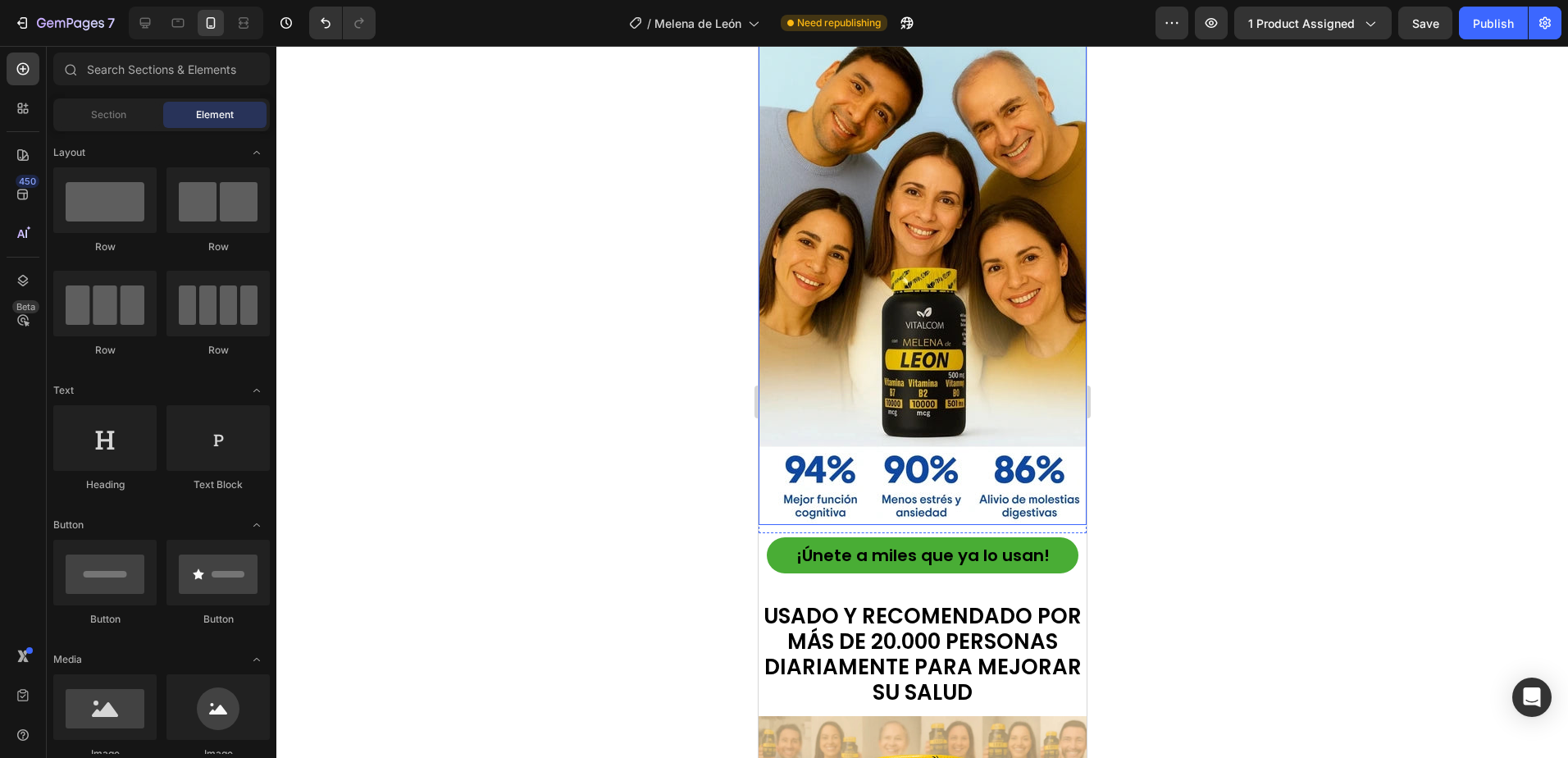
scroll to position [5250, 0]
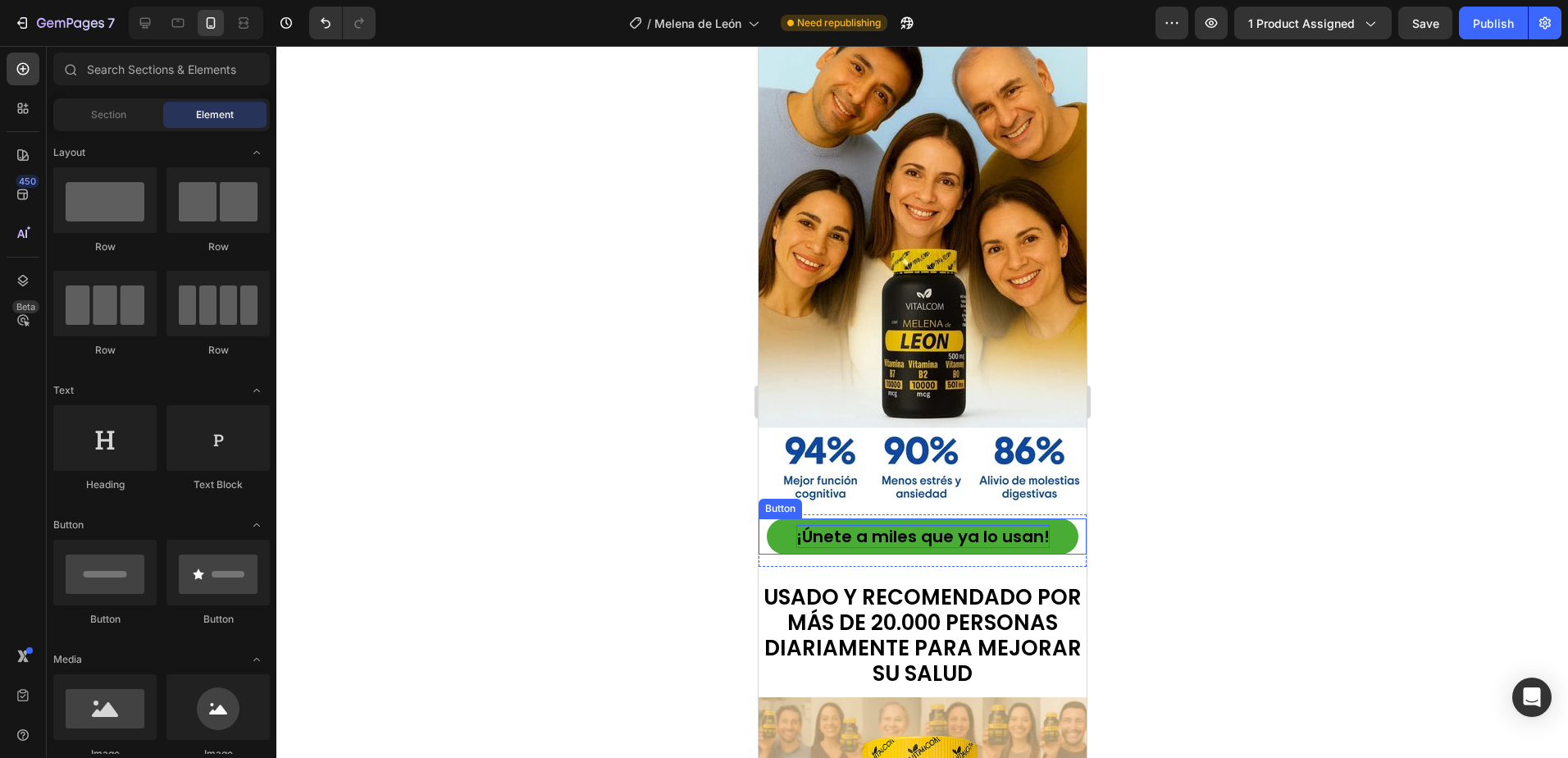
click at [934, 525] on p "¡Únete a miles que ya lo usan!" at bounding box center [922, 536] width 254 height 23
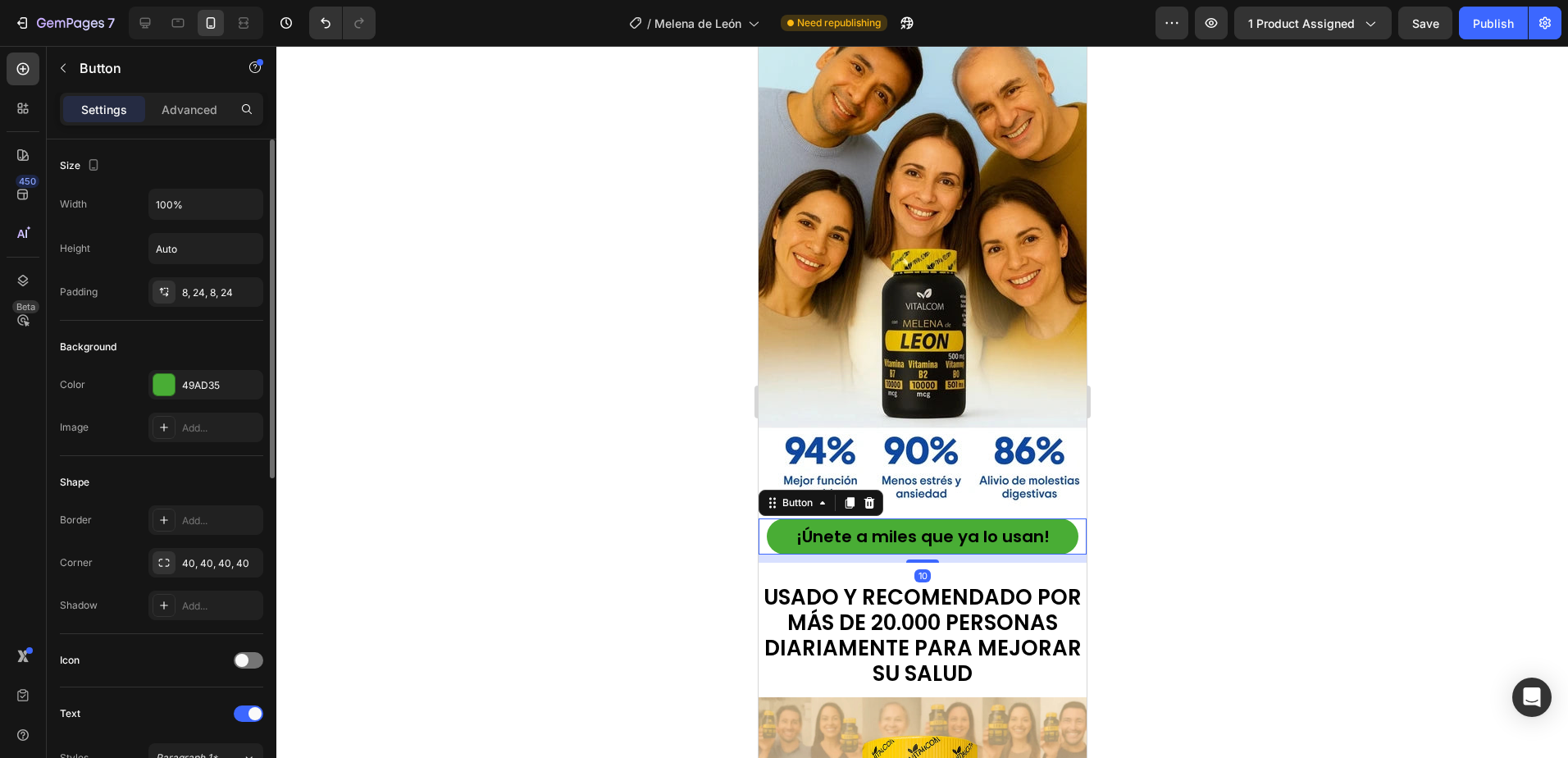
scroll to position [328, 0]
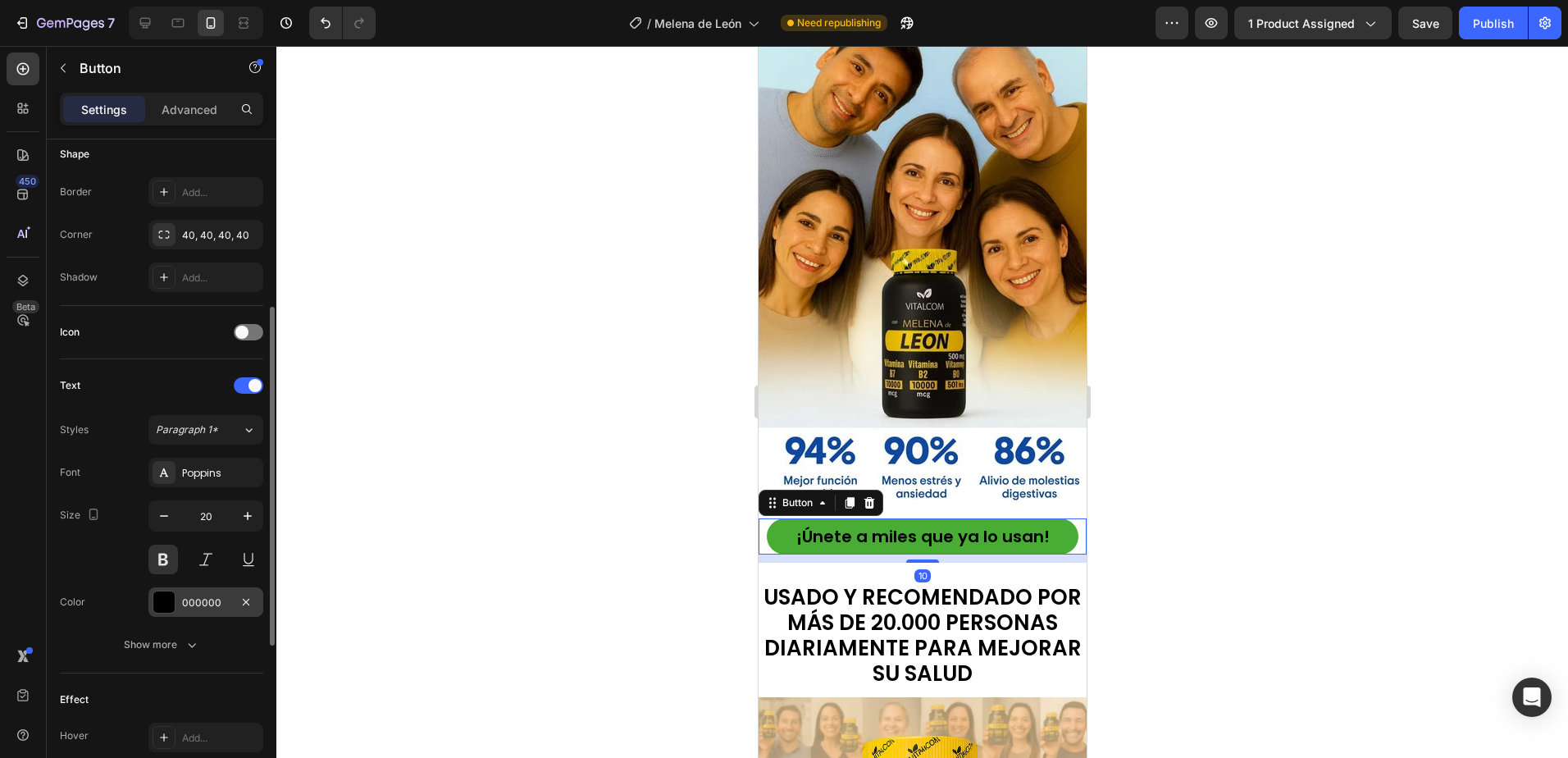
click at [169, 601] on div at bounding box center [163, 601] width 21 height 21
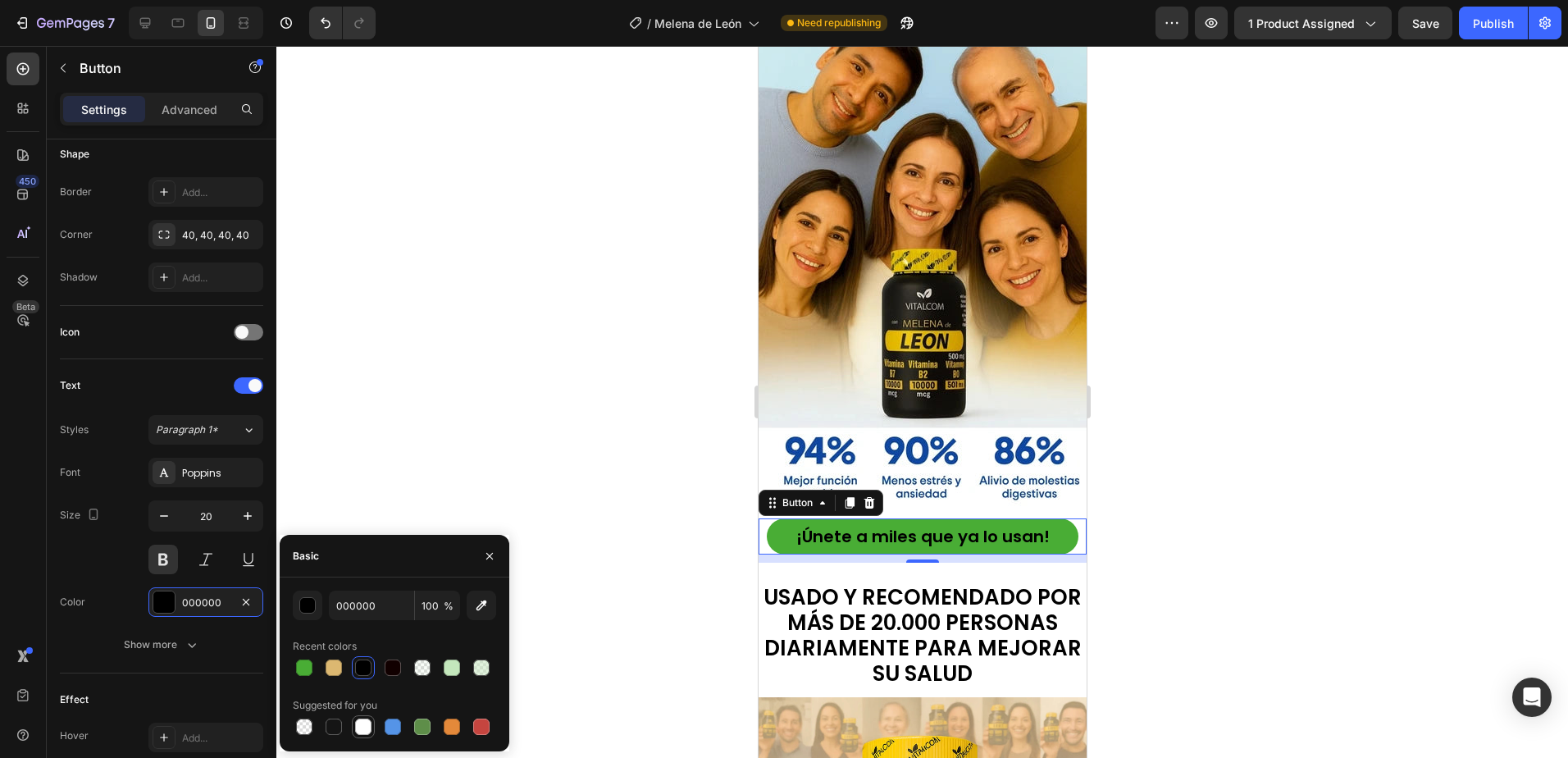
click at [364, 726] on div at bounding box center [363, 726] width 16 height 16
type input "FFFFFF"
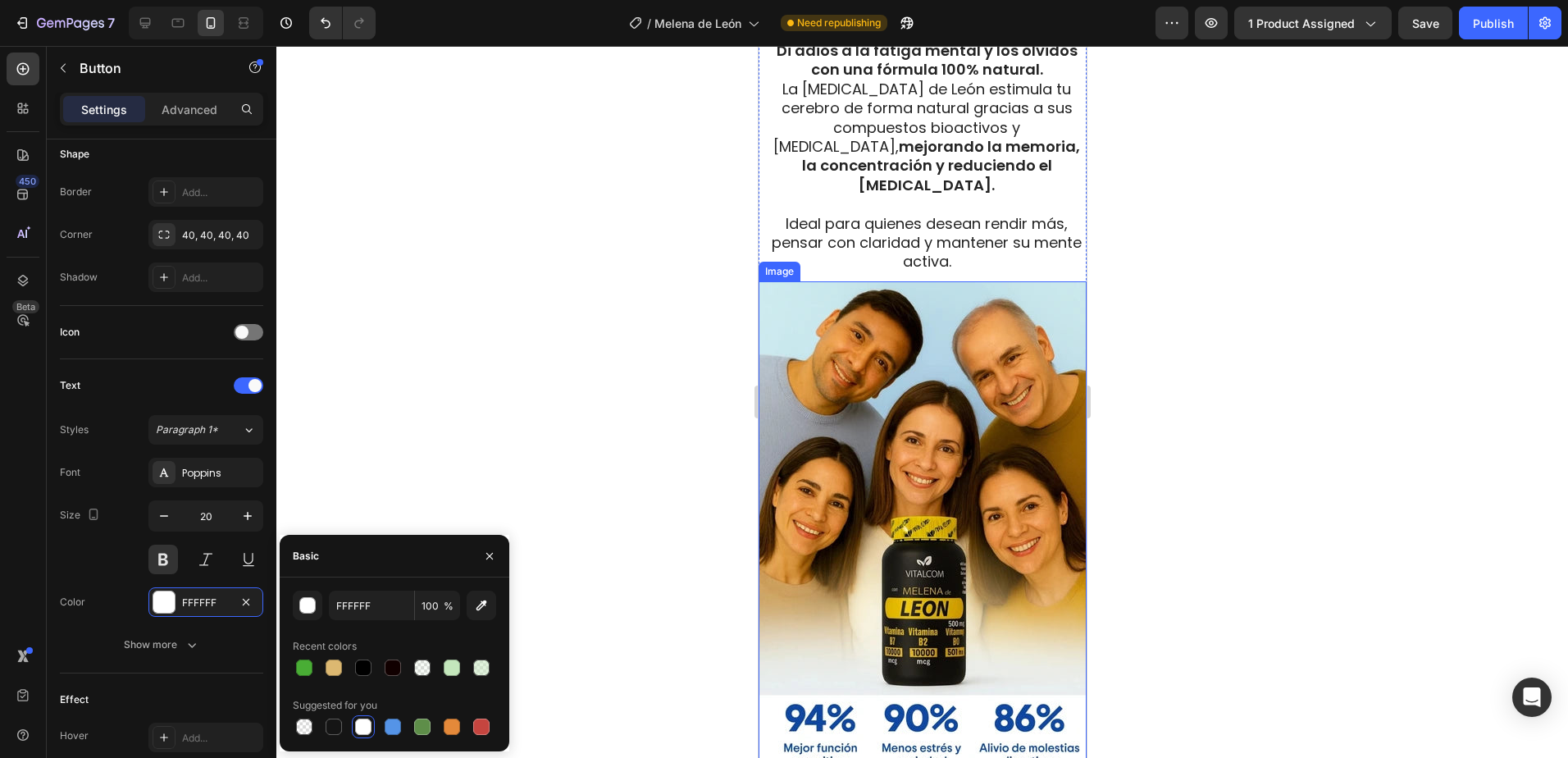
scroll to position [4511, 0]
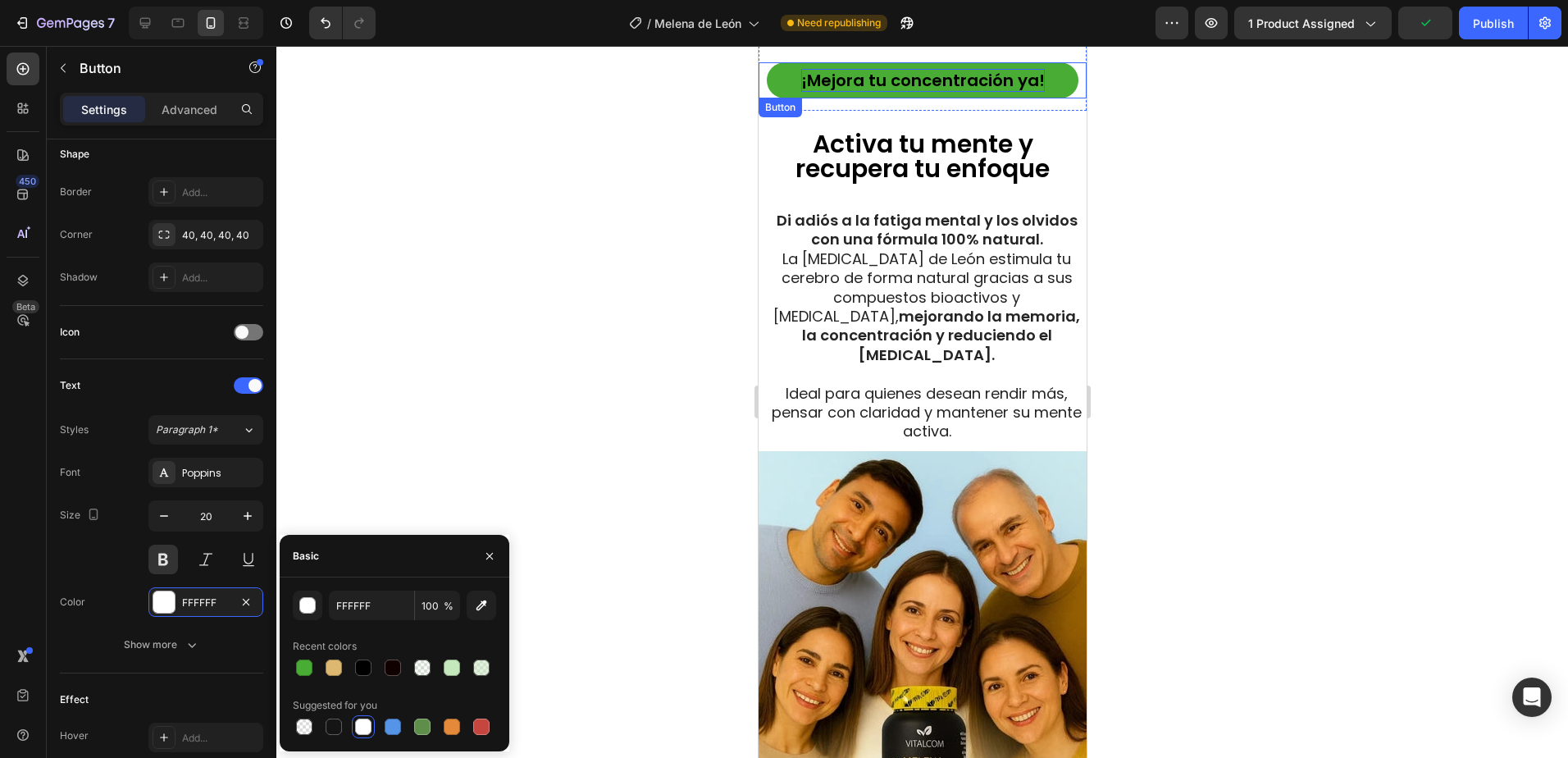
click at [913, 75] on p "¡Mejora tu concentración ya!" at bounding box center [922, 80] width 243 height 23
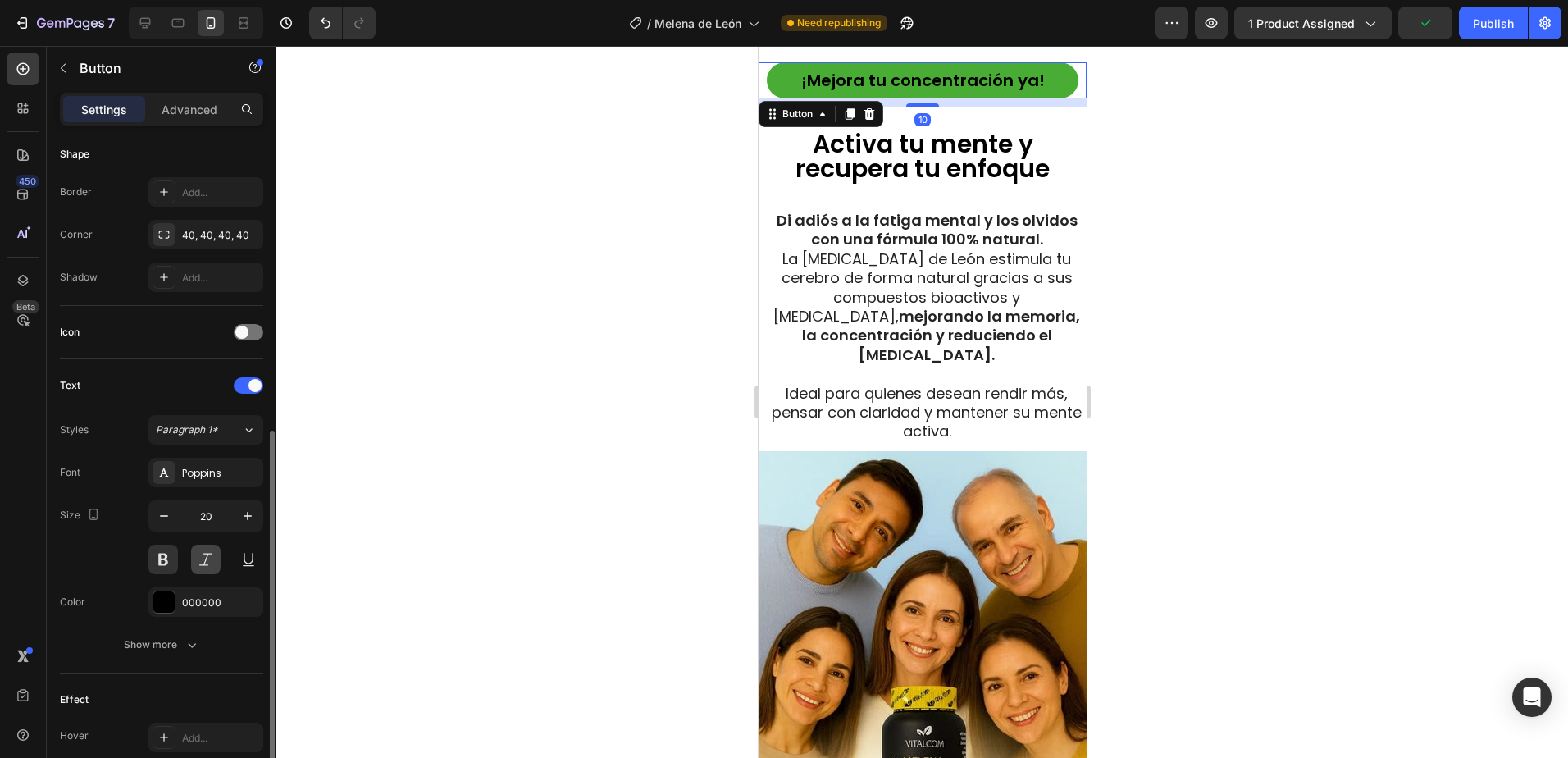
scroll to position [492, 0]
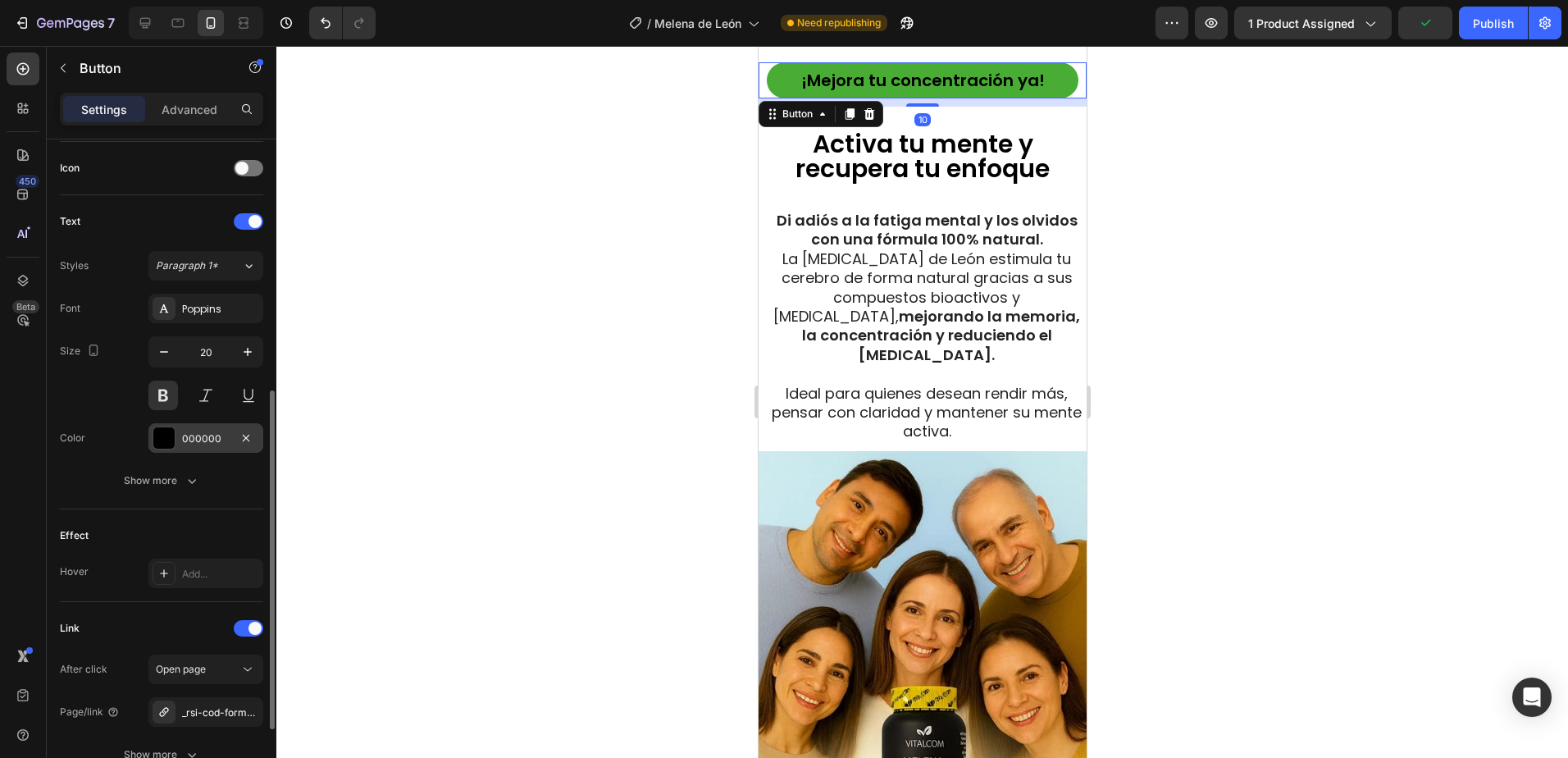
click at [181, 430] on div "000000" at bounding box center [205, 438] width 115 height 30
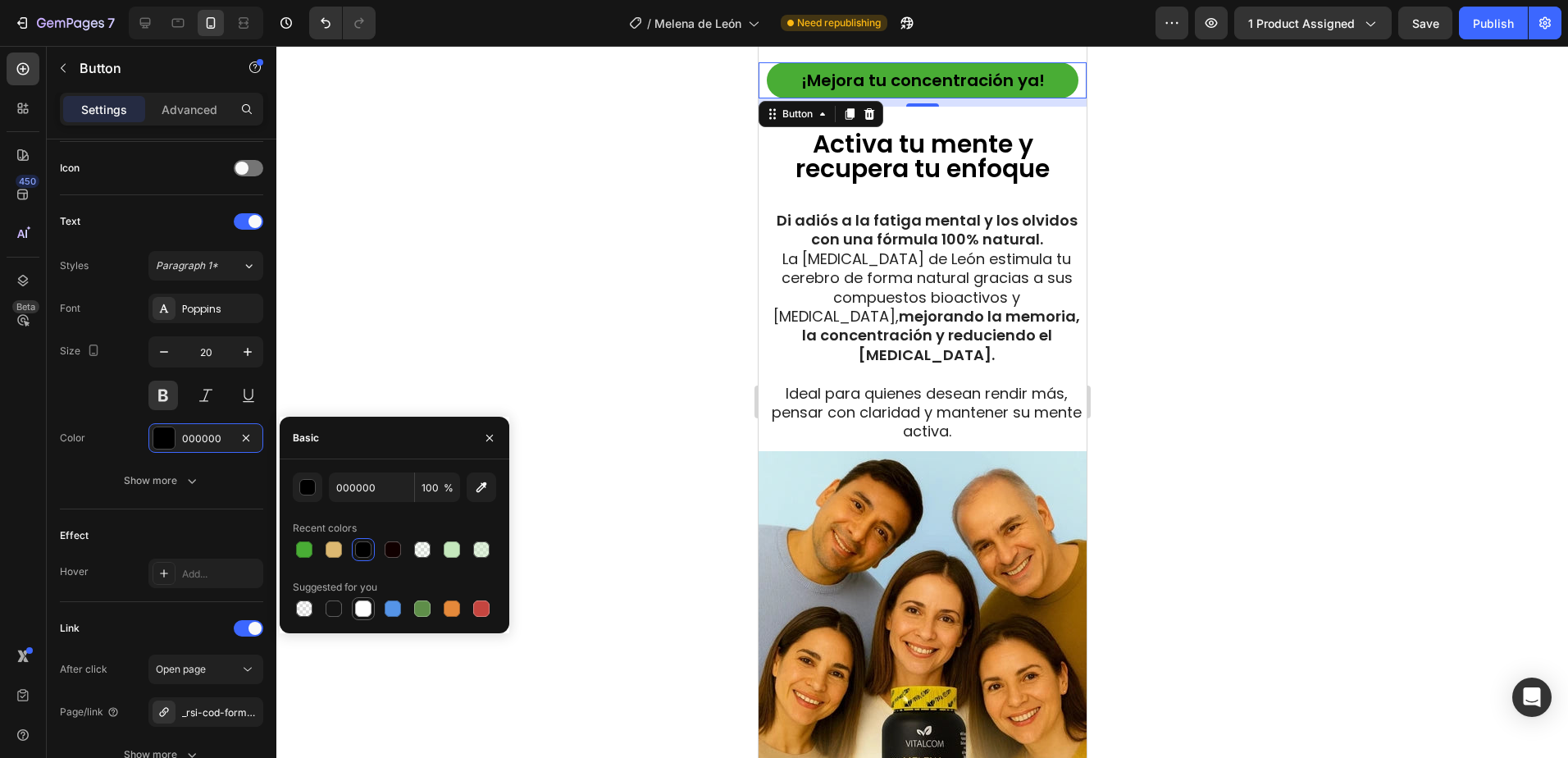
click at [365, 606] on div at bounding box center [363, 608] width 16 height 16
type input "FFFFFF"
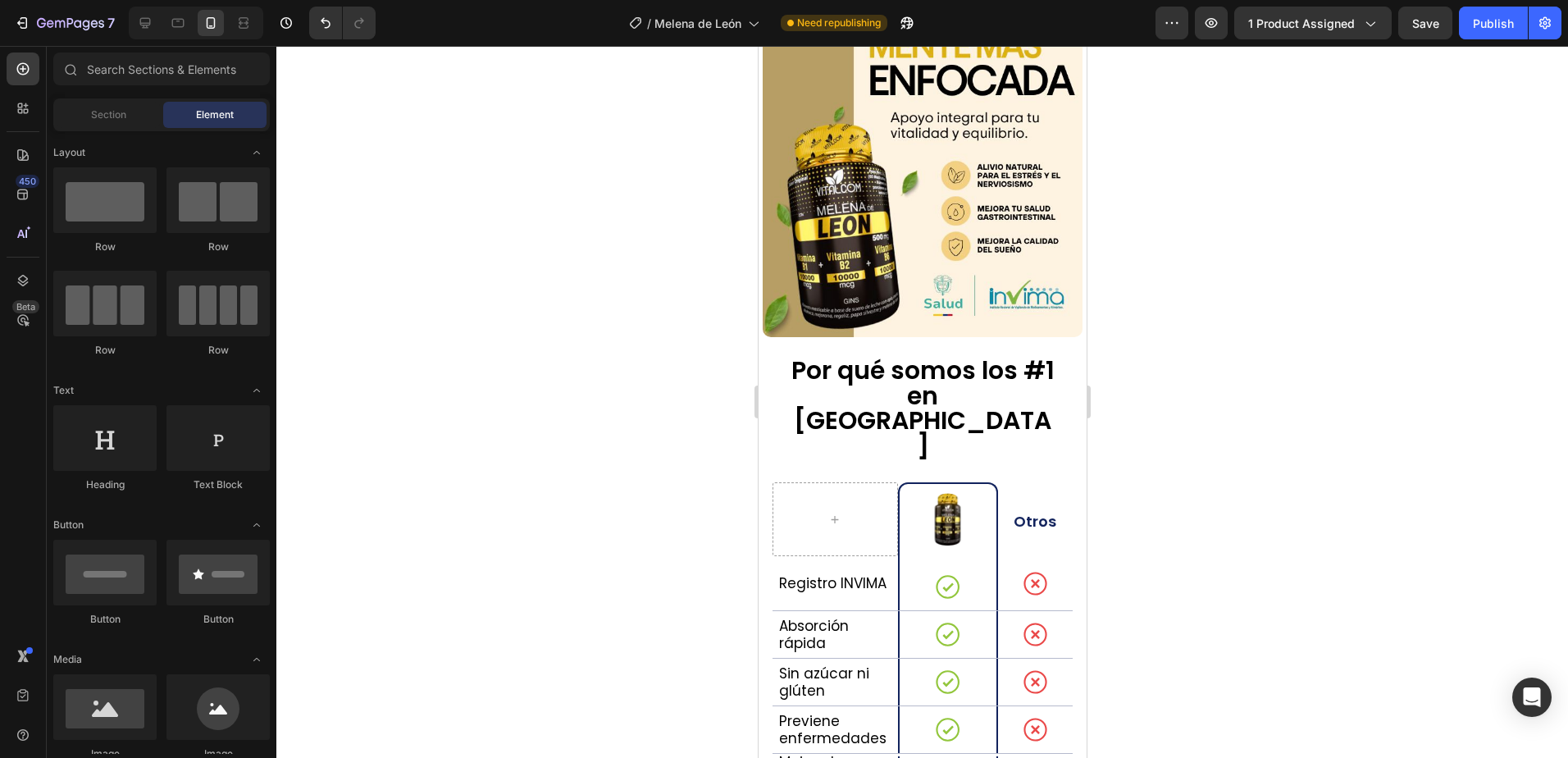
scroll to position [2731, 0]
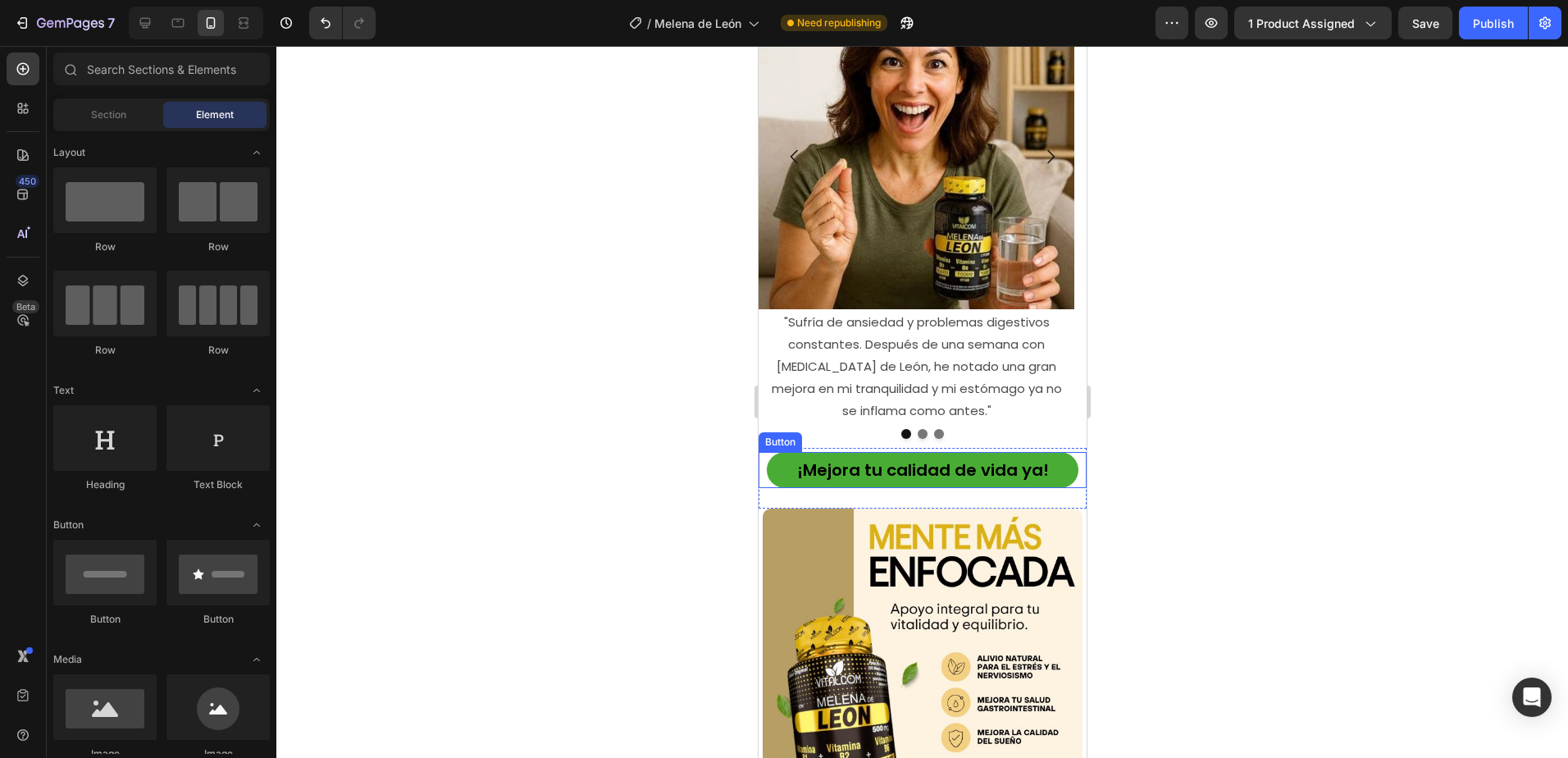
click at [981, 458] on p "¡Mejora tu calidad de vida ya!" at bounding box center [922, 469] width 252 height 23
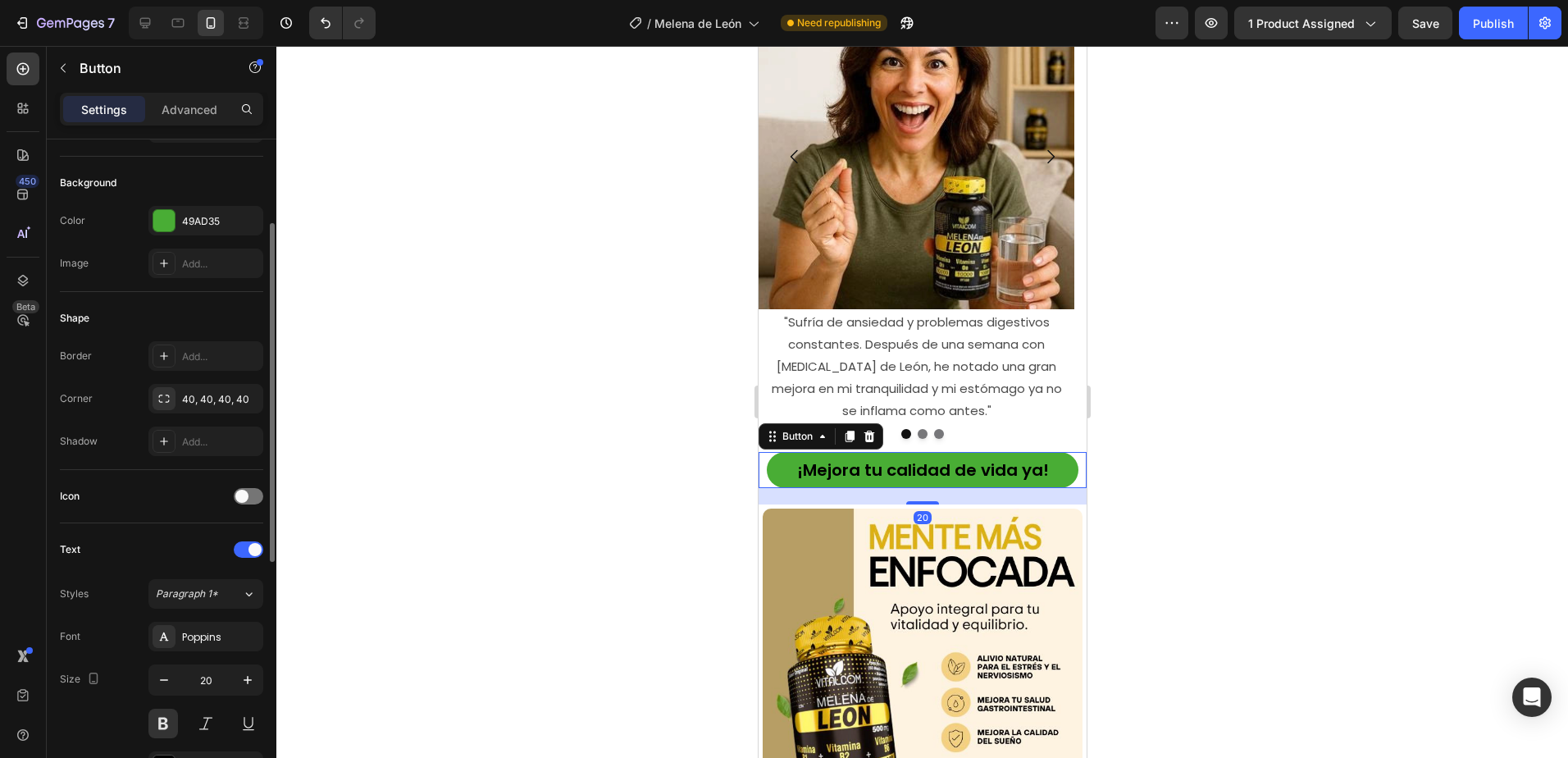
scroll to position [411, 0]
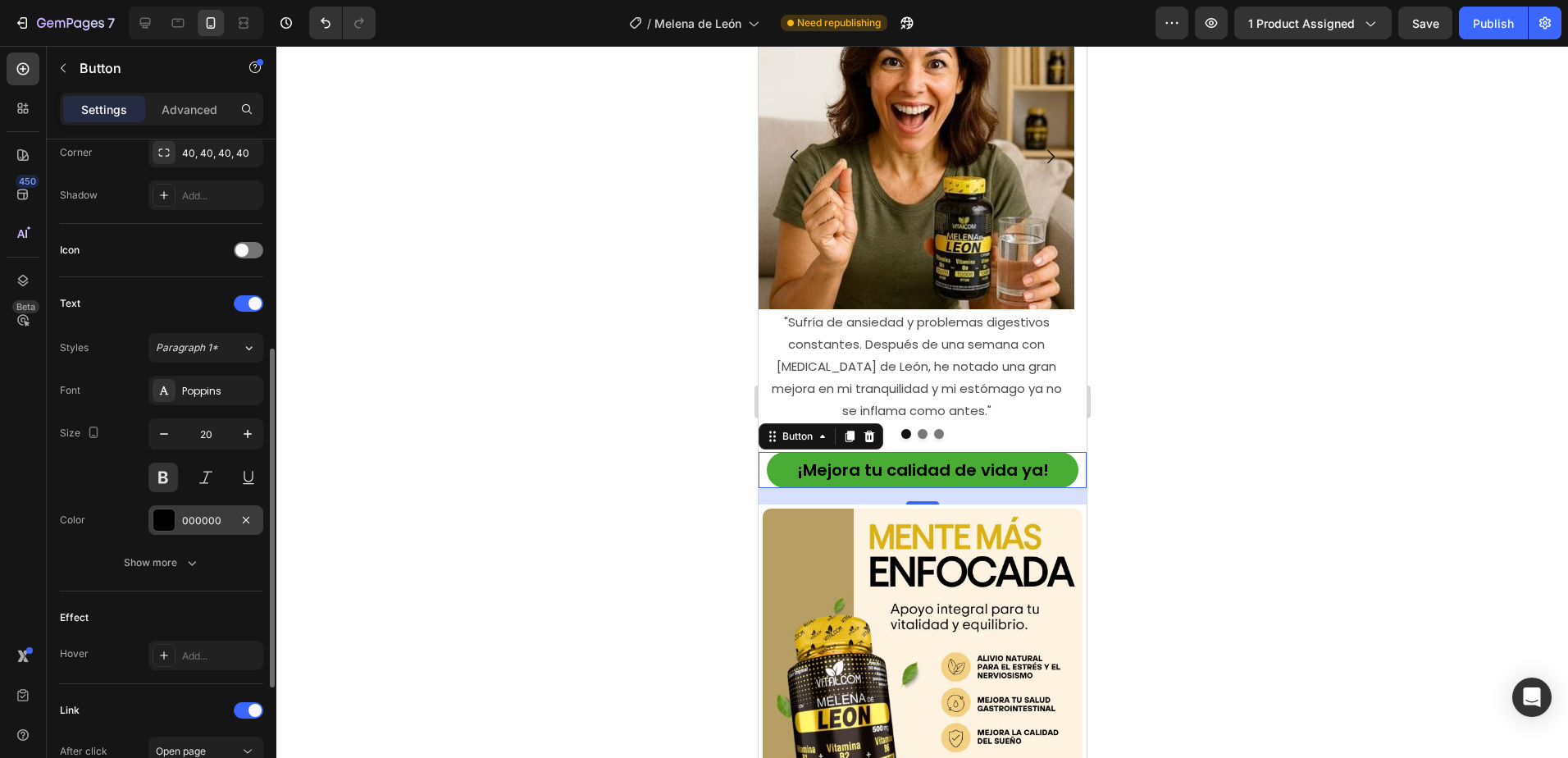
click at [192, 522] on div "000000" at bounding box center [206, 520] width 48 height 14
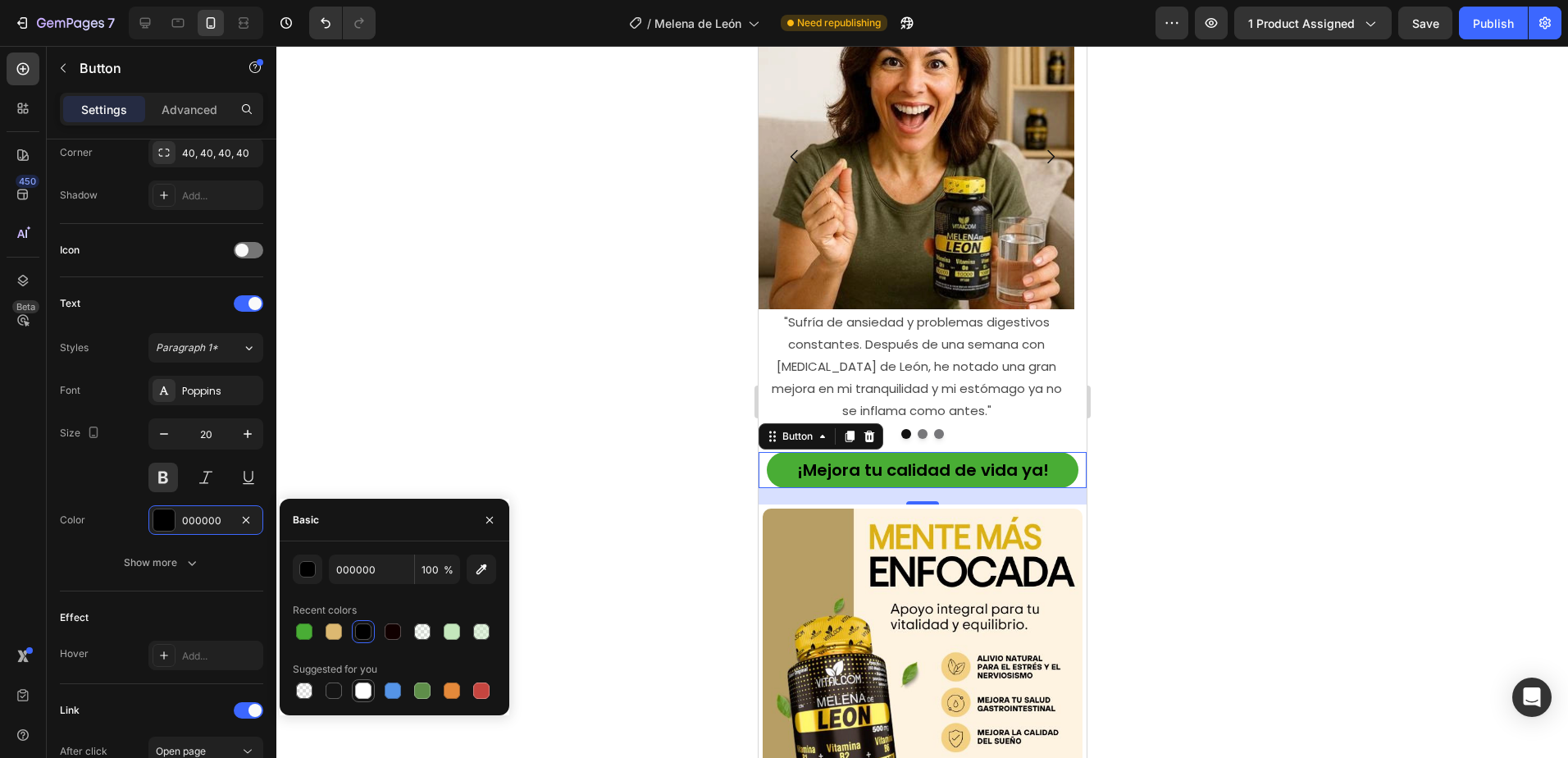
drag, startPoint x: 362, startPoint y: 694, endPoint x: 6, endPoint y: 461, distance: 425.5
click at [362, 694] on div at bounding box center [363, 690] width 16 height 16
type input "FFFFFF"
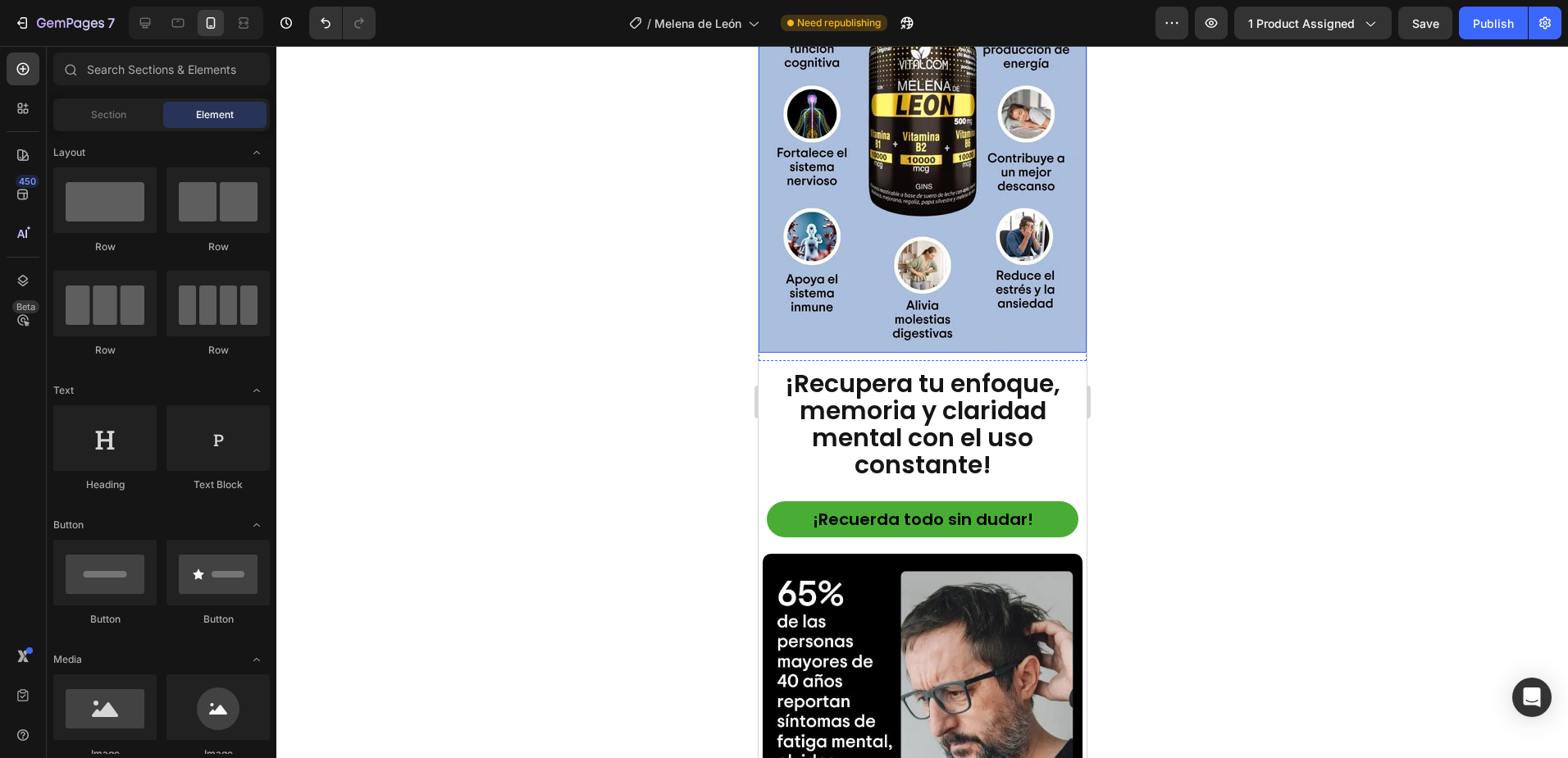
scroll to position [2083, 0]
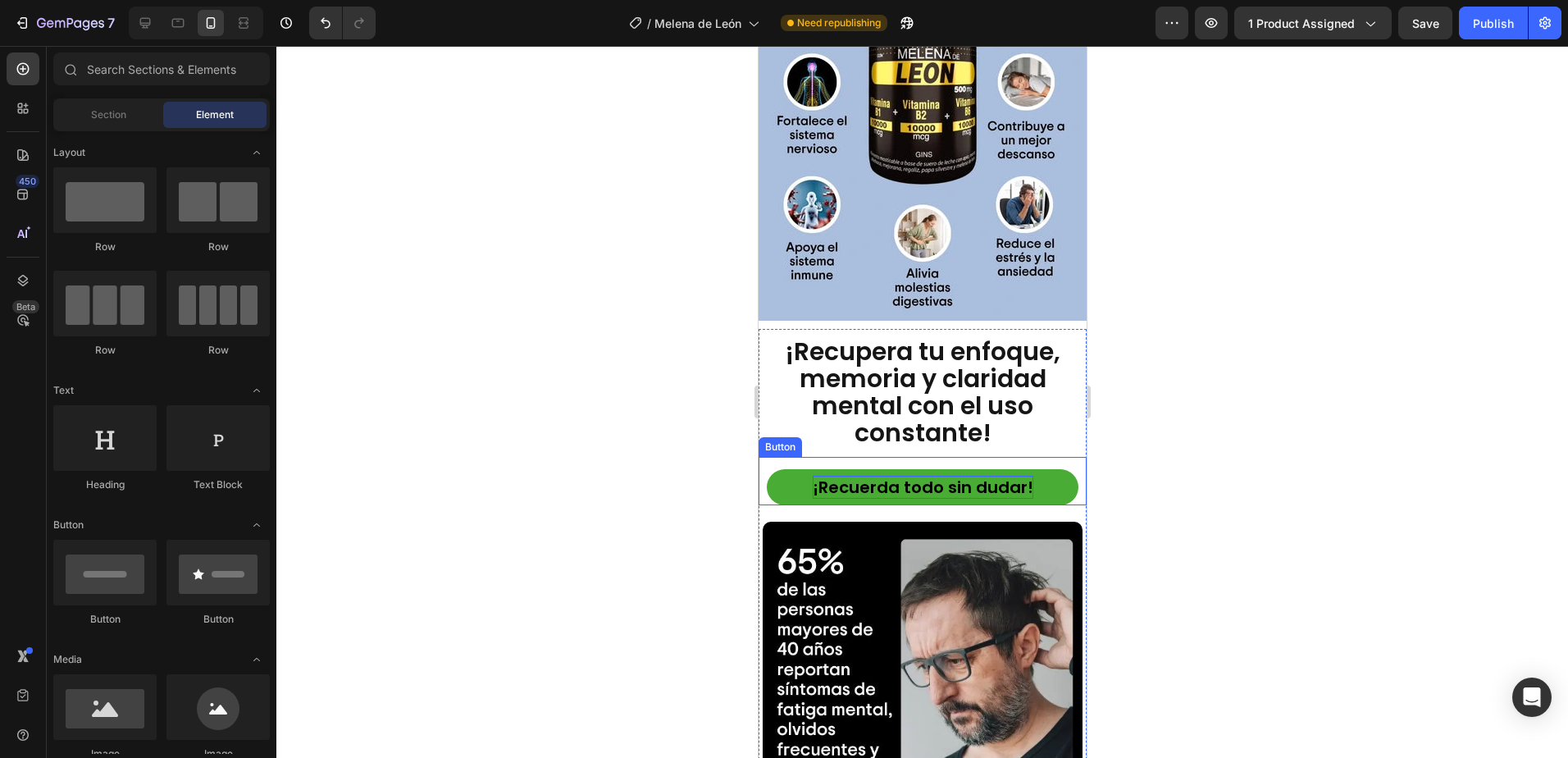
click at [893, 476] on p "¡Recuerda todo sin dudar!" at bounding box center [922, 487] width 220 height 23
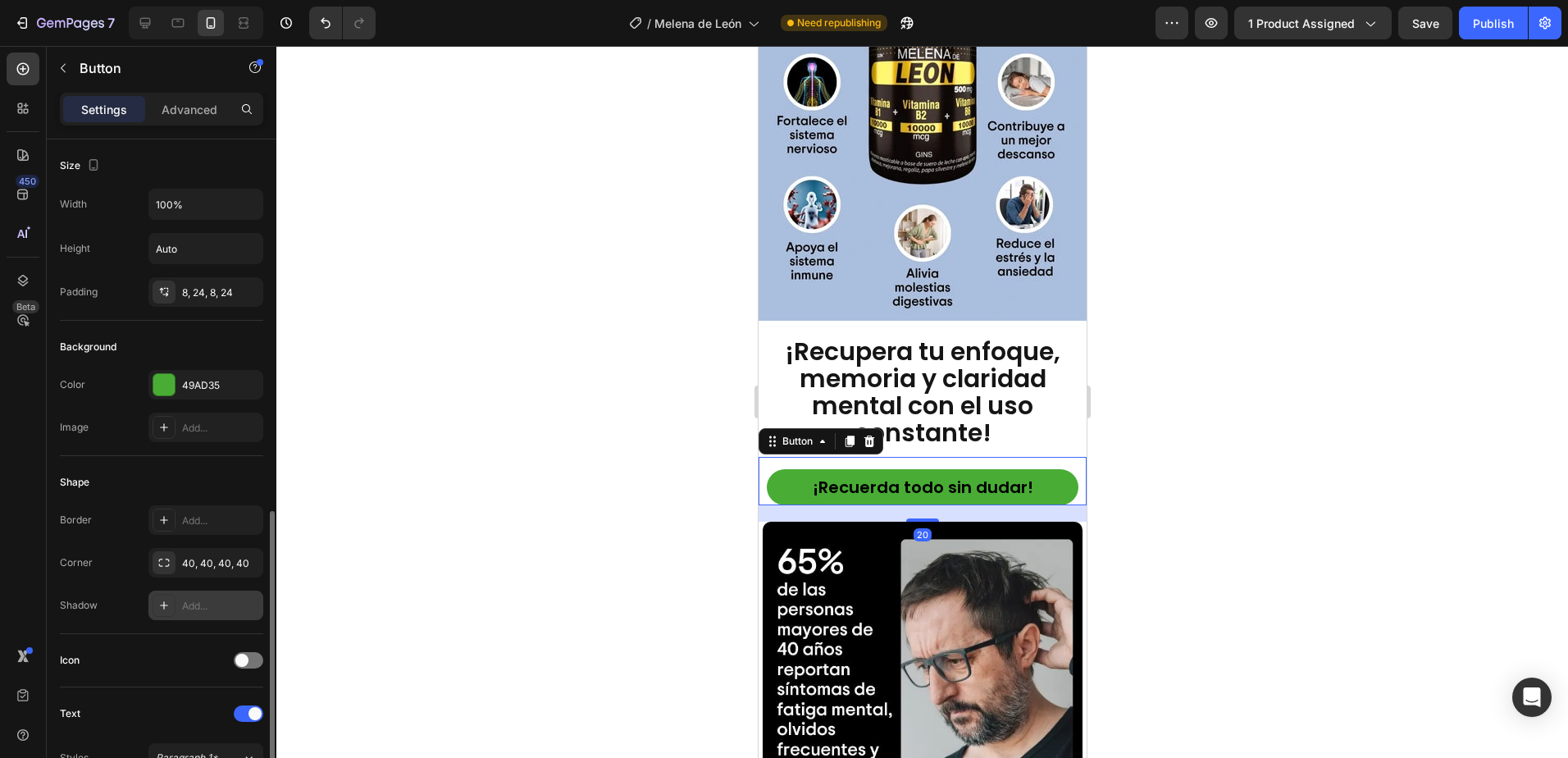
scroll to position [246, 0]
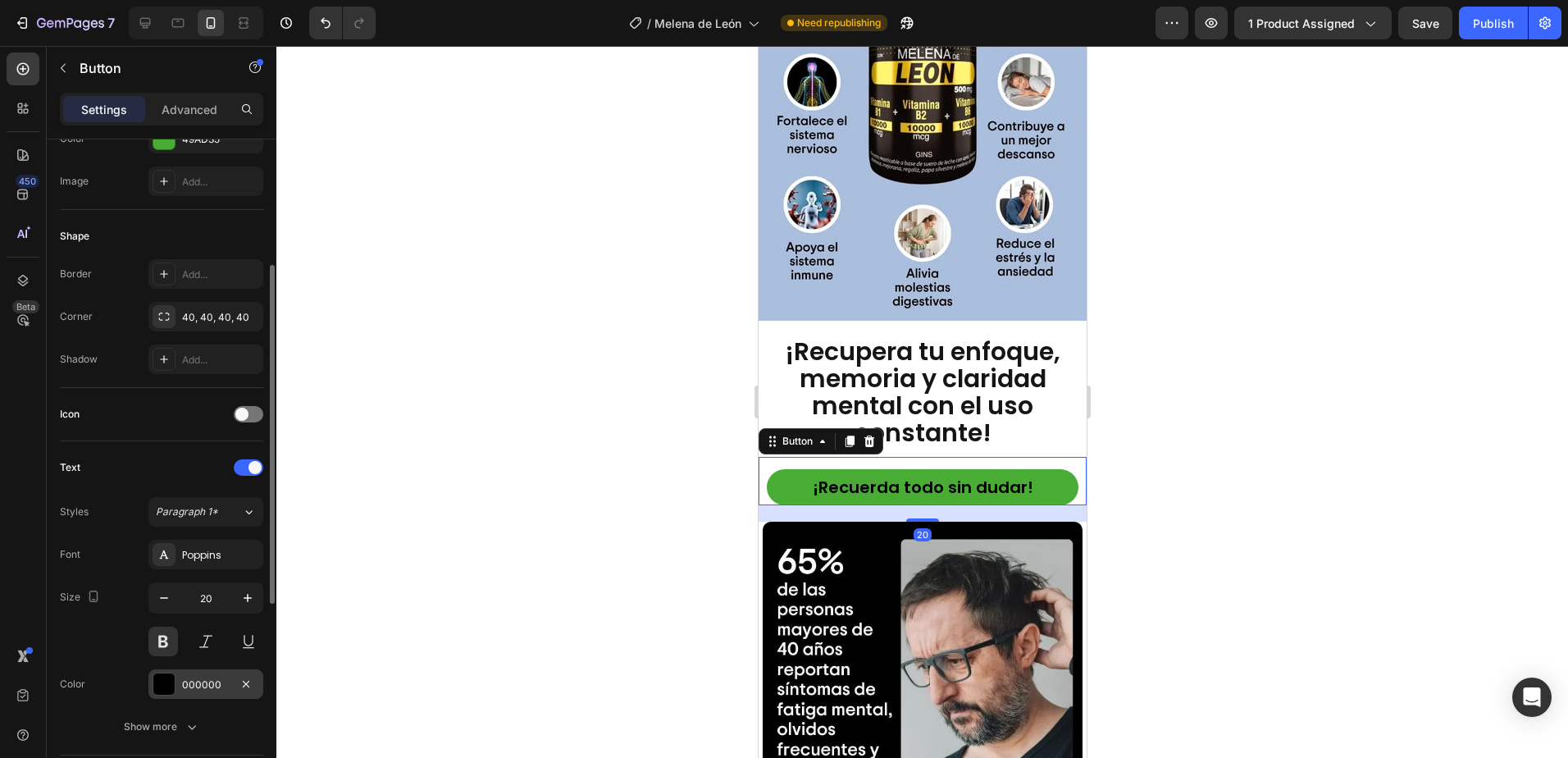
click at [170, 683] on div at bounding box center [163, 684] width 21 height 21
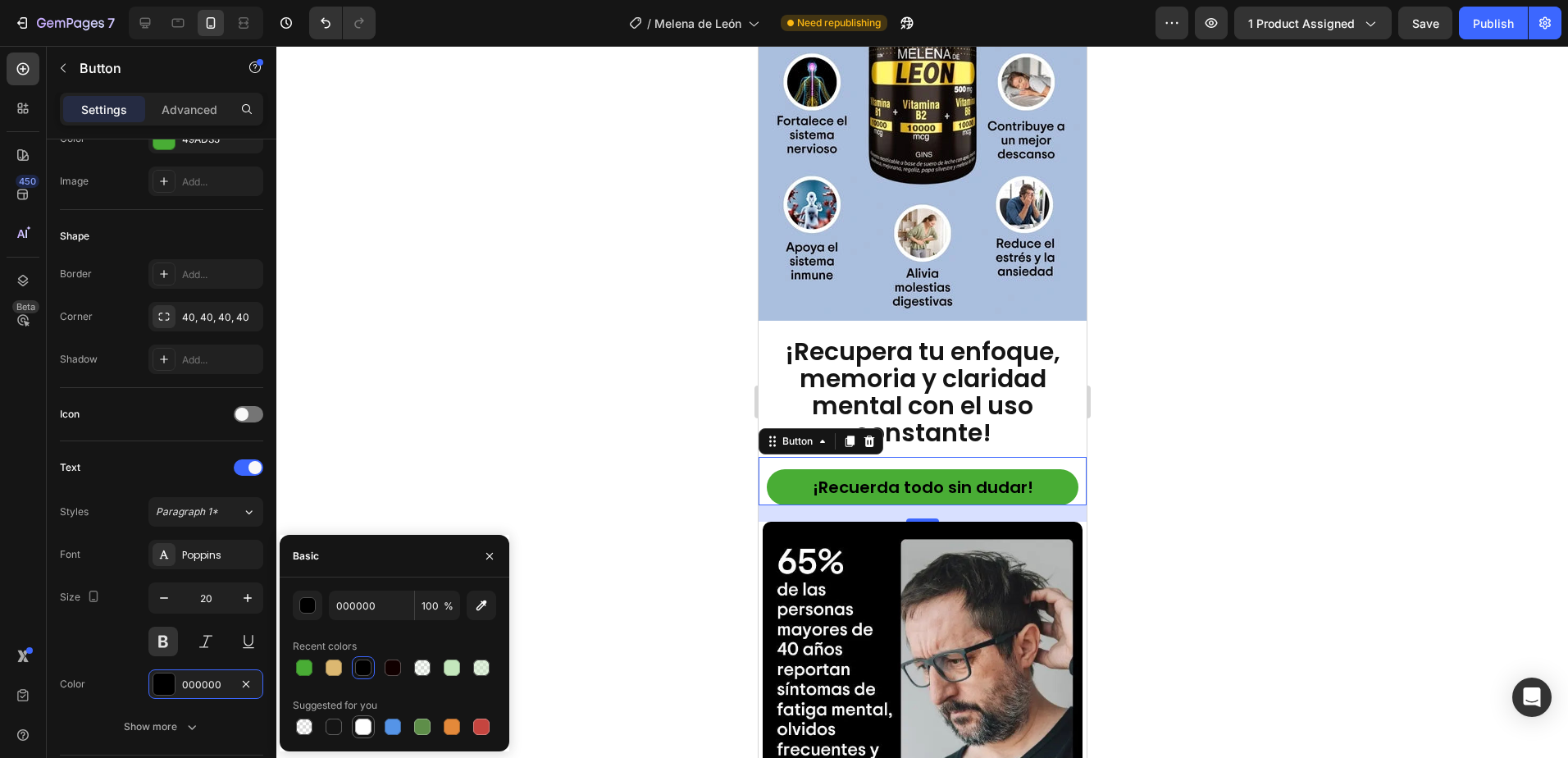
click at [361, 723] on div at bounding box center [363, 726] width 16 height 16
type input "FFFFFF"
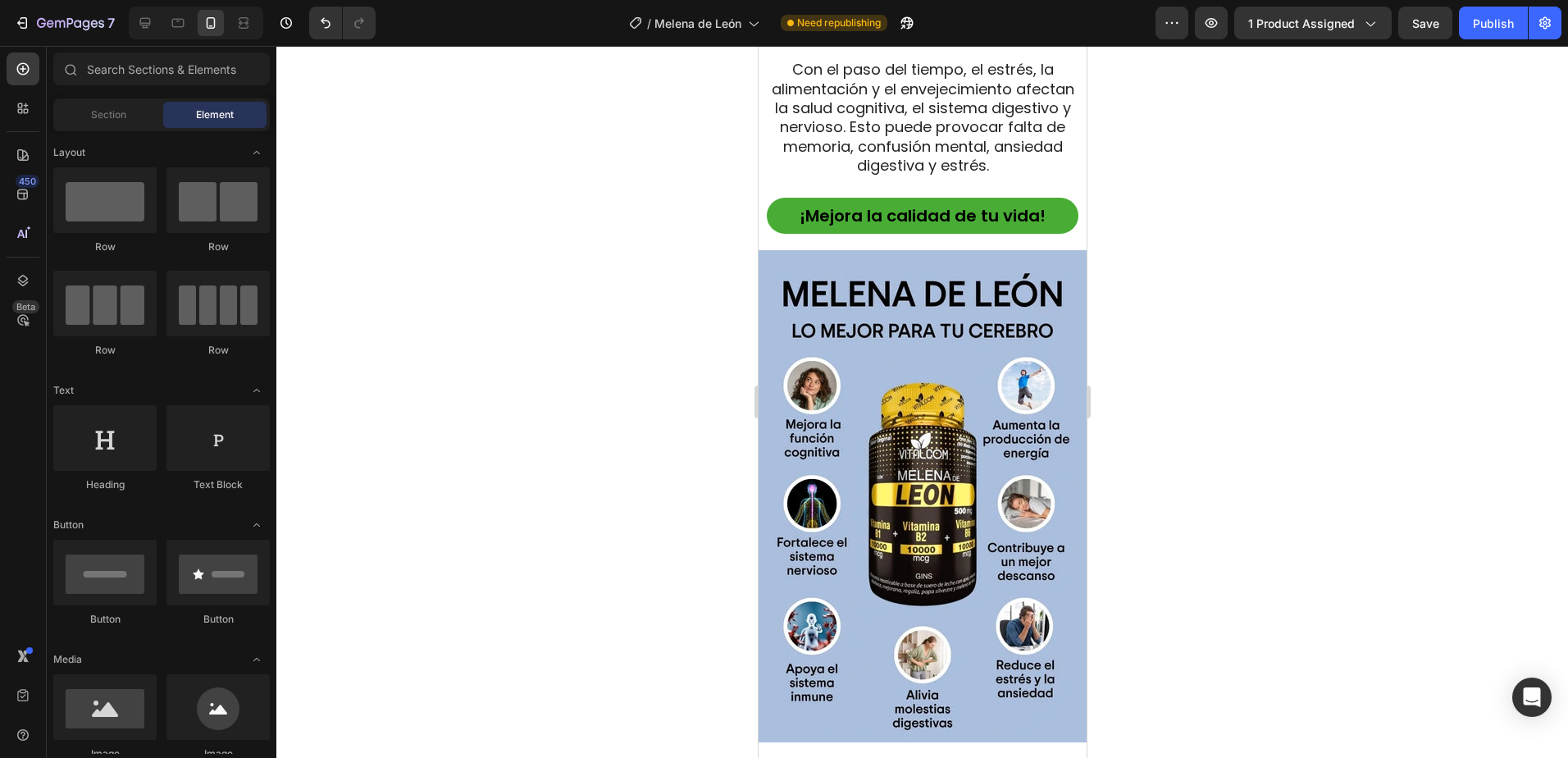
scroll to position [1563, 0]
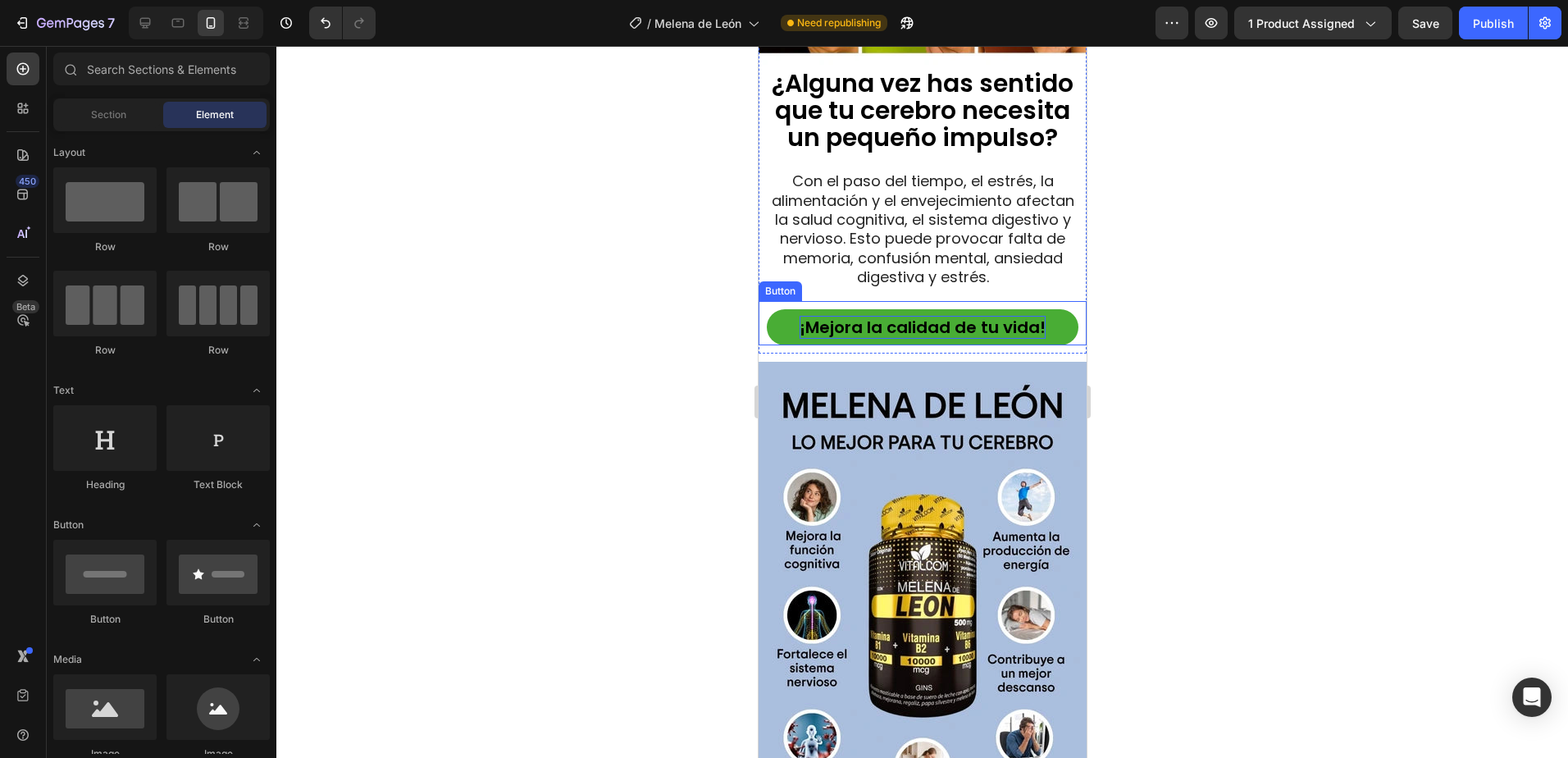
click at [945, 316] on p "¡Mejora la calidad de tu vida!" at bounding box center [921, 327] width 246 height 23
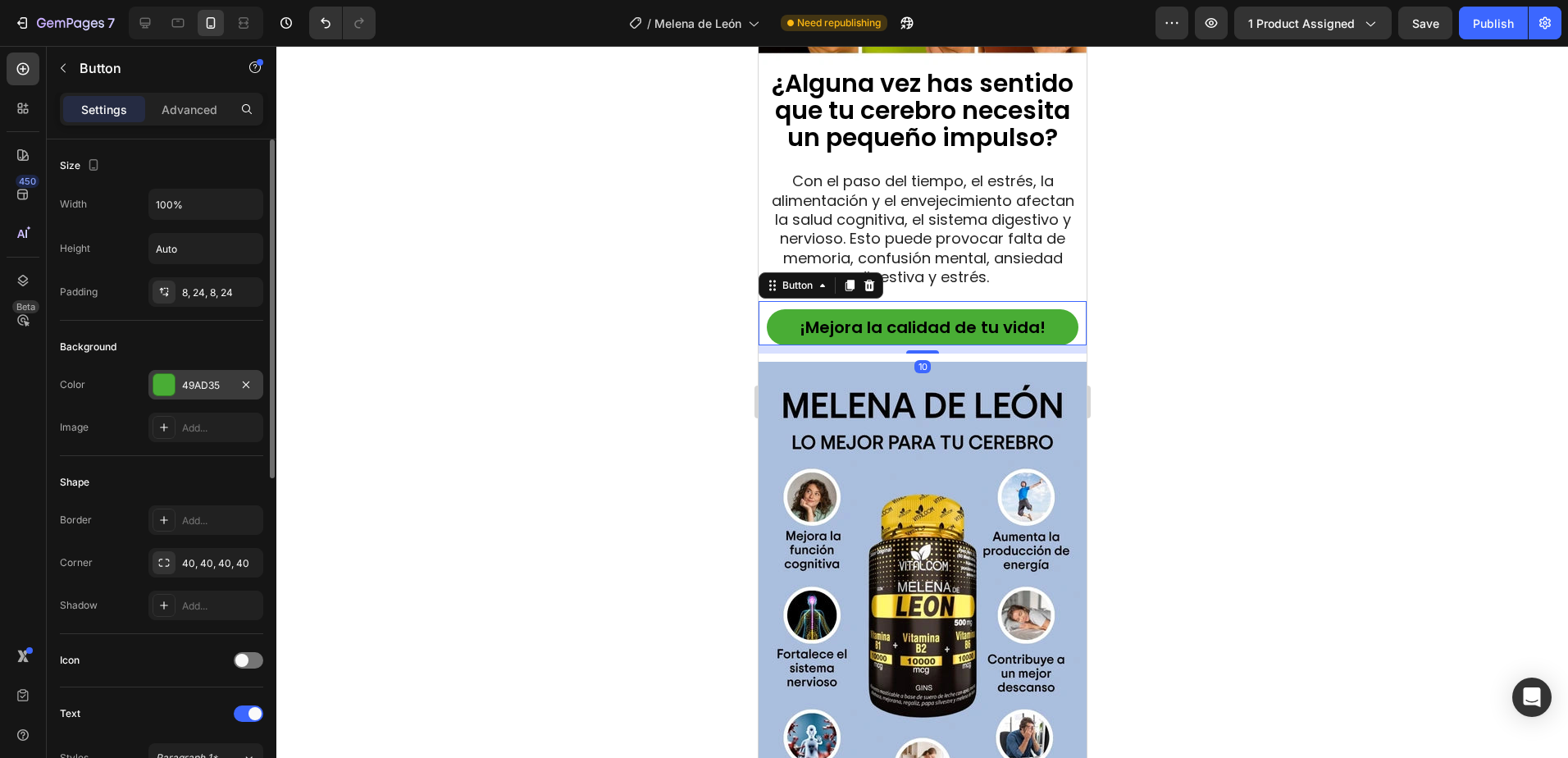
scroll to position [328, 0]
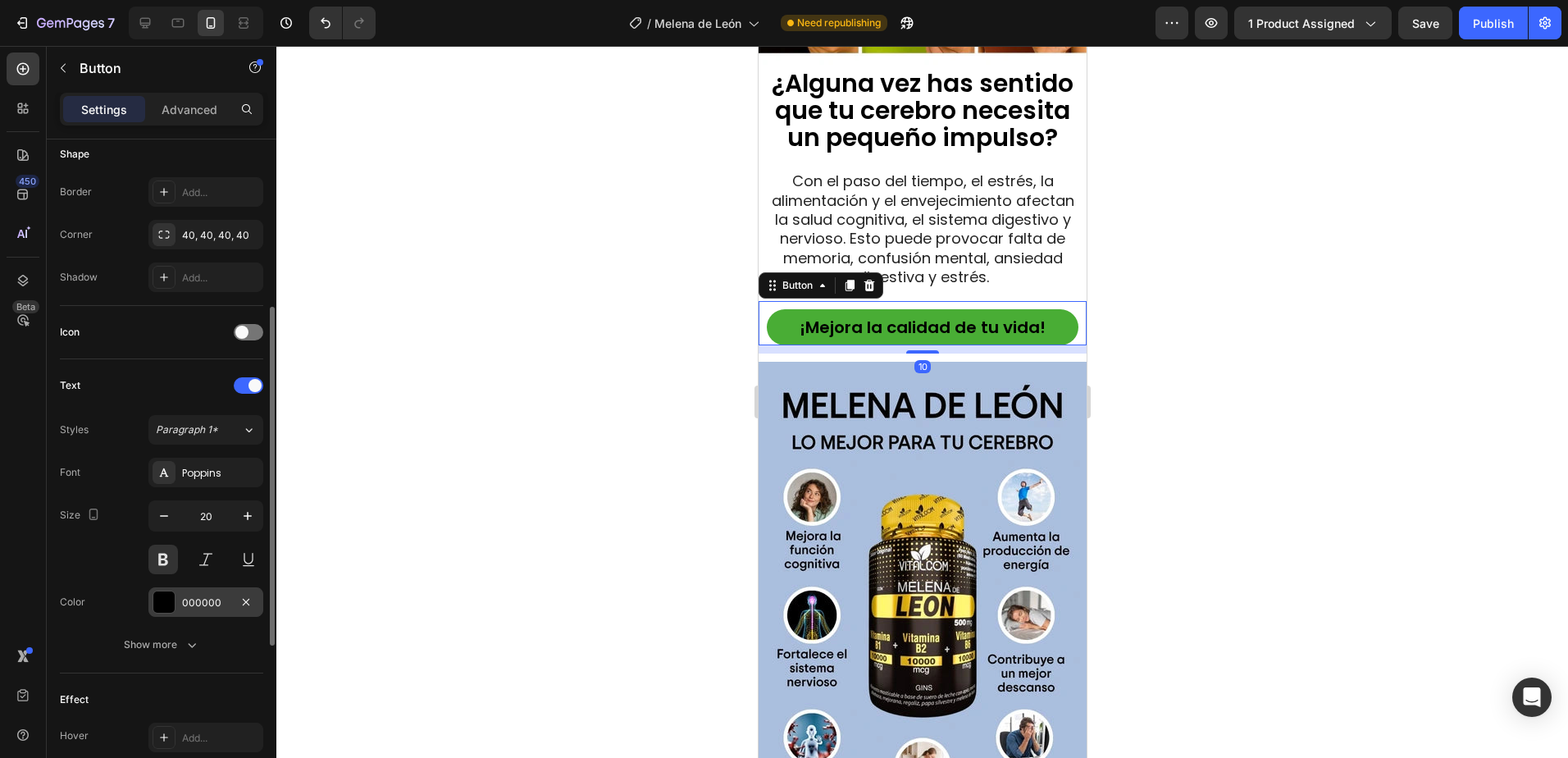
click at [163, 608] on div at bounding box center [163, 601] width 21 height 21
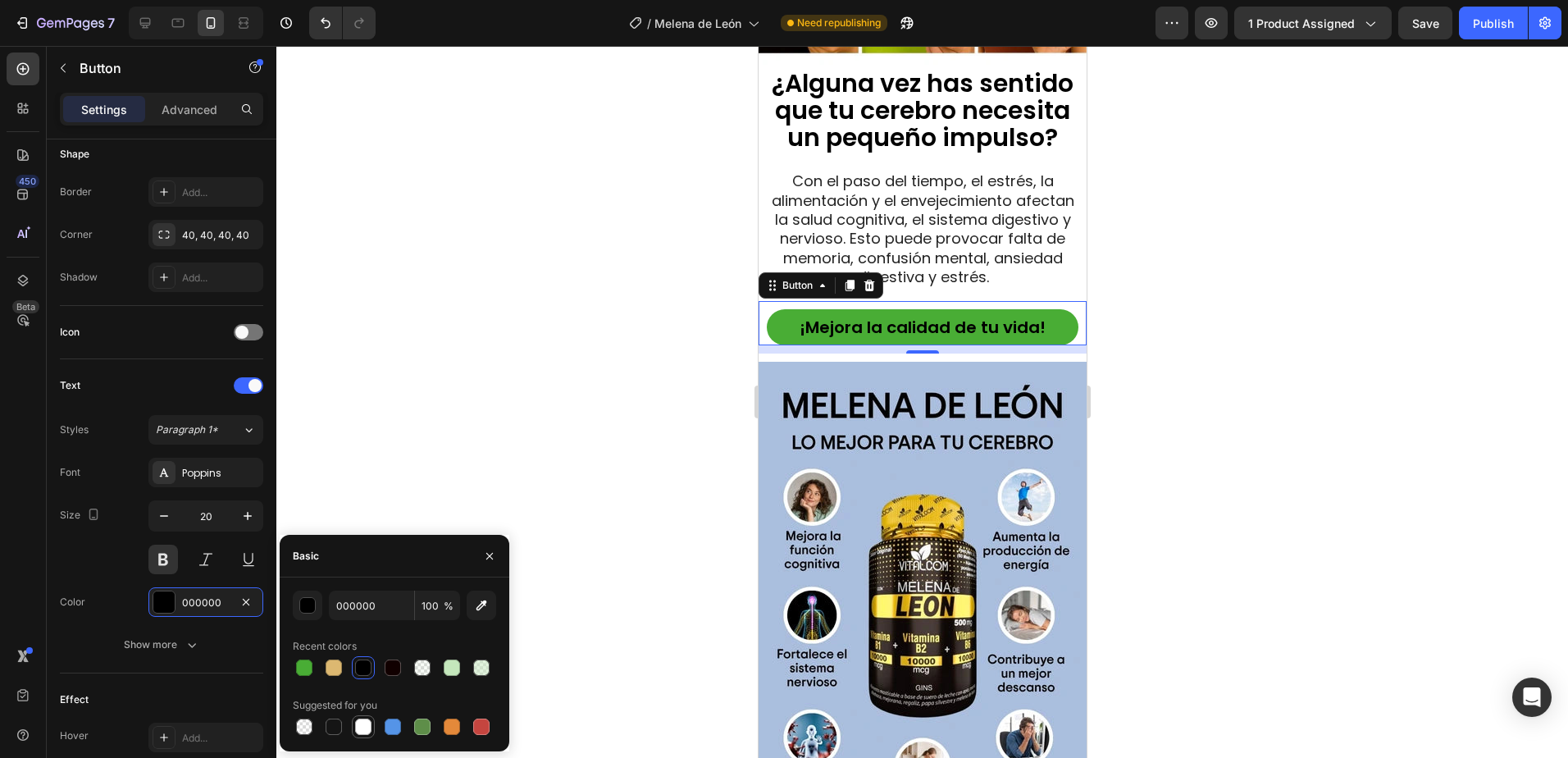
drag, startPoint x: 361, startPoint y: 732, endPoint x: 26, endPoint y: 385, distance: 482.3
click at [361, 732] on div at bounding box center [363, 726] width 16 height 16
type input "FFFFFF"
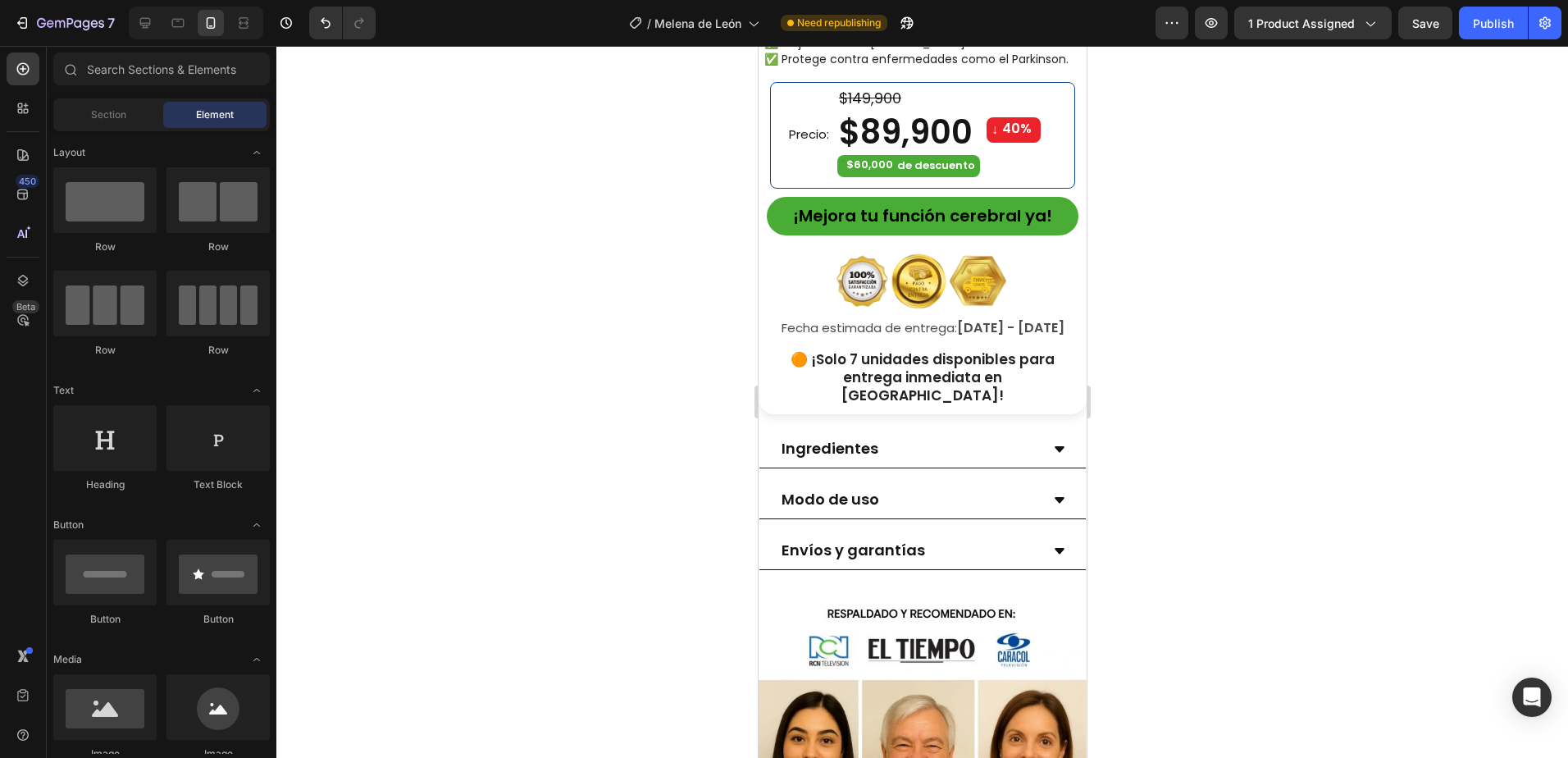
scroll to position [715, 0]
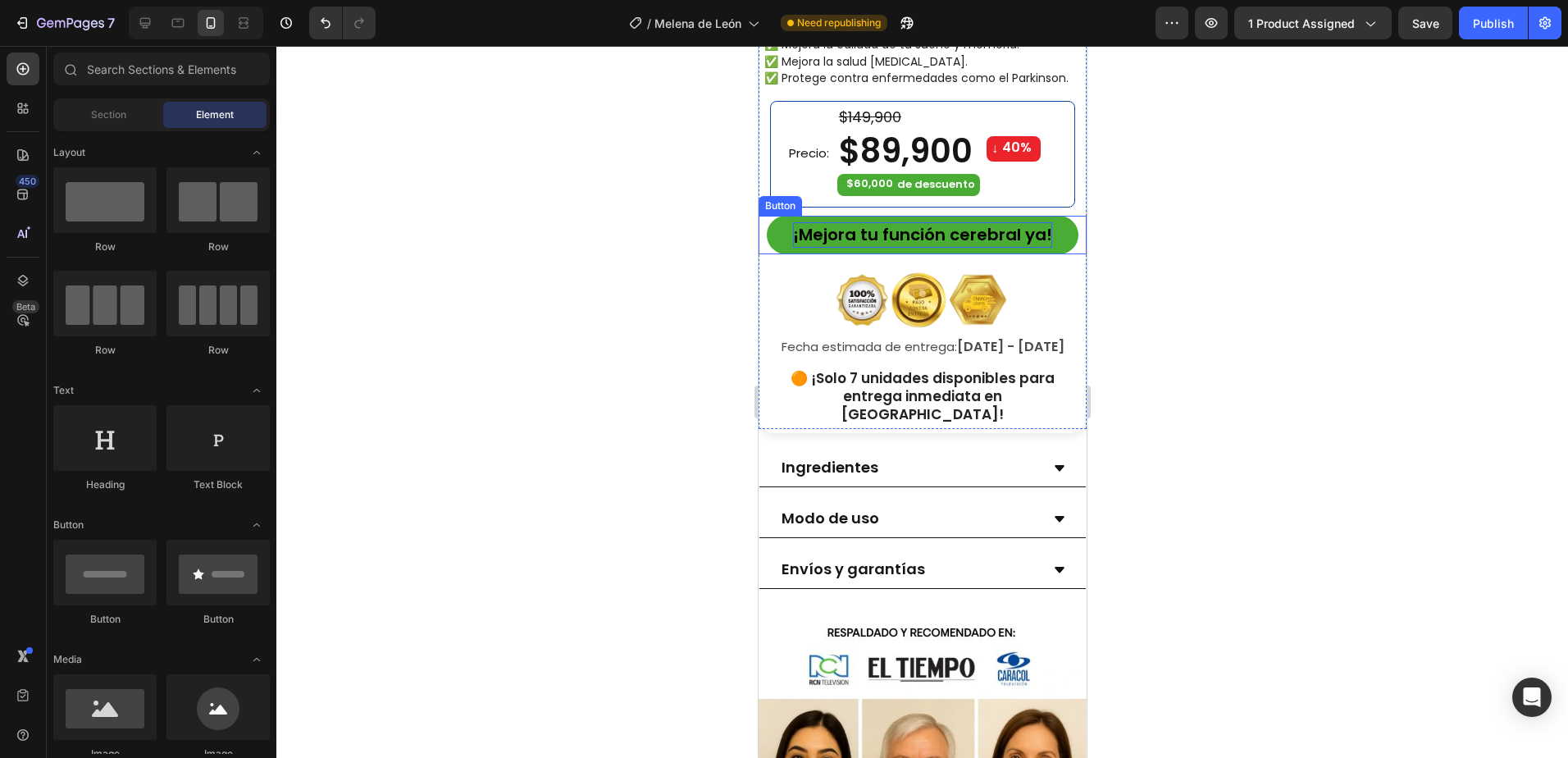
click at [945, 232] on span "¡Mejora tu función cerebral ya!" at bounding box center [921, 234] width 259 height 23
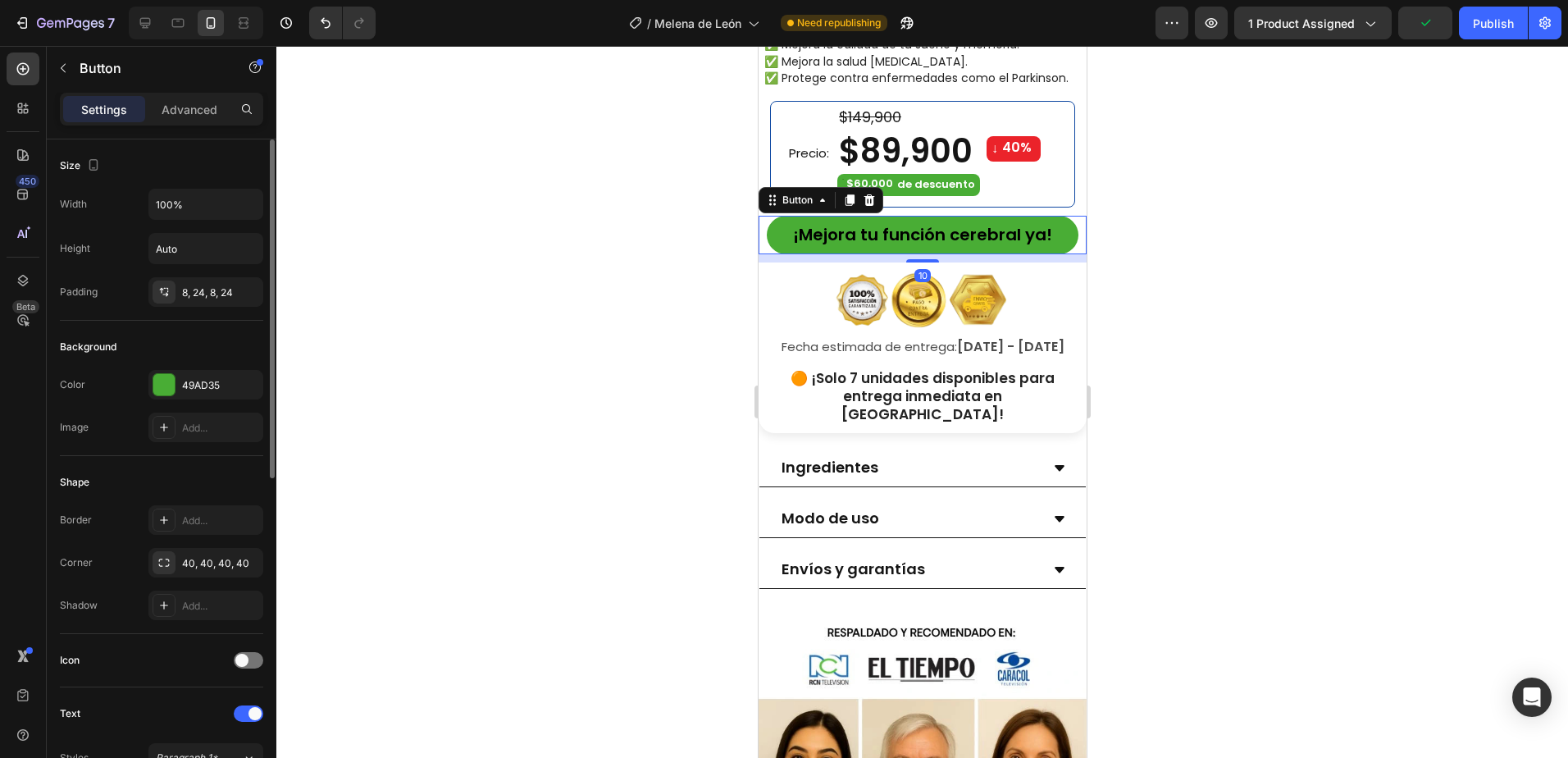
scroll to position [246, 0]
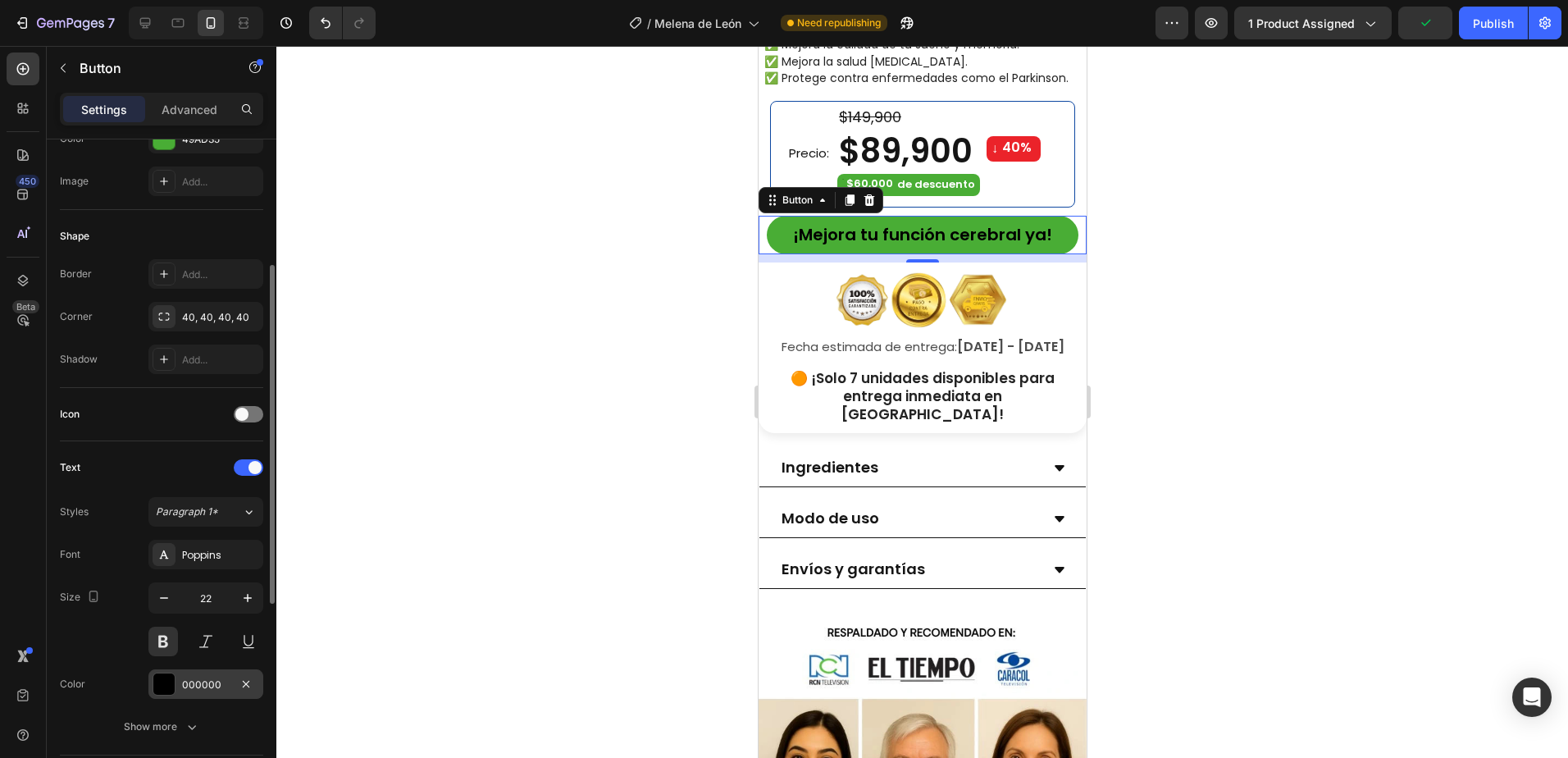
click at [167, 692] on div at bounding box center [163, 684] width 21 height 21
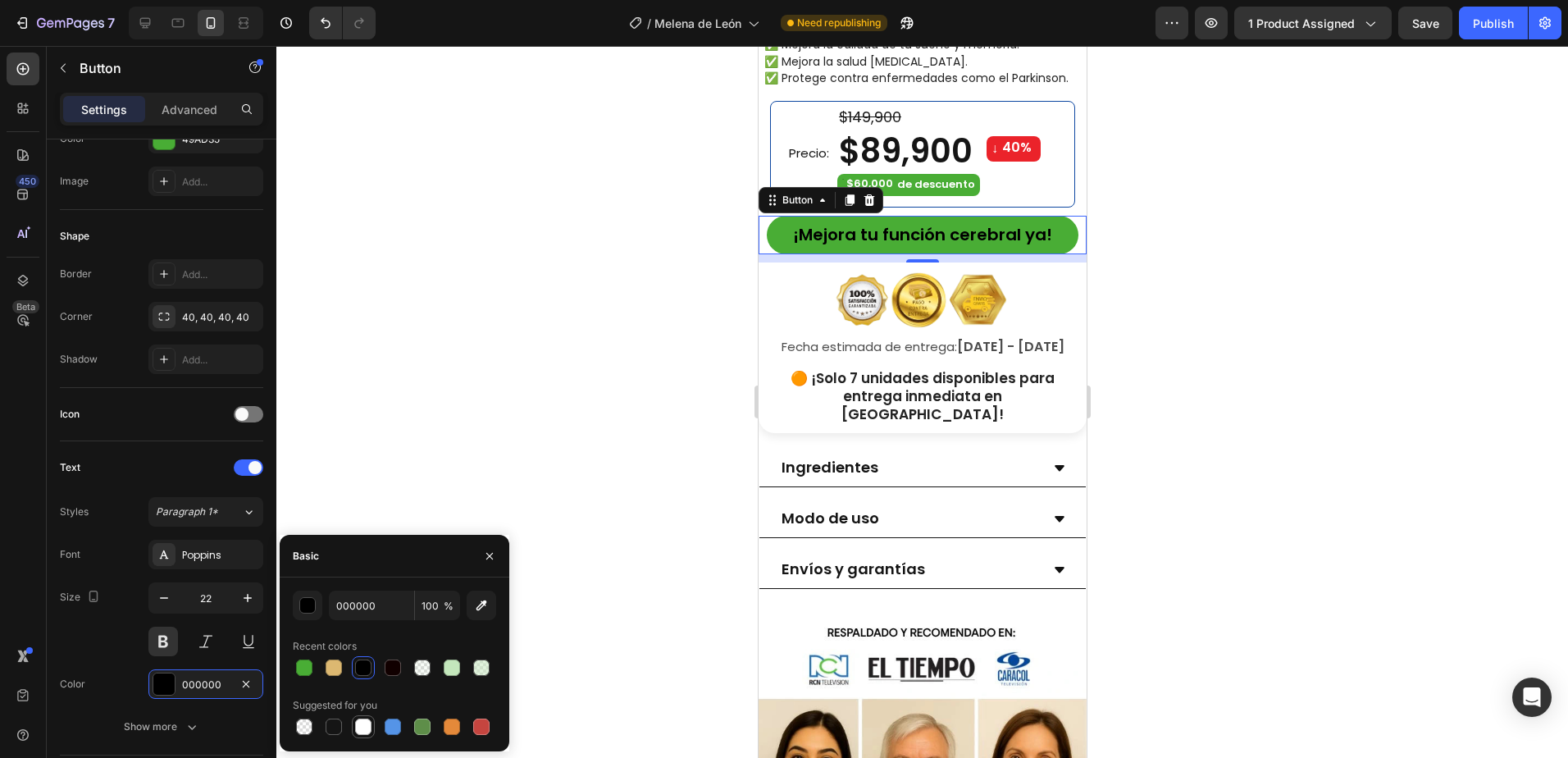
click at [365, 726] on div at bounding box center [363, 726] width 16 height 16
type input "FFFFFF"
click at [546, 387] on div at bounding box center [922, 402] width 1291 height 712
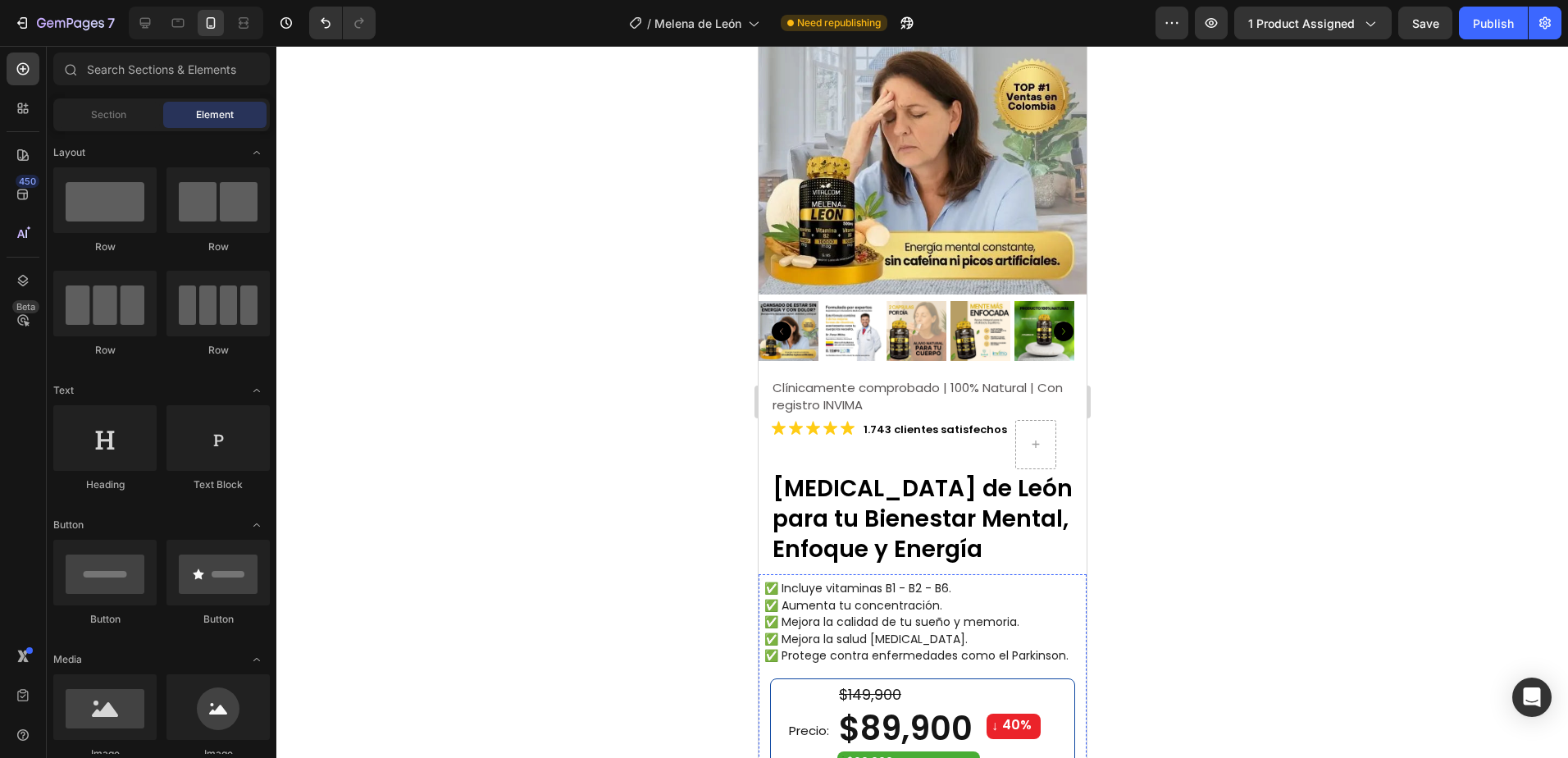
scroll to position [144, 0]
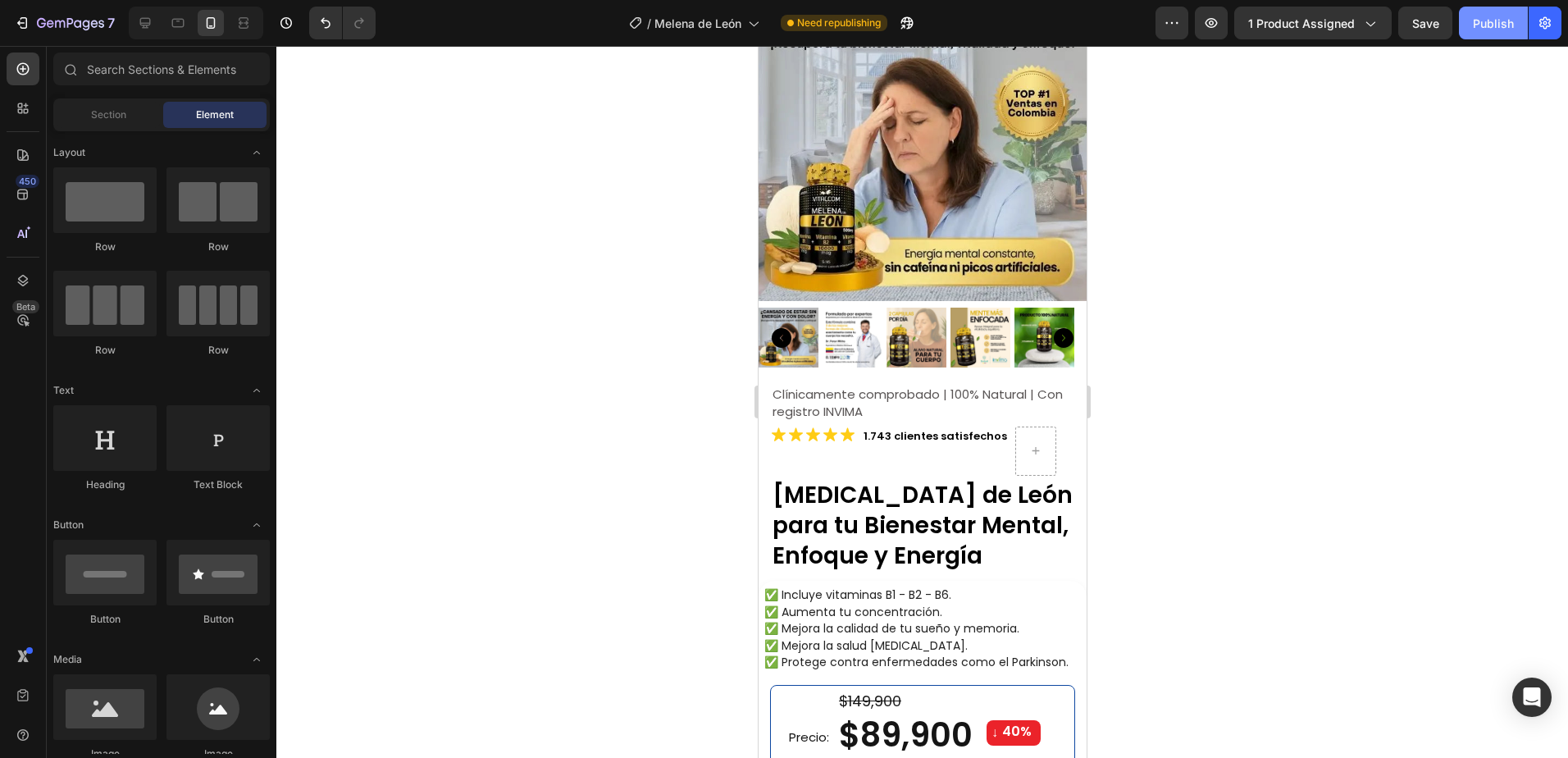
click at [1489, 20] on div "Publish" at bounding box center [1493, 23] width 41 height 17
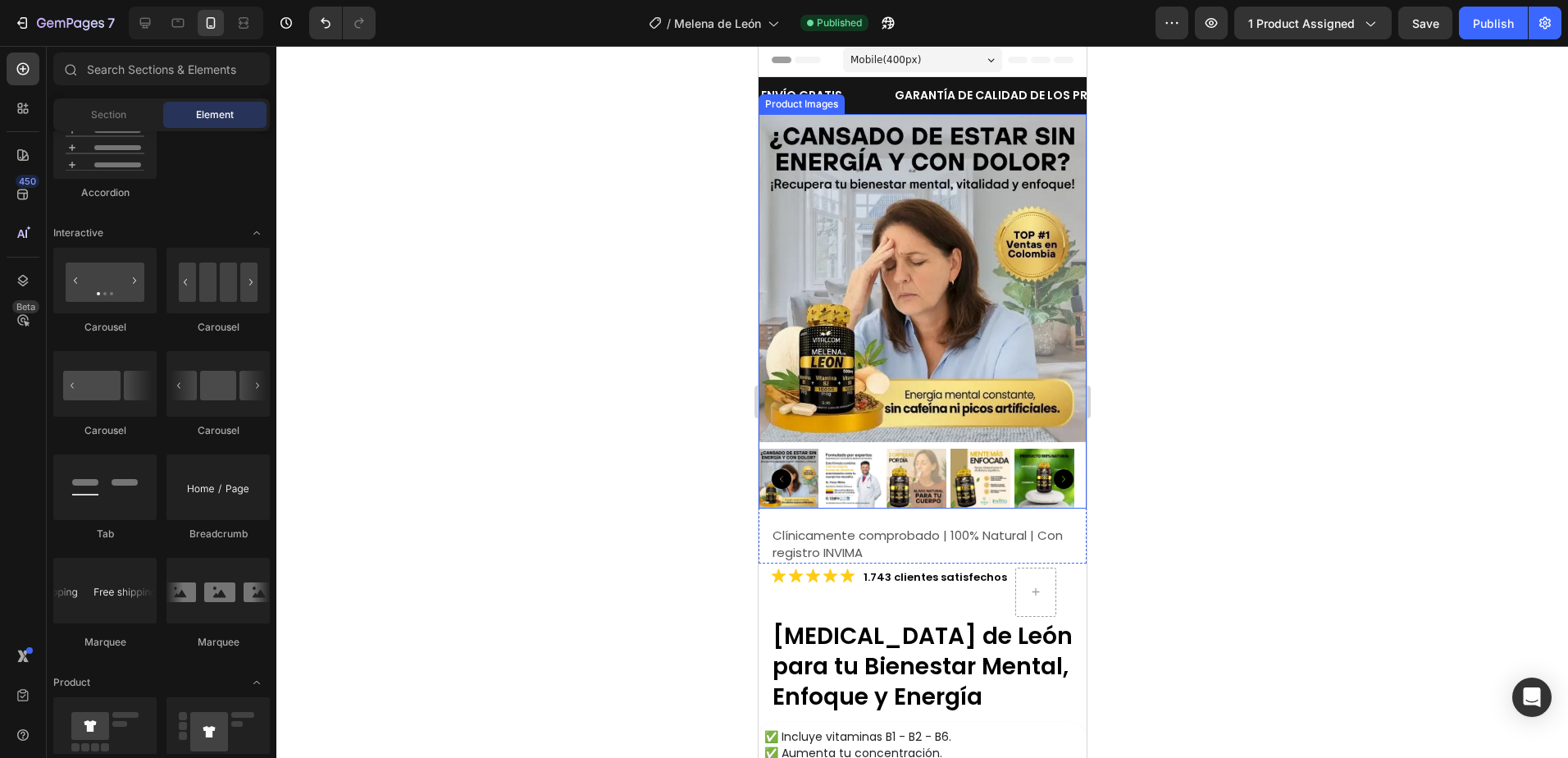
scroll to position [249, 0]
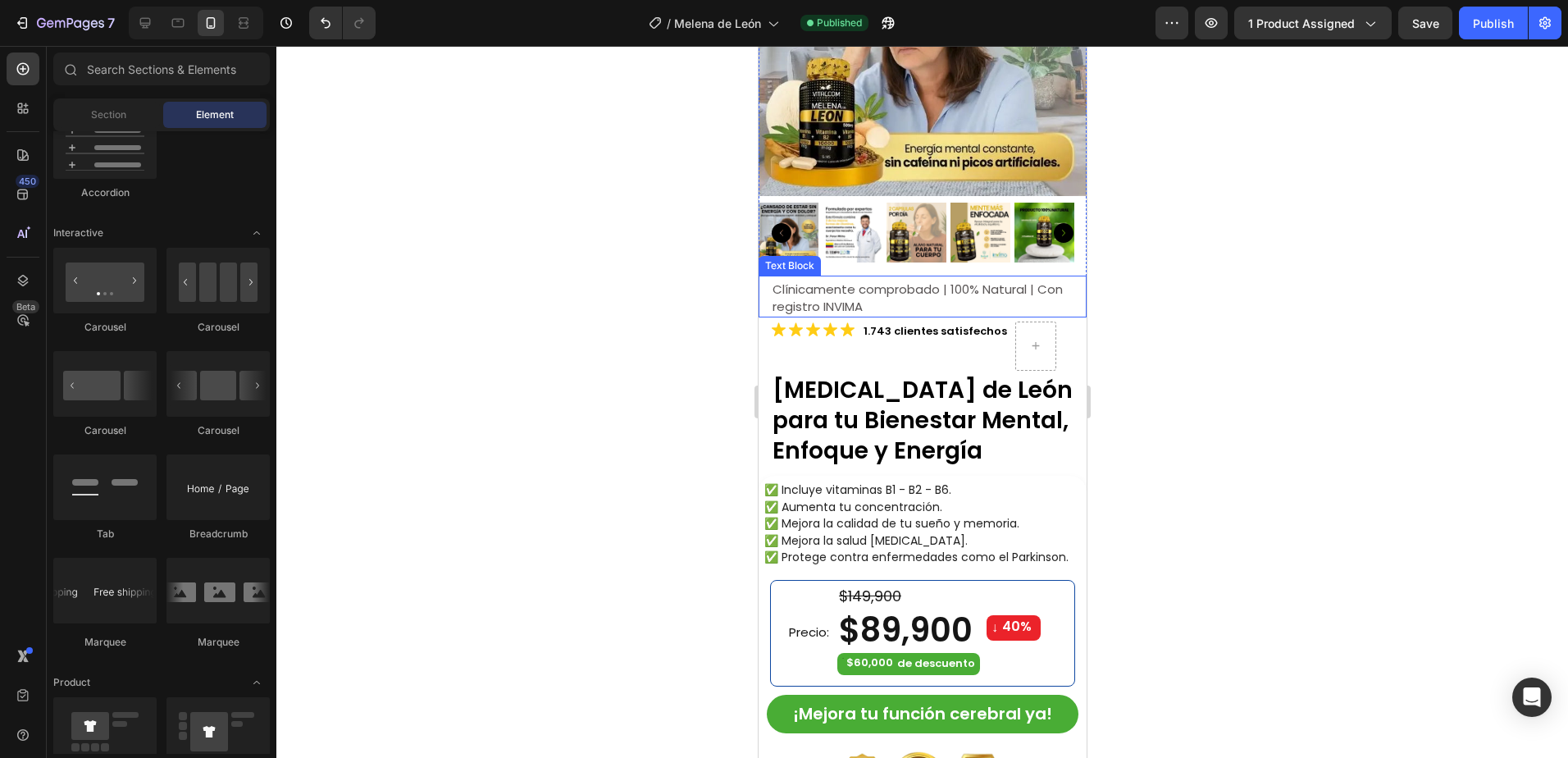
click at [854, 287] on span "Clínicamente comprobado | 100% Natural | Con registro INVIMA" at bounding box center [916, 297] width 290 height 34
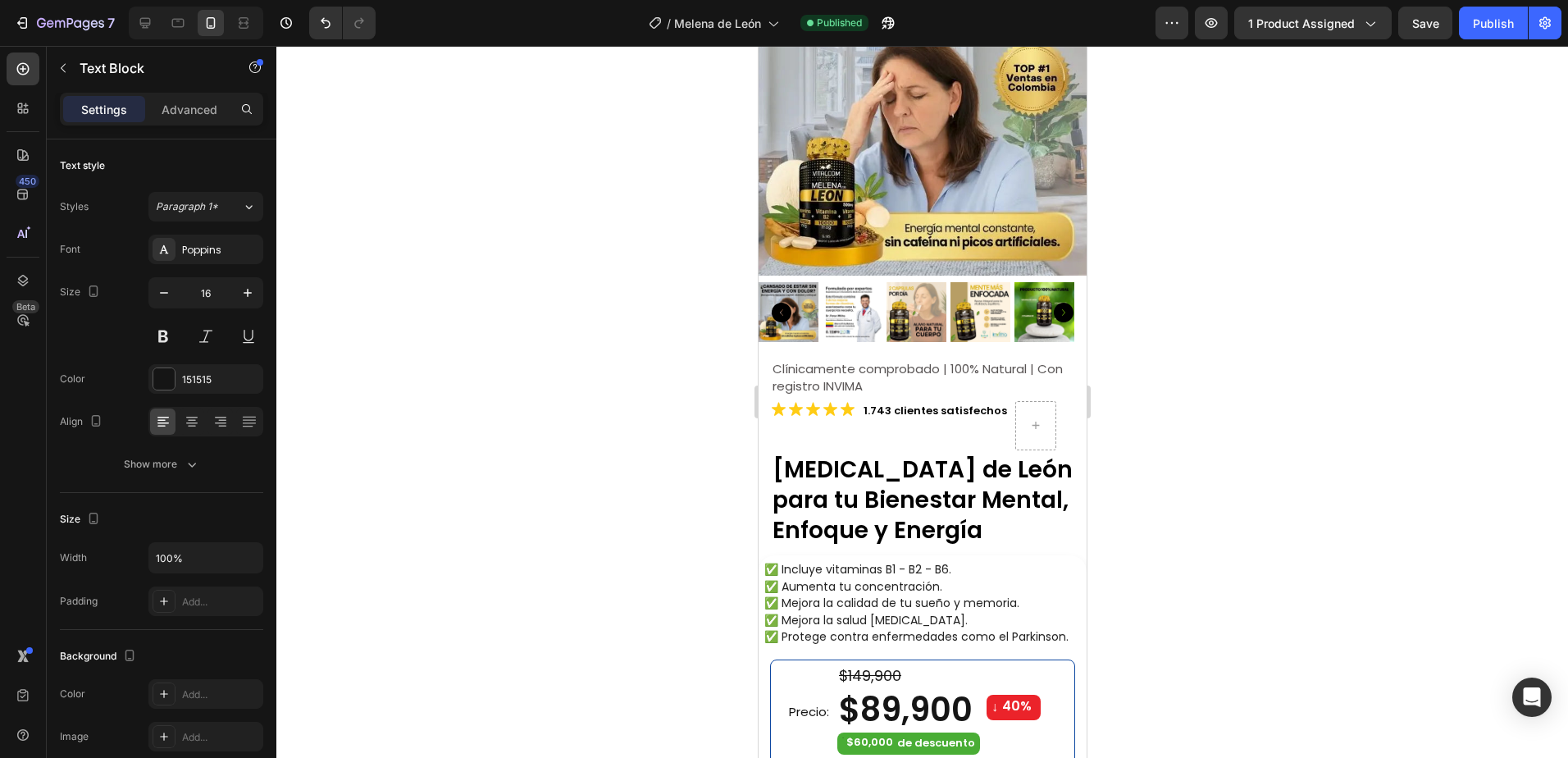
scroll to position [0, 0]
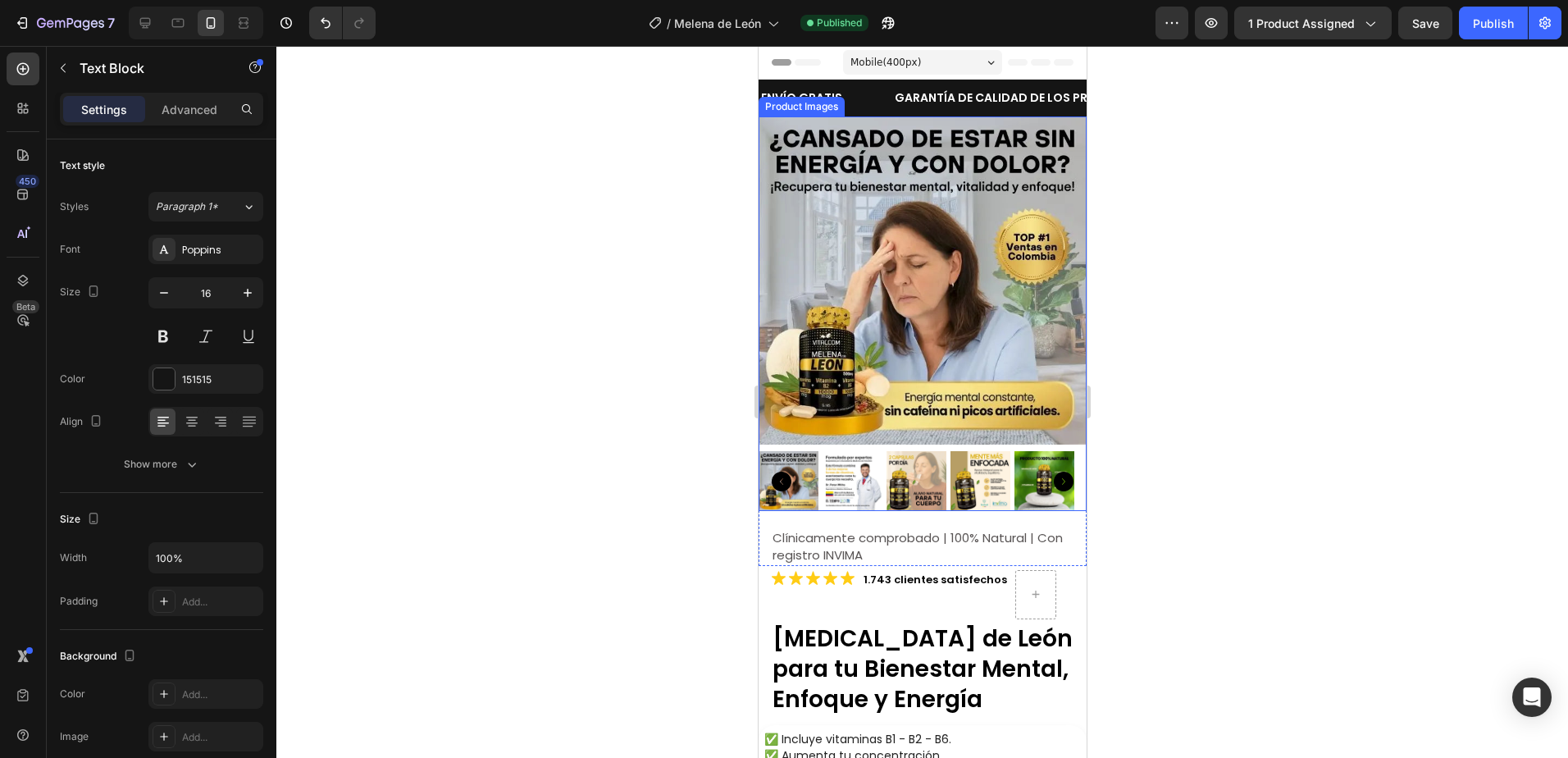
click at [798, 462] on img at bounding box center [787, 481] width 60 height 60
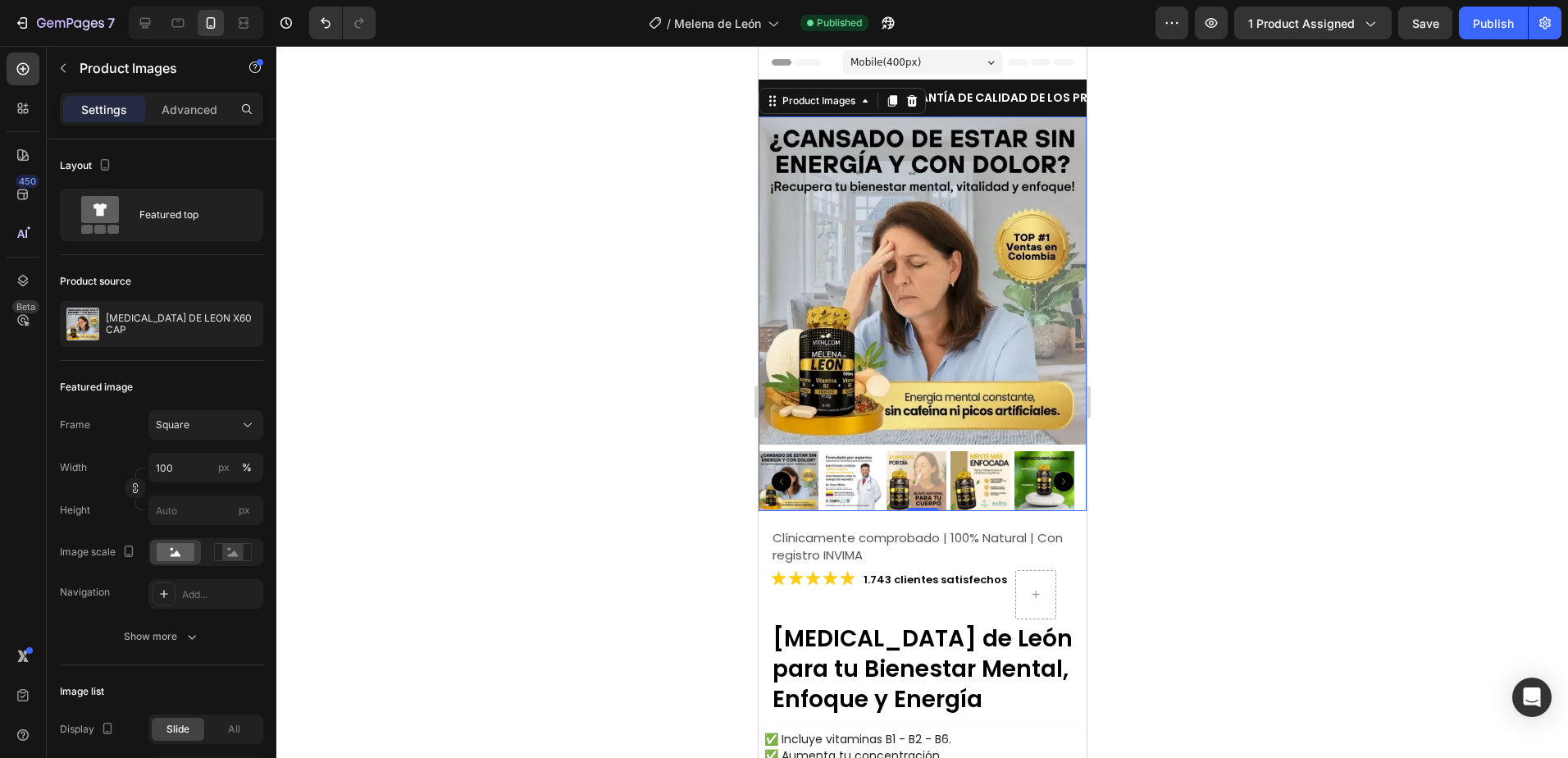
click at [978, 89] on p "GARANTÍA DE CALIDAD DE LOS PRODUCTOS" at bounding box center [1021, 98] width 254 height 20
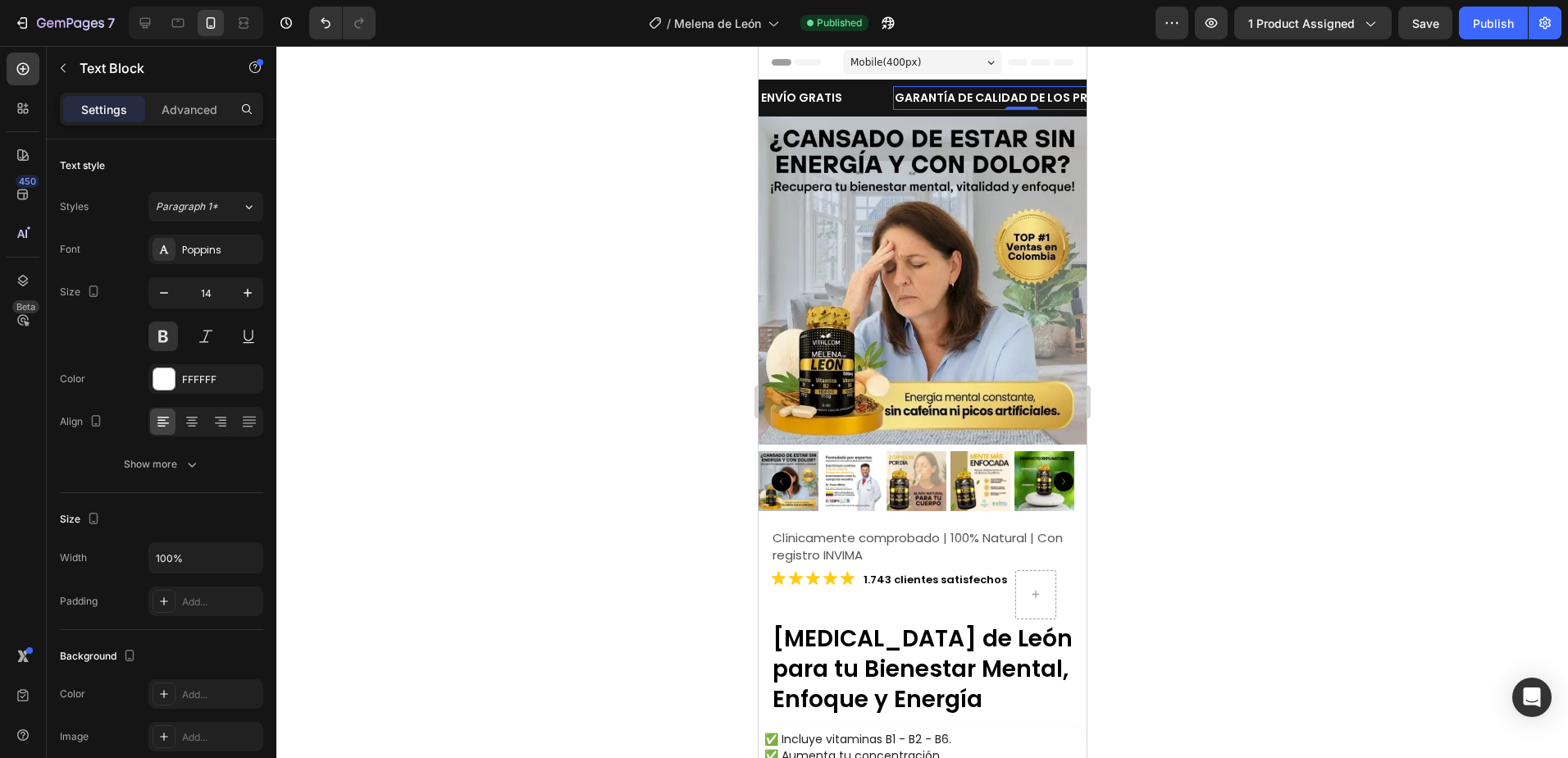
click at [936, 95] on p "GARANTÍA DE CALIDAD DE LOS PRODUCTOS" at bounding box center [1021, 98] width 254 height 20
click at [894, 97] on p "GARANTÍA DE CALIDAD DE LOS PRODUCTOS" at bounding box center [1021, 98] width 254 height 20
click at [791, 94] on p "ENVÍO GRATIS" at bounding box center [800, 98] width 81 height 20
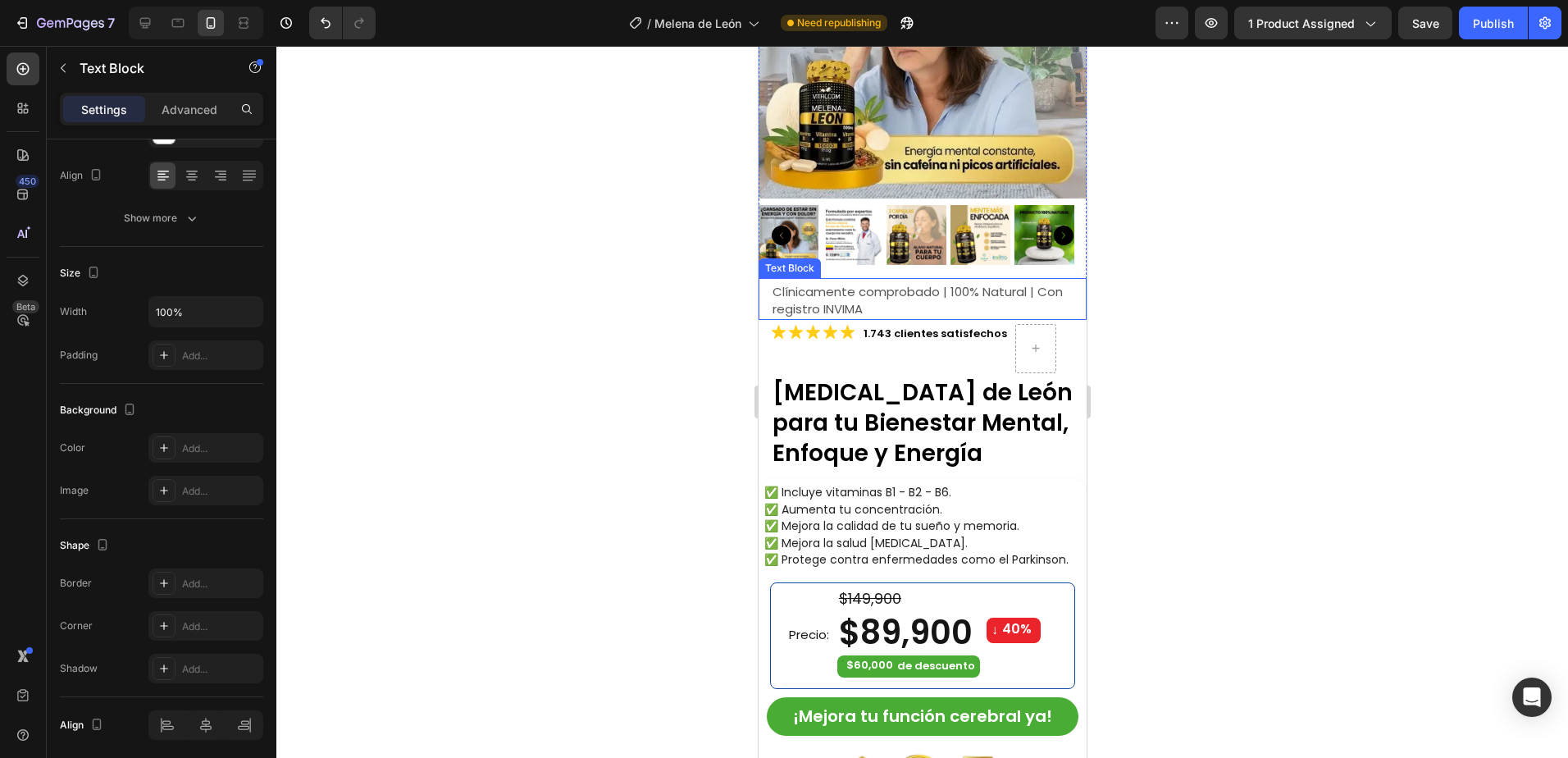
scroll to position [411, 0]
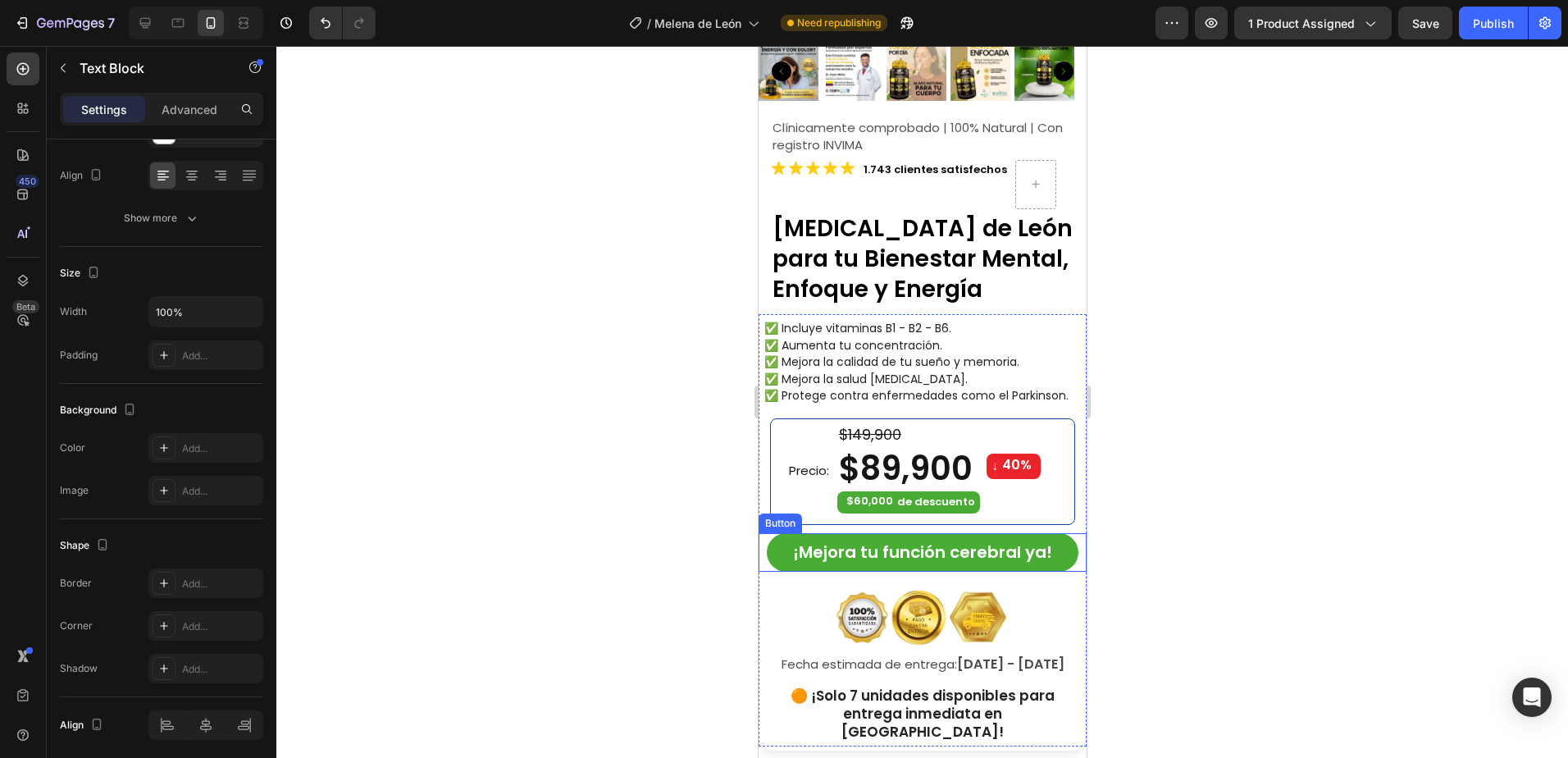
click at [1054, 552] on button "¡Mejora tu función cerebral ya!" at bounding box center [922, 552] width 312 height 38
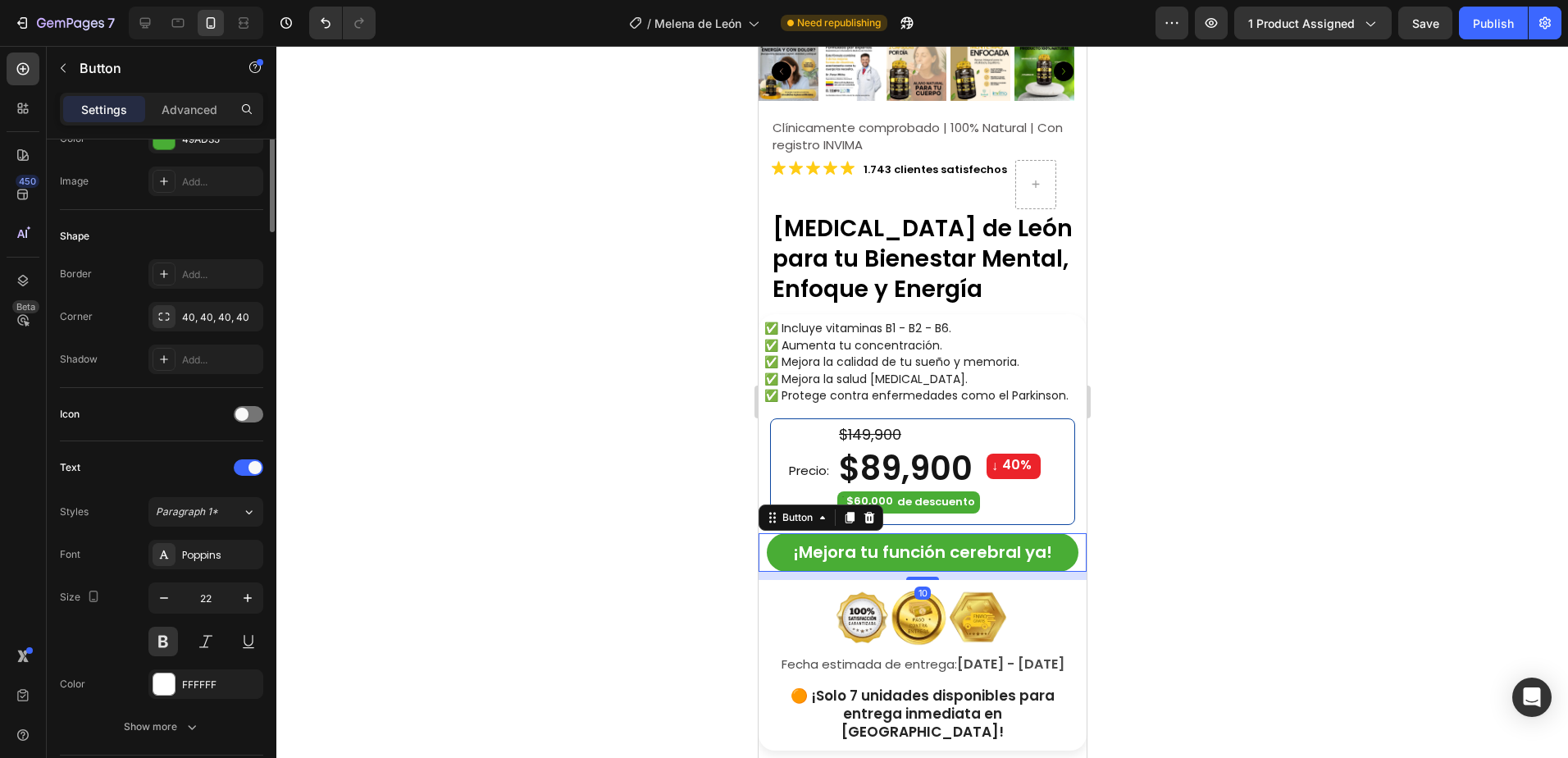
scroll to position [0, 0]
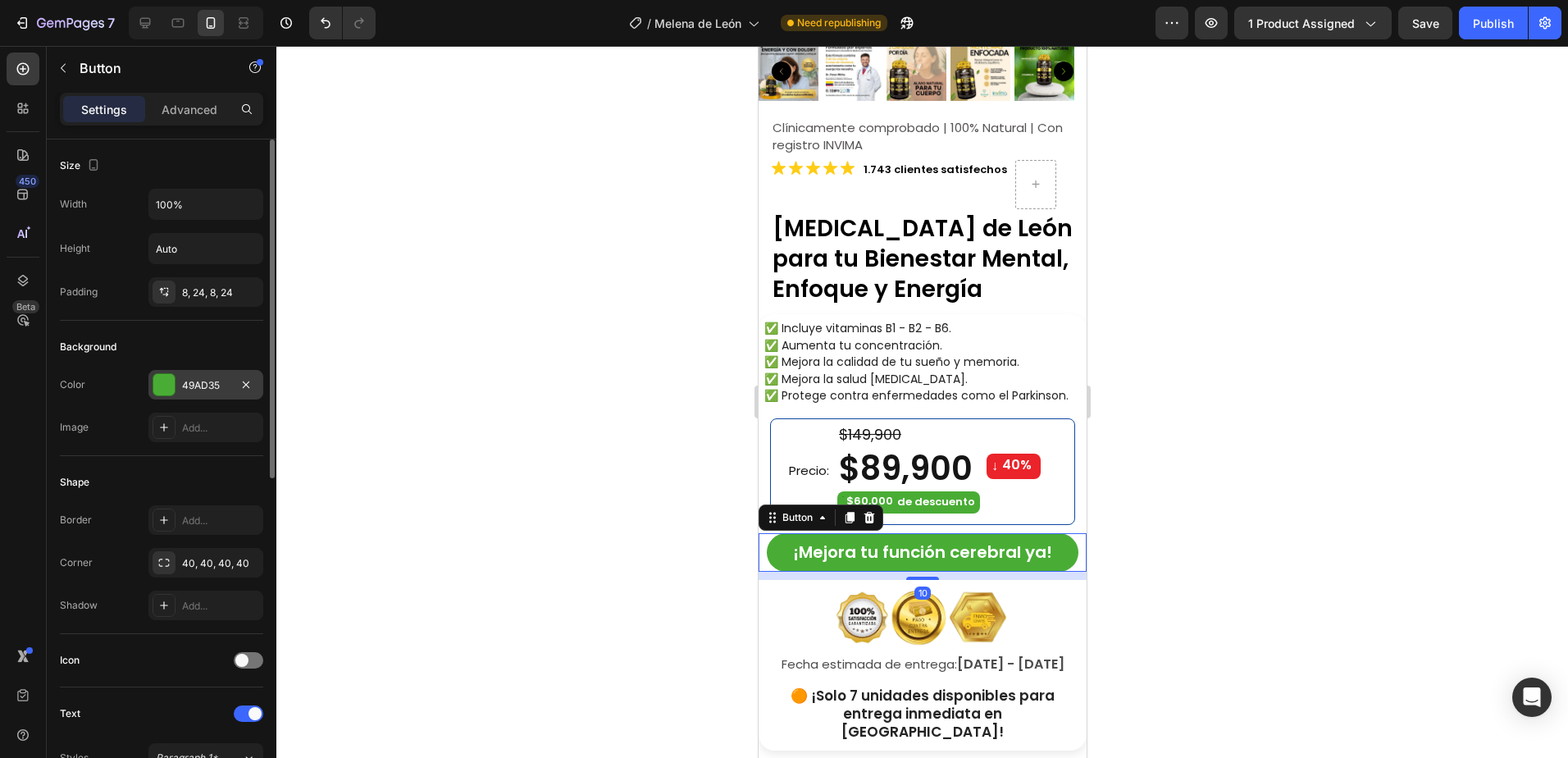
click at [200, 389] on div "49AD35" at bounding box center [206, 385] width 48 height 14
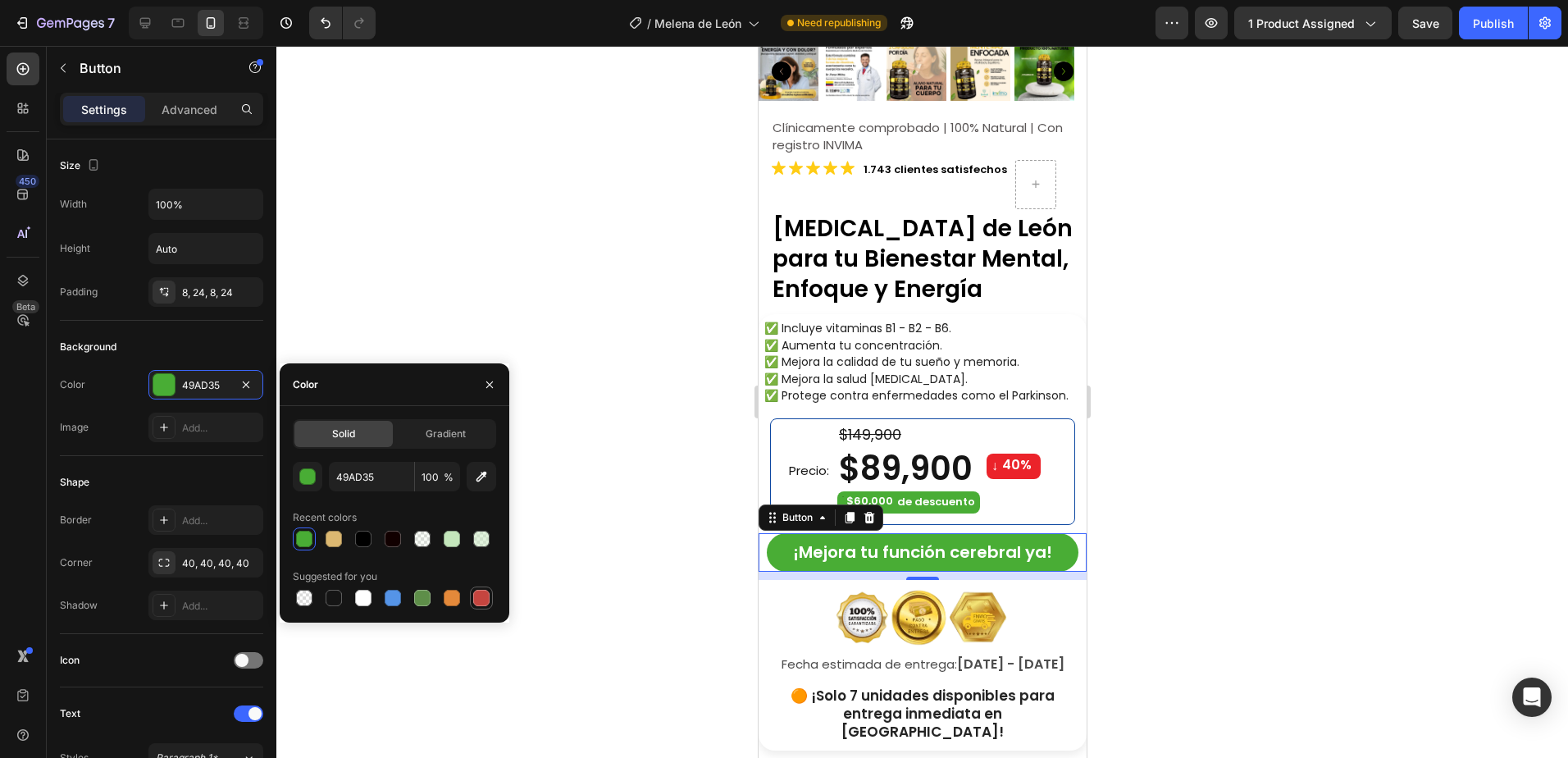
click at [485, 594] on div at bounding box center [481, 597] width 16 height 16
type input "C5453F"
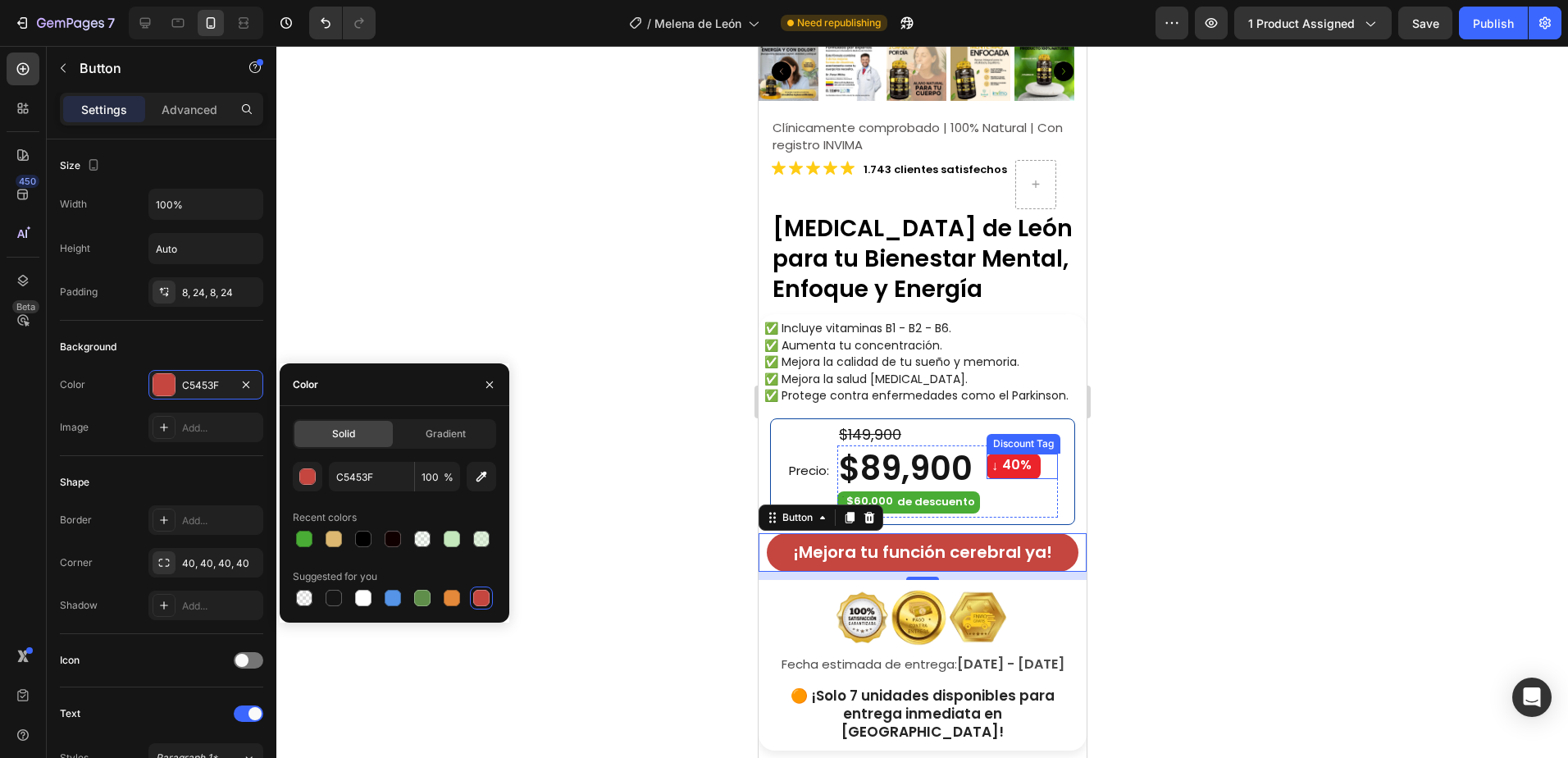
click at [1001, 460] on div "40%" at bounding box center [1016, 466] width 33 height 20
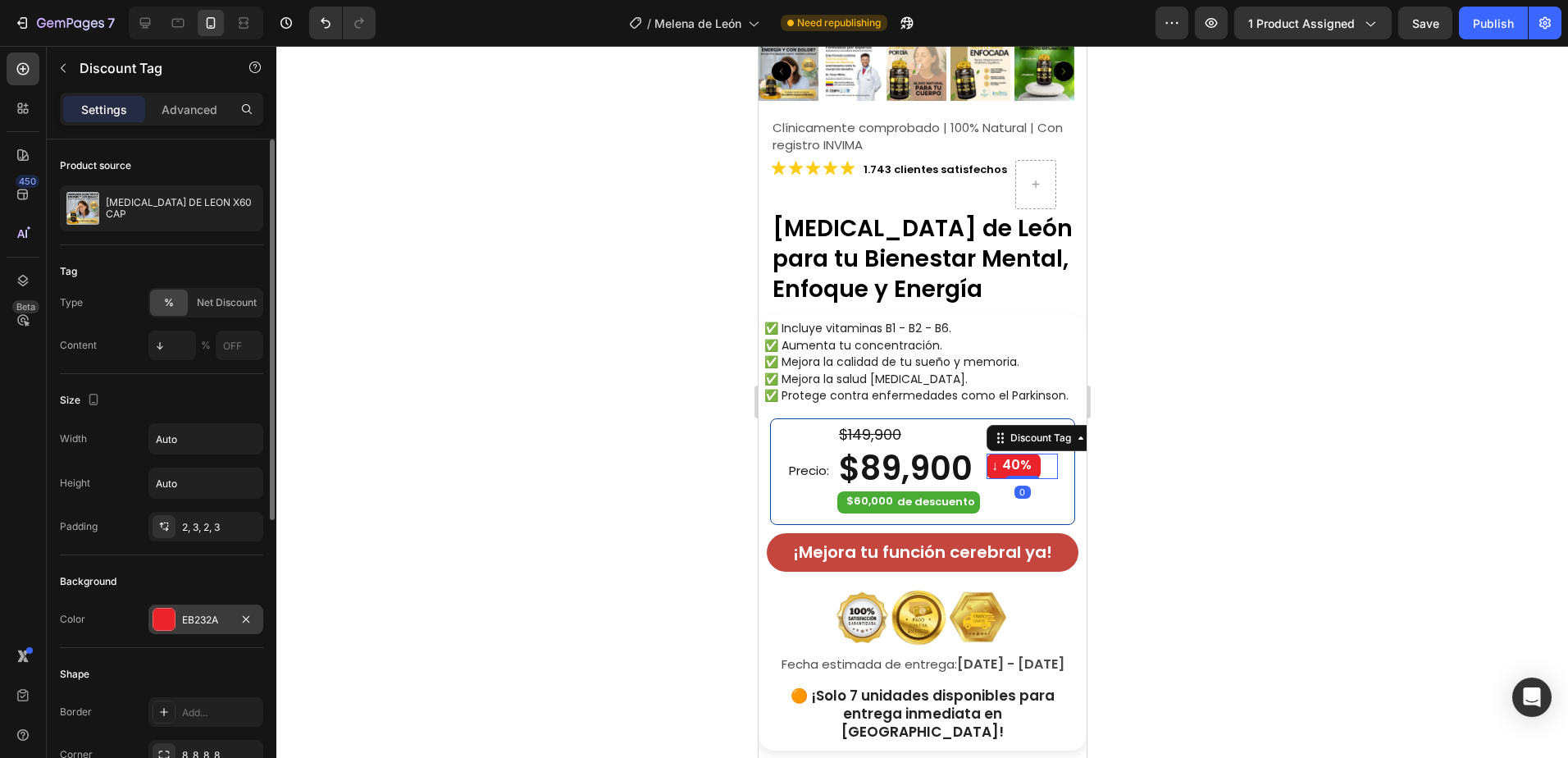
click at [203, 617] on div "EB232A" at bounding box center [206, 619] width 48 height 14
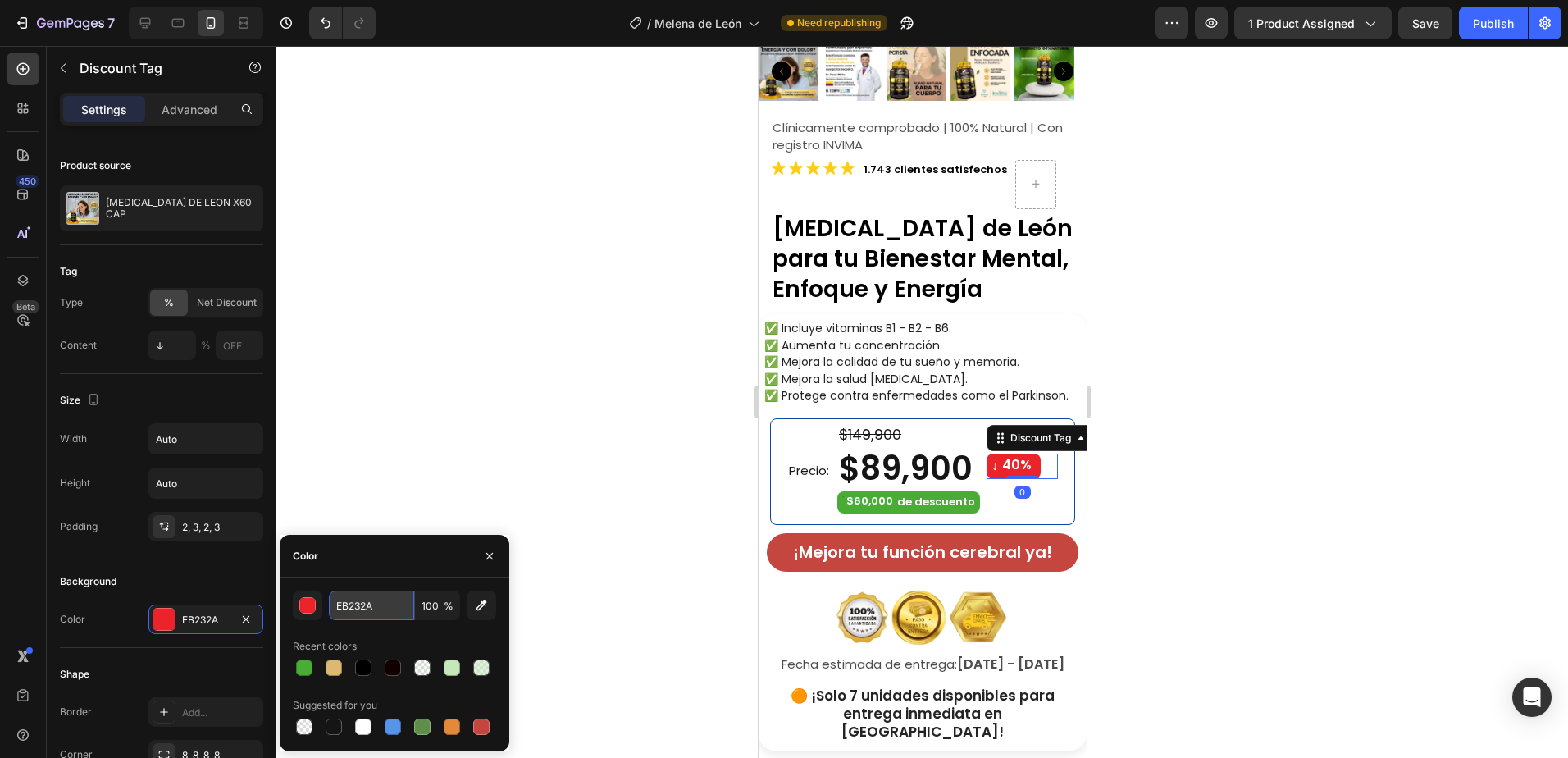
click at [383, 608] on input "EB232A" at bounding box center [371, 605] width 85 height 30
click at [1050, 554] on button "¡Mejora tu función cerebral ya!" at bounding box center [922, 552] width 312 height 38
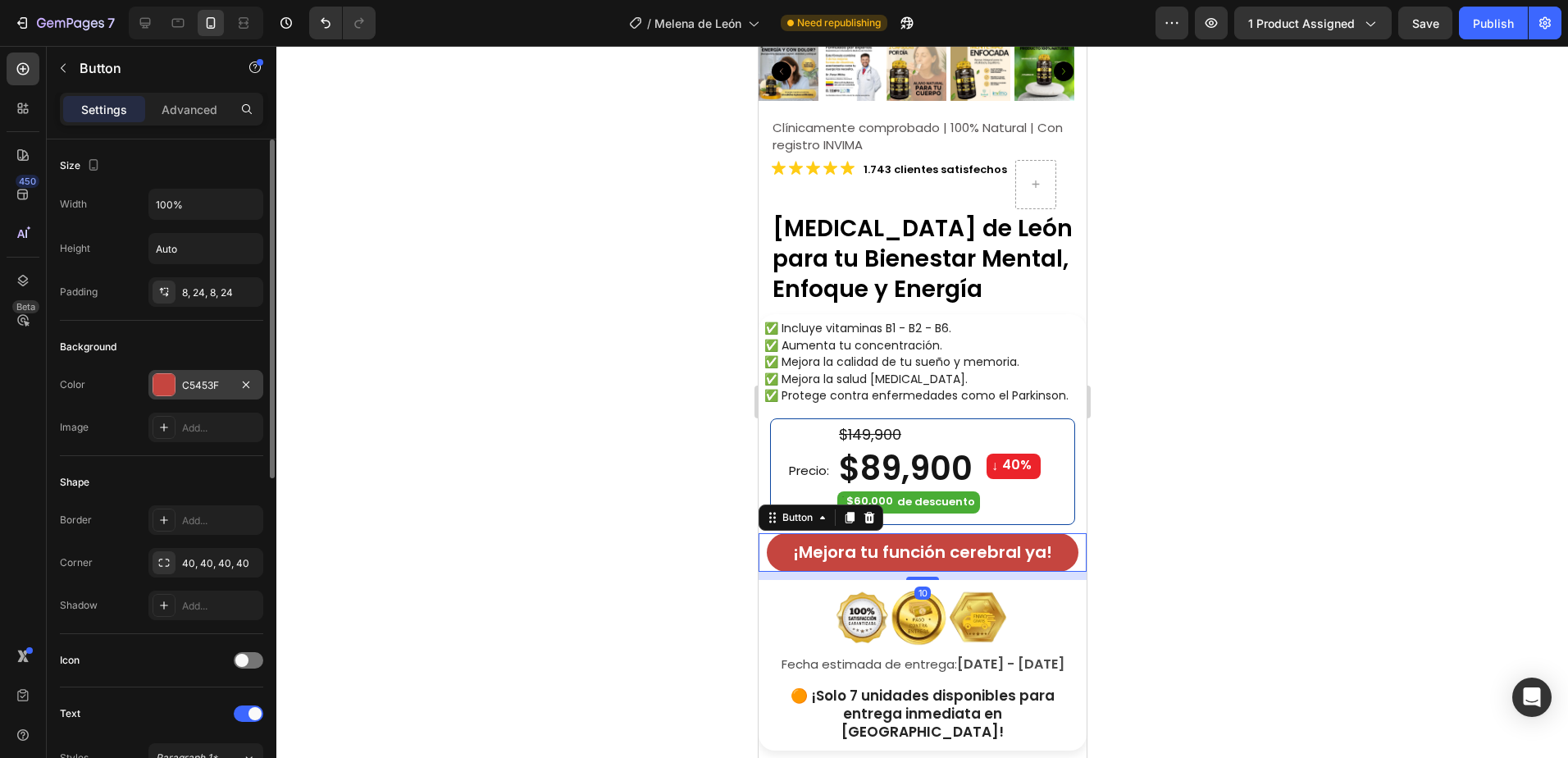
click at [199, 382] on div "C5453F" at bounding box center [206, 385] width 48 height 14
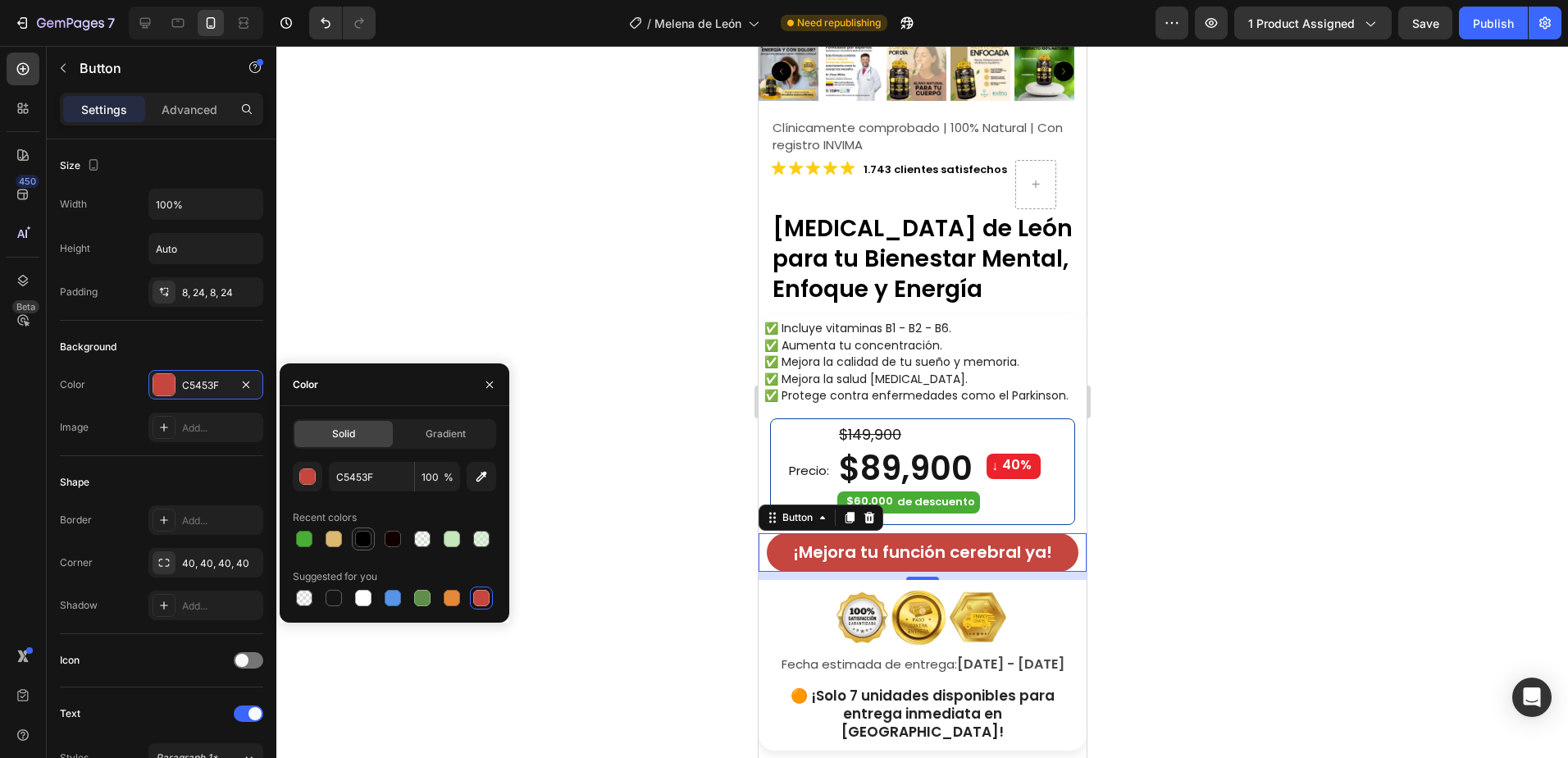
click at [360, 542] on div at bounding box center [363, 538] width 16 height 16
type input "000000"
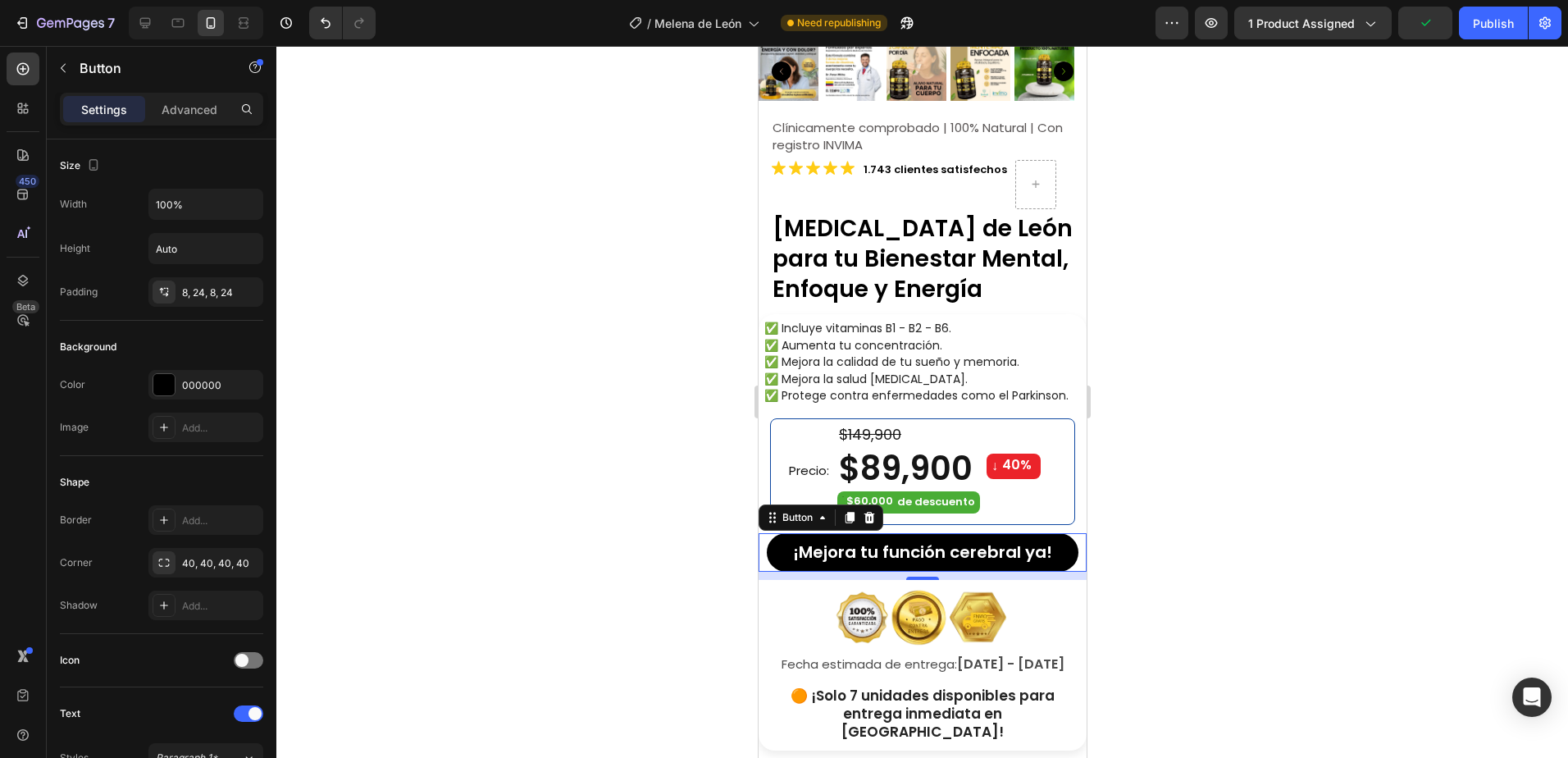
click at [659, 577] on div at bounding box center [922, 402] width 1291 height 712
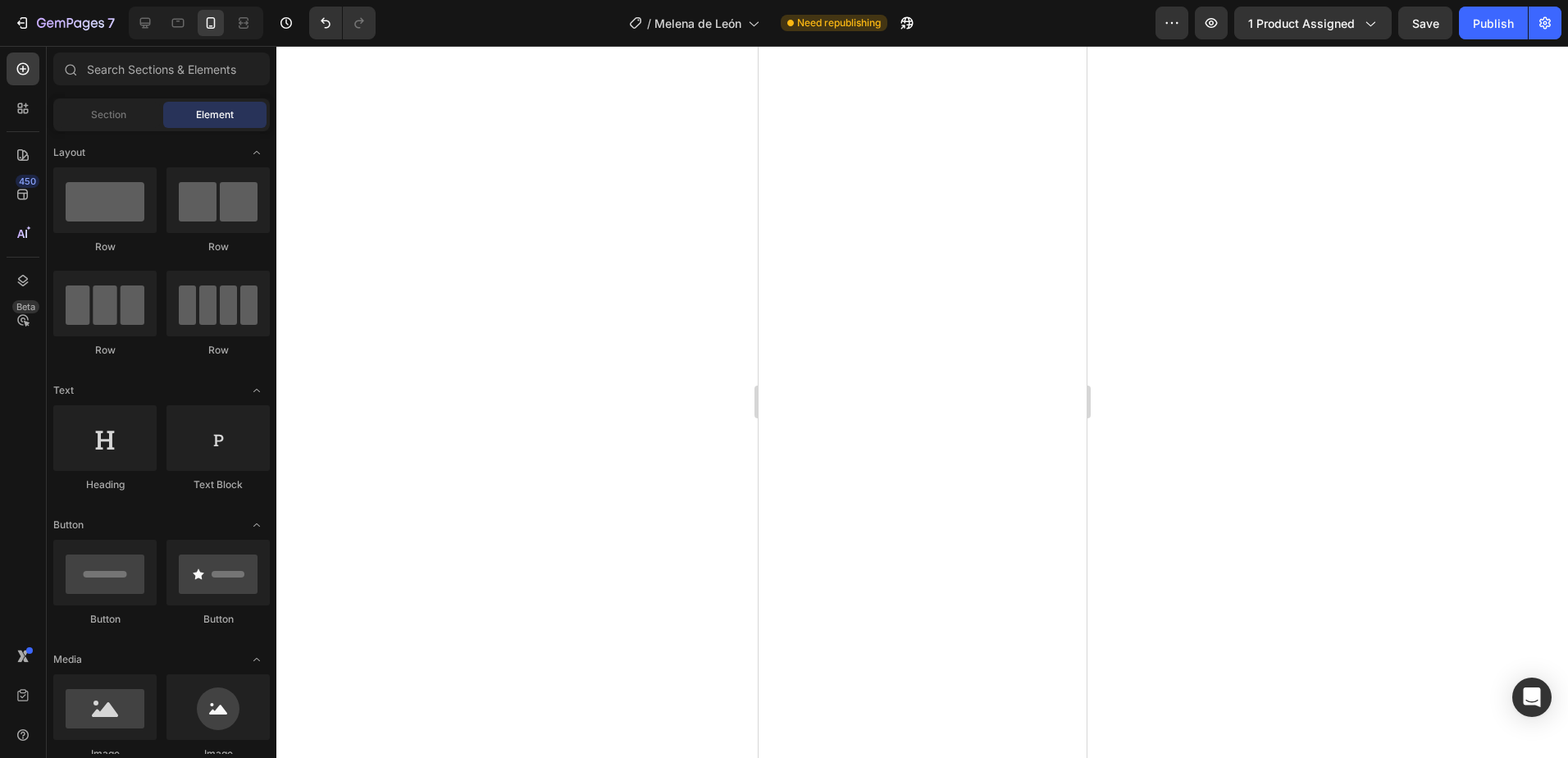
scroll to position [1477, 0]
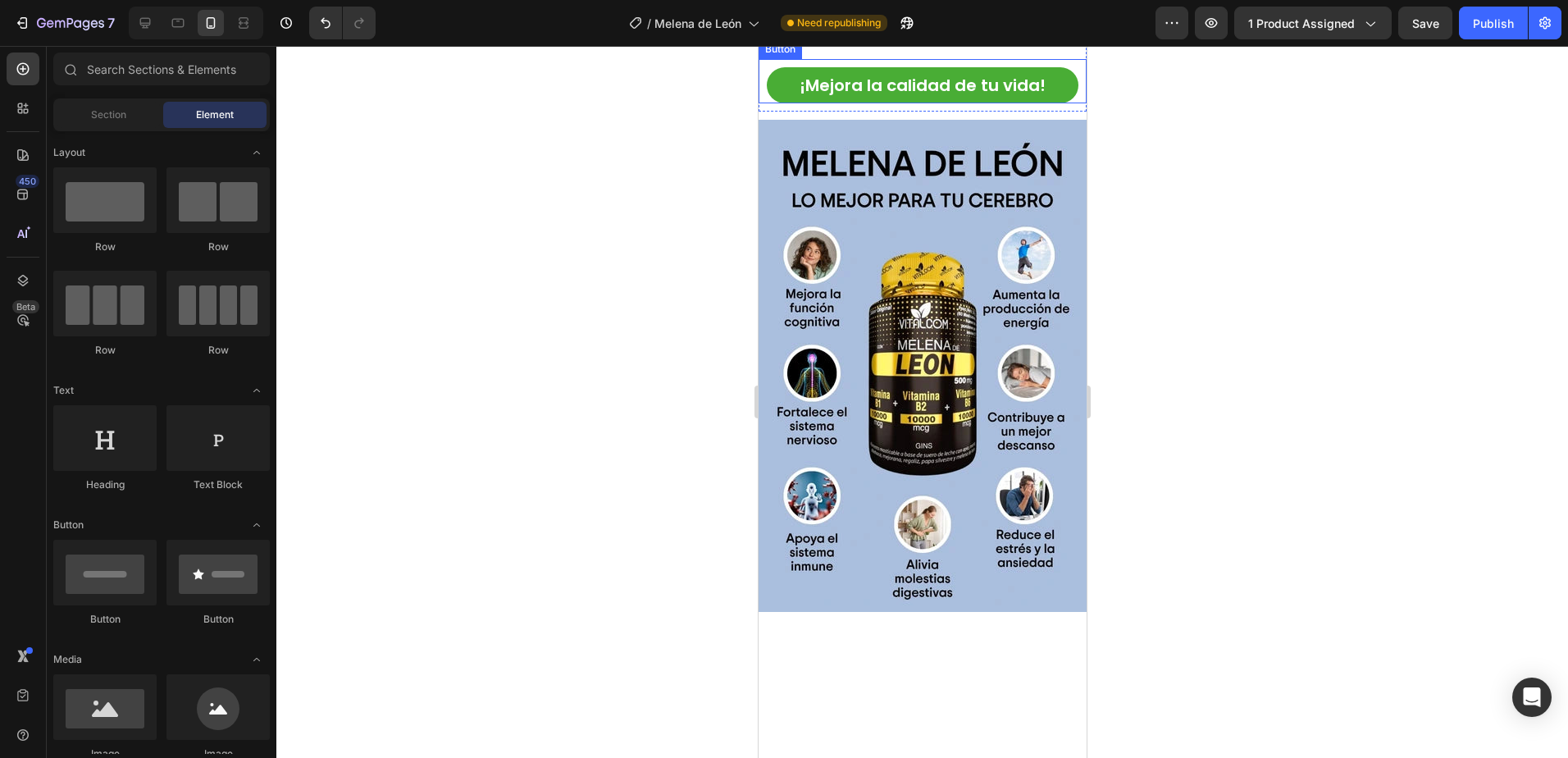
click at [1056, 103] on button "¡Mejora la calidad de tu vida!" at bounding box center [922, 85] width 312 height 36
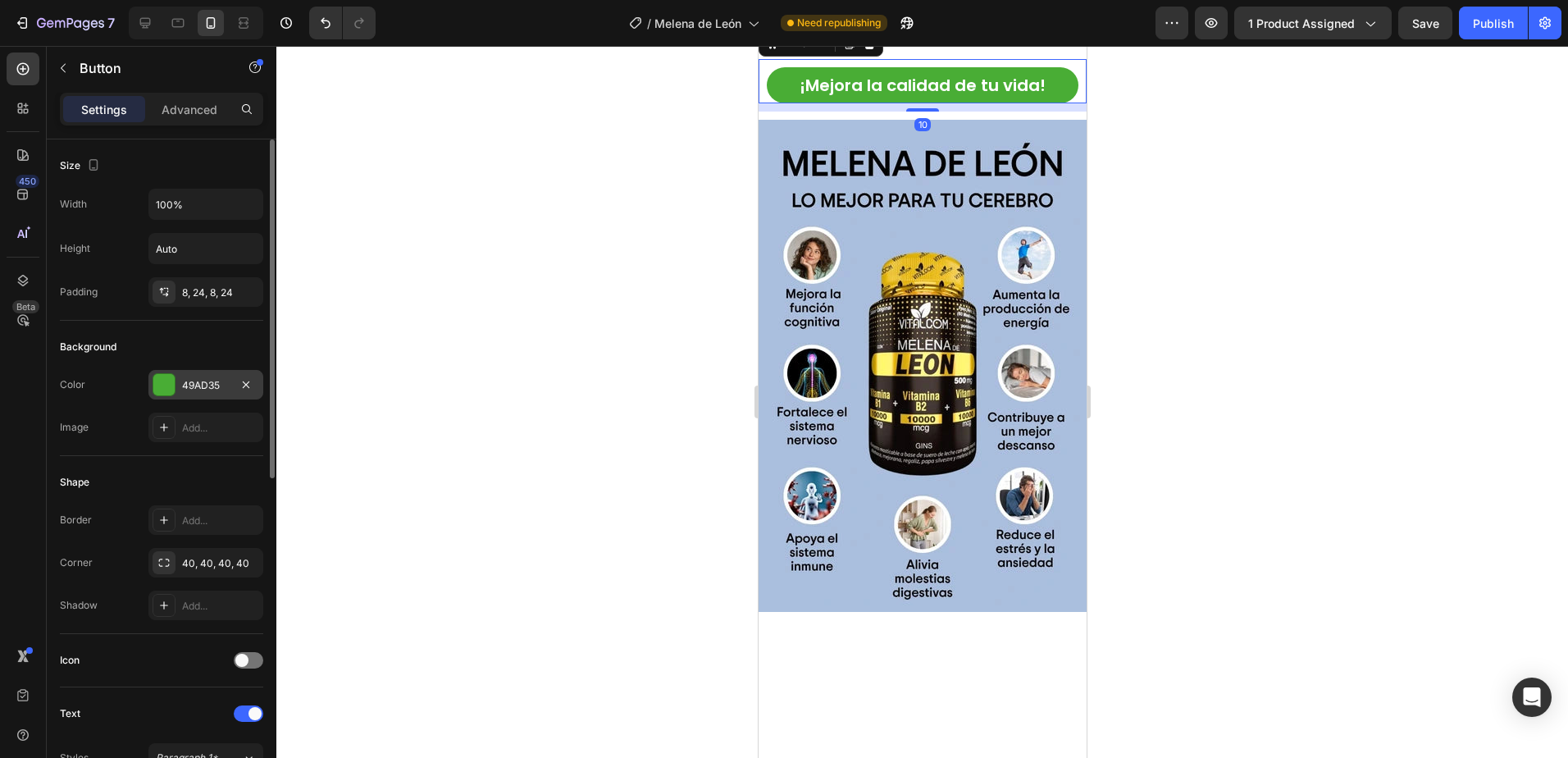
click at [205, 385] on div "49AD35" at bounding box center [206, 385] width 48 height 14
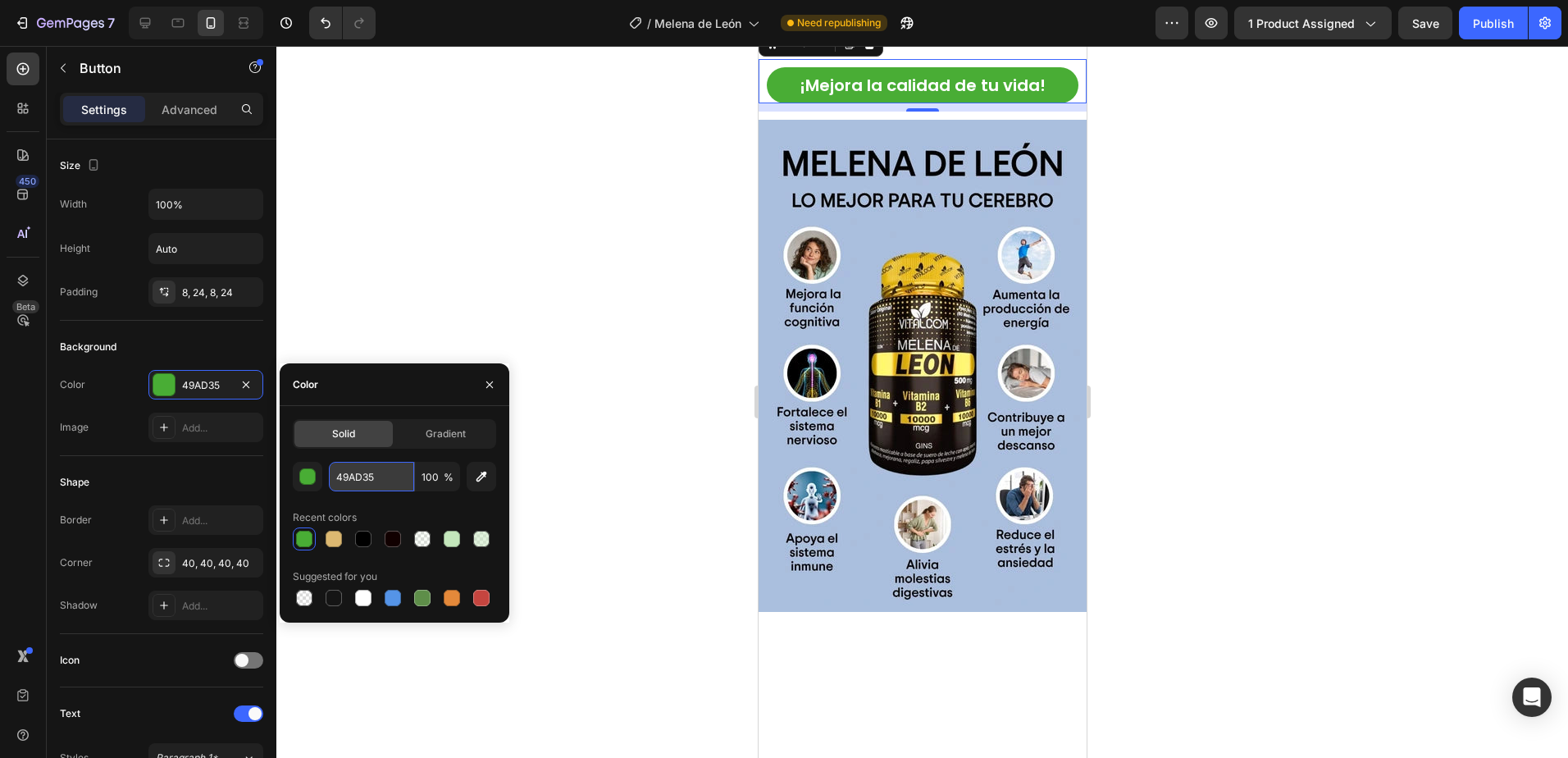
click at [397, 474] on input "49AD35" at bounding box center [371, 476] width 85 height 30
paste input "EB232A"
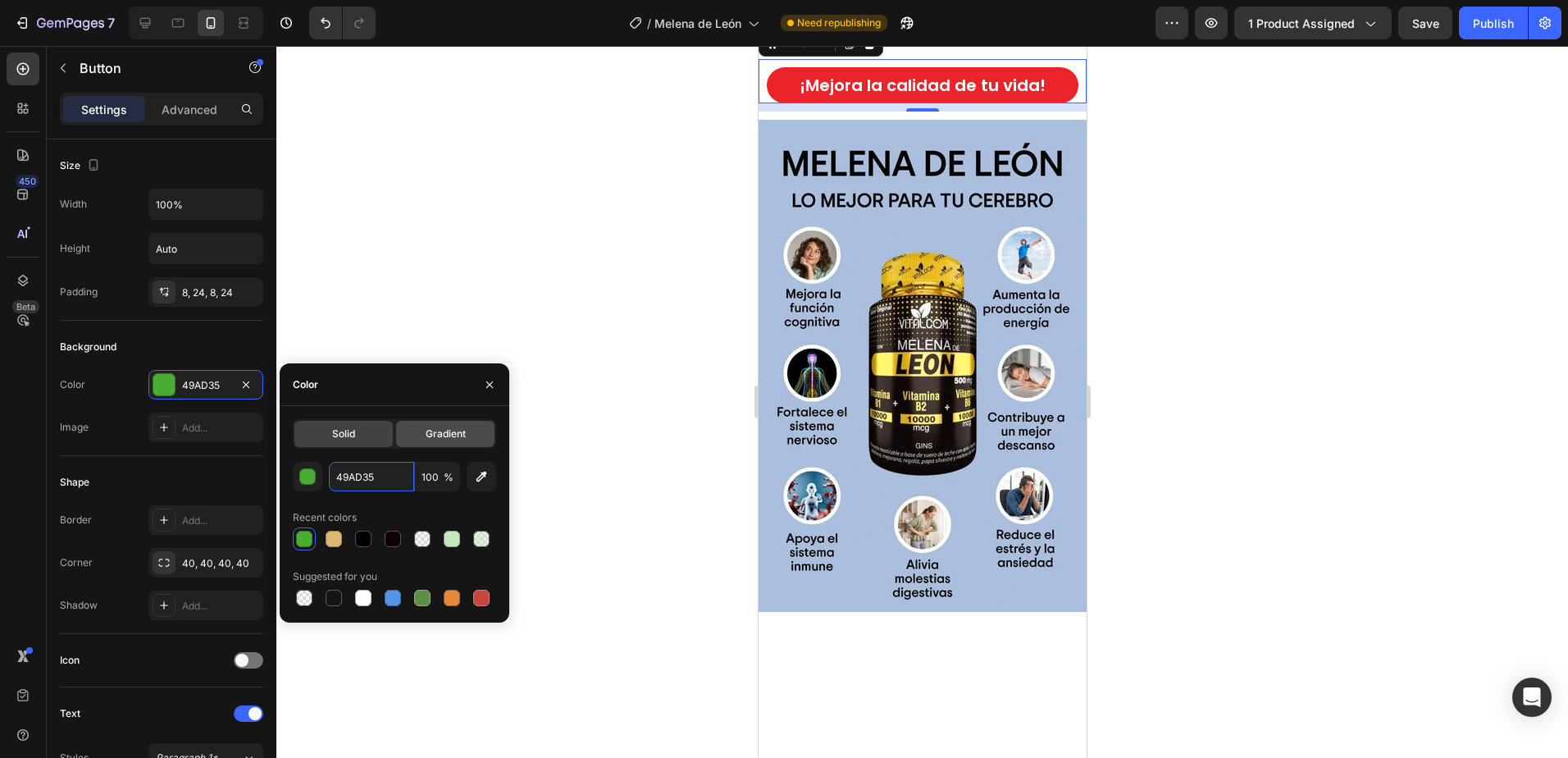
type input "EB232A"
click at [503, 255] on div at bounding box center [922, 402] width 1291 height 712
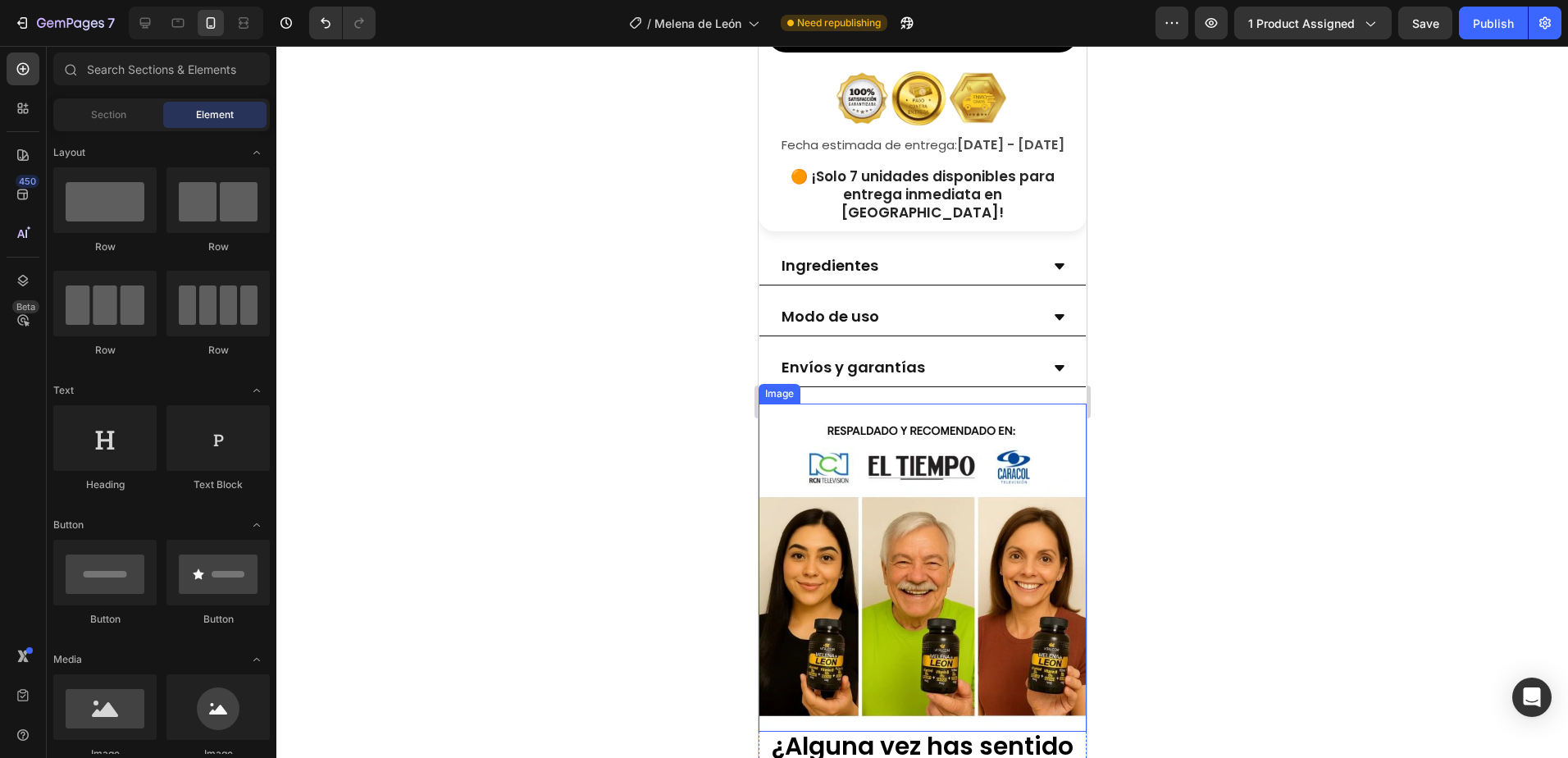
scroll to position [657, 0]
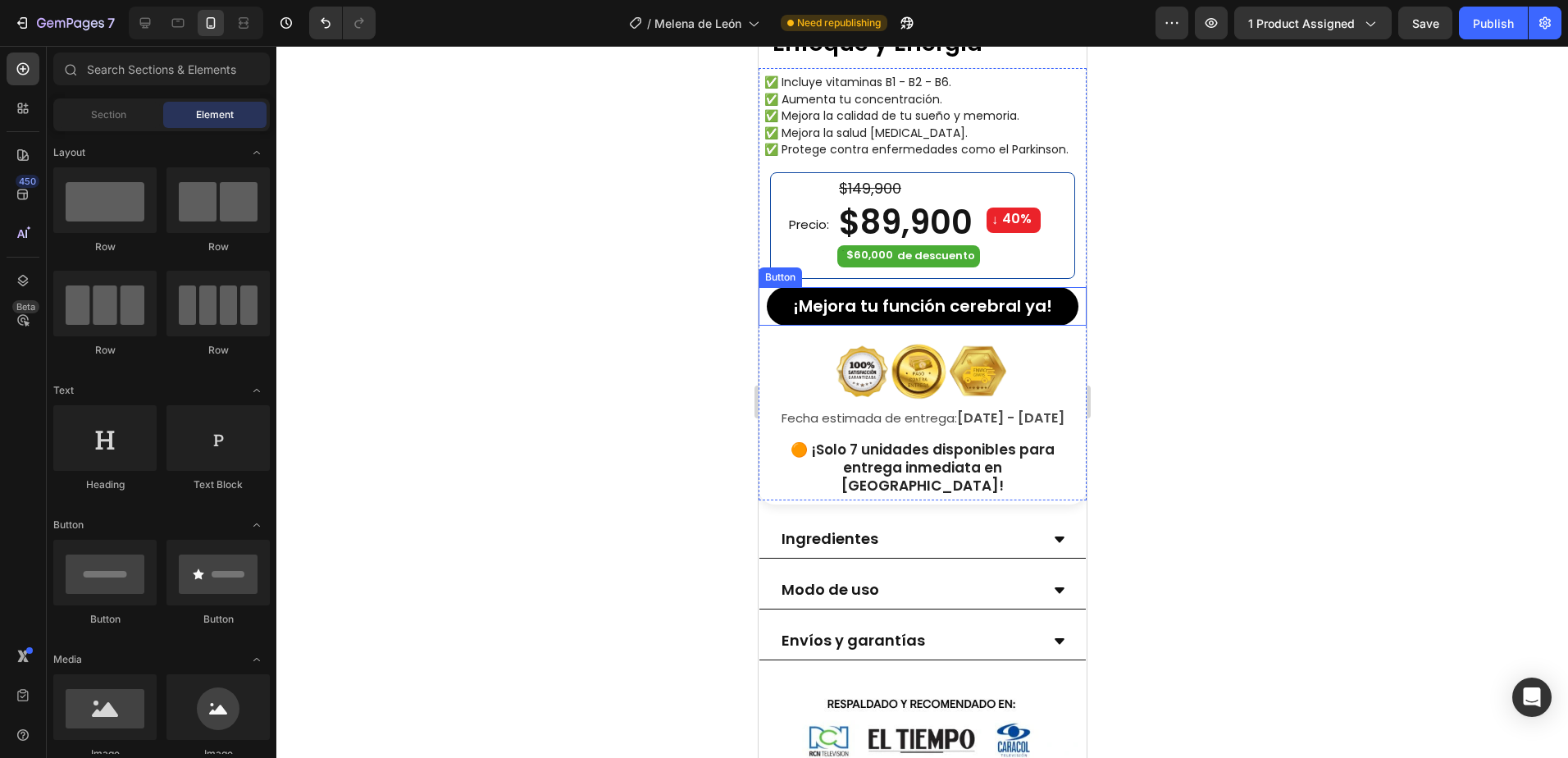
click at [1054, 303] on button "¡Mejora tu función cerebral ya!" at bounding box center [922, 306] width 312 height 38
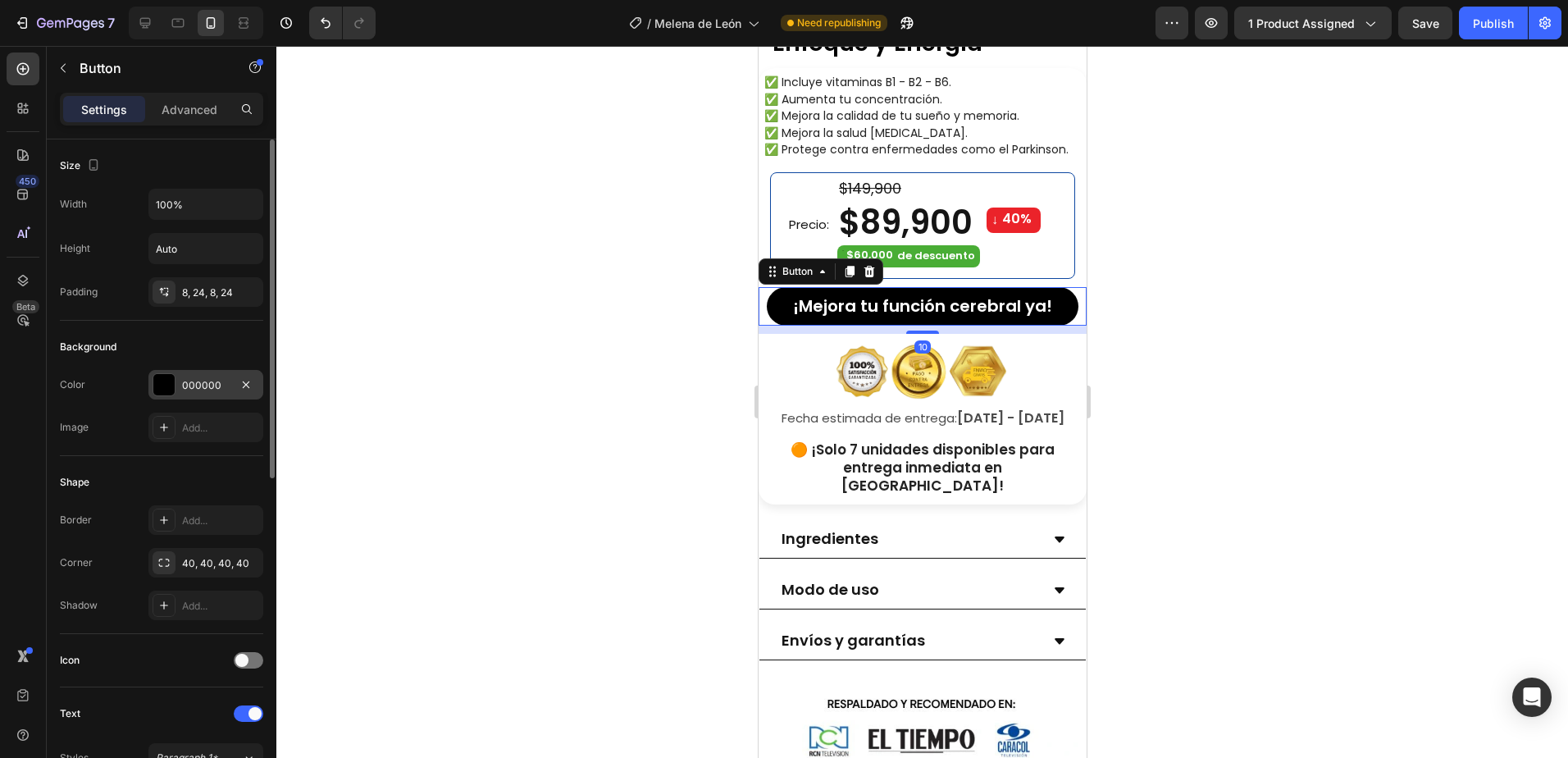
click at [220, 376] on div "000000" at bounding box center [205, 384] width 115 height 30
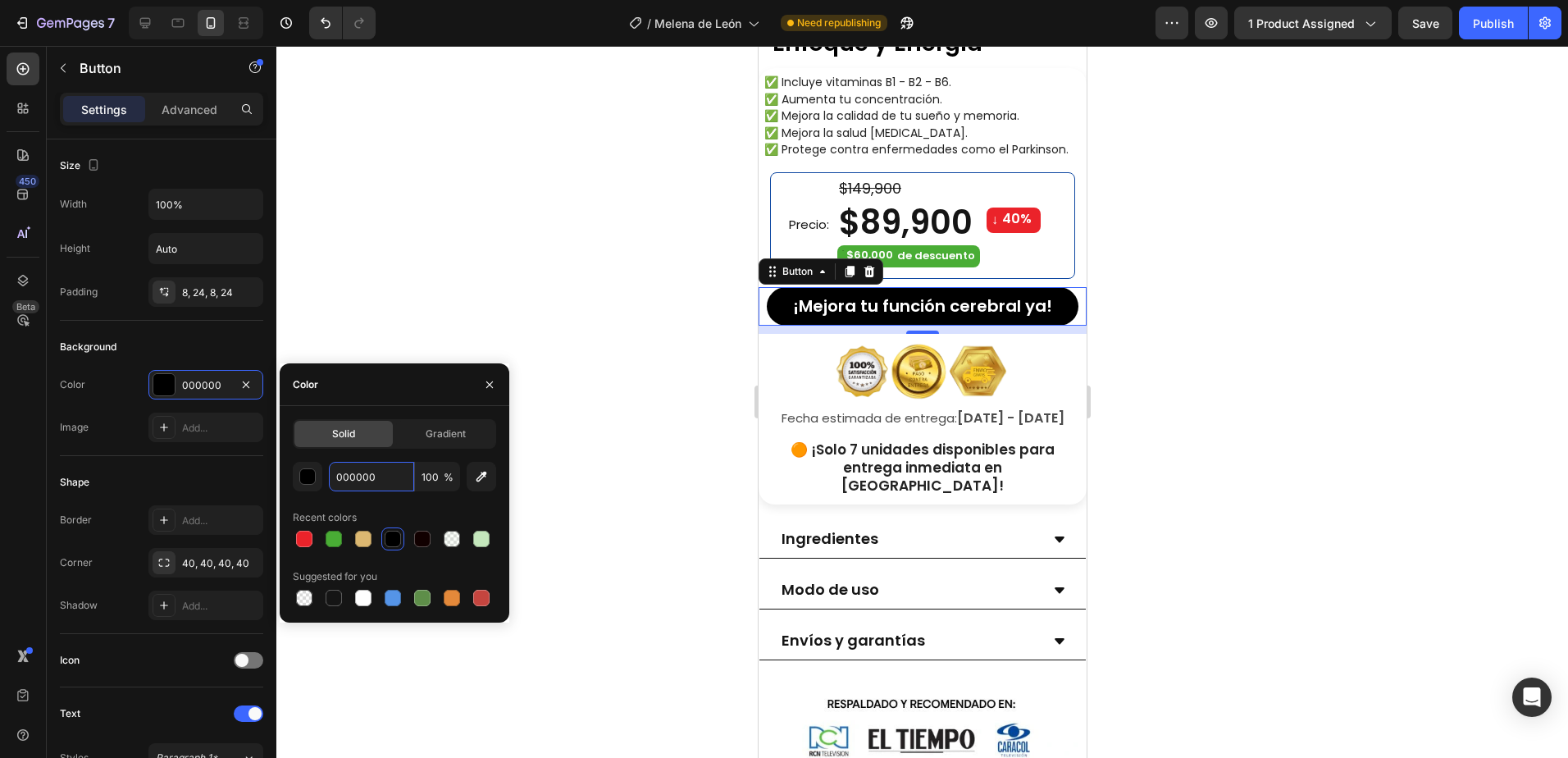
paste input "EB232A"
type input "EB232A"
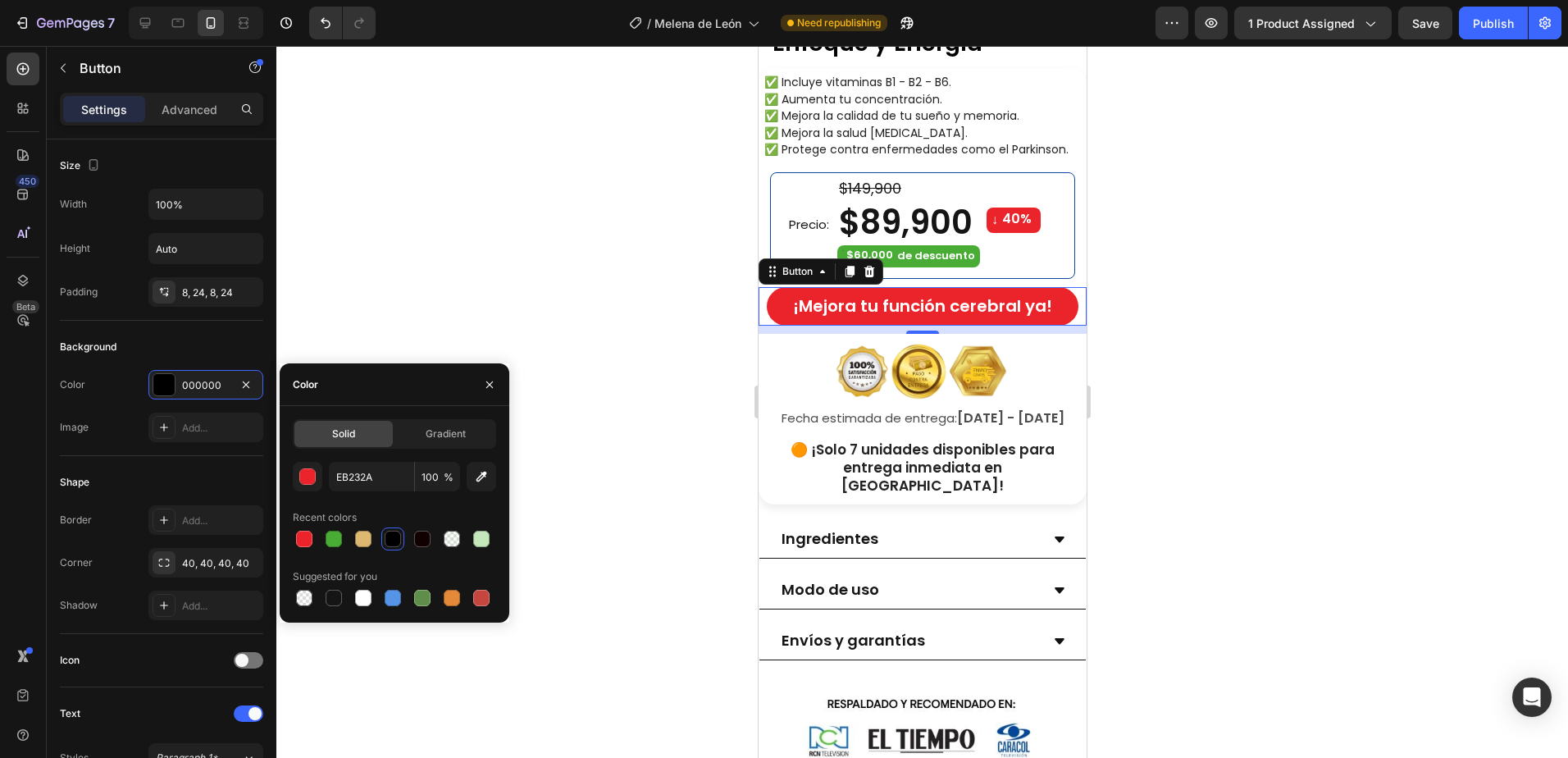
click at [500, 262] on div at bounding box center [922, 402] width 1291 height 712
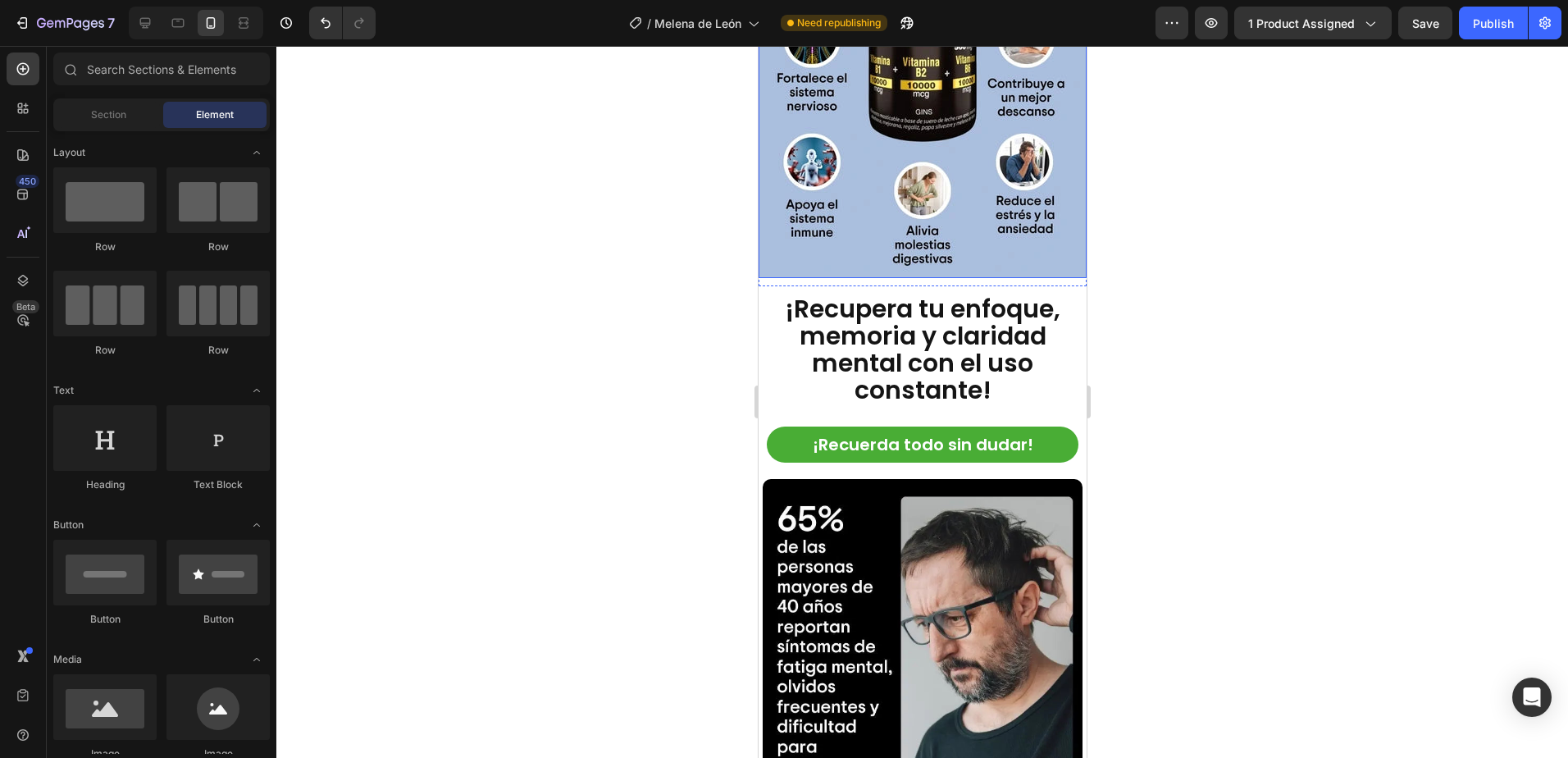
scroll to position [2133, 0]
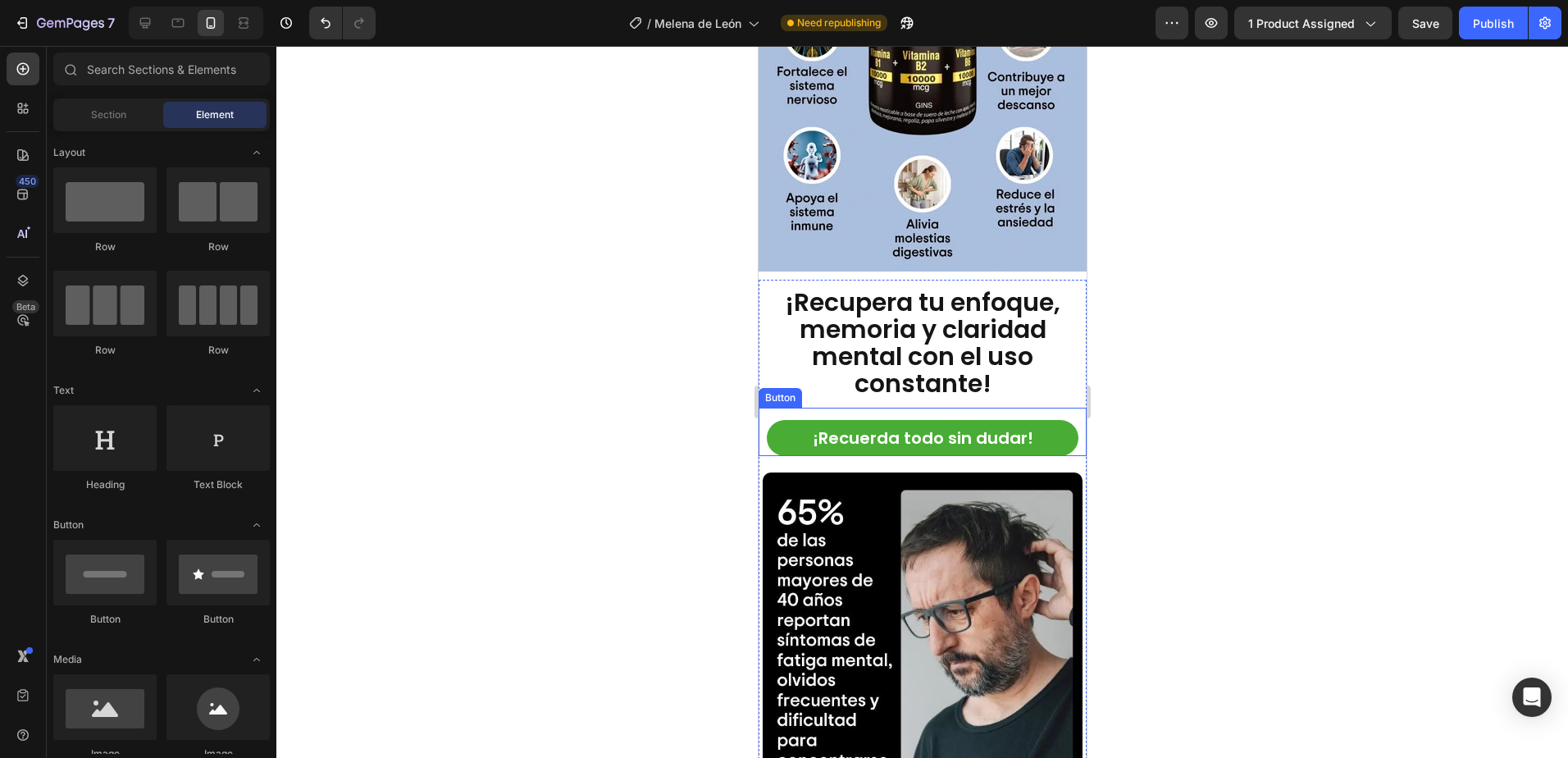
click at [1043, 427] on button "¡Recuerda todo sin dudar!" at bounding box center [922, 438] width 312 height 36
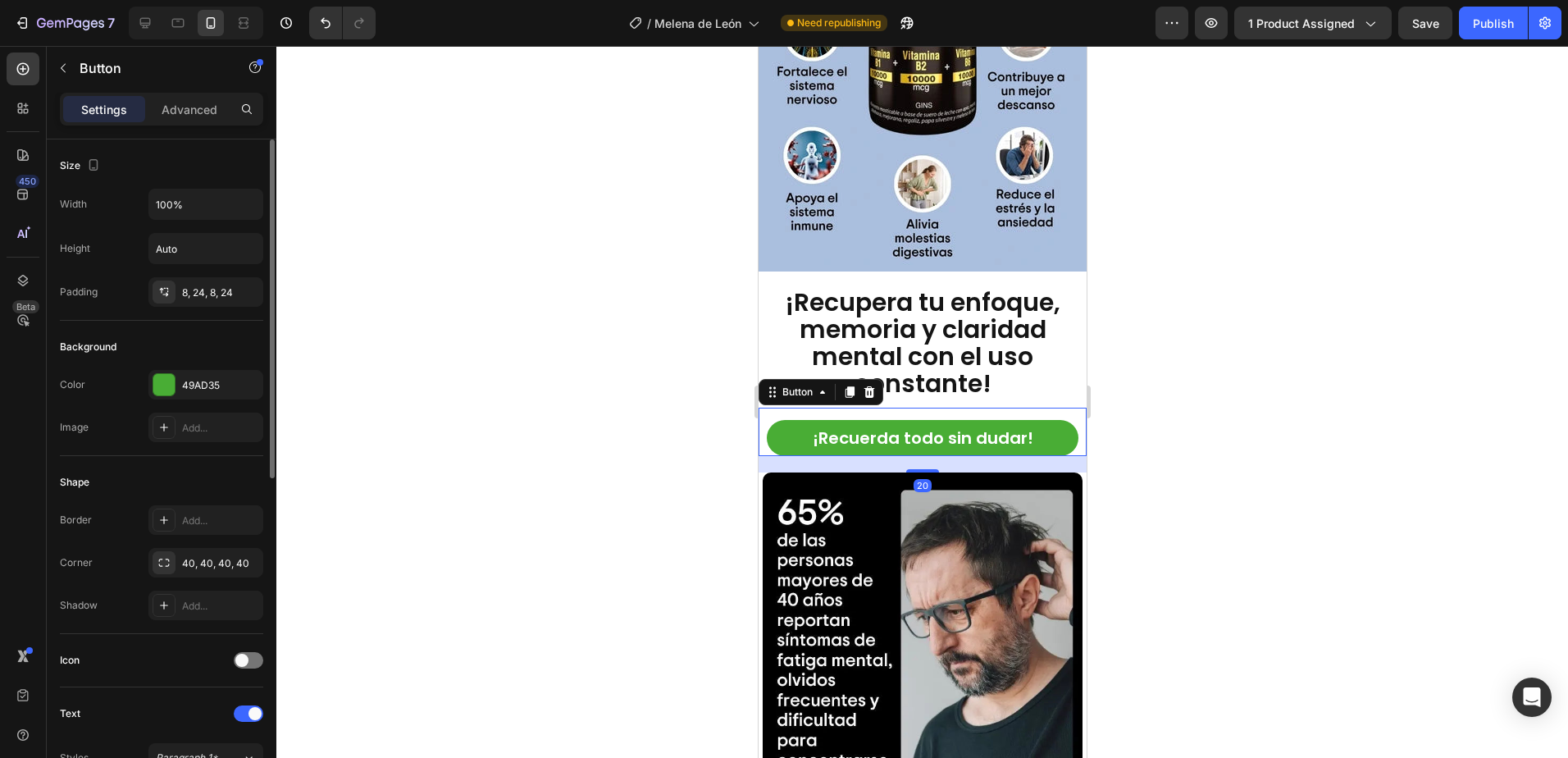
scroll to position [82, 0]
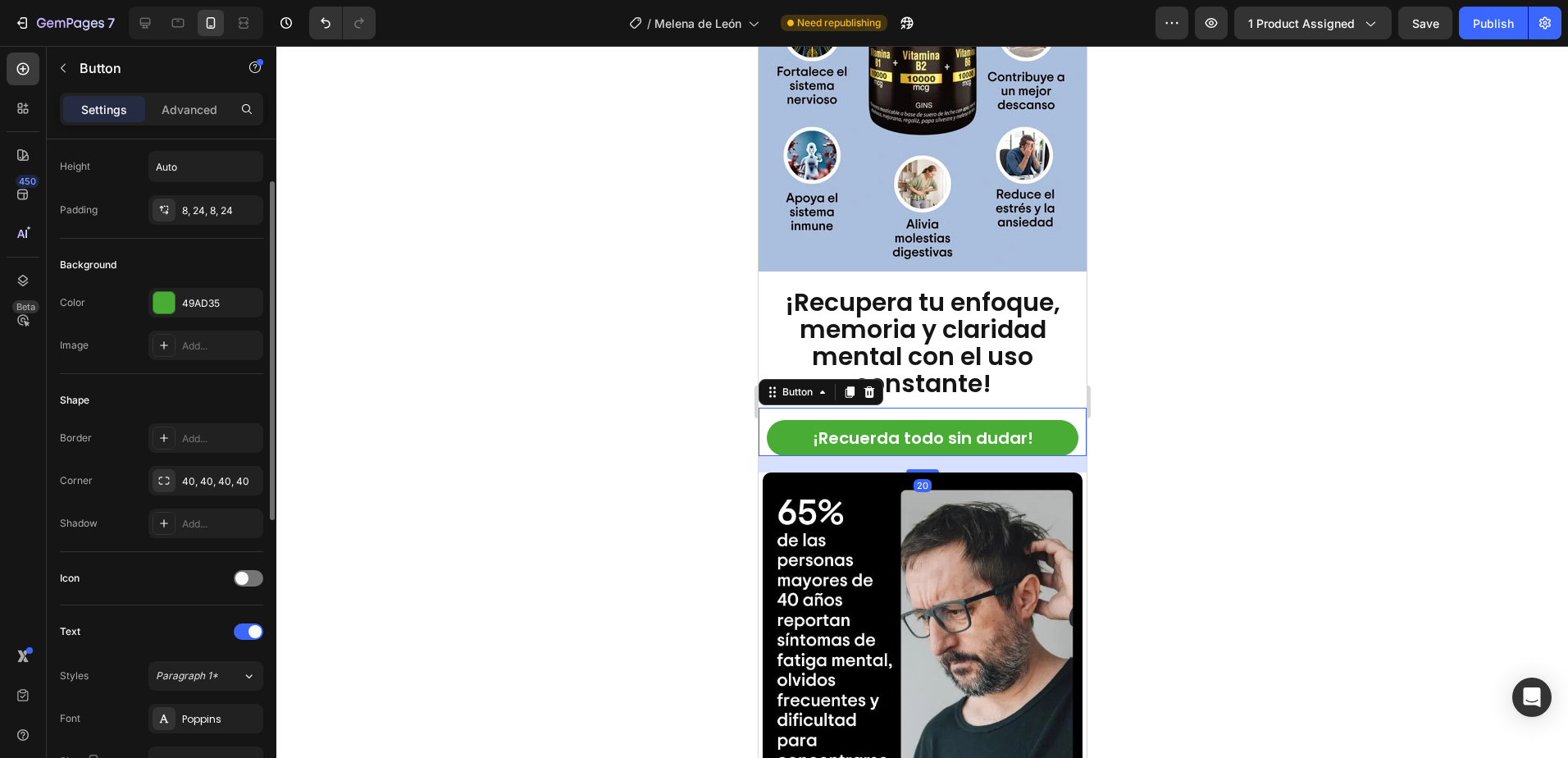
click at [222, 306] on div "49AD35" at bounding box center [220, 303] width 77 height 14
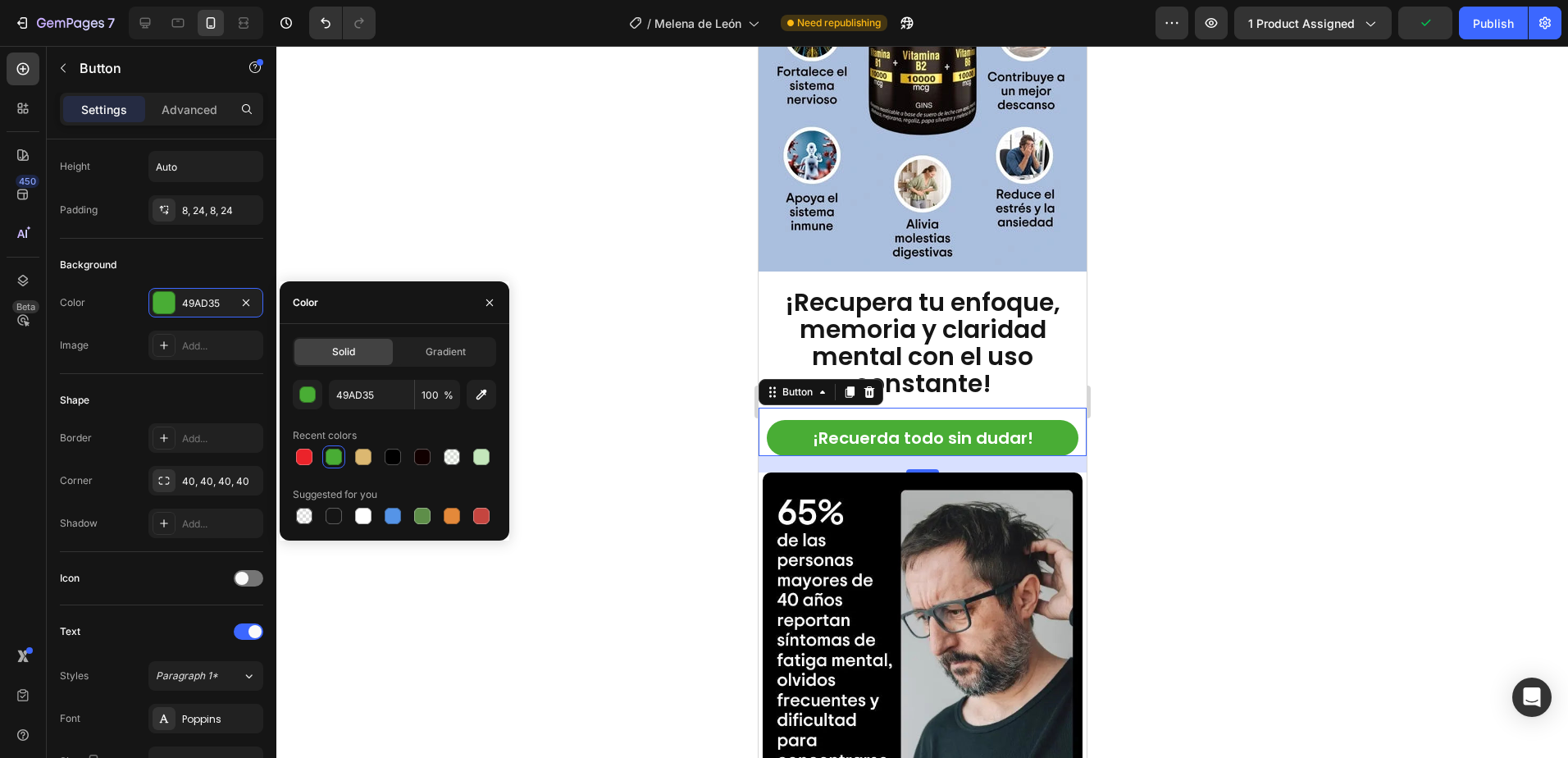
drag, startPoint x: 220, startPoint y: 296, endPoint x: 277, endPoint y: 270, distance: 62.6
click at [222, 296] on div "49AD35" at bounding box center [206, 303] width 48 height 14
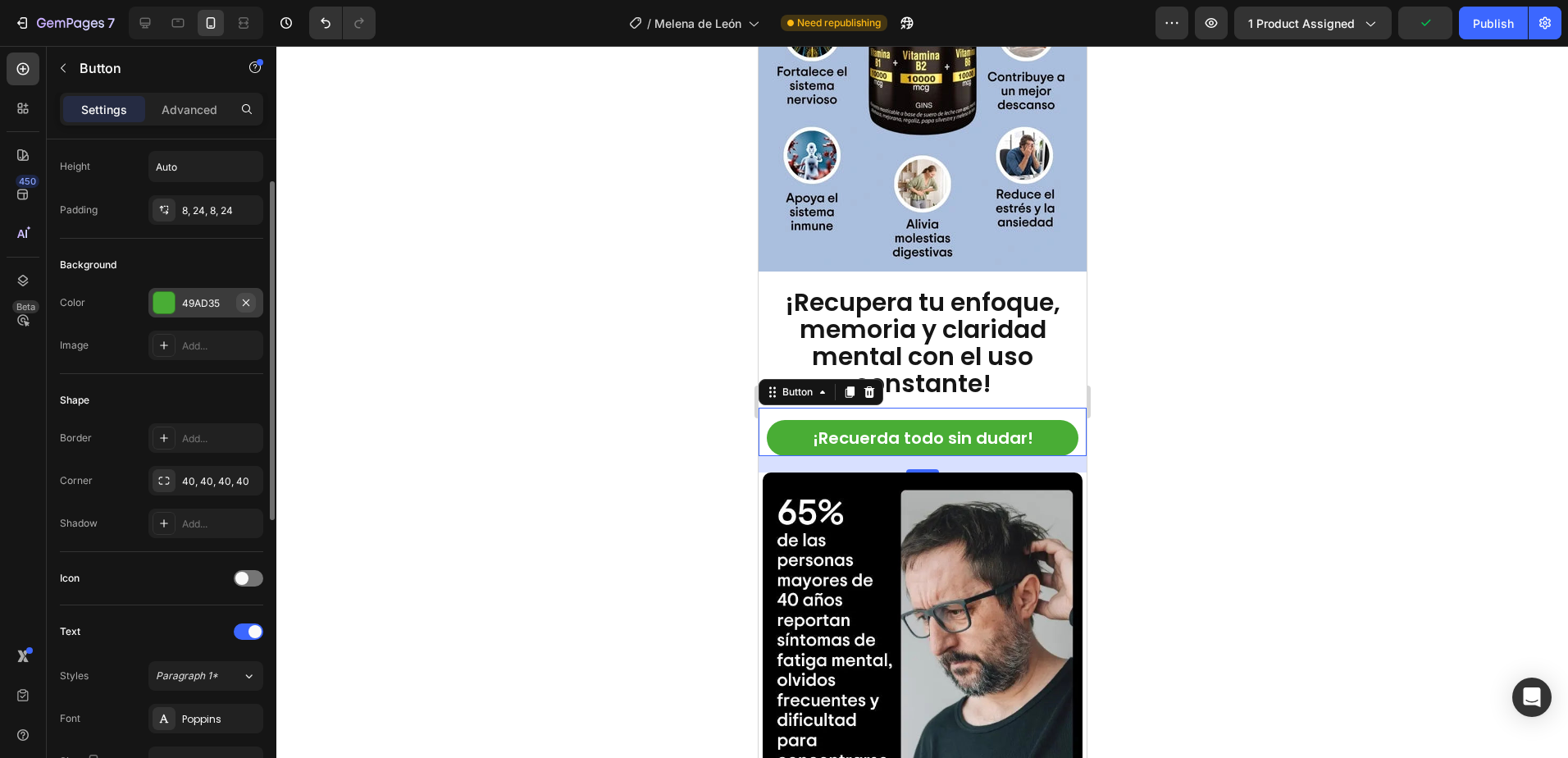
click at [251, 301] on icon "button" at bounding box center [245, 302] width 13 height 13
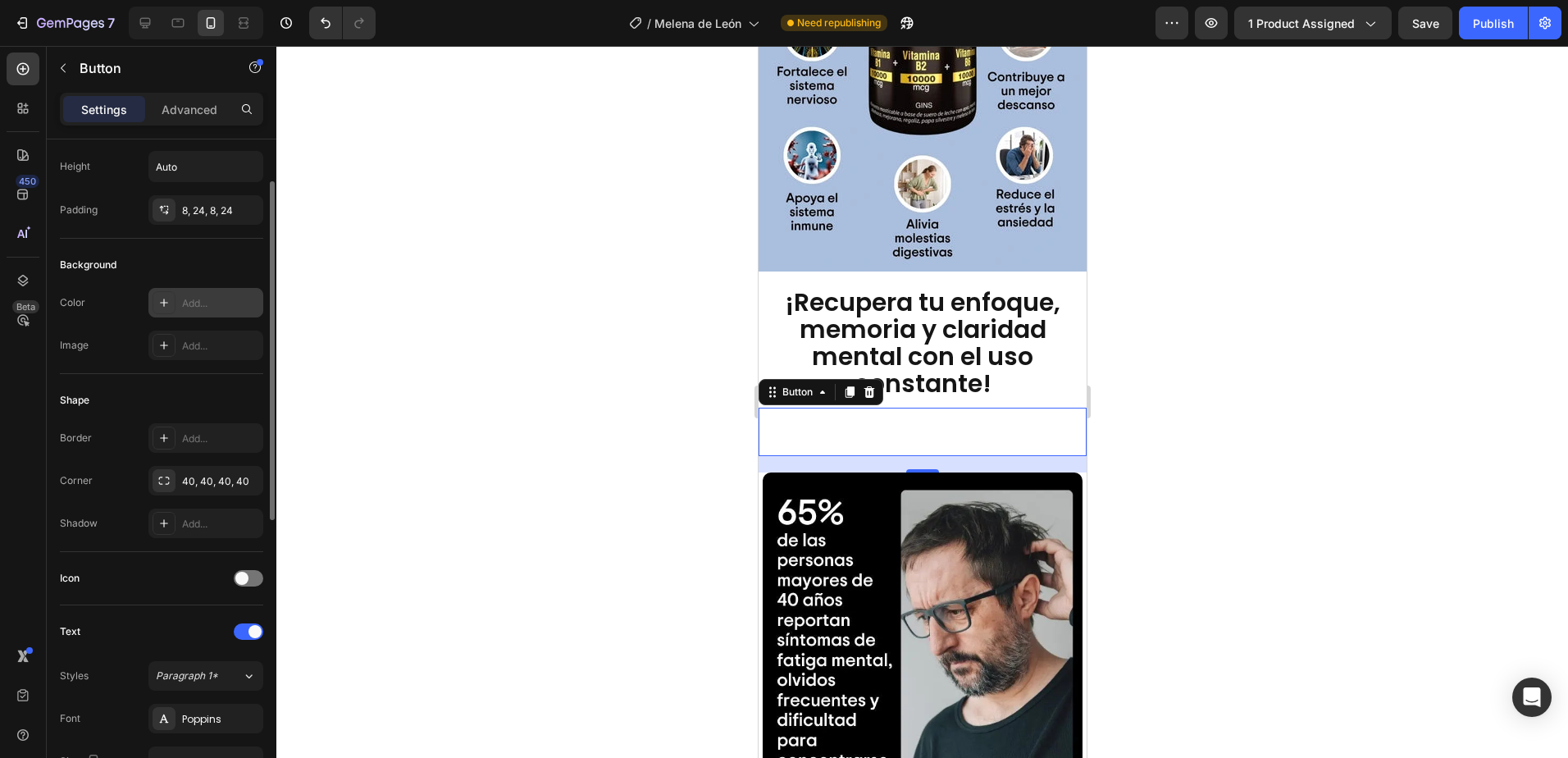
click at [207, 304] on div "Add..." at bounding box center [220, 303] width 77 height 14
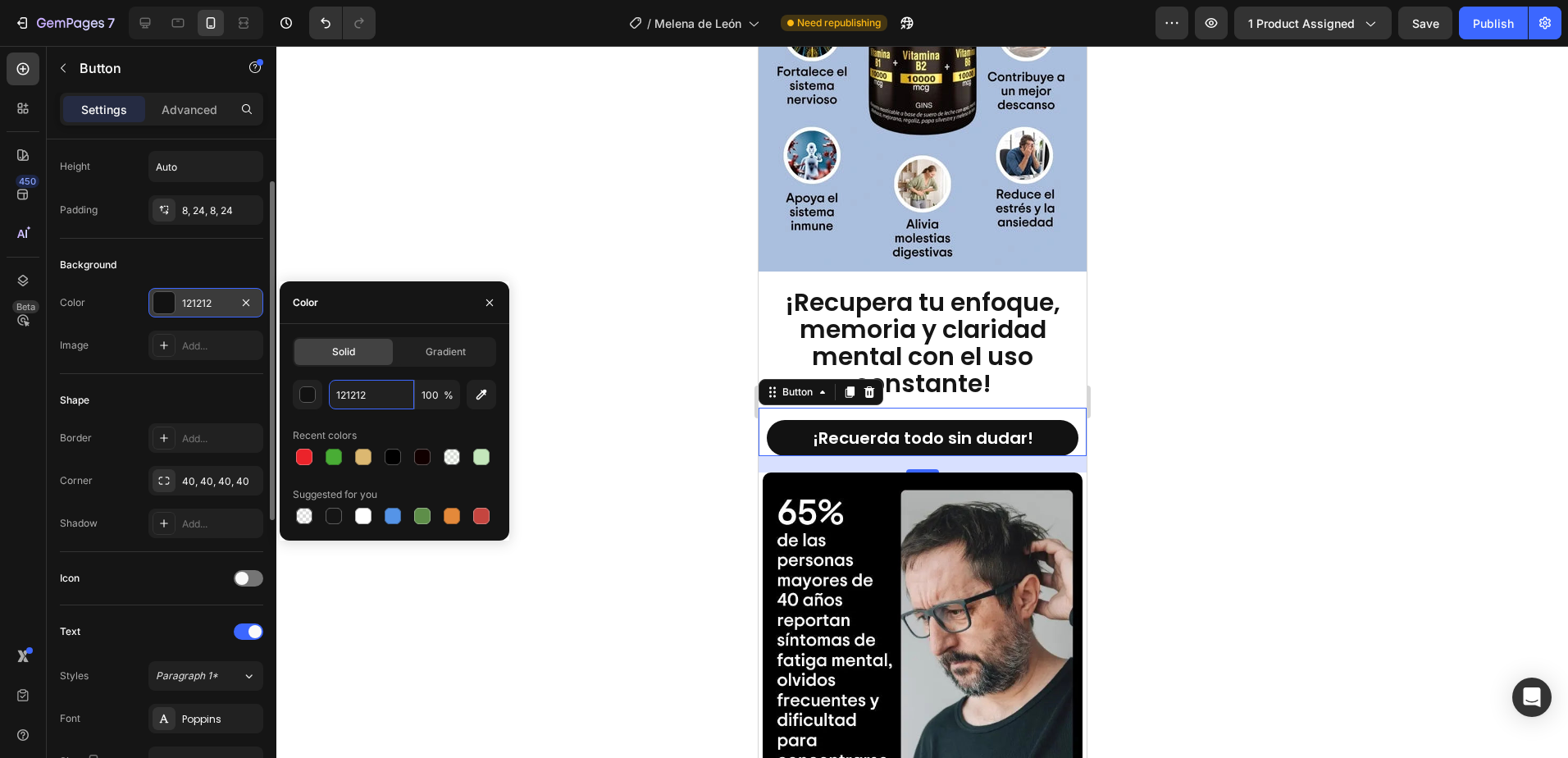
drag, startPoint x: 390, startPoint y: 402, endPoint x: 398, endPoint y: 377, distance: 26.2
click at [390, 401] on input "121212" at bounding box center [371, 394] width 85 height 30
paste input "EB232A"
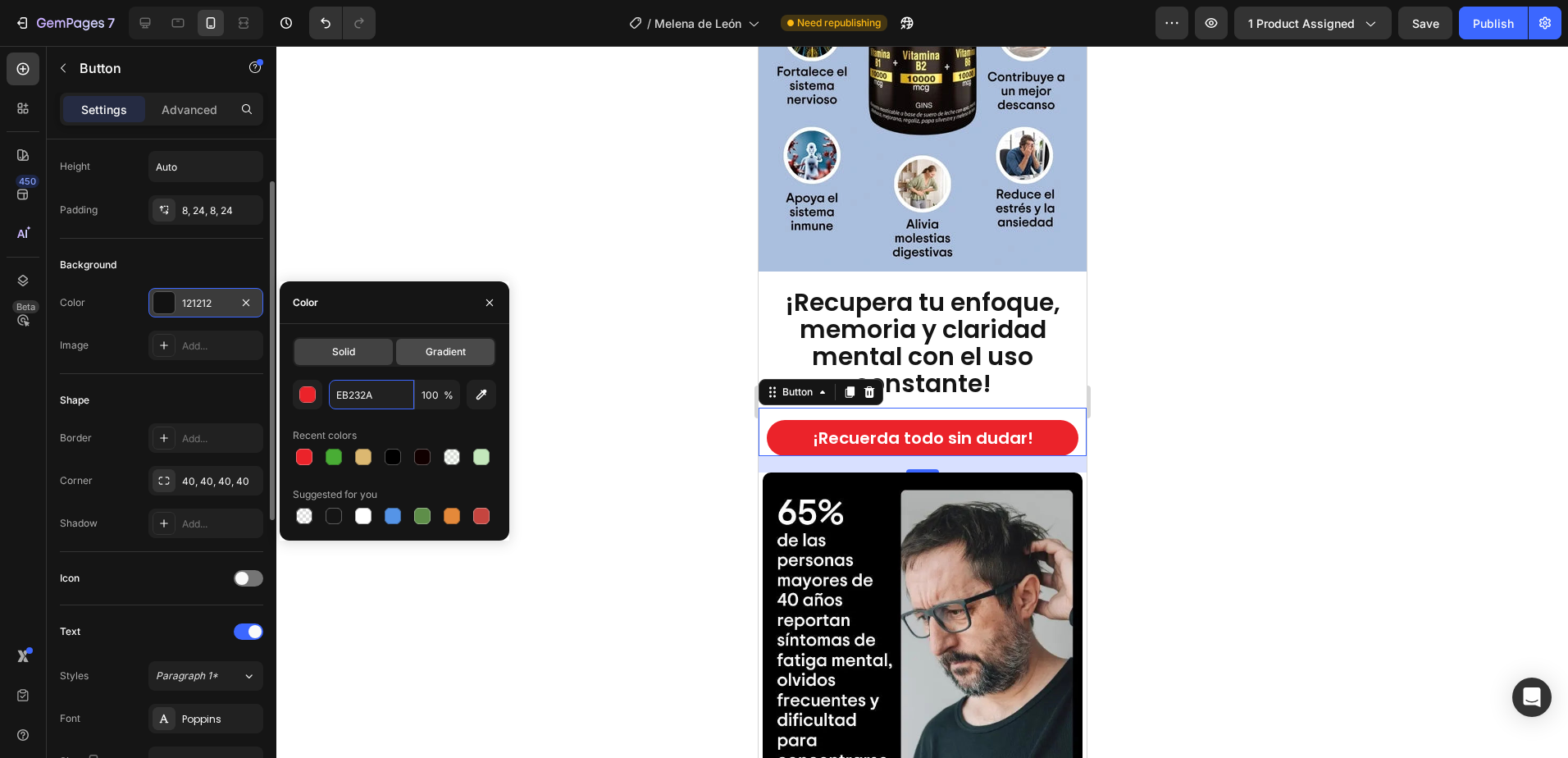
type input "EB232A"
click at [392, 301] on div "Color" at bounding box center [394, 302] width 230 height 43
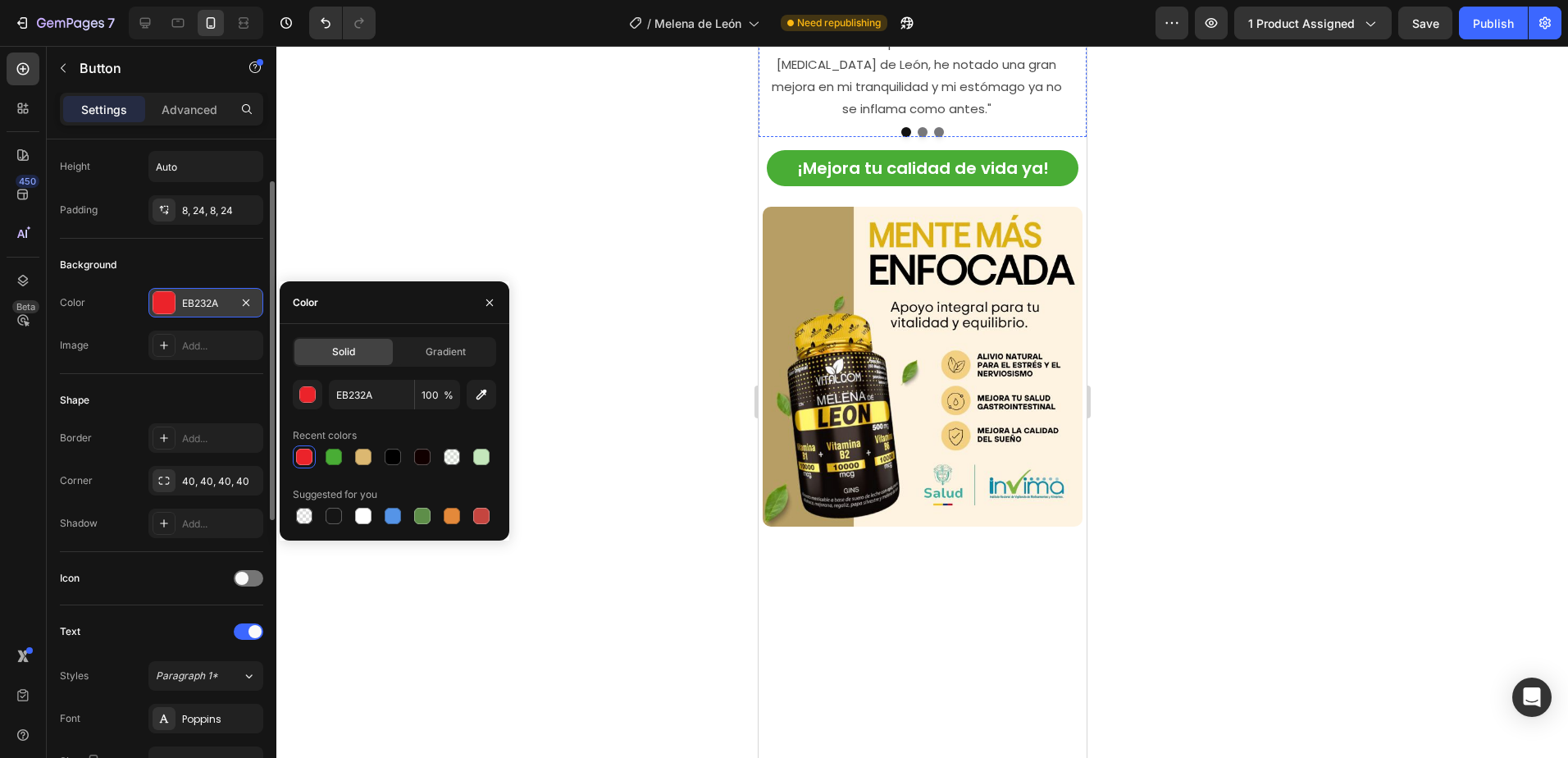
scroll to position [3035, 0]
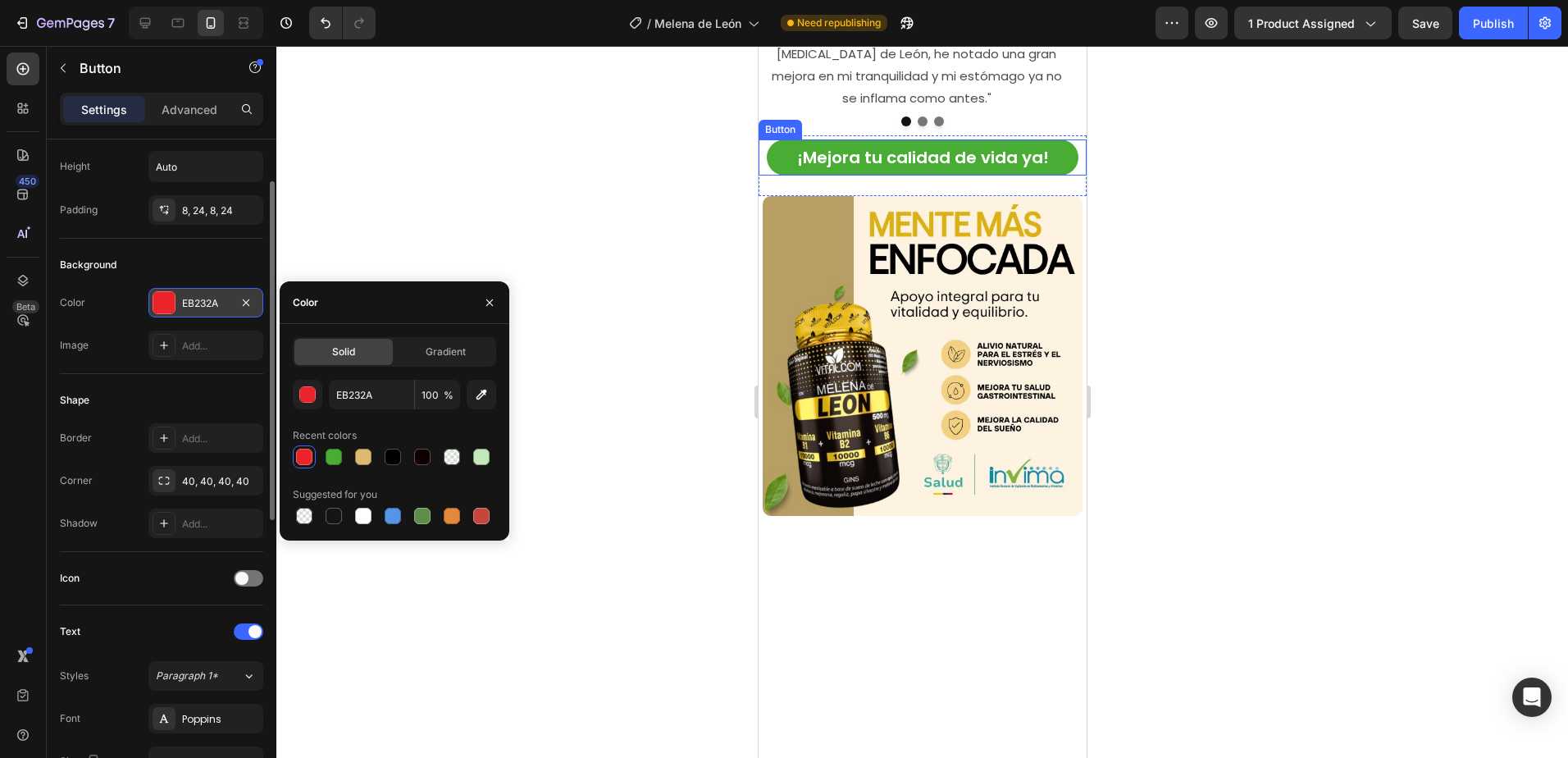
click at [1051, 175] on button "¡Mejora tu calidad de vida ya!" at bounding box center [922, 158] width 312 height 36
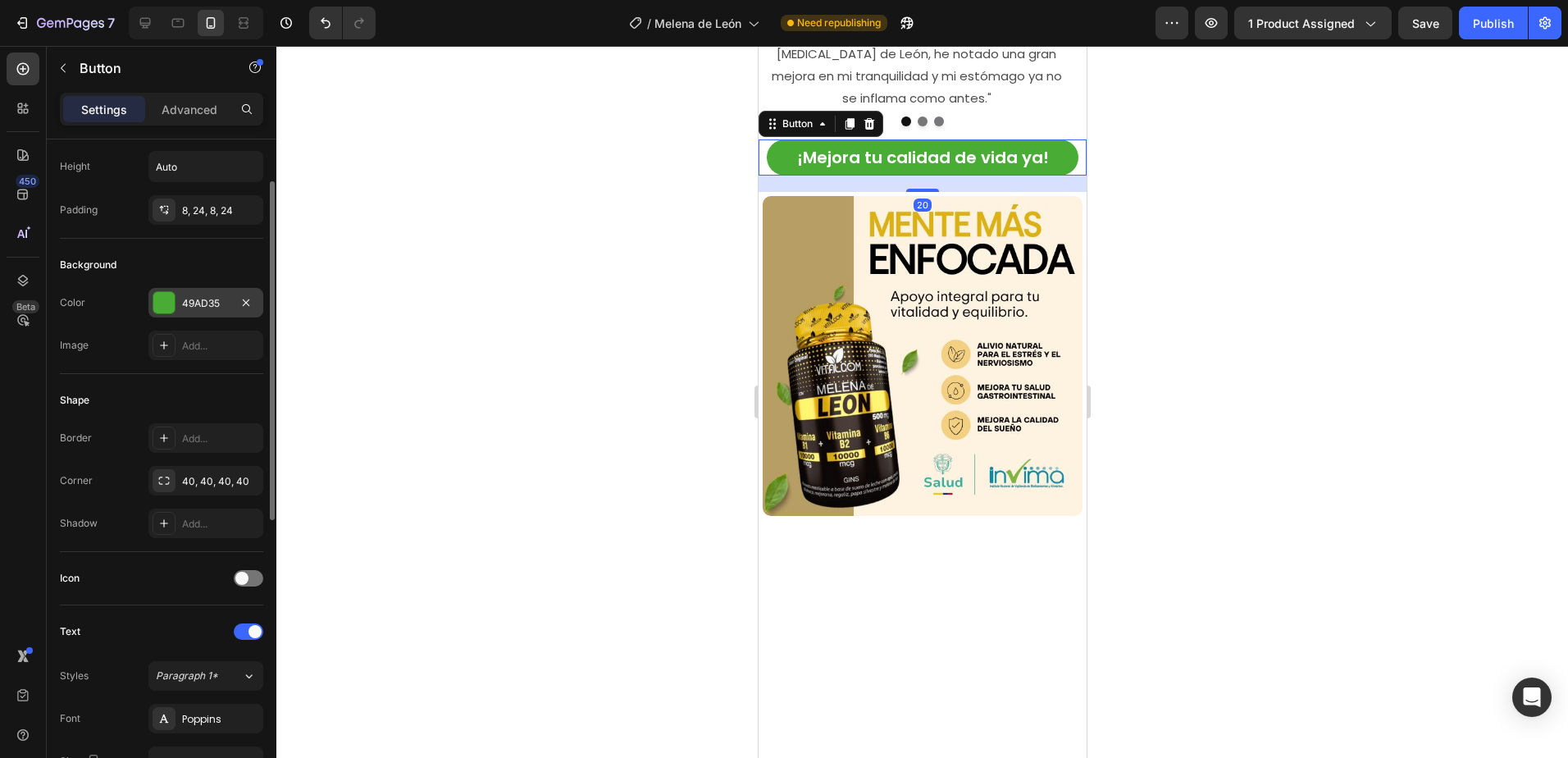
click at [215, 301] on div "49AD35" at bounding box center [206, 303] width 48 height 14
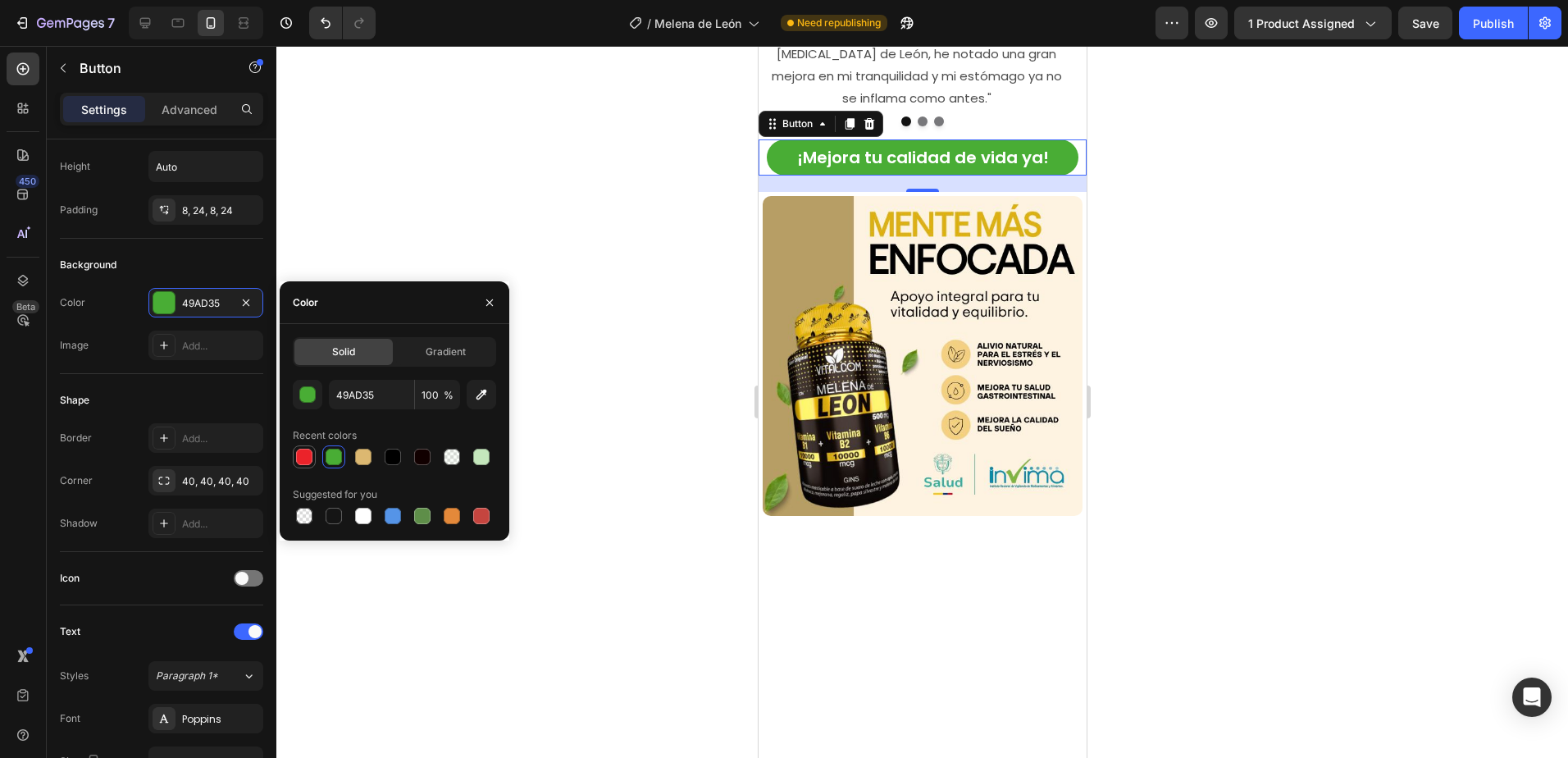
drag, startPoint x: 300, startPoint y: 458, endPoint x: 186, endPoint y: 550, distance: 146.5
click at [300, 458] on div at bounding box center [304, 457] width 16 height 16
type input "EB232A"
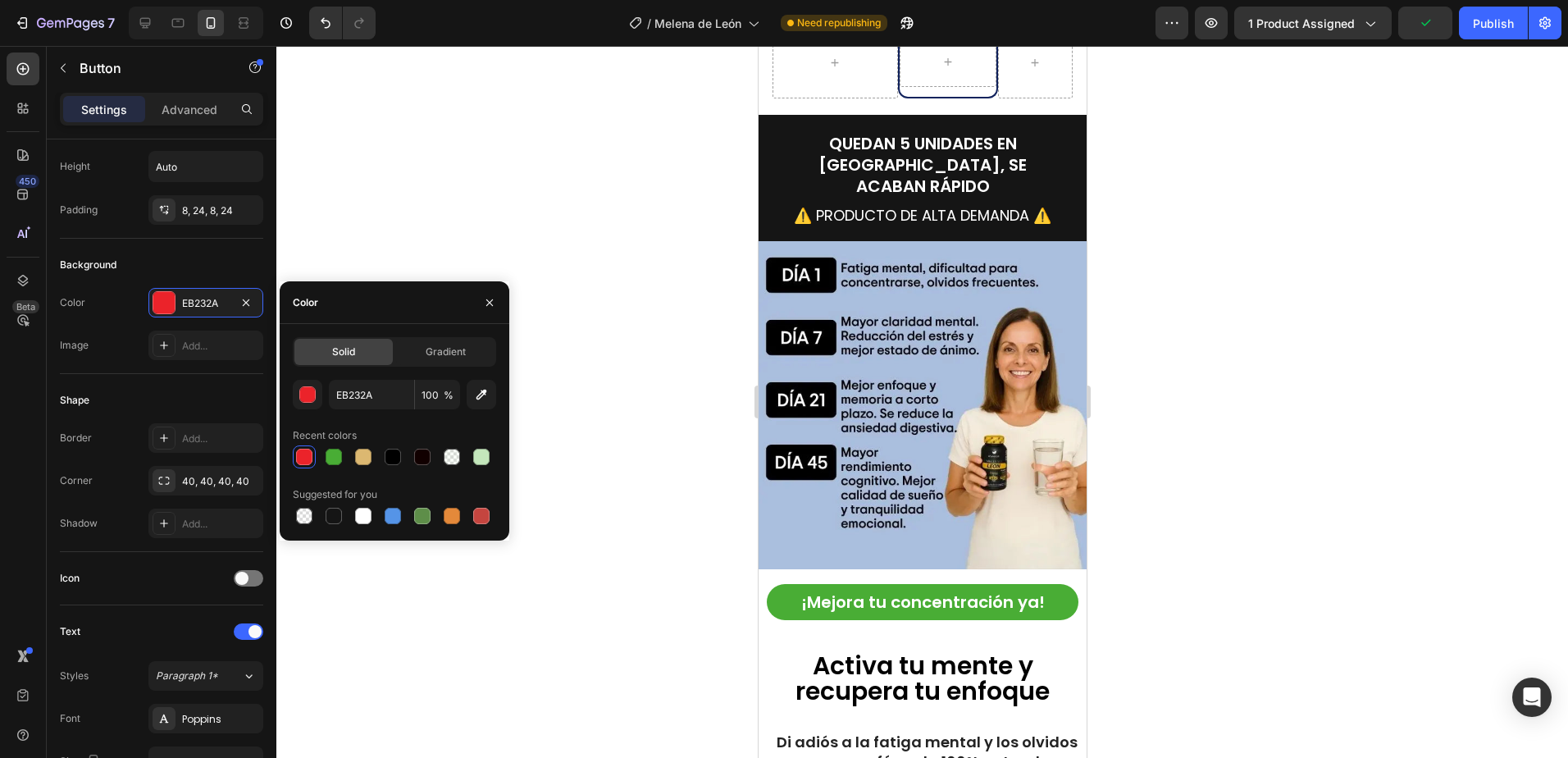
scroll to position [4511, 0]
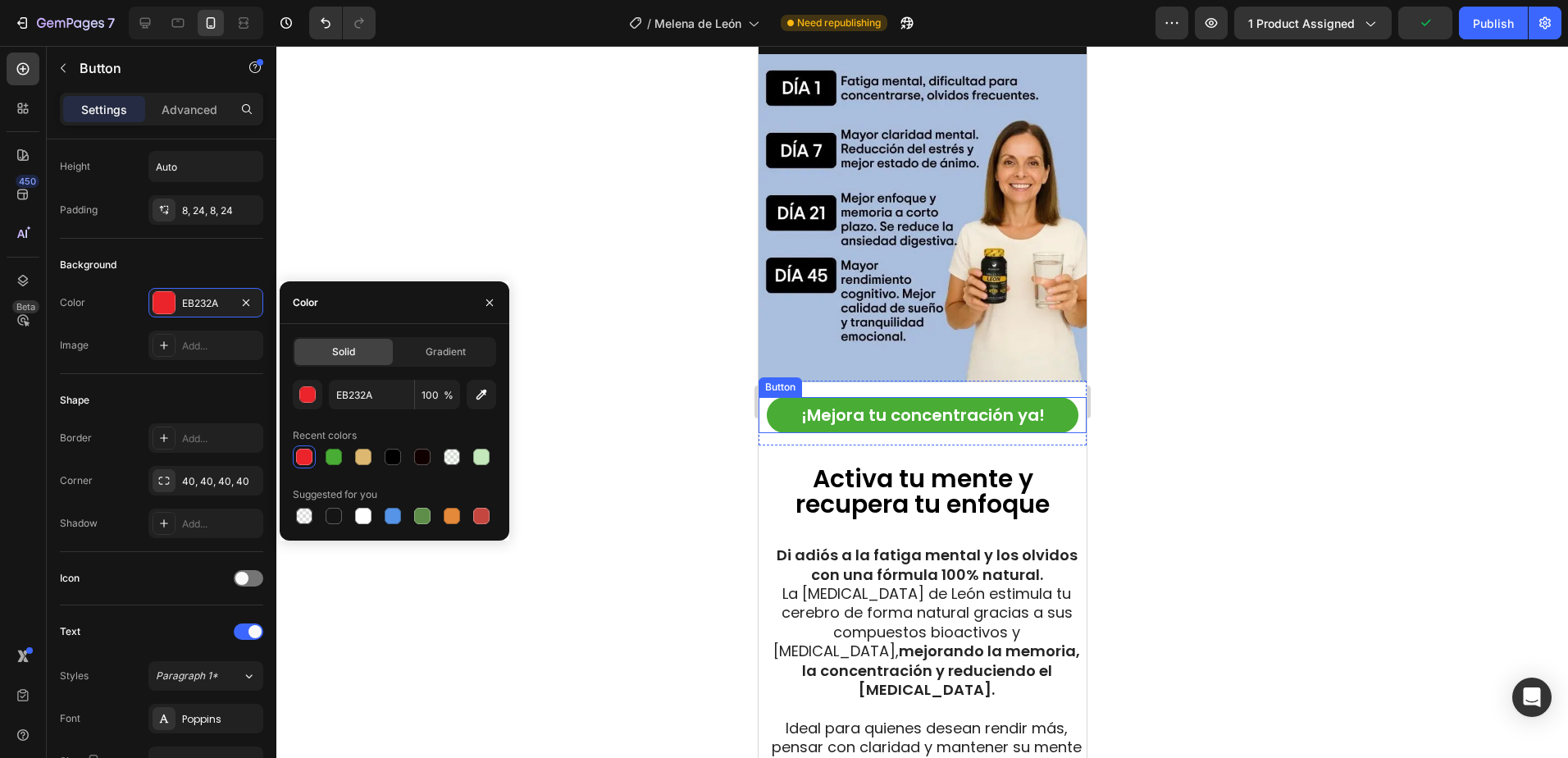
click at [1049, 397] on button "¡Mejora tu concentración ya!" at bounding box center [922, 415] width 312 height 36
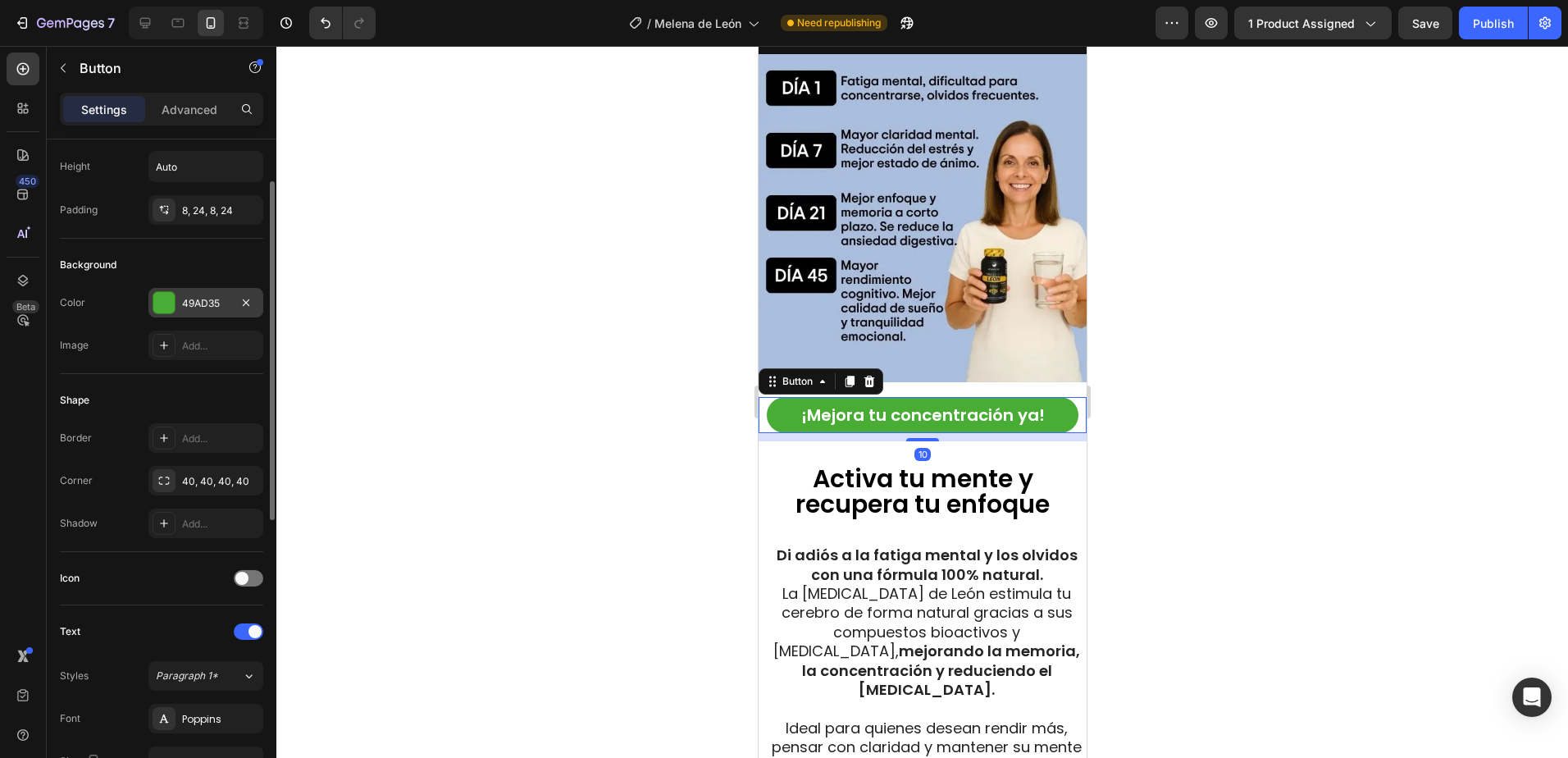
click at [208, 301] on div "49AD35" at bounding box center [206, 303] width 48 height 14
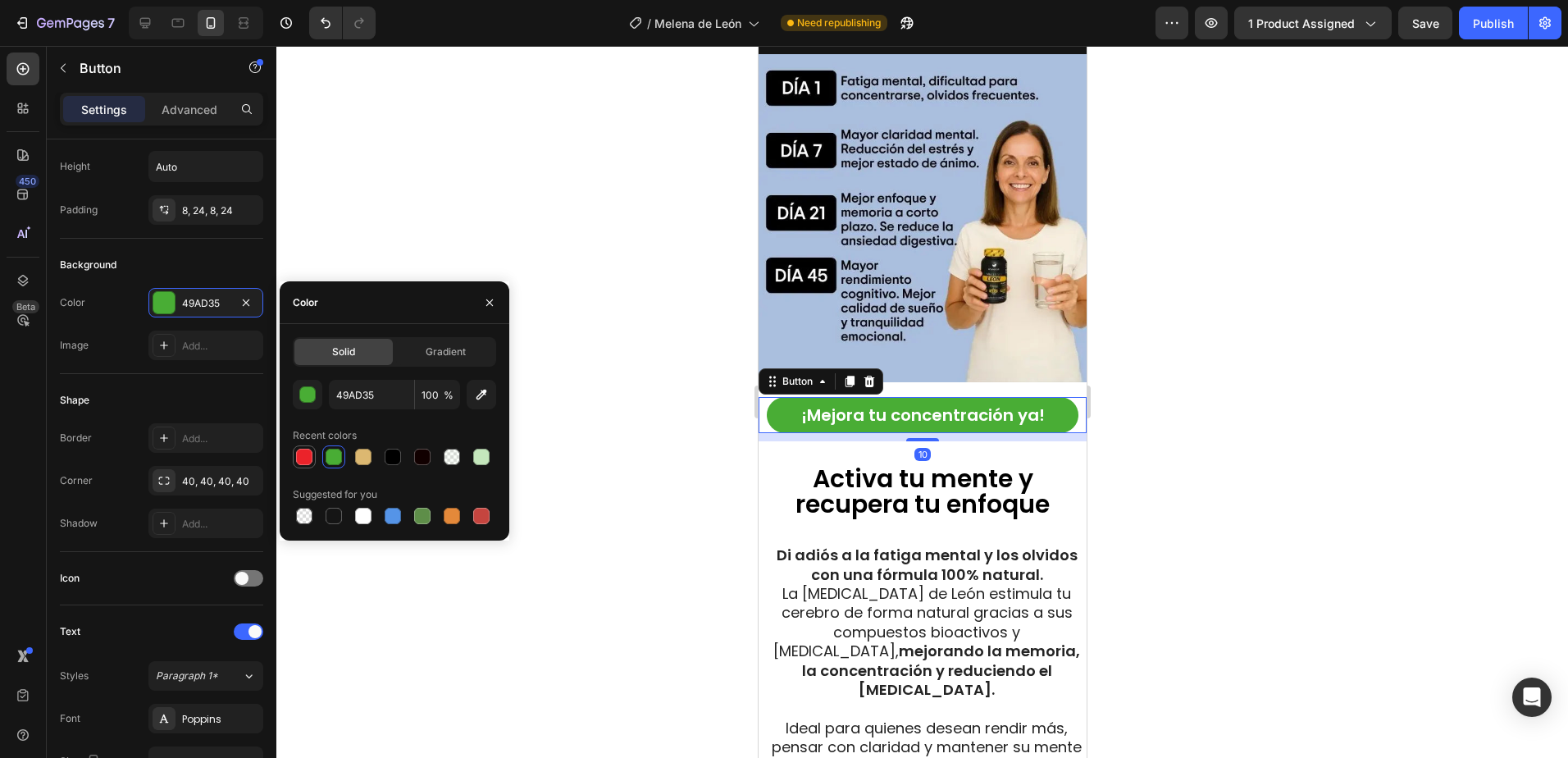
click at [308, 458] on div at bounding box center [304, 457] width 16 height 16
type input "EB232A"
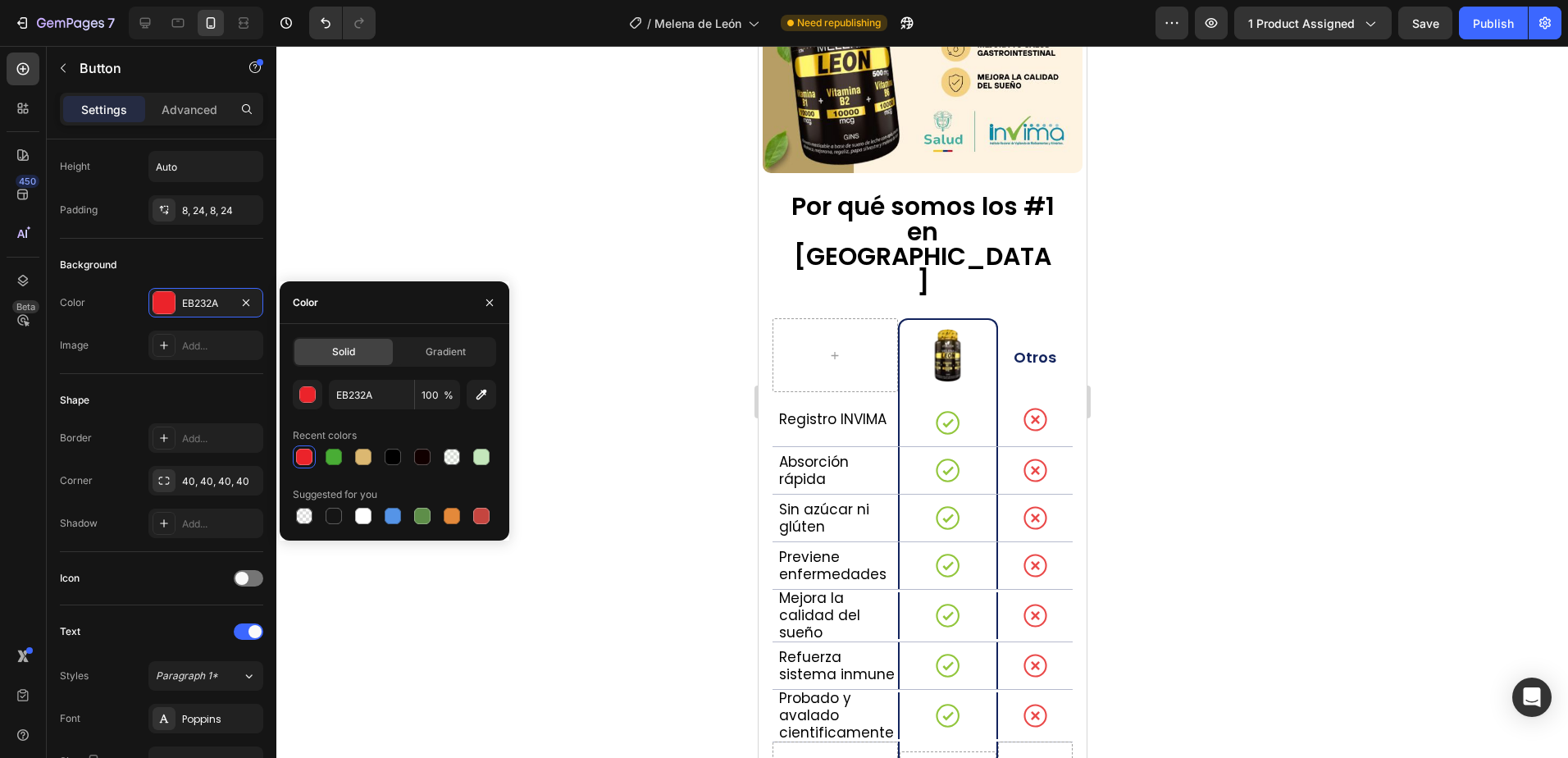
scroll to position [3282, 0]
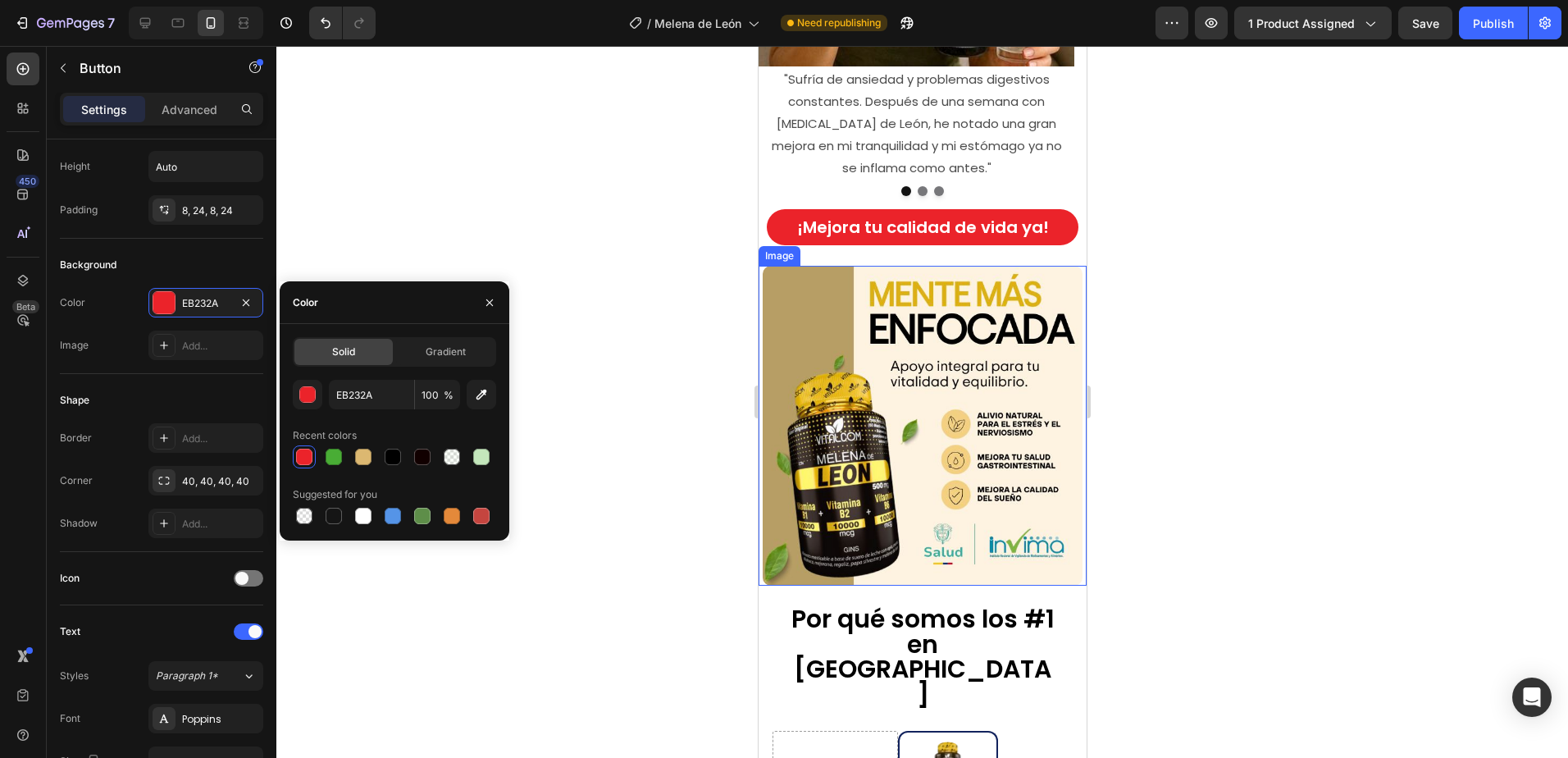
click at [851, 446] on img at bounding box center [922, 426] width 320 height 320
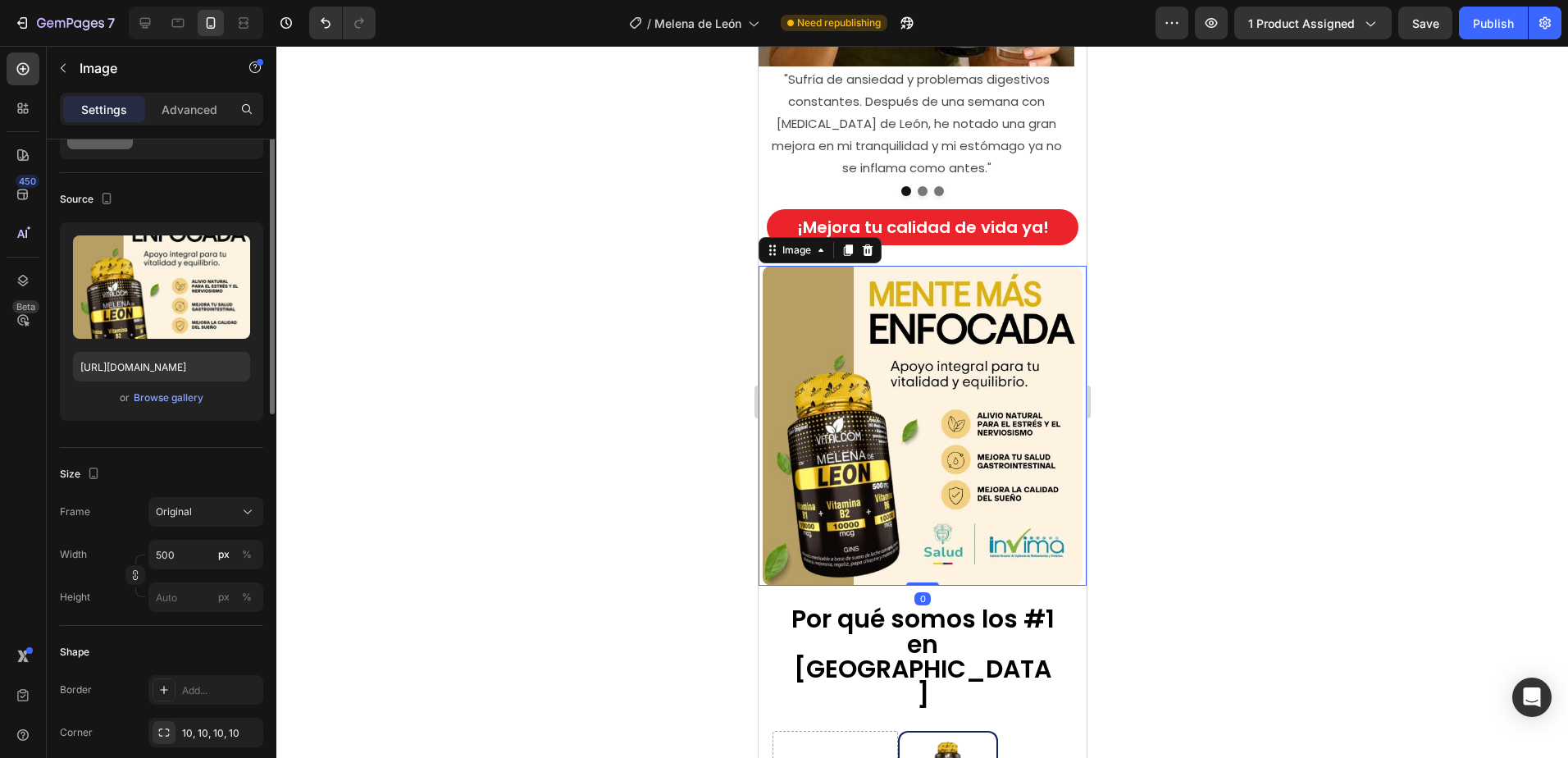
scroll to position [0, 0]
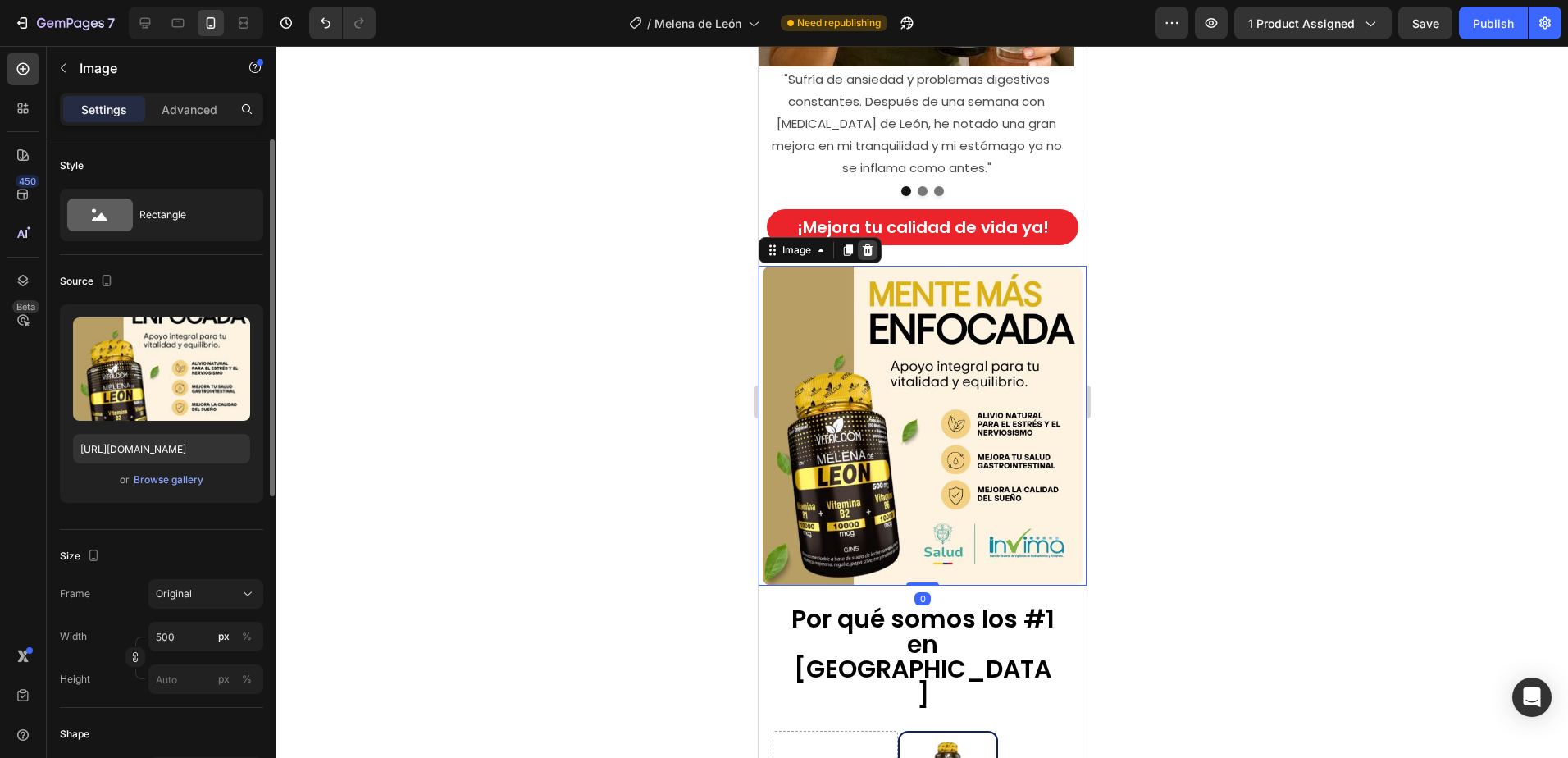
click at [866, 244] on icon at bounding box center [867, 250] width 11 height 11
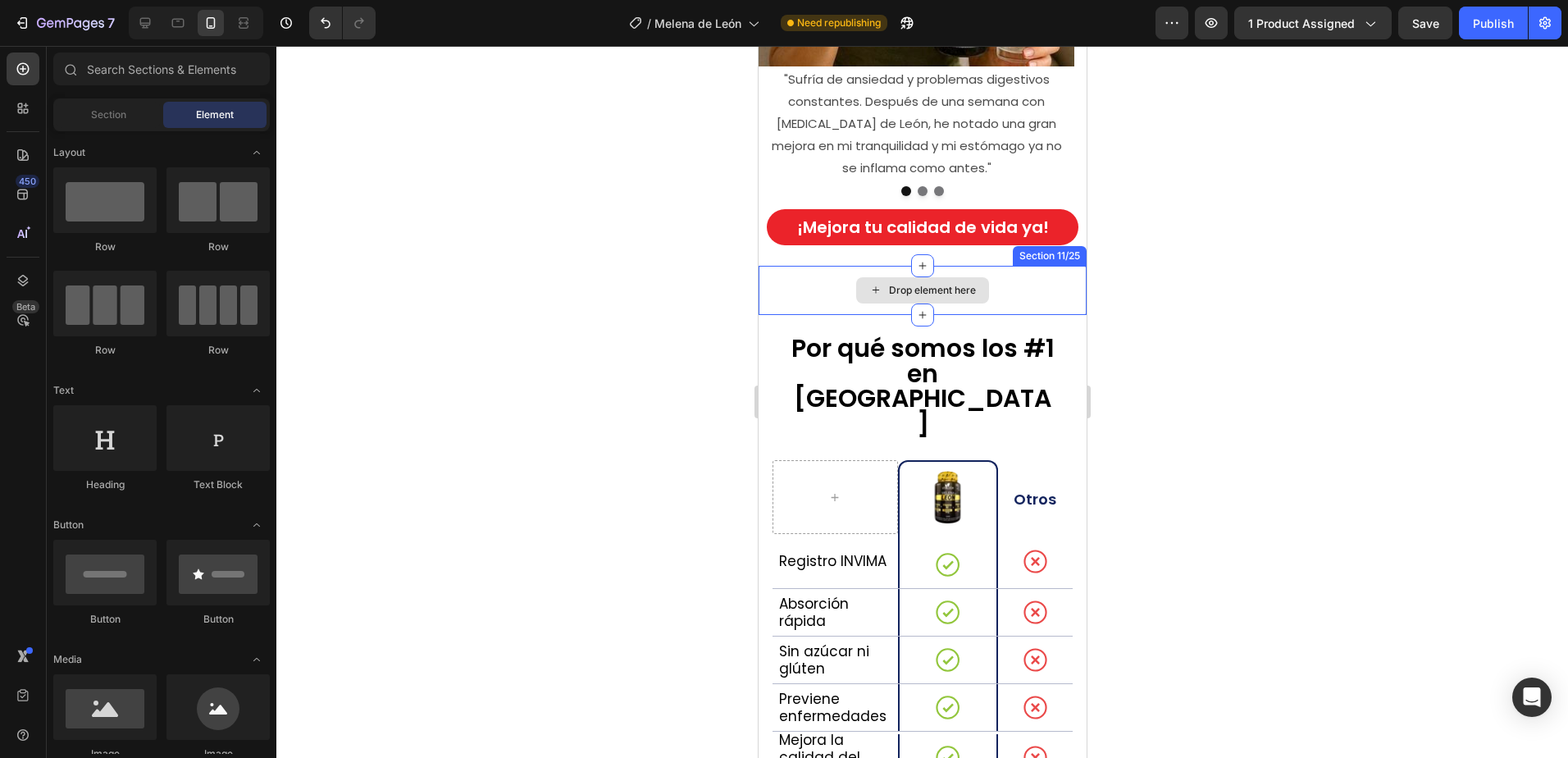
click at [1033, 267] on div "Drop element here" at bounding box center [921, 290] width 328 height 49
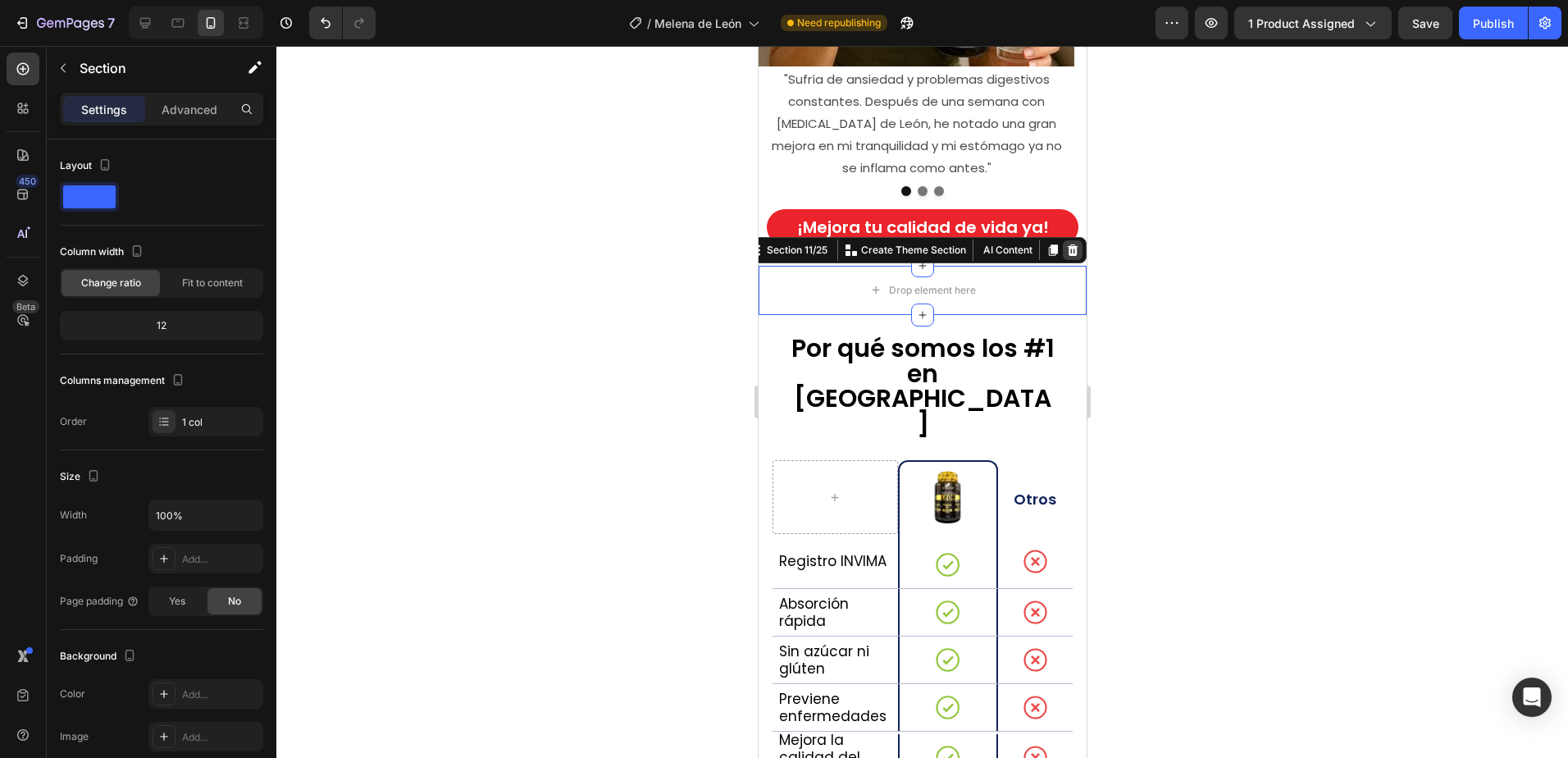
click at [1065, 244] on icon at bounding box center [1071, 250] width 13 height 13
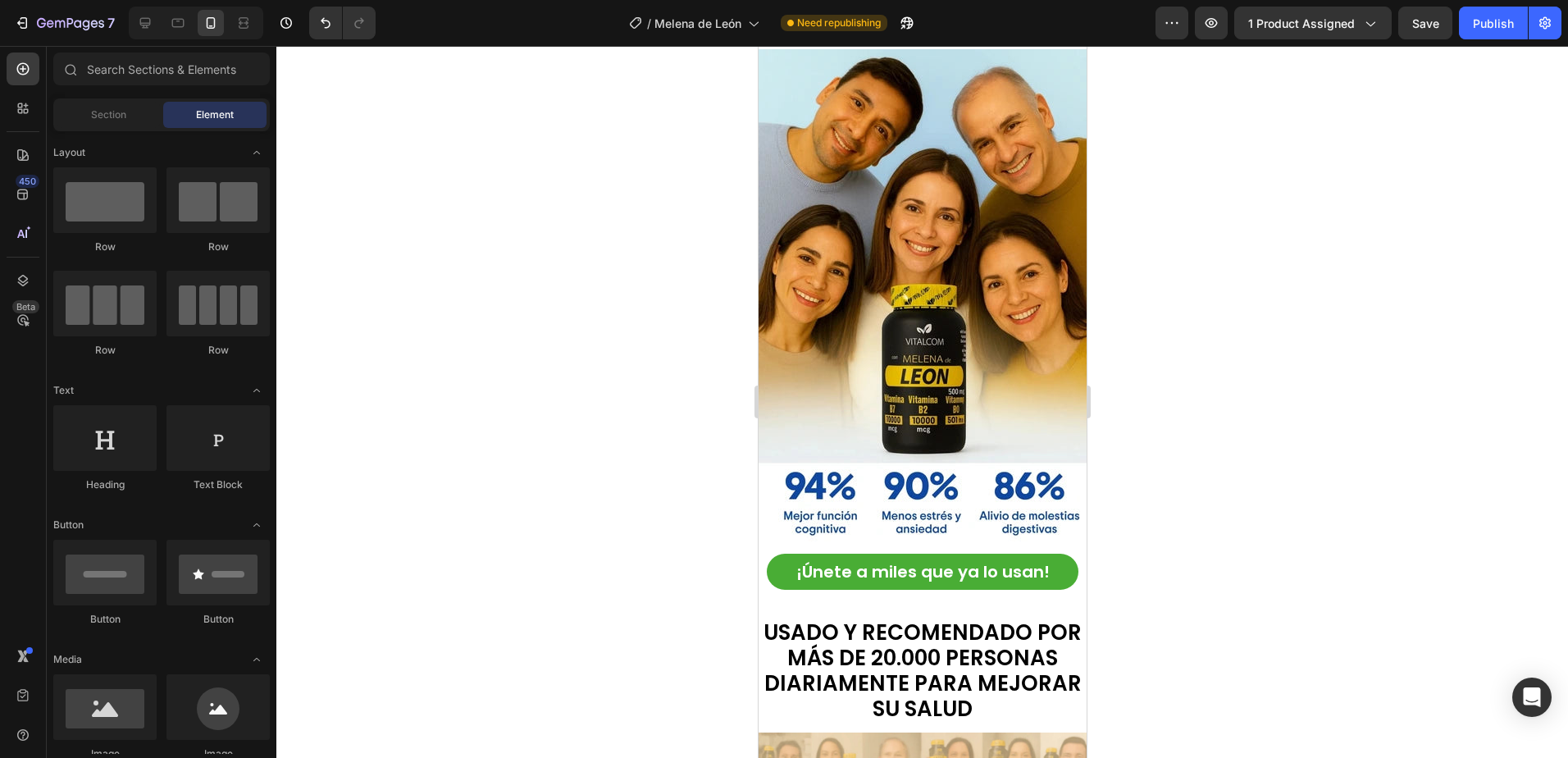
scroll to position [5004, 0]
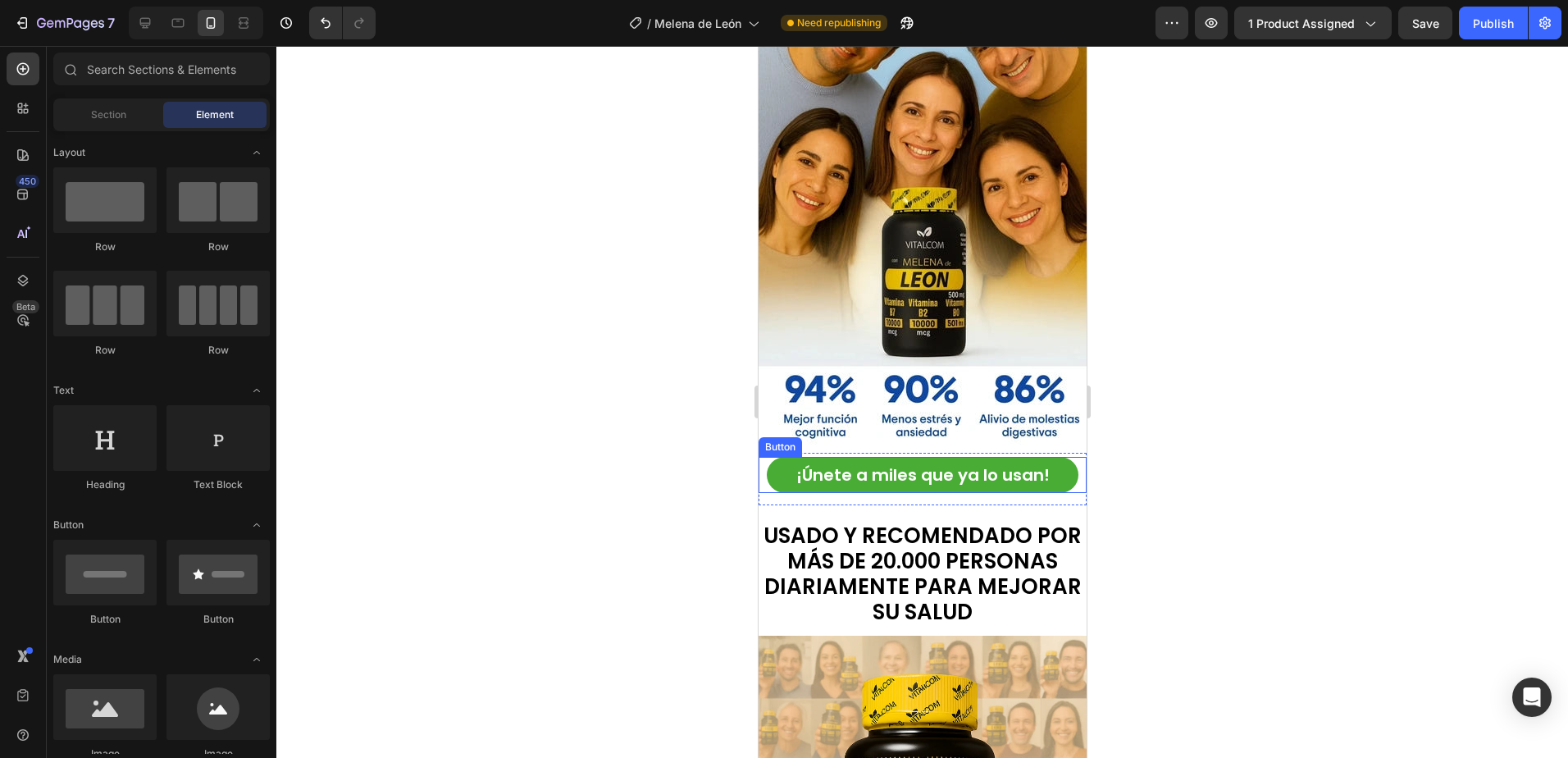
click at [1058, 467] on button "¡Únete a miles que ya lo usan!" at bounding box center [922, 474] width 312 height 36
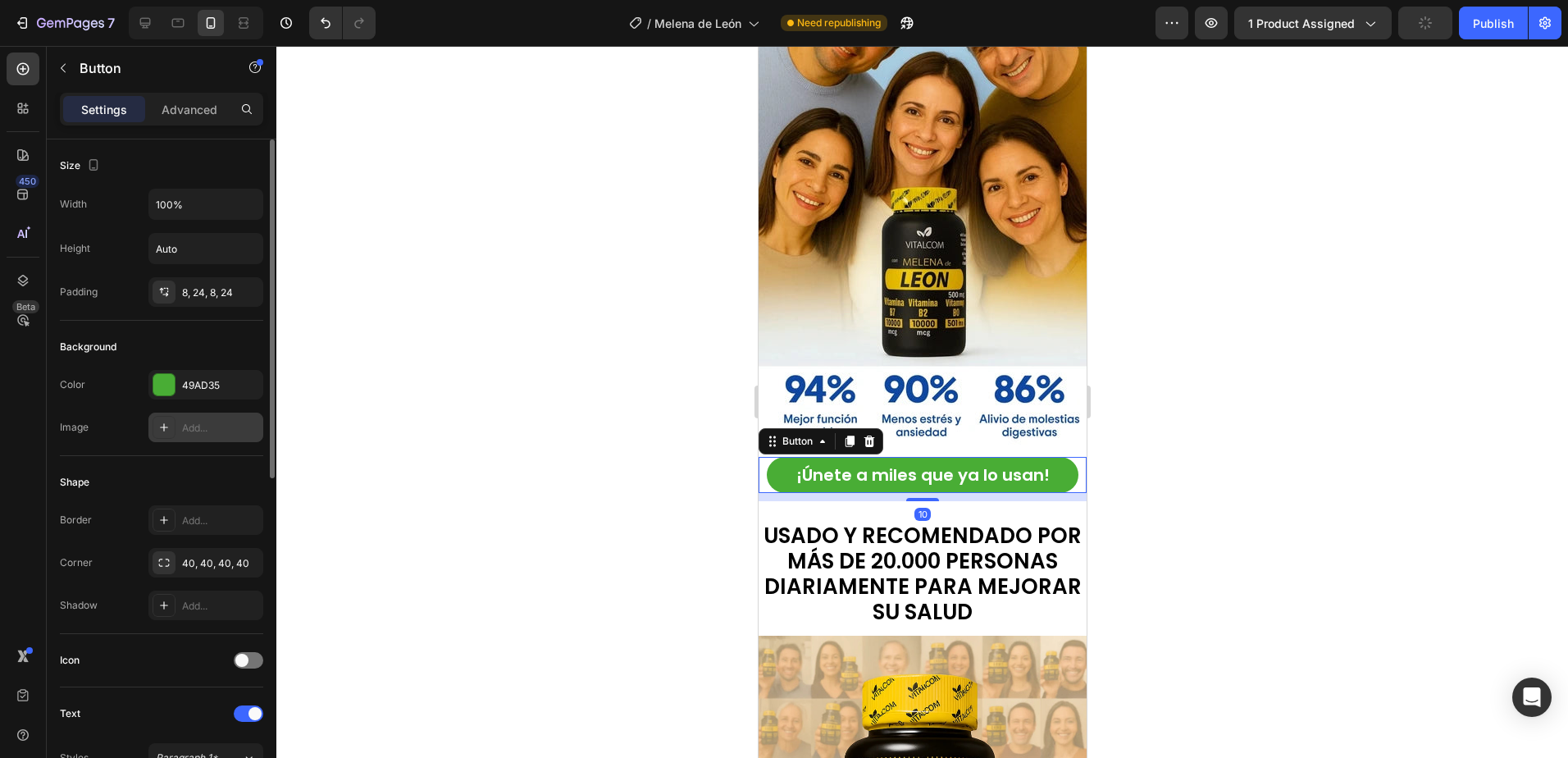
click at [209, 378] on div "49AD35" at bounding box center [220, 385] width 77 height 14
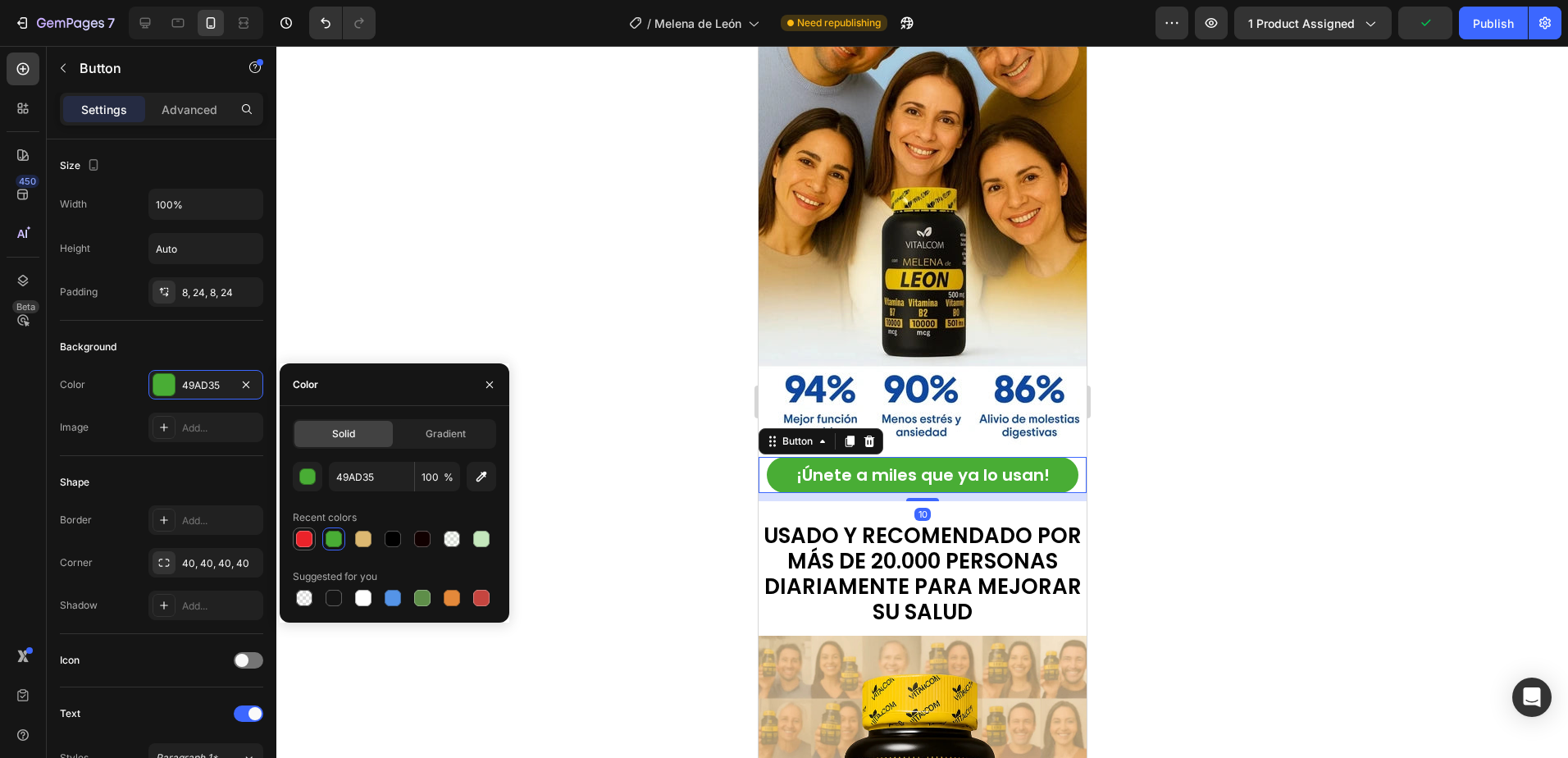
click at [309, 535] on div at bounding box center [304, 538] width 16 height 16
type input "EB232A"
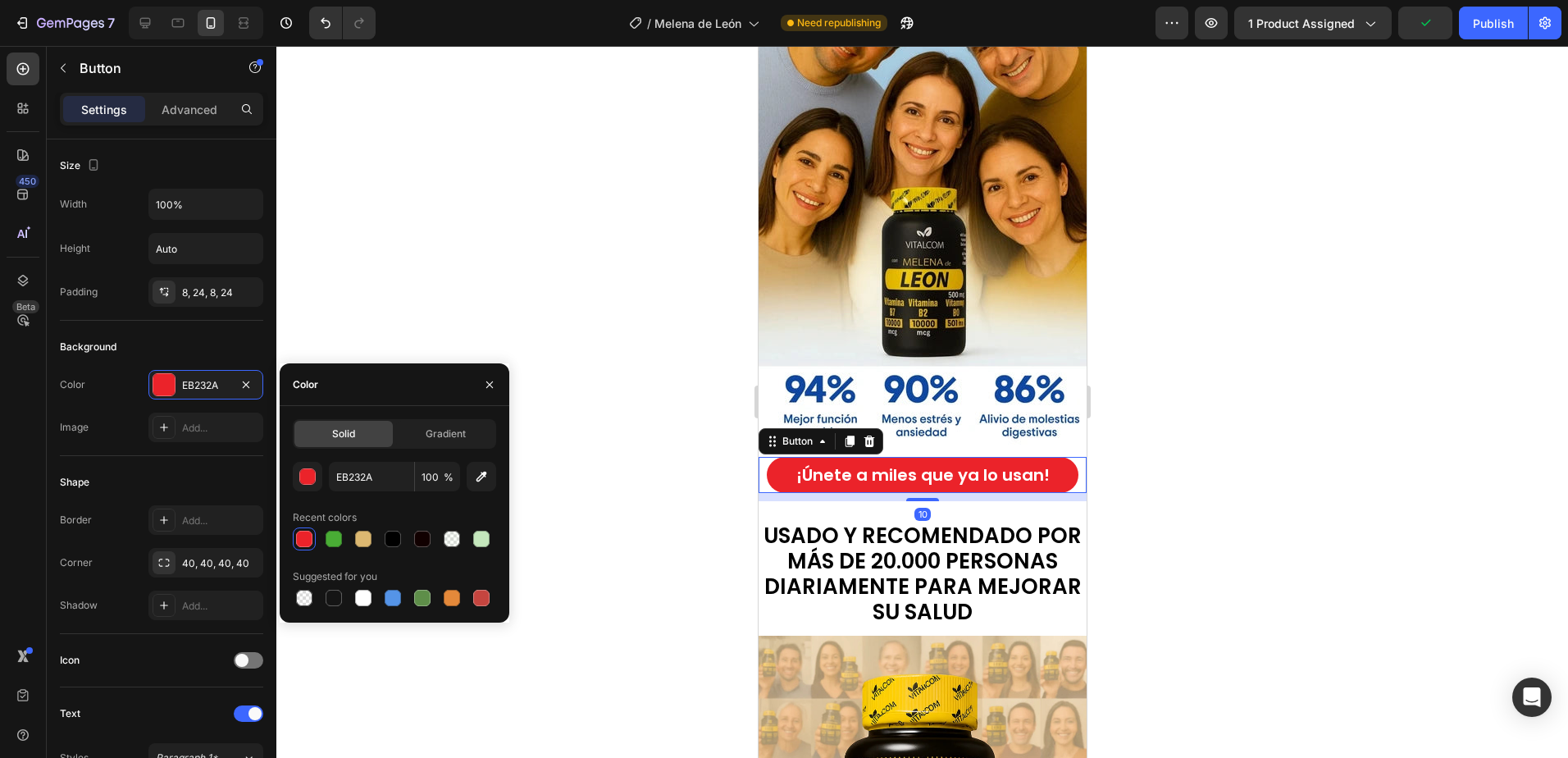
drag, startPoint x: 318, startPoint y: 411, endPoint x: 638, endPoint y: 301, distance: 338.4
click at [638, 301] on div at bounding box center [922, 402] width 1291 height 712
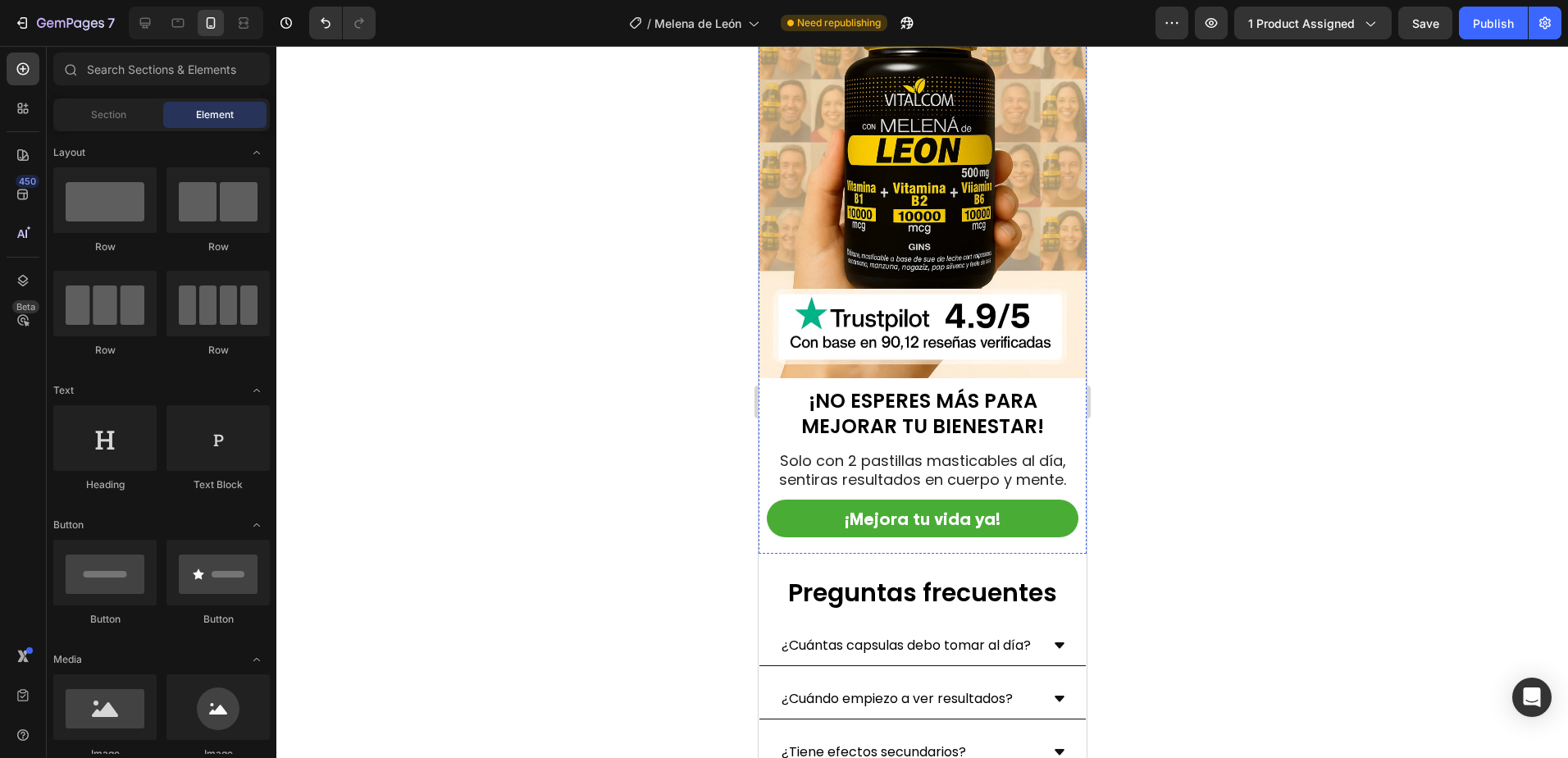
scroll to position [5824, 0]
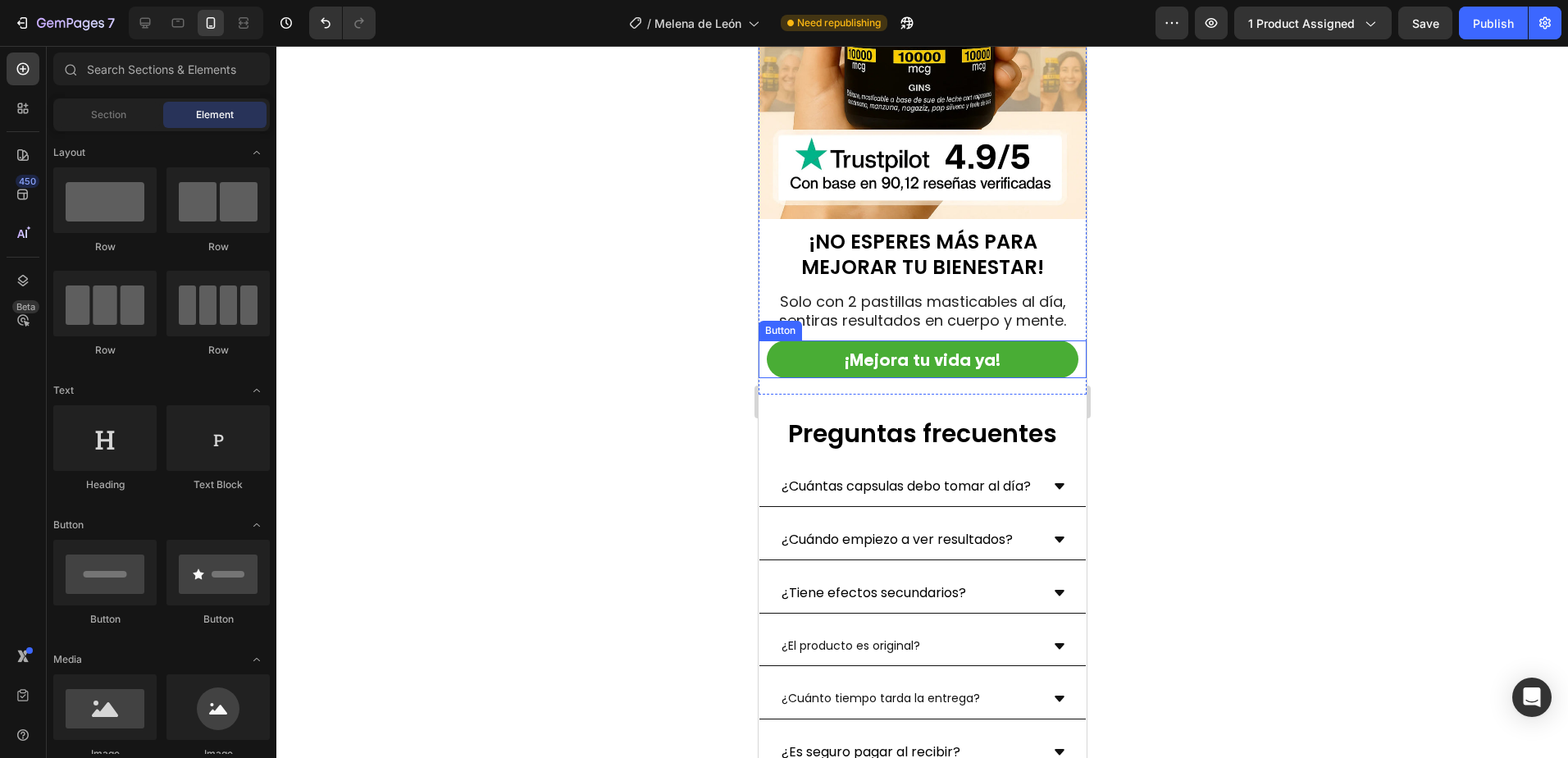
click at [1048, 346] on button "¡Mejora tu vida ya!" at bounding box center [922, 359] width 312 height 38
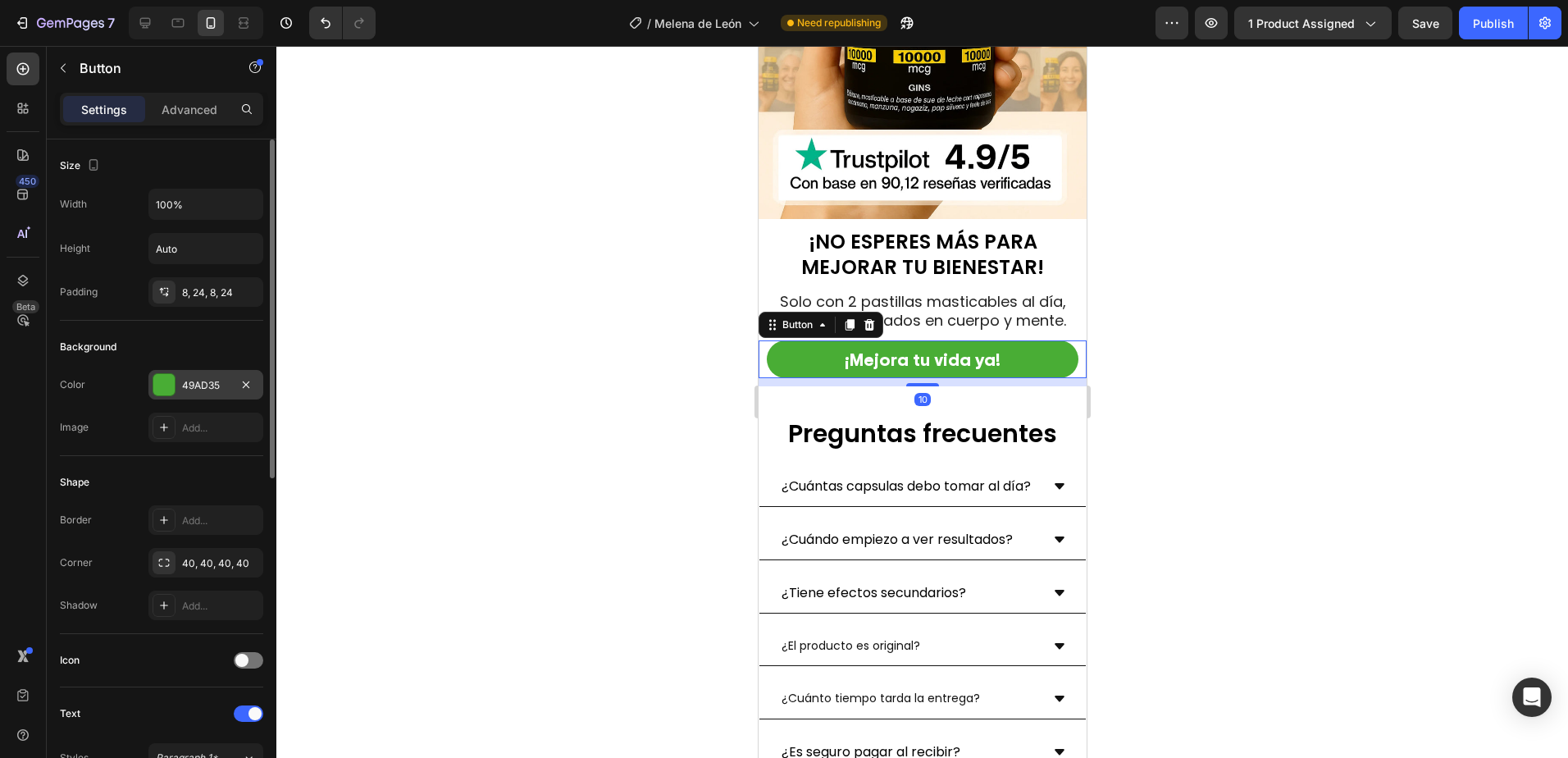
click at [200, 388] on div "49AD35" at bounding box center [206, 385] width 48 height 14
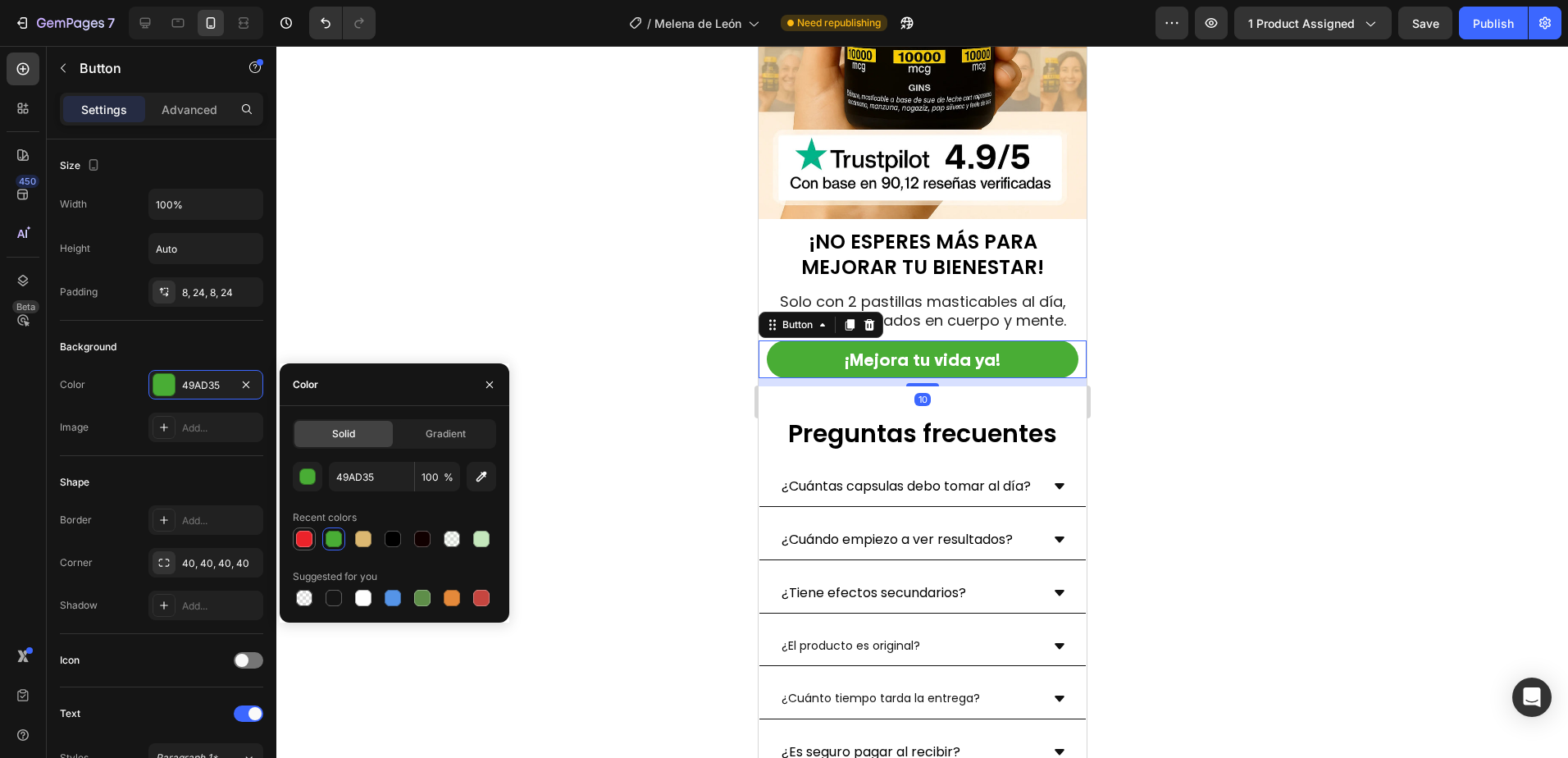
click at [303, 539] on div at bounding box center [304, 538] width 16 height 16
type input "EB232A"
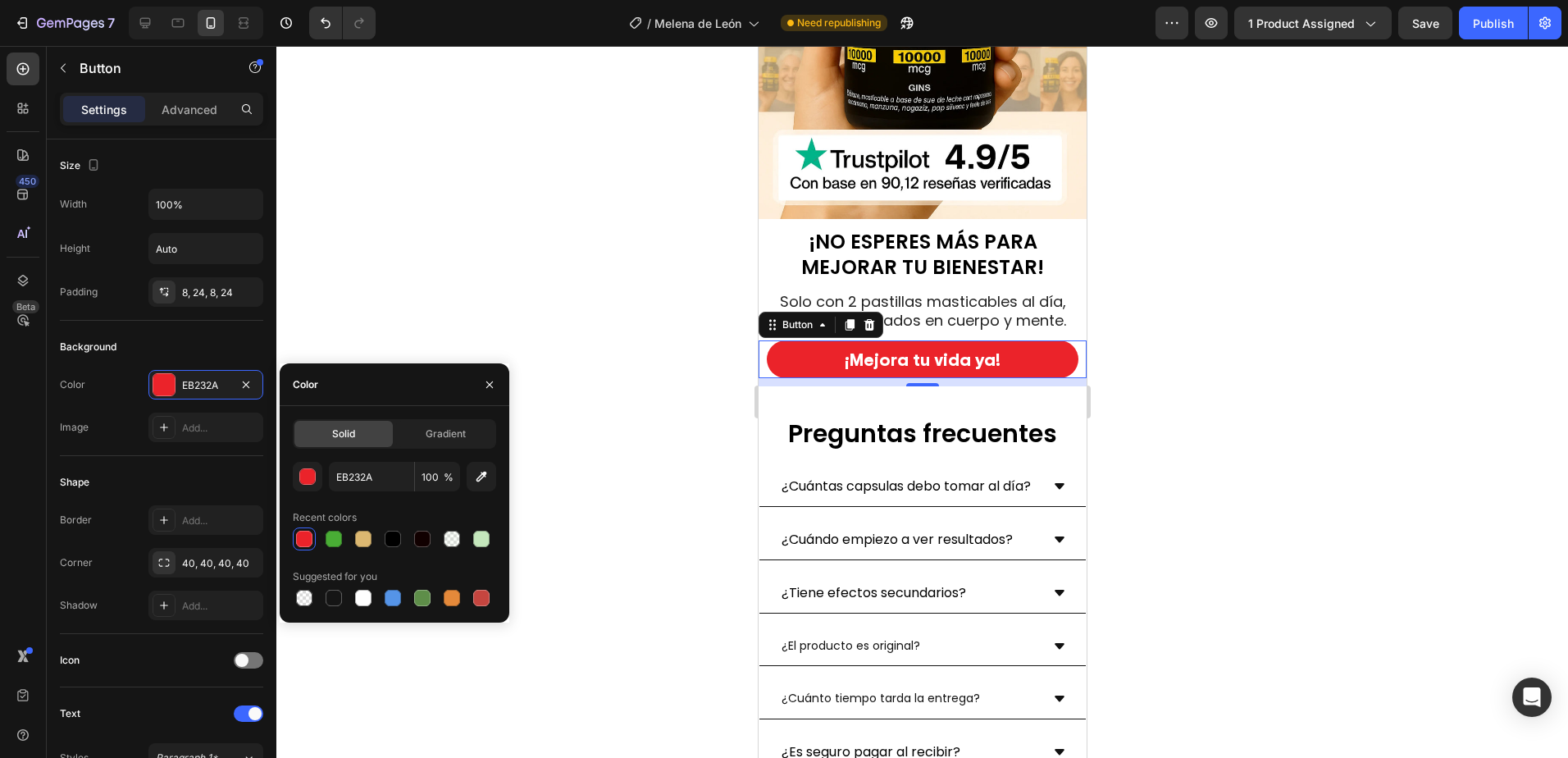
click at [634, 371] on div at bounding box center [922, 402] width 1291 height 712
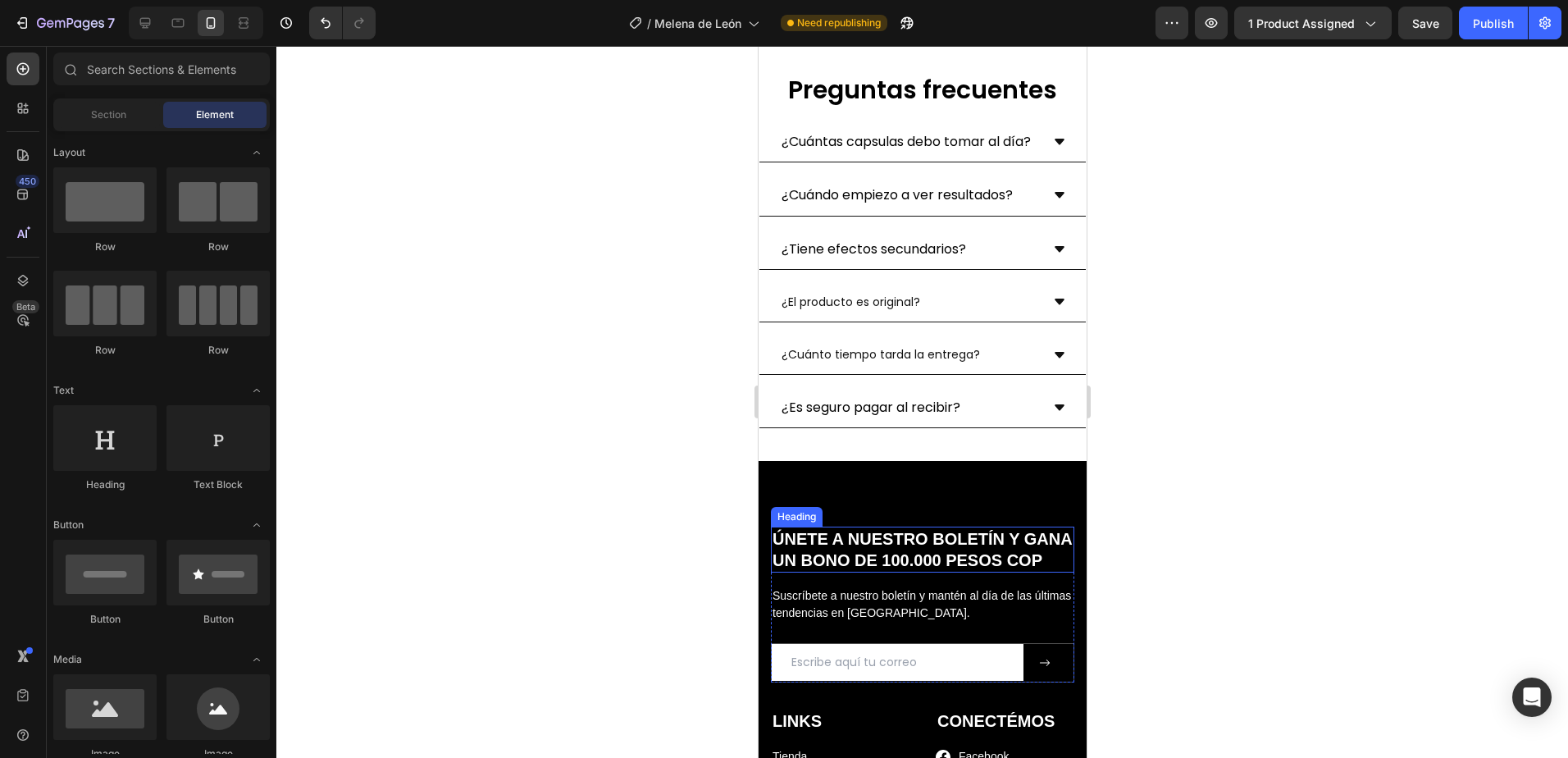
scroll to position [6480, 0]
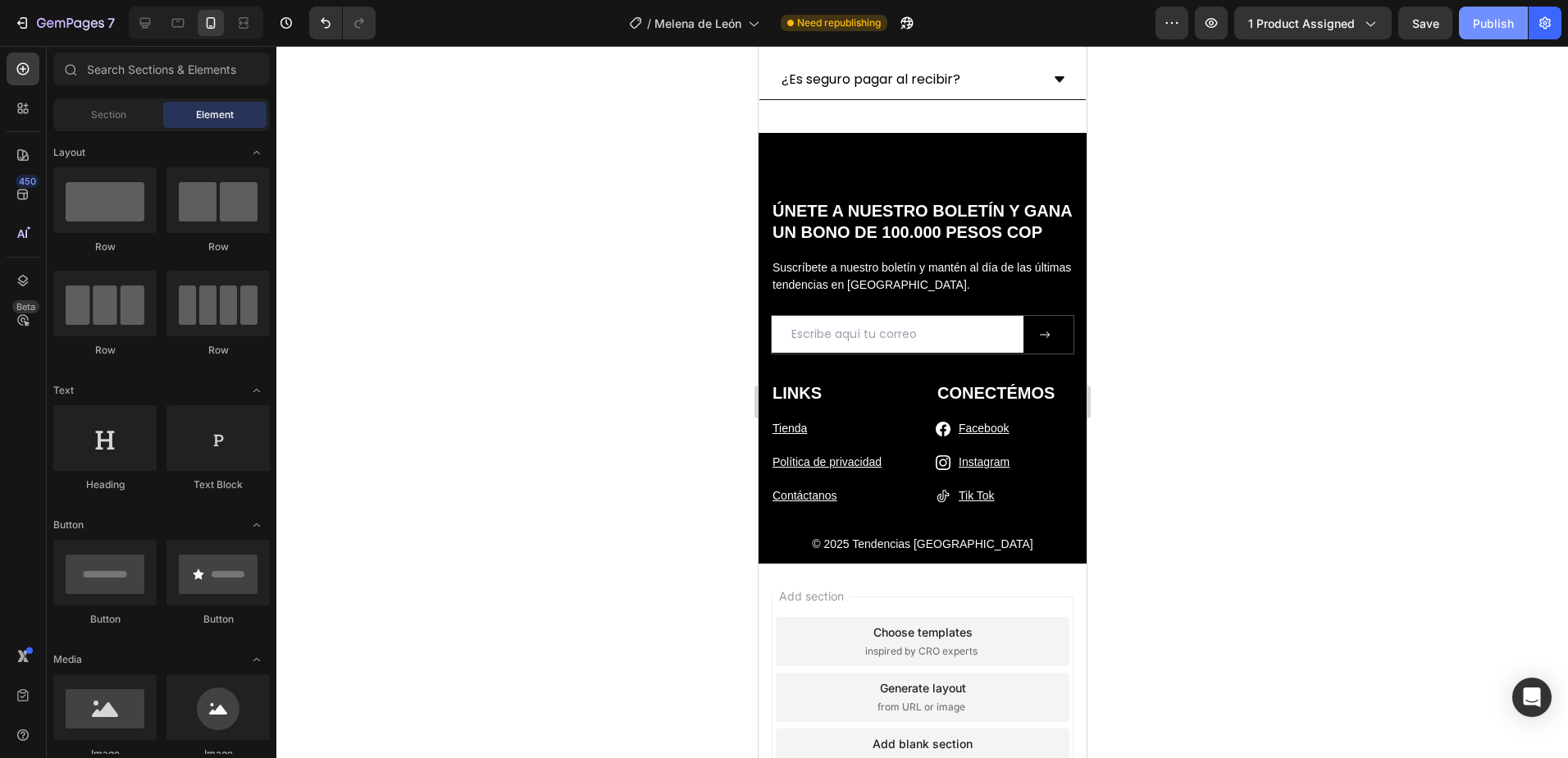
drag, startPoint x: 186, startPoint y: 371, endPoint x: 1472, endPoint y: 31, distance: 1330.2
click at [1472, 31] on button "Publish" at bounding box center [1492, 23] width 69 height 33
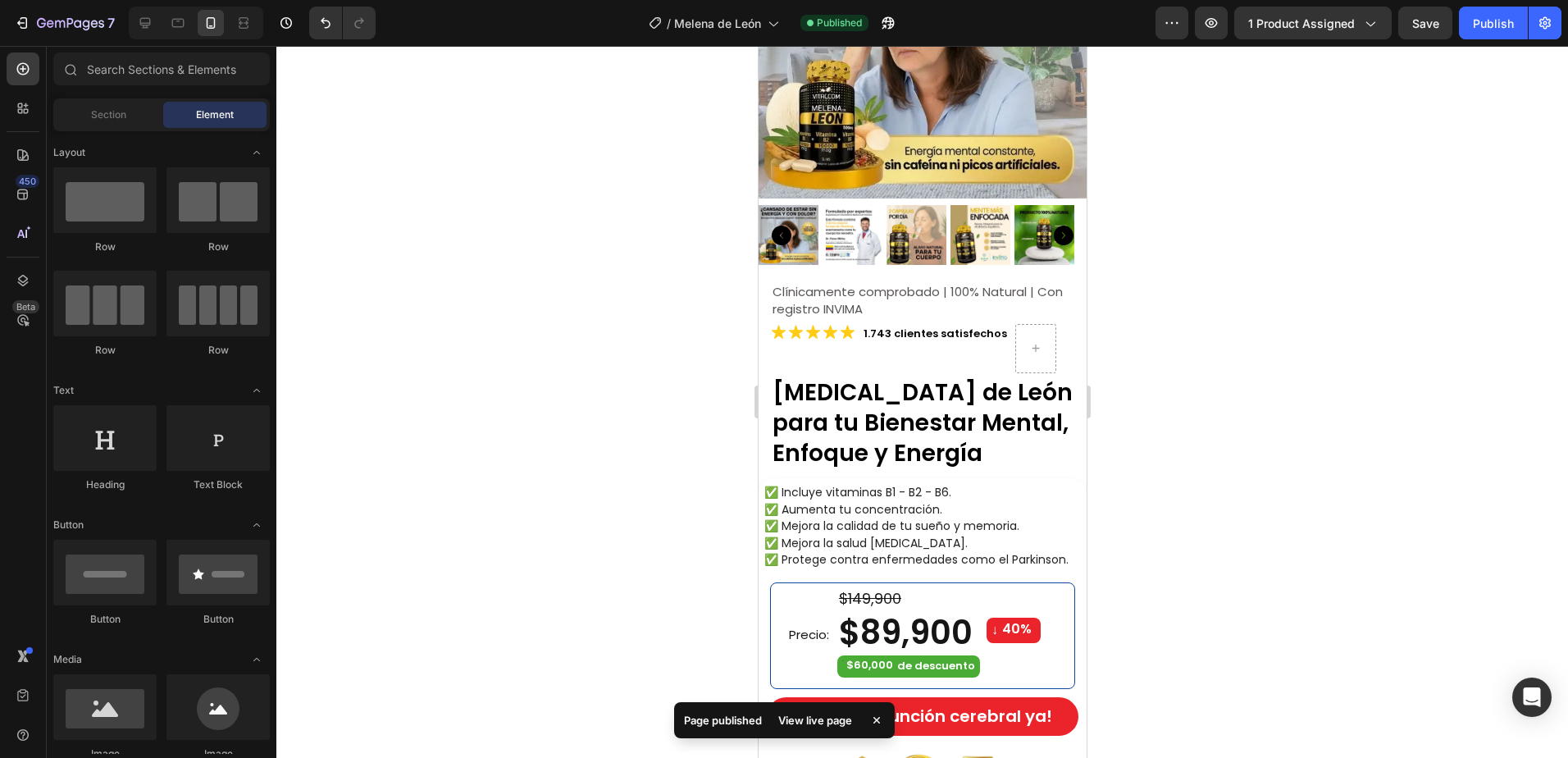
scroll to position [0, 0]
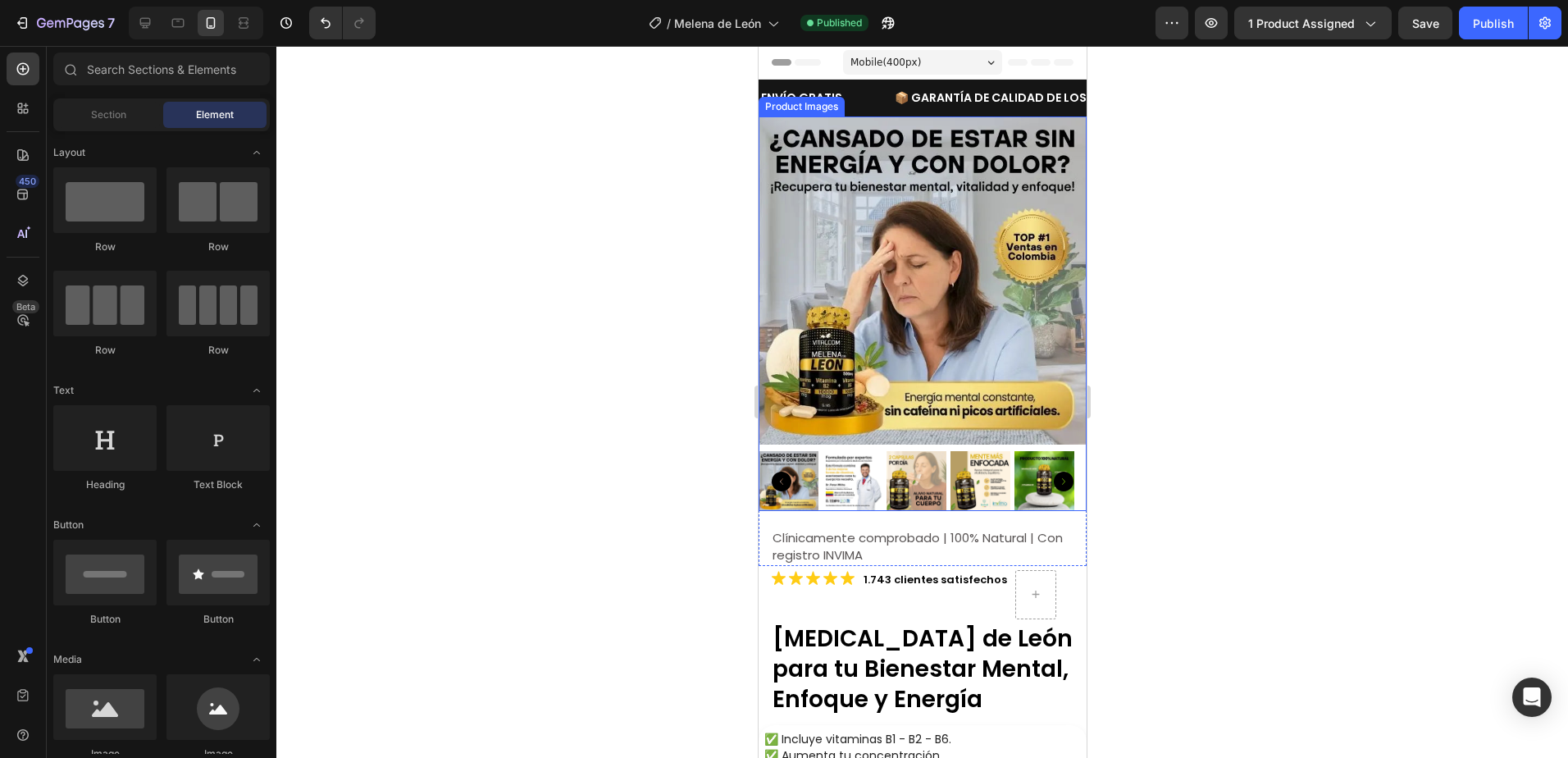
click at [964, 206] on img at bounding box center [921, 280] width 328 height 328
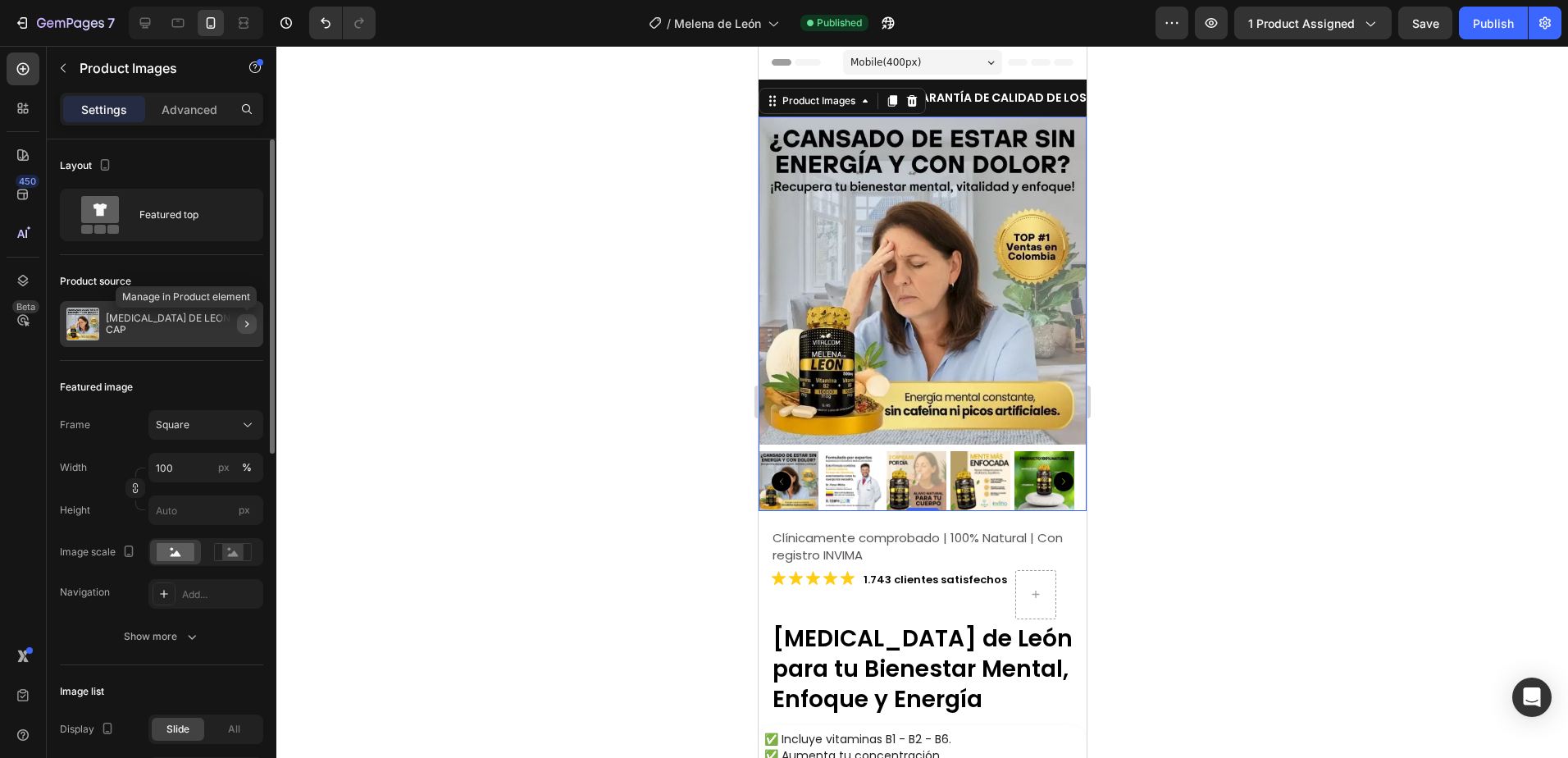
click at [246, 323] on icon "button" at bounding box center [247, 324] width 3 height 7
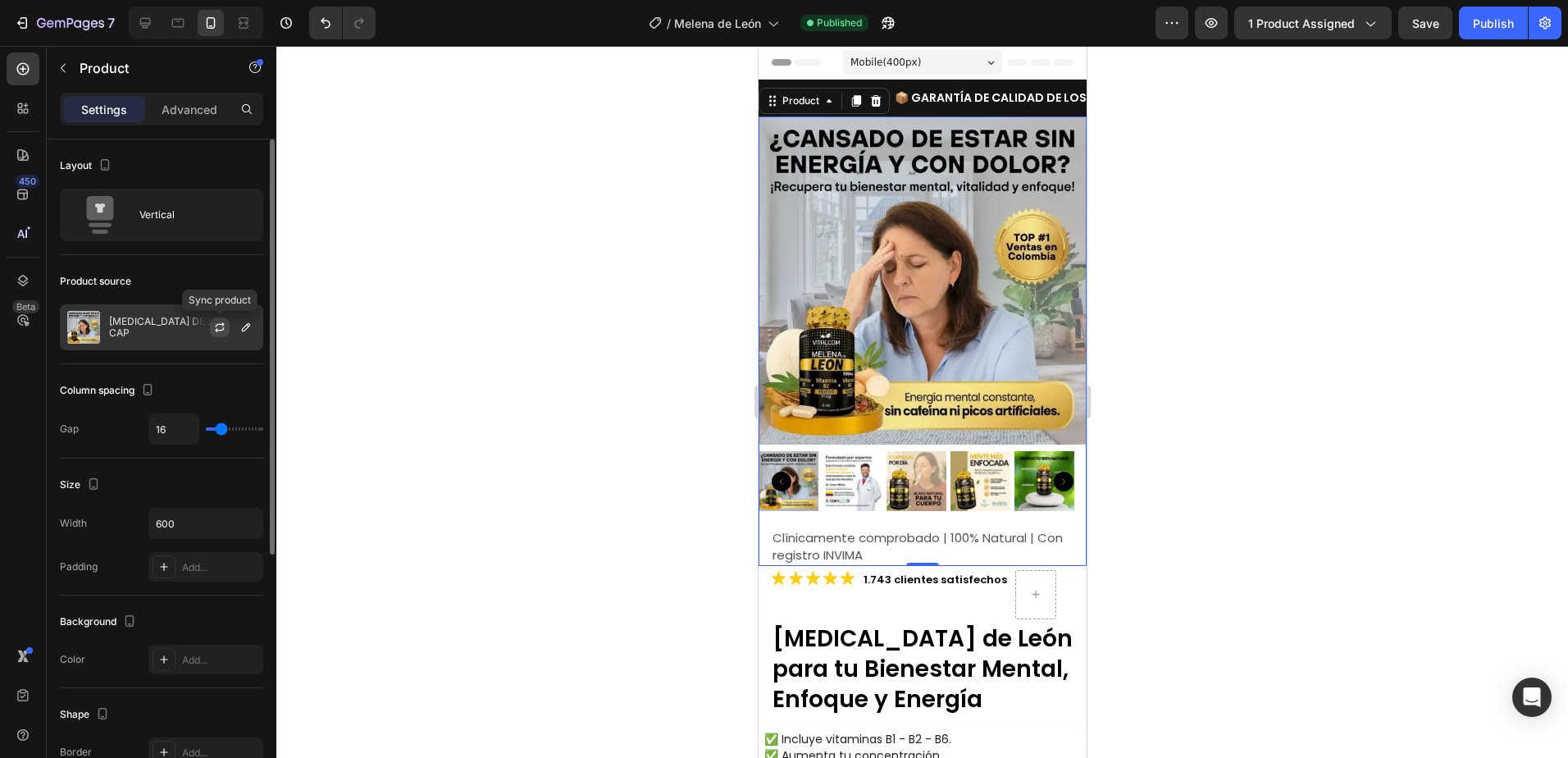
click at [226, 326] on icon "button" at bounding box center [219, 327] width 13 height 13
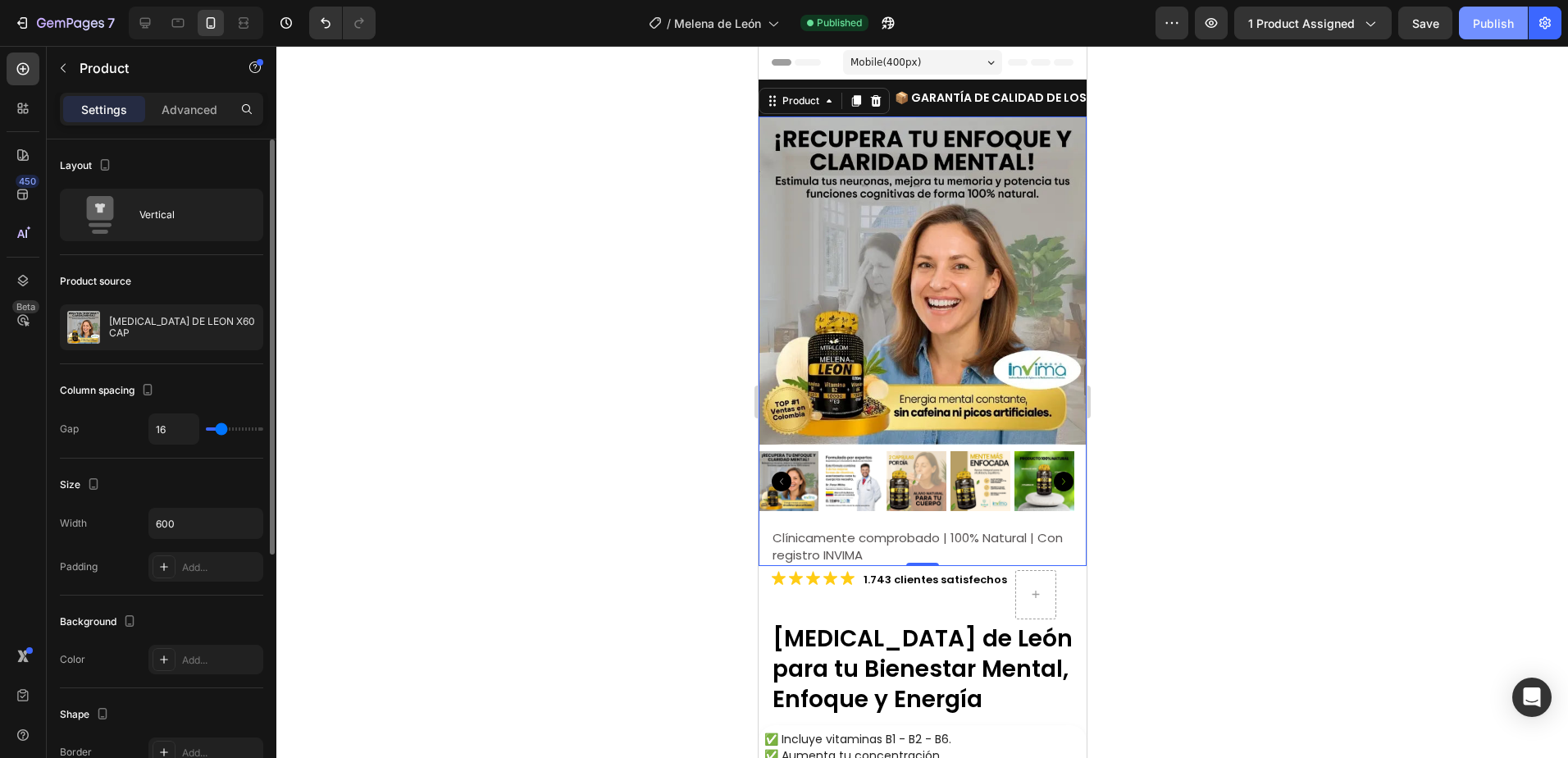
click at [1486, 24] on div "Publish" at bounding box center [1493, 23] width 41 height 17
click at [910, 99] on p "📦 GARANTÍA DE CALIDAD DE LOS PRODUCTOS" at bounding box center [1028, 98] width 270 height 20
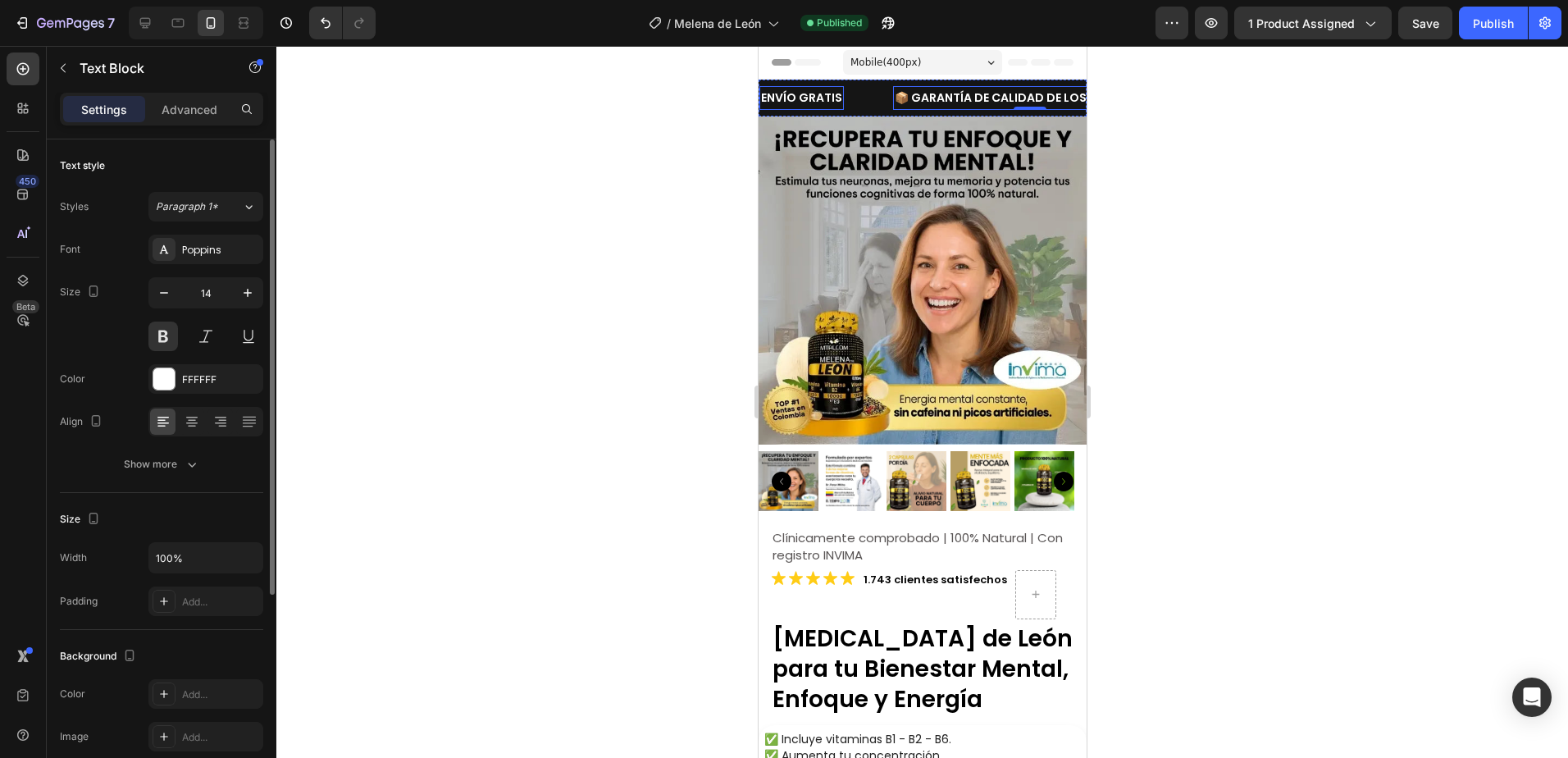
click at [800, 89] on p "ENVÍO GRATIS" at bounding box center [800, 98] width 81 height 20
click at [763, 95] on p "ENVÍO GRATIS" at bounding box center [800, 98] width 81 height 20
click at [961, 101] on p "📦 GARANTÍA DE CALIDAD DE LOS PRODUCTOS" at bounding box center [1044, 98] width 270 height 20
click at [893, 101] on div "🚚 ENVÍO GRATIS Text Block" at bounding box center [833, 98] width 150 height 24
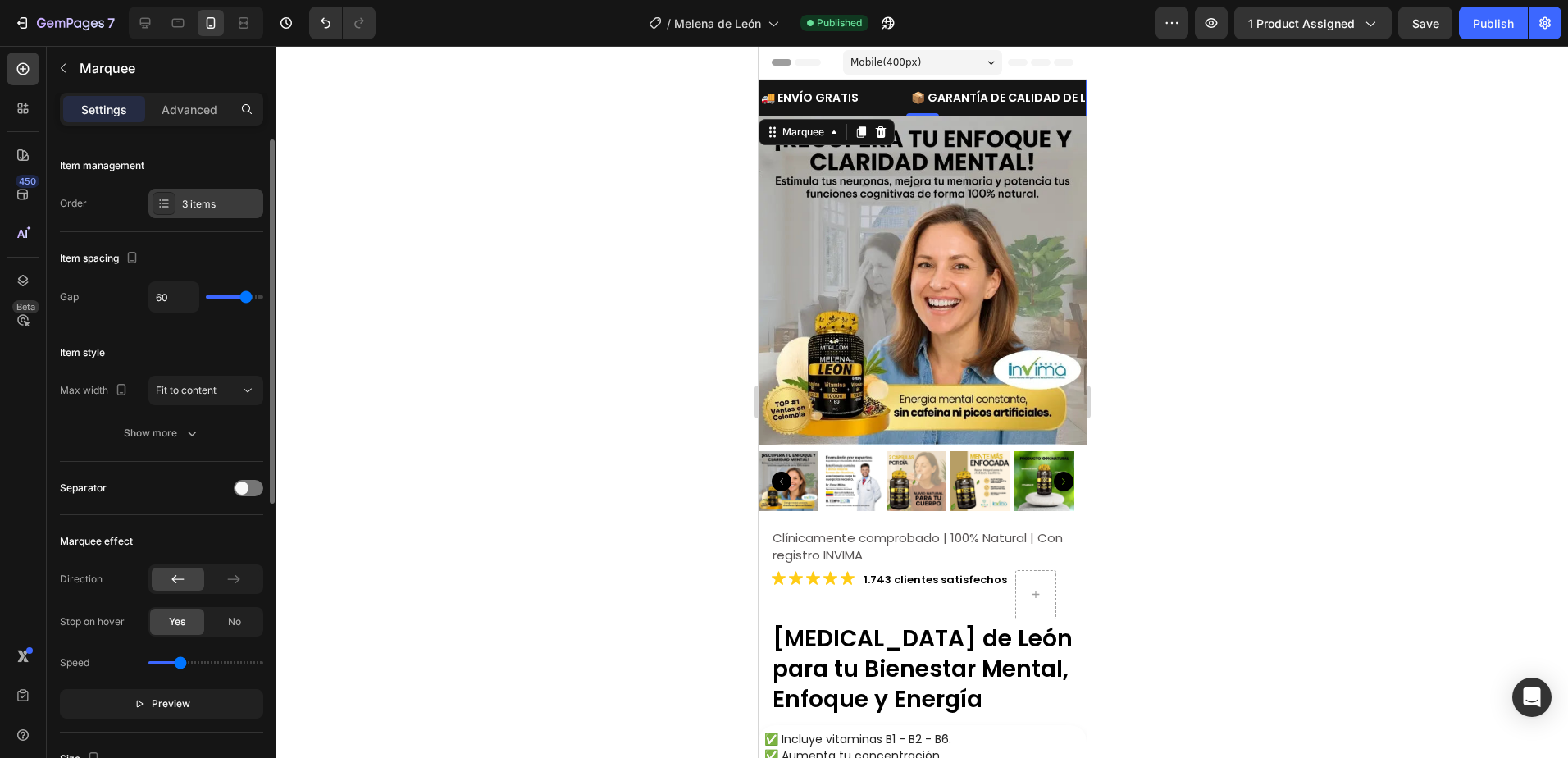
click at [206, 208] on div "3 items" at bounding box center [220, 204] width 77 height 14
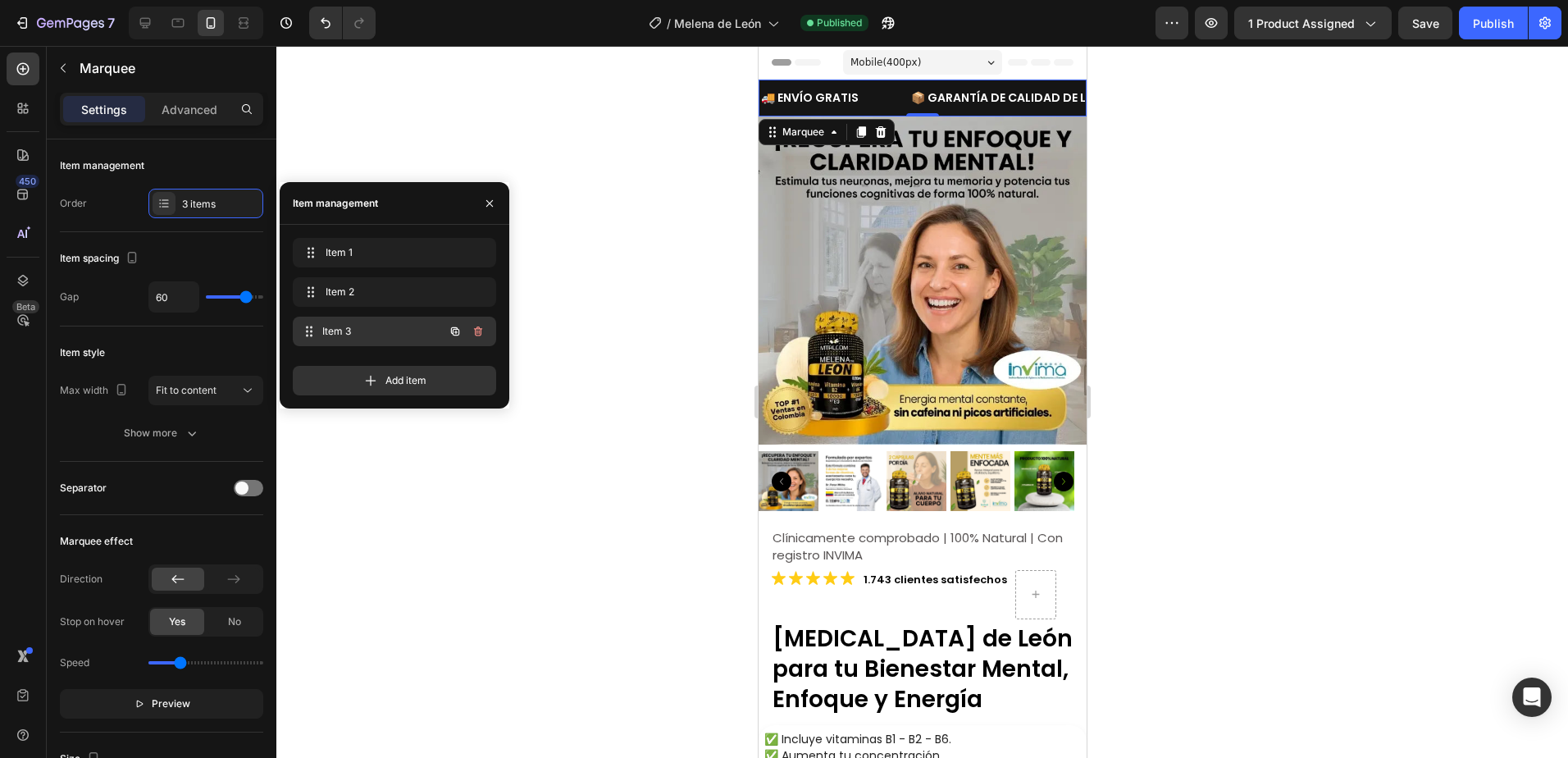
click at [361, 331] on span "Item 3" at bounding box center [383, 330] width 122 height 14
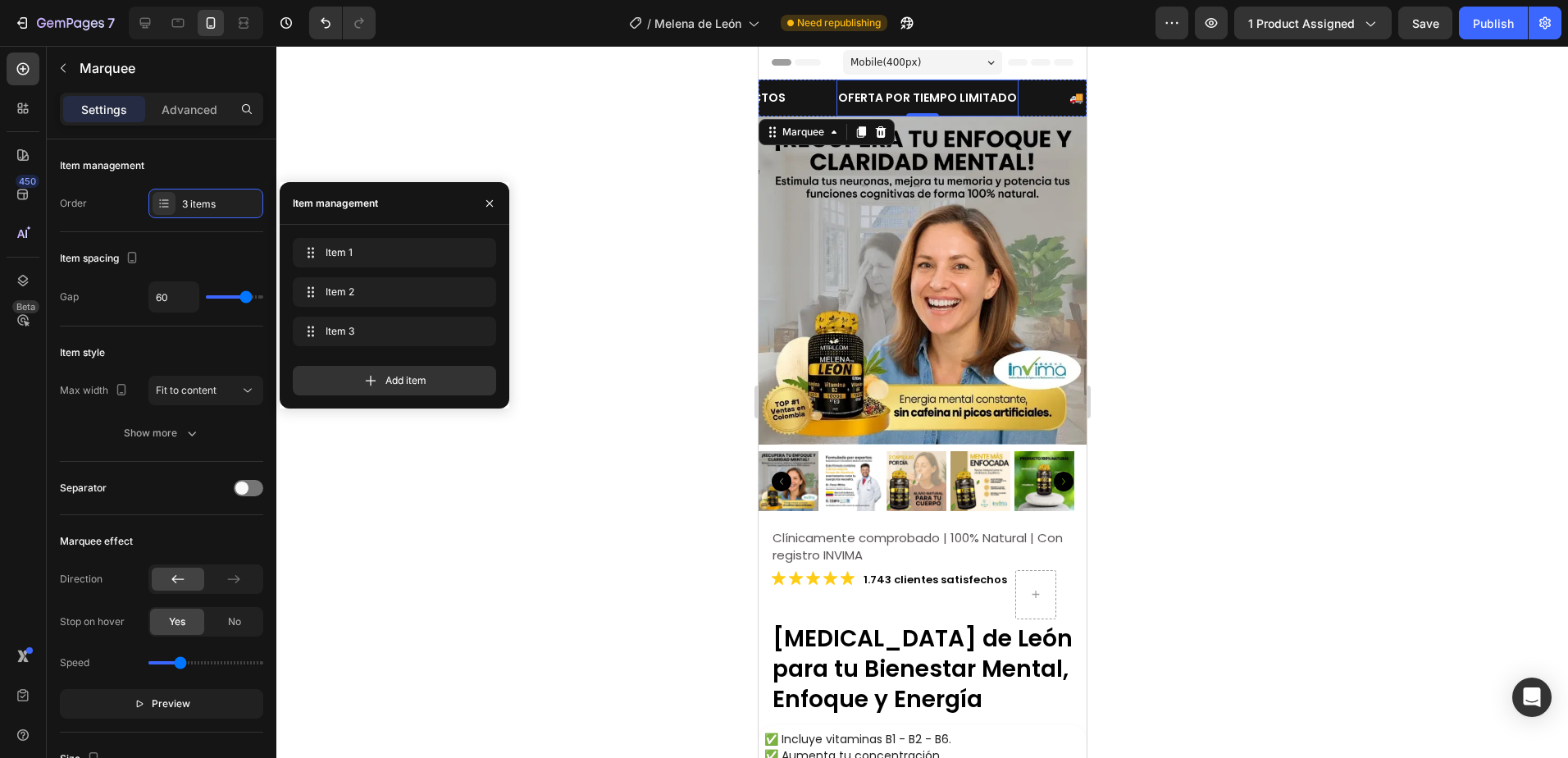
drag, startPoint x: 865, startPoint y: 95, endPoint x: 834, endPoint y: 96, distance: 31.0
click at [865, 95] on p "OFERTA POR TIEMPO LIMITADO" at bounding box center [926, 98] width 179 height 20
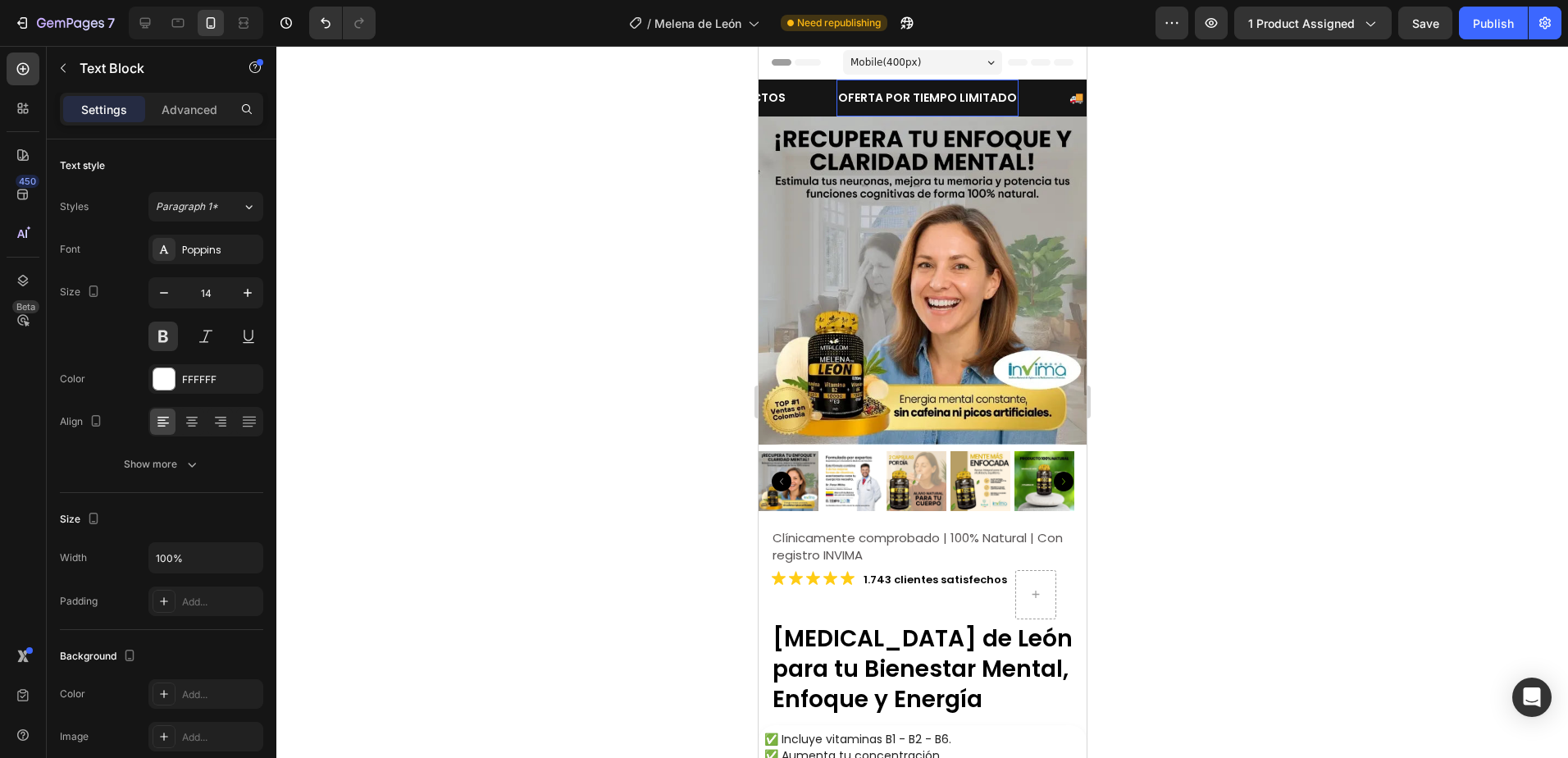
click at [837, 96] on p "OFERTA POR TIEMPO LIMITADO" at bounding box center [926, 98] width 179 height 20
click at [1227, 171] on div at bounding box center [922, 402] width 1291 height 712
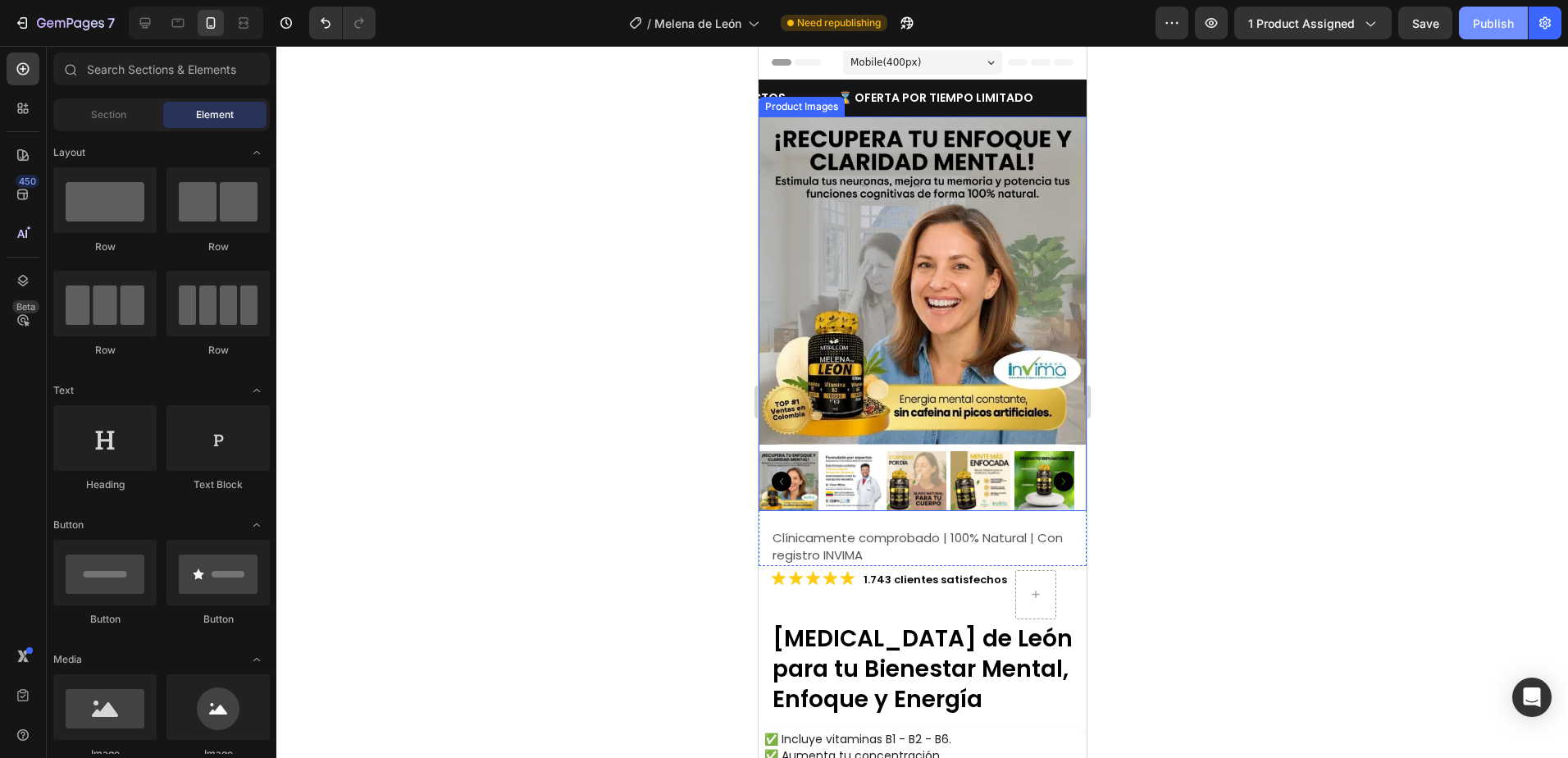
click at [1505, 19] on div "Publish" at bounding box center [1493, 23] width 41 height 17
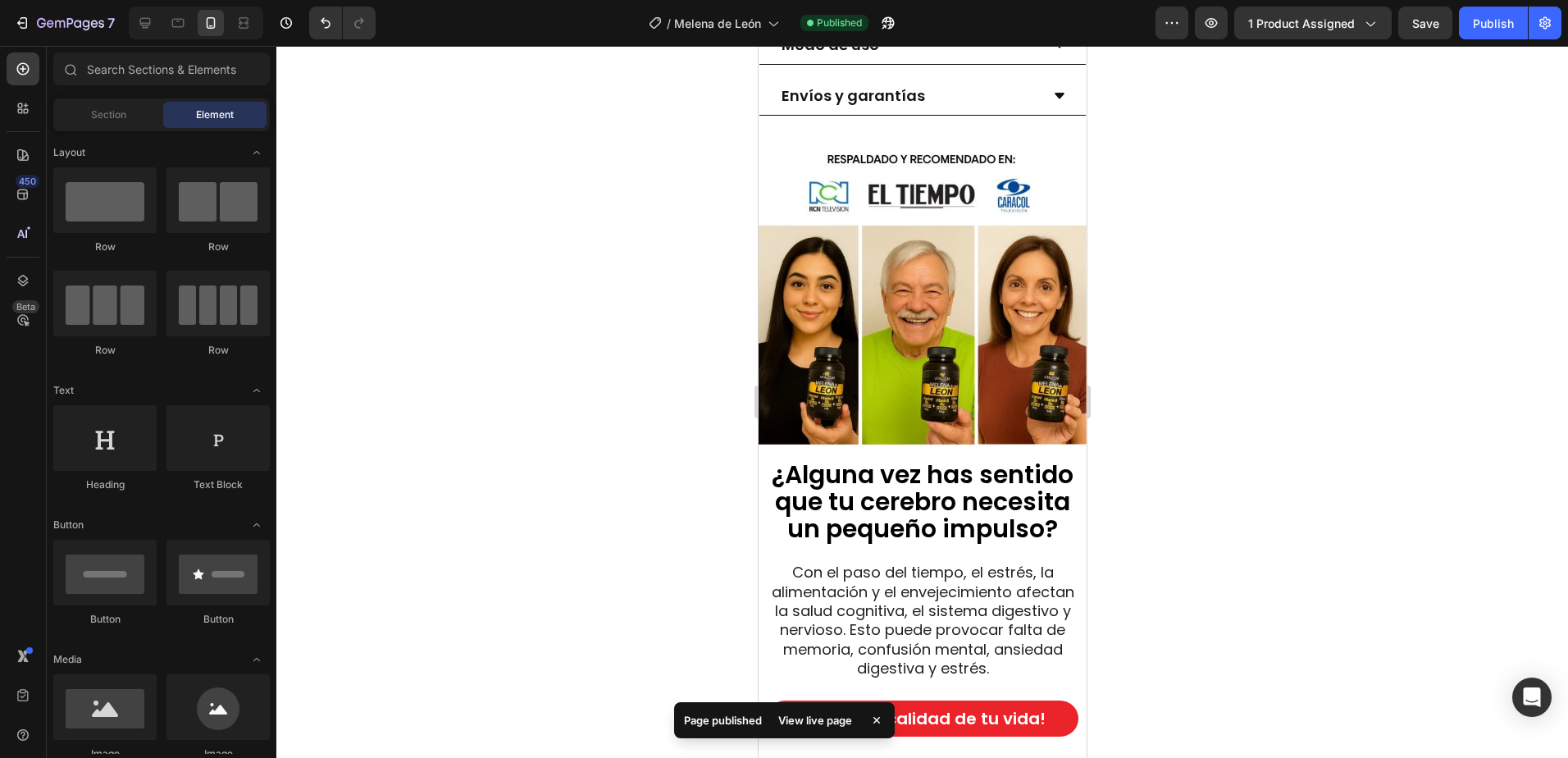
scroll to position [1312, 0]
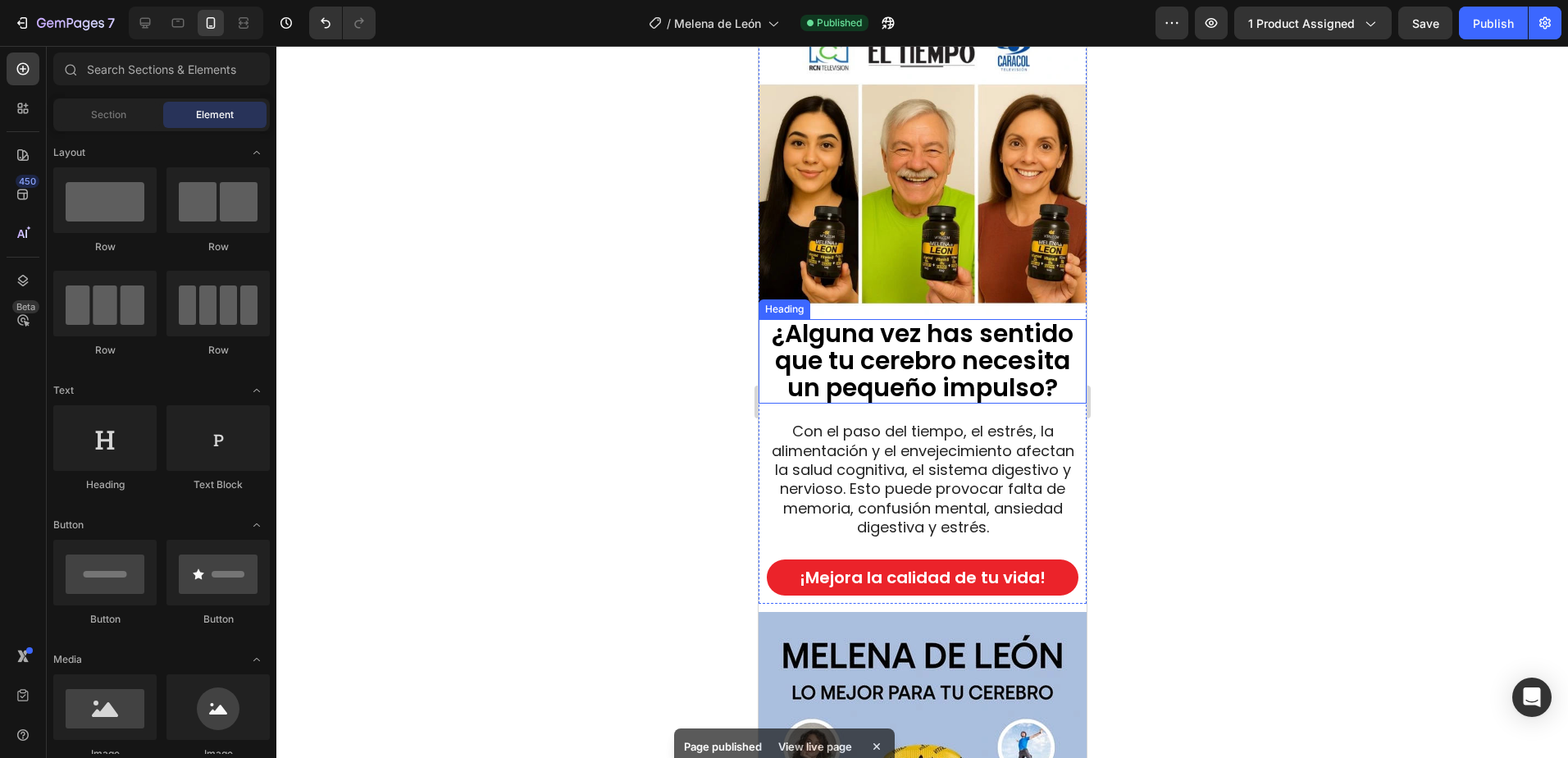
click at [993, 336] on span "¿Alguna vez has sentido que tu cerebro necesita un pequeño impulso?" at bounding box center [921, 360] width 301 height 89
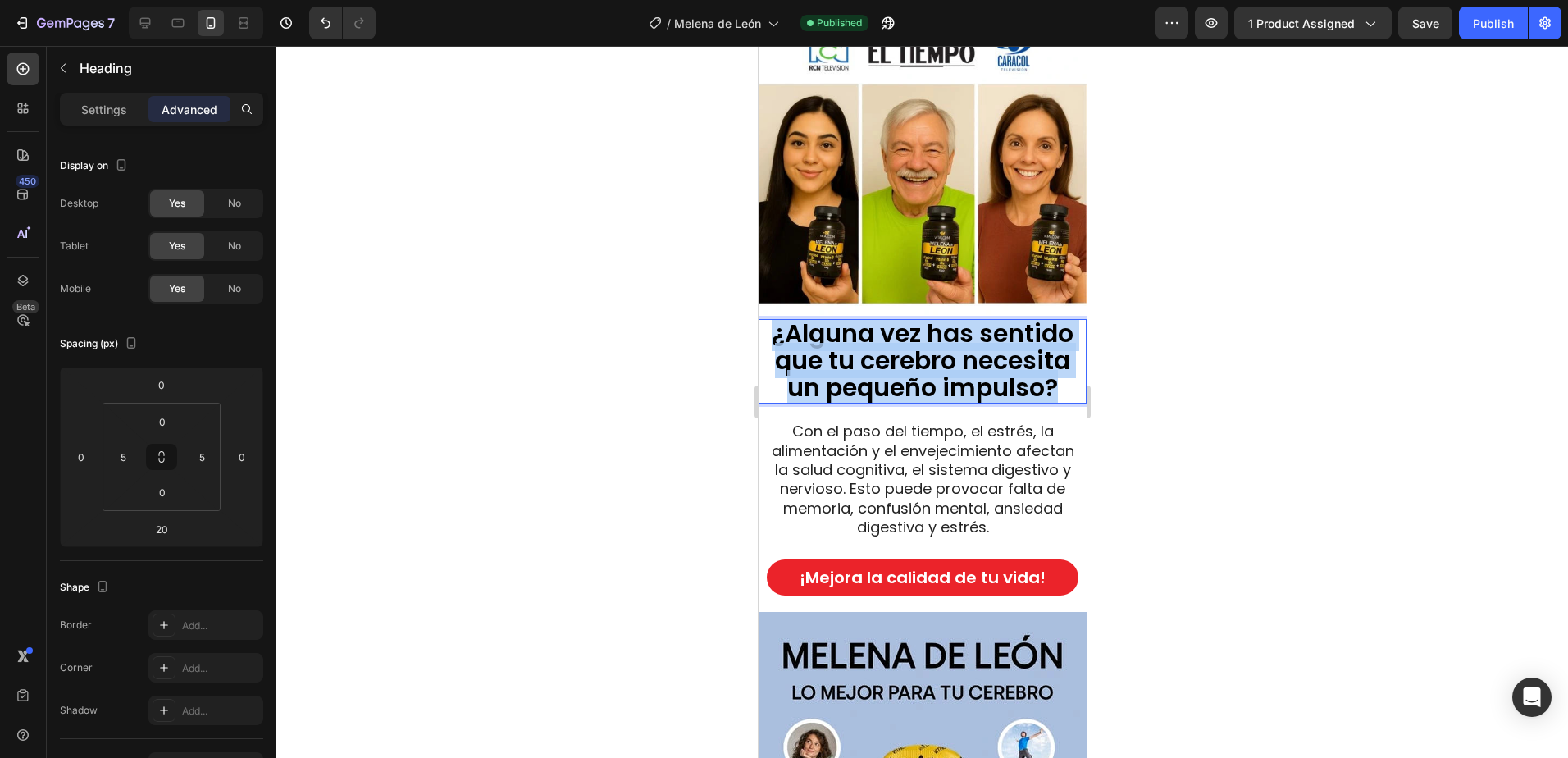
drag, startPoint x: 1052, startPoint y: 374, endPoint x: 765, endPoint y: 323, distance: 291.5
click at [765, 323] on p "¿Alguna vez has sentido que tu cerebro necesita un pequeño impulso?" at bounding box center [922, 362] width 317 height 82
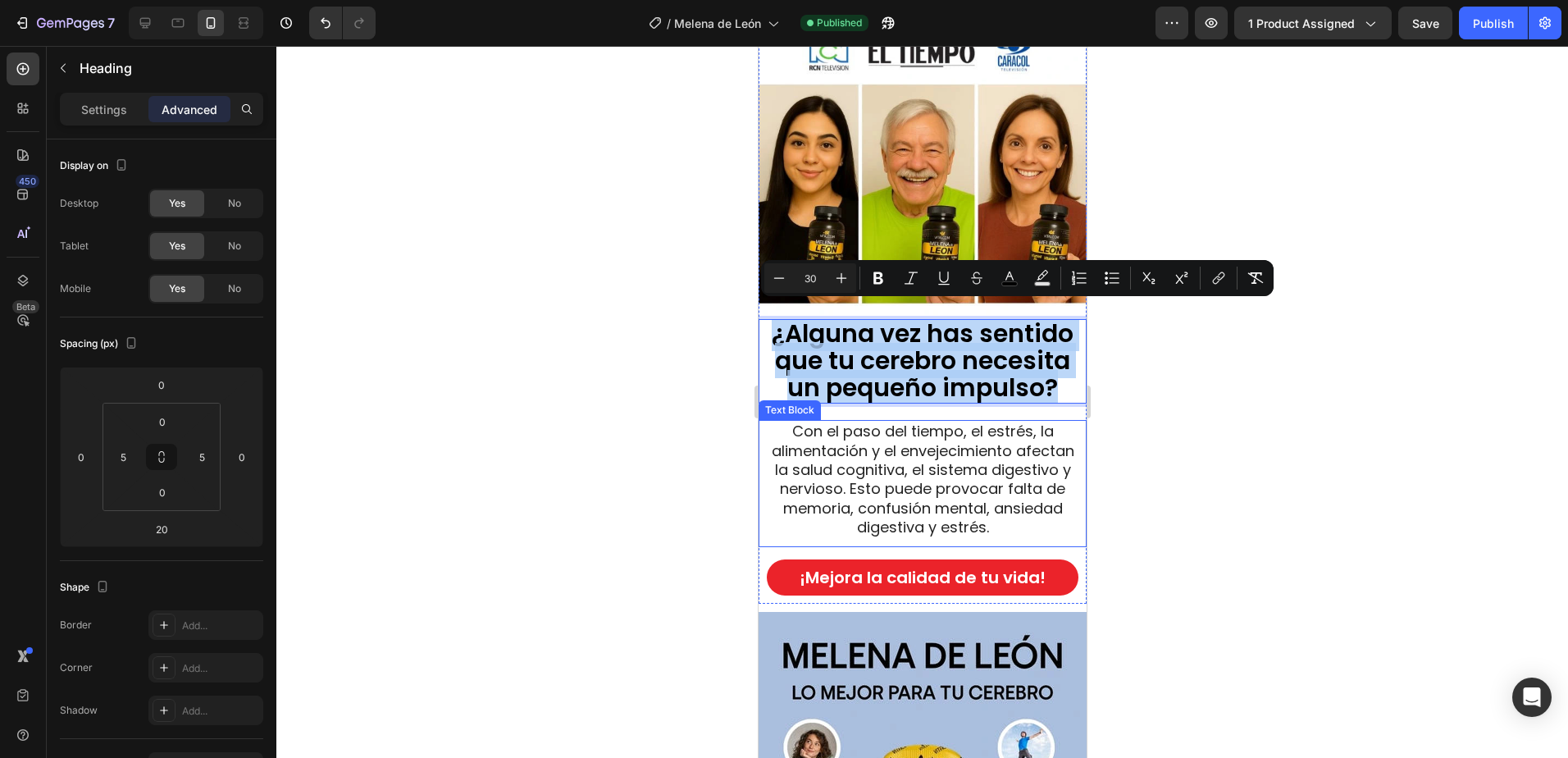
click at [976, 509] on span "Con el paso del tiempo, el estrés, la alimentación y el envejecimiento afectan …" at bounding box center [921, 479] width 302 height 117
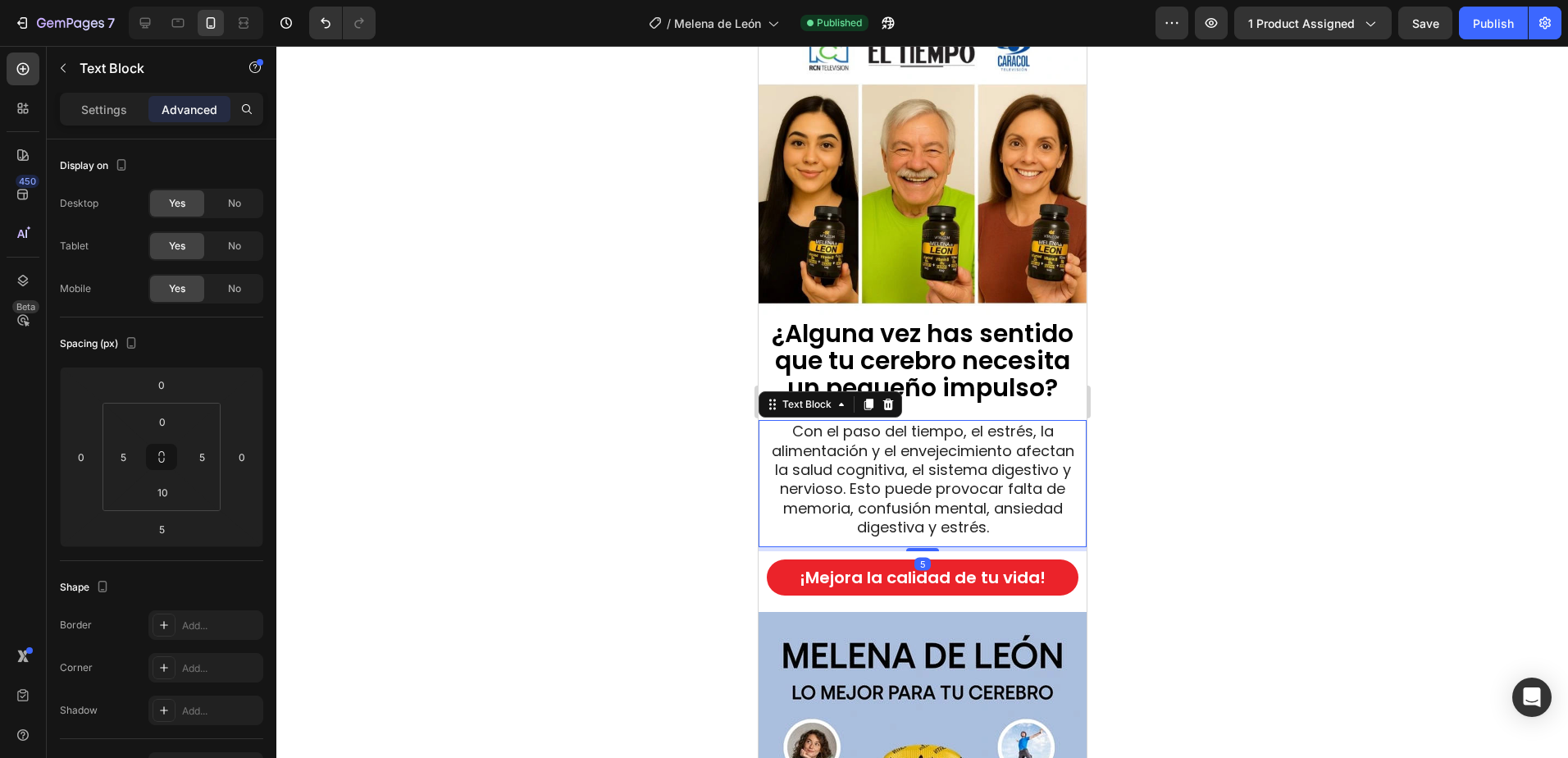
drag, startPoint x: 1495, startPoint y: 26, endPoint x: 1102, endPoint y: 270, distance: 462.6
click at [1495, 25] on div "Publish" at bounding box center [1493, 23] width 41 height 17
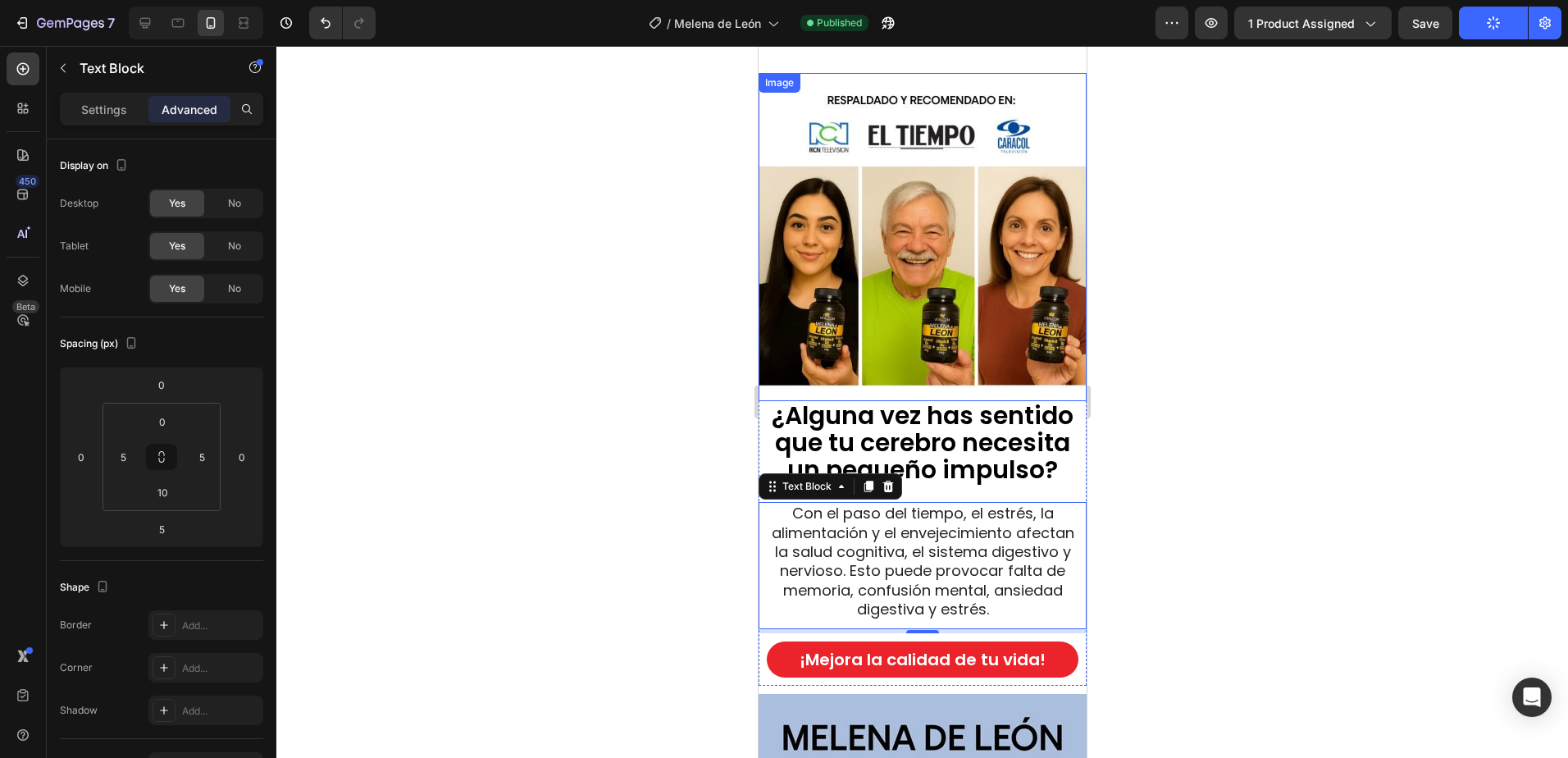
scroll to position [1477, 0]
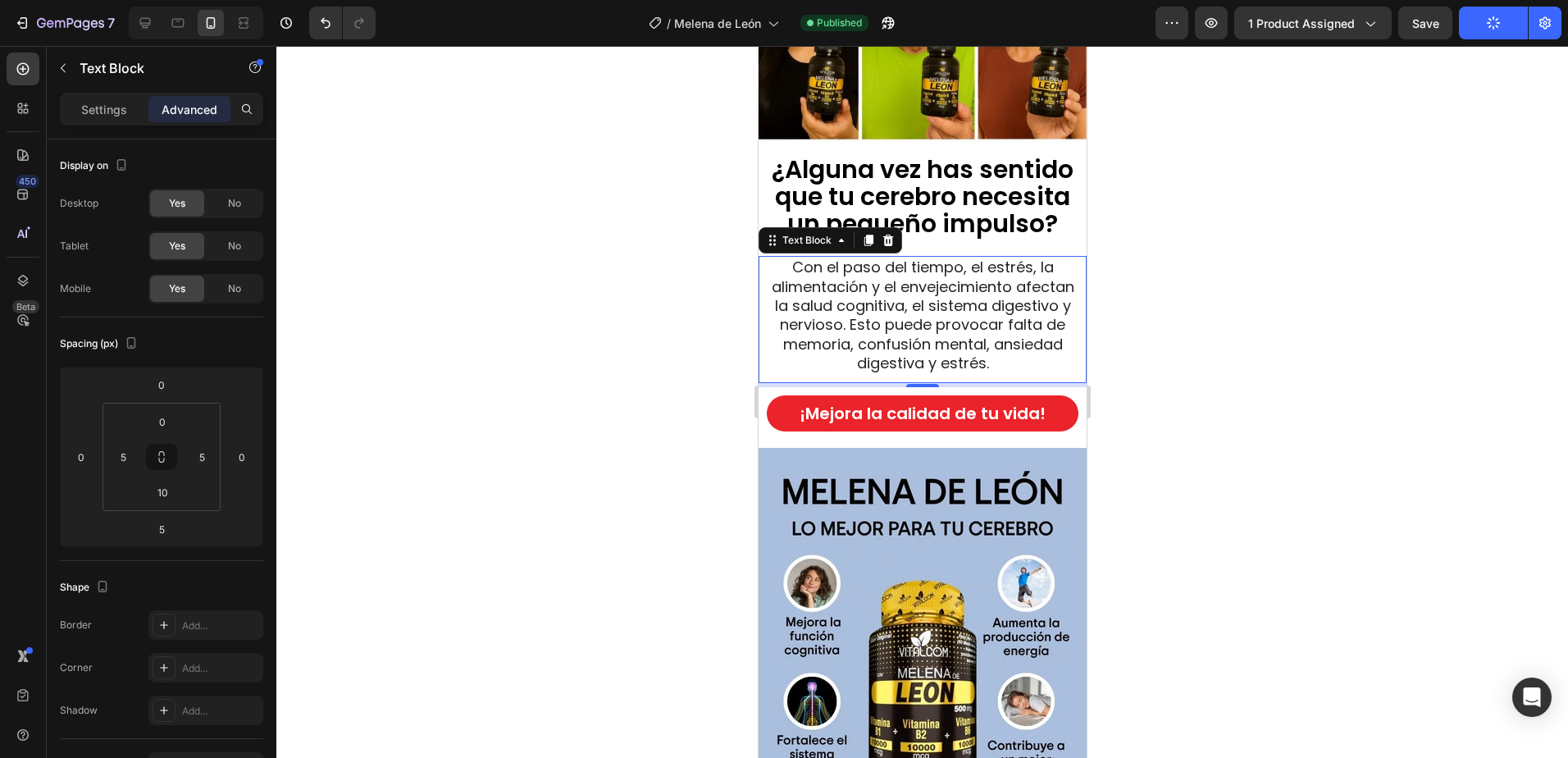
click at [907, 319] on span "Con el paso del tiempo, el estrés, la alimentación y el envejecimiento afectan …" at bounding box center [921, 314] width 302 height 117
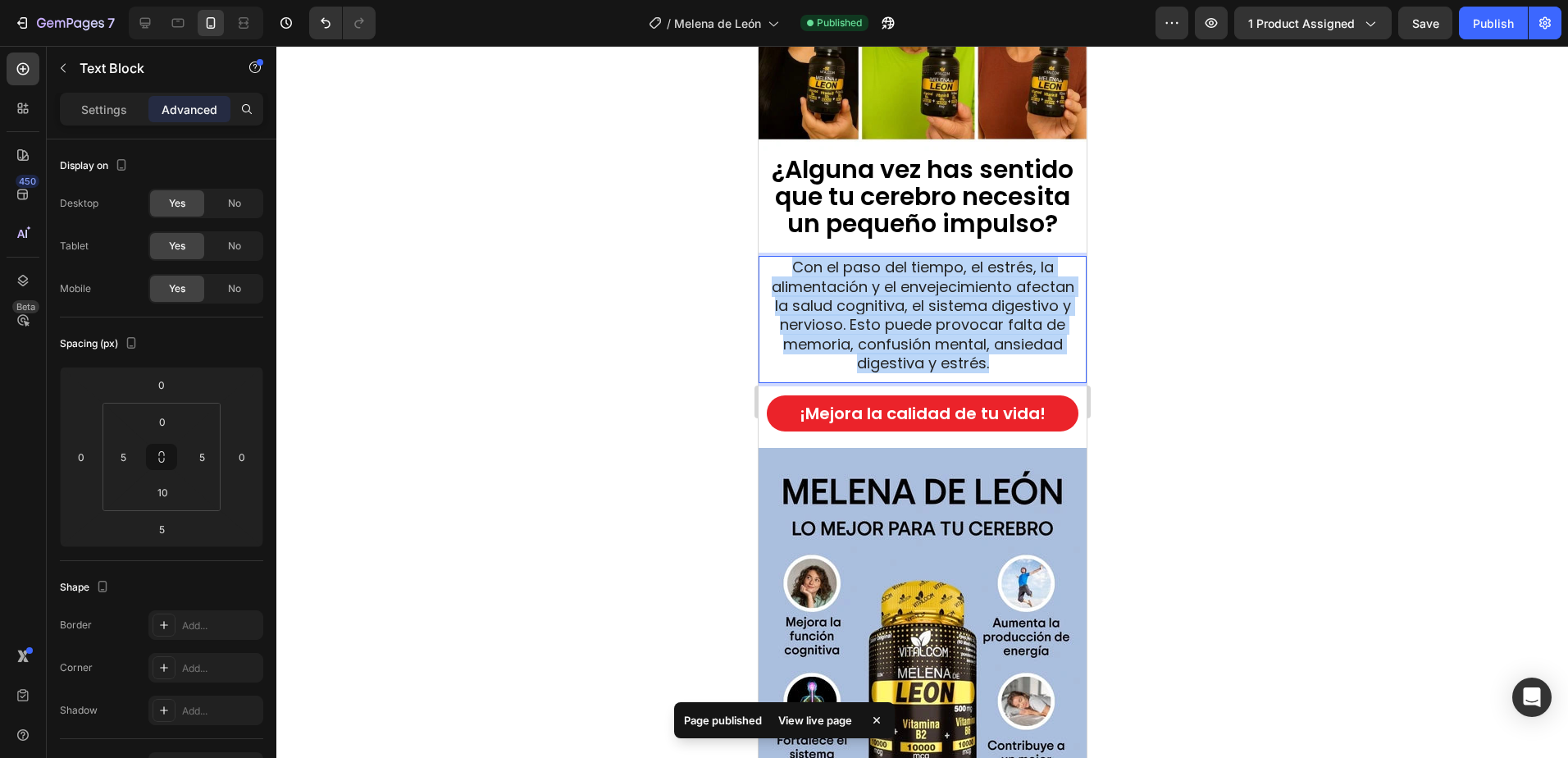
drag, startPoint x: 1048, startPoint y: 347, endPoint x: 785, endPoint y: 257, distance: 278.0
click at [785, 257] on p "Con el paso del tiempo, el estrés, la alimentación y el envejecimiento afectan …" at bounding box center [922, 314] width 317 height 115
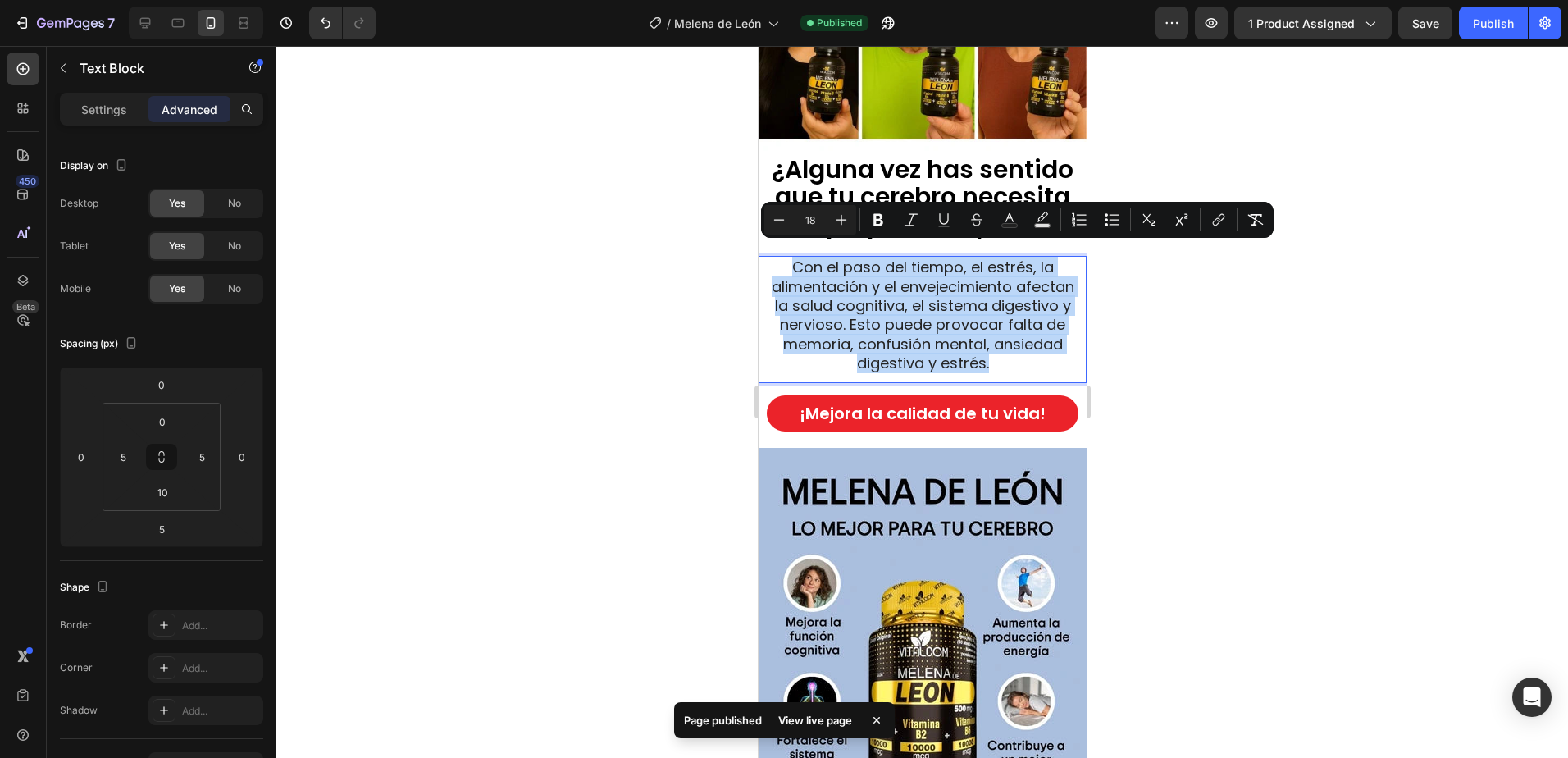
click at [913, 303] on span "Con el paso del tiempo, el estrés, la alimentación y el envejecimiento afectan …" at bounding box center [921, 314] width 302 height 117
click at [960, 306] on span "Con el paso del tiempo, el estrés, la alimentación y el envejecimiento afectan …" at bounding box center [921, 314] width 302 height 117
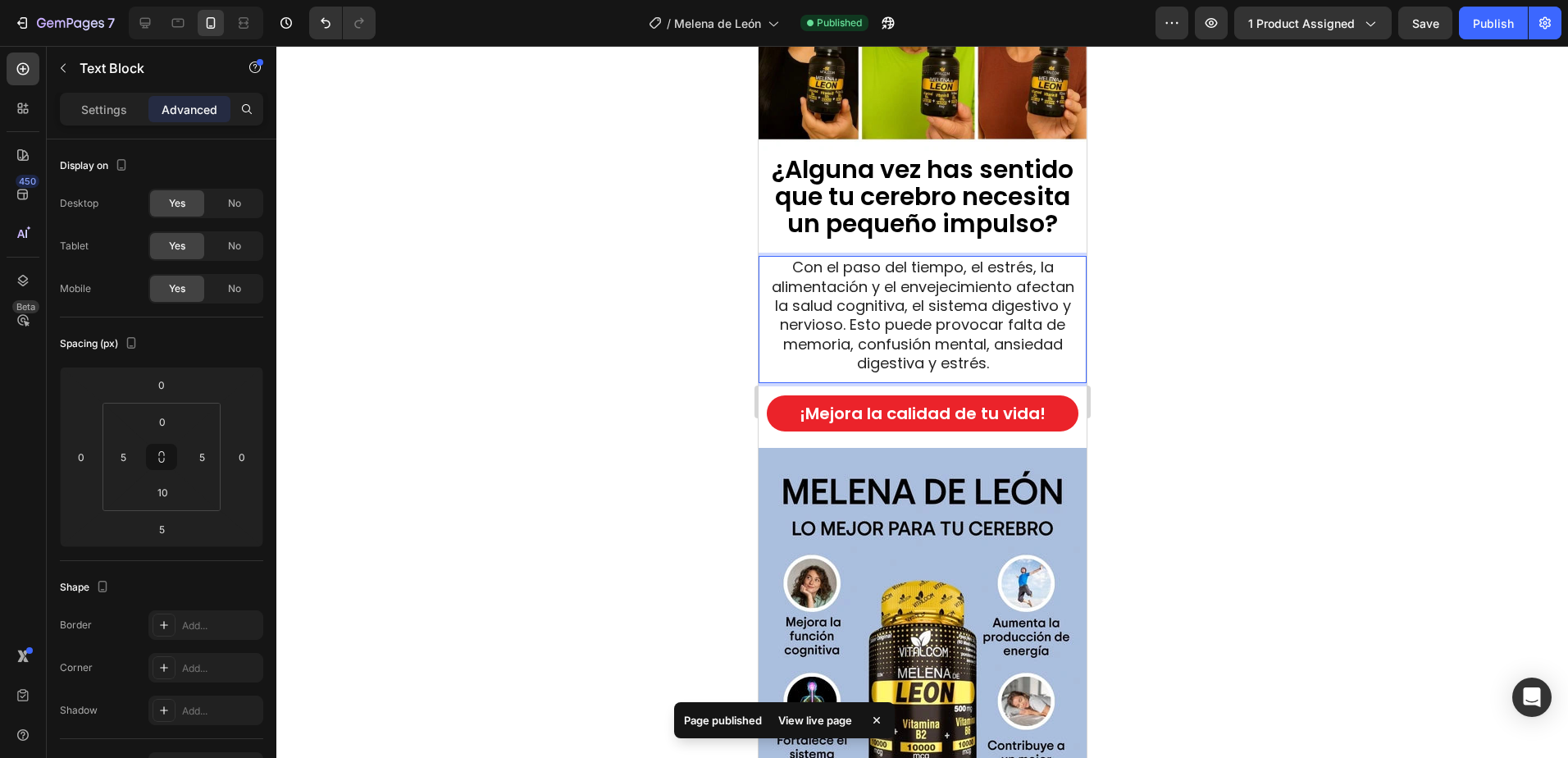
click at [950, 310] on span "Con el paso del tiempo, el estrés, la alimentación y el envejecimiento afectan …" at bounding box center [921, 314] width 302 height 117
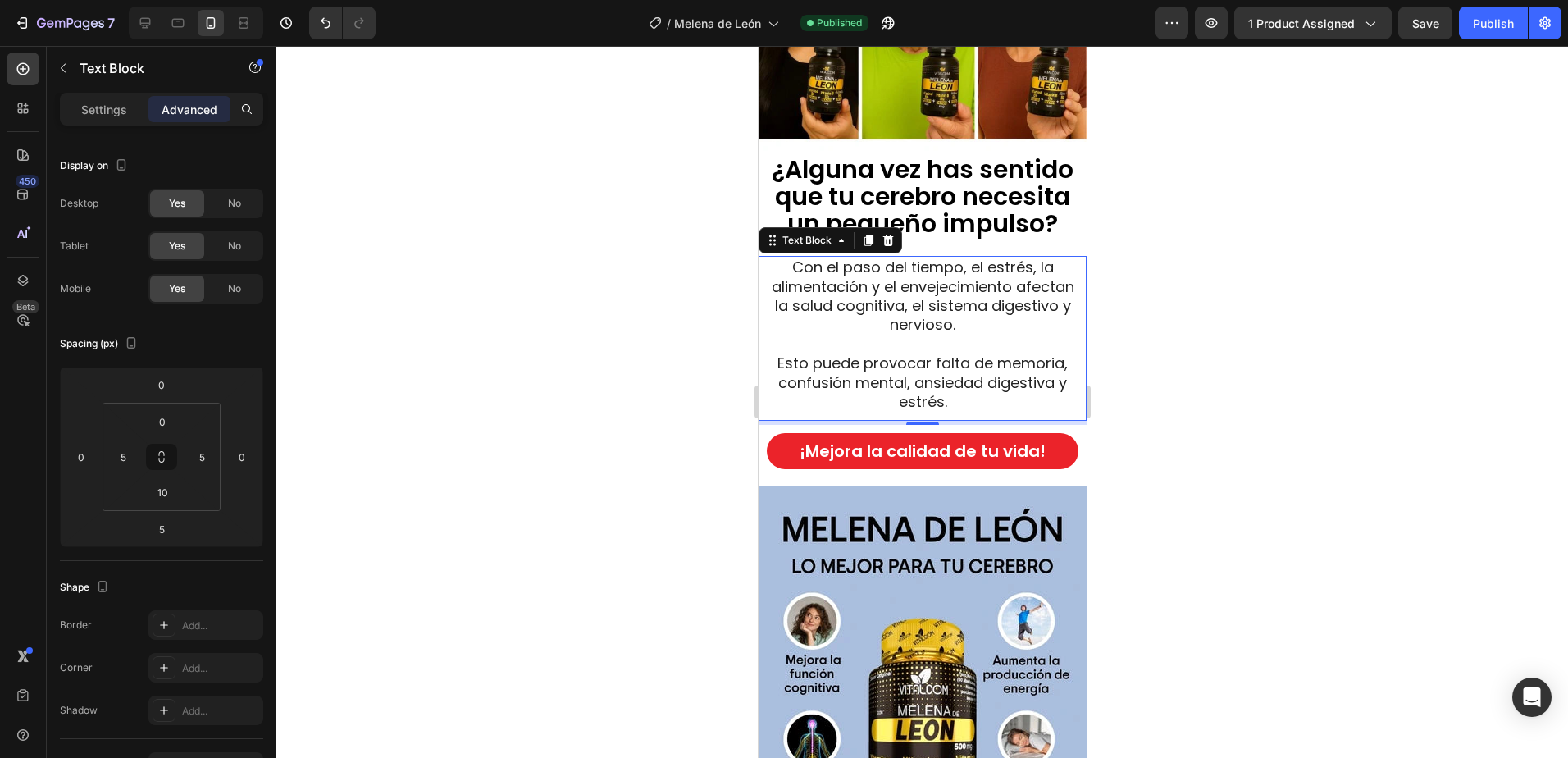
click at [1241, 273] on div at bounding box center [922, 402] width 1291 height 712
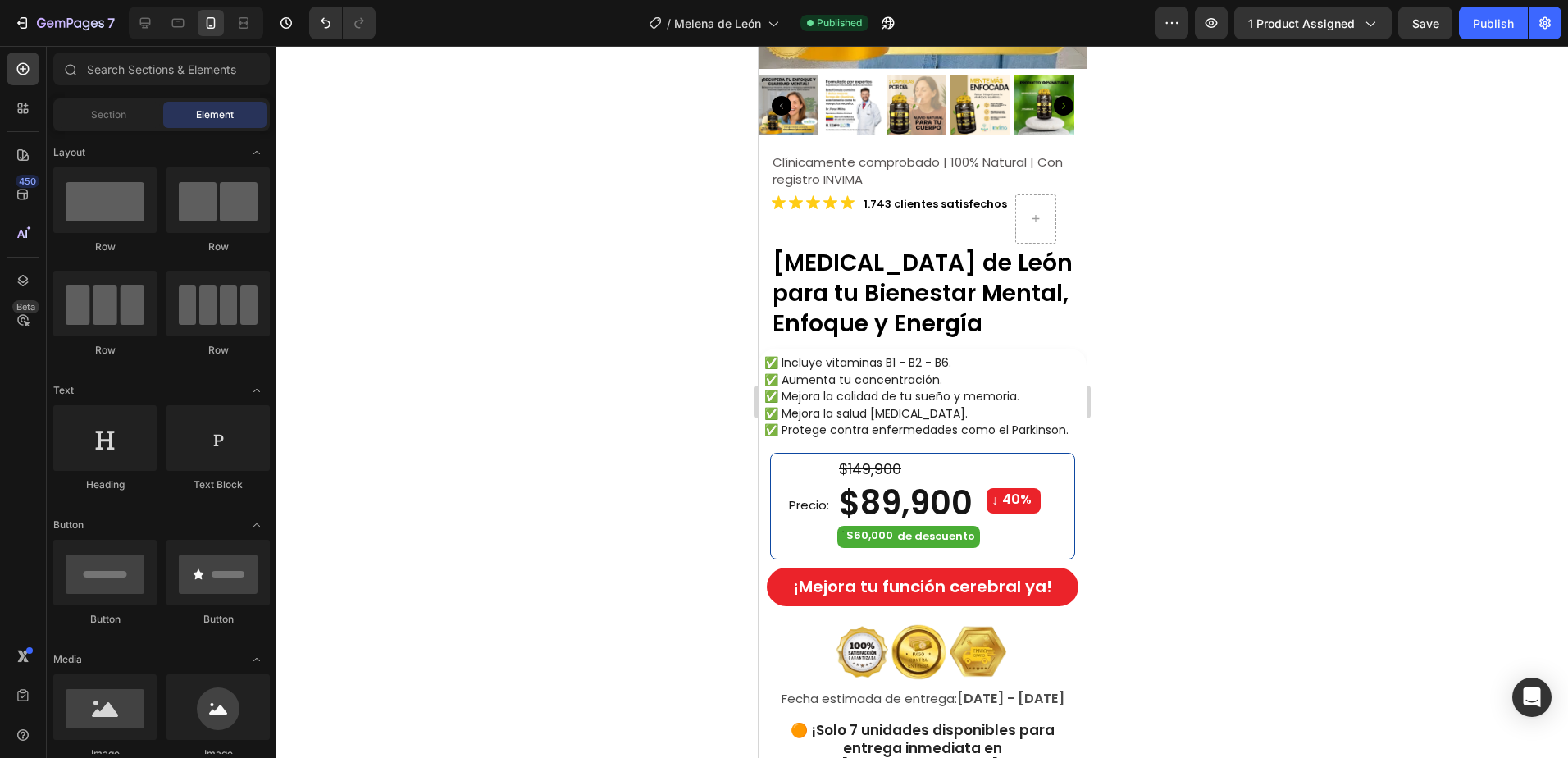
scroll to position [330, 0]
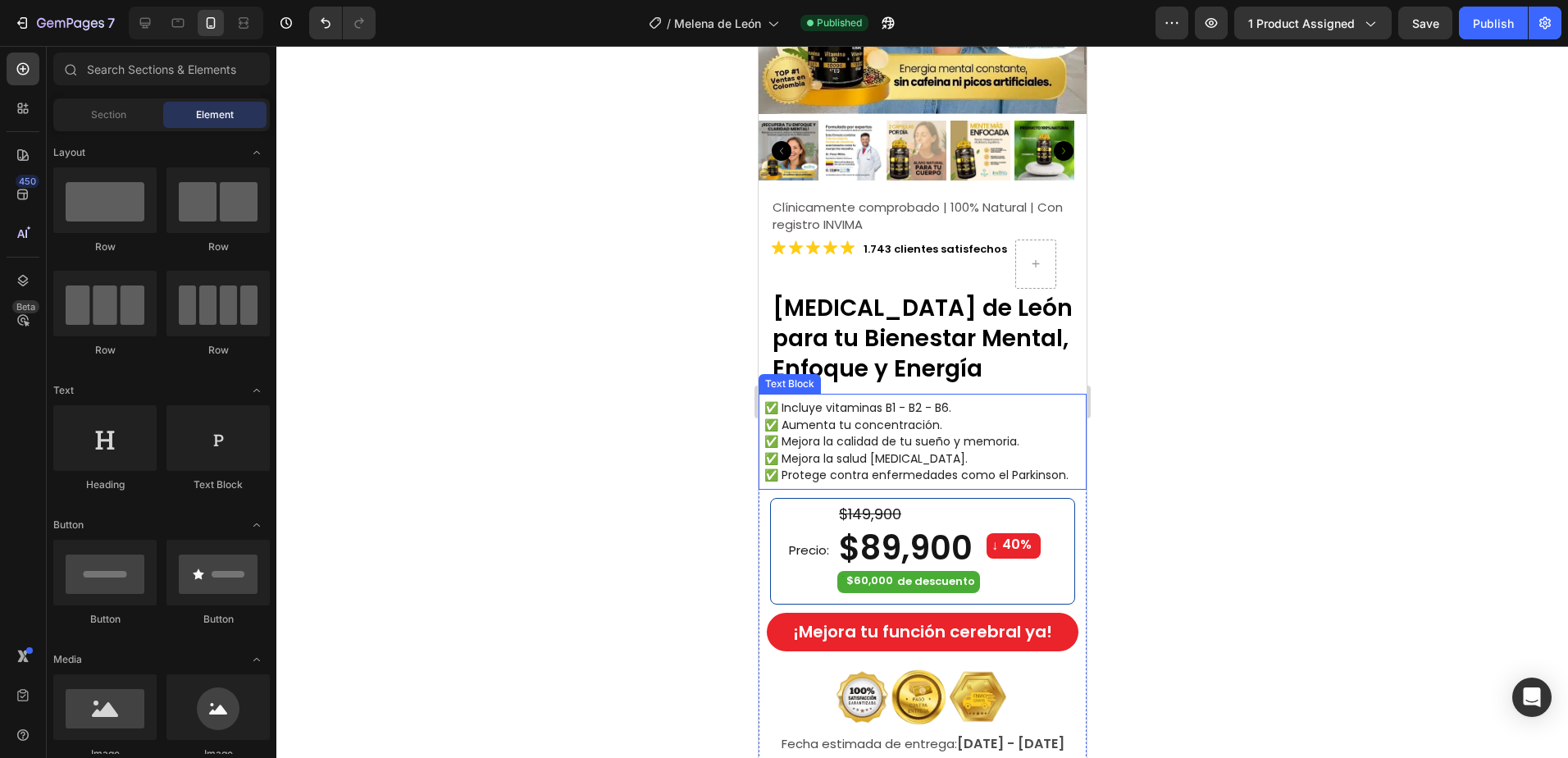
click at [908, 434] on span "✅ Mejora la calidad de tu sueño y memoria." at bounding box center [891, 441] width 255 height 16
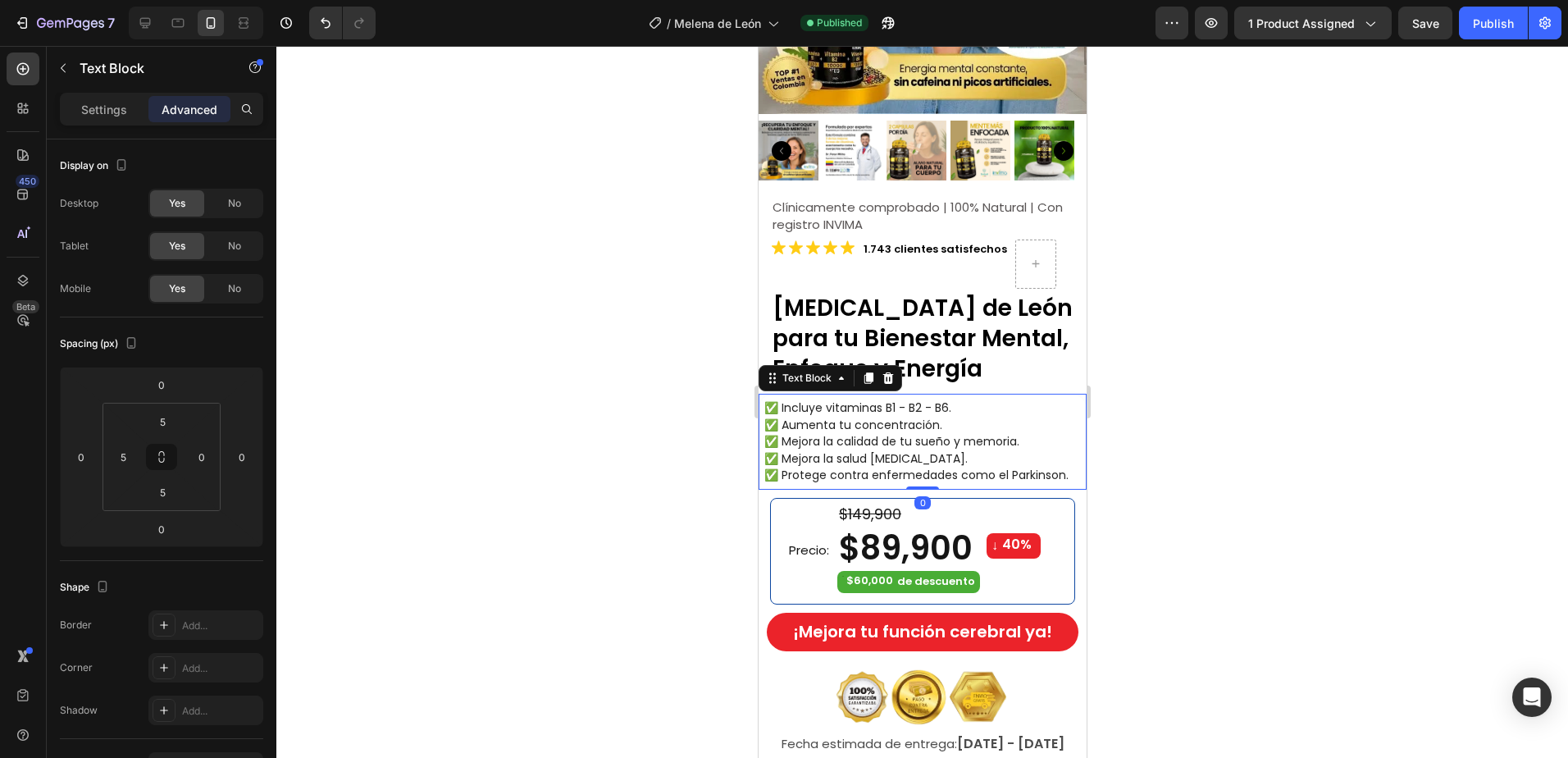
click at [1033, 467] on span "✅ Protege contra enfermedades como el Parkinson." at bounding box center [915, 474] width 304 height 16
click at [953, 467] on span "✅ Protege contra enfermedades como el Parkinson." at bounding box center [915, 474] width 304 height 16
drag, startPoint x: 1006, startPoint y: 462, endPoint x: 993, endPoint y: 463, distance: 13.0
click at [993, 467] on span "✅ Protege contra enfermedades como el Parkinson." at bounding box center [915, 474] width 304 height 16
click at [1010, 467] on span "✅ Protege contra enfermedades como el Parkinson." at bounding box center [915, 474] width 304 height 16
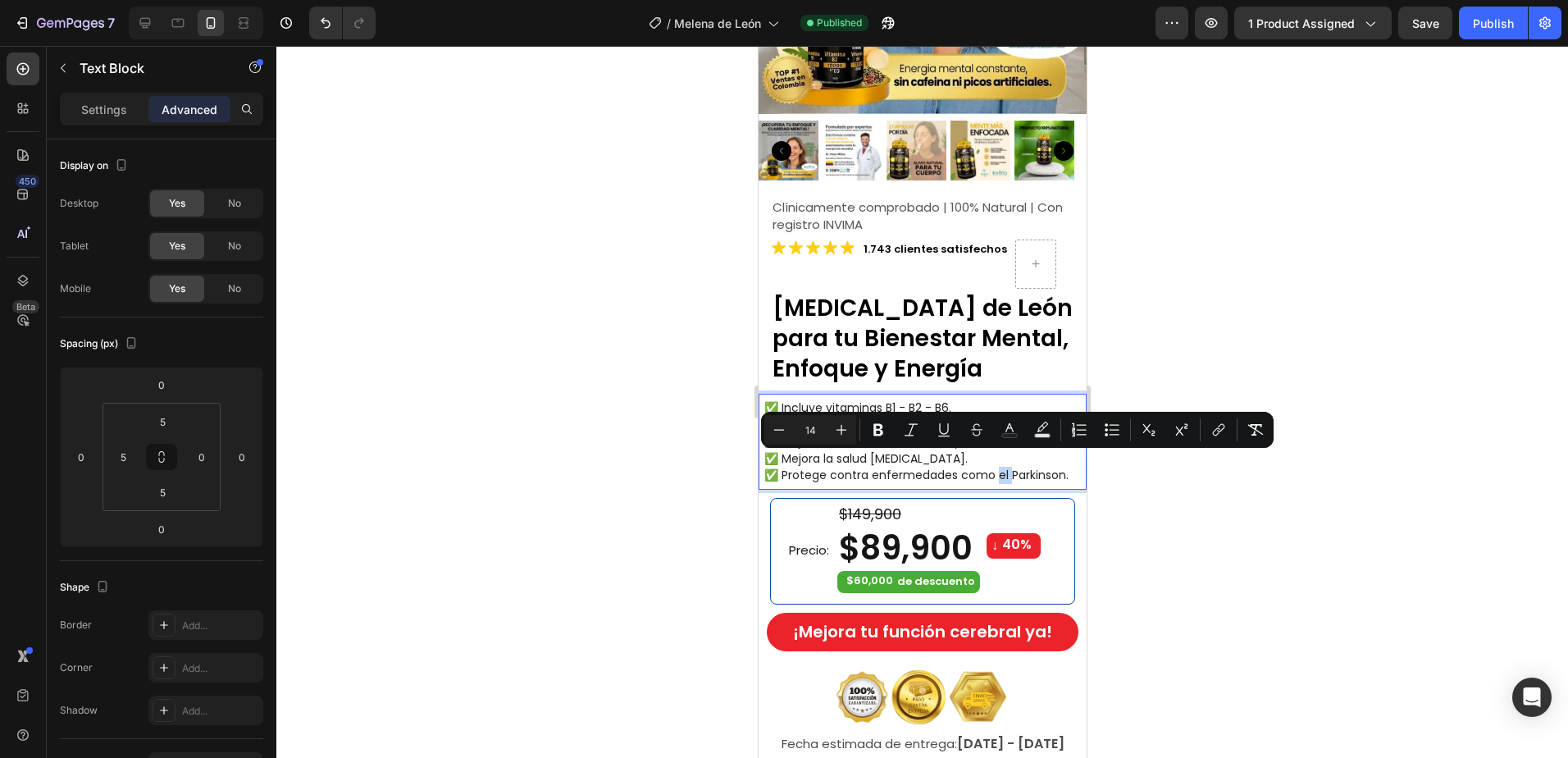
drag, startPoint x: 1010, startPoint y: 462, endPoint x: 993, endPoint y: 463, distance: 17.0
click at [993, 467] on span "✅ Protege contra enfermedades como el Parkinson." at bounding box center [915, 474] width 304 height 16
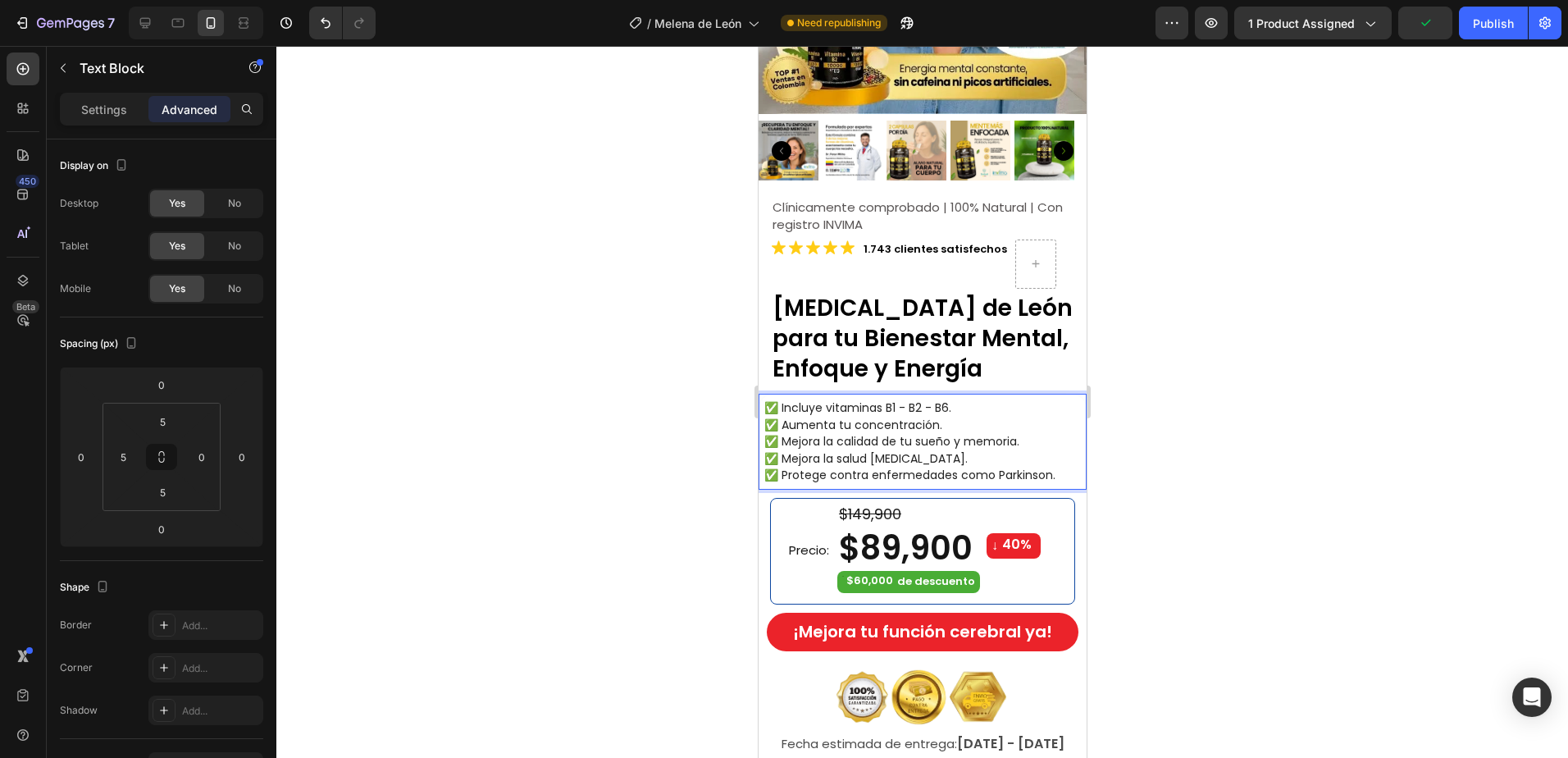
drag, startPoint x: 1042, startPoint y: 461, endPoint x: 1056, endPoint y: 464, distance: 14.3
click at [1043, 467] on span "✅ Protege contra enfermedades como Parkinson." at bounding box center [909, 474] width 291 height 16
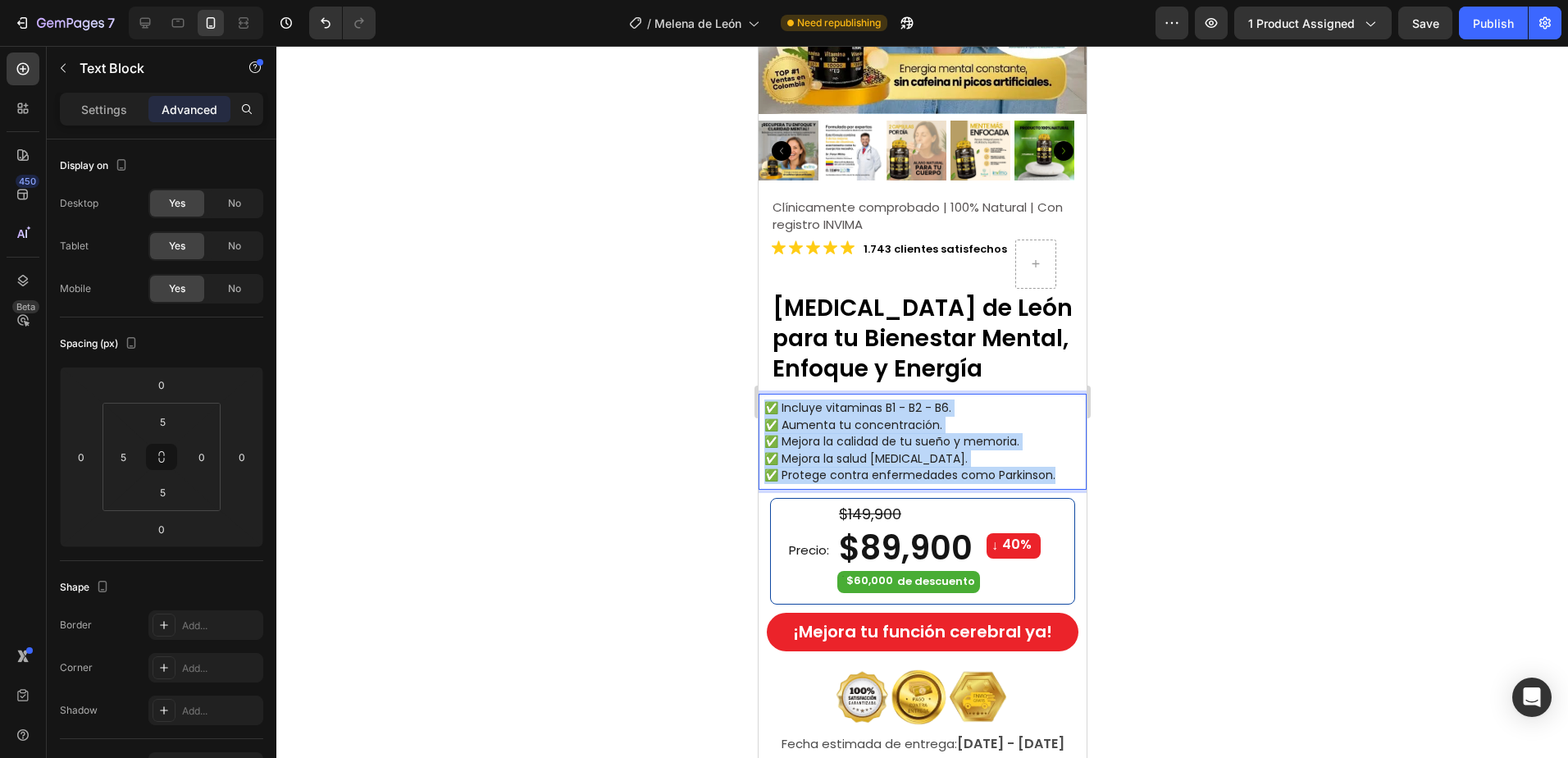
drag, startPoint x: 1059, startPoint y: 465, endPoint x: 763, endPoint y: 389, distance: 305.6
click at [763, 398] on div "✅ Incluye vitaminas B1 - B2 - B6. ✅ Aumenta tu concentración. ✅ Mejora la calid…" at bounding box center [924, 441] width 323 height 88
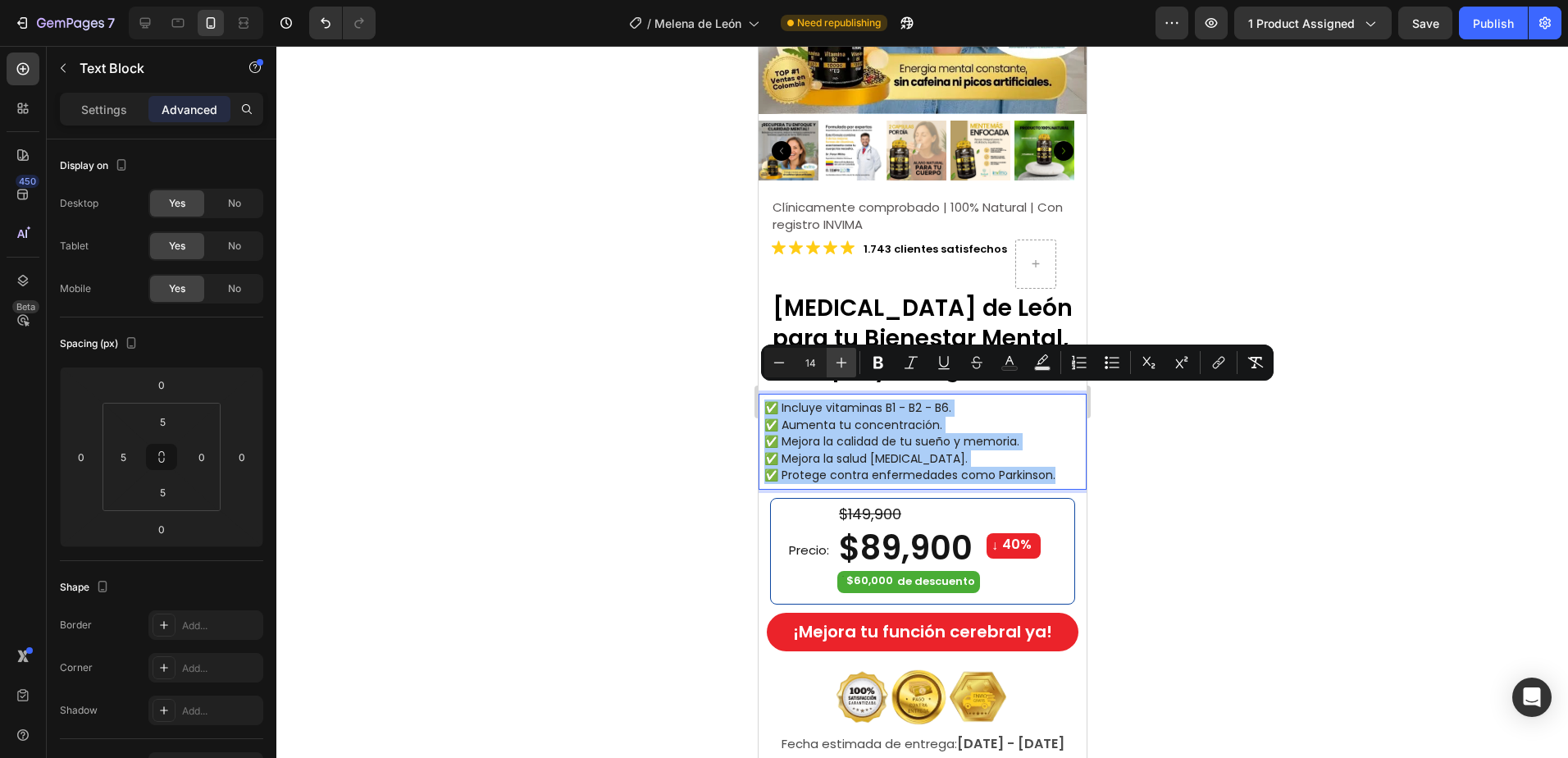
click at [836, 356] on icon "Editor contextual toolbar" at bounding box center [841, 362] width 16 height 16
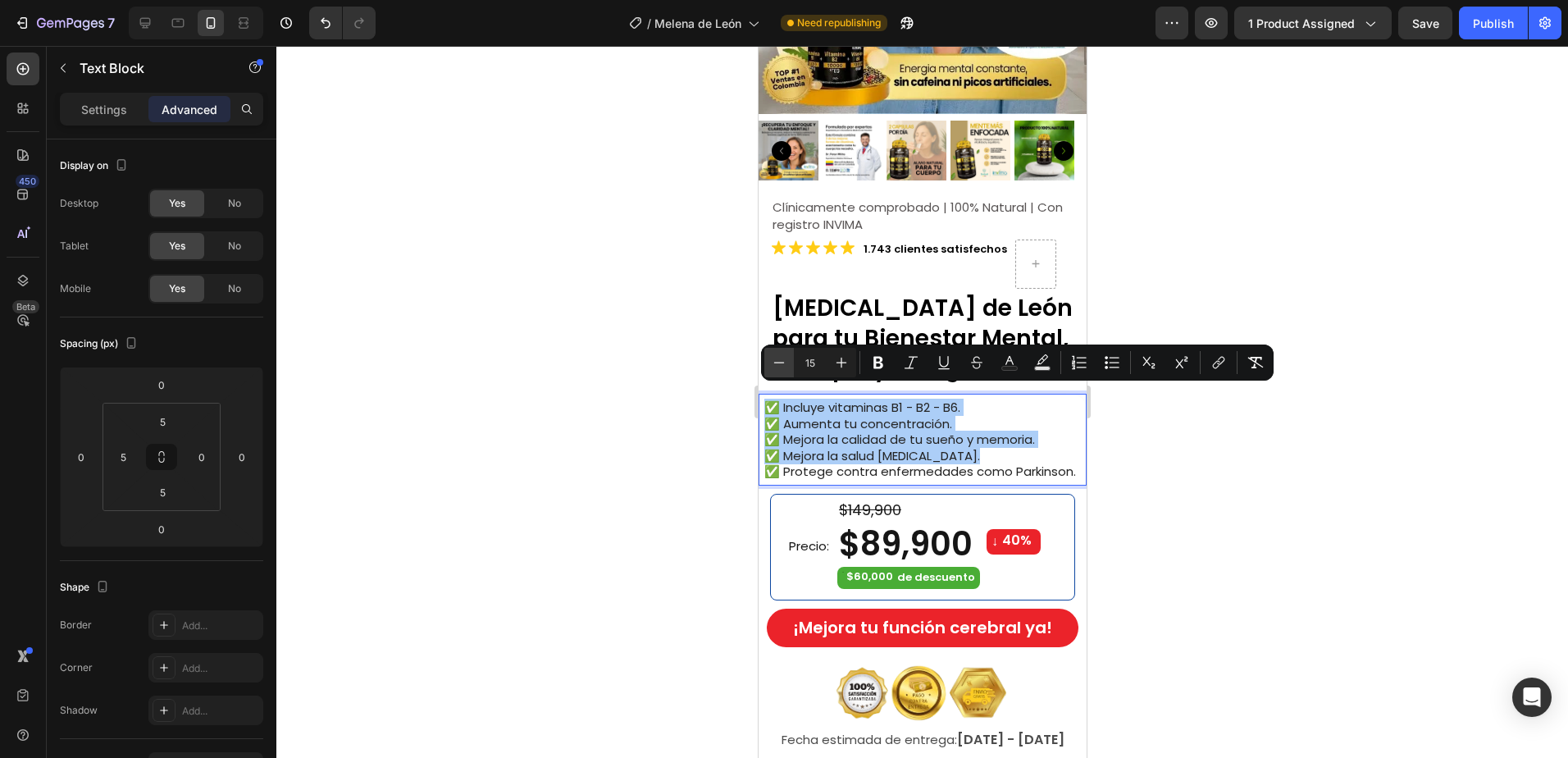
click at [779, 356] on icon "Editor contextual toolbar" at bounding box center [778, 362] width 16 height 16
type input "14"
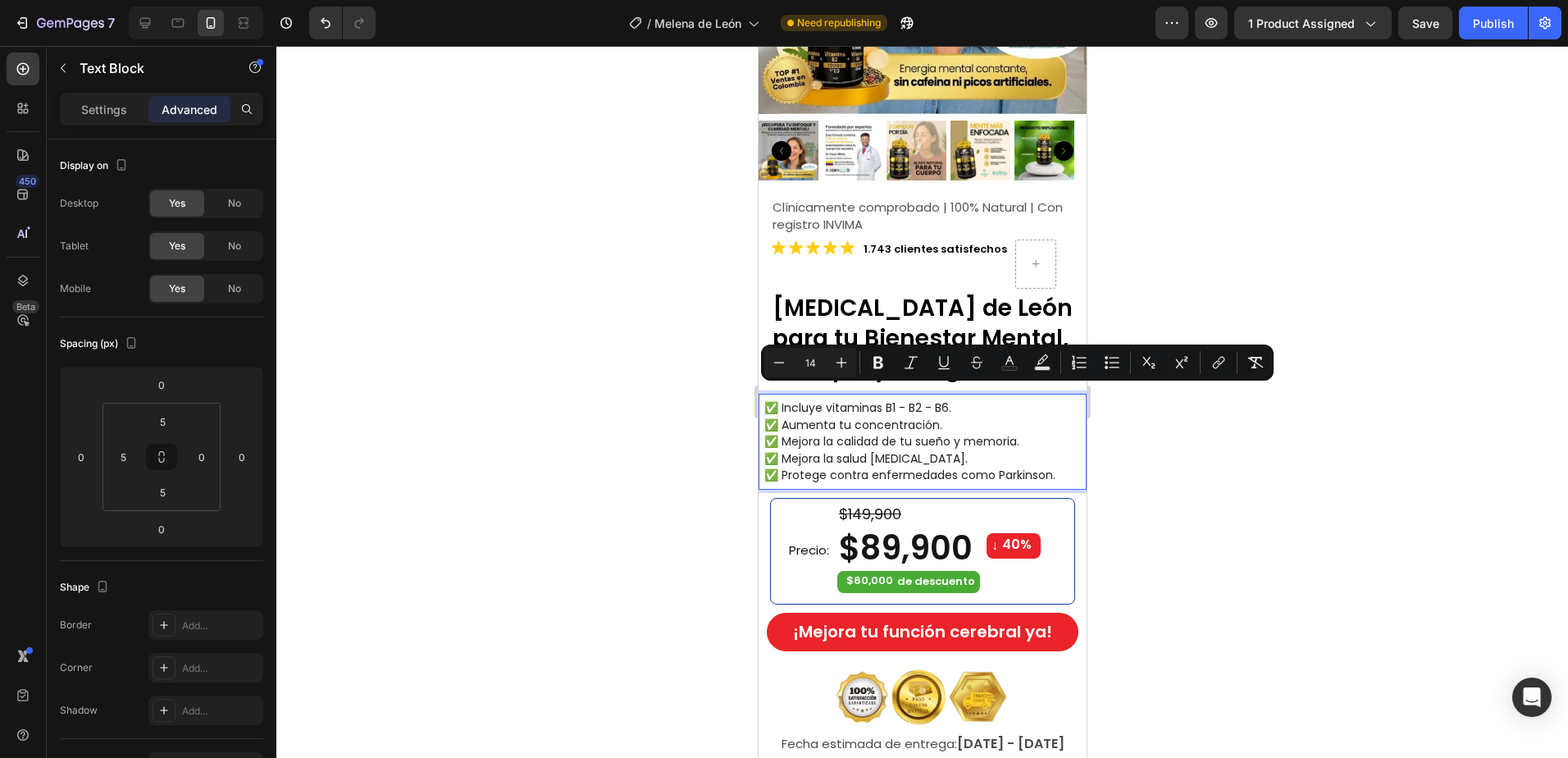
click at [1270, 434] on div at bounding box center [922, 402] width 1291 height 712
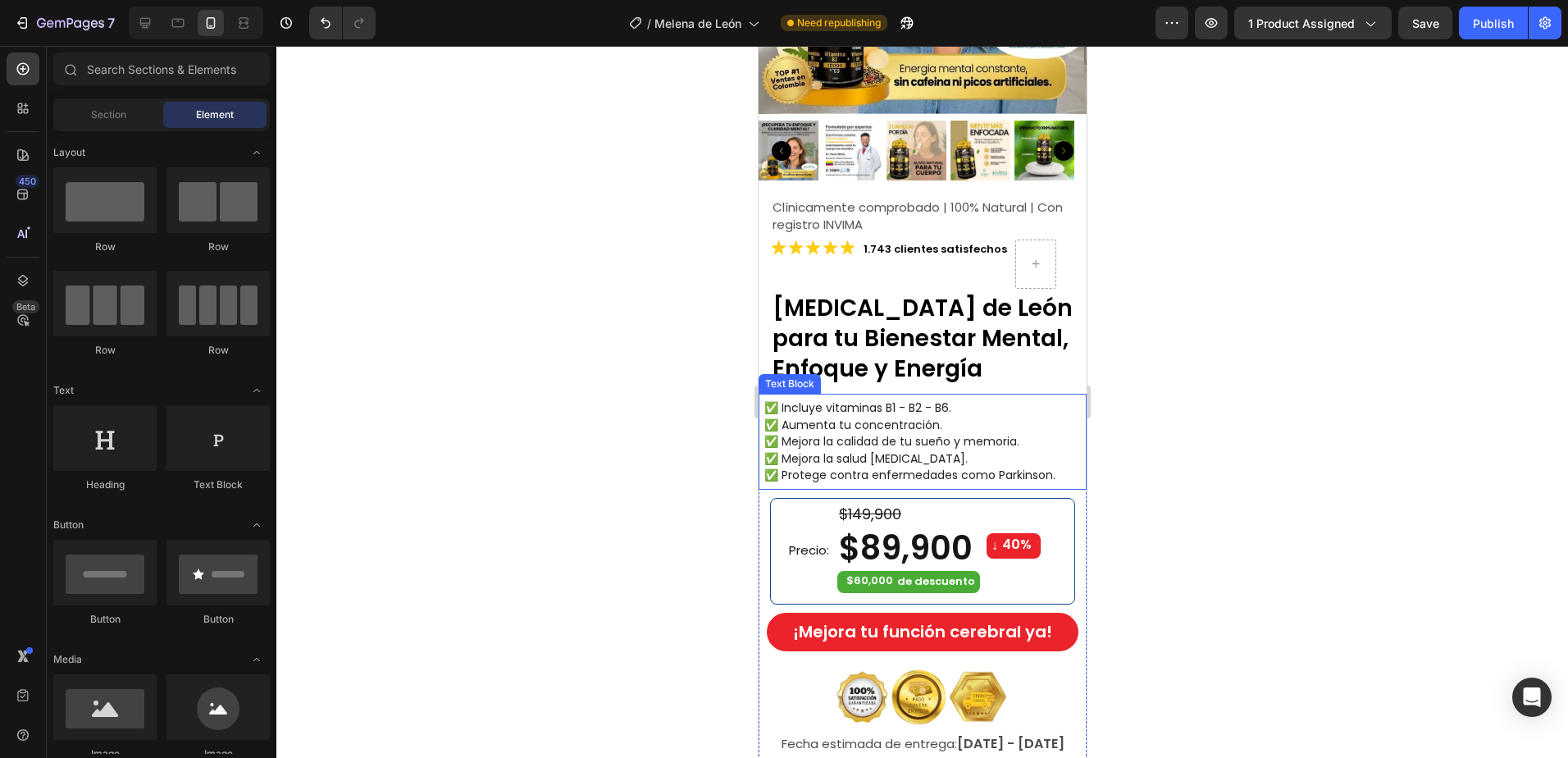
click at [971, 451] on p "✅ Mejora la salud [MEDICAL_DATA]." at bounding box center [924, 459] width 321 height 17
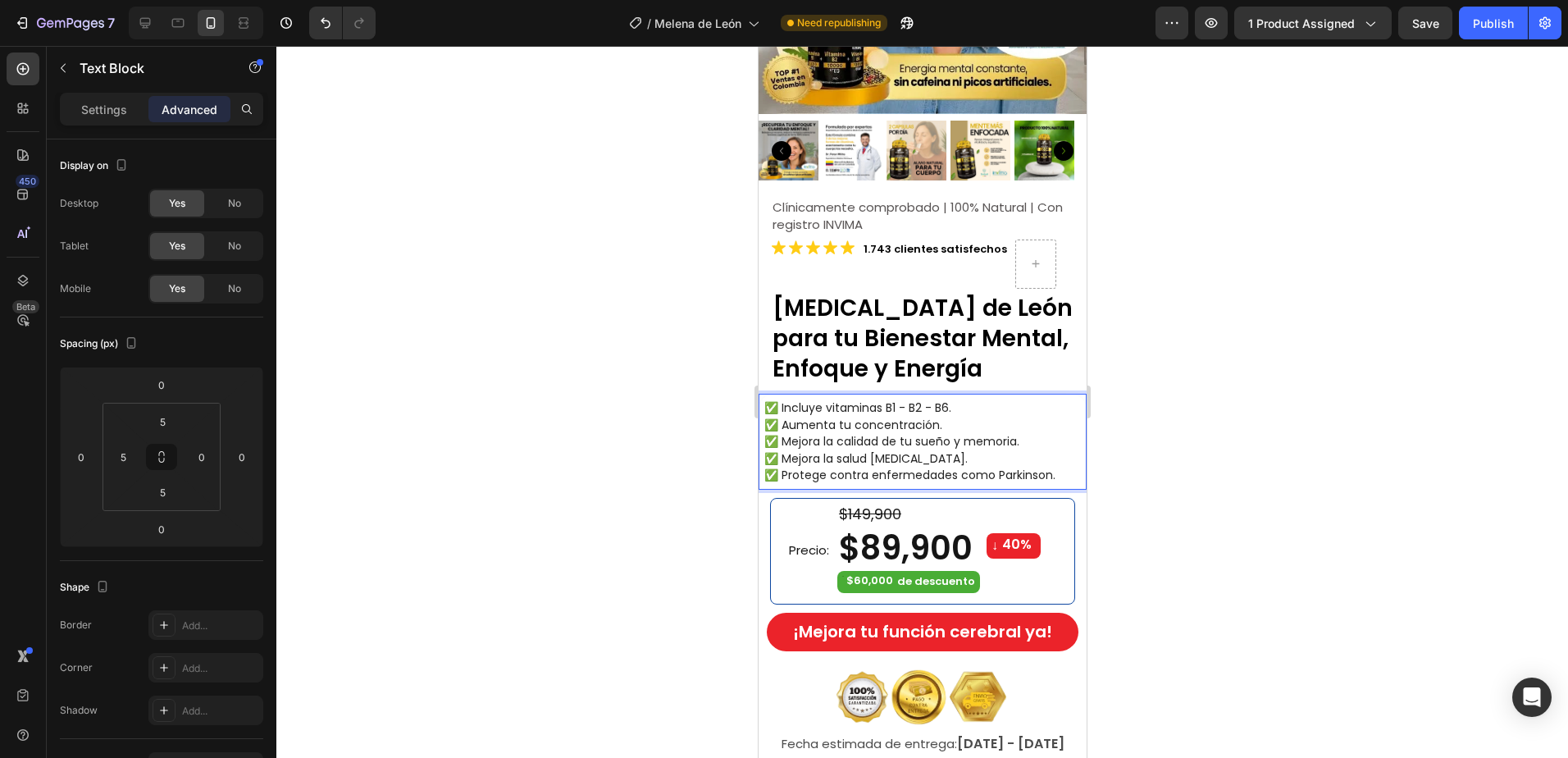
click at [1193, 435] on div at bounding box center [922, 402] width 1291 height 712
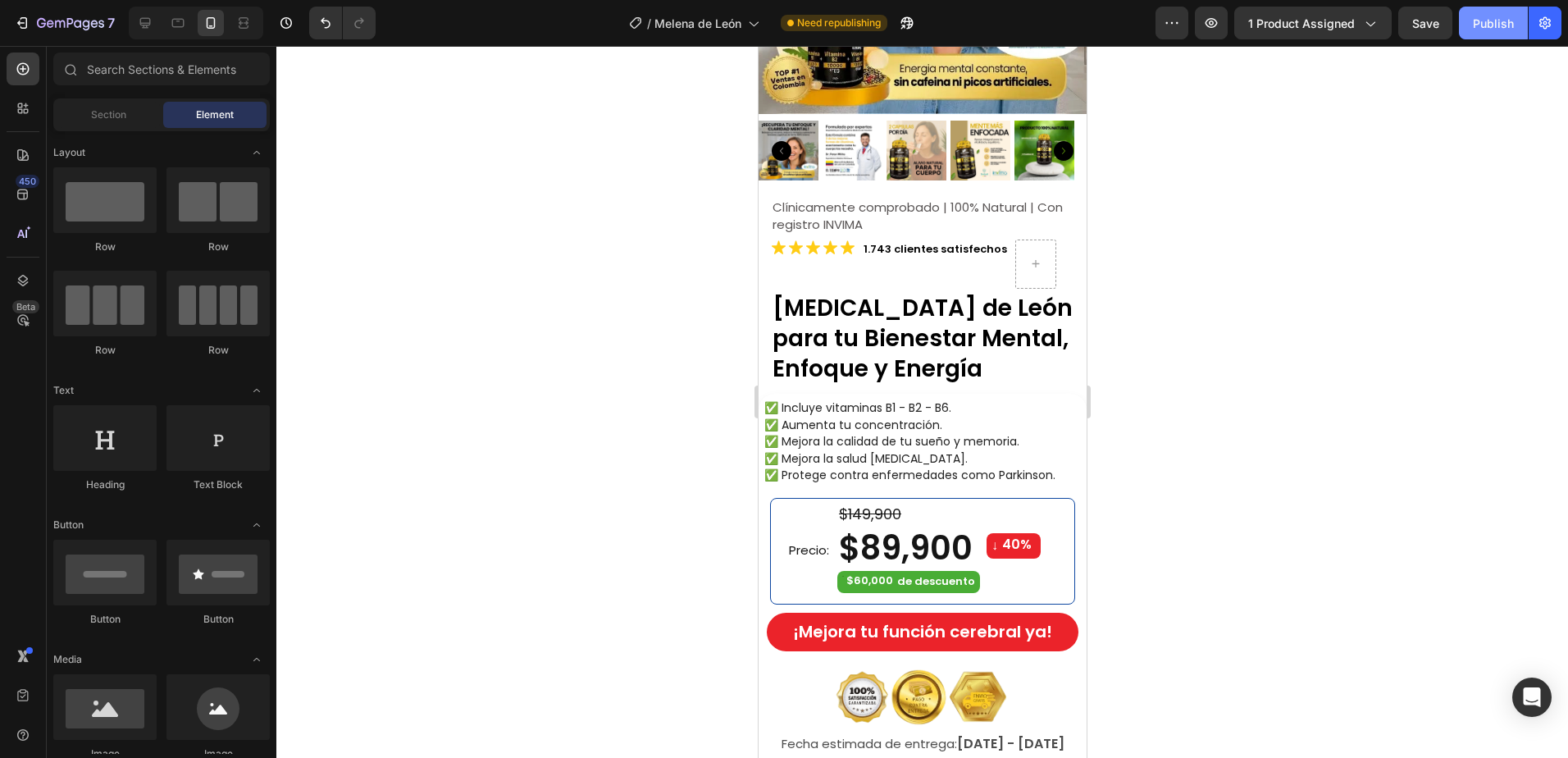
click at [1485, 18] on div "Publish" at bounding box center [1493, 23] width 41 height 17
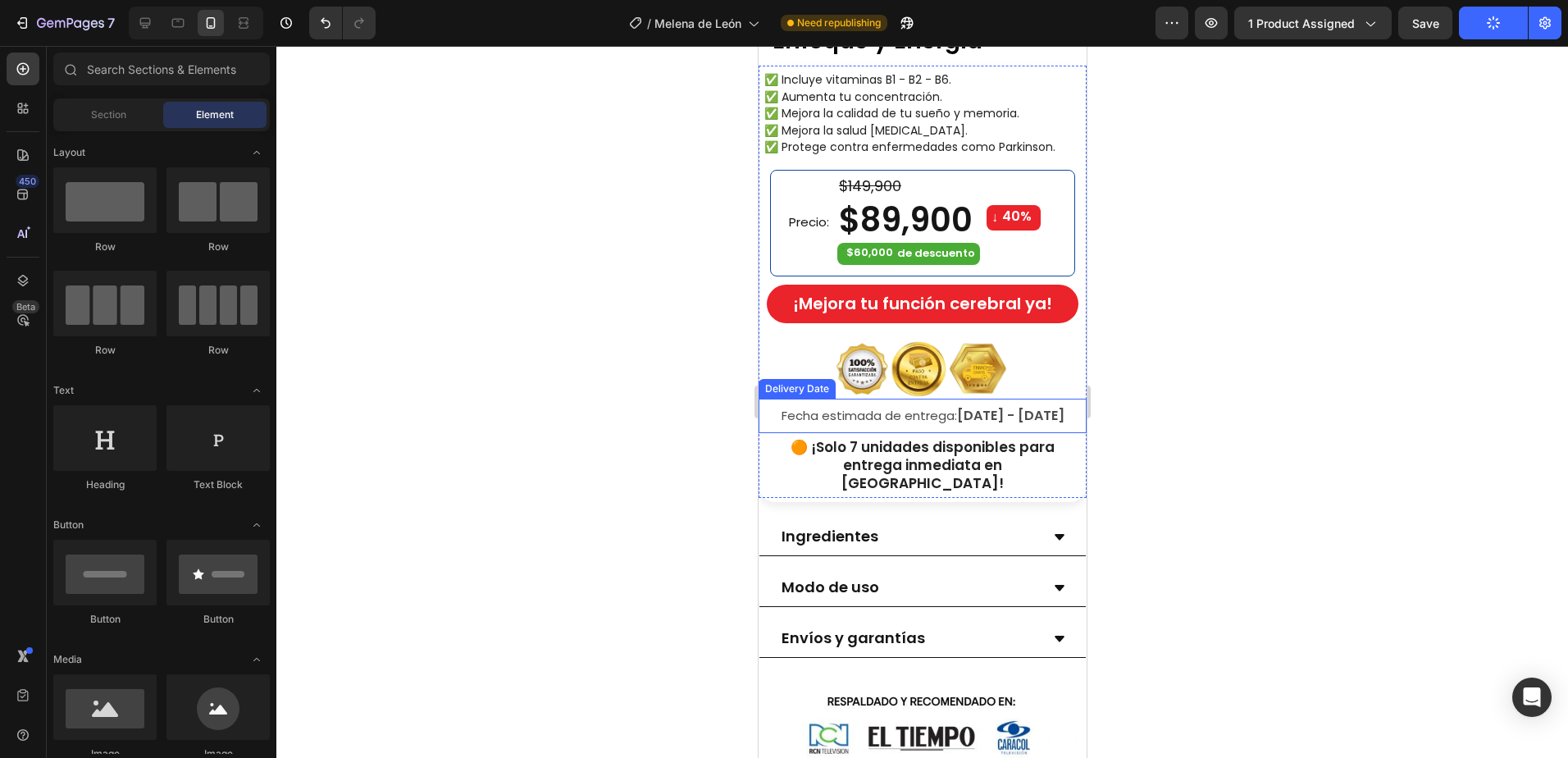
click at [878, 405] on center "Fecha estimada de entrega: Aug 27 - Aug 30" at bounding box center [921, 416] width 324 height 24
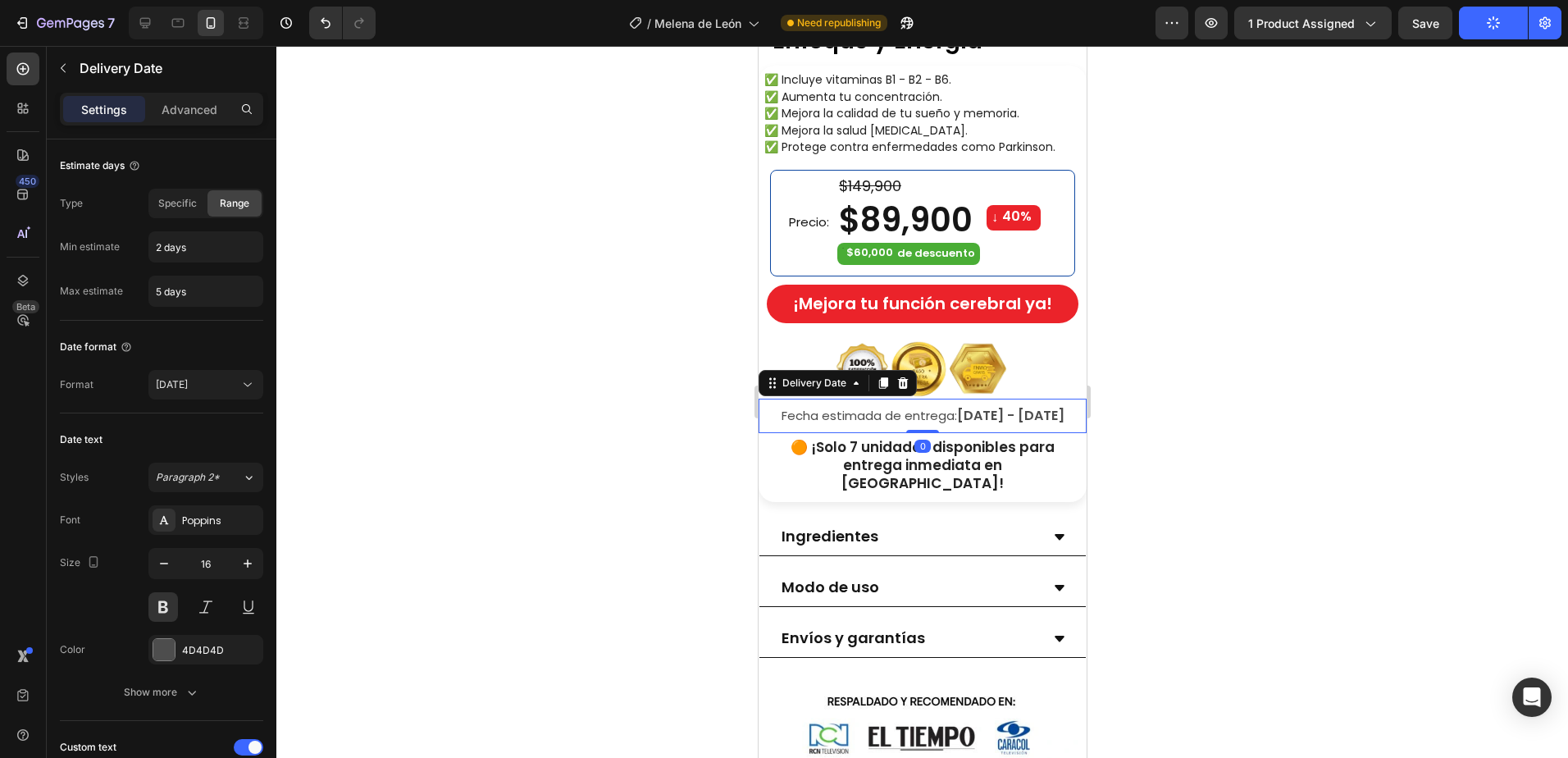
click at [974, 406] on span "[DATE] - [DATE]" at bounding box center [1010, 416] width 107 height 19
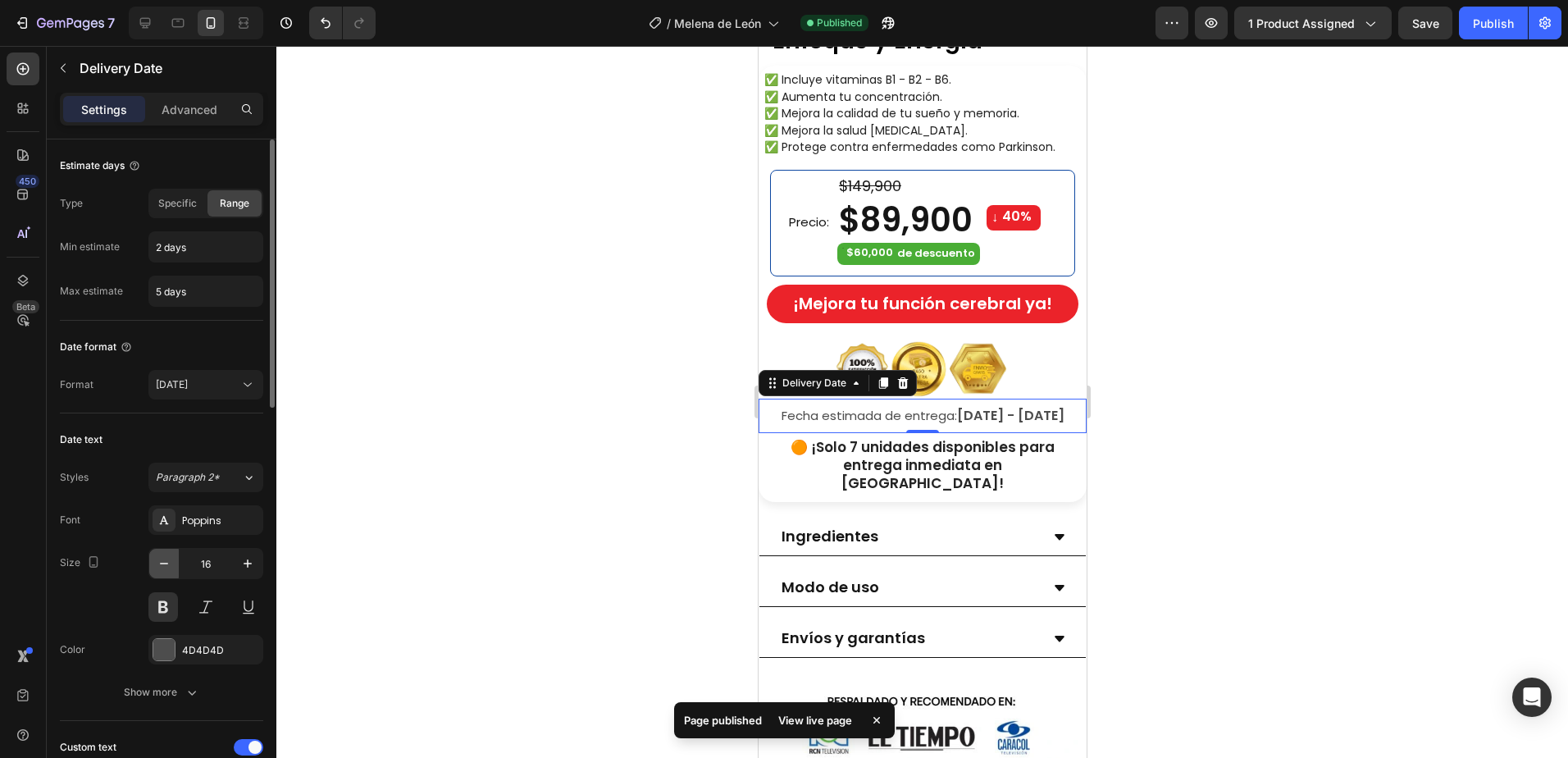
click at [167, 568] on icon "button" at bounding box center [163, 563] width 16 height 16
click at [166, 568] on icon "button" at bounding box center [163, 563] width 16 height 16
type input "14"
click at [1285, 345] on div at bounding box center [922, 402] width 1291 height 712
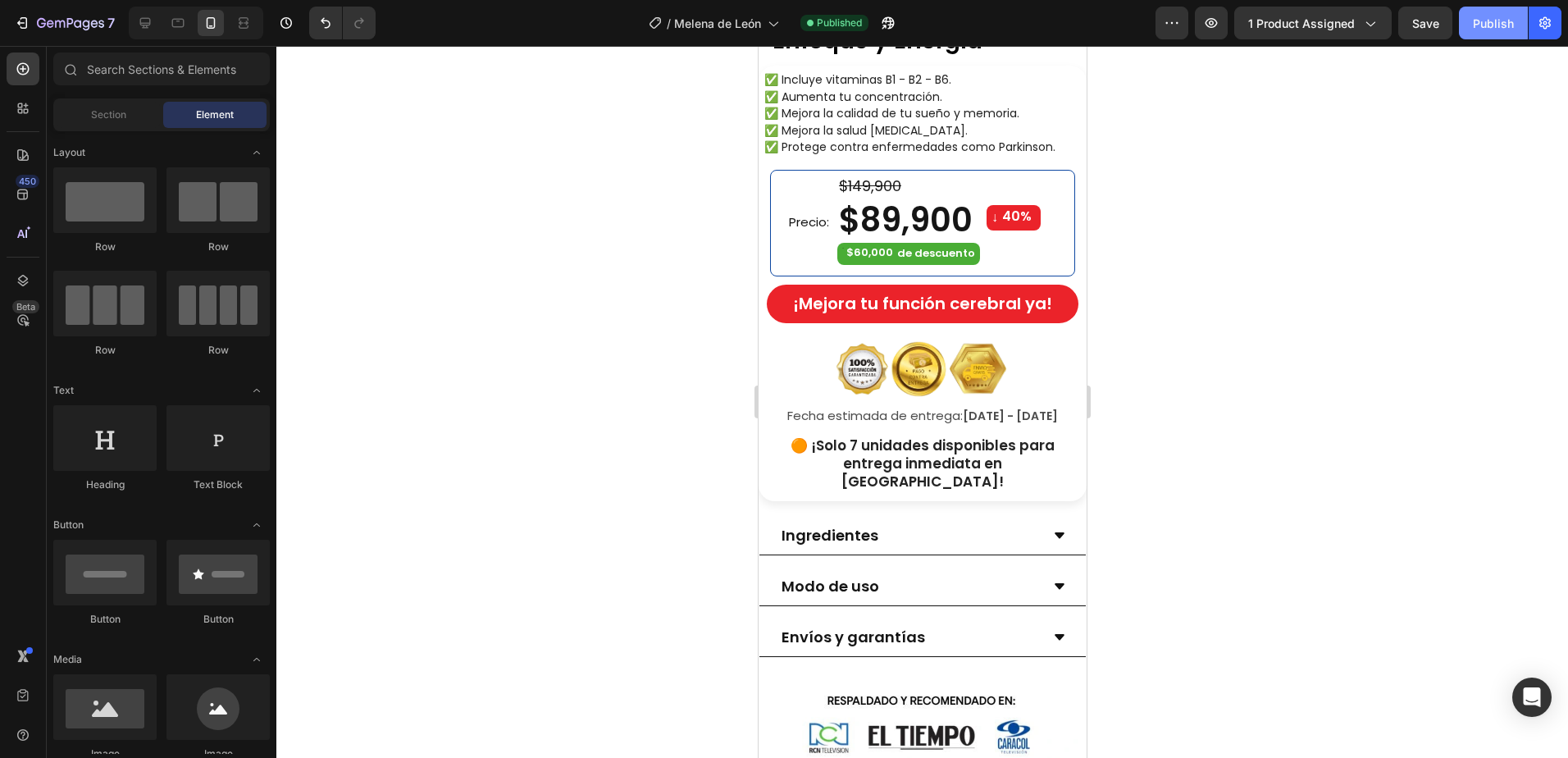
click at [1486, 32] on div "Publish" at bounding box center [1493, 23] width 41 height 17
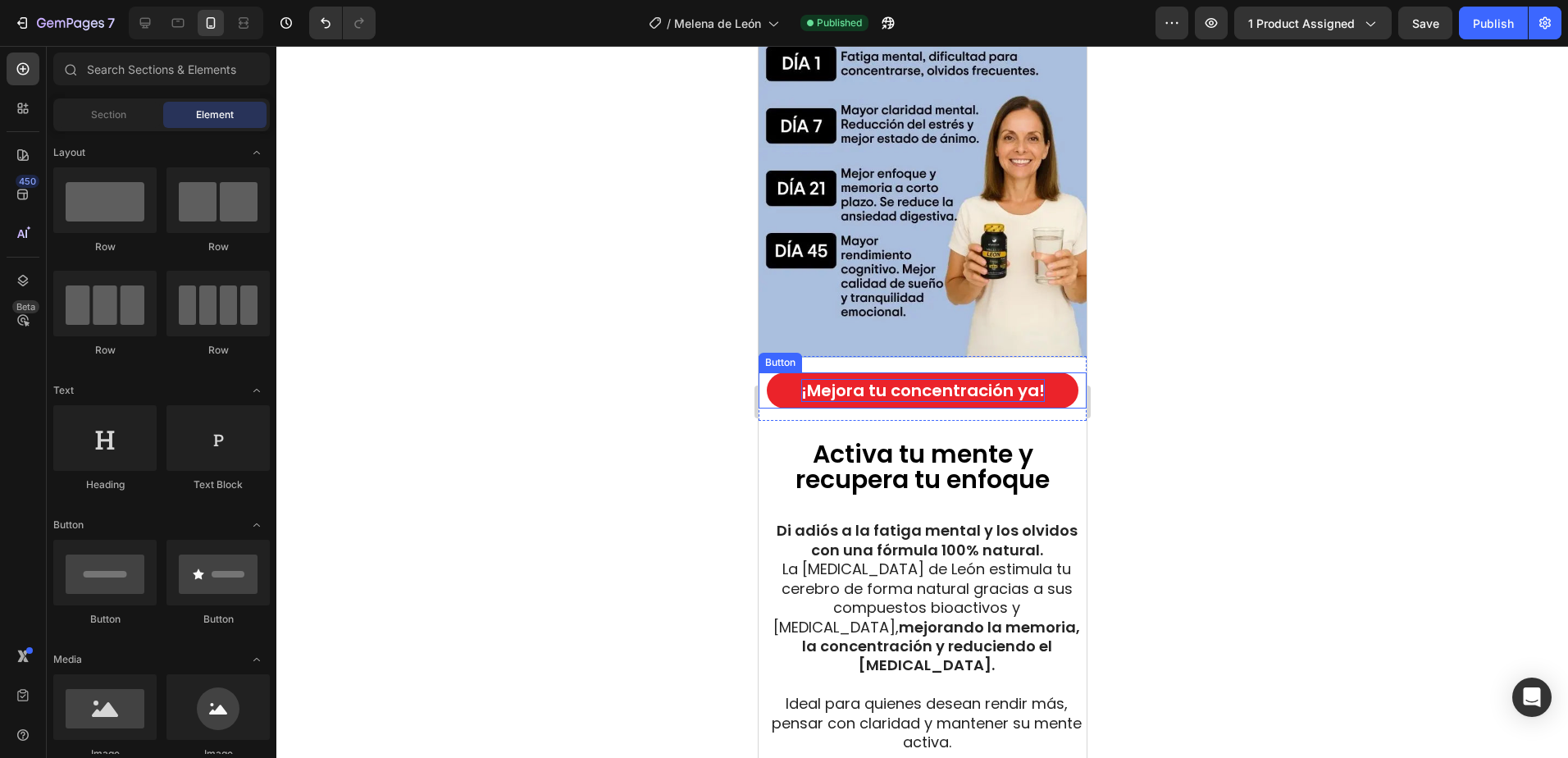
scroll to position [4430, 0]
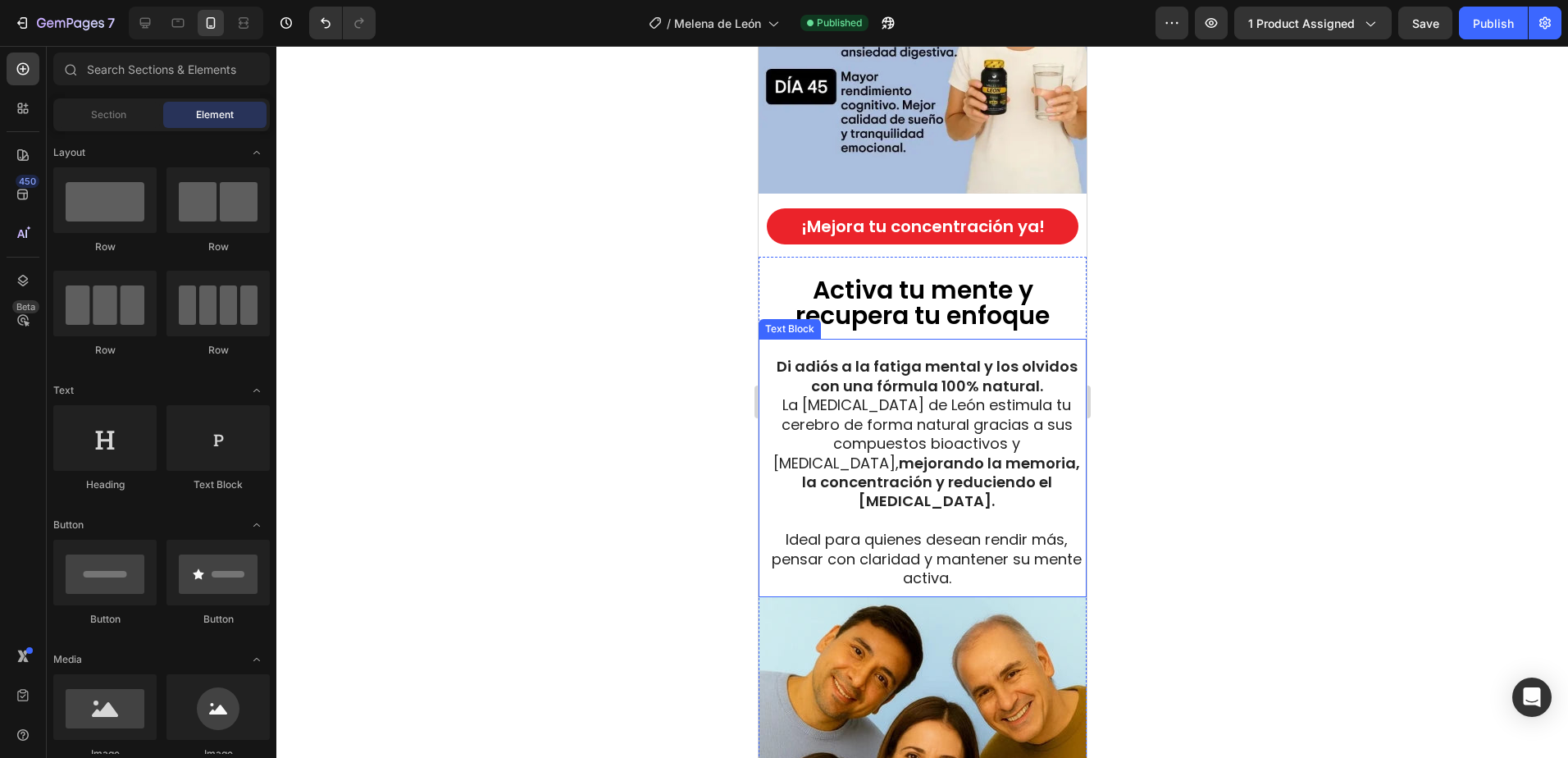
click at [973, 356] on strong "Di adiós a la fatiga mental y los olvidos con una fórmula 100% natural." at bounding box center [925, 376] width 300 height 39
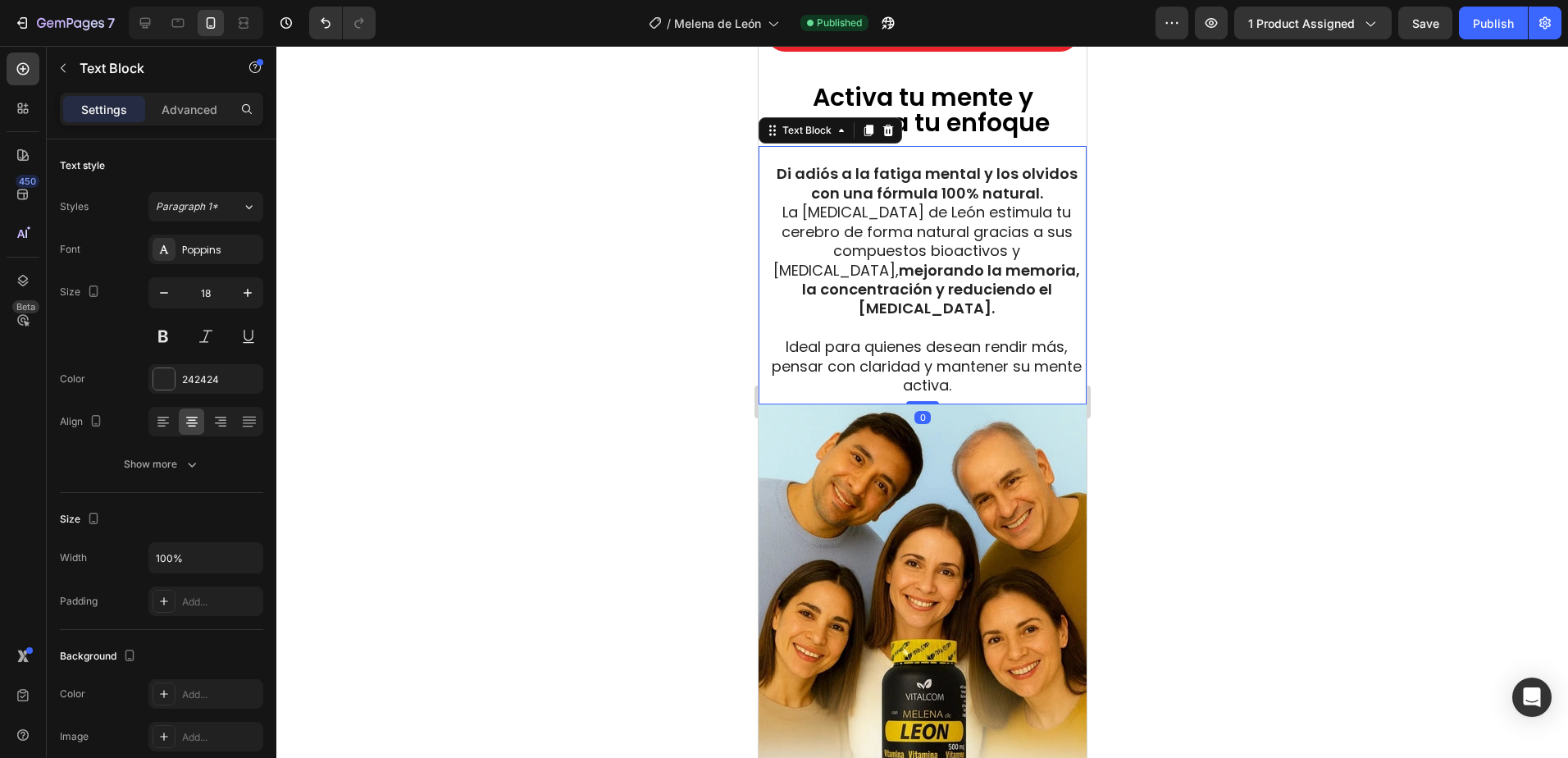
scroll to position [4676, 0]
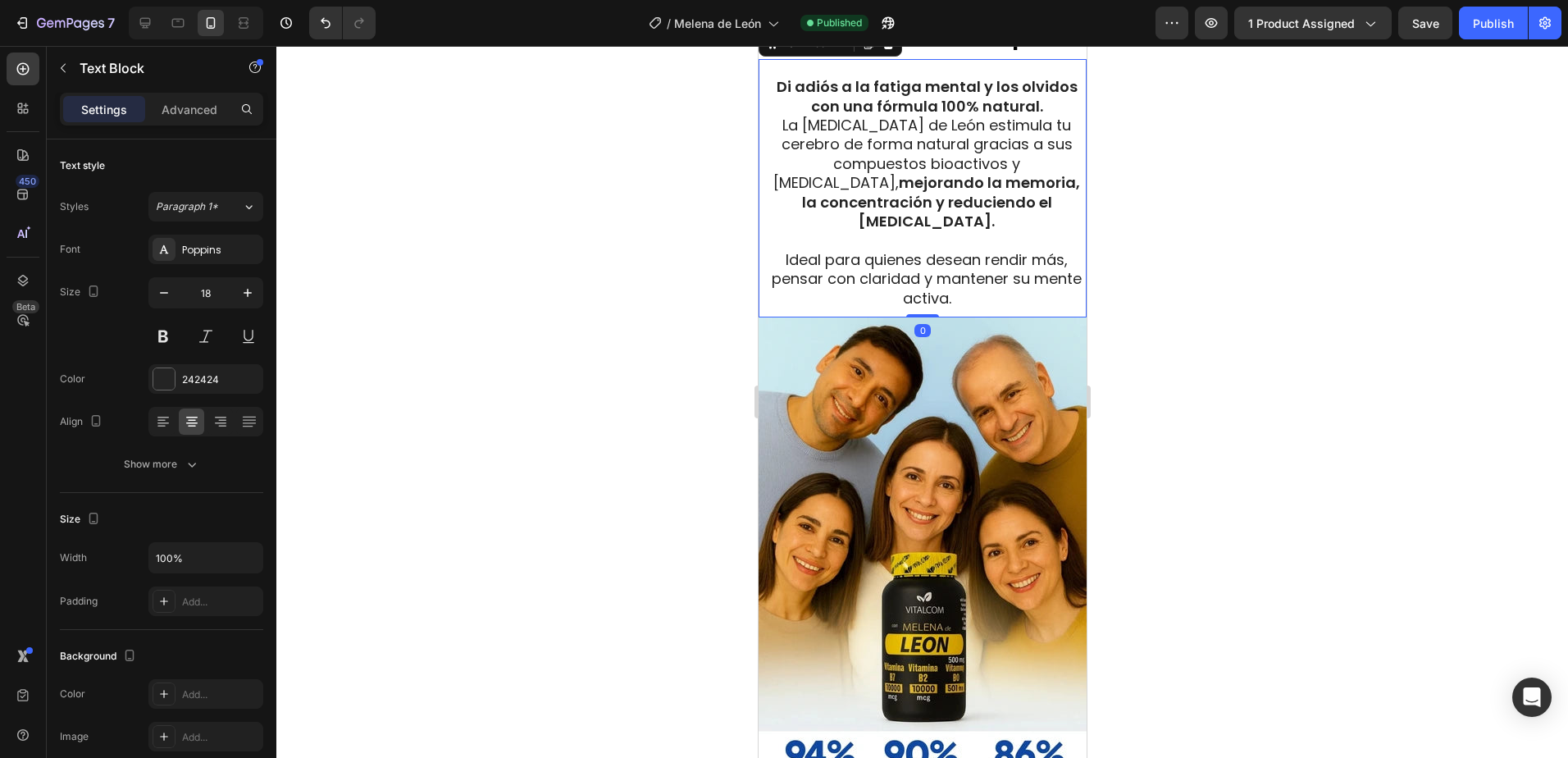
click at [1006, 313] on div "Di adiós a la fatiga mental y los olvidos con una fórmula 100% natural. La Mele…" at bounding box center [921, 187] width 328 height 258
click at [990, 282] on span "Ideal para quienes desean rendir más, pensar con claridad y mantener su mente a…" at bounding box center [925, 279] width 310 height 59
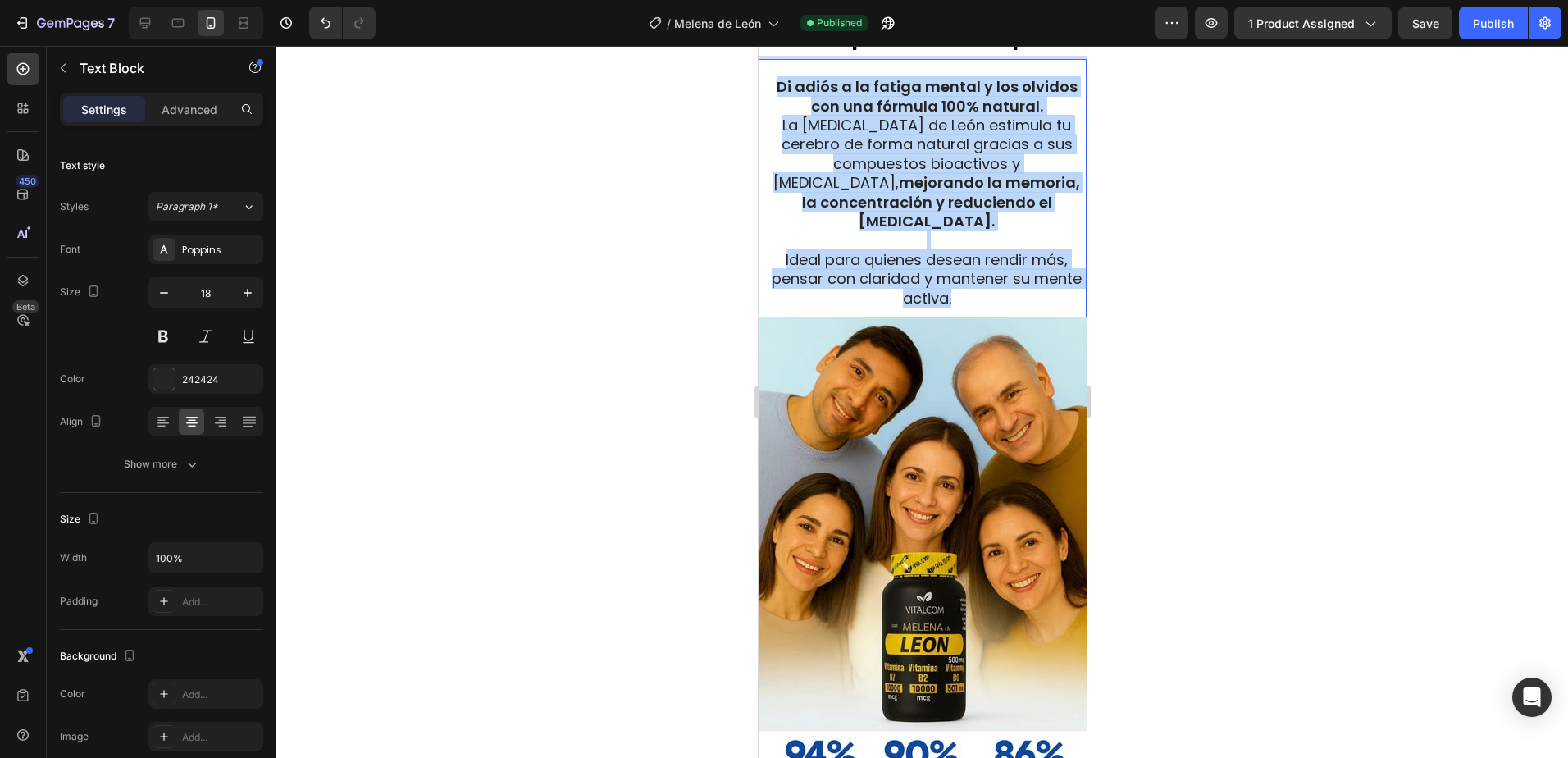
drag, startPoint x: 994, startPoint y: 307, endPoint x: 768, endPoint y: 78, distance: 321.7
click at [768, 78] on div "Di adiós a la fatiga mental y los olvidos con una fórmula 100% natural. La Mele…" at bounding box center [926, 192] width 320 height 233
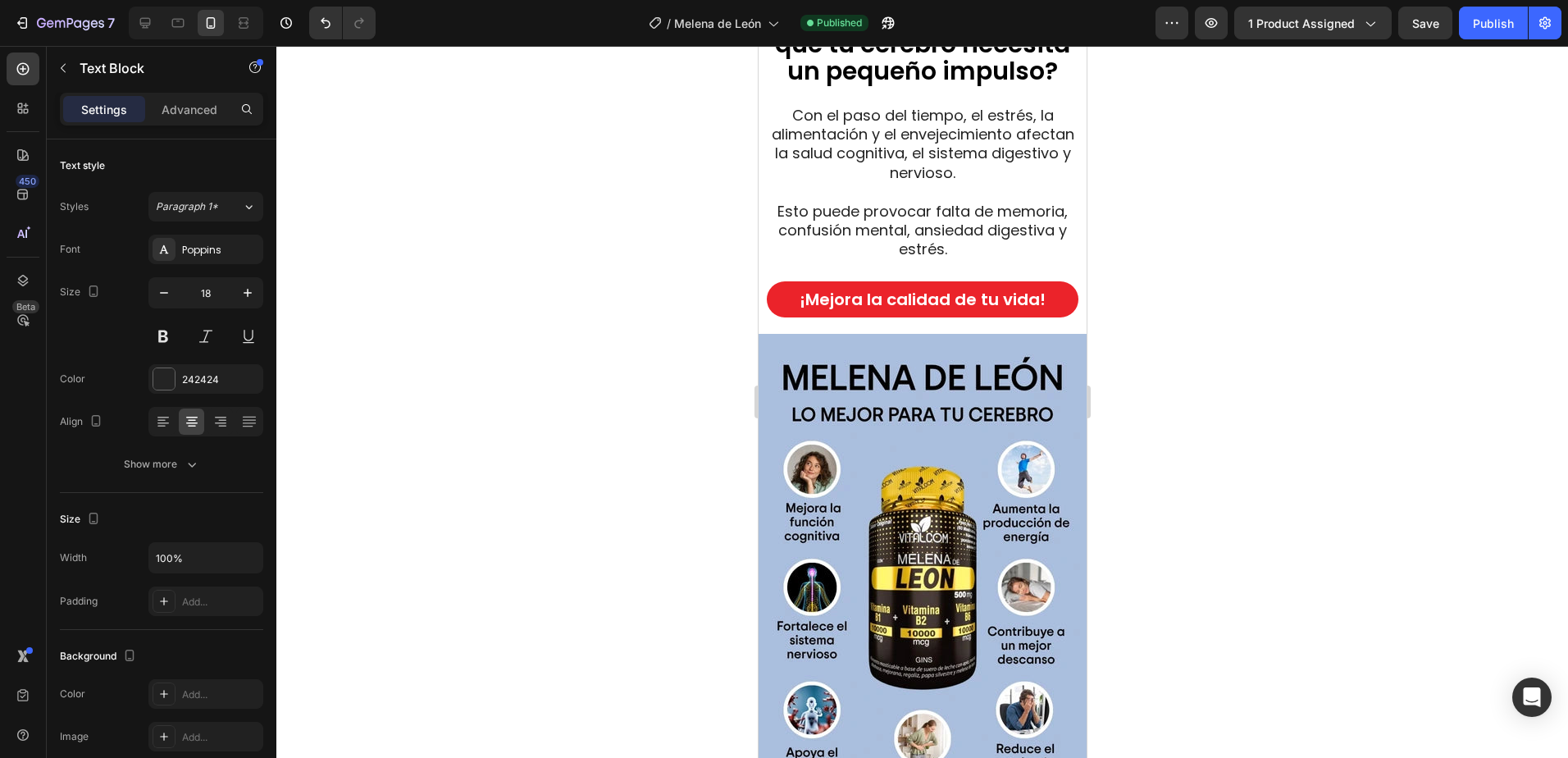
scroll to position [1394, 0]
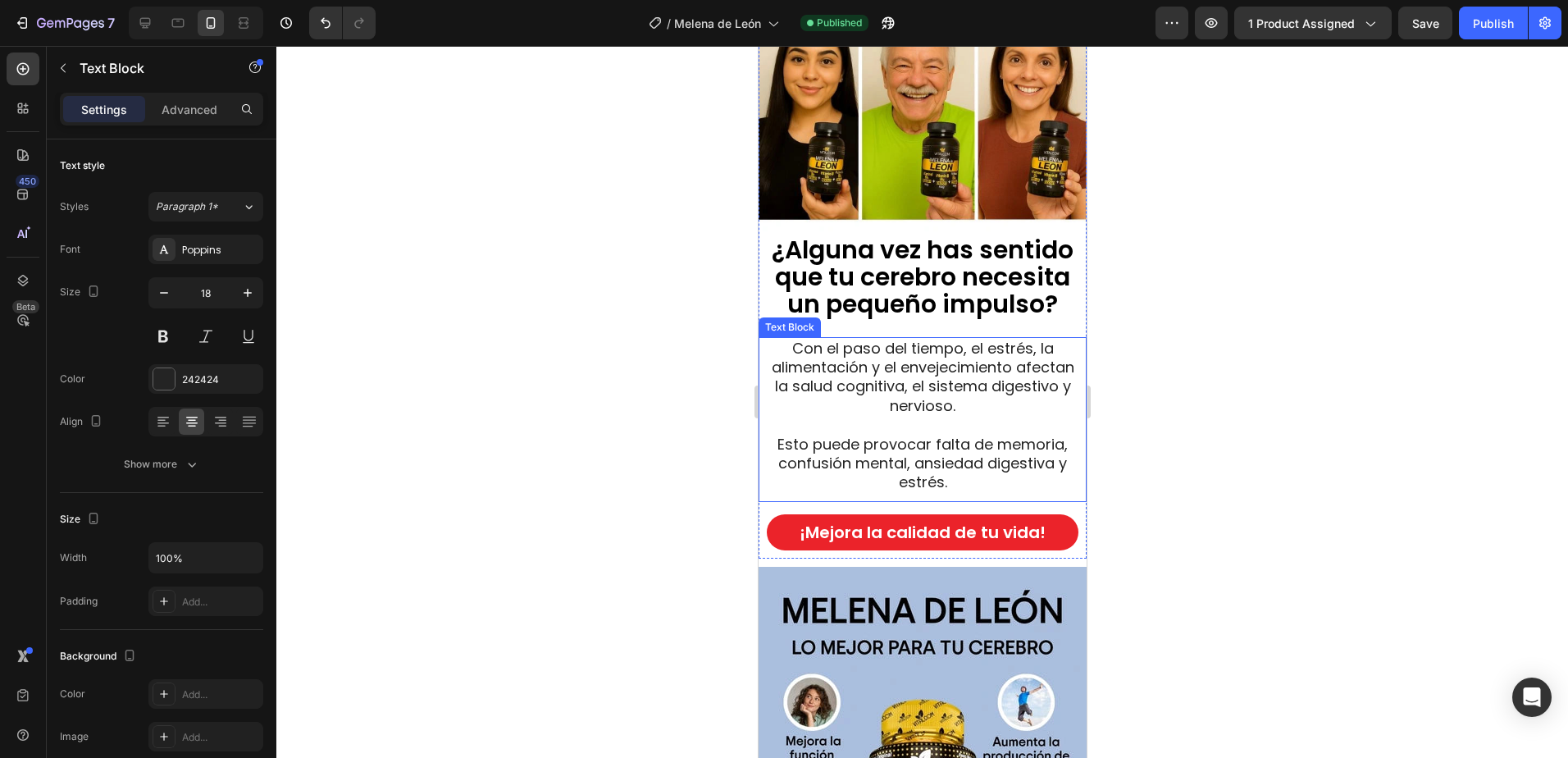
click at [961, 379] on span "Con el paso del tiempo, el estrés, la alimentación y el envejecimiento afectan …" at bounding box center [921, 376] width 302 height 78
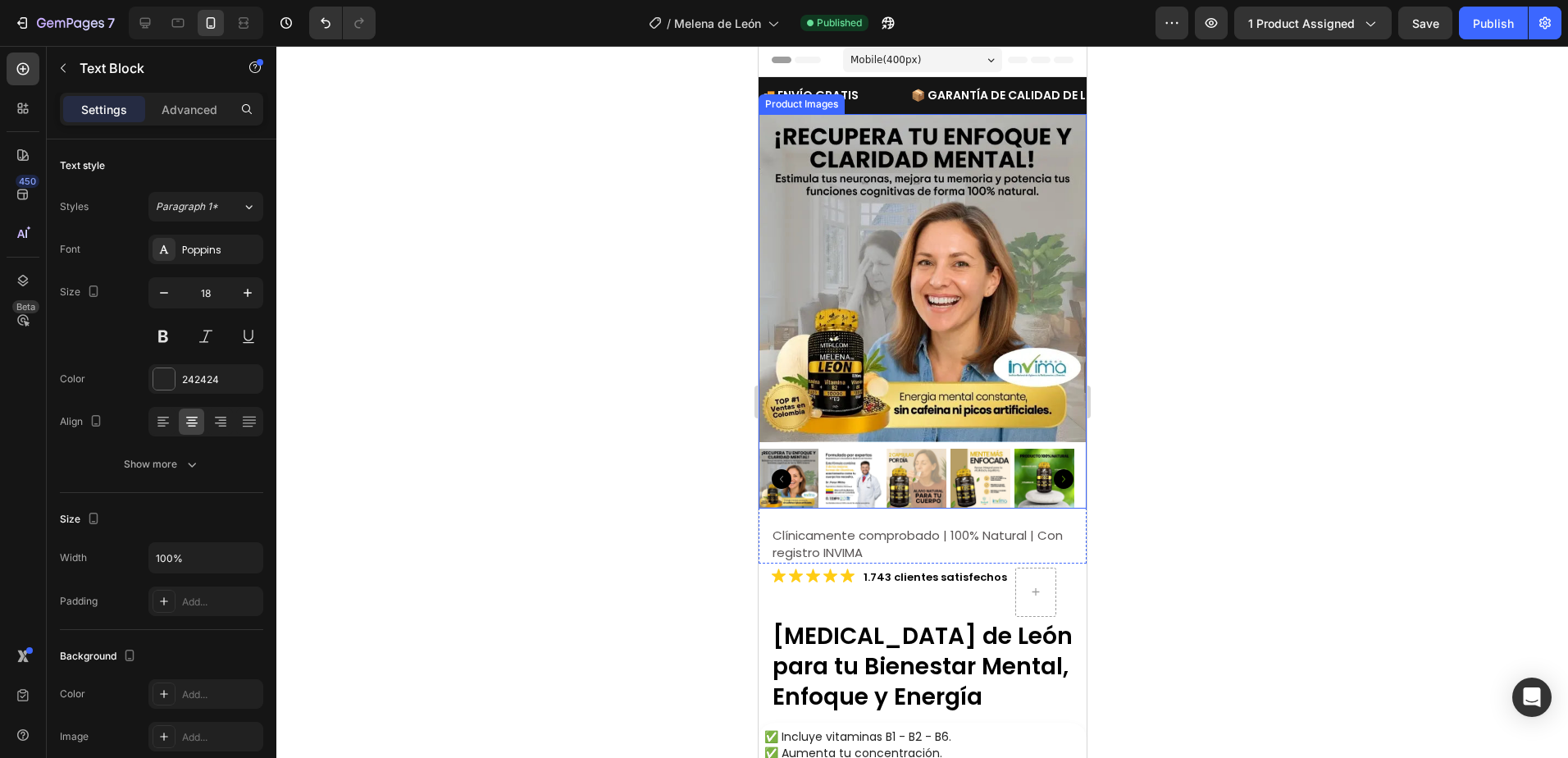
scroll to position [0, 0]
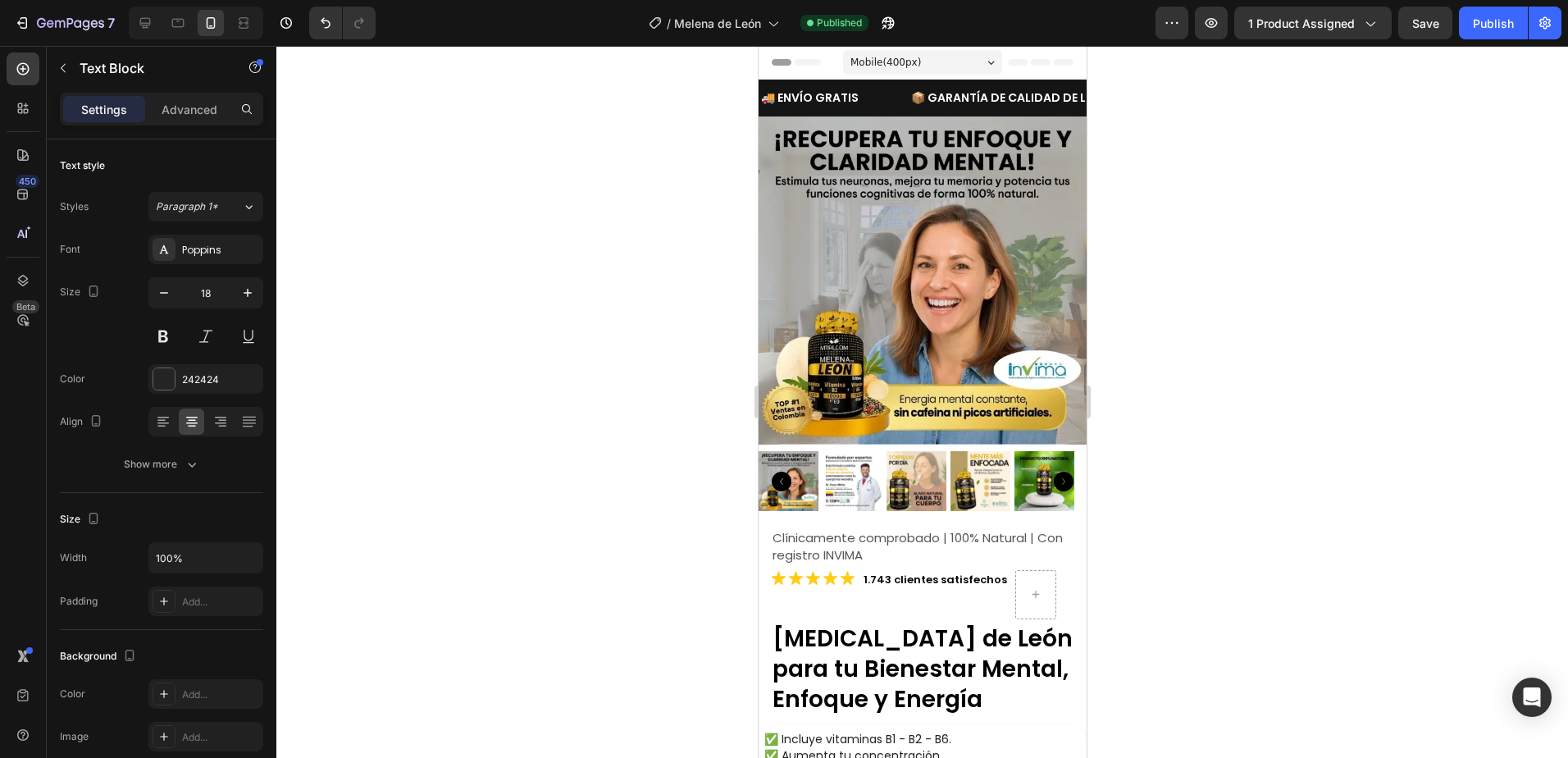
click at [1246, 301] on div at bounding box center [922, 402] width 1291 height 712
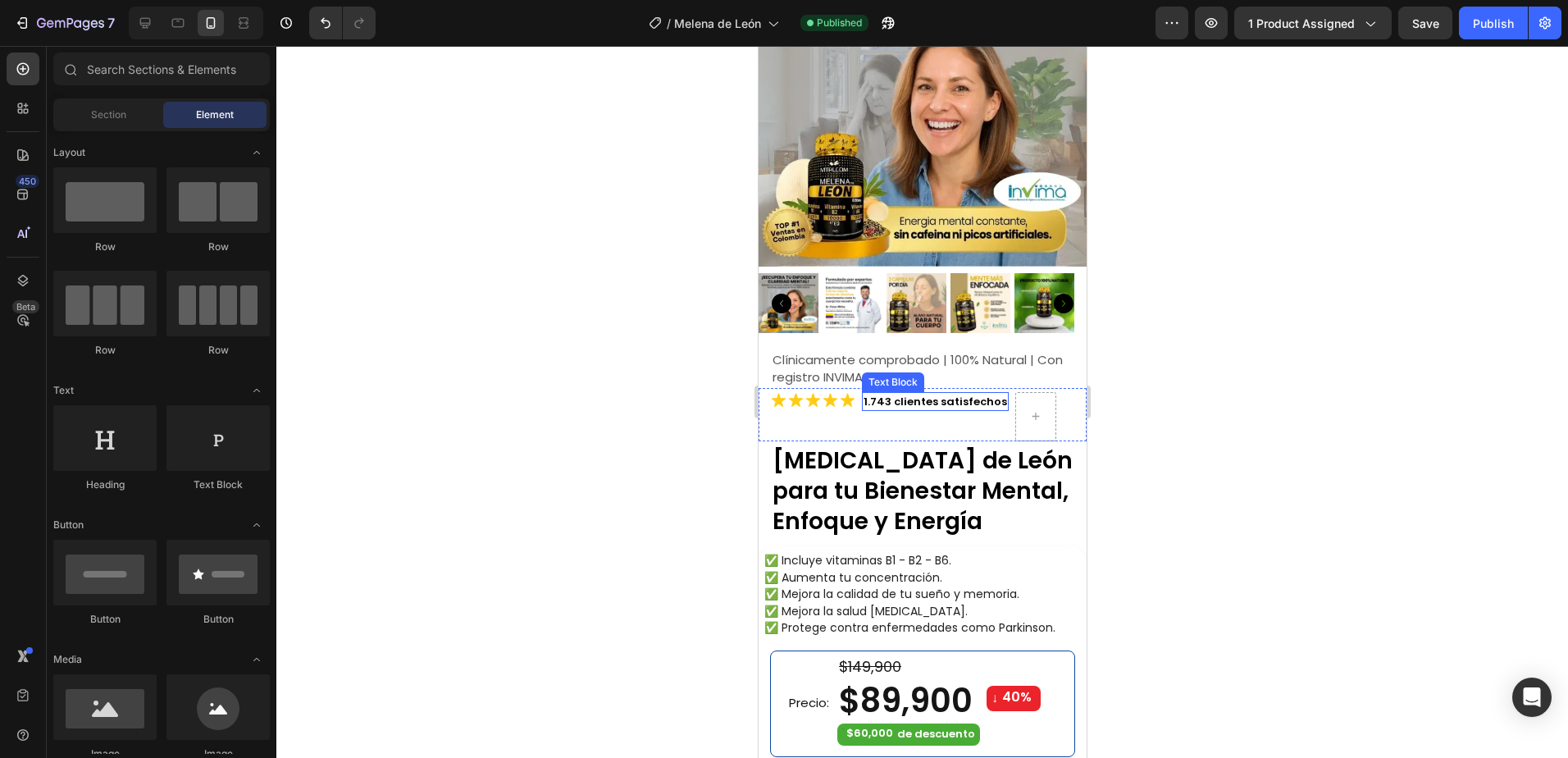
scroll to position [246, 0]
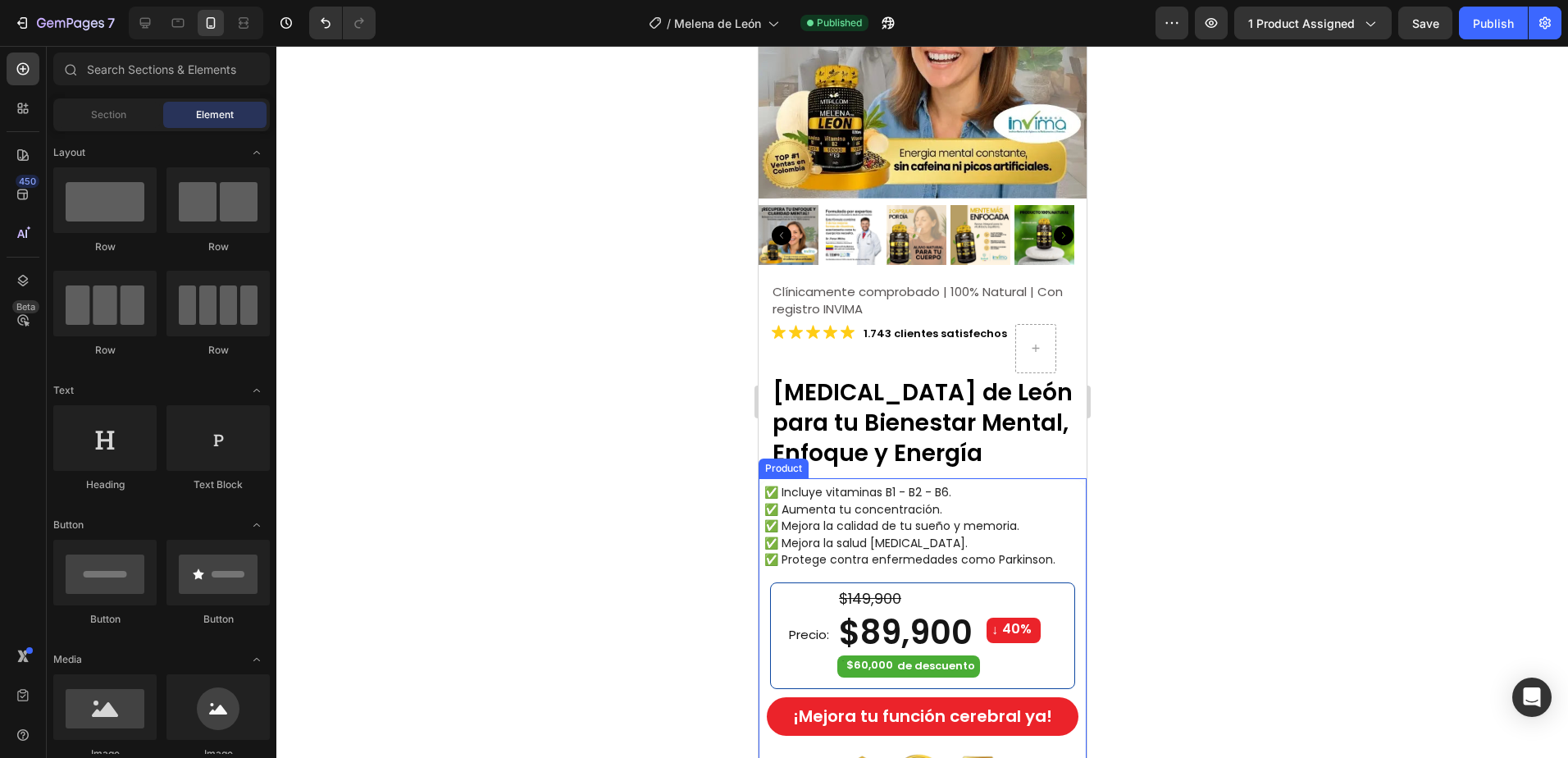
click at [1274, 561] on div at bounding box center [922, 402] width 1291 height 712
click at [820, 535] on span "✅ Mejora la salud [MEDICAL_DATA]." at bounding box center [865, 543] width 203 height 16
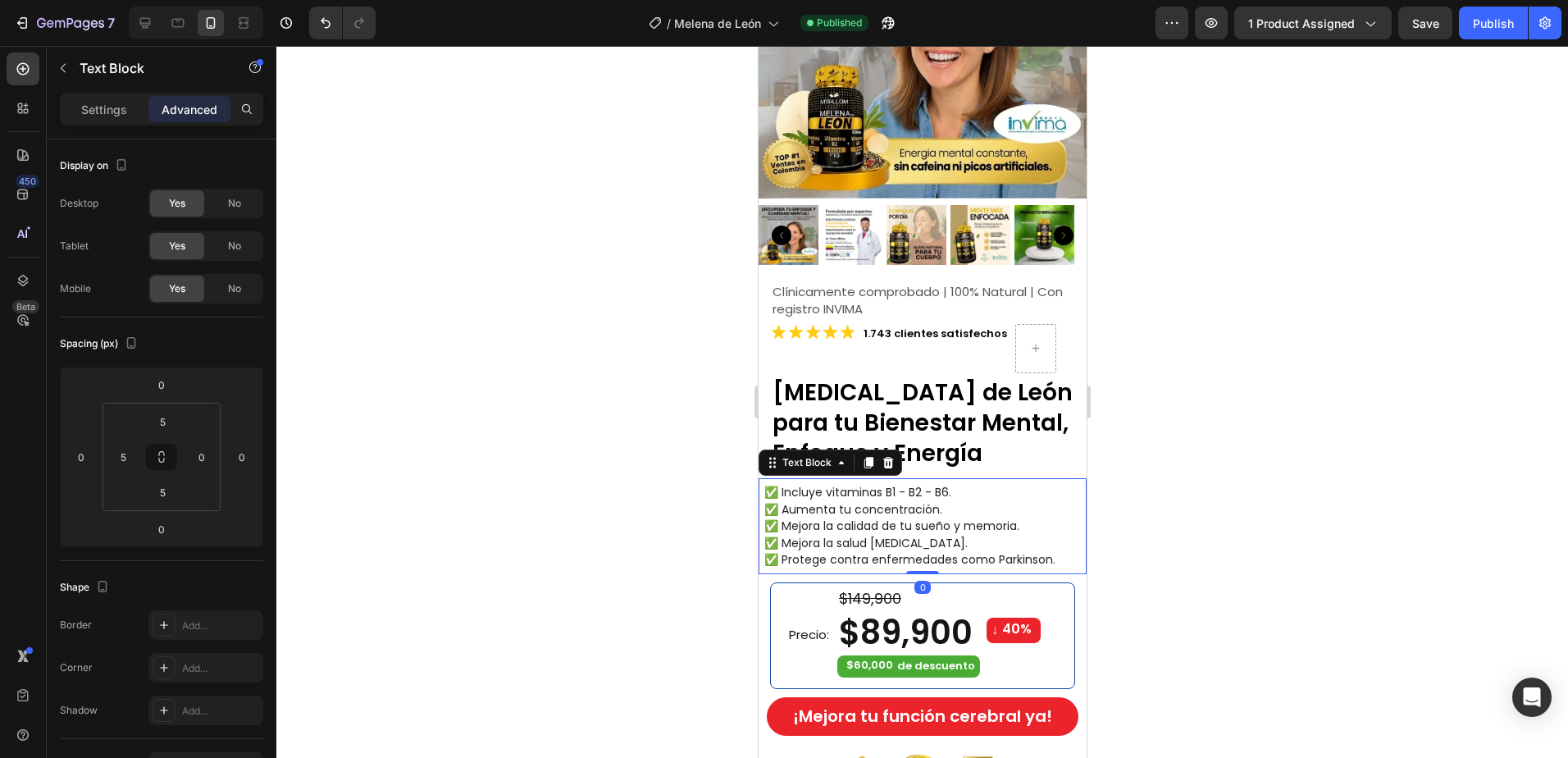
click at [866, 535] on span "✅ Mejora la salud [MEDICAL_DATA]." at bounding box center [865, 543] width 203 height 16
click at [961, 535] on span "✅ Mejora la salud [MEDICAL_DATA]." at bounding box center [865, 543] width 203 height 16
click at [979, 535] on p "✅ Mejora la salud [MEDICAL_DATA]." at bounding box center [924, 543] width 321 height 17
click at [1230, 422] on div at bounding box center [922, 402] width 1291 height 712
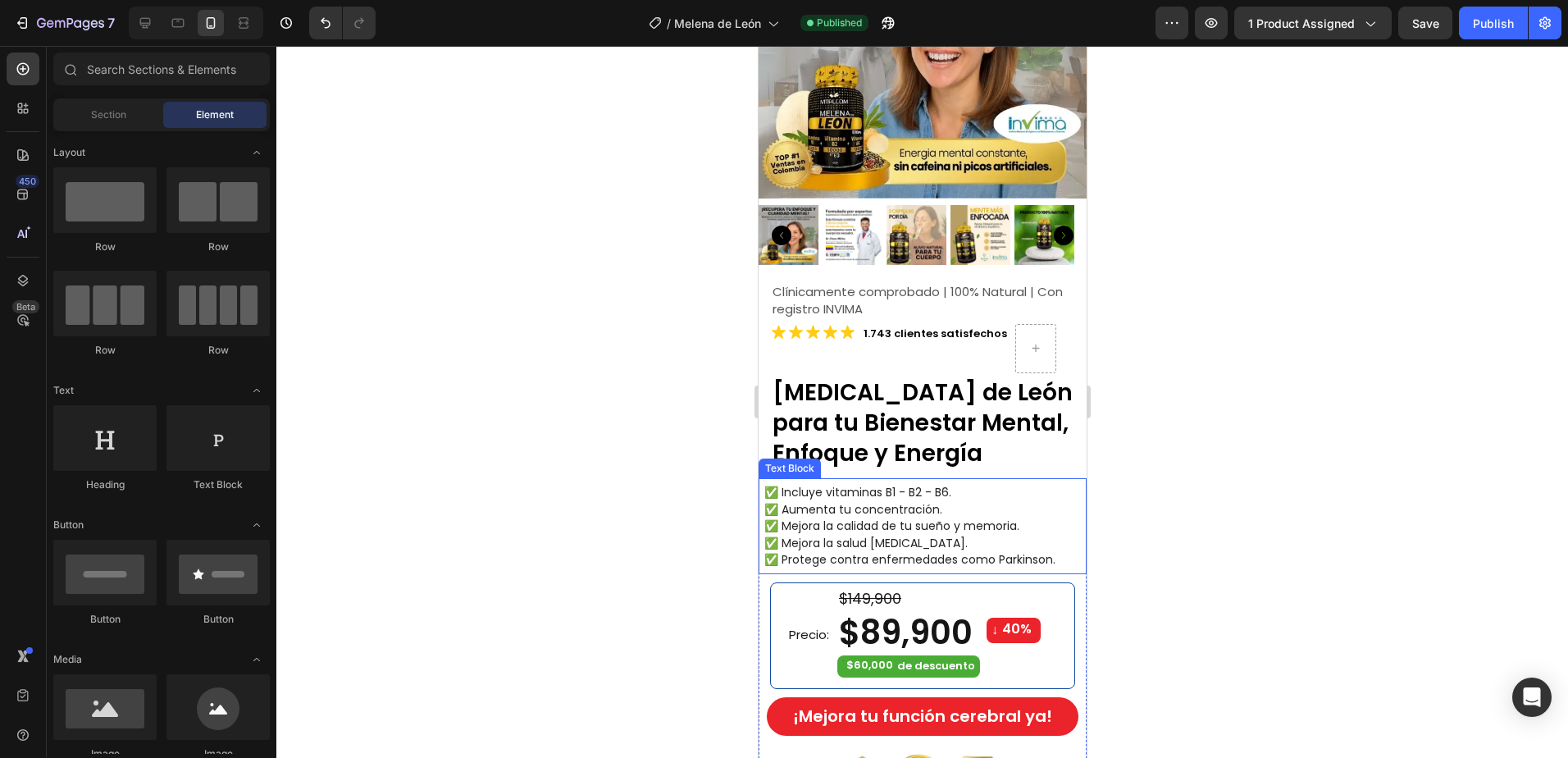
click at [901, 518] on span "✅ Mejora la calidad de tu sueño y memoria." at bounding box center [891, 525] width 255 height 16
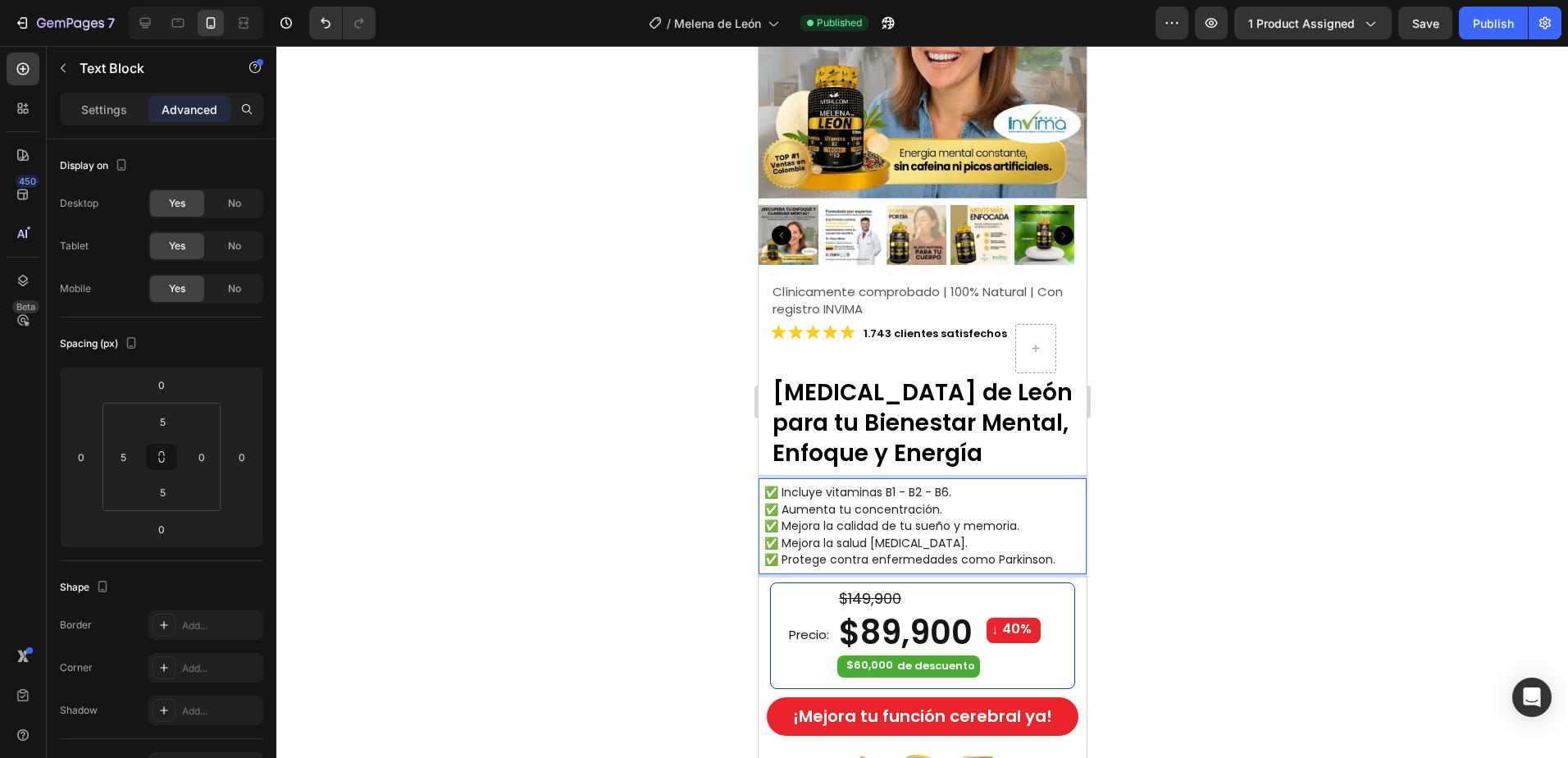
click at [856, 535] on span "✅ Mejora la salud [MEDICAL_DATA]." at bounding box center [865, 543] width 203 height 16
click at [964, 535] on span "✅ Mejora la salud [MEDICAL_DATA]." at bounding box center [865, 543] width 203 height 16
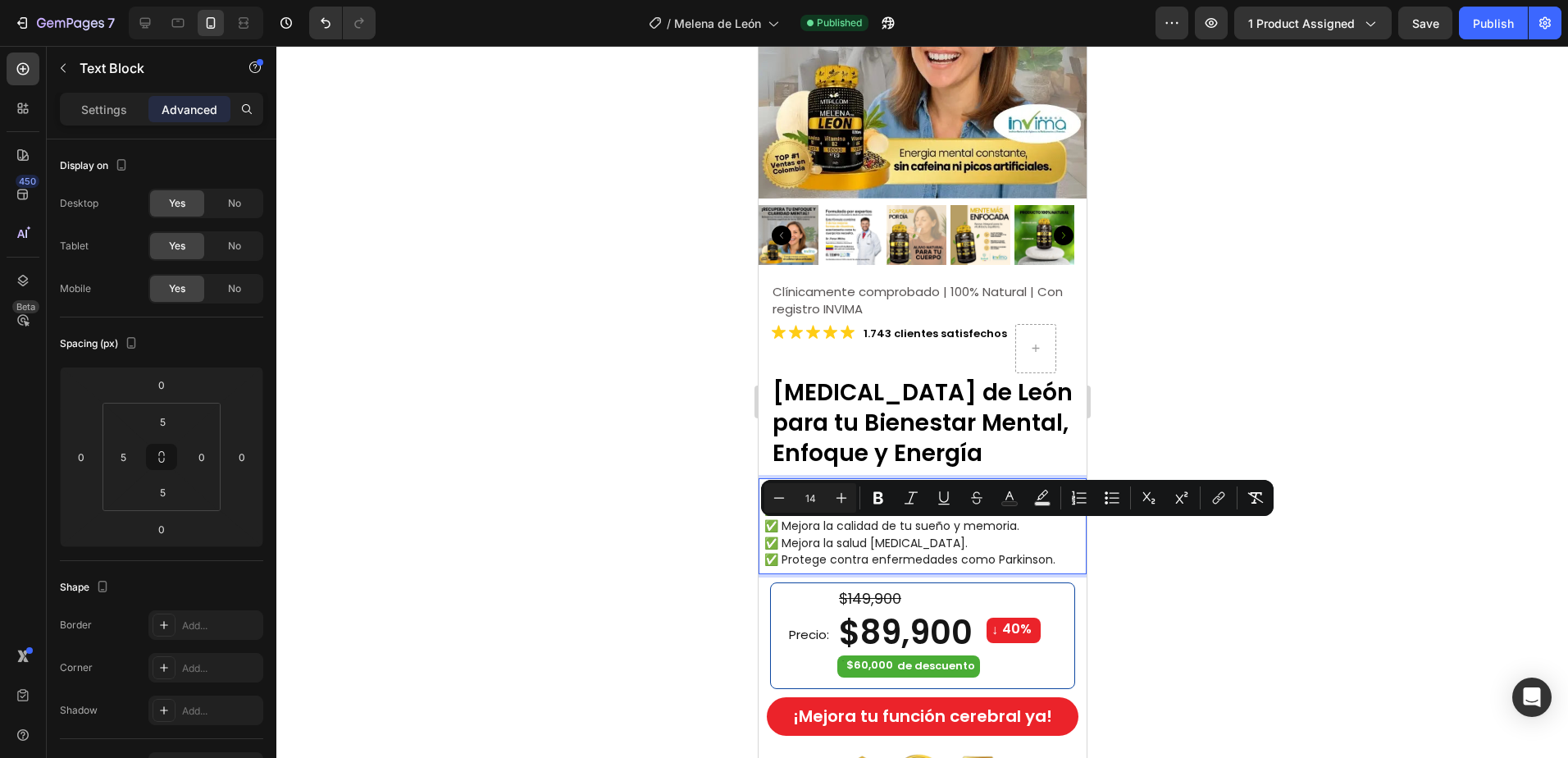
drag, startPoint x: 971, startPoint y: 528, endPoint x: 1514, endPoint y: 574, distance: 544.9
click at [1144, 562] on div at bounding box center [922, 402] width 1291 height 712
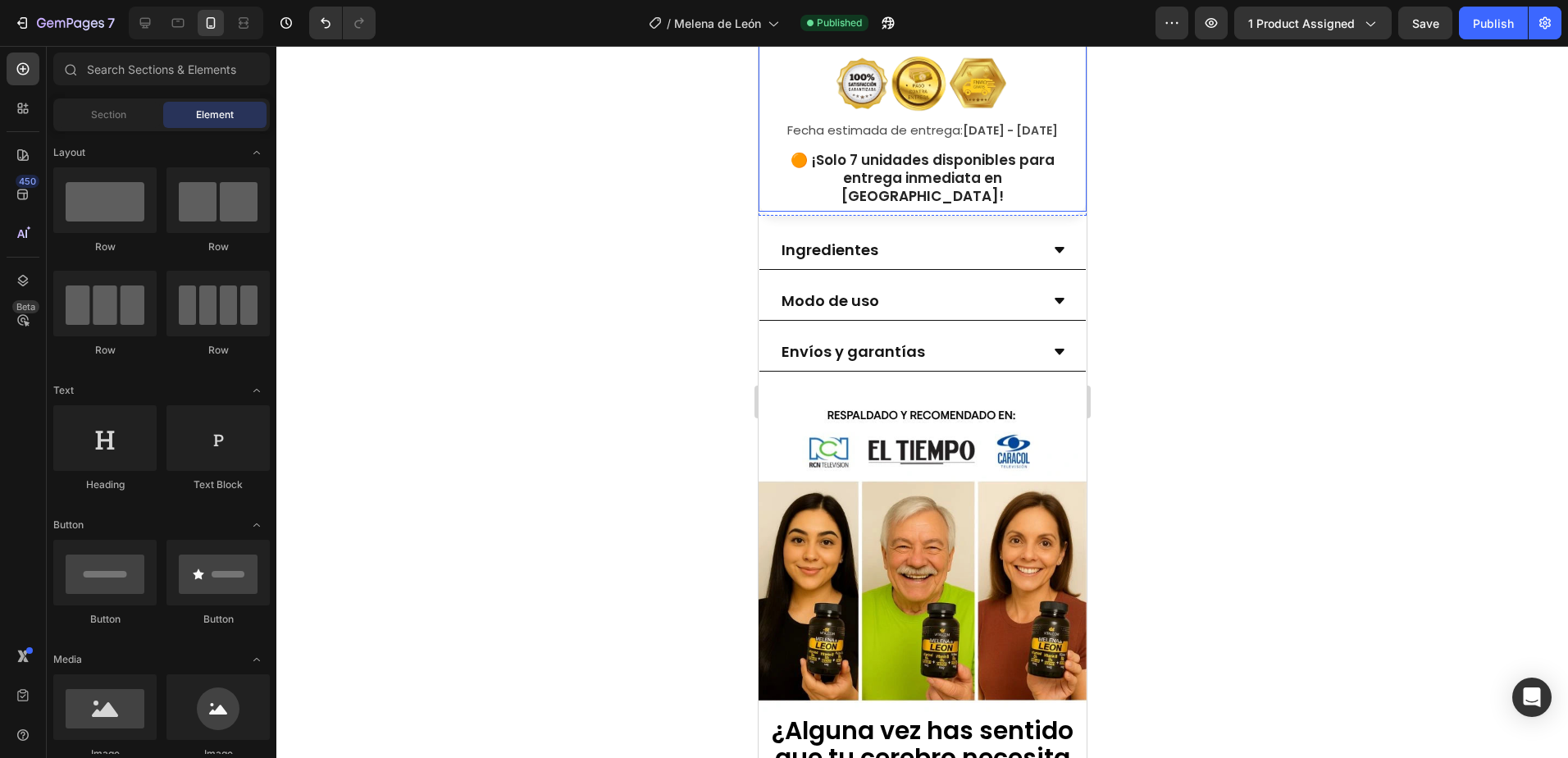
scroll to position [985, 0]
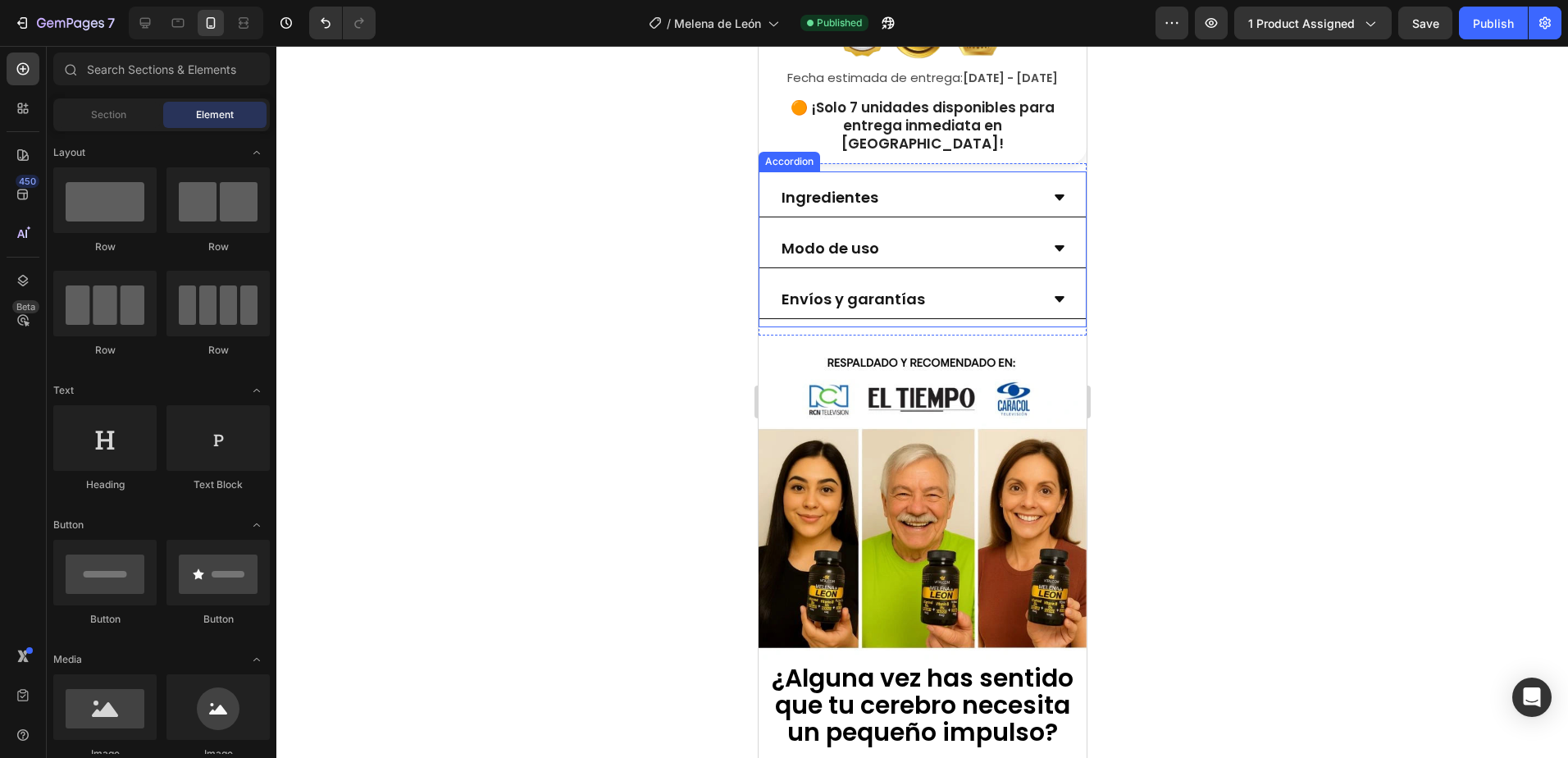
click at [1054, 296] on icon at bounding box center [1059, 299] width 10 height 6
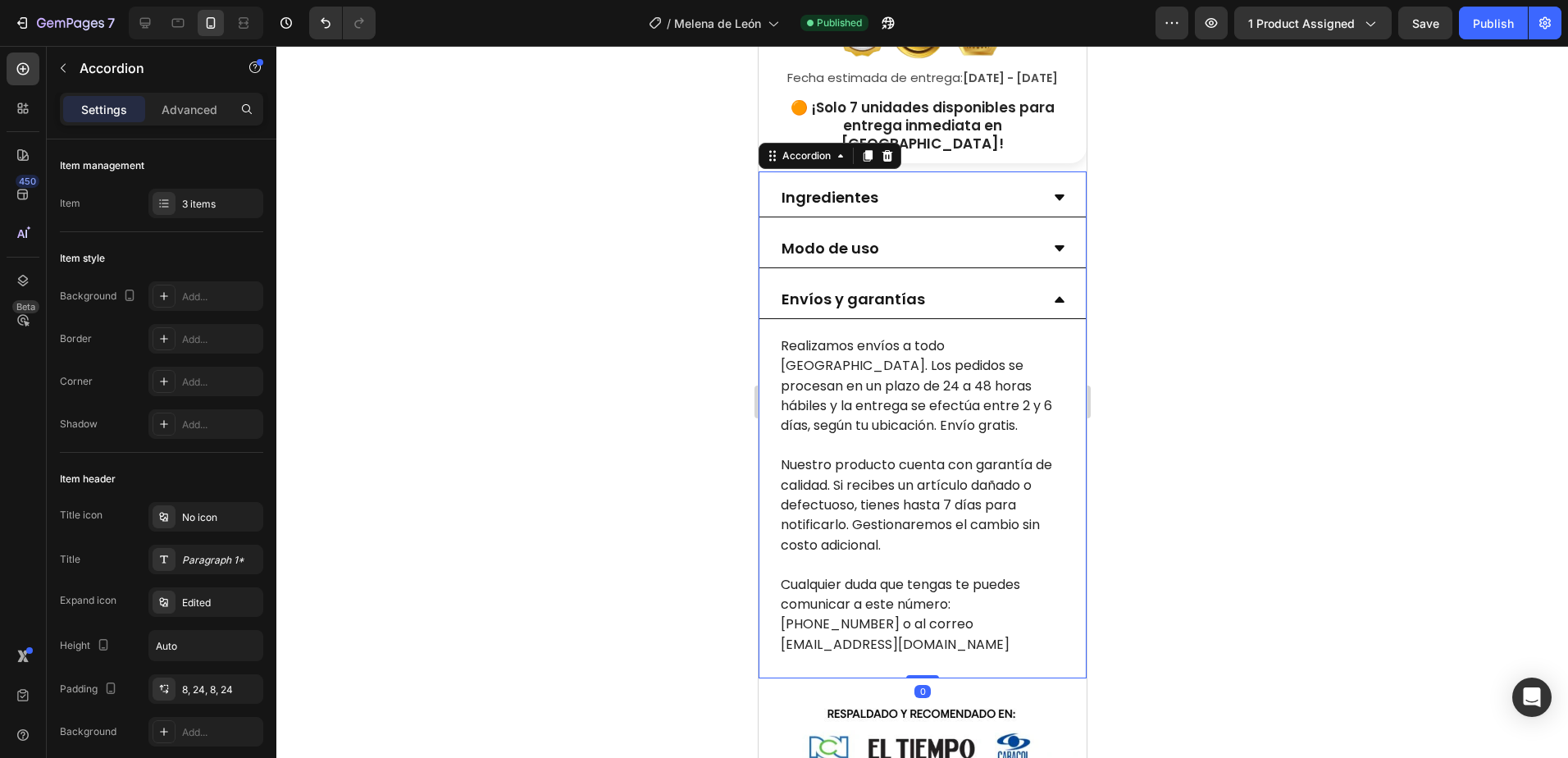
click at [1054, 297] on icon at bounding box center [1059, 300] width 10 height 6
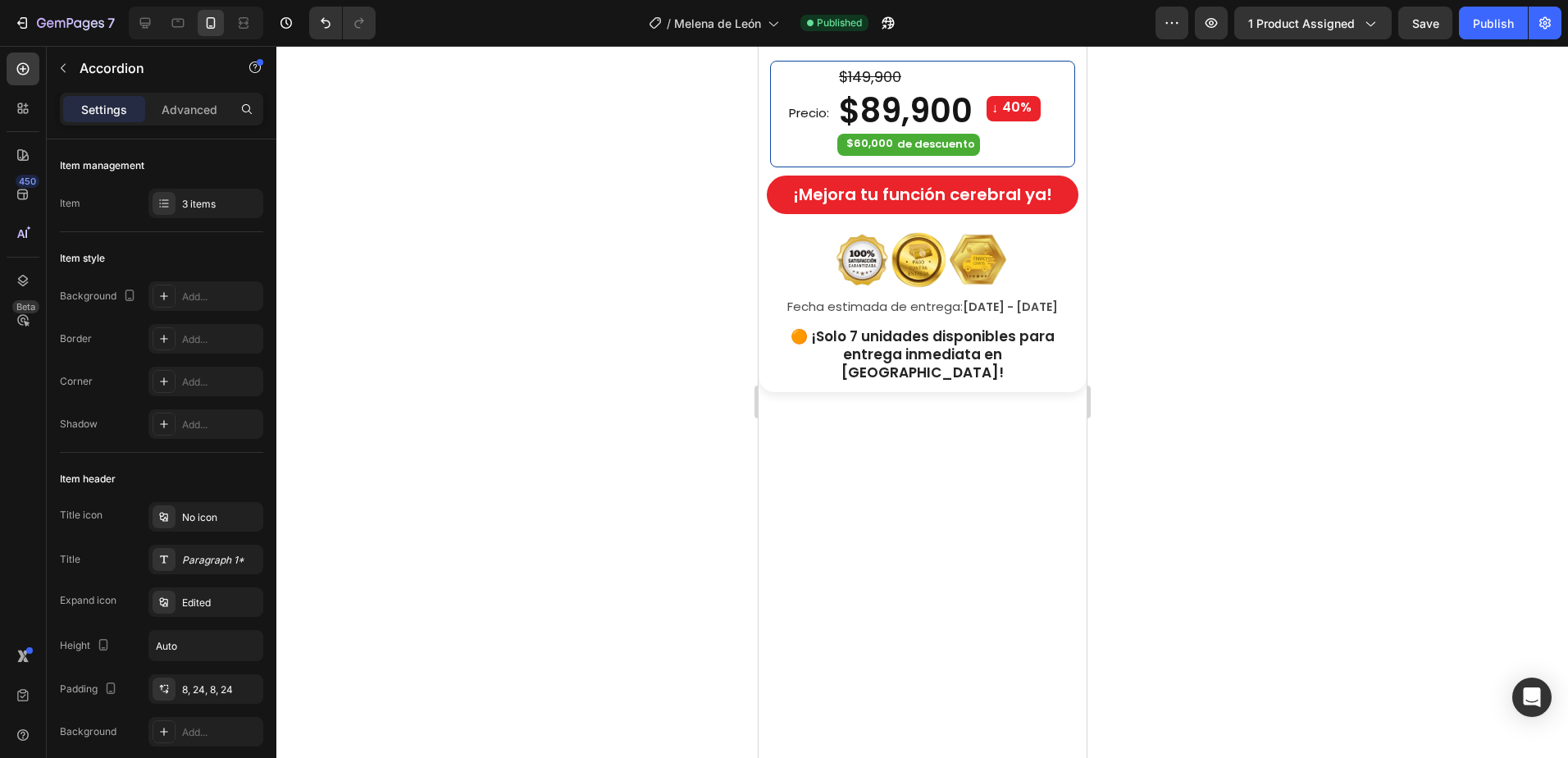
scroll to position [0, 0]
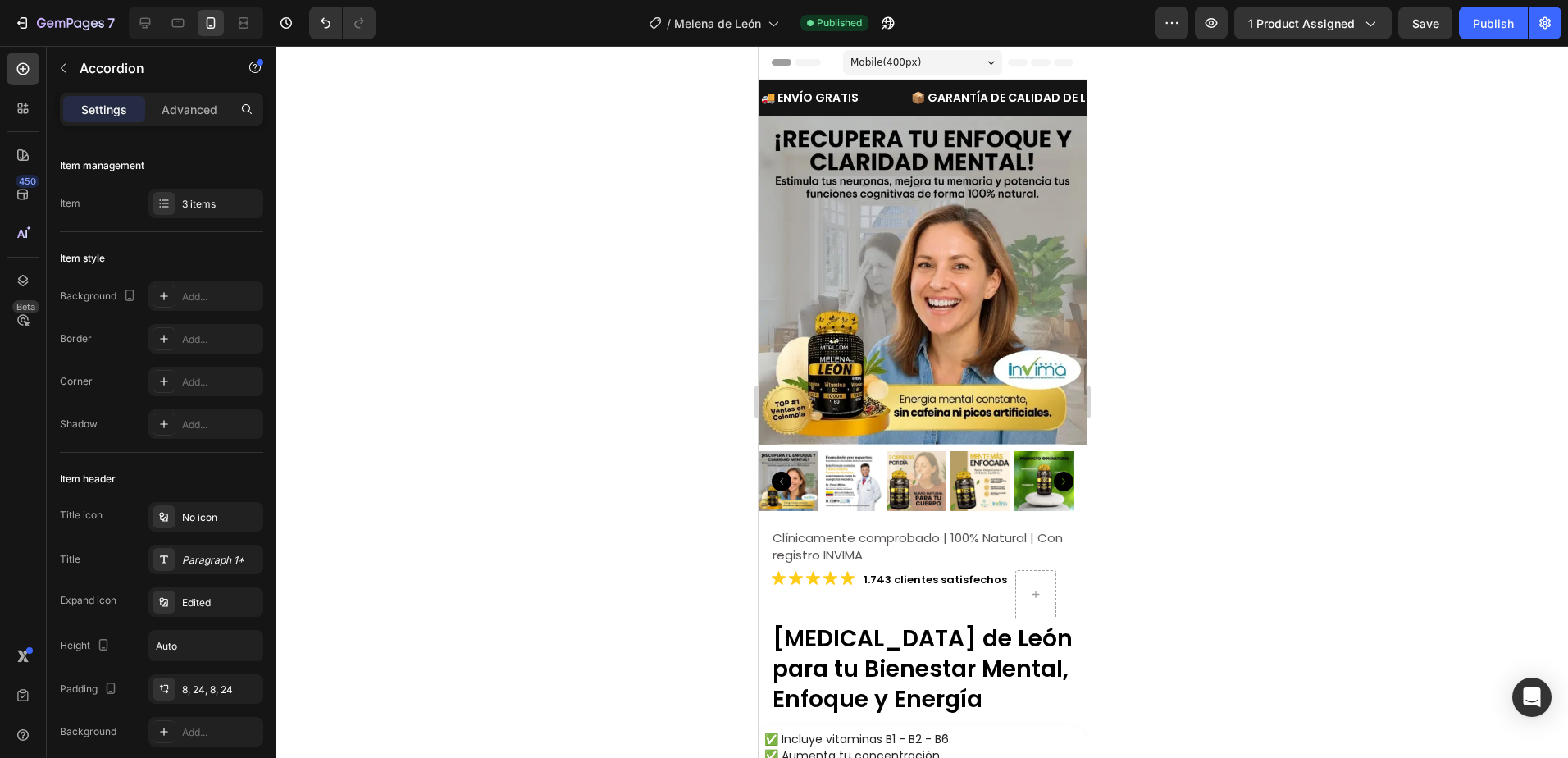
click at [1282, 292] on div at bounding box center [922, 402] width 1291 height 712
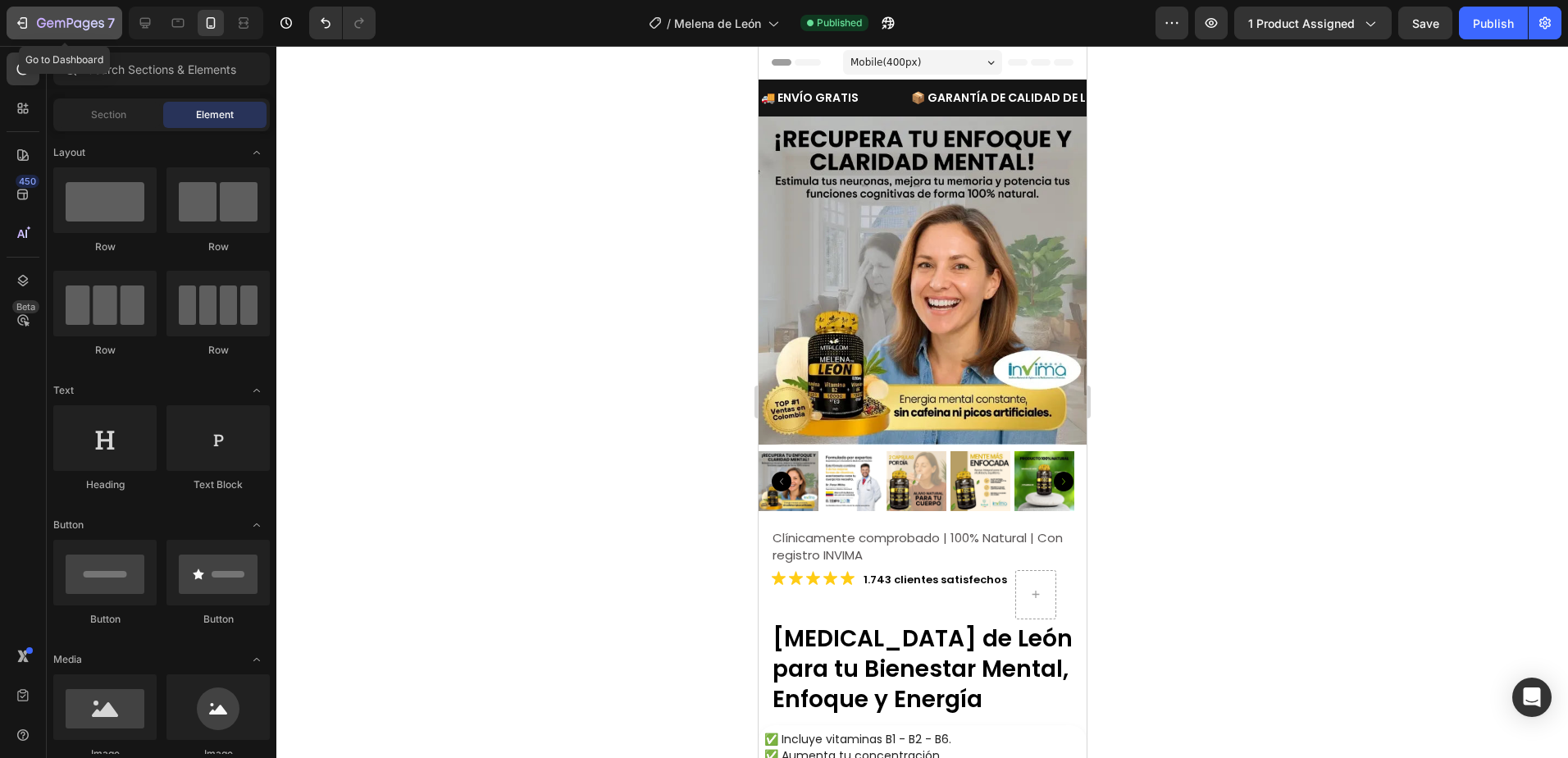
click at [43, 24] on icon "button" at bounding box center [41, 23] width 9 height 10
